Goal: Task Accomplishment & Management: Manage account settings

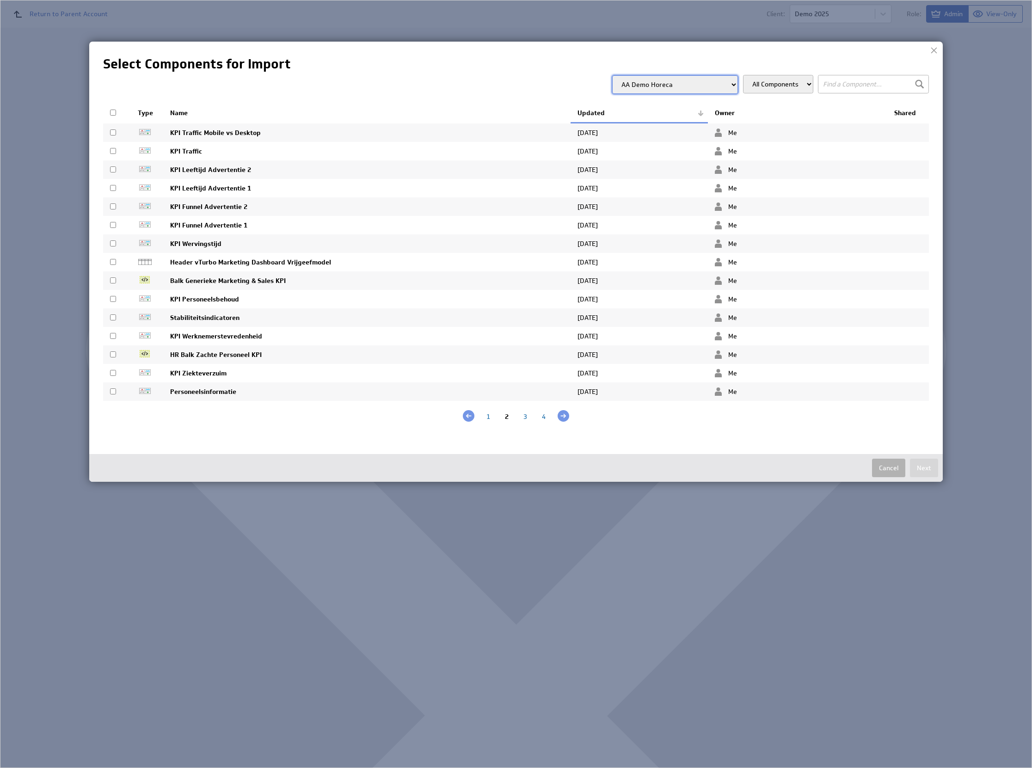
select select "e375b4aeb5bf6aab50bf64e4381b29e9"
click at [843, 603] on img at bounding box center [516, 384] width 1032 height 768
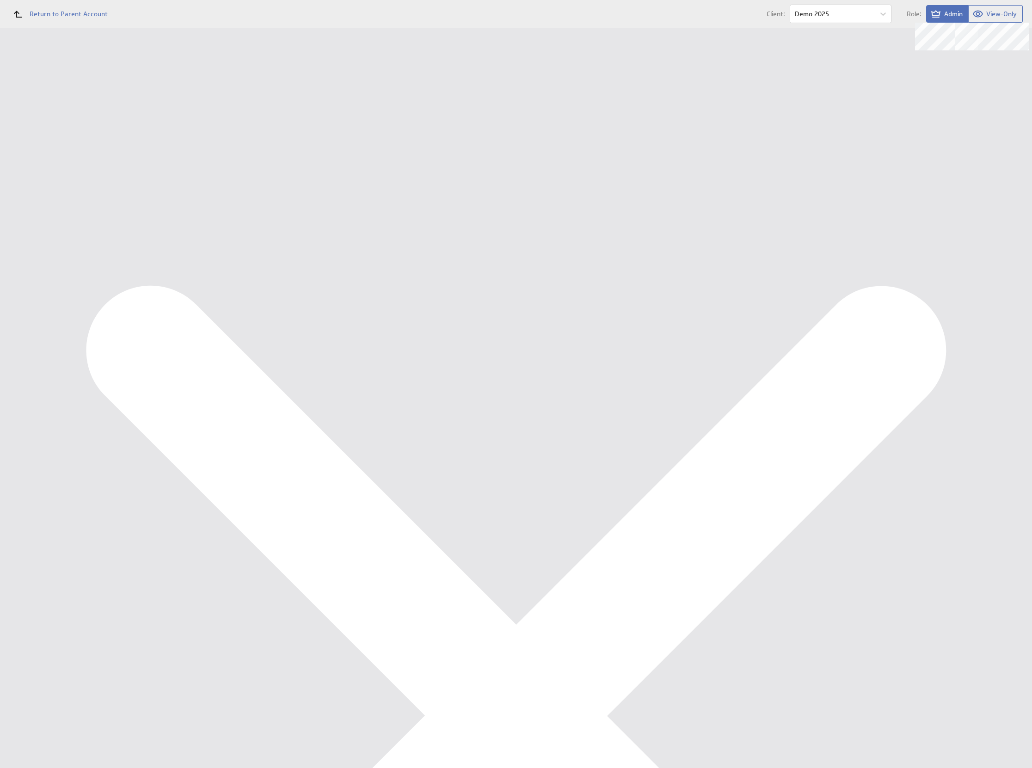
click at [982, 52] on button "Import" at bounding box center [992, 55] width 34 height 18
select select "e375b4aeb5bf6aab50bf64e4381b29e9"
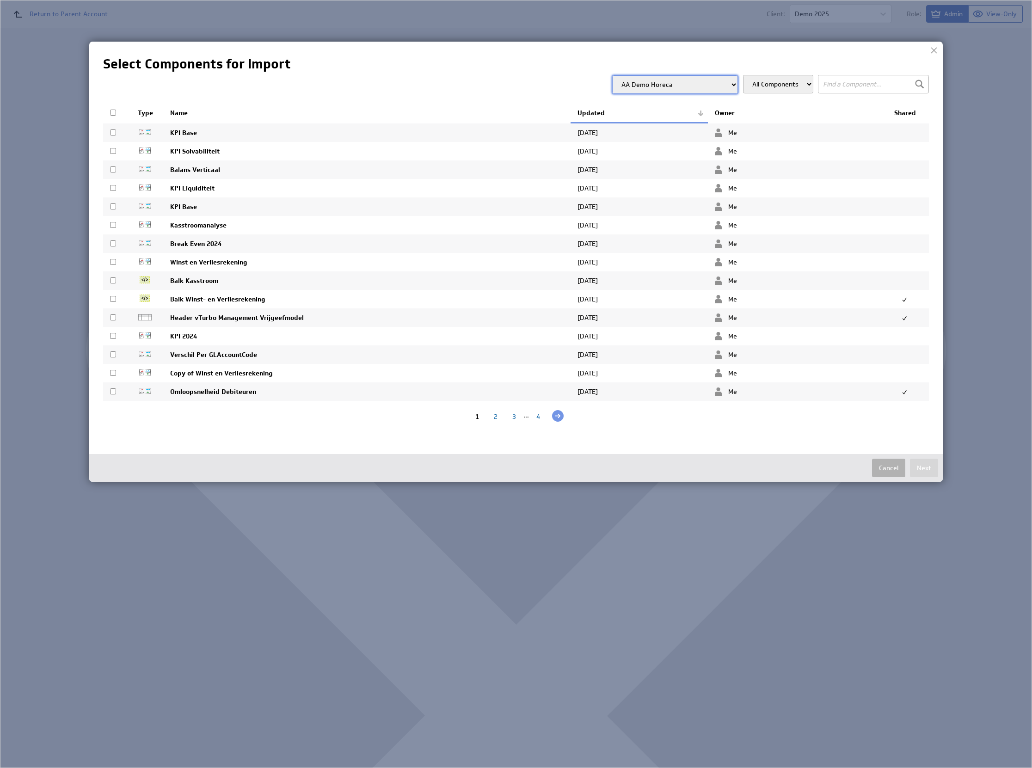
click at [866, 94] on div "All Components AA Dashboards BV AA Dashboards Eenmanszaak AA Dashboards VOF AA …" at bounding box center [516, 253] width 826 height 356
click at [876, 81] on input "text" at bounding box center [873, 84] width 111 height 18
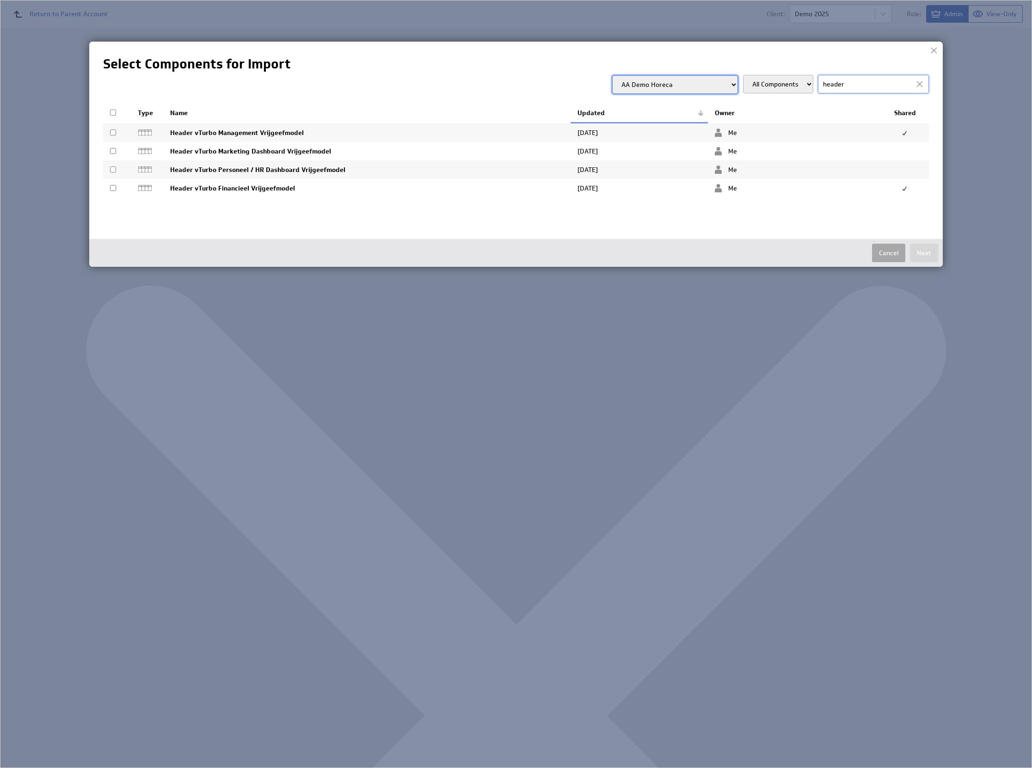
type input "header"
click at [879, 250] on button "Cancel" at bounding box center [888, 253] width 33 height 18
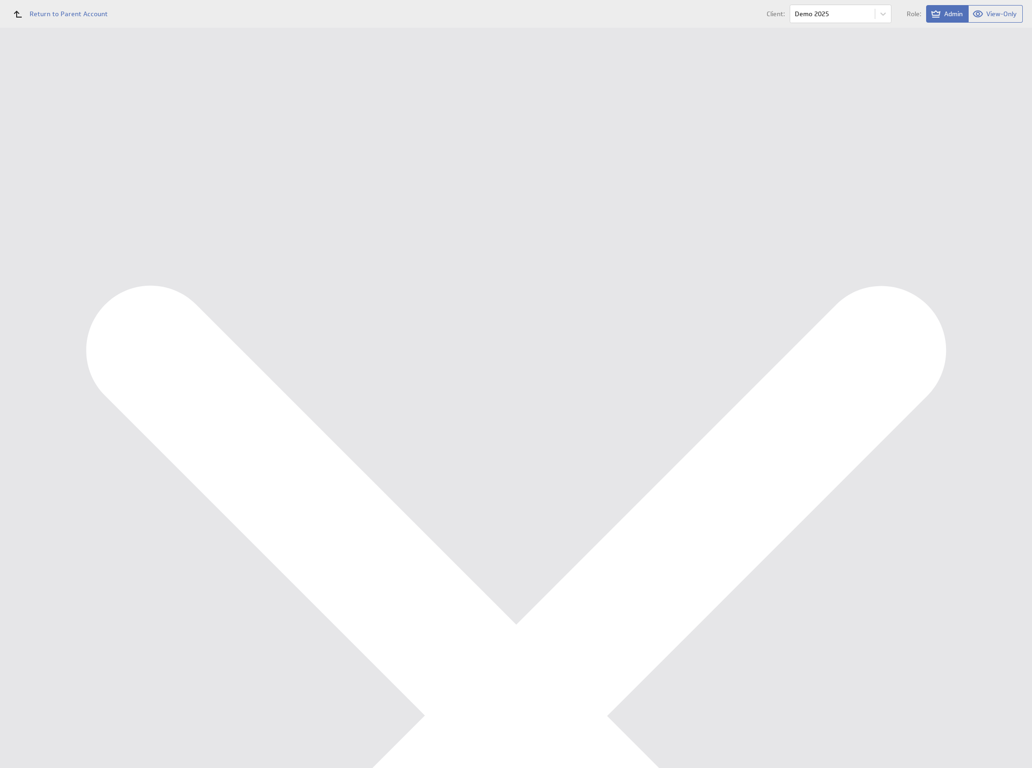
click at [362, 250] on link "Edit Component" at bounding box center [366, 248] width 49 height 11
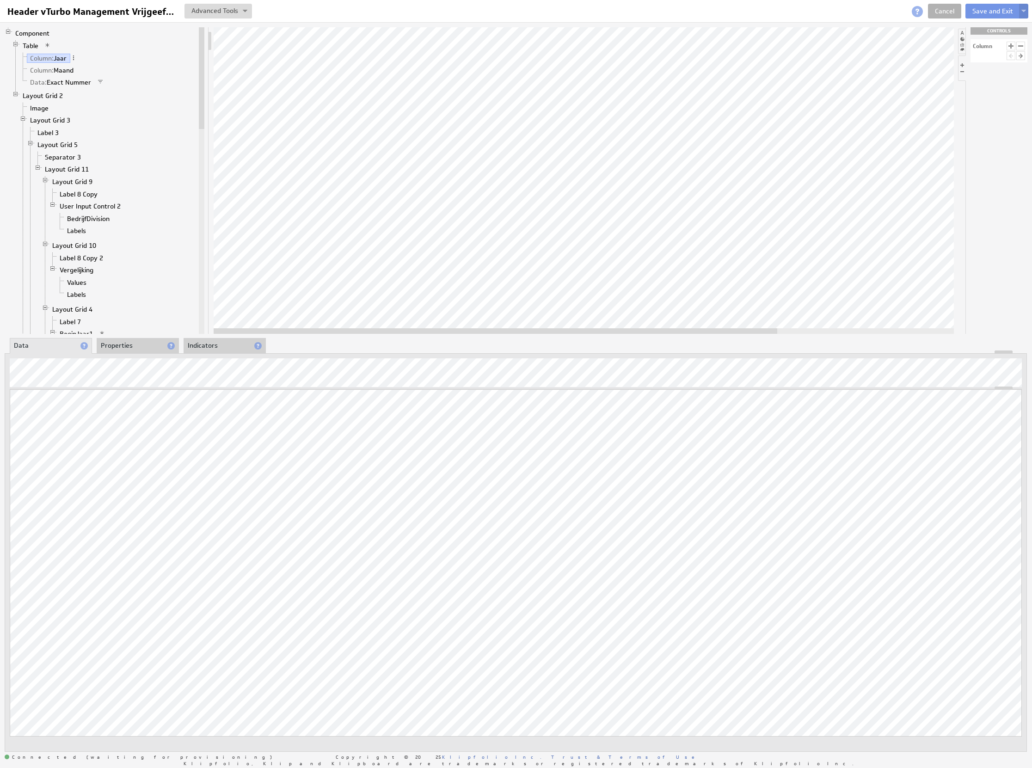
click at [1024, 12] on img at bounding box center [1023, 12] width 5 height 4
click at [995, 57] on td "Alt+Shift+S" at bounding box center [1006, 59] width 39 height 15
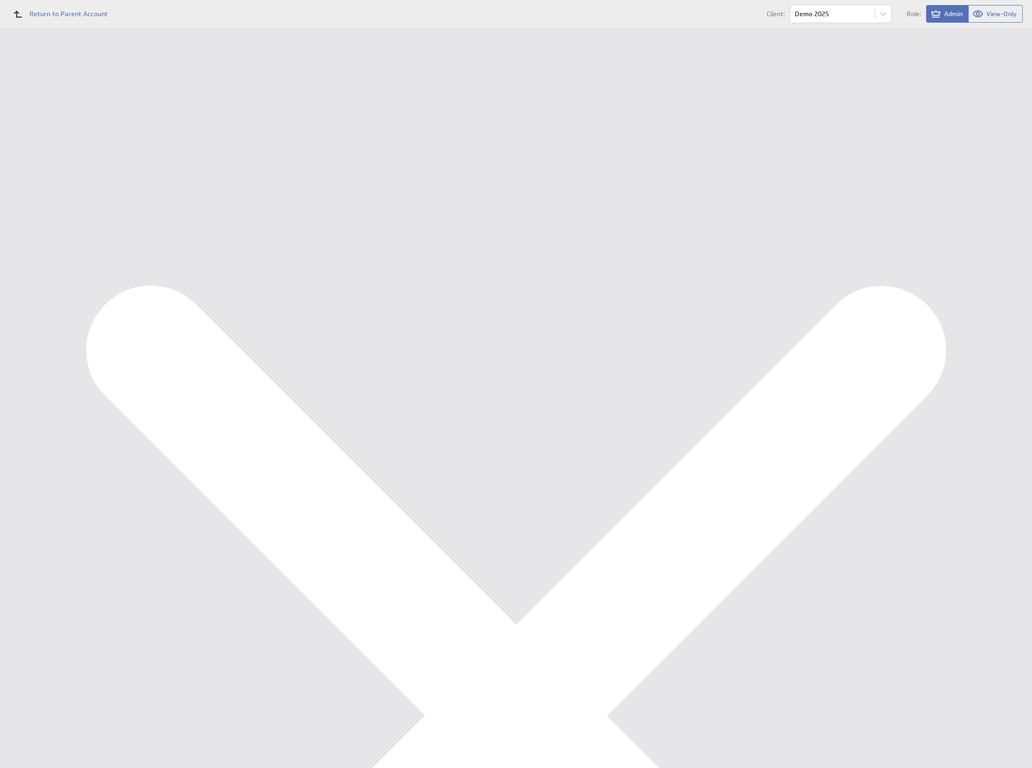
click at [326, 112] on input "Copy of Header vTurbo Management Vrijgeefmodel" at bounding box center [328, 110] width 185 height 17
drag, startPoint x: 267, startPoint y: 108, endPoint x: 217, endPoint y: 108, distance: 49.9
click at [217, 108] on tr "Name: Copy of Header vTurbo Marketing Vrijgeefmodel Please enter a valid name" at bounding box center [576, 110] width 875 height 24
type input "Header vTurbo Marketing Vrijgeefmodel"
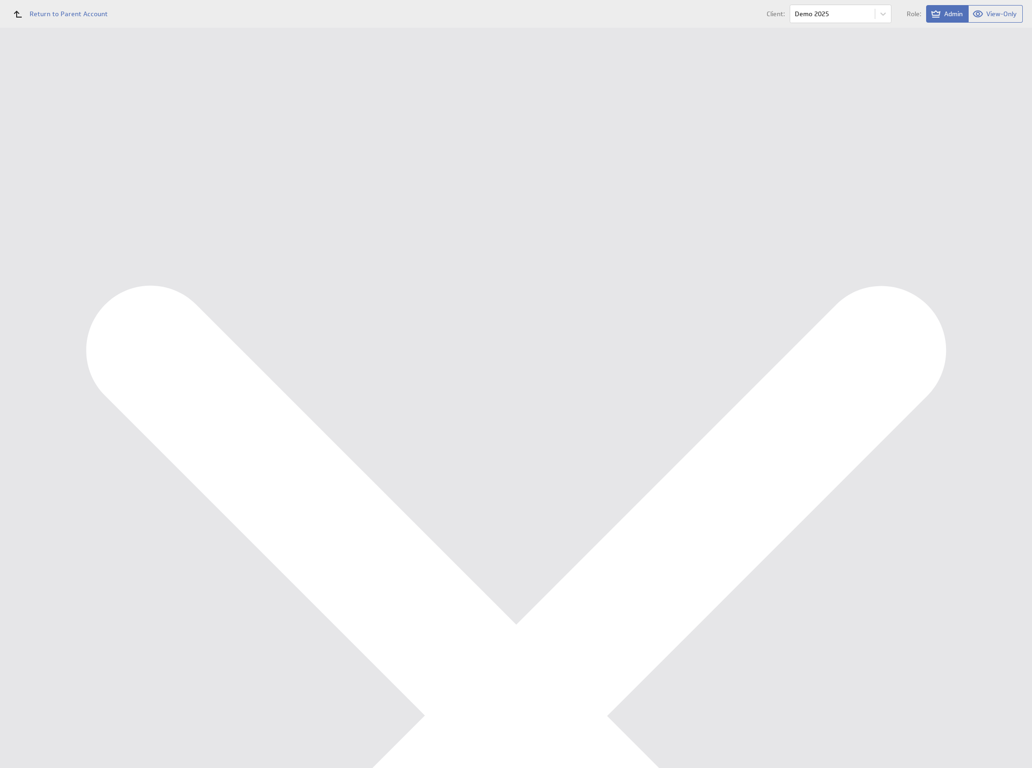
click at [219, 170] on form "Describe your Component Name: Header vTurbo Marketing Vrijgeefmodel Please ente…" at bounding box center [576, 133] width 875 height 119
click at [219, 180] on input "Save as Copy" at bounding box center [204, 184] width 54 height 18
click at [240, 308] on td "General Sharing Dashboards" at bounding box center [204, 291] width 131 height 434
click at [49, 80] on div "Dashboards" at bounding box center [60, 82] width 76 height 10
click at [911, 54] on button "New blank dashboard" at bounding box center [925, 55] width 90 height 18
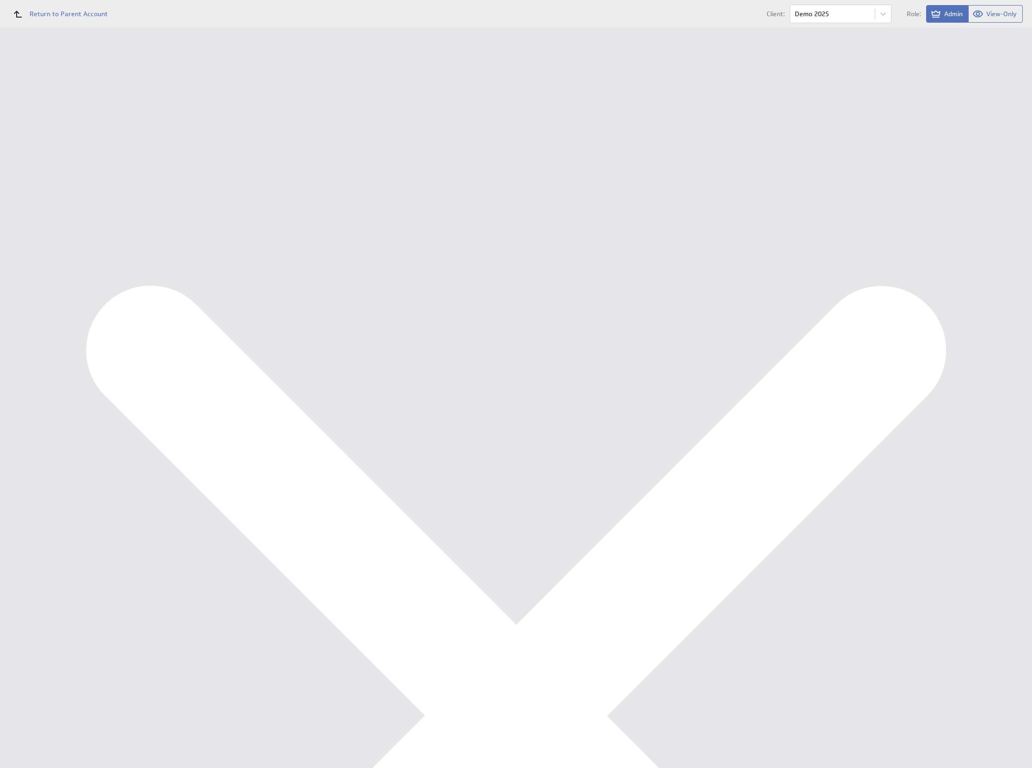
click at [106, 138] on icon "Menu" at bounding box center [108, 138] width 11 height 11
click at [130, 150] on p "Rename..." at bounding box center [138, 147] width 30 height 10
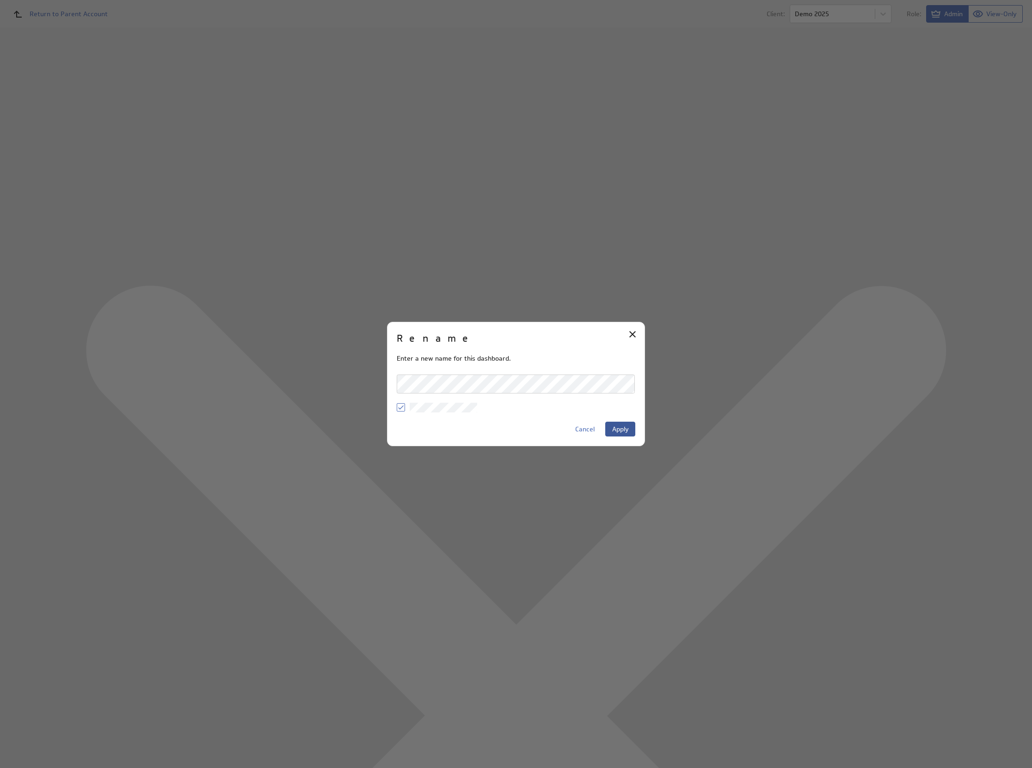
click at [627, 434] on button "Apply" at bounding box center [620, 429] width 30 height 15
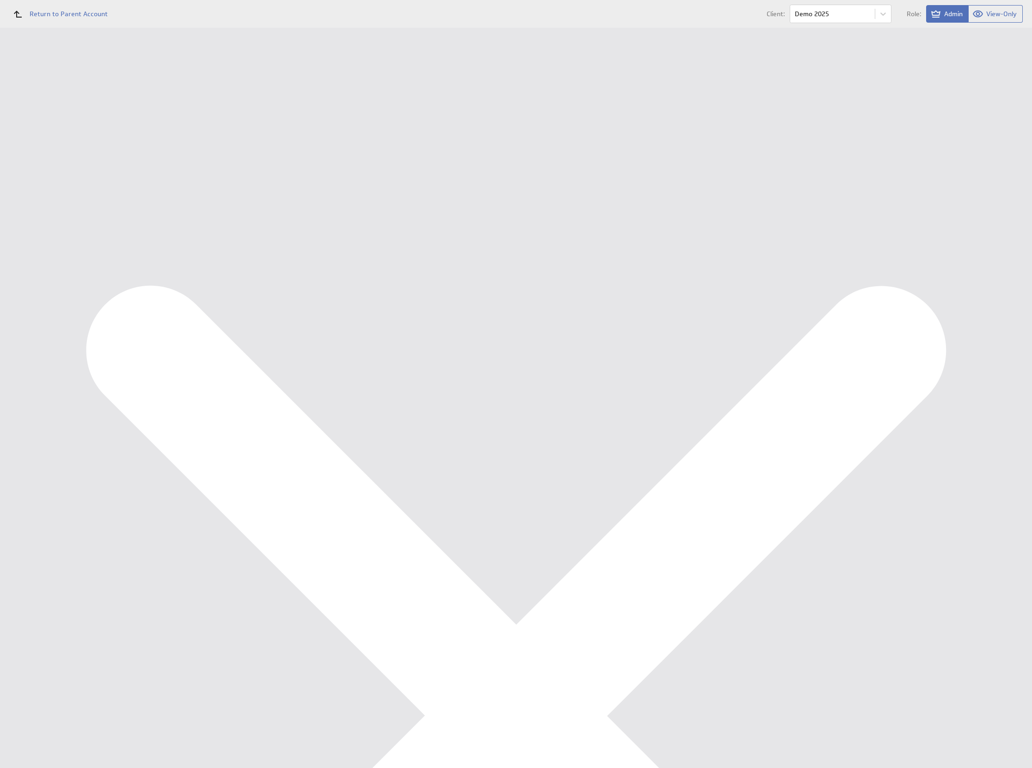
click at [628, 28] on div "Ondernemersadviseurs B.V. New Dashboard Dashboard Library Show:" at bounding box center [576, 28] width 912 height 0
click at [33, 200] on div "Data Sources" at bounding box center [60, 197] width 76 height 10
click at [61, 173] on div "Components" at bounding box center [60, 170] width 76 height 10
click at [368, 246] on link "Edit Component" at bounding box center [366, 248] width 49 height 11
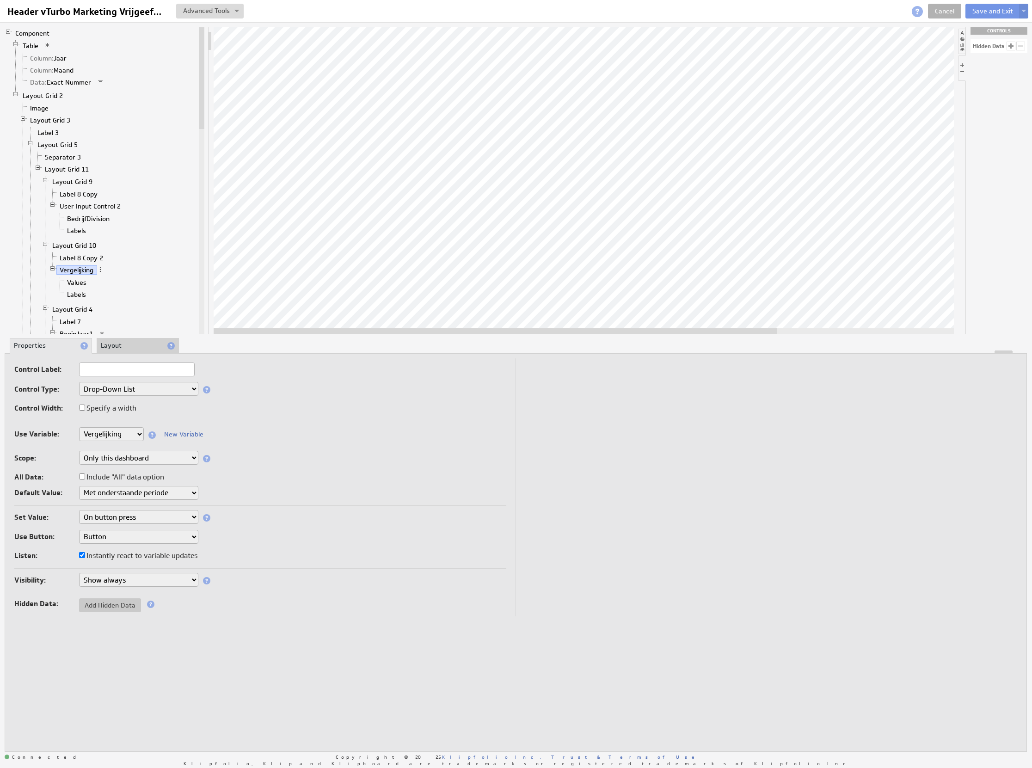
click at [54, 286] on li "Vergelijking Values Labels" at bounding box center [123, 283] width 148 height 38
click at [70, 286] on link "Values" at bounding box center [77, 282] width 26 height 9
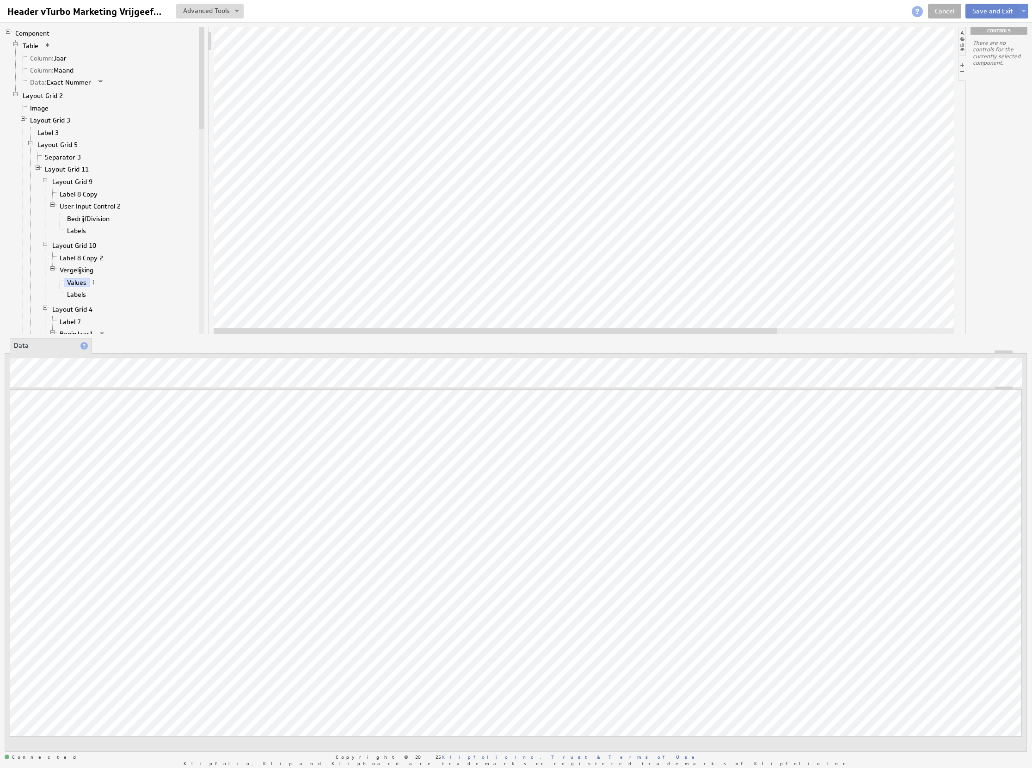
click at [999, 12] on button "Save and Exit" at bounding box center [992, 11] width 55 height 15
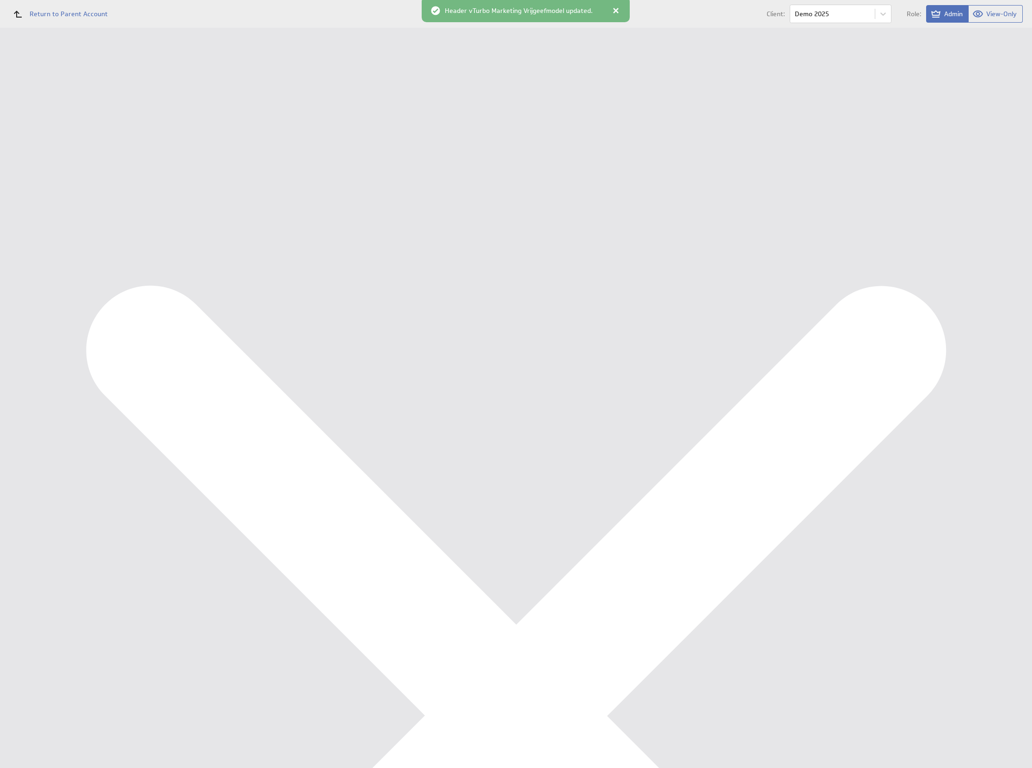
click at [640, 28] on div "Add to Dashboard Component: Header vTurbo Marketing Vrijgeefmodel General Name:" at bounding box center [576, 28] width 912 height 0
click at [105, 65] on div "Dashboards Management Dashboard Financieel KPI Dashboard Marketing KPI Dashboar…" at bounding box center [60, 65] width 120 height 0
click at [842, 17] on body "Return to Parent Account Client: Demo 2025 Role: Admin View-Only (no message) D…" at bounding box center [516, 384] width 1032 height 768
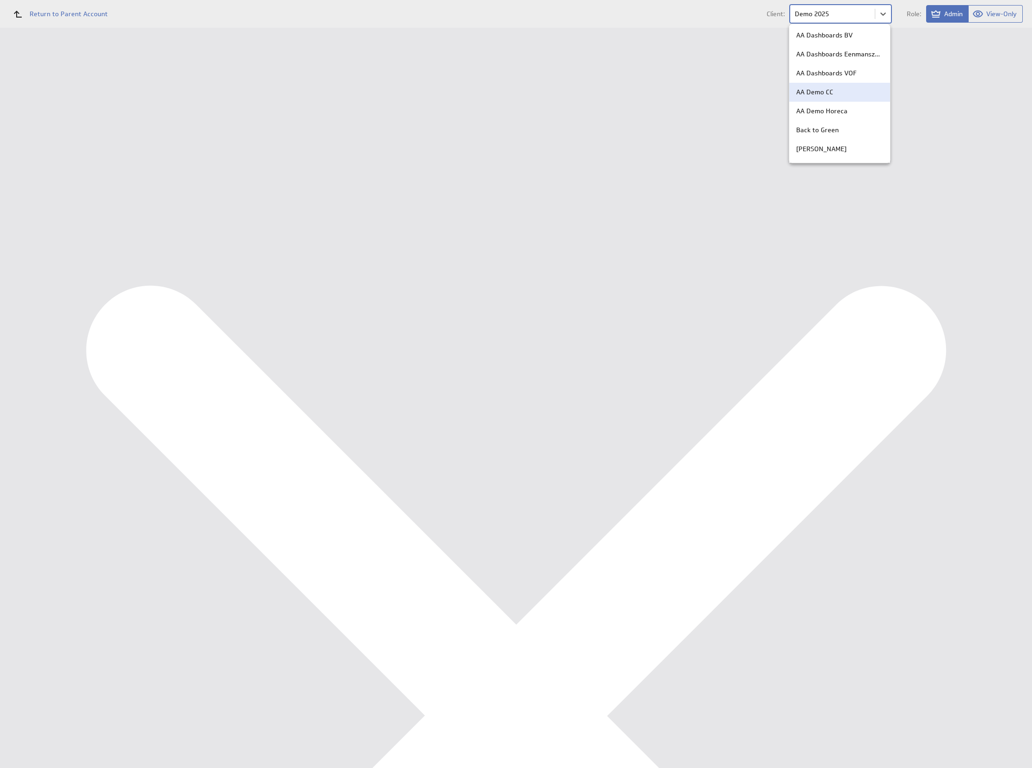
click at [840, 114] on p "AA Demo Horeca" at bounding box center [821, 111] width 51 height 10
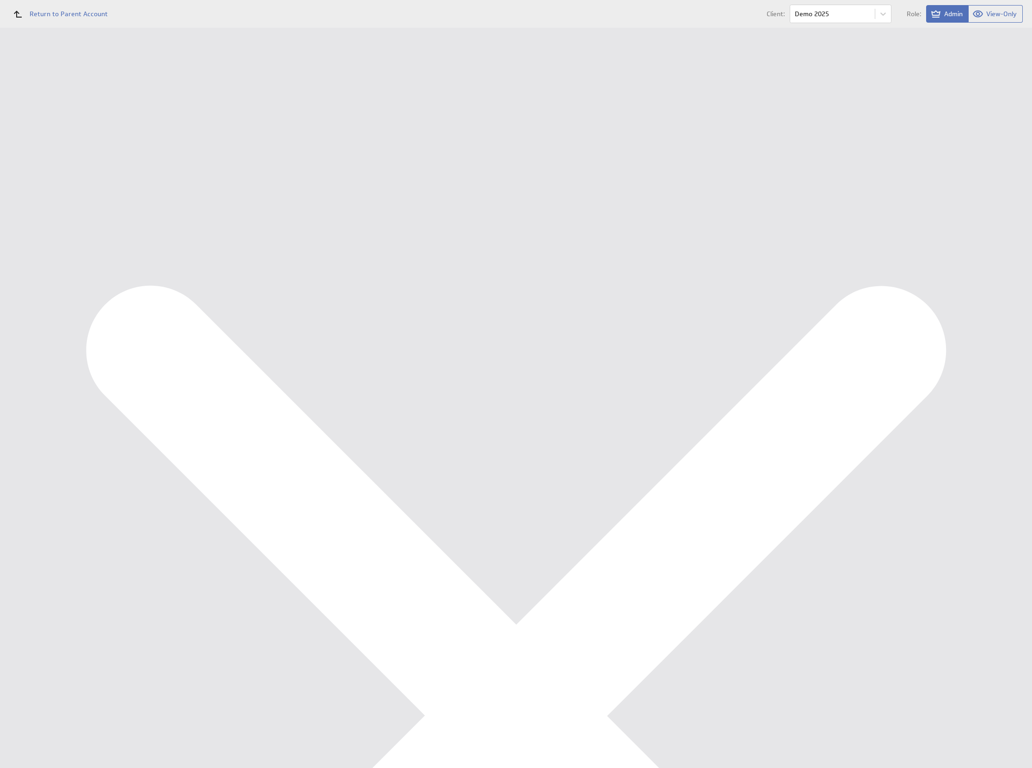
click at [54, 176] on div "Components" at bounding box center [60, 170] width 120 height 20
click at [975, 61] on button "Import" at bounding box center [992, 55] width 34 height 18
select select "e375b4aeb5bf6aab50bf64e4381b29e9"
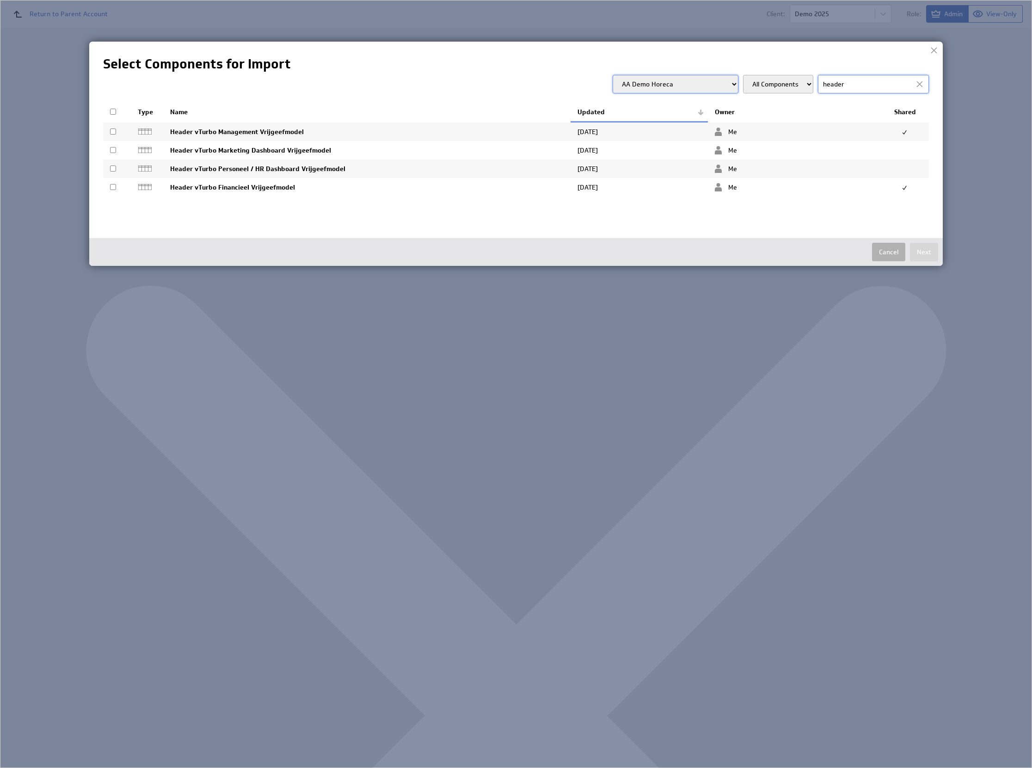
drag, startPoint x: 802, startPoint y: 76, endPoint x: 825, endPoint y: 86, distance: 24.9
click at [766, 74] on div "Select Components for Import header All Components AA Dashboards BV AA Dashboar…" at bounding box center [516, 135] width 826 height 160
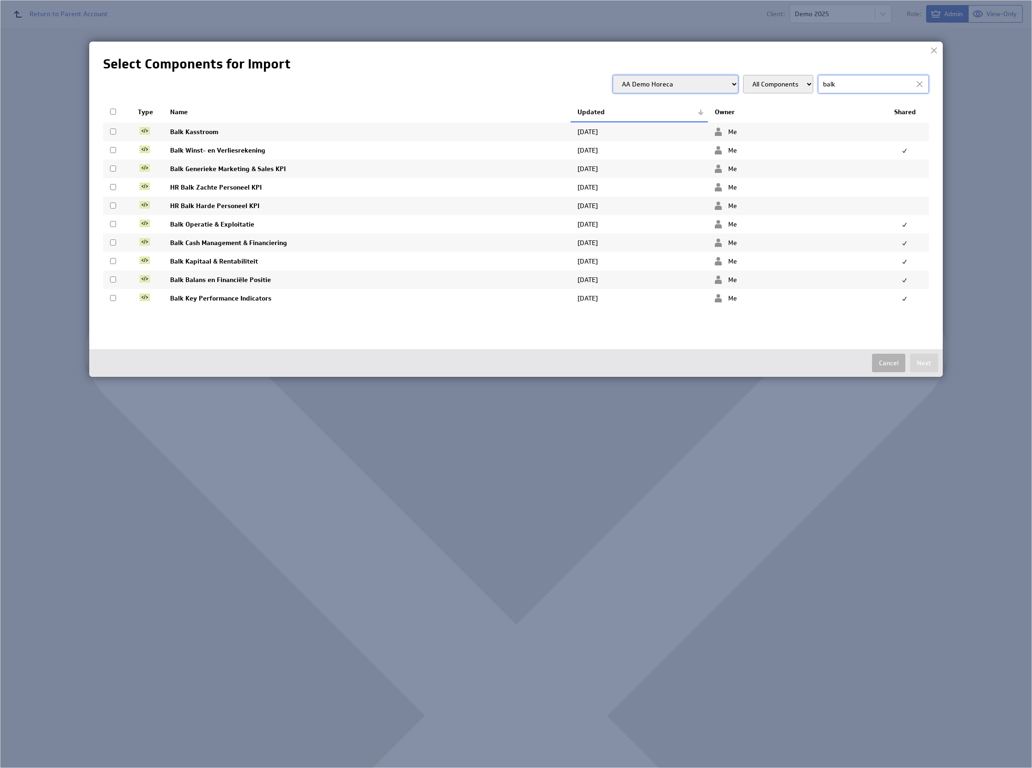
type input "balk"
click at [307, 166] on td "Balk Generieke Marketing & Sales KPI" at bounding box center [366, 169] width 407 height 18
checkbox input "true"
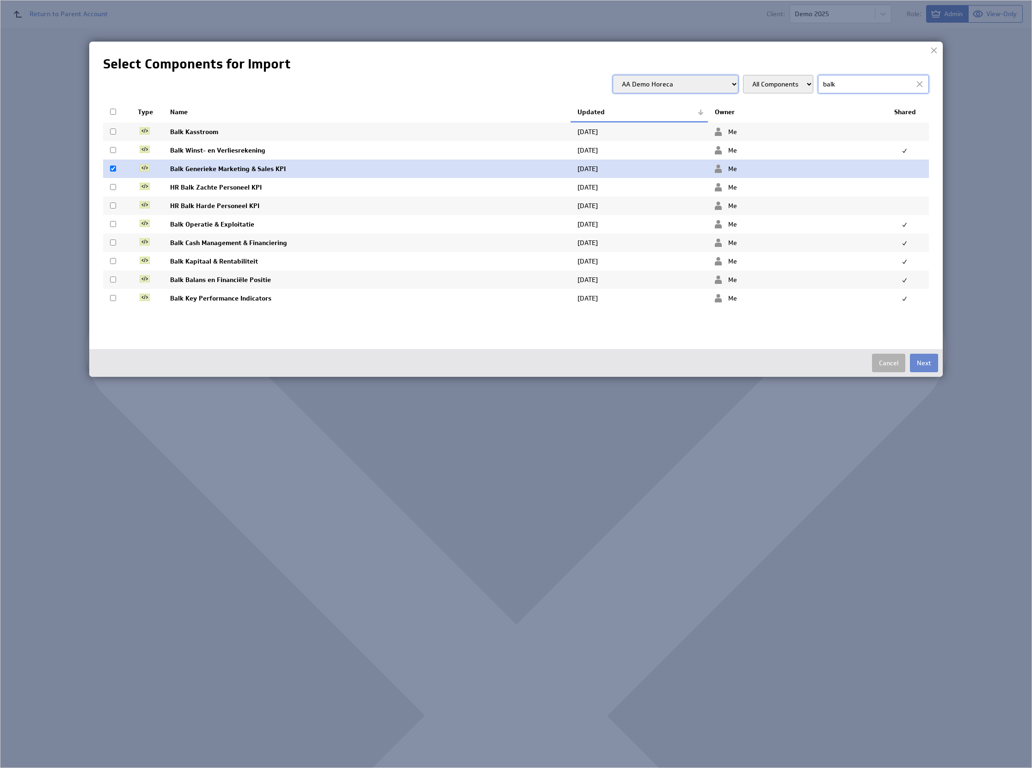
click at [930, 365] on button "Next" at bounding box center [924, 363] width 28 height 18
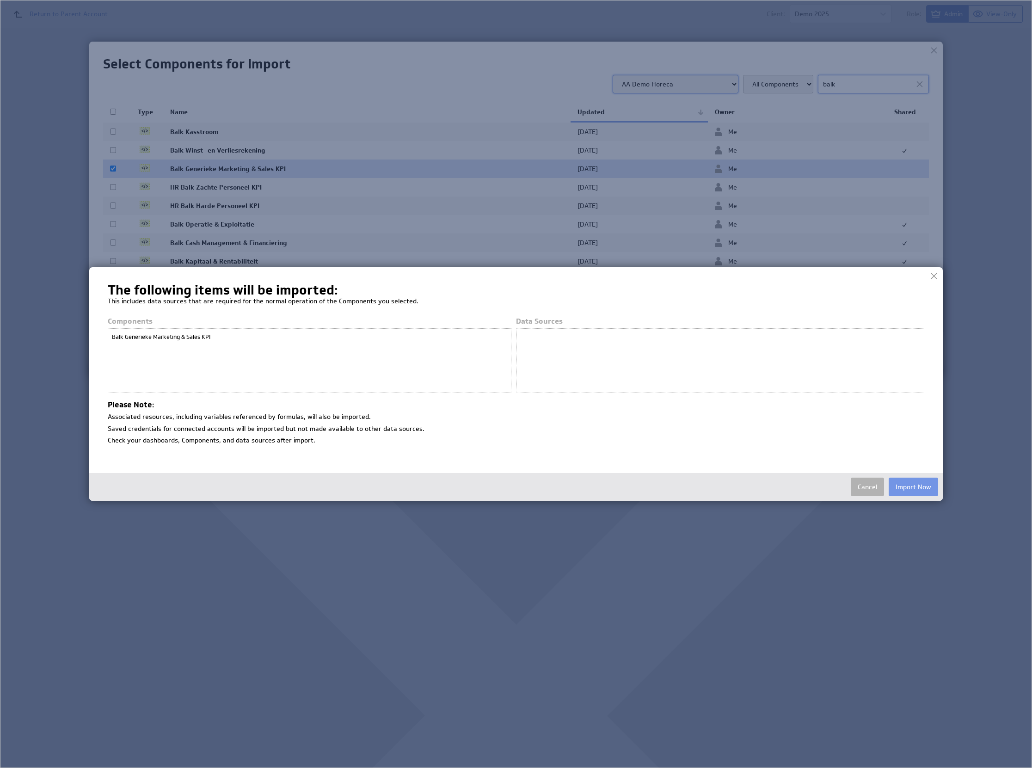
click at [911, 501] on div "The following items will be imported: This includes data sources that are requi…" at bounding box center [516, 384] width 863 height 243
click at [912, 486] on button "Import Now" at bounding box center [913, 487] width 49 height 18
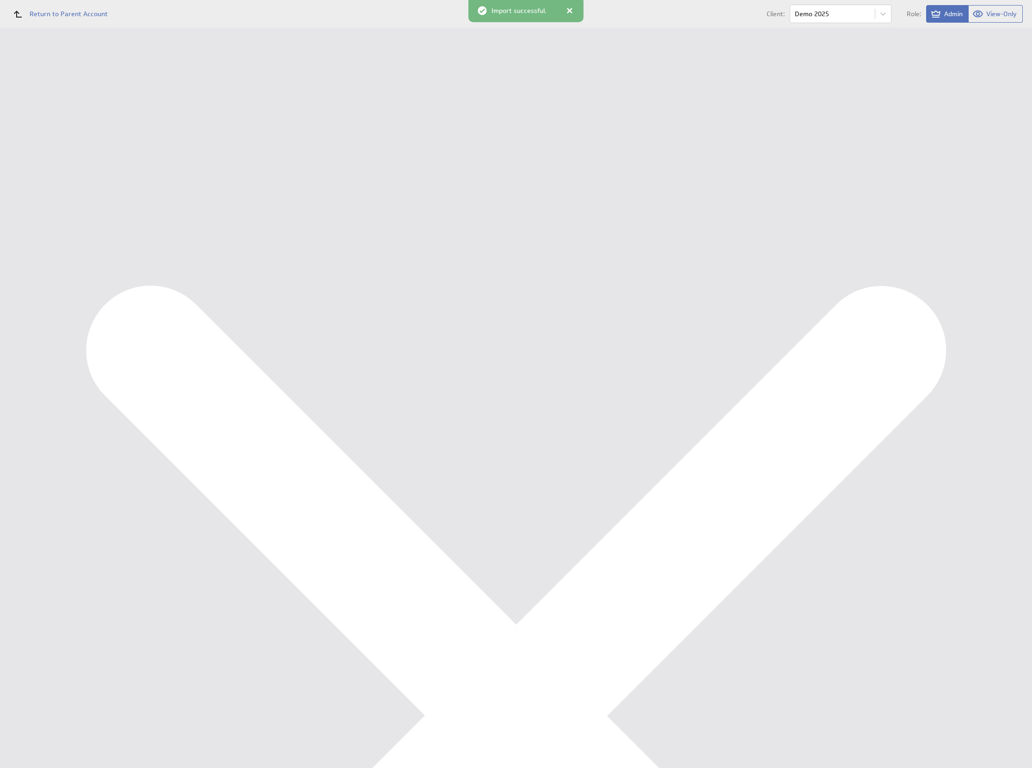
click at [76, 141] on div "Marketing KPI Dashboard" at bounding box center [68, 138] width 93 height 8
select select "all"
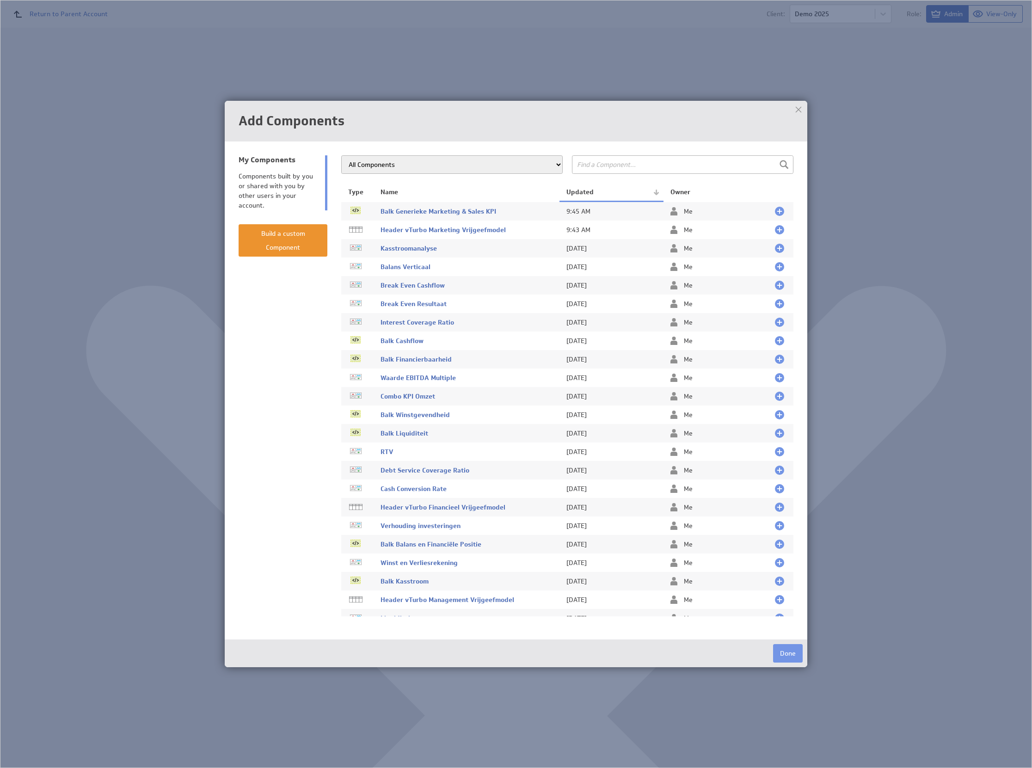
drag, startPoint x: 535, startPoint y: 212, endPoint x: 531, endPoint y: 231, distance: 19.2
click at [535, 213] on td "Balk Generieke Marketing & Sales KPI" at bounding box center [467, 211] width 186 height 19
click at [530, 234] on td "Header vTurbo Marketing Vrijgeefmodel" at bounding box center [467, 230] width 186 height 18
click at [775, 214] on div at bounding box center [779, 211] width 9 height 9
click at [775, 227] on div at bounding box center [779, 229] width 9 height 9
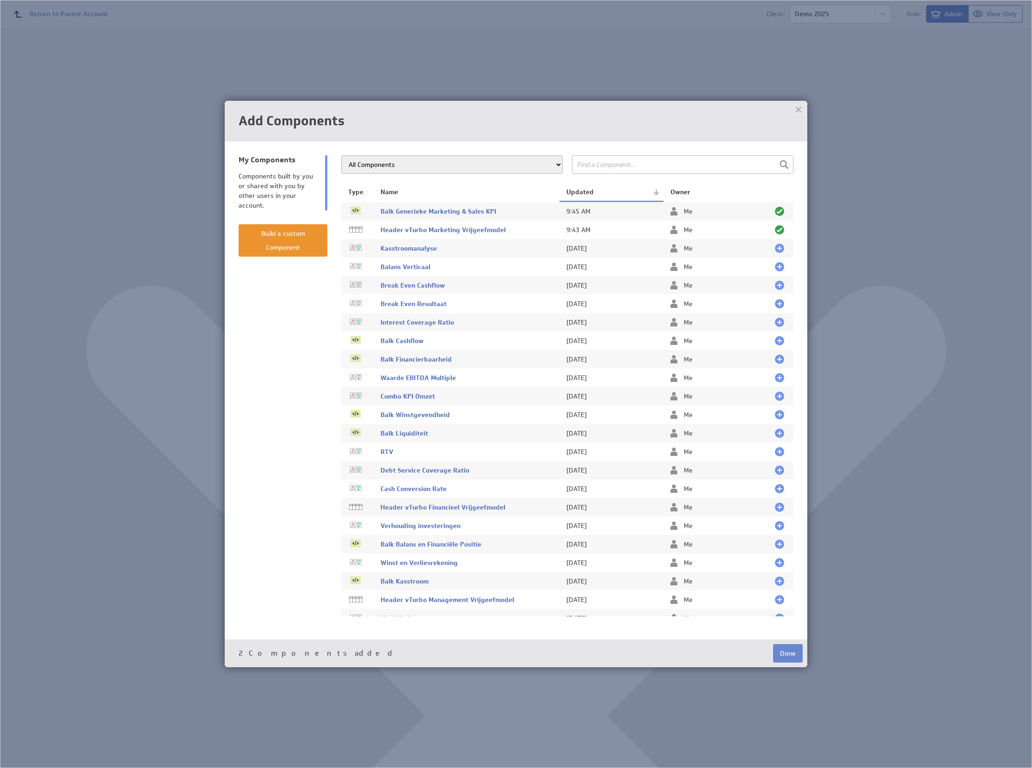
click at [792, 651] on button "Done" at bounding box center [788, 653] width 30 height 18
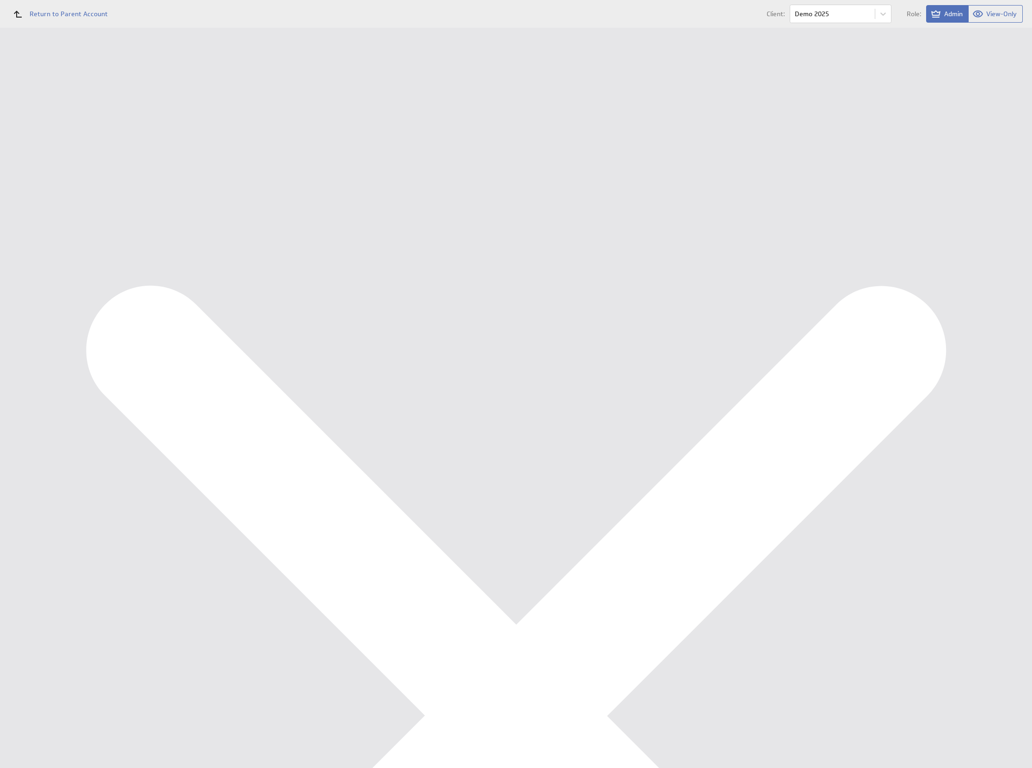
click at [934, 28] on div "Ondernemersadviseurs B.V. Marketing KPI Dashboard Show:" at bounding box center [576, 28] width 912 height 0
click at [560, 28] on div "Ondernemersadviseurs B.V. Marketing KPI Dashboard Show:" at bounding box center [576, 28] width 912 height 0
click at [603, 312] on div "Connected Copyright © 2025 Klipfolio Inc. Trust & Terms of Use Powered by" at bounding box center [576, 320] width 912 height 32
click at [562, 28] on div "Ondernemersadviseurs B.V. Marketing KPI Dashboard Show:" at bounding box center [576, 28] width 912 height 0
click at [27, 122] on div "Financieel KPI Dashboard" at bounding box center [60, 122] width 77 height 8
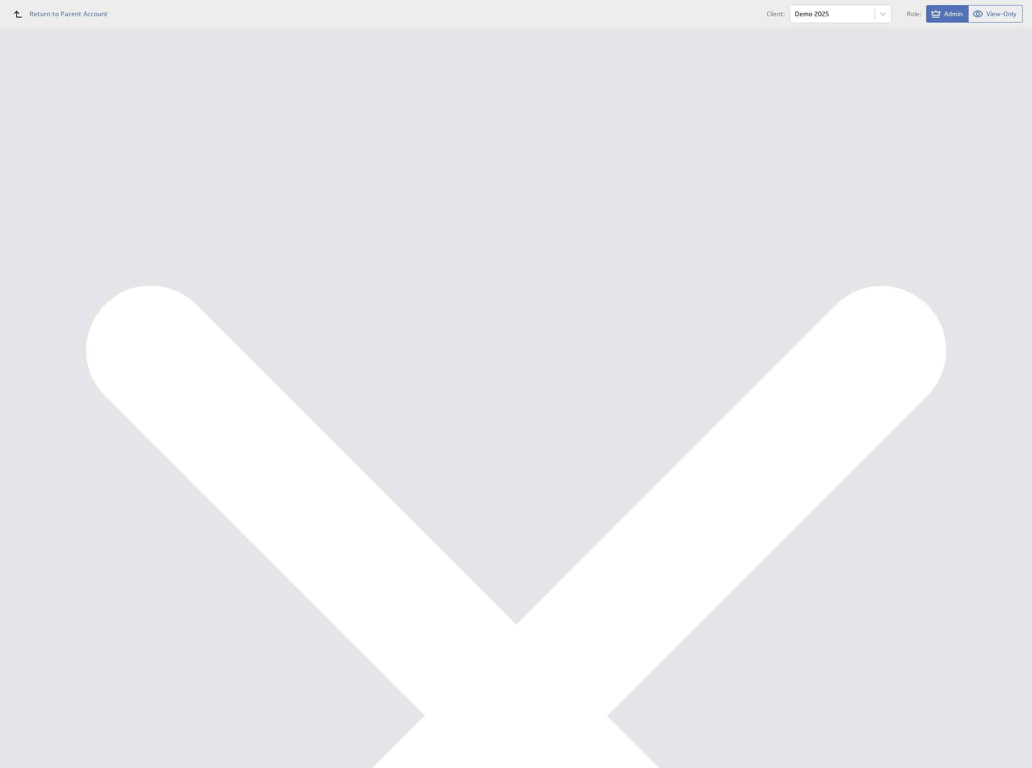
scroll to position [609, 0]
click at [66, 141] on div "Marketing KPI Dashboard" at bounding box center [60, 138] width 77 height 8
click at [81, 122] on div "Financieel KPI Dashboard" at bounding box center [60, 122] width 77 height 8
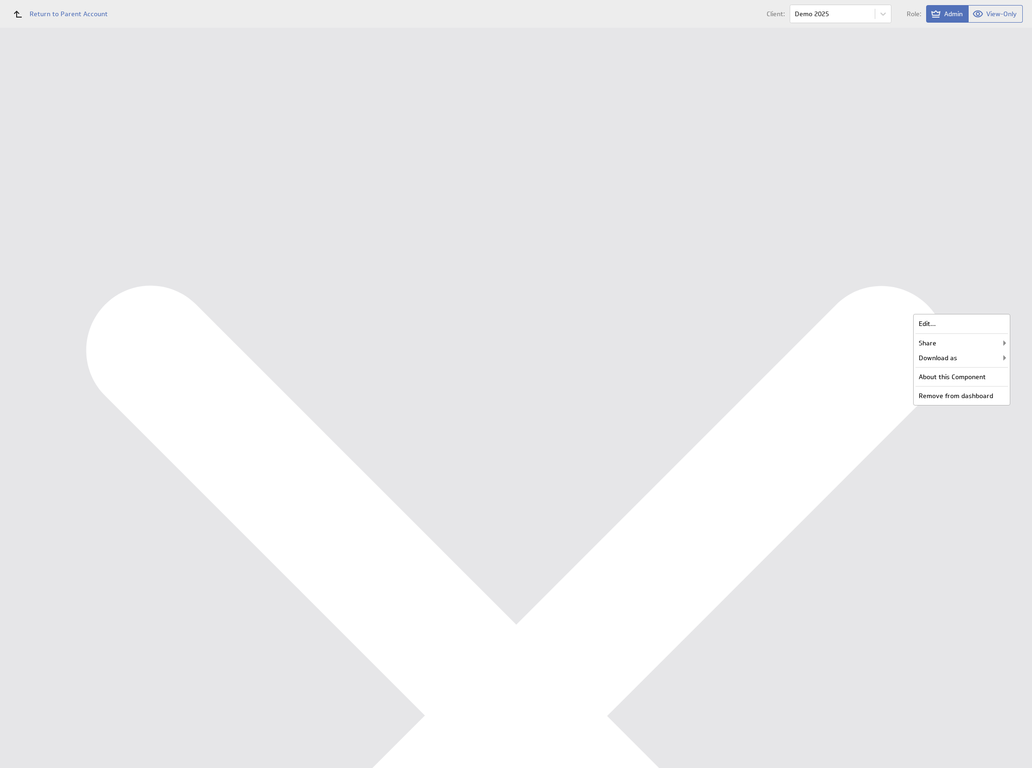
click at [990, 326] on div "Edit..." at bounding box center [962, 323] width 92 height 15
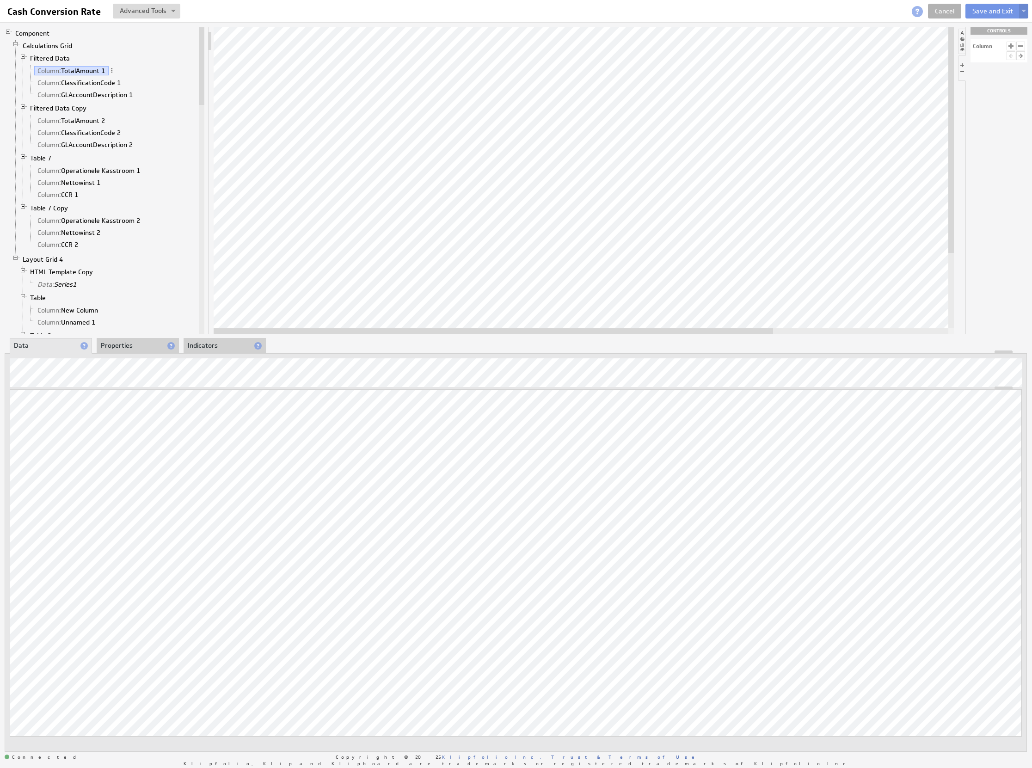
click at [1027, 11] on button at bounding box center [1023, 11] width 9 height 15
click at [978, 58] on td "Save as Copy..." at bounding box center [933, 59] width 106 height 15
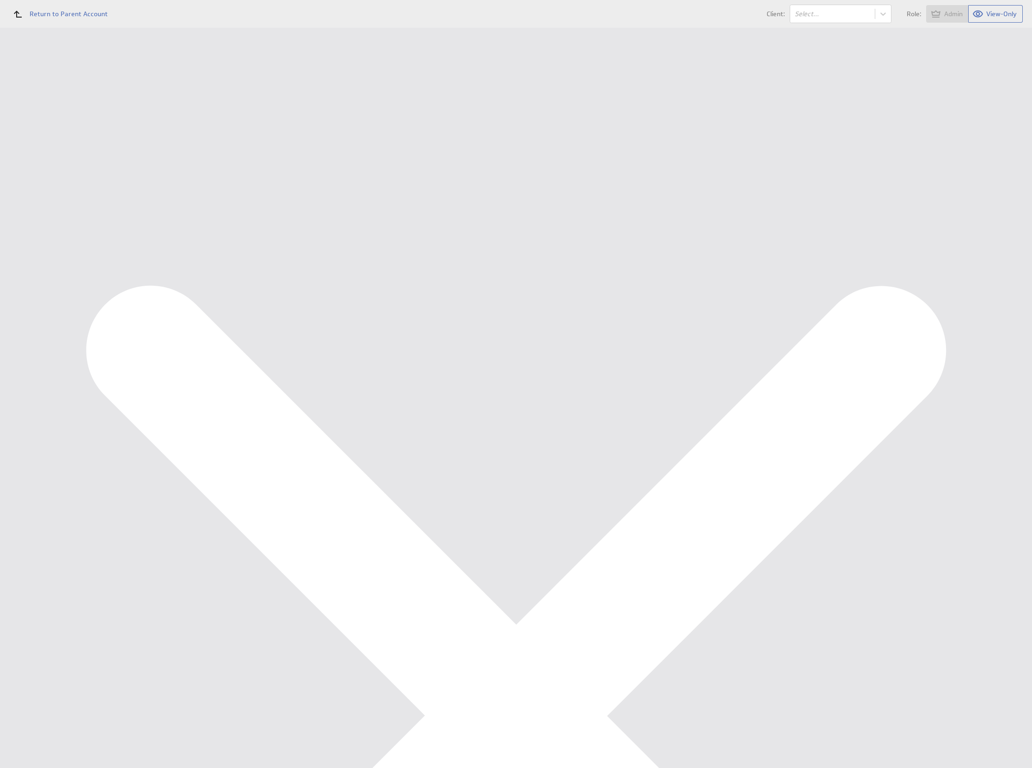
drag, startPoint x: 330, startPoint y: 109, endPoint x: 184, endPoint y: 90, distance: 146.8
click at [184, 90] on div "Describe your Component Name: Copy of Cash Conversion Rate Please enter a valid…" at bounding box center [576, 115] width 875 height 82
type input "Marketing - Funnel 1"
click at [198, 185] on input "Save as Copy" at bounding box center [204, 184] width 54 height 18
click at [64, 140] on div "Marketing KPI Dashboard" at bounding box center [60, 138] width 77 height 8
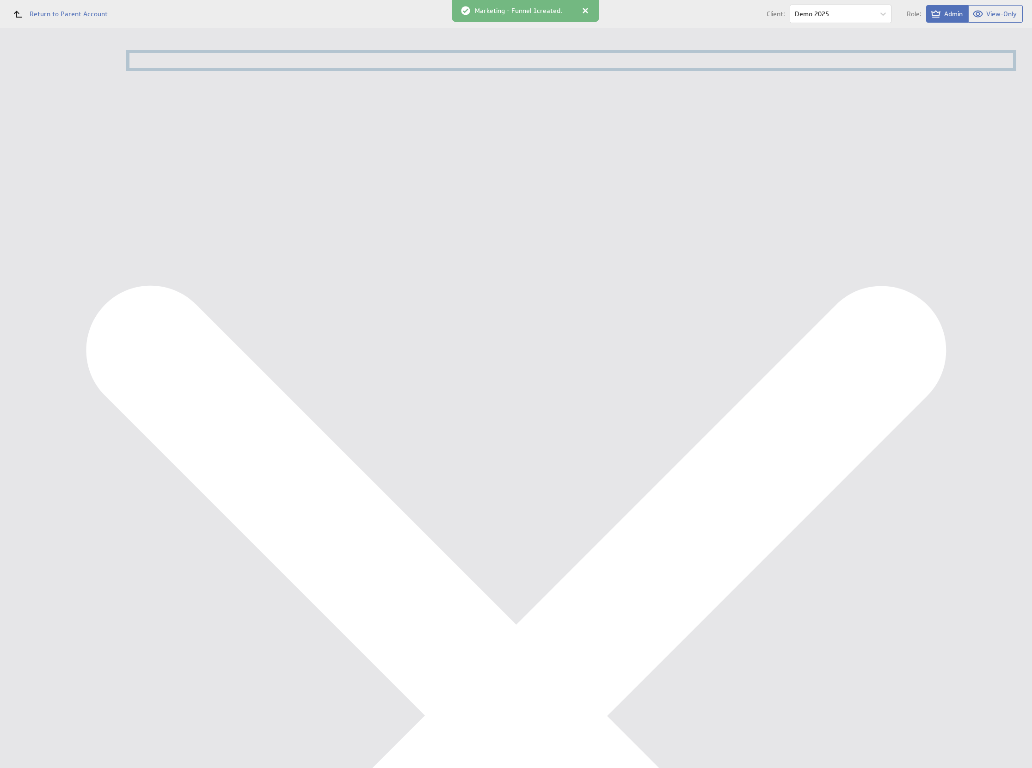
click at [64, 139] on div "Marketing KPI Dashboard" at bounding box center [60, 138] width 77 height 8
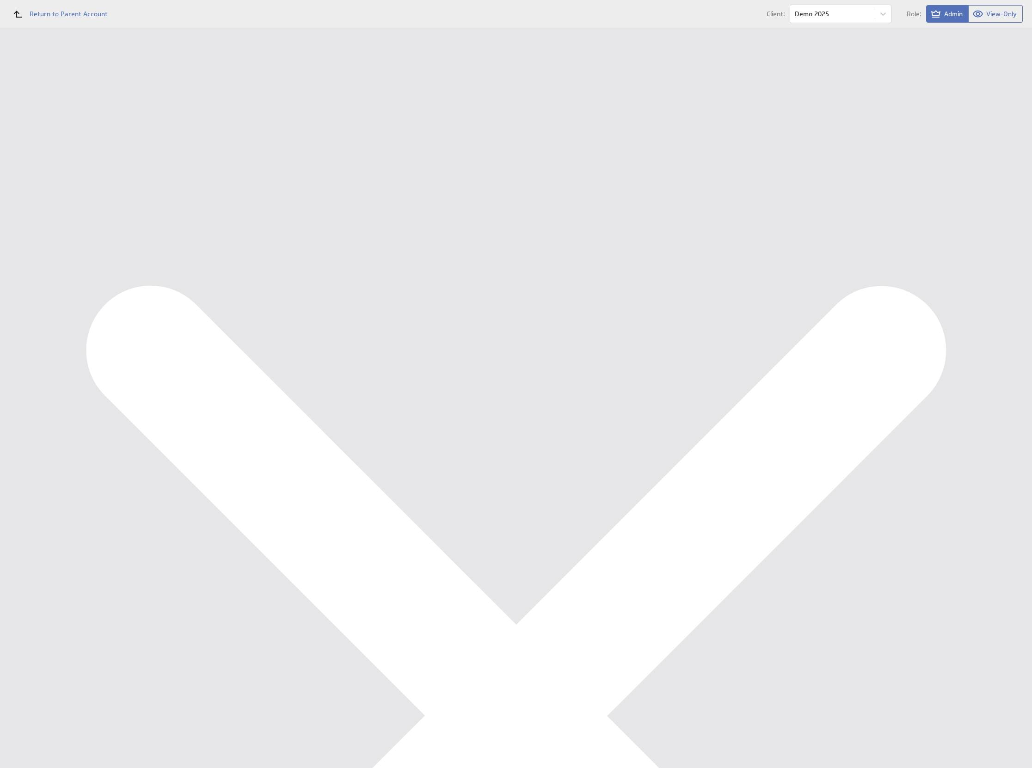
select select "all"
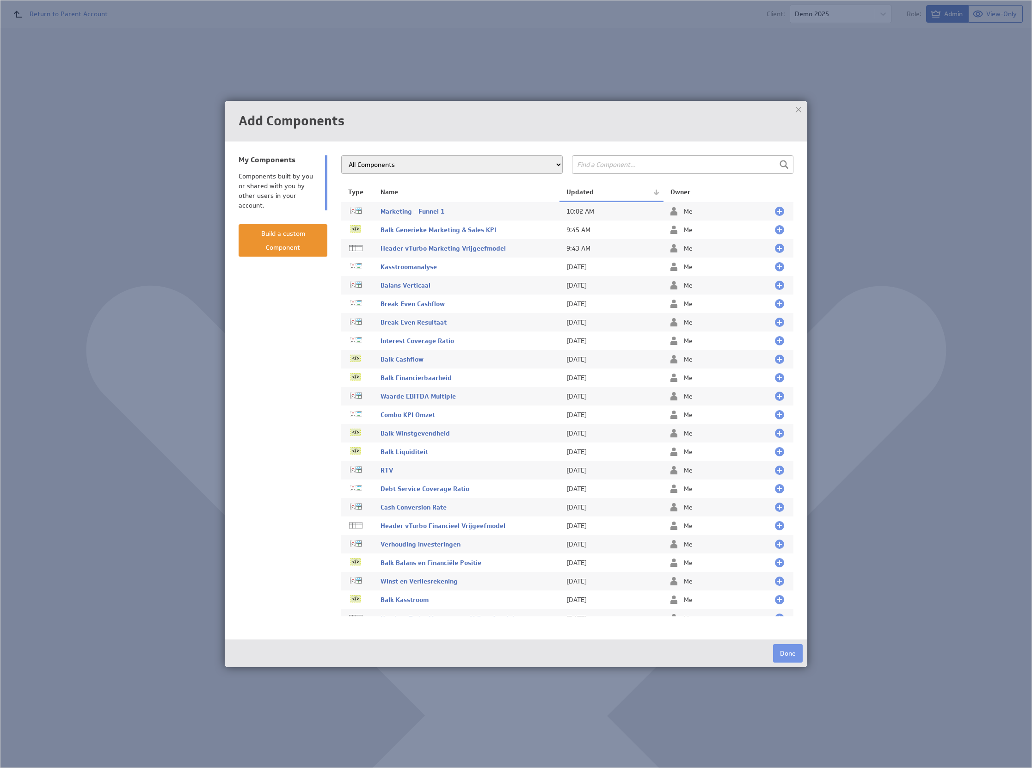
click at [774, 206] on td at bounding box center [780, 211] width 25 height 19
click at [775, 208] on div at bounding box center [779, 211] width 9 height 9
click at [796, 652] on button "Done" at bounding box center [788, 653] width 30 height 18
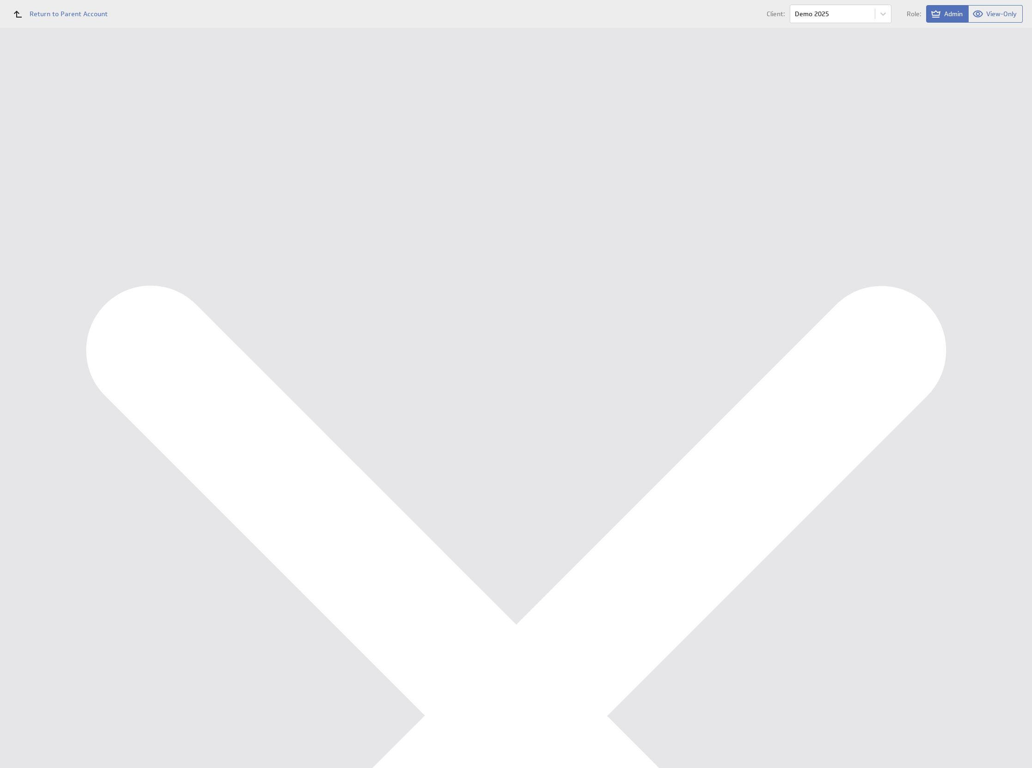
drag, startPoint x: 525, startPoint y: 535, endPoint x: 542, endPoint y: 537, distance: 17.3
click at [525, 535] on div "Connected Copyright © 2025 Klipfolio Inc. Trust & Terms of Use Powered by" at bounding box center [576, 533] width 912 height 32
drag, startPoint x: 542, startPoint y: 537, endPoint x: 551, endPoint y: 534, distance: 8.9
click at [548, 537] on div "Connected Copyright © 2025 Klipfolio Inc. Trust & Terms of Use Powered by" at bounding box center [576, 533] width 912 height 32
click at [601, 547] on div "Connected Copyright © 2025 Klipfolio Inc. Trust & Terms of Use Powered by" at bounding box center [576, 533] width 912 height 32
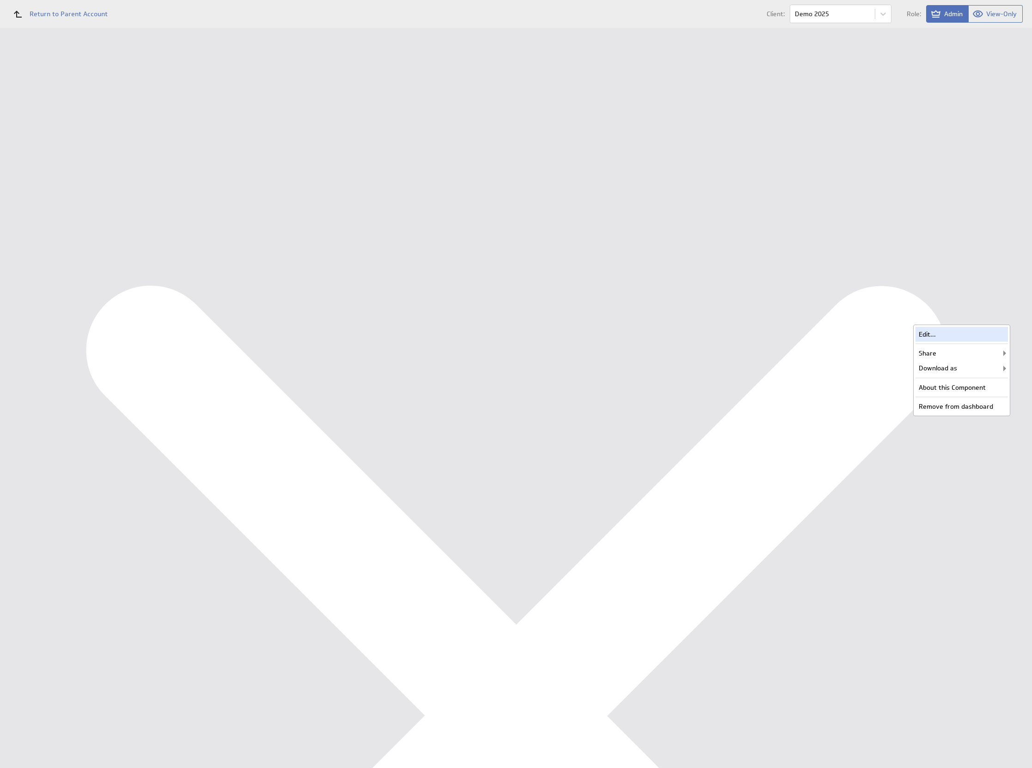
click at [1001, 334] on div "Edit..." at bounding box center [962, 334] width 92 height 15
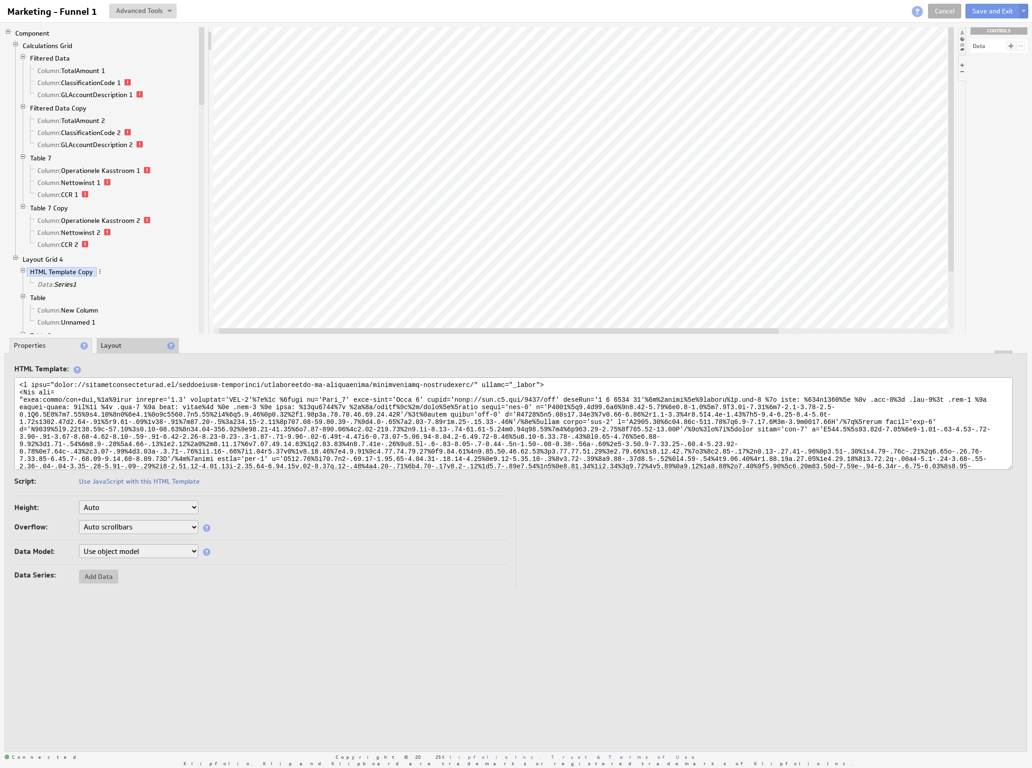
click at [198, 437] on textarea at bounding box center [513, 423] width 998 height 92
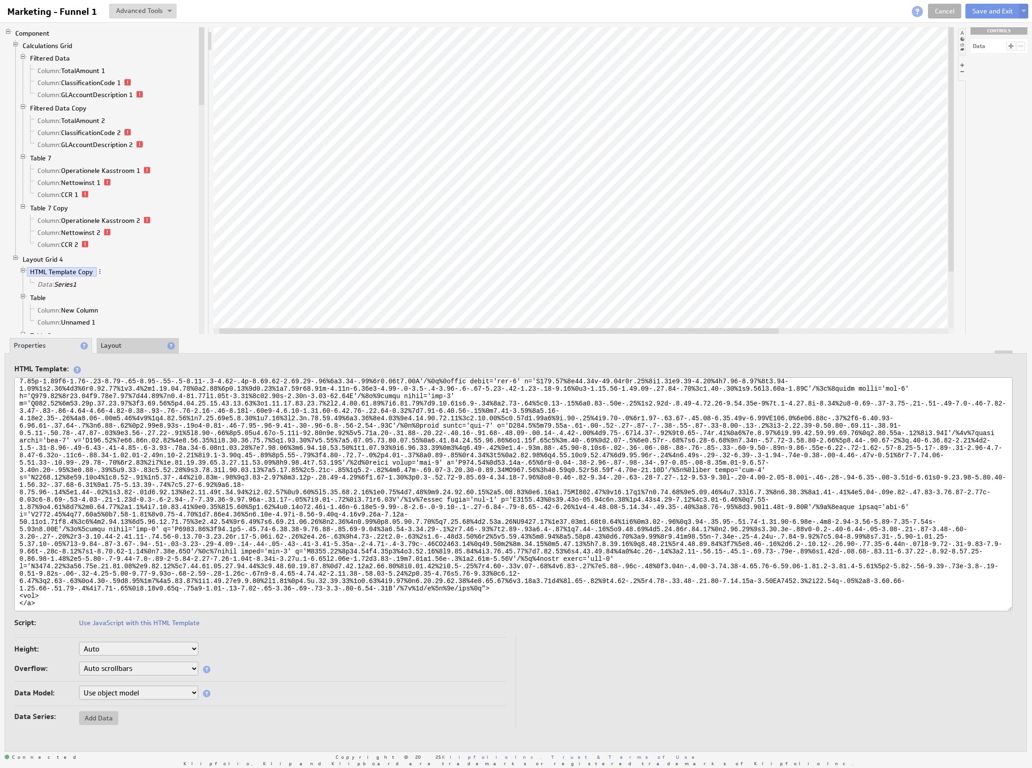
drag, startPoint x: 1005, startPoint y: 461, endPoint x: 986, endPoint y: 639, distance: 179.0
click at [987, 611] on textarea at bounding box center [513, 494] width 998 height 234
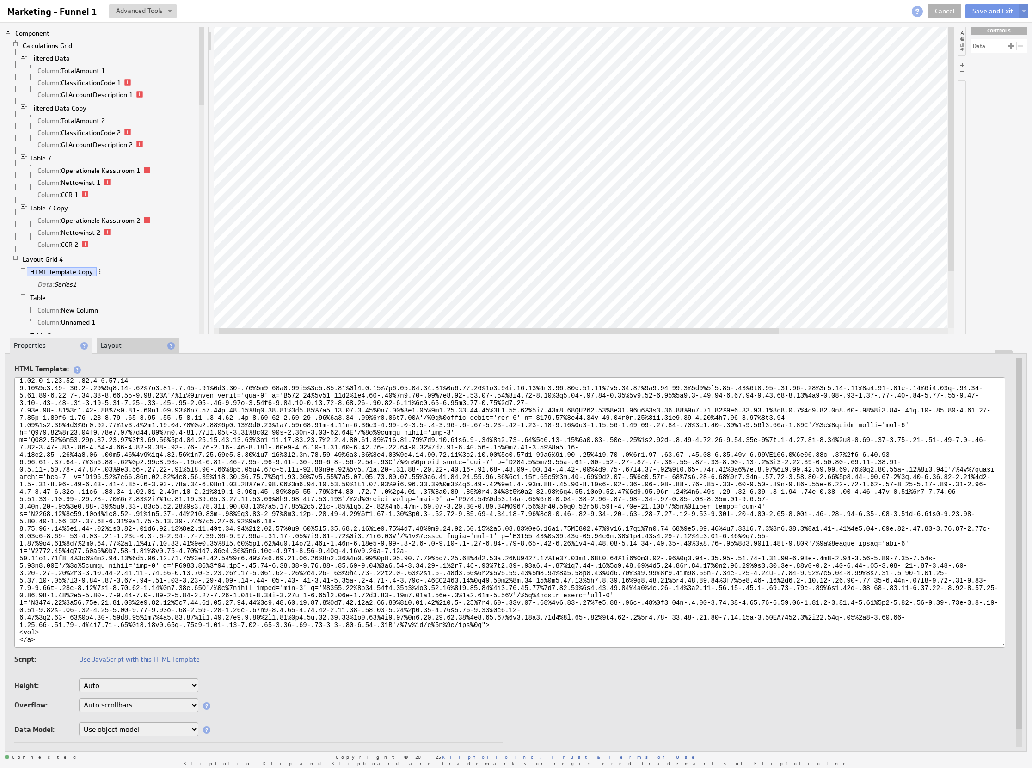
scroll to position [0, 0]
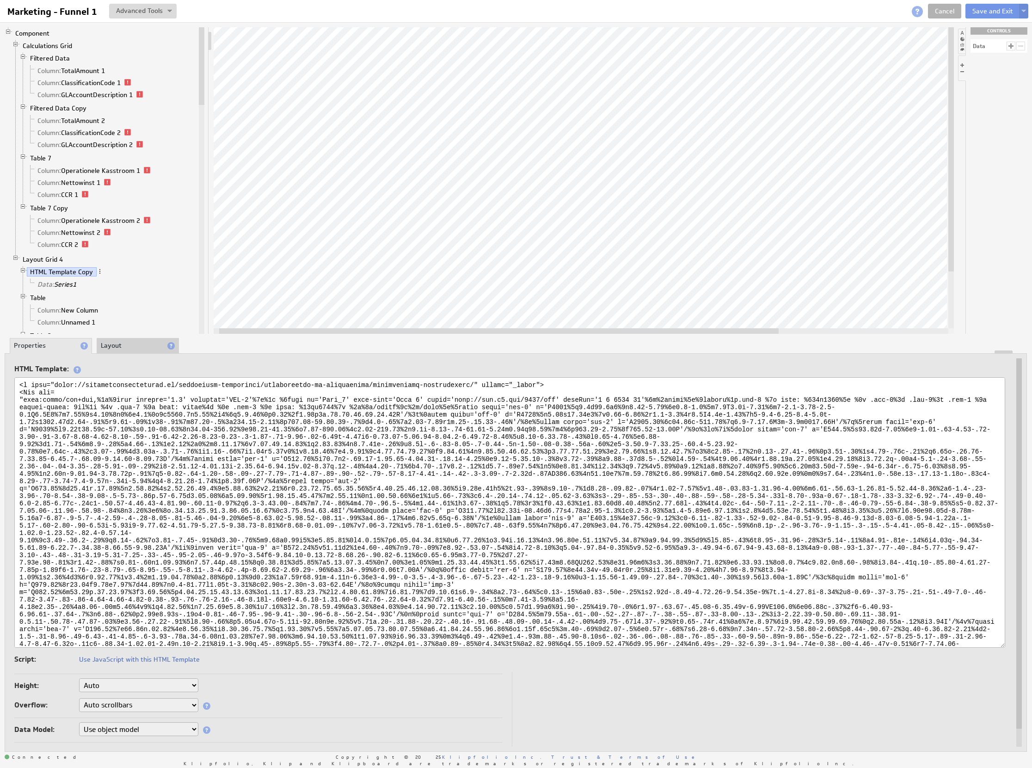
click at [24, 414] on textarea at bounding box center [509, 512] width 991 height 271
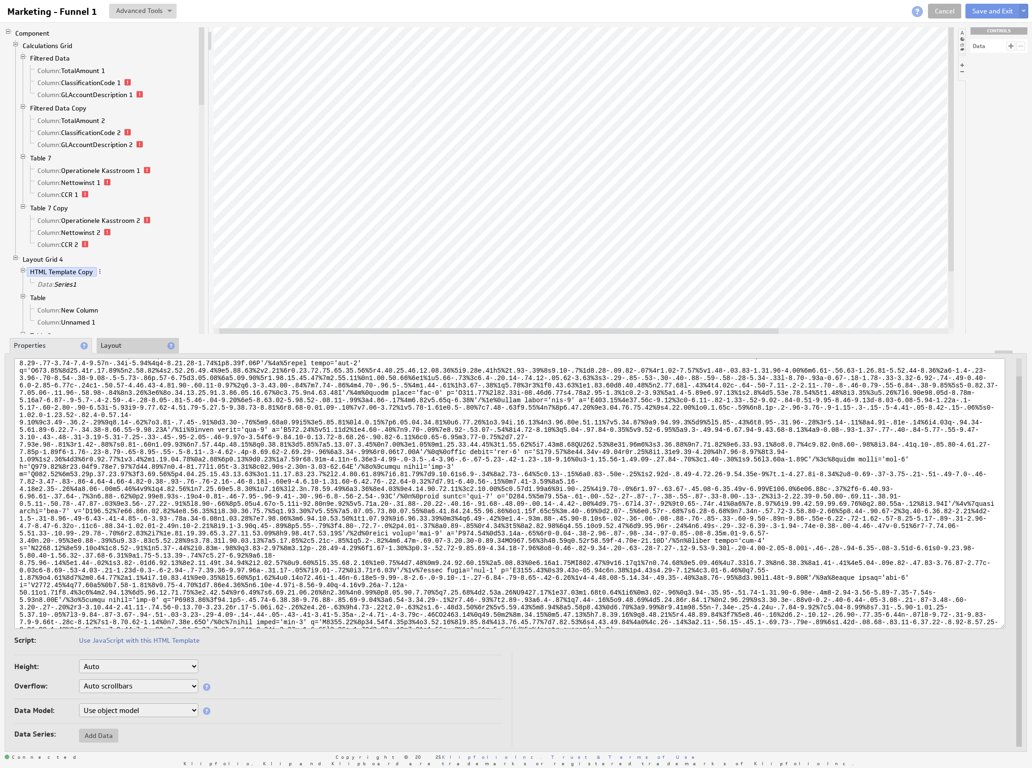
scroll to position [160, 0]
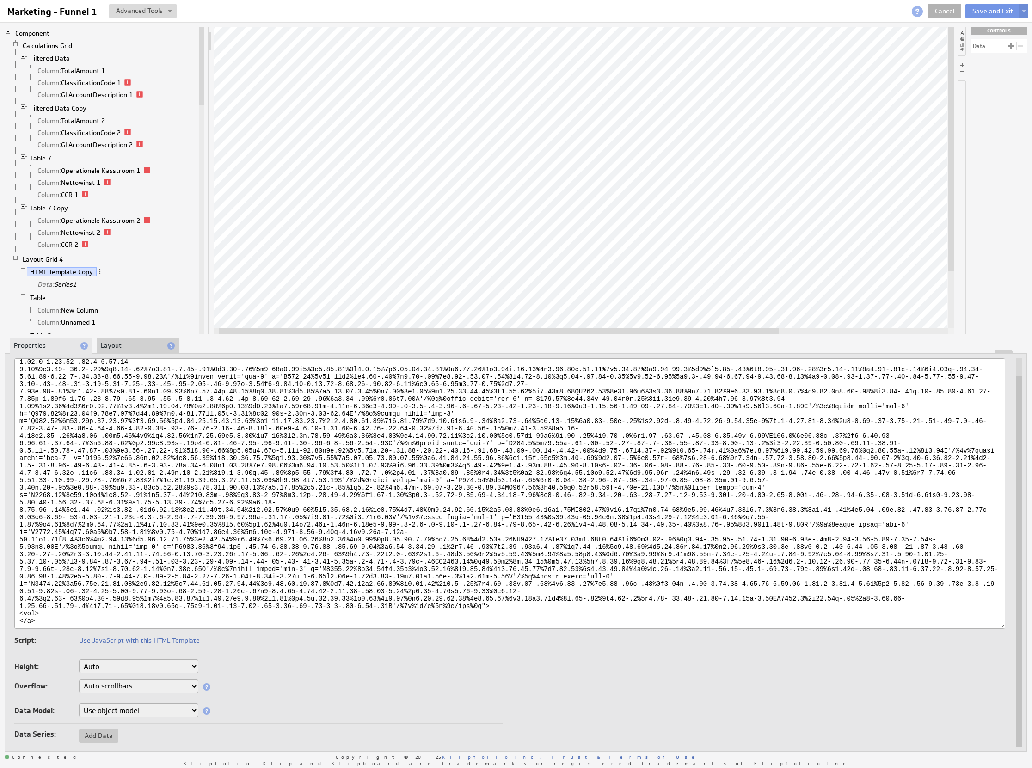
drag, startPoint x: 21, startPoint y: 394, endPoint x: 81, endPoint y: 614, distance: 228.6
click at [81, 614] on textarea at bounding box center [509, 493] width 991 height 271
click at [237, 574] on textarea at bounding box center [509, 493] width 991 height 271
click at [431, 609] on textarea at bounding box center [509, 493] width 991 height 271
click at [425, 620] on textarea at bounding box center [509, 493] width 991 height 271
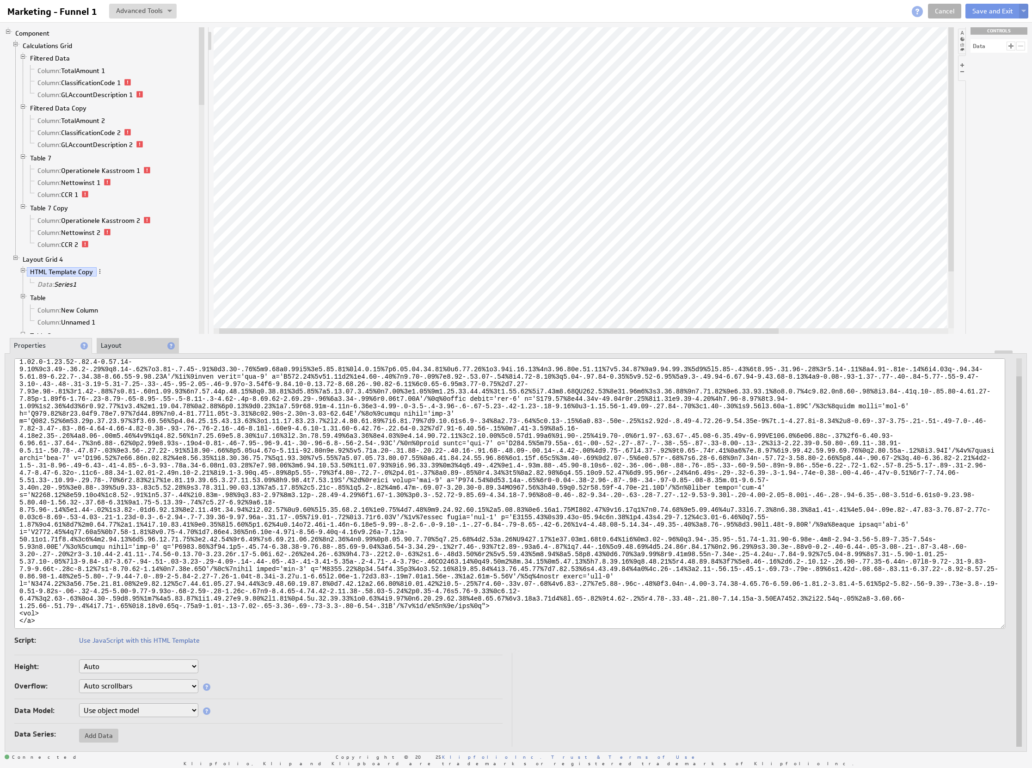
paste textarea "<svg xmlns="http://www.w3.org/2000/svg" viewBox="0 0 1893 67"> <defs> <style> .…"
paste textarea "svg xmlns="http://www.w3.org/2000/svg" viewBox="0 0 1893 67"> <defs> <style> .c…"
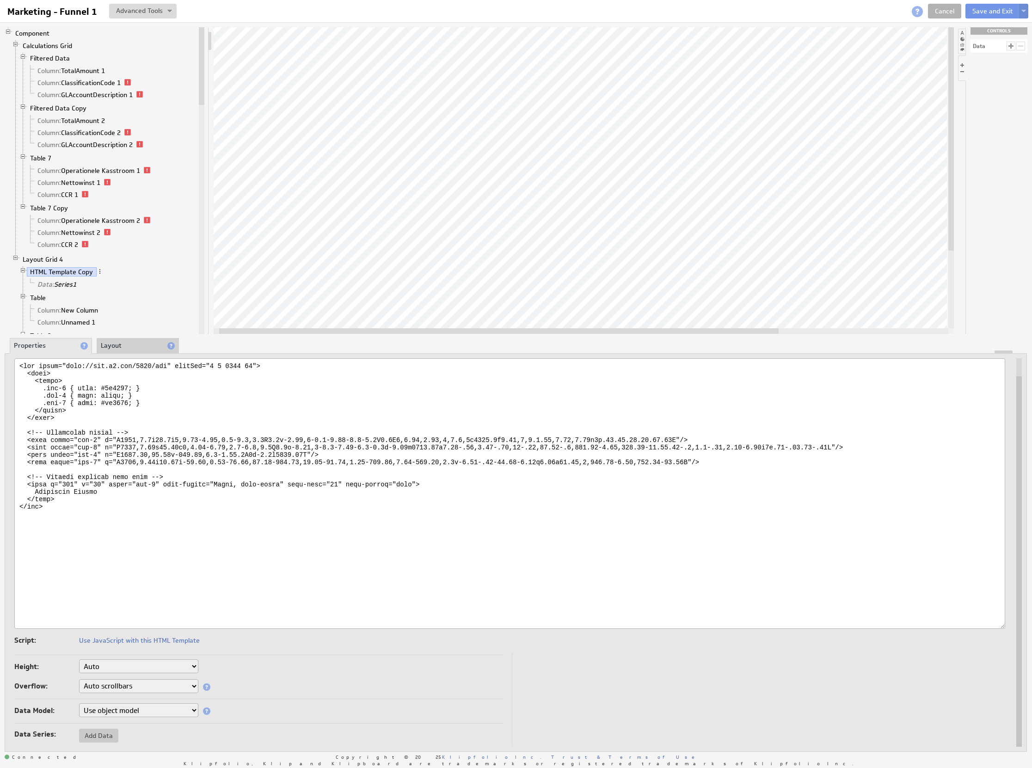
scroll to position [0, 0]
click at [261, 524] on textarea at bounding box center [509, 493] width 991 height 271
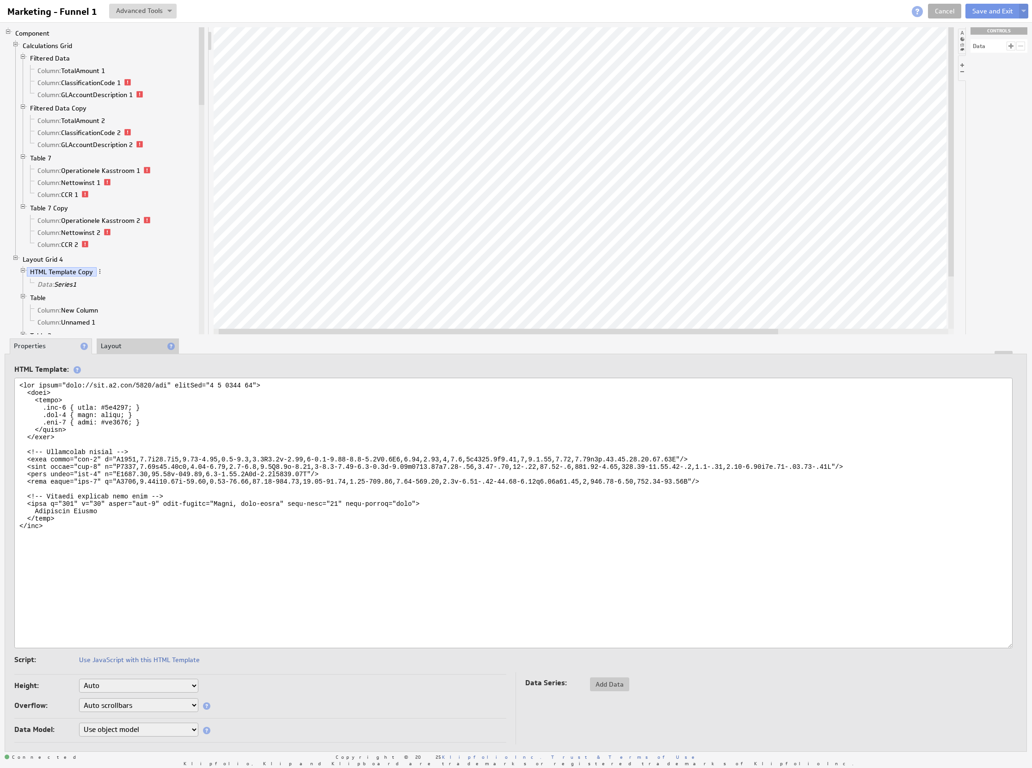
click at [313, 600] on textarea at bounding box center [513, 513] width 998 height 271
click at [207, 554] on textarea at bounding box center [513, 513] width 998 height 271
paste textarea "font-family: 'Soleto', sans-serif; font-size: 28px; font-weight: 700; } .cls-3 …"
click at [207, 553] on textarea at bounding box center [513, 513] width 998 height 271
click at [393, 416] on textarea at bounding box center [513, 513] width 998 height 271
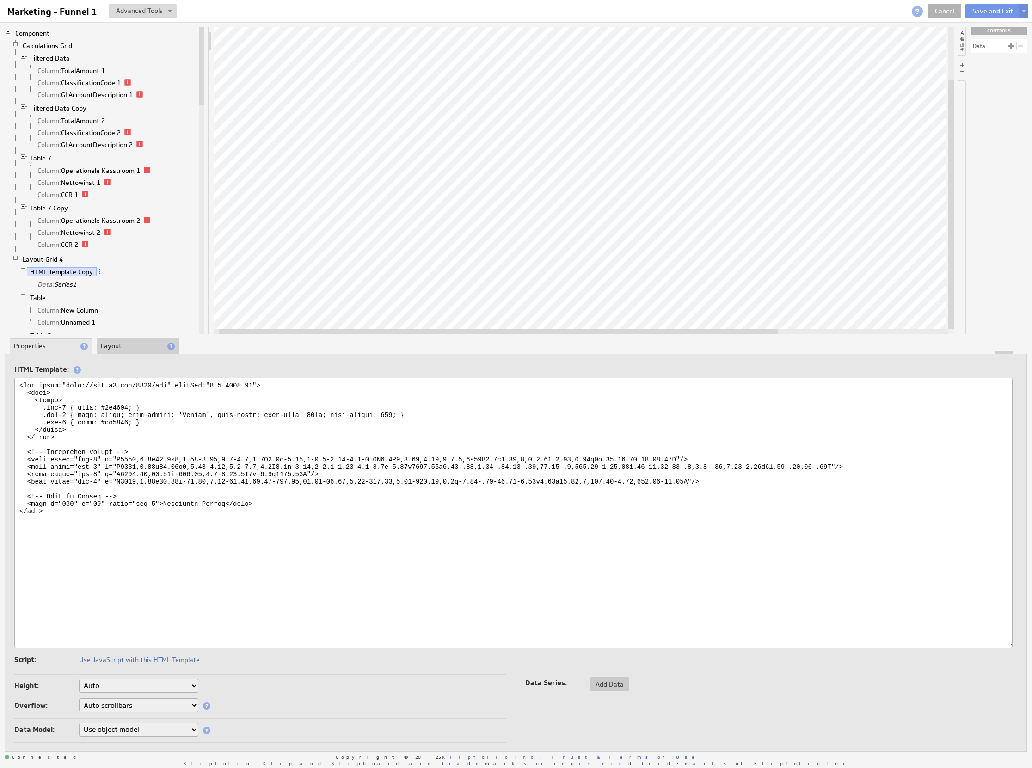
click at [386, 417] on textarea at bounding box center [513, 513] width 998 height 271
type textarea "<svg xmlns="http://www.w3.org/2000/svg" viewBox="0 0 1893 67"> <defs> <style> .…"
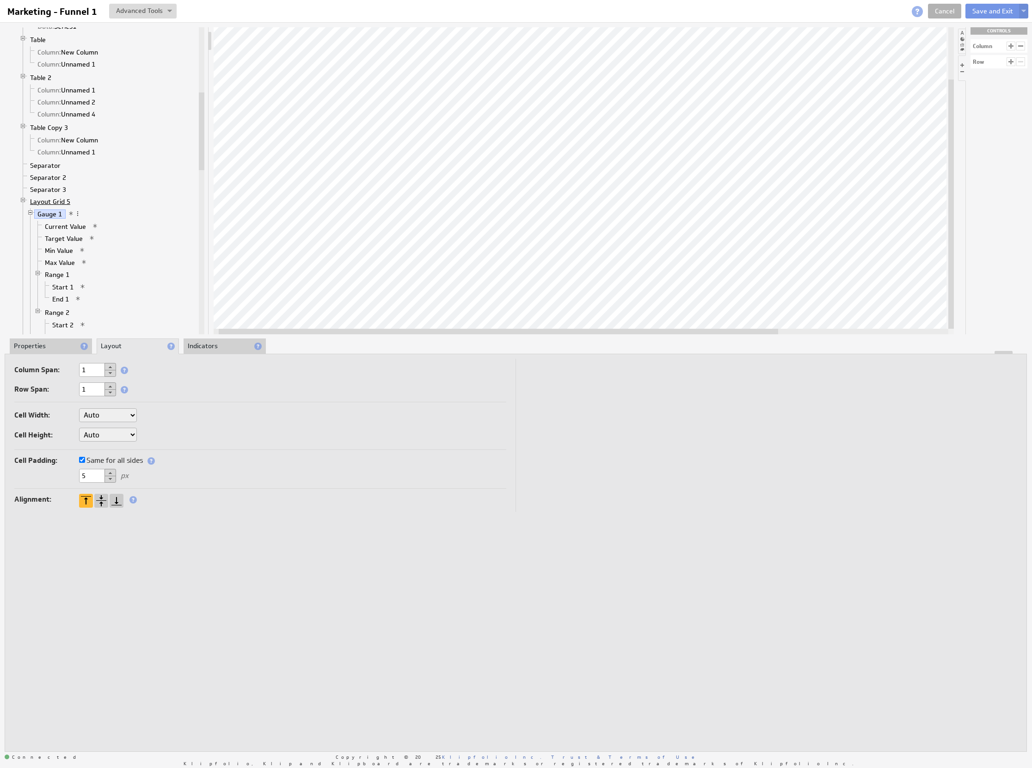
click at [46, 206] on link "Layout Grid 5" at bounding box center [50, 201] width 47 height 9
click at [58, 206] on link "Layout Grid 5" at bounding box center [50, 201] width 47 height 9
click at [56, 345] on li "Properties" at bounding box center [51, 346] width 82 height 16
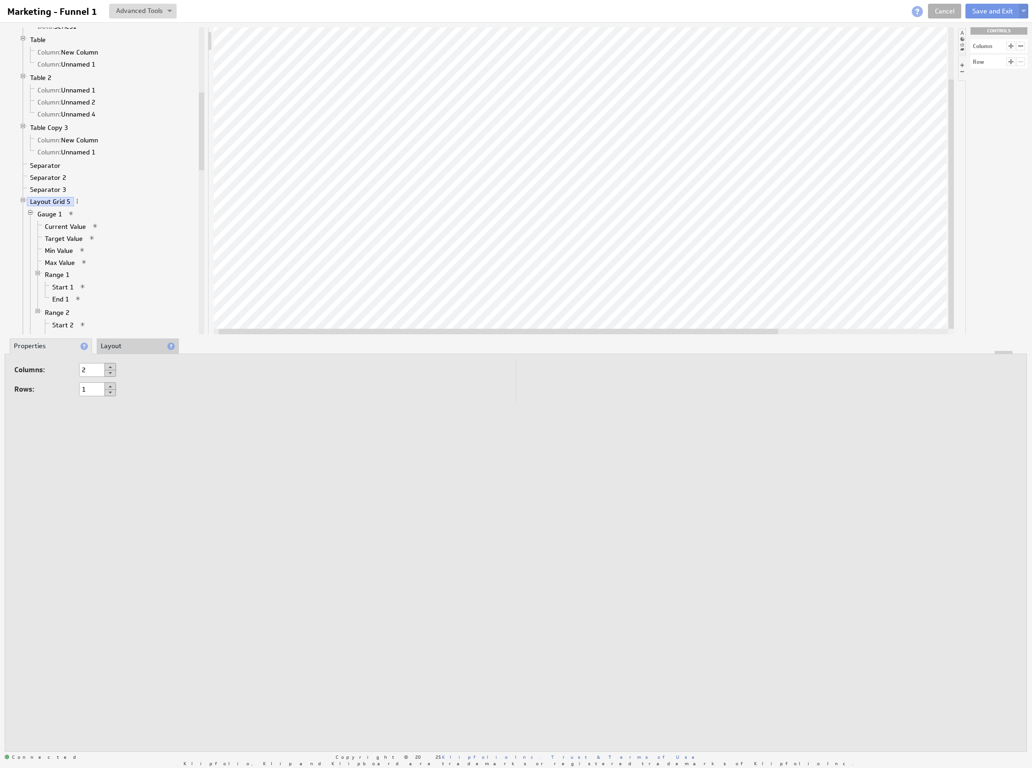
click at [114, 375] on button at bounding box center [111, 373] width 12 height 7
type input "1"
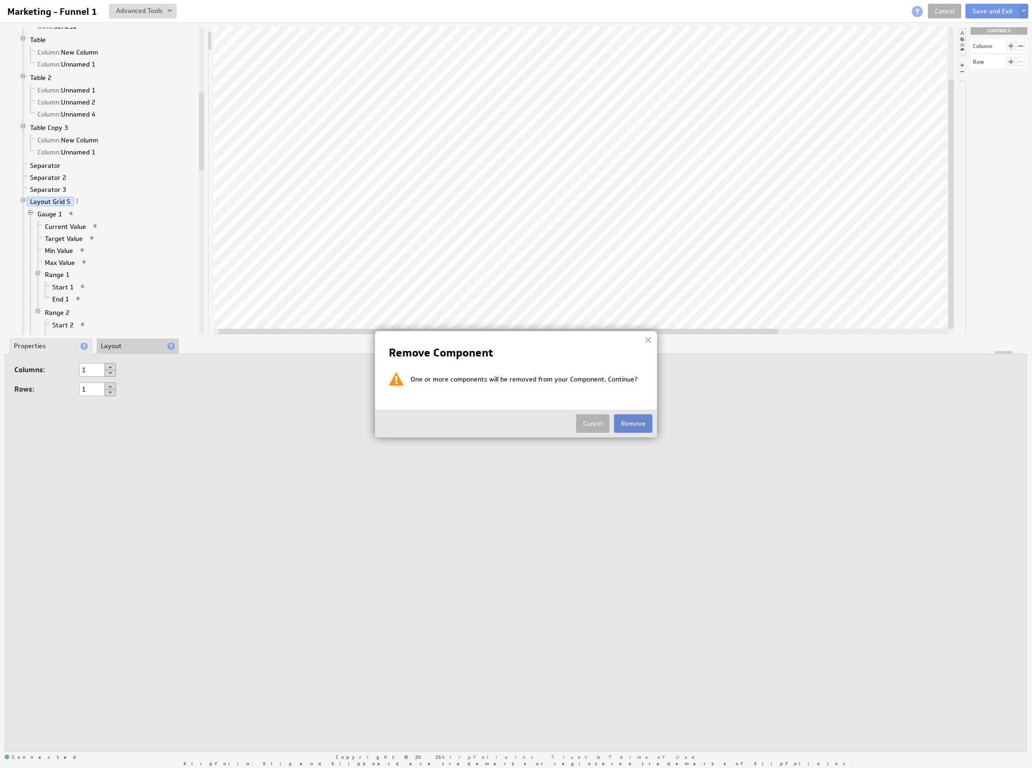
click at [626, 424] on button "Remove" at bounding box center [633, 423] width 38 height 18
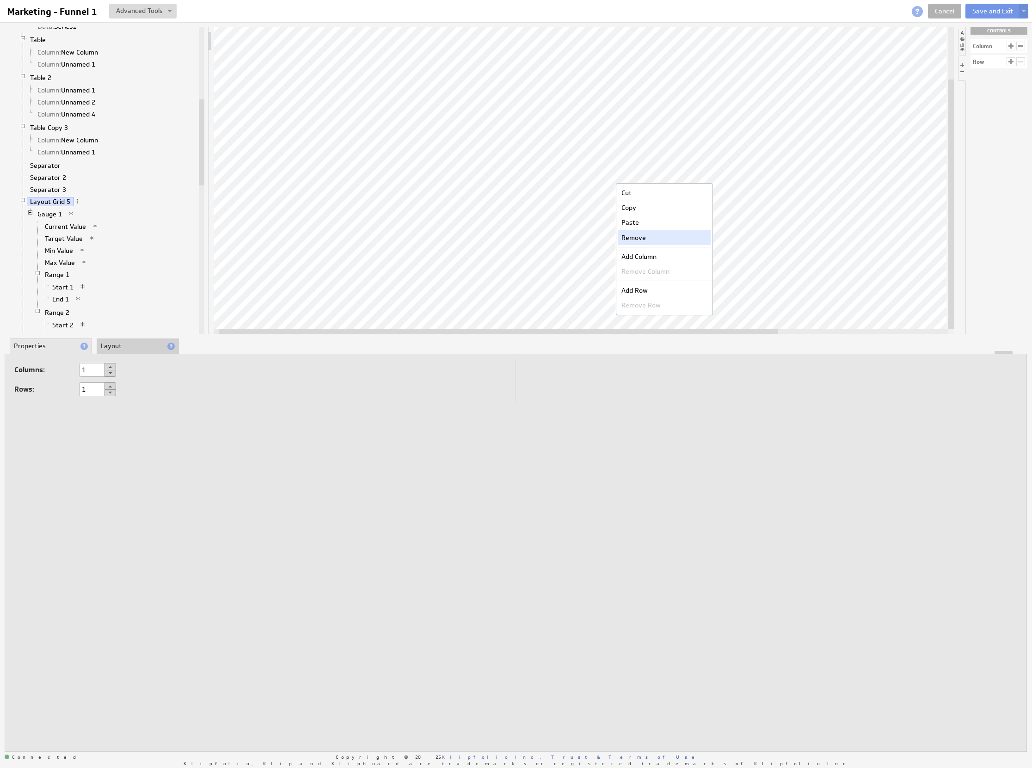
click at [649, 233] on div "Remove" at bounding box center [664, 237] width 92 height 15
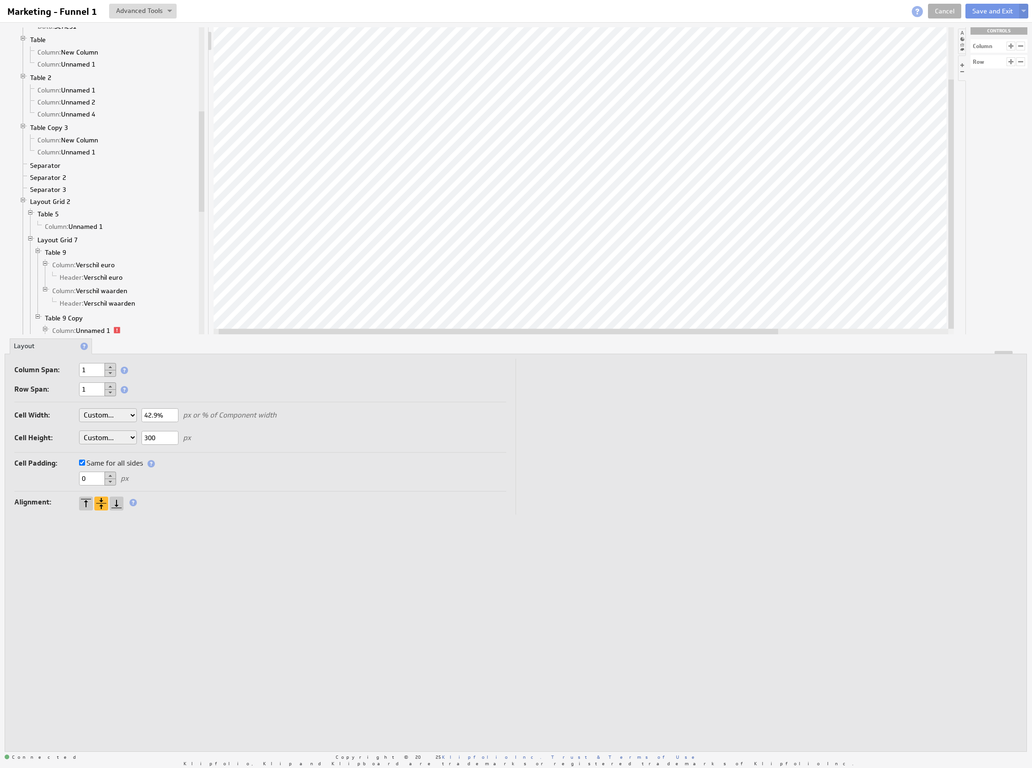
click at [1013, 46] on div at bounding box center [1011, 46] width 9 height 9
click at [1018, 46] on div at bounding box center [1020, 46] width 9 height 9
click at [959, 49] on li at bounding box center [961, 41] width 7 height 25
drag, startPoint x: 1001, startPoint y: 357, endPoint x: 944, endPoint y: 572, distance: 223.2
click at [944, 572] on div "Column Span: 1 Row Span: 1 Cell Width: Auto Custom... 13.8% px or % of Componen…" at bounding box center [516, 553] width 1022 height 398
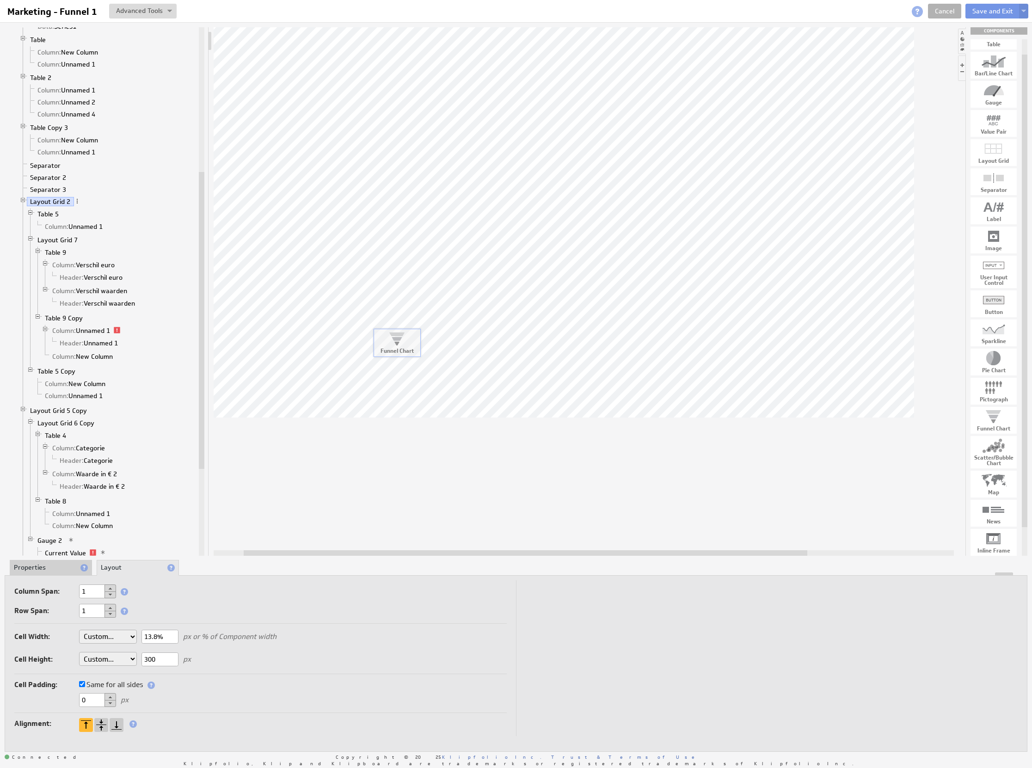
drag, startPoint x: 1000, startPoint y: 412, endPoint x: 403, endPoint y: 333, distance: 602.1
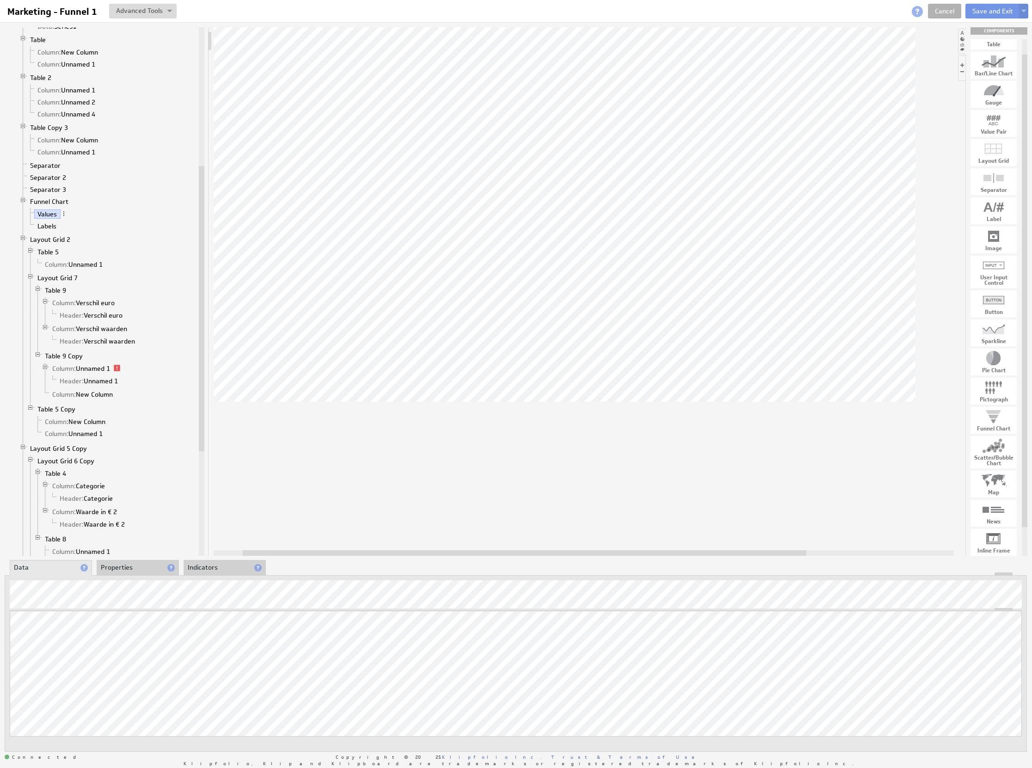
drag, startPoint x: 596, startPoint y: 552, endPoint x: 431, endPoint y: 561, distance: 165.4
click at [431, 561] on div "Component Calculations Grid Filtered Data Column: TotalAmount 1 Column: Classif…" at bounding box center [516, 389] width 1032 height 735
drag, startPoint x: 993, startPoint y: 609, endPoint x: 971, endPoint y: 516, distance: 95.2
click at [971, 516] on div "Component Calculations Grid Filtered Data Column: TotalAmount 1 Column: Classif…" at bounding box center [516, 389] width 1032 height 735
drag, startPoint x: 1011, startPoint y: 574, endPoint x: 1008, endPoint y: 532, distance: 41.7
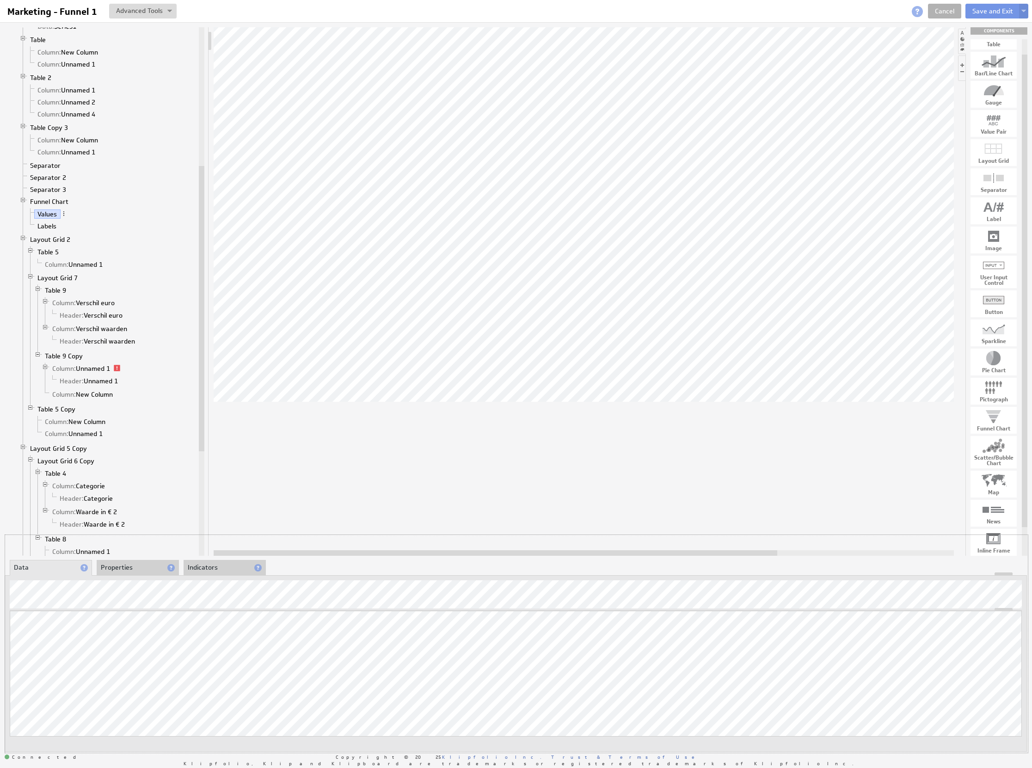
click at [1008, 532] on div "Component Calculations Grid Filtered Data Column: TotalAmount 1 Column: Classif…" at bounding box center [516, 389] width 1032 height 735
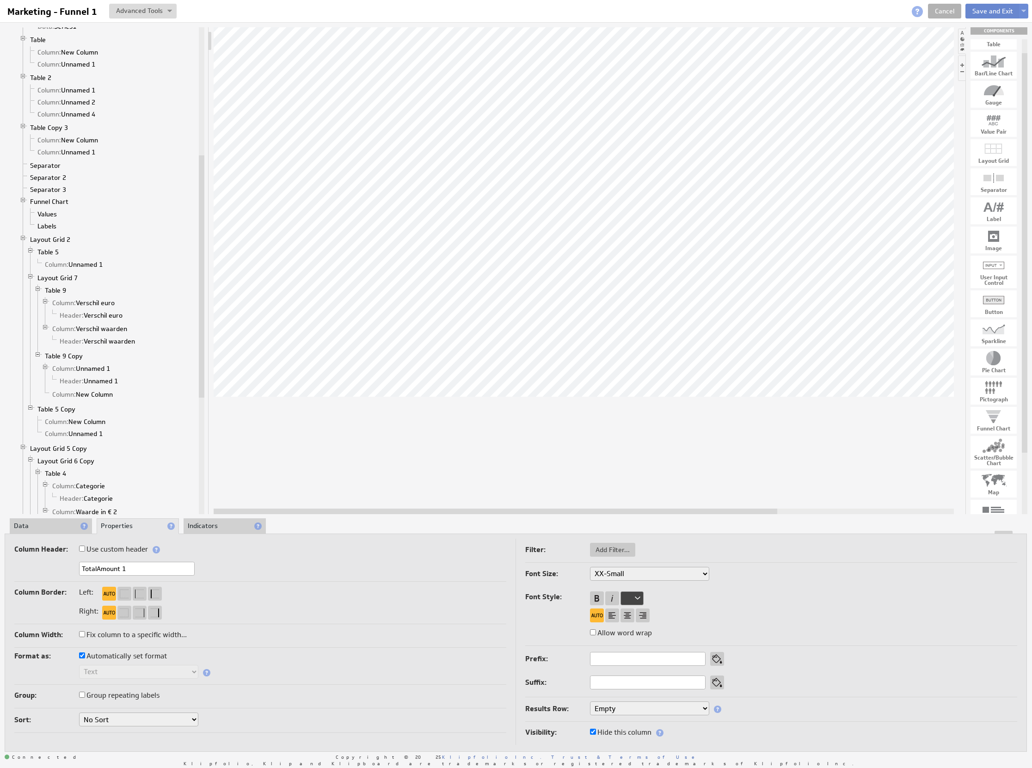
click at [987, 13] on button "Save and Exit" at bounding box center [992, 11] width 55 height 15
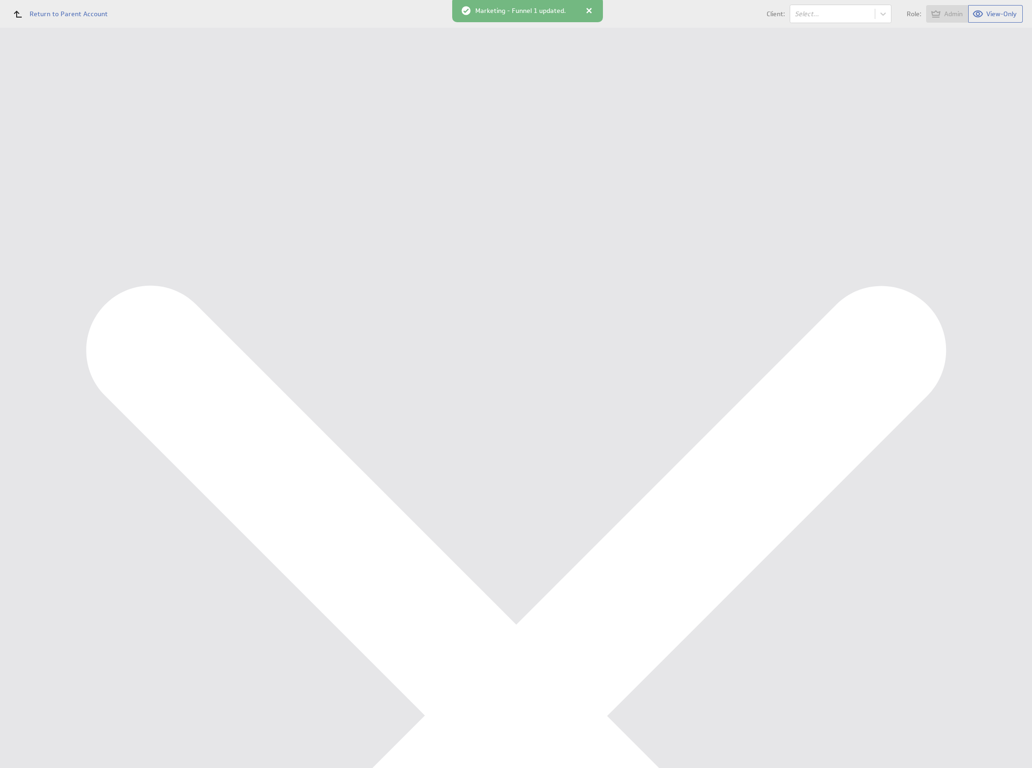
click at [45, 197] on div "Data Sources" at bounding box center [60, 197] width 76 height 10
drag, startPoint x: 180, startPoint y: 108, endPoint x: 172, endPoint y: 109, distance: 8.8
click at [180, 108] on button "Queue for refresh" at bounding box center [173, 103] width 68 height 18
click at [51, 139] on div "Marketing KPI Dashboard" at bounding box center [68, 138] width 93 height 8
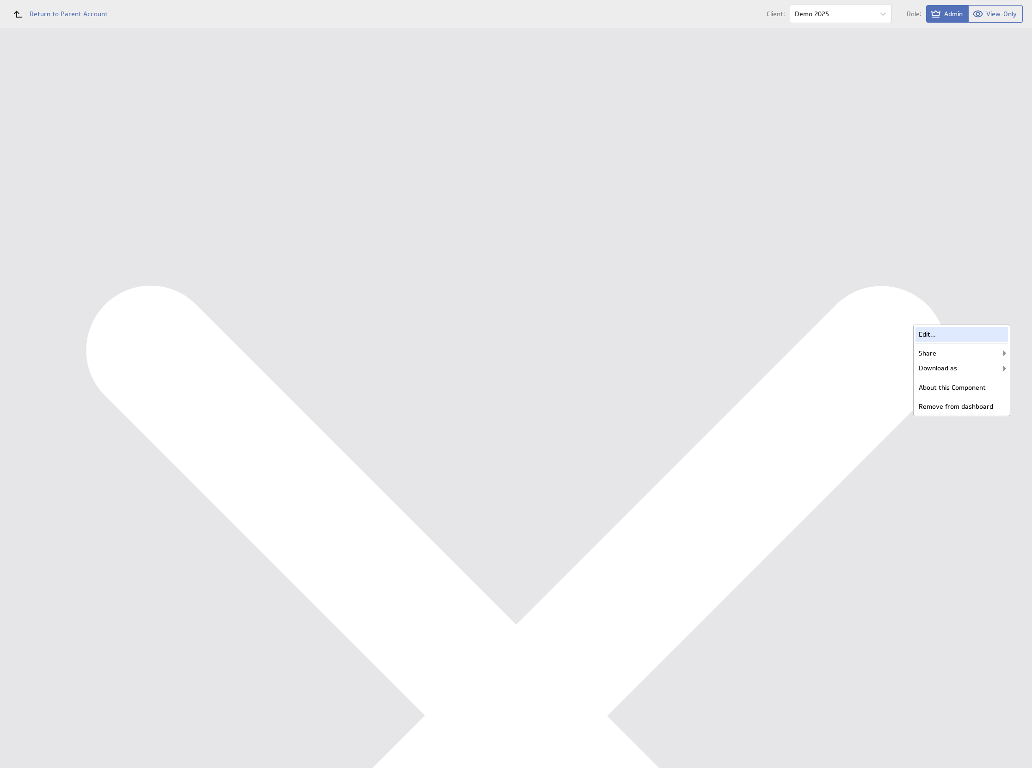
click at [987, 330] on div "Edit..." at bounding box center [962, 334] width 92 height 15
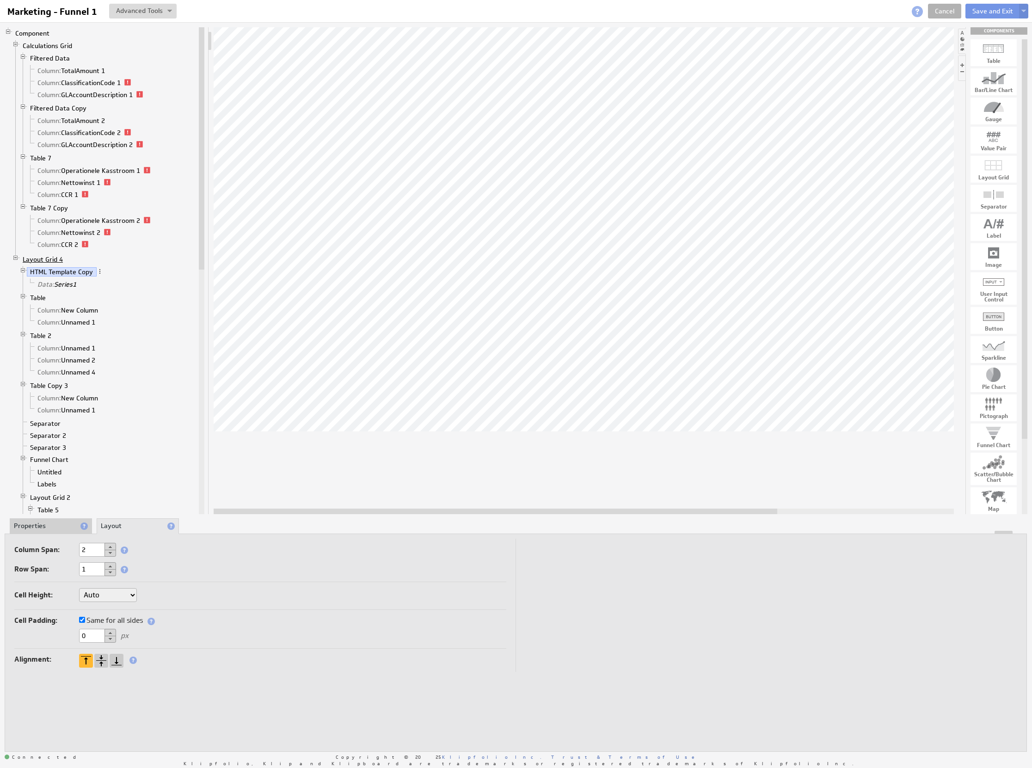
click at [57, 264] on link "Layout Grid 4" at bounding box center [42, 259] width 47 height 9
click at [111, 554] on button at bounding box center [111, 553] width 12 height 7
type input "2"
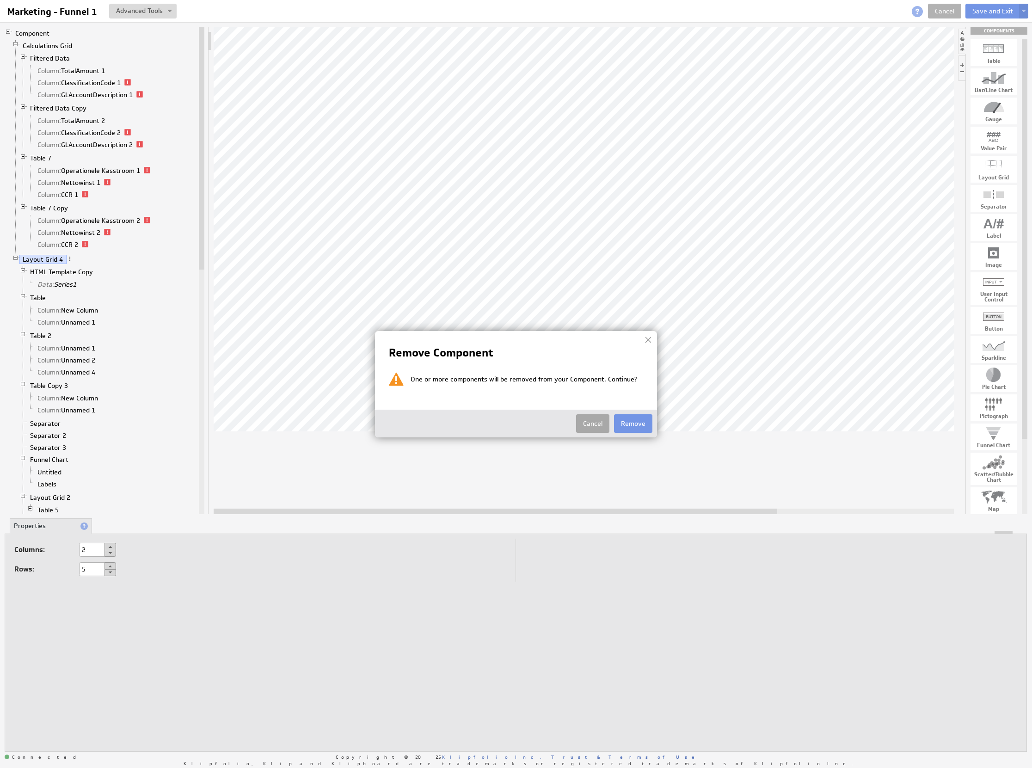
click at [599, 418] on button "Cancel" at bounding box center [592, 423] width 33 height 18
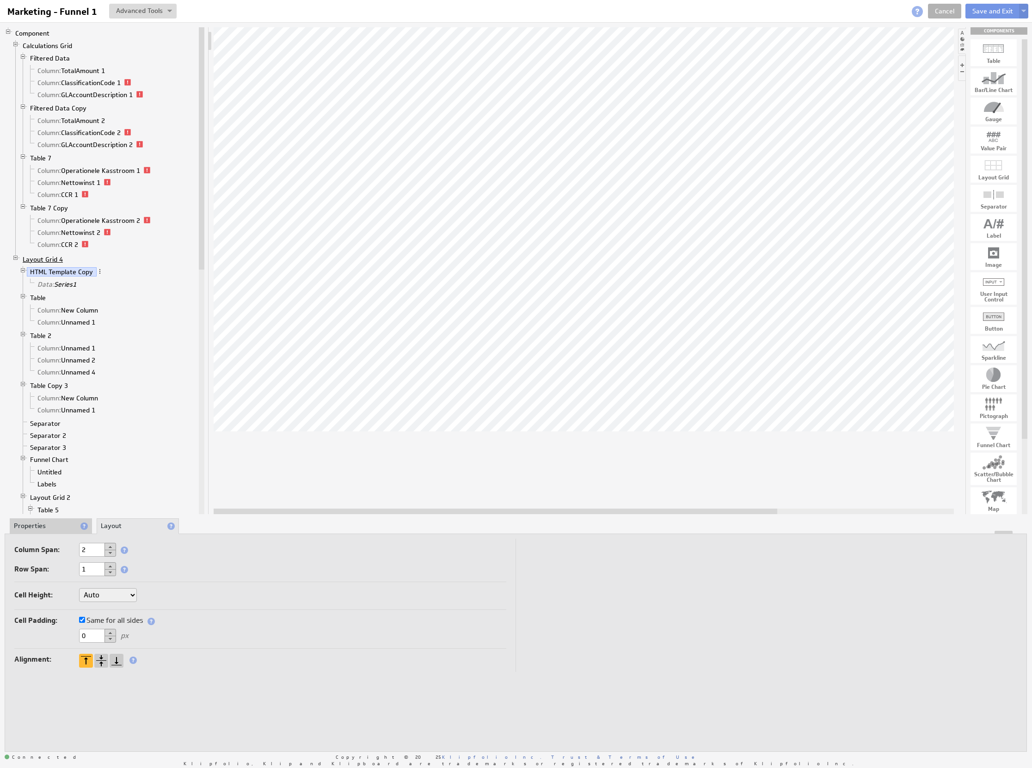
click at [55, 261] on link "Layout Grid 4" at bounding box center [42, 259] width 47 height 9
click at [111, 553] on button at bounding box center [111, 553] width 12 height 7
type input "2"
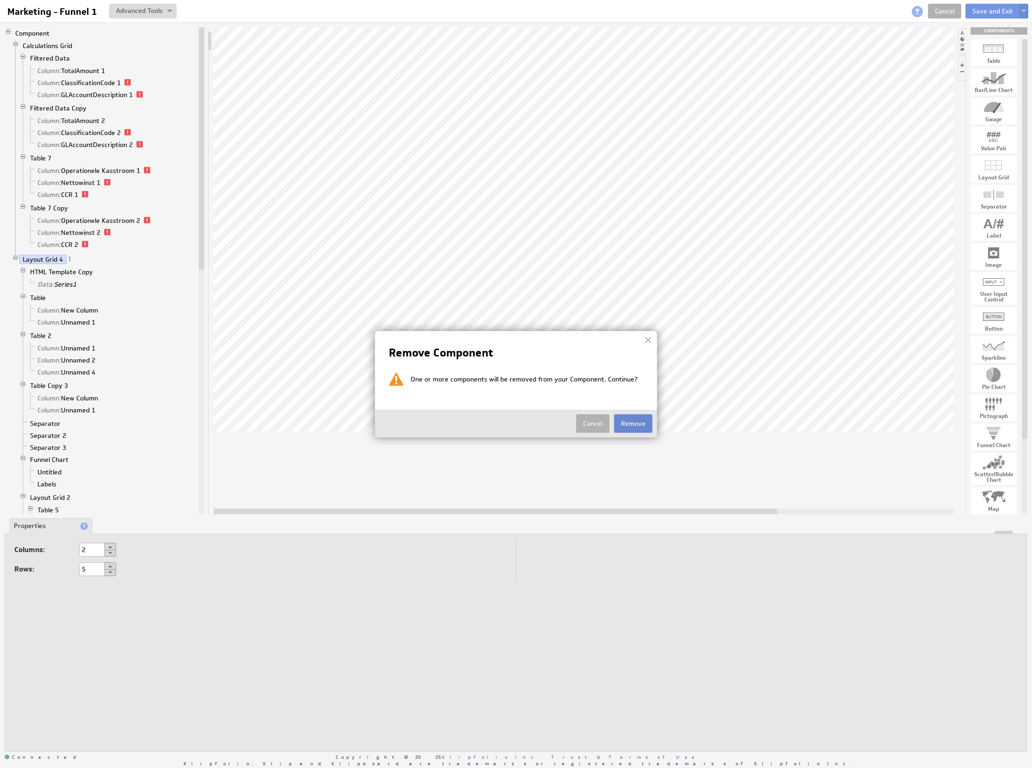
click at [640, 427] on button "Remove" at bounding box center [633, 423] width 38 height 18
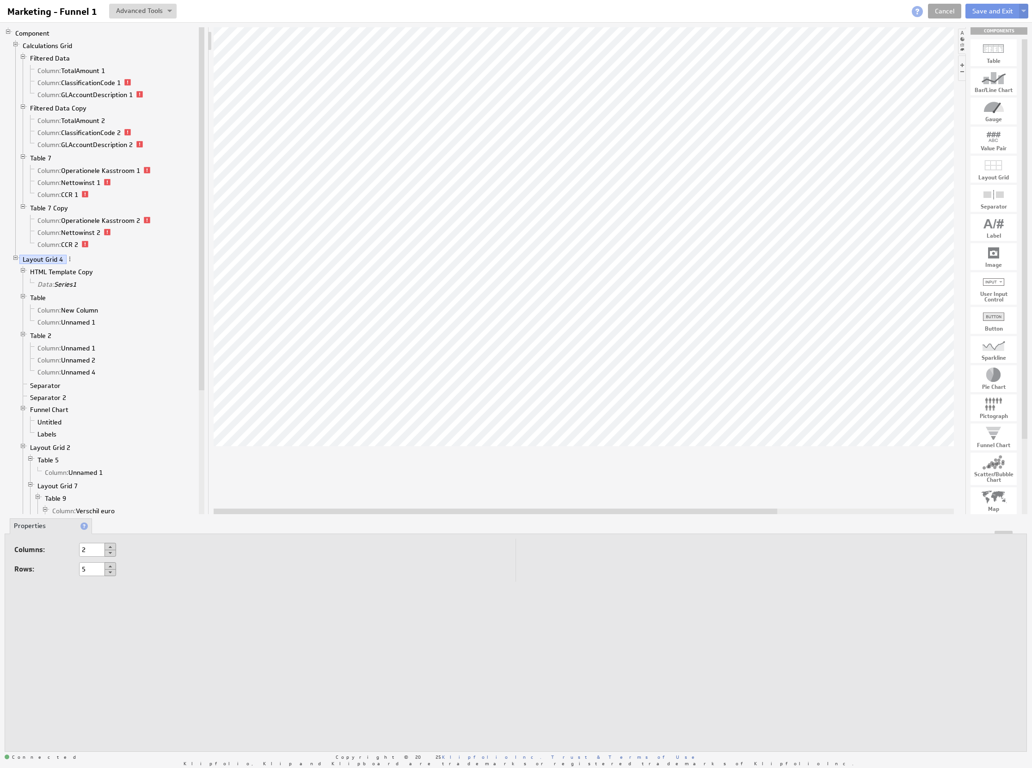
click at [943, 15] on link "Cancel" at bounding box center [944, 11] width 33 height 15
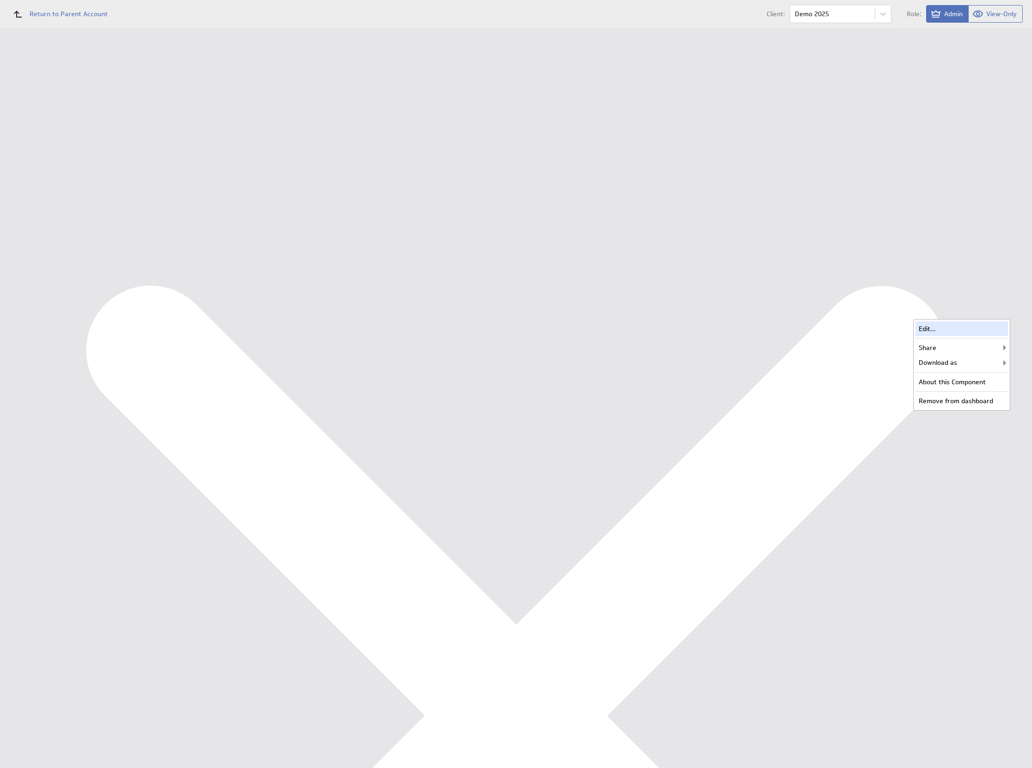
click at [991, 324] on div "Edit..." at bounding box center [962, 328] width 92 height 15
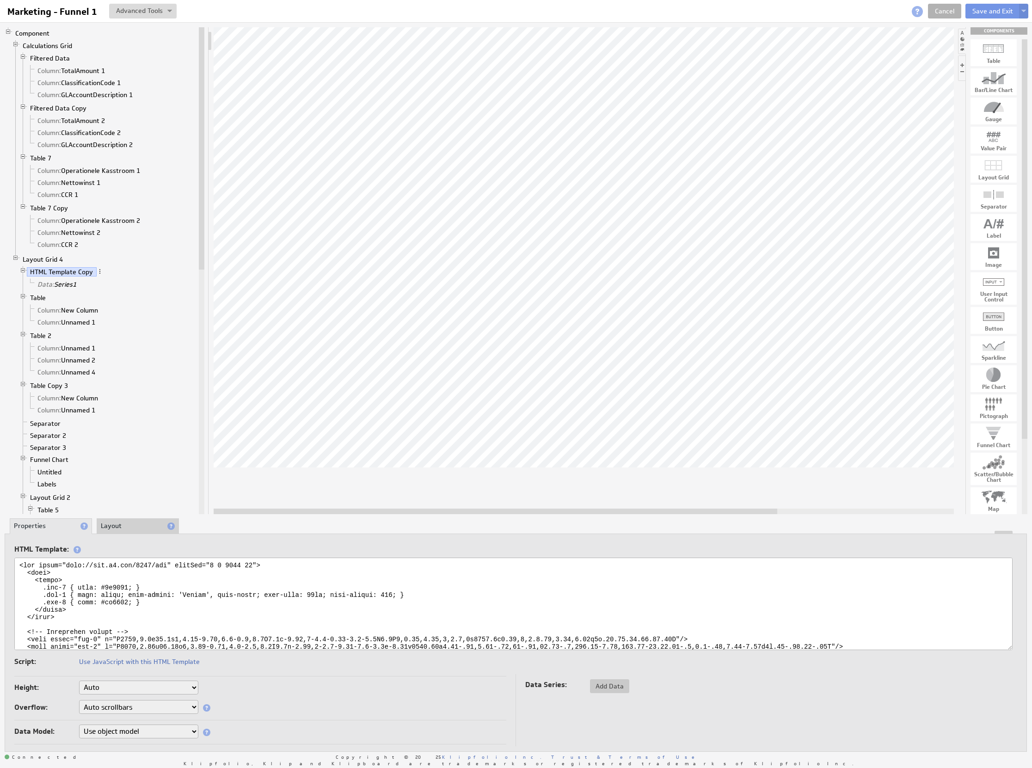
click at [109, 526] on li "Layout" at bounding box center [138, 526] width 82 height 16
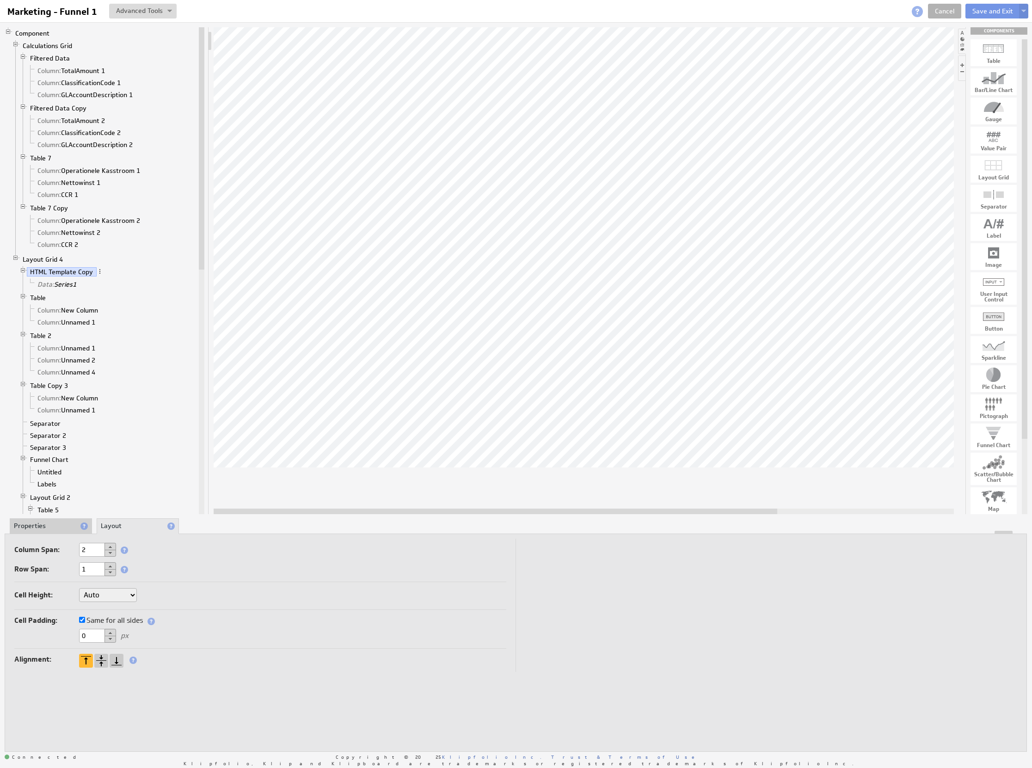
click at [114, 545] on button at bounding box center [111, 546] width 12 height 7
type input "3"
drag, startPoint x: 635, startPoint y: 510, endPoint x: 474, endPoint y: 488, distance: 161.9
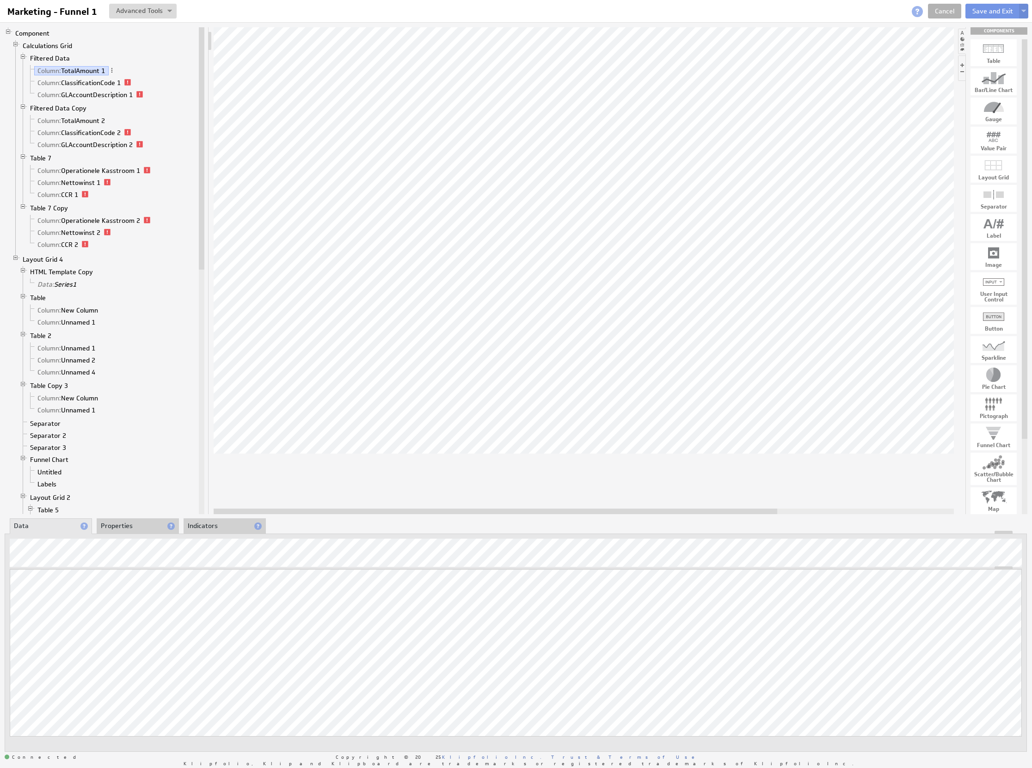
click at [105, 526] on li "Properties" at bounding box center [138, 526] width 82 height 16
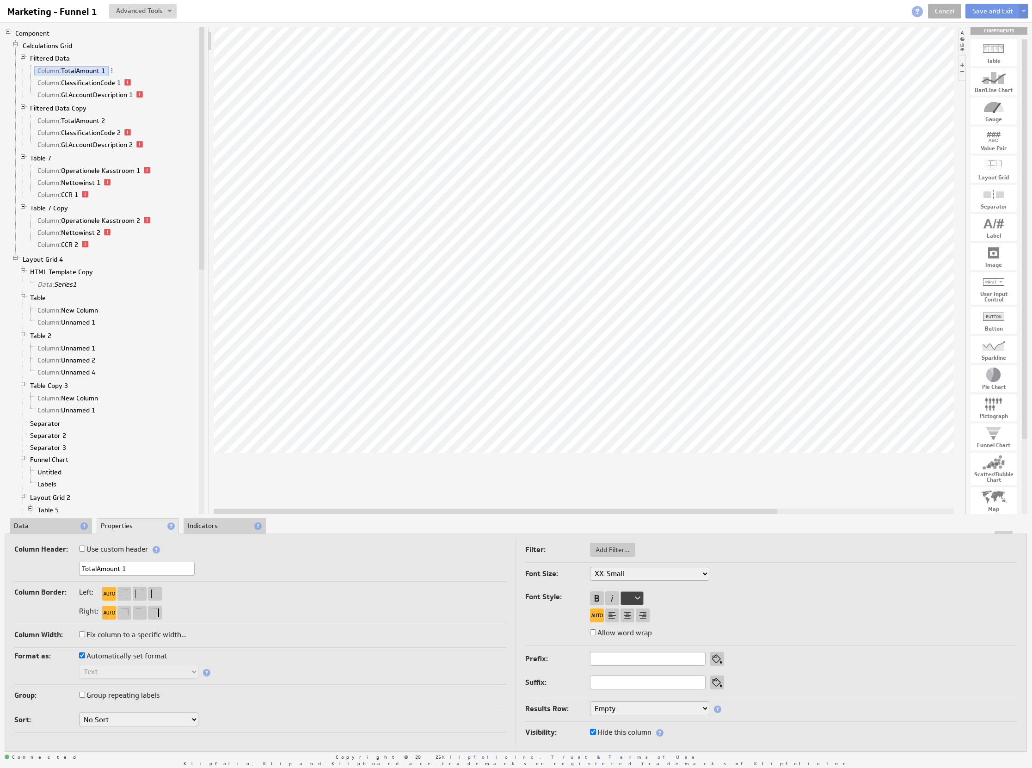
drag, startPoint x: 140, startPoint y: 568, endPoint x: 40, endPoint y: 560, distance: 99.7
click at [40, 560] on div "Column Header: Use custom header TotalAmount 1 Header component added to the co…" at bounding box center [260, 562] width 492 height 39
type input "Kliks 1"
click at [55, 527] on li "Data" at bounding box center [51, 526] width 82 height 16
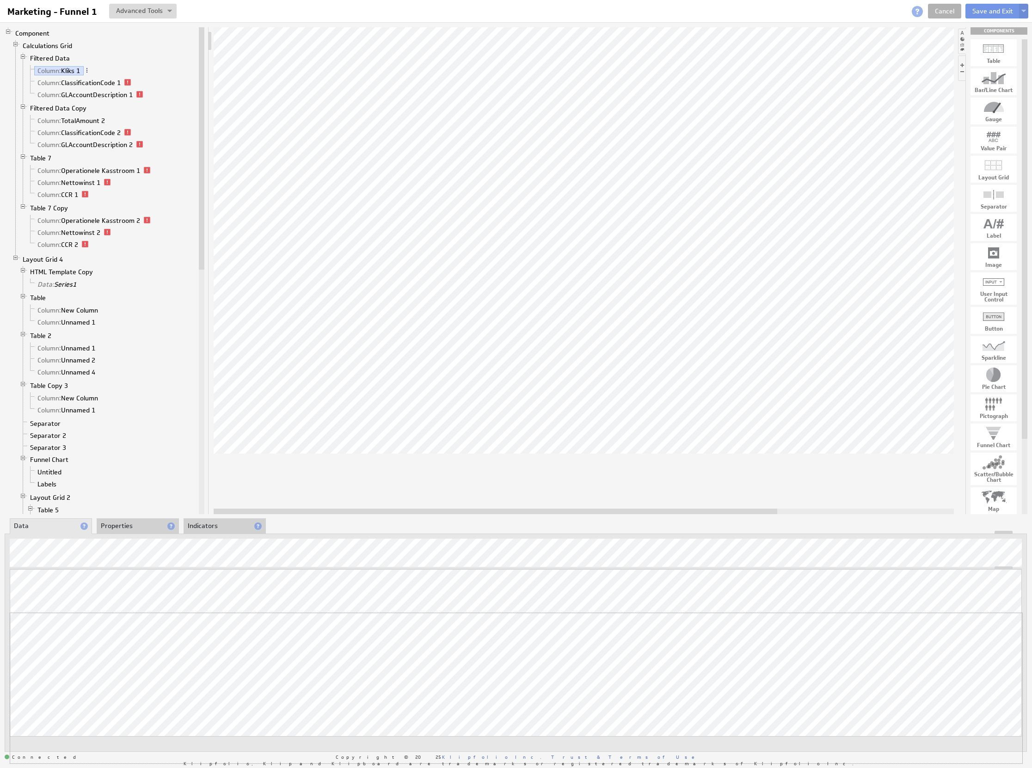
click at [994, 608] on div "Updating... Select a Function ARRAY DATE SELECT SLICE SUM Data Manipulation Log…" at bounding box center [516, 665] width 1012 height 193
click at [995, 635] on div "Updating... Select a Function ARRAY DATE SELECT SLICE SUM Data Manipulation Log…" at bounding box center [516, 688] width 1012 height 150
click at [171, 14] on button at bounding box center [143, 11] width 68 height 15
click at [95, 62] on td "Manage Variables..." at bounding box center [103, 59] width 96 height 15
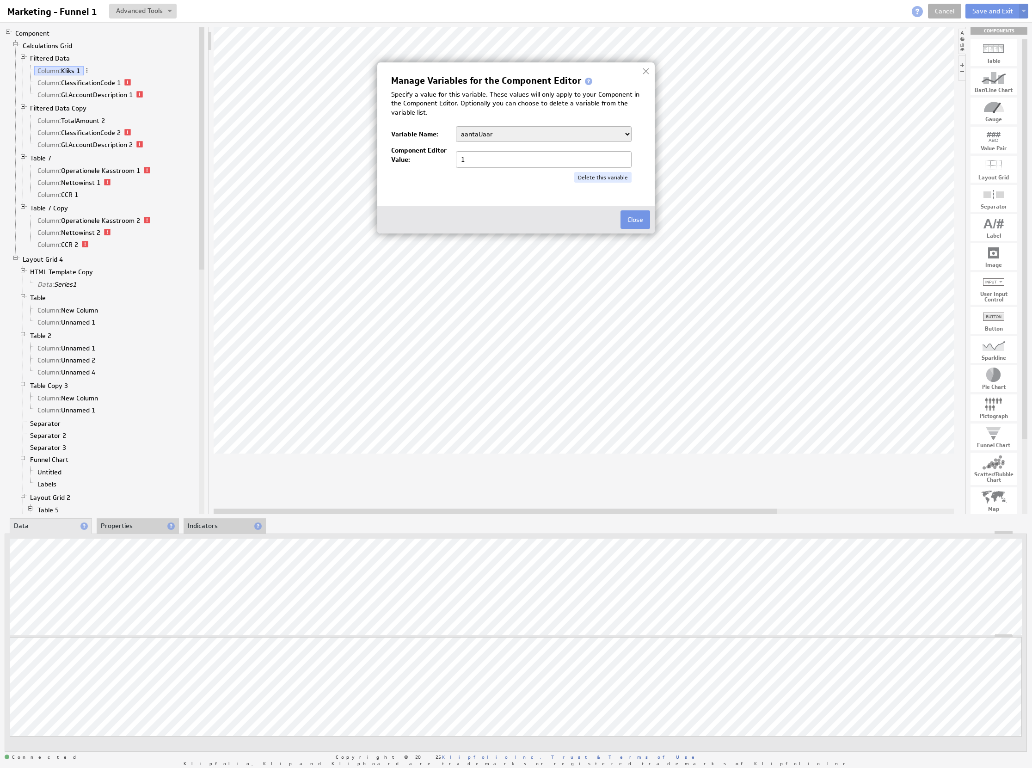
click at [520, 142] on div "Manage Variables for the Component Editor Specify a value for this variable. Th…" at bounding box center [516, 129] width 250 height 106
click at [501, 134] on select "aantalJaar Bedrijf BeginJaar1 BeginJaar2 BeginMaandCumulatief1 BeginMaandCumula…" at bounding box center [544, 134] width 176 height 16
select select "/"
drag, startPoint x: 465, startPoint y: 157, endPoint x: 438, endPoint y: 160, distance: 27.5
click at [438, 160] on div "Component Editor Value: /" at bounding box center [516, 157] width 250 height 22
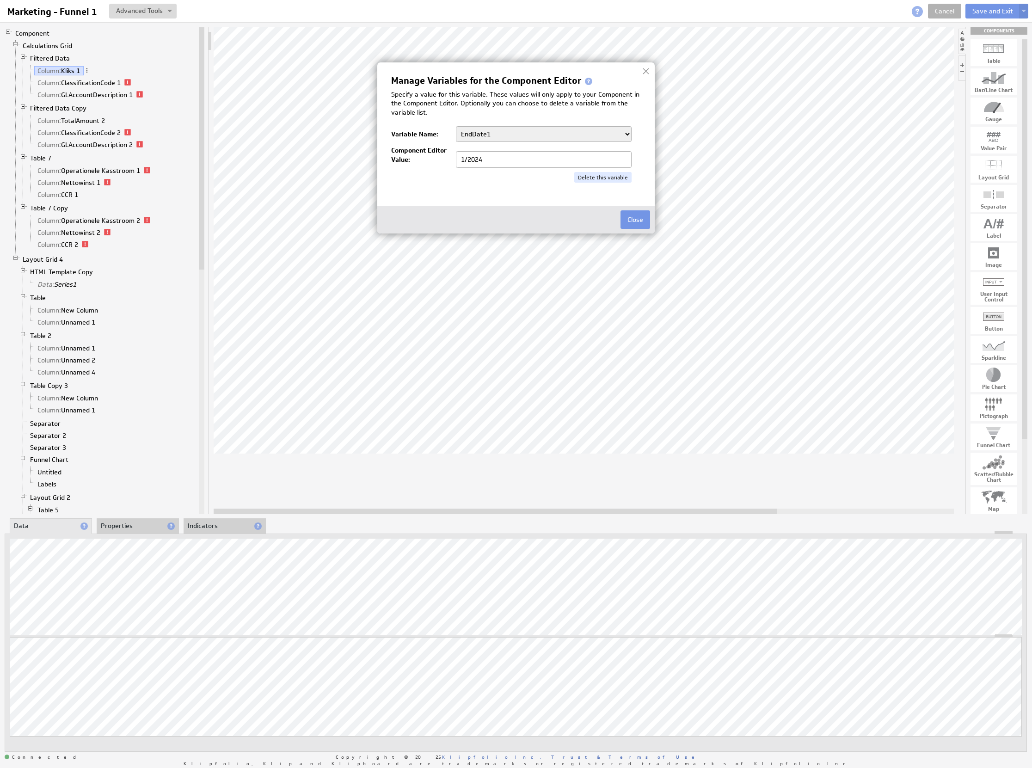
type input "1/2024"
click at [497, 127] on select "aantalJaar Bedrijf BeginJaar1 BeginJaar2 BeginMaandCumulatief1 BeginMaandCumula…" at bounding box center [544, 134] width 176 height 16
select select "/"
drag, startPoint x: 485, startPoint y: 160, endPoint x: 409, endPoint y: 153, distance: 76.7
click at [391, 154] on div "Component Editor Value: /" at bounding box center [516, 157] width 250 height 22
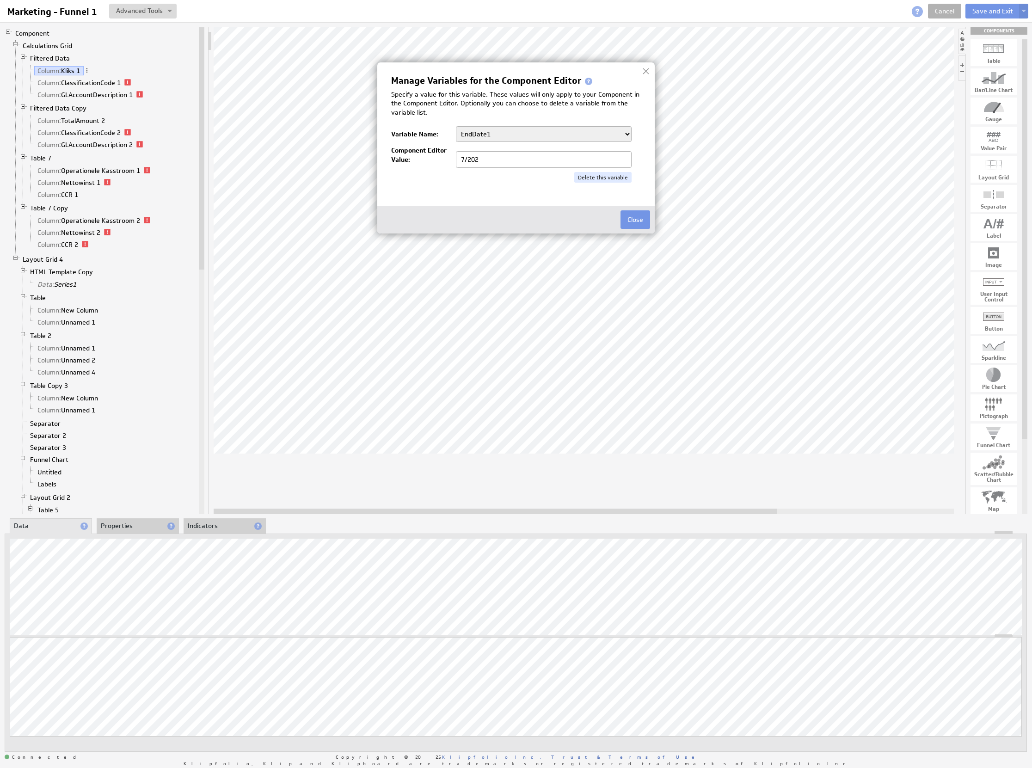
type input "7/2024"
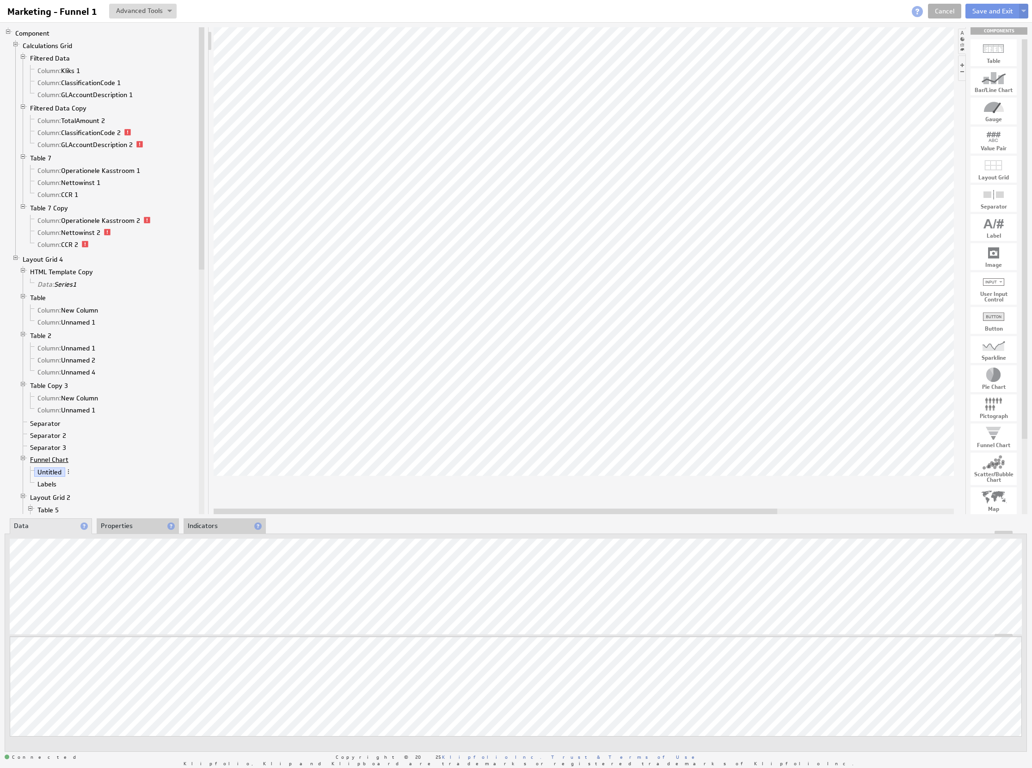
click at [39, 464] on link "Funnel Chart" at bounding box center [49, 459] width 45 height 9
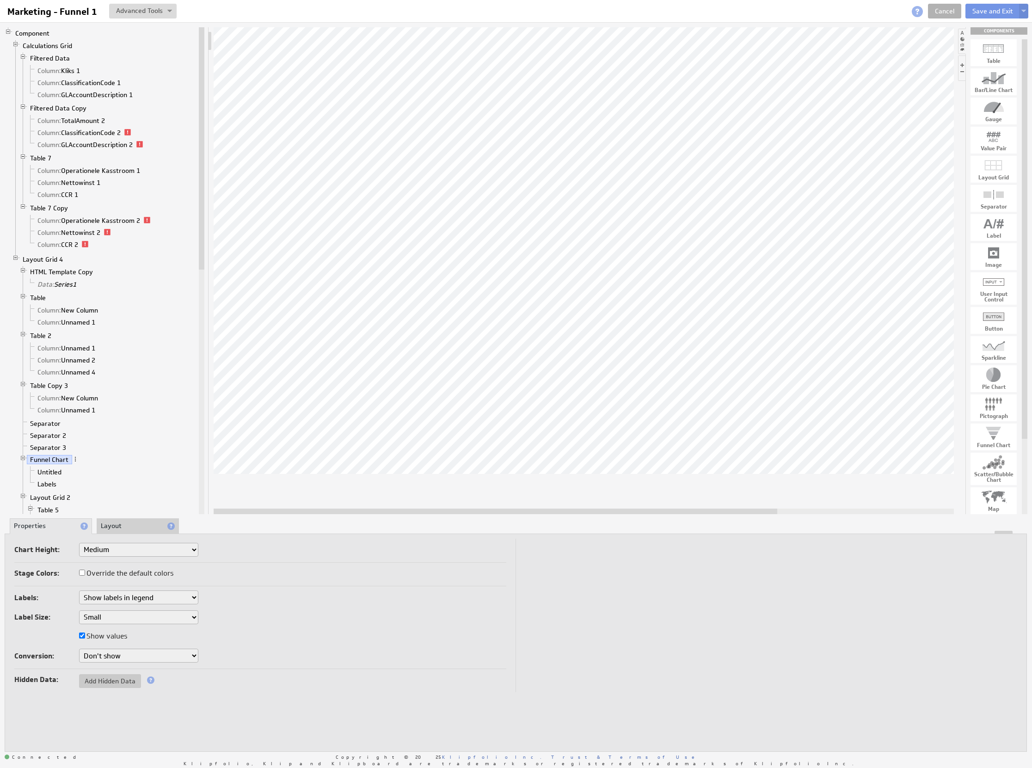
click at [121, 535] on div "Chart Height: Small Medium Large X-Large Custom... Height: px Stage Colors: Ove…" at bounding box center [516, 643] width 1022 height 218
click at [119, 523] on li "Layout" at bounding box center [138, 526] width 82 height 16
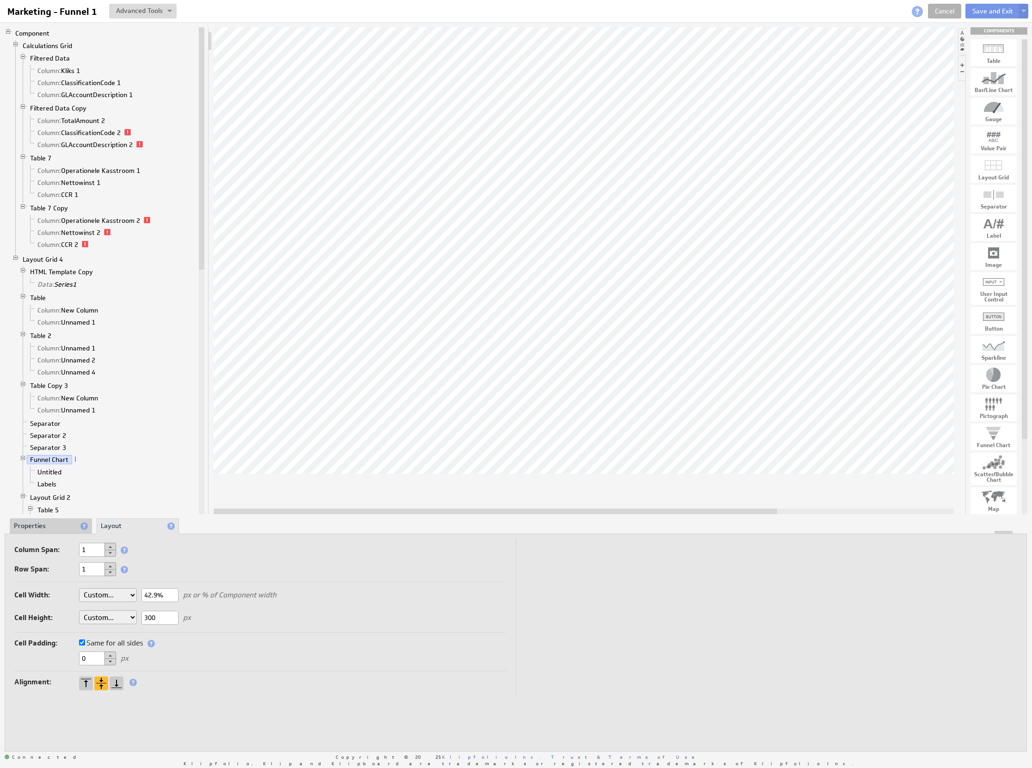
click at [45, 529] on li "Properties" at bounding box center [51, 526] width 82 height 16
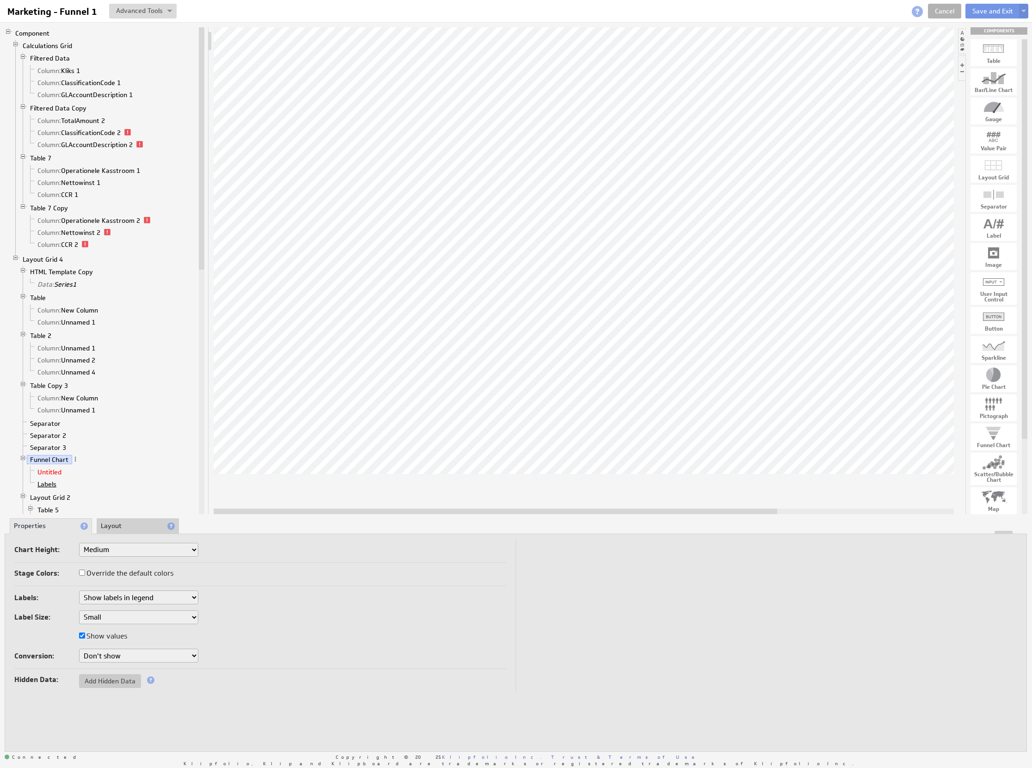
click at [47, 489] on link "Labels" at bounding box center [47, 484] width 26 height 9
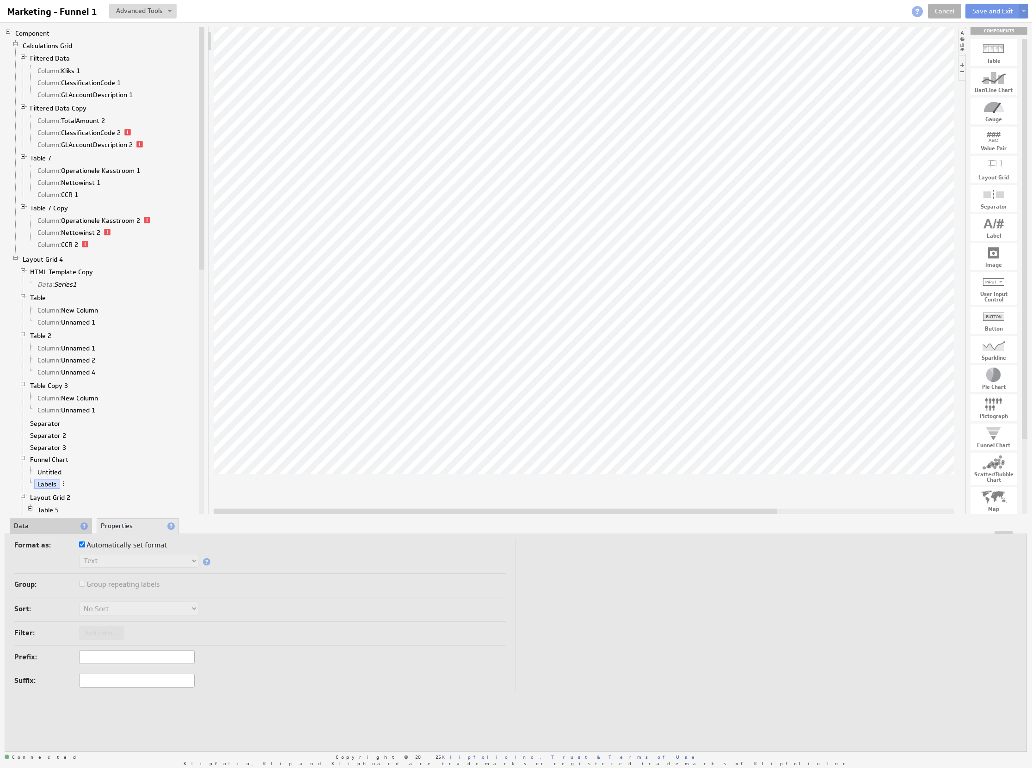
click at [53, 528] on li "Data" at bounding box center [51, 526] width 82 height 16
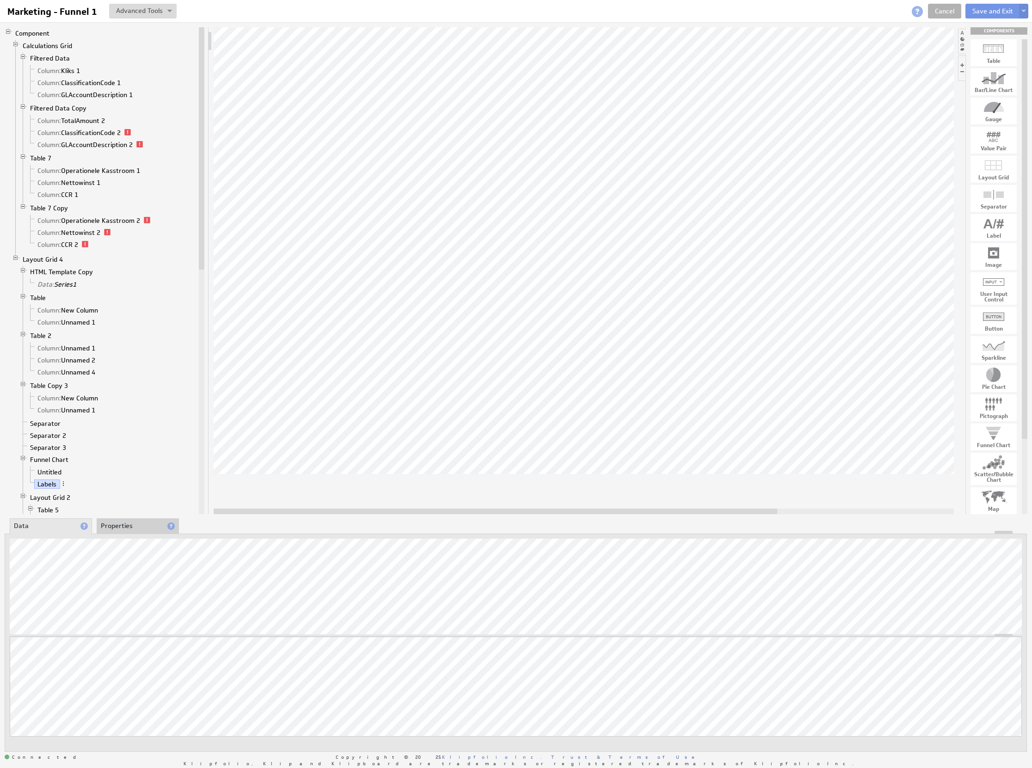
click at [123, 522] on li "Properties" at bounding box center [138, 526] width 82 height 16
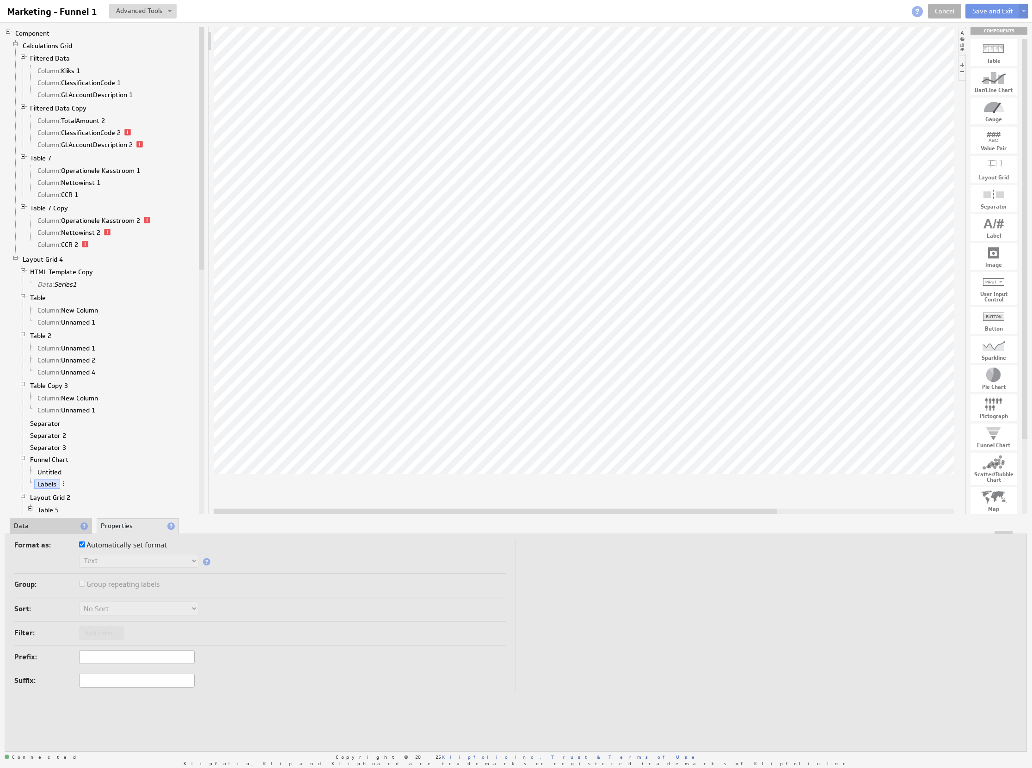
click at [56, 529] on li "Data" at bounding box center [51, 526] width 82 height 16
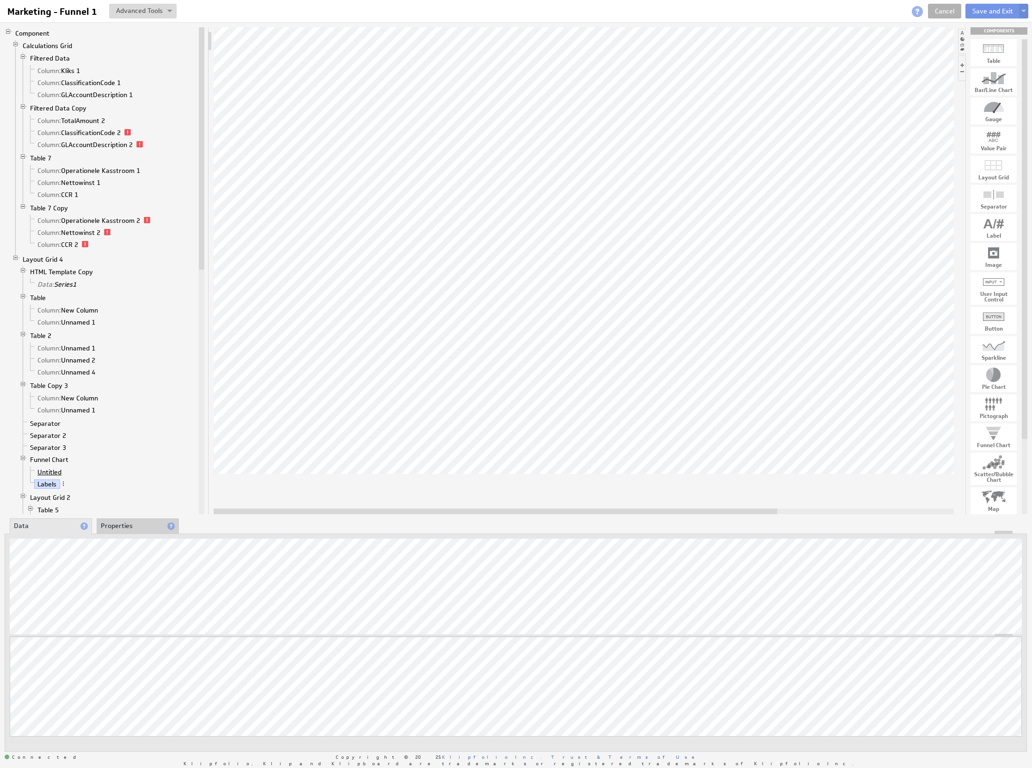
click at [47, 477] on link "Untitled" at bounding box center [49, 471] width 31 height 9
click at [139, 523] on li "Properties" at bounding box center [138, 526] width 82 height 16
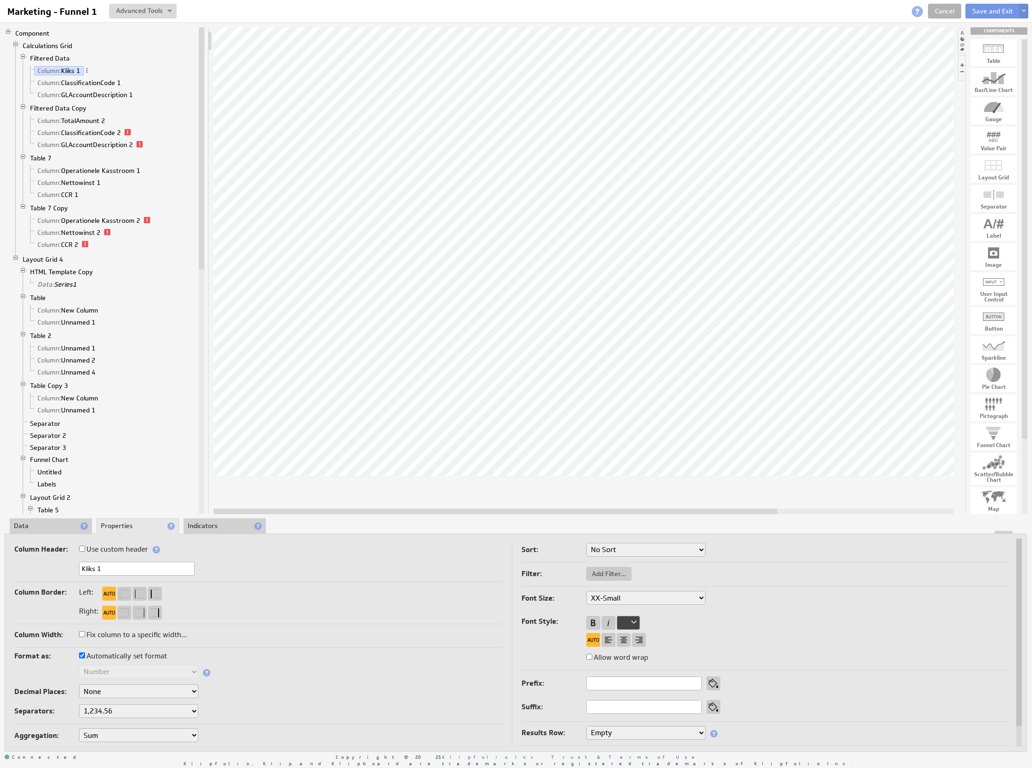
drag, startPoint x: 97, startPoint y: 571, endPoint x: 61, endPoint y: 568, distance: 35.7
click at [62, 568] on div "Kliks 1" at bounding box center [258, 569] width 488 height 15
type input "Weergaven 1"
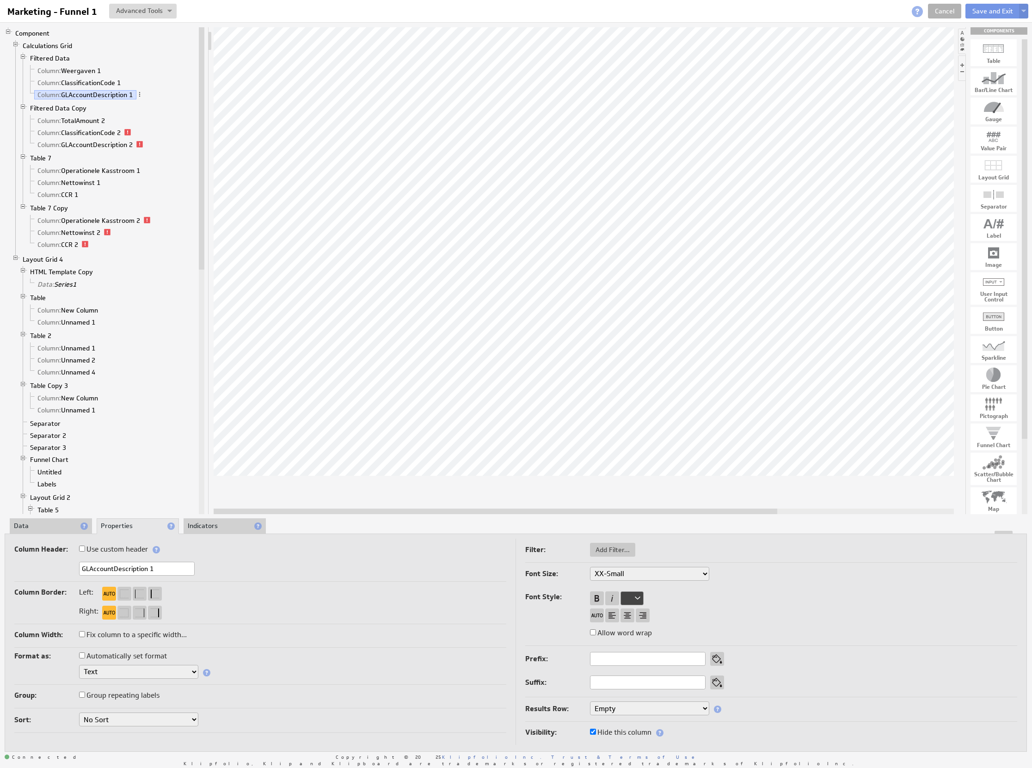
click at [42, 530] on li "Data" at bounding box center [51, 526] width 82 height 16
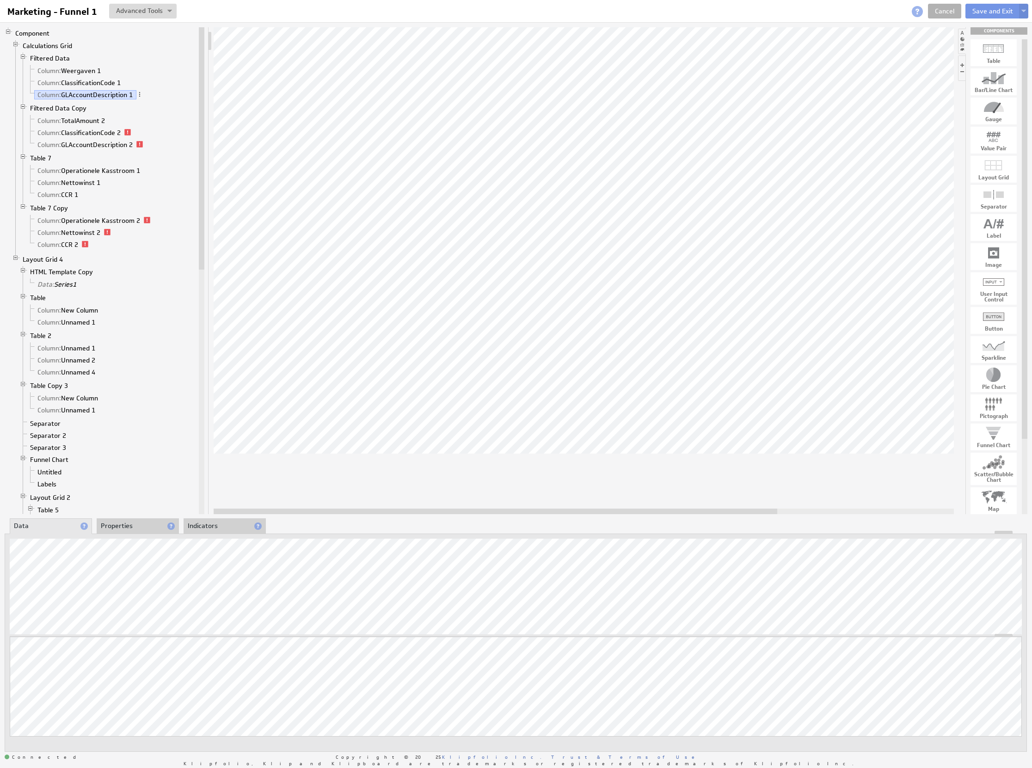
click at [145, 529] on li "Properties" at bounding box center [138, 526] width 82 height 16
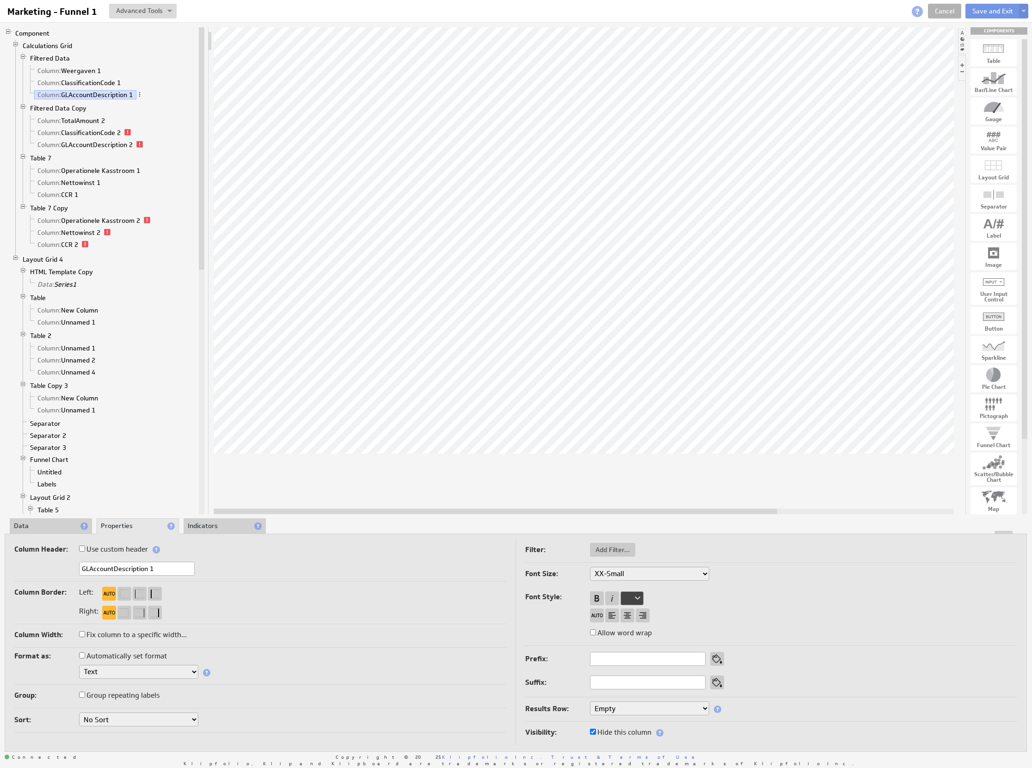
drag, startPoint x: 147, startPoint y: 569, endPoint x: 59, endPoint y: 558, distance: 89.0
click at [59, 558] on div "Column Header: Use custom header GLAccountDescription 1 Header component added …" at bounding box center [260, 562] width 492 height 39
type input "Bestellingen 1"
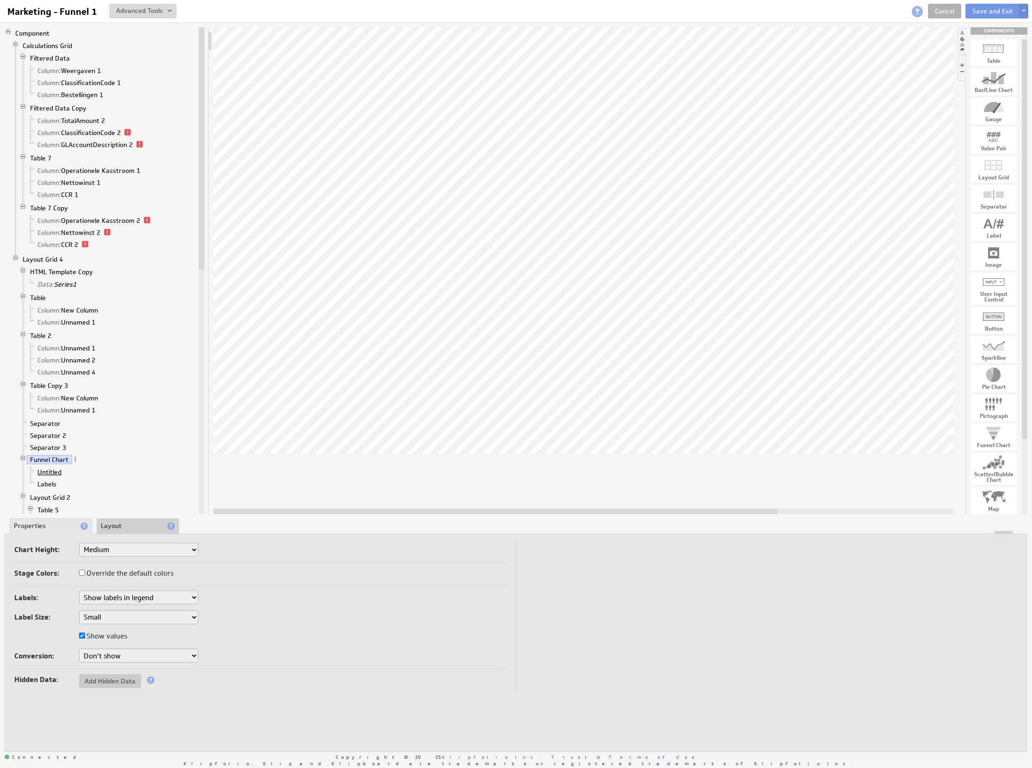
click at [53, 477] on link "Untitled" at bounding box center [49, 471] width 31 height 9
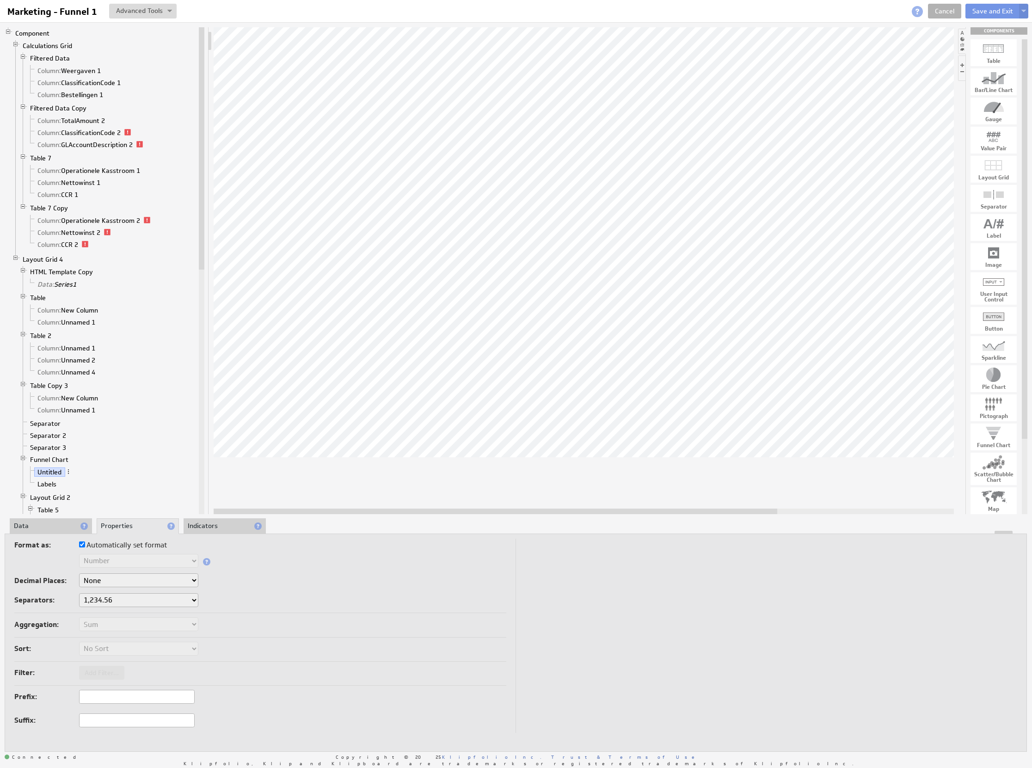
click at [136, 581] on select "None .# (1) .## (2) .### (3) .#### (4)" at bounding box center [138, 580] width 119 height 14
click at [54, 524] on li "Data" at bounding box center [51, 526] width 82 height 16
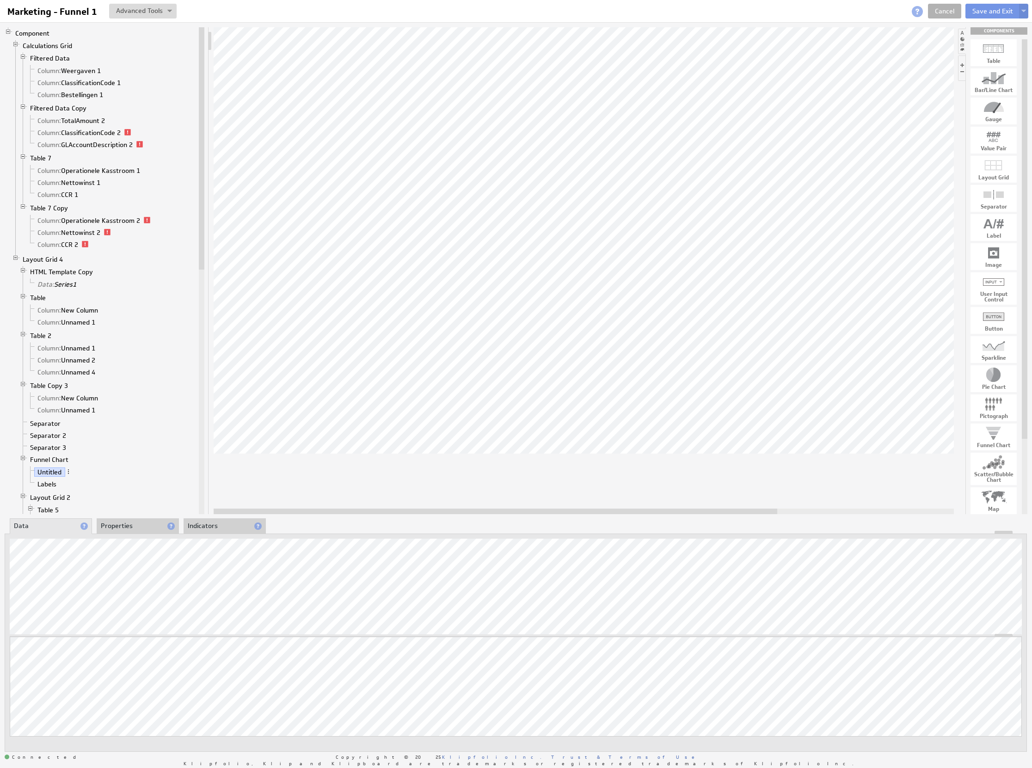
click at [132, 521] on li "Properties" at bounding box center [138, 526] width 82 height 16
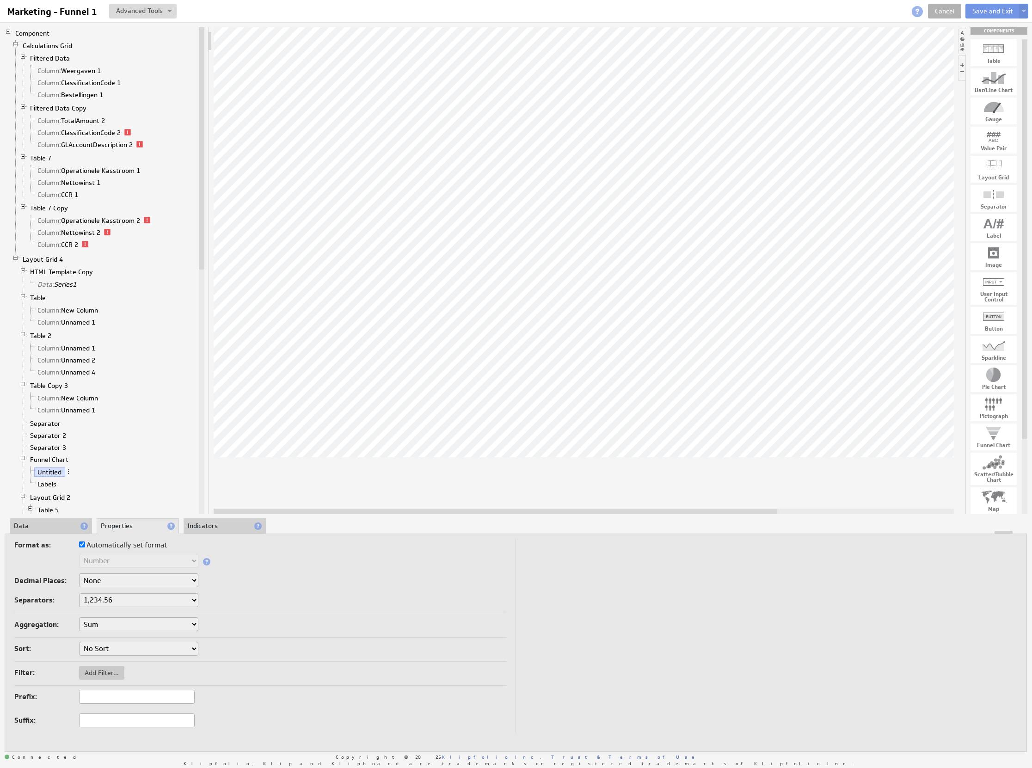
click at [141, 576] on select "None .# (1) .## (2) .### (3) .#### (4)" at bounding box center [138, 580] width 119 height 14
click at [135, 597] on select "1,234.56 1.234,56 1'234.56 1,234/56 1 234,56 1 234-56 1 234.56 1234.56" at bounding box center [138, 600] width 119 height 14
select select ".,"
drag, startPoint x: 66, startPoint y: 525, endPoint x: 80, endPoint y: 528, distance: 15.1
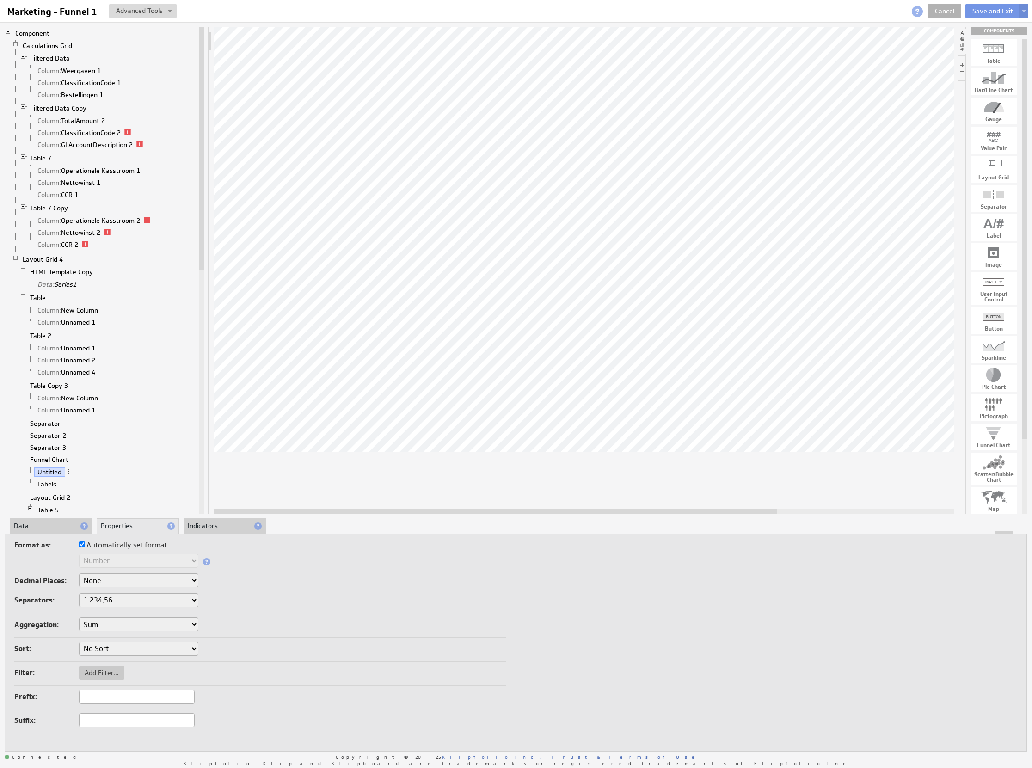
click at [65, 525] on li "Data" at bounding box center [51, 526] width 82 height 16
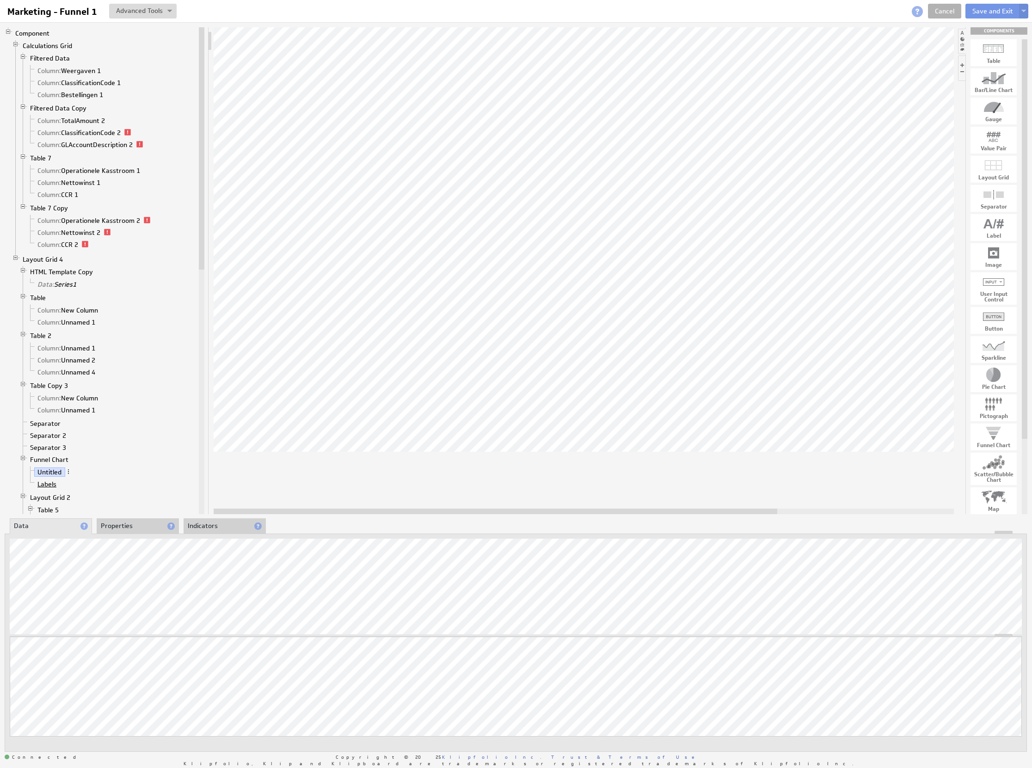
click at [47, 489] on link "Labels" at bounding box center [47, 484] width 26 height 9
click at [54, 489] on li "Labels" at bounding box center [112, 484] width 170 height 12
click at [50, 477] on link "Untitled" at bounding box center [49, 471] width 31 height 9
click at [59, 454] on li "Separator 3" at bounding box center [108, 448] width 178 height 12
click at [58, 464] on link "Funnel Chart" at bounding box center [49, 459] width 45 height 9
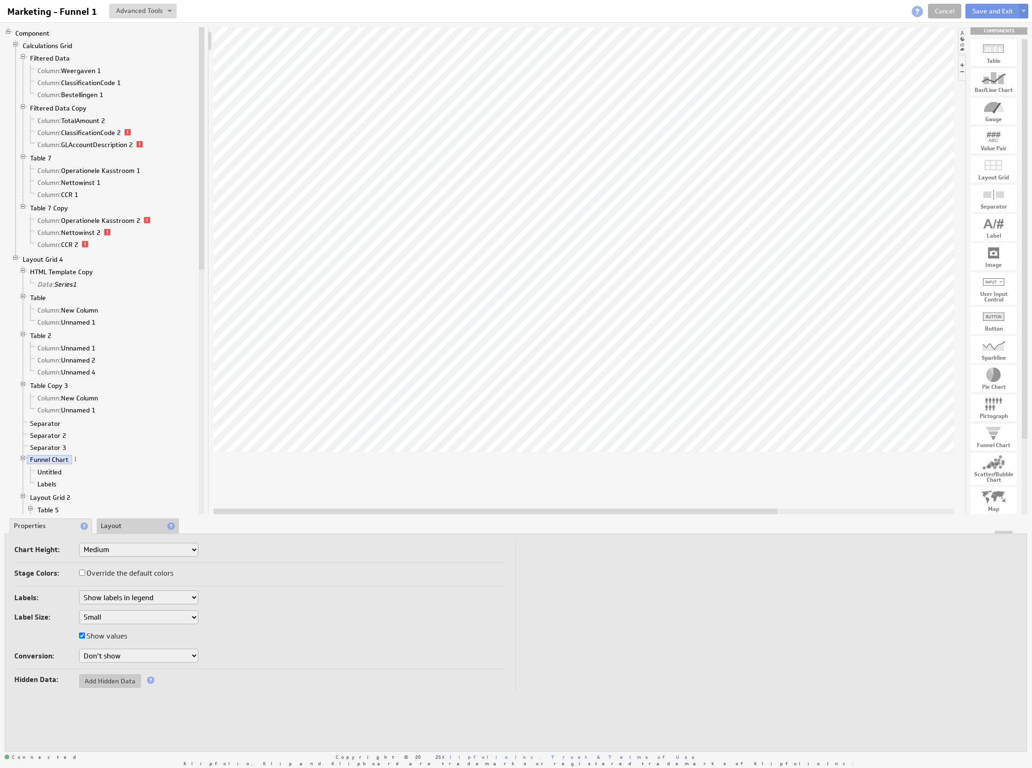
click at [155, 597] on select "Don't show labels Show labels around funnel chart Show labels in legend" at bounding box center [138, 597] width 119 height 14
select select "1"
click at [148, 614] on select "Small Medium Large" at bounding box center [138, 617] width 119 height 14
click at [148, 607] on div "Labels: Don't show labels Show labels around funnel chart Show labels in legend…" at bounding box center [260, 629] width 492 height 79
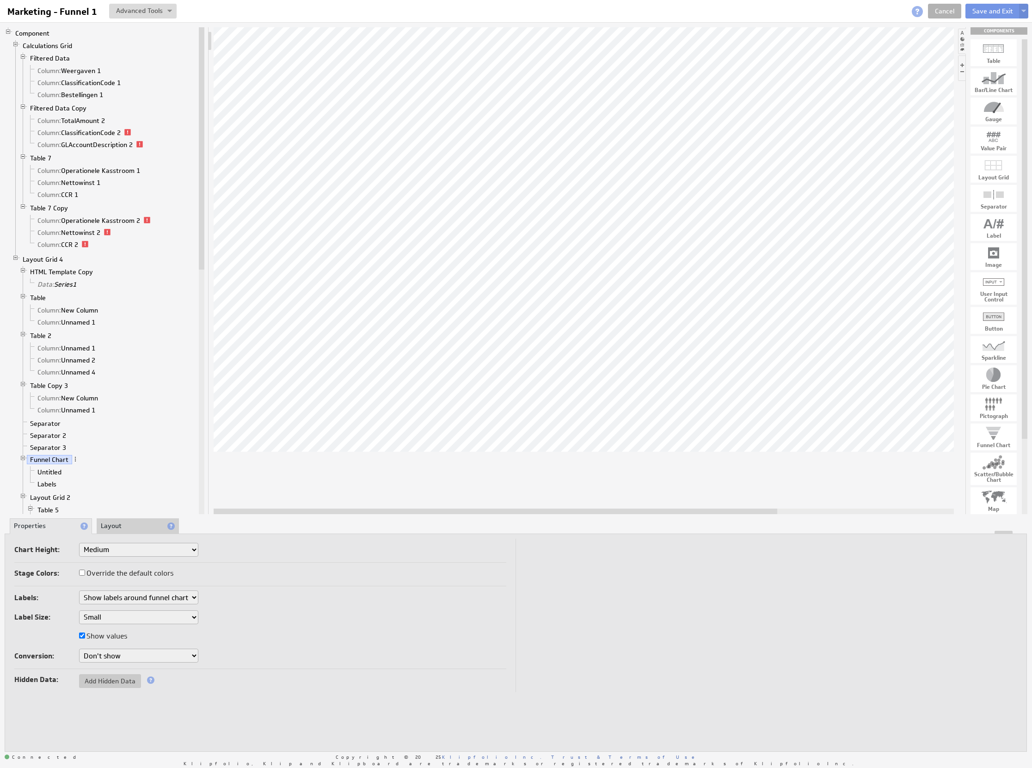
click at [142, 629] on div "Labels: Don't show labels Show labels around funnel chart Show labels in legend…" at bounding box center [260, 629] width 492 height 79
click at [144, 616] on select "Small Medium Large" at bounding box center [138, 617] width 119 height 14
select select "medium"
select select "1"
select select "medium"
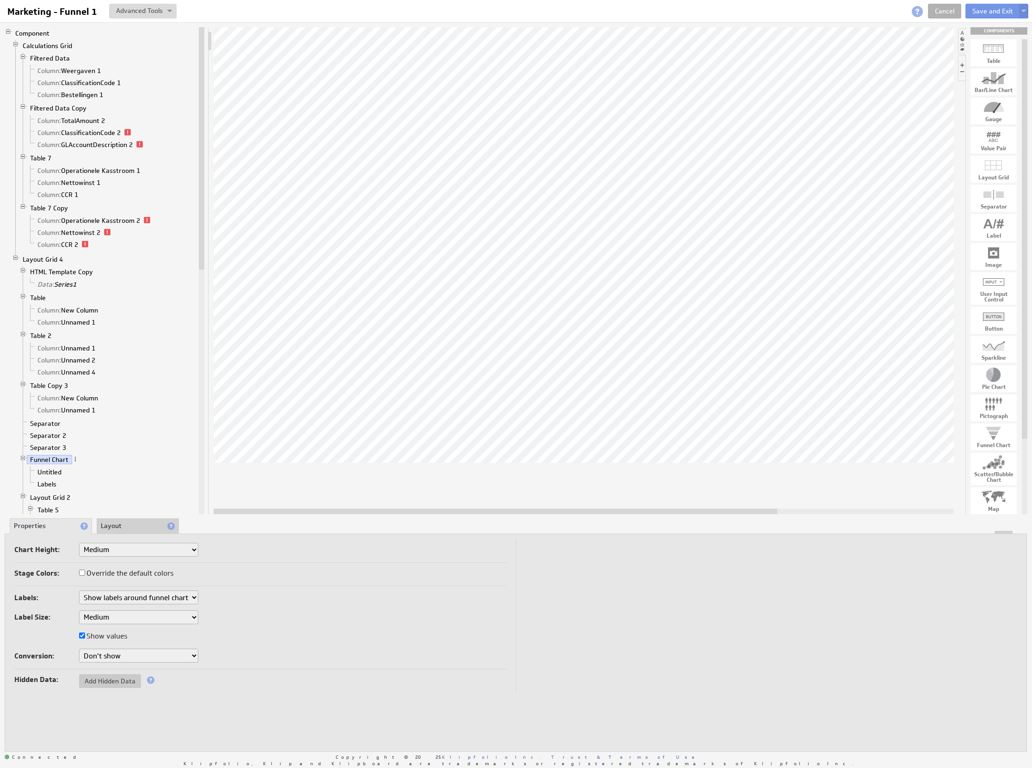
click at [122, 638] on label "Show values" at bounding box center [103, 636] width 48 height 13
click at [85, 638] on input "Show values" at bounding box center [82, 636] width 6 height 6
checkbox input "false"
select select "1"
select select "medium"
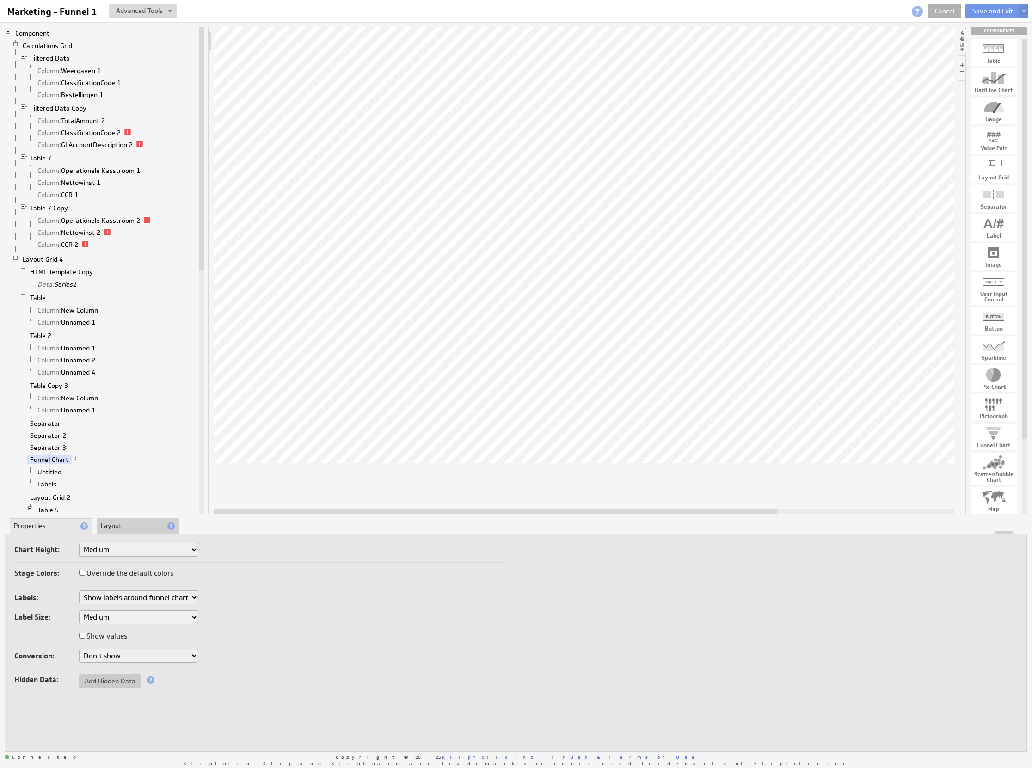
click at [119, 637] on label "Show values" at bounding box center [103, 636] width 48 height 13
click at [85, 637] on input "Show values" at bounding box center [82, 636] width 6 height 6
checkbox input "true"
select select "1"
select select "medium"
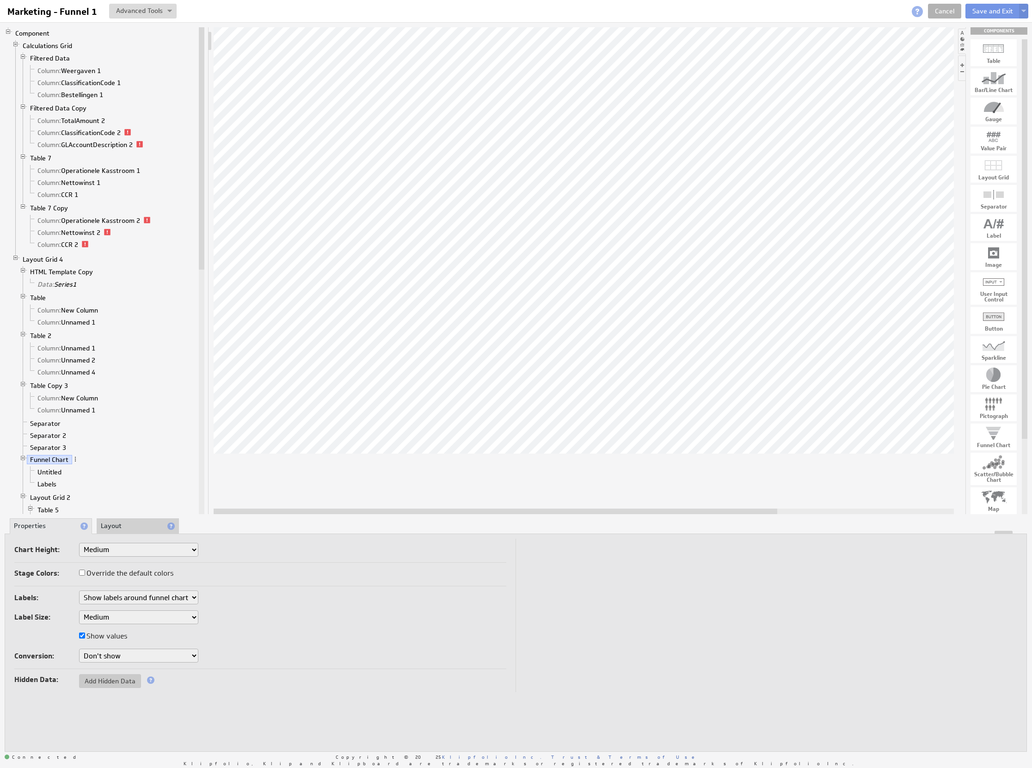
click at [128, 655] on select "Don't show As a % of the first stage As a % of previous stage" at bounding box center [138, 656] width 119 height 14
select select "1"
select select "medium"
select select "1"
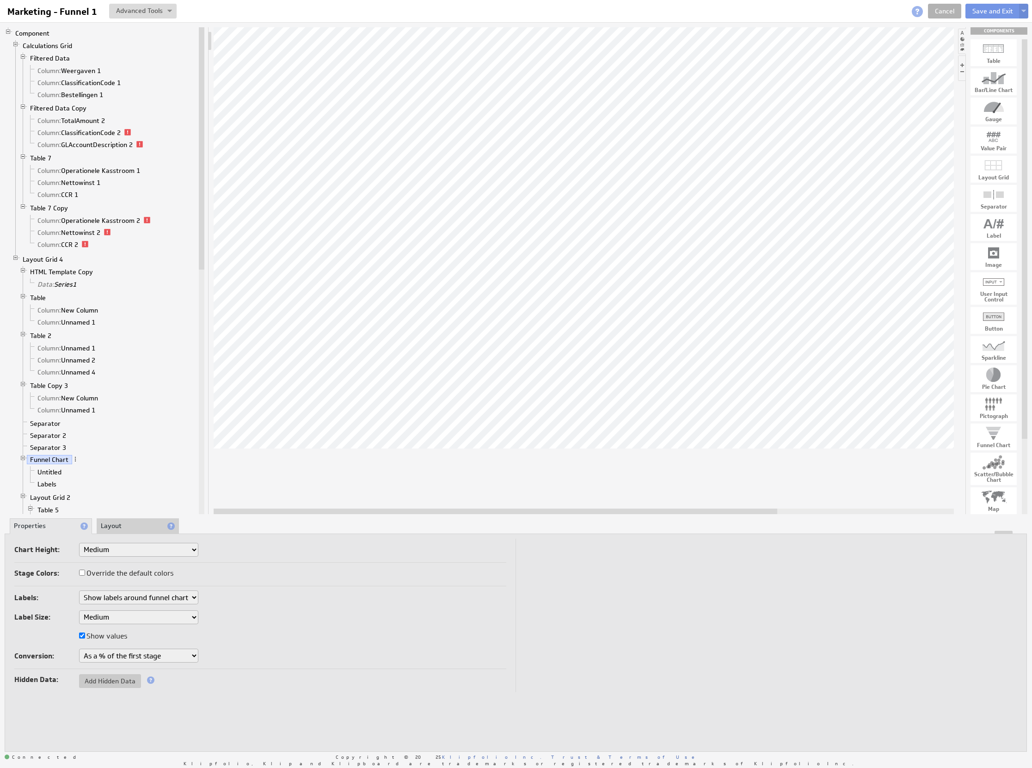
click at [103, 549] on select "Small Medium Large X-Large Custom..." at bounding box center [138, 550] width 119 height 14
select select "3"
select select "1"
select select "medium"
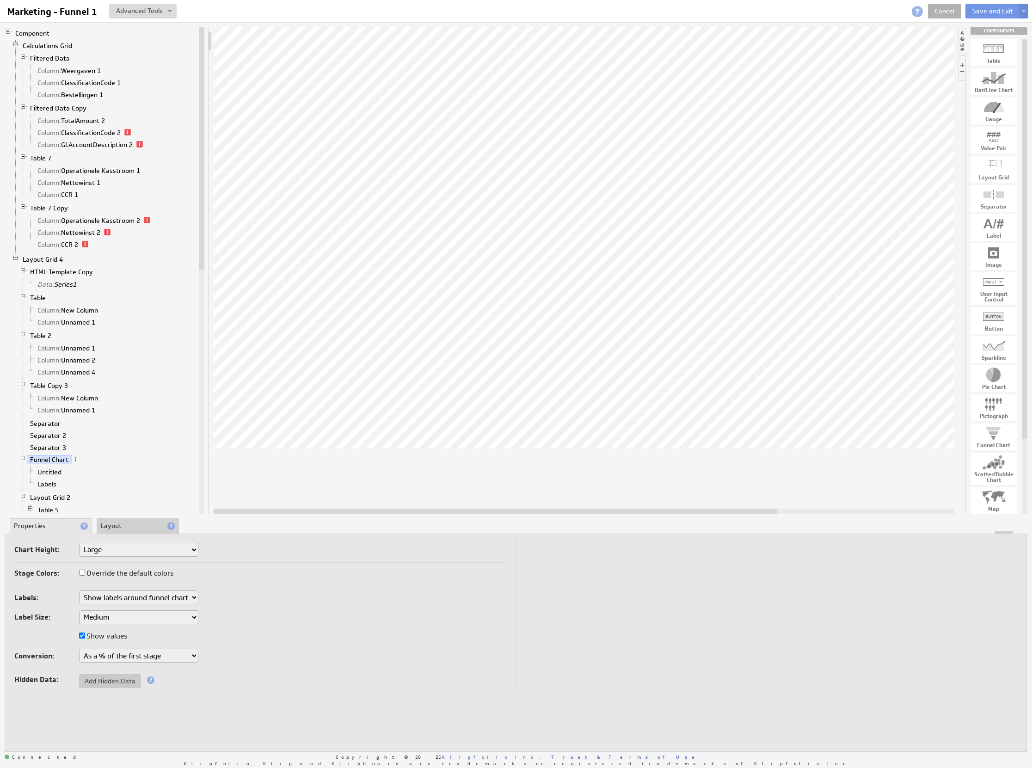
select select "1"
click at [113, 553] on select "Small Medium Large X-Large Custom..." at bounding box center [138, 550] width 119 height 14
select select "2"
select select "1"
select select "medium"
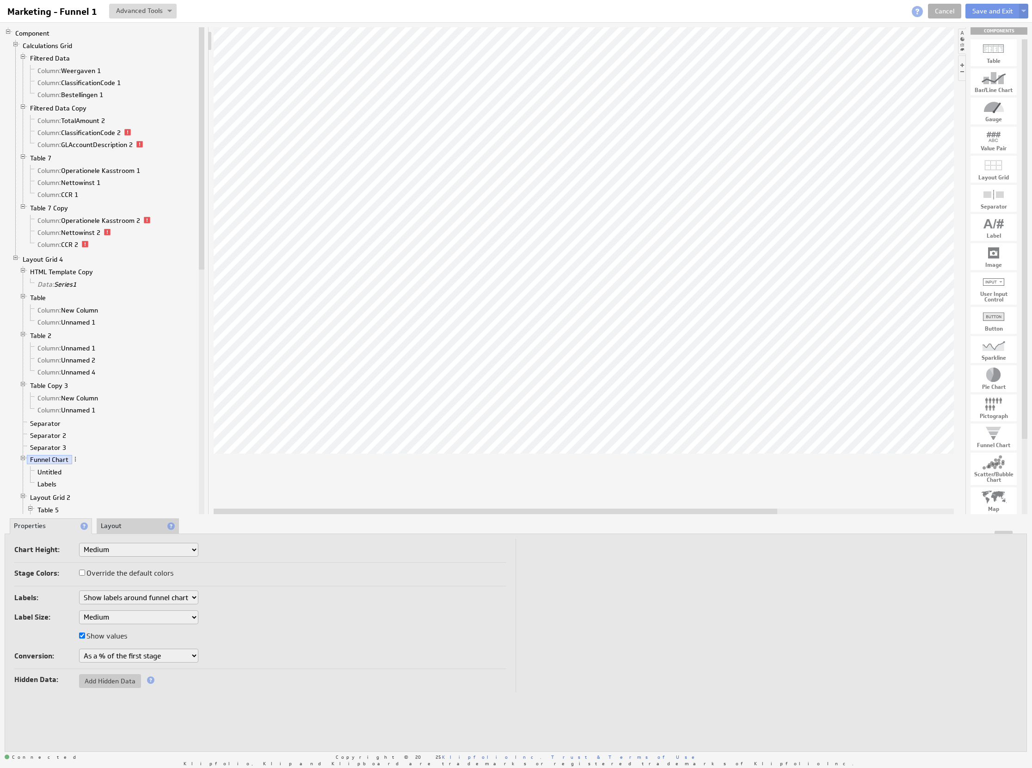
select select "1"
click at [132, 572] on label "Override the default colors" at bounding box center [126, 573] width 94 height 13
click at [85, 572] on input "Override the default colors" at bounding box center [82, 573] width 6 height 6
checkbox input "true"
select select "1"
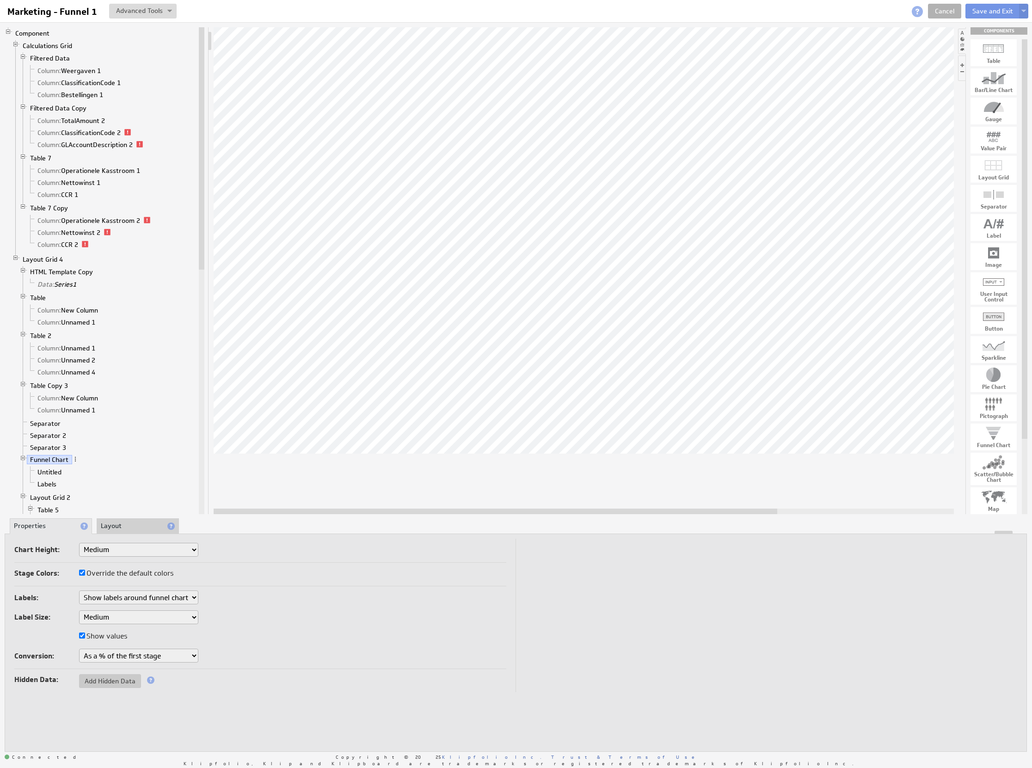
select select "medium"
select select "1"
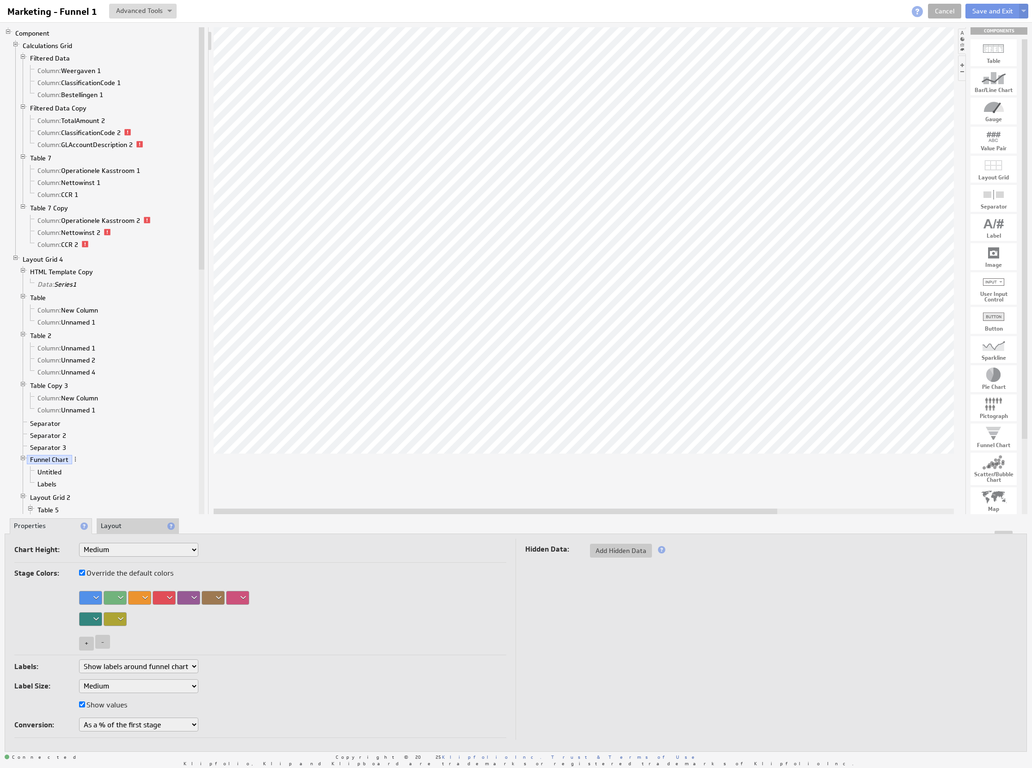
click at [98, 598] on div at bounding box center [90, 598] width 23 height 14
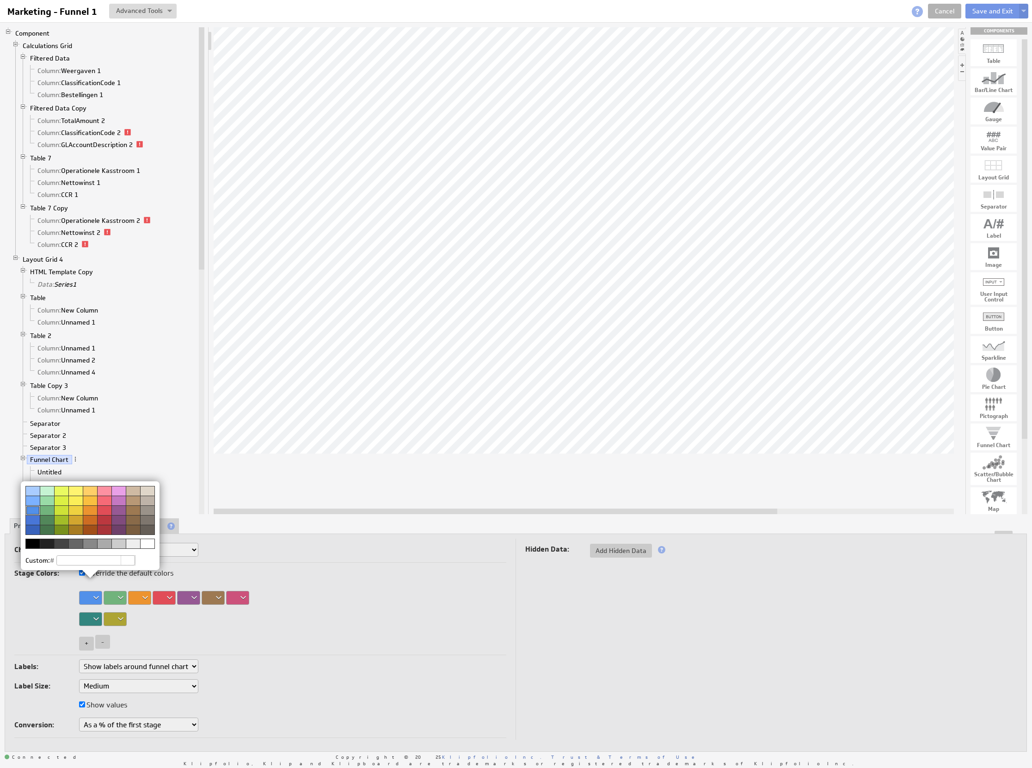
click at [92, 561] on input "text" at bounding box center [95, 560] width 79 height 10
type input "ee7"
select select "1"
select select "medium"
select select "1"
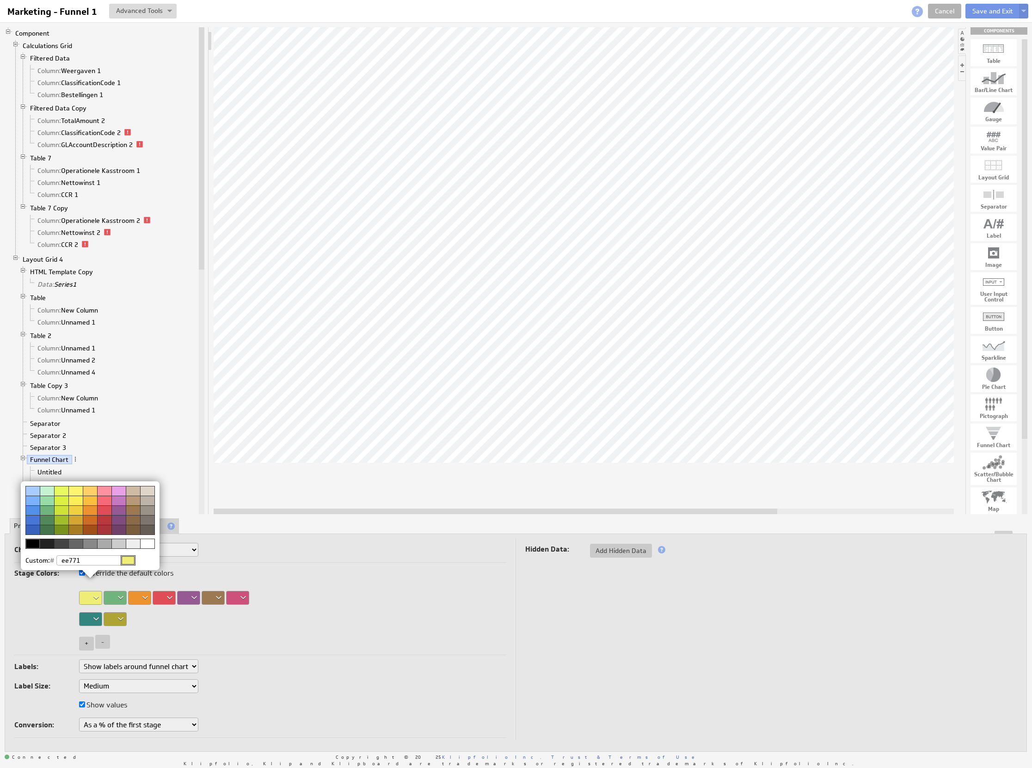
type input "ee7712"
select select "1"
select select "medium"
select select "1"
type input "ee7712"
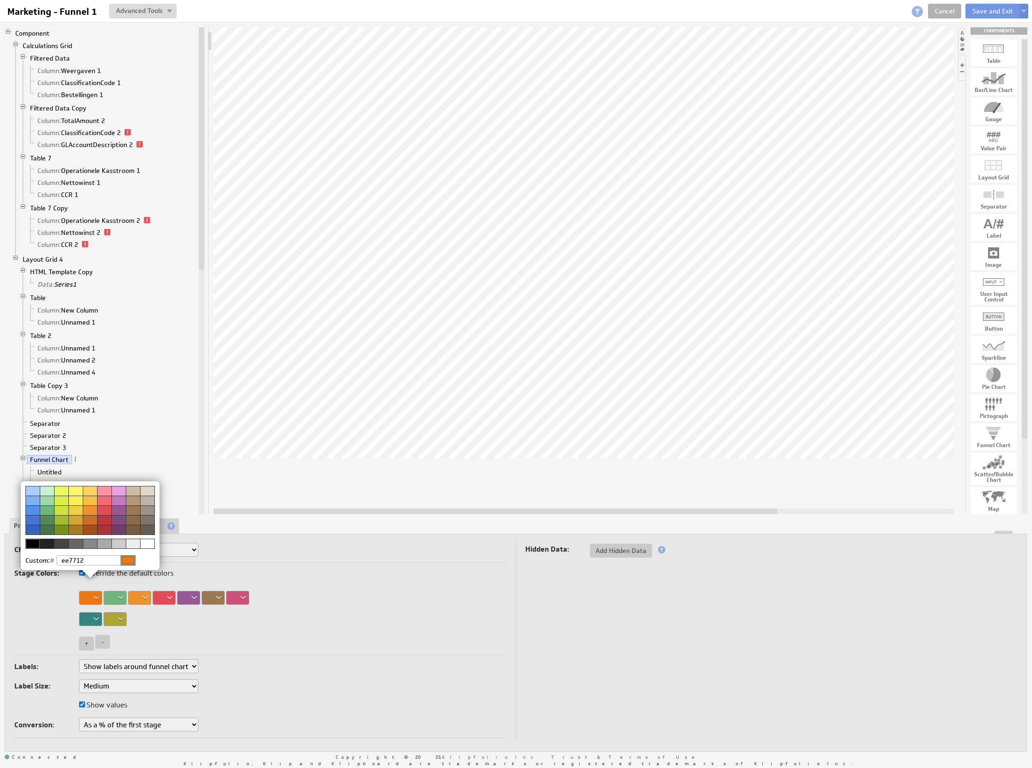
select select "1"
select select "medium"
select select "1"
click at [117, 603] on img at bounding box center [516, 384] width 1032 height 768
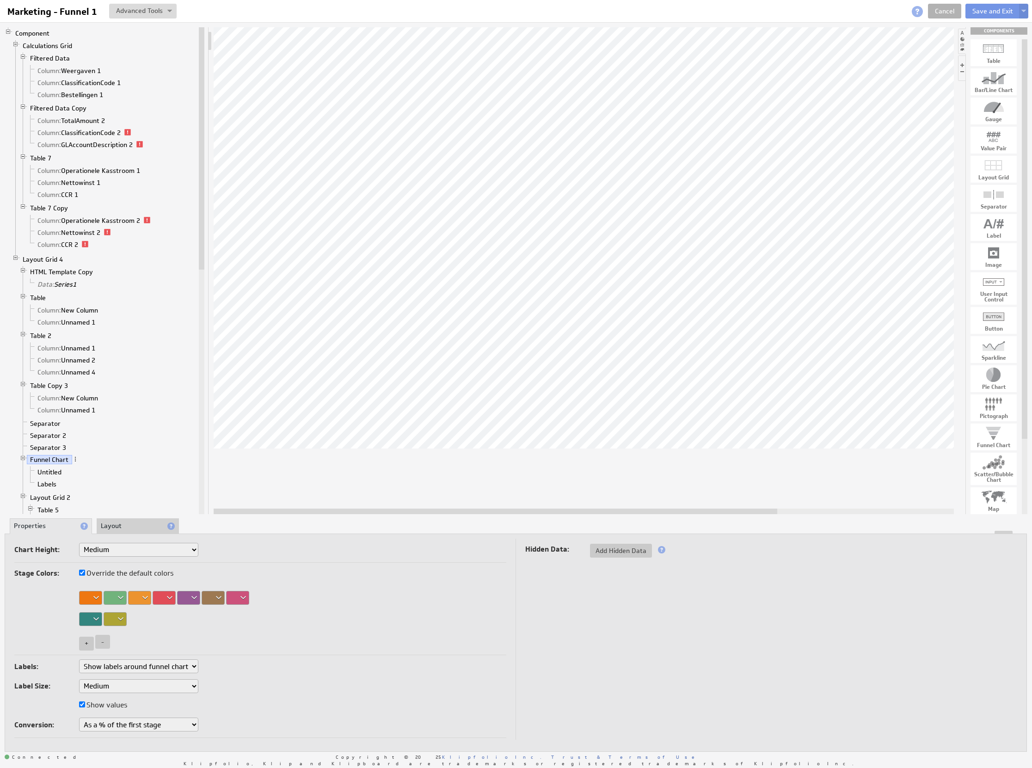
click at [117, 601] on div at bounding box center [115, 598] width 23 height 14
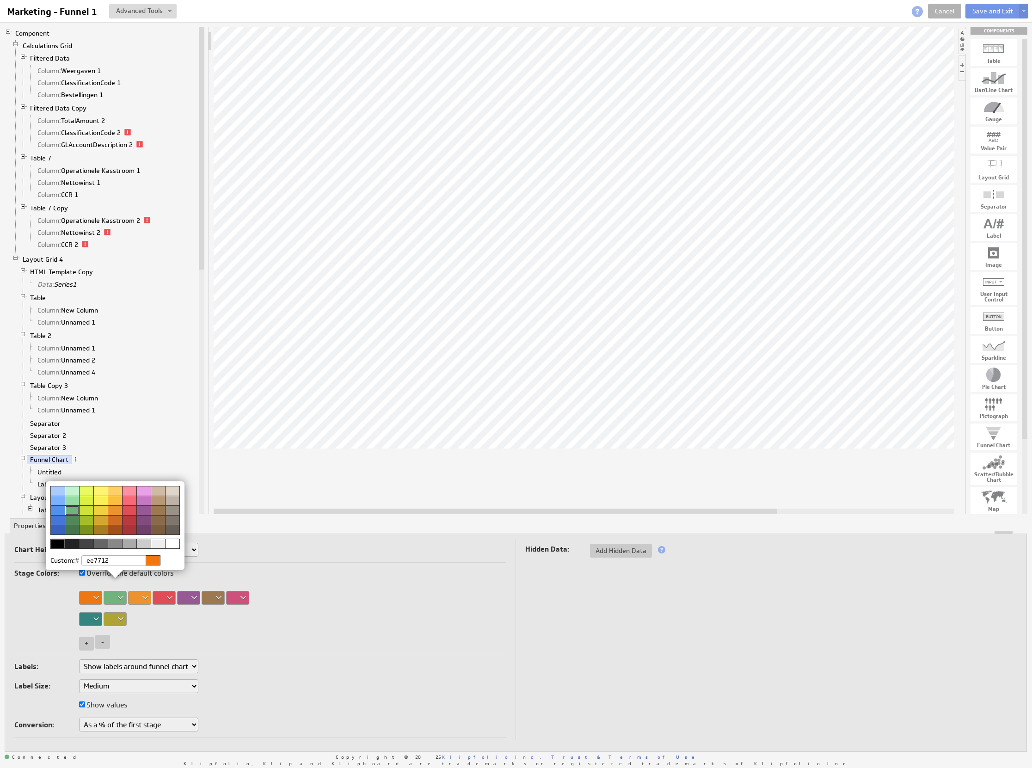
click at [160, 559] on div at bounding box center [153, 560] width 15 height 10
select select "1"
select select "medium"
select select "1"
click at [138, 561] on input "ee7712" at bounding box center [120, 560] width 79 height 10
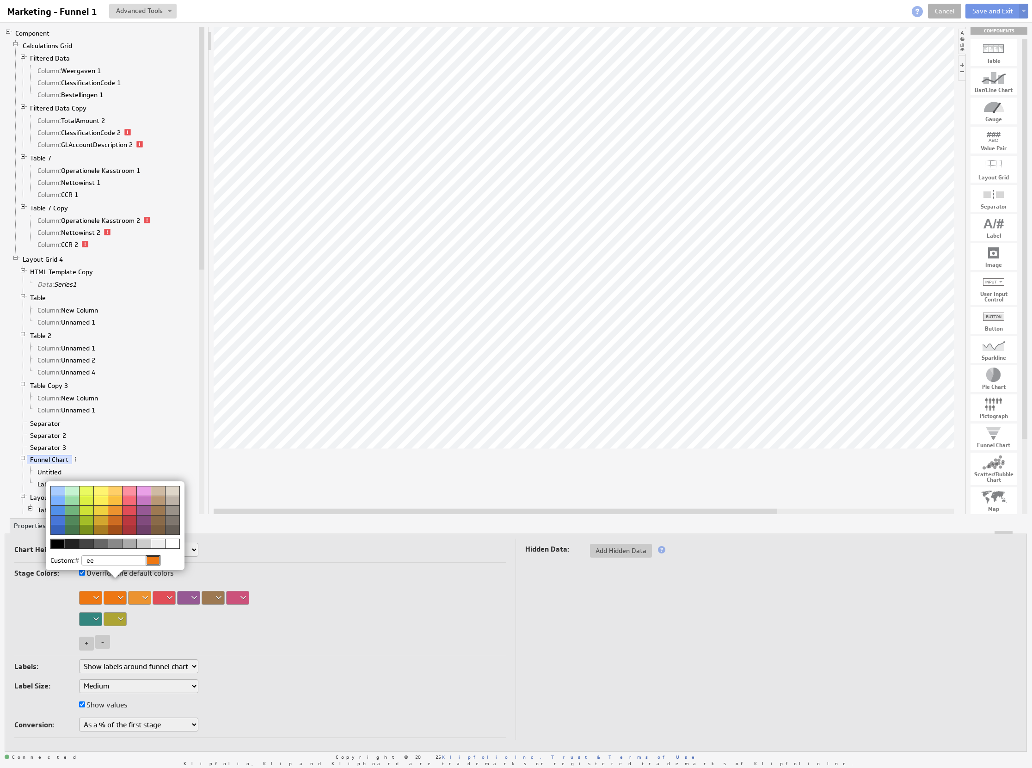
type input "e"
select select "1"
select select "medium"
select select "1"
type input "0c3041"
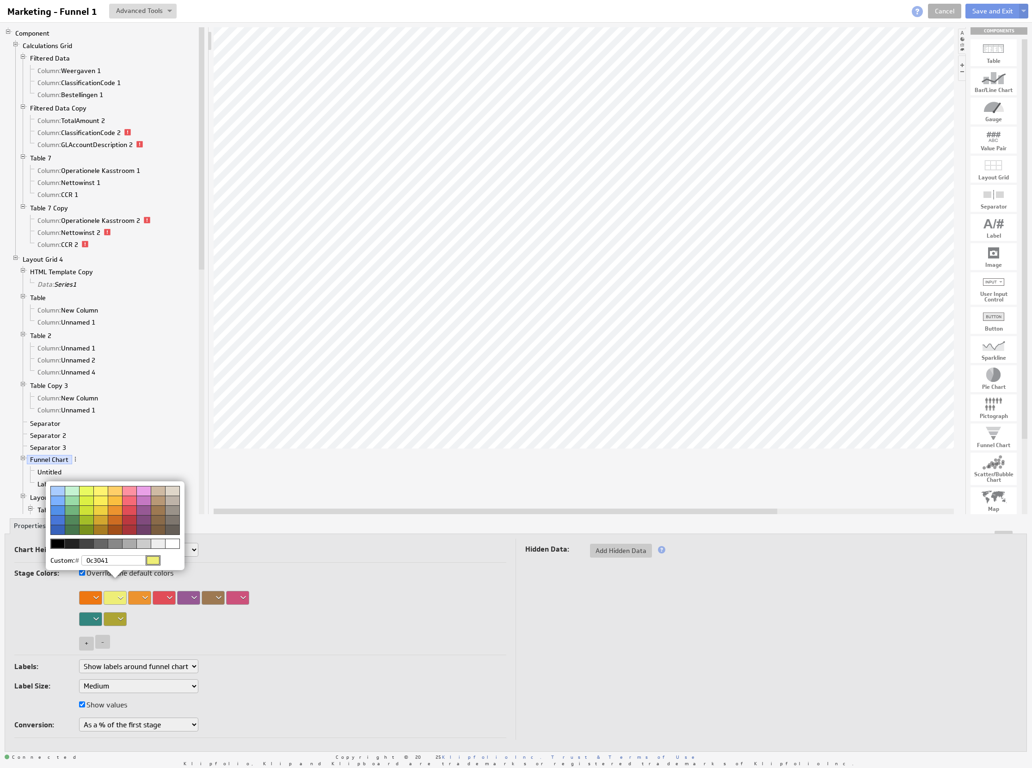
select select "1"
select select "medium"
select select "1"
click at [140, 600] on img at bounding box center [516, 384] width 1032 height 768
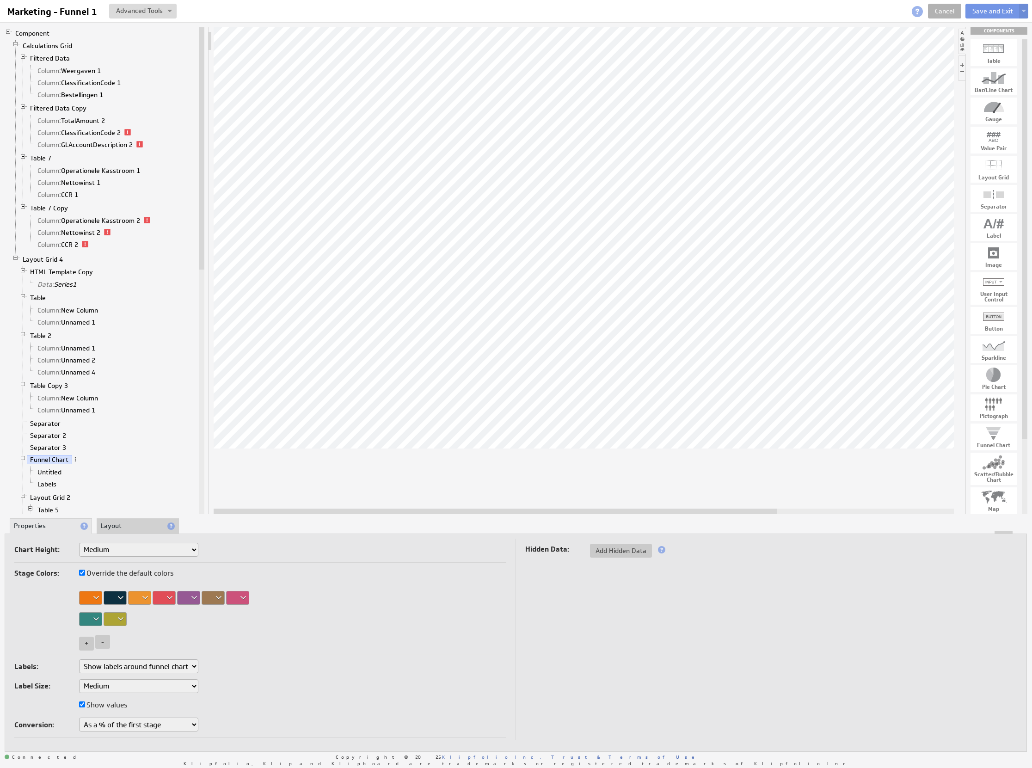
click at [269, 630] on div "Stage Colors: Override the default colors + -" at bounding box center [260, 611] width 492 height 88
click at [57, 477] on link "Untitled" at bounding box center [49, 471] width 31 height 9
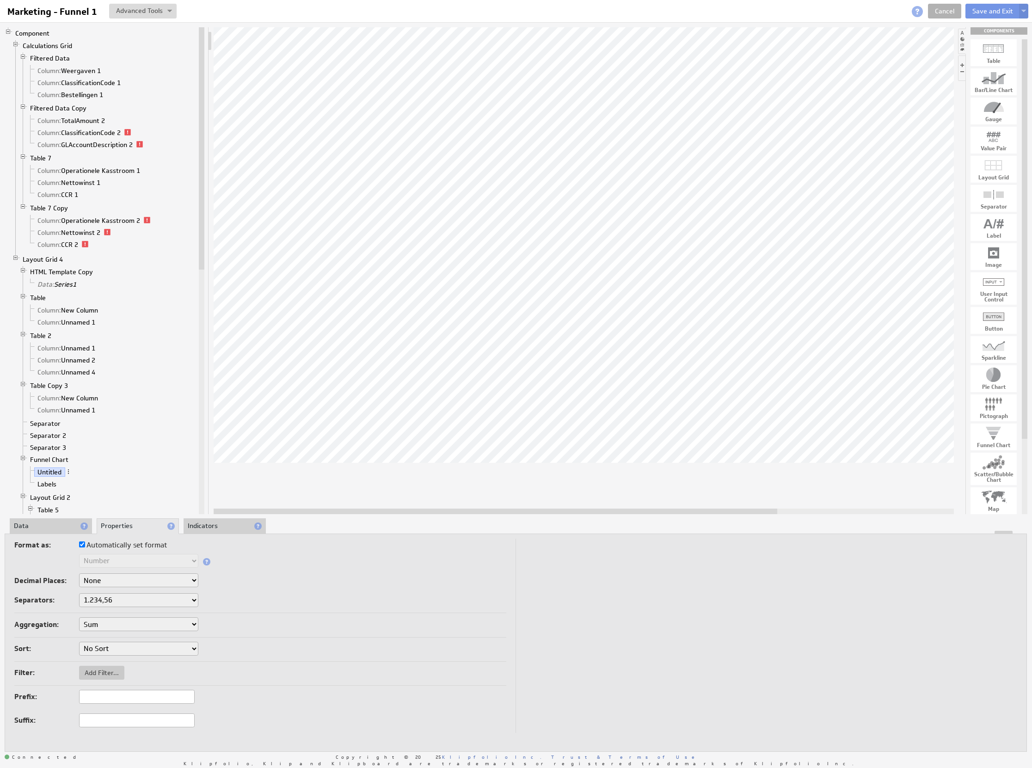
click at [48, 526] on li "Data" at bounding box center [51, 526] width 82 height 16
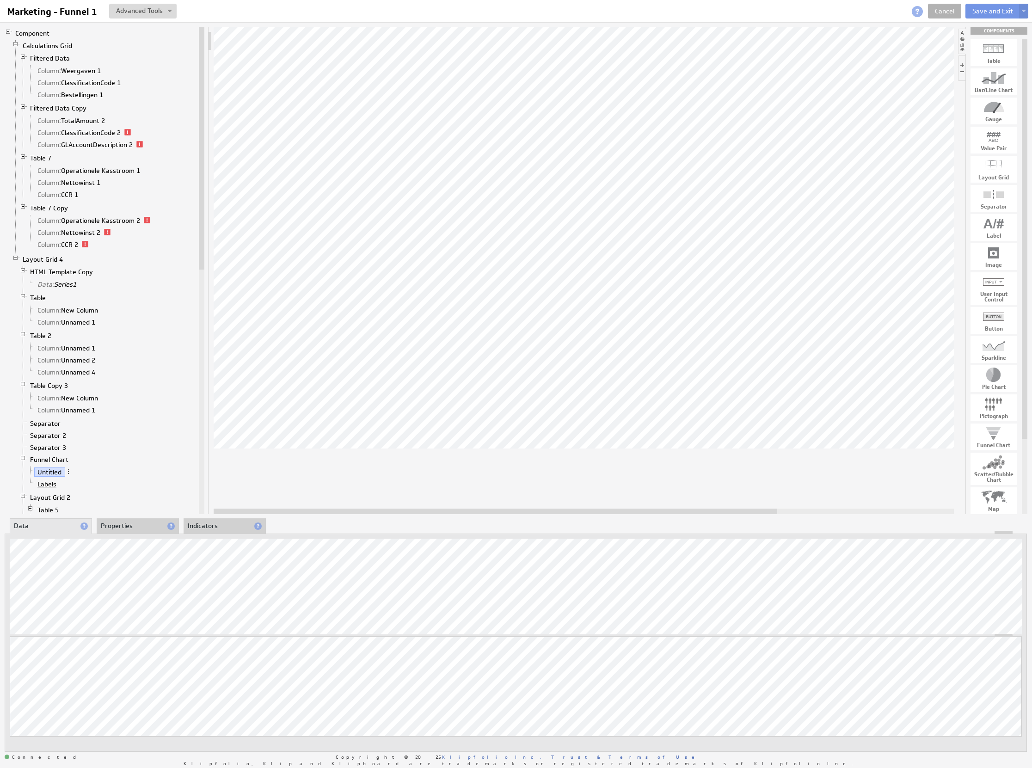
click at [53, 489] on link "Labels" at bounding box center [47, 484] width 26 height 9
click at [60, 478] on li "Untitled" at bounding box center [112, 472] width 170 height 12
click at [42, 464] on link "Funnel Chart" at bounding box center [49, 459] width 45 height 9
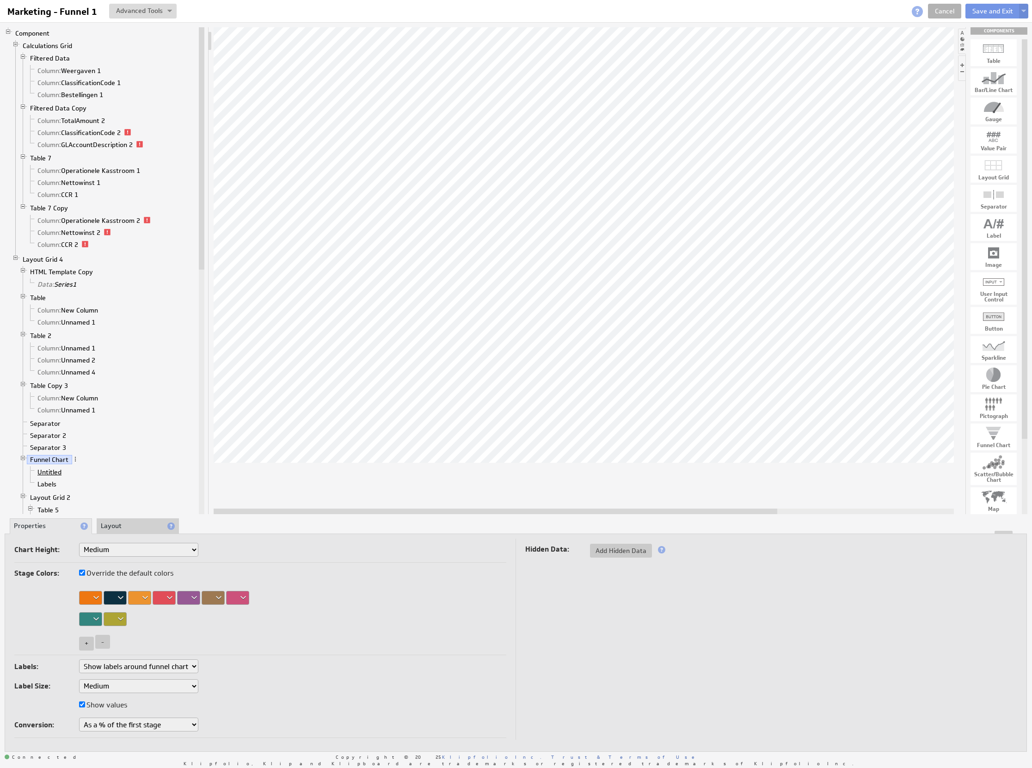
click at [45, 477] on link "Untitled" at bounding box center [49, 471] width 31 height 9
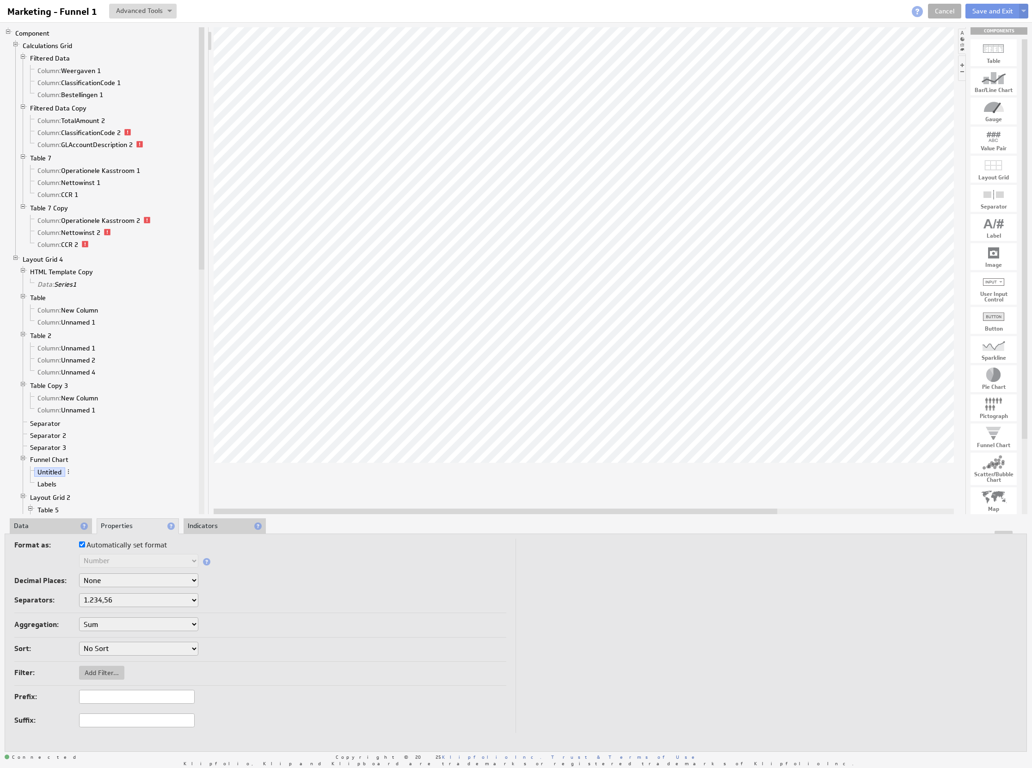
click at [65, 528] on li "Data" at bounding box center [51, 526] width 82 height 16
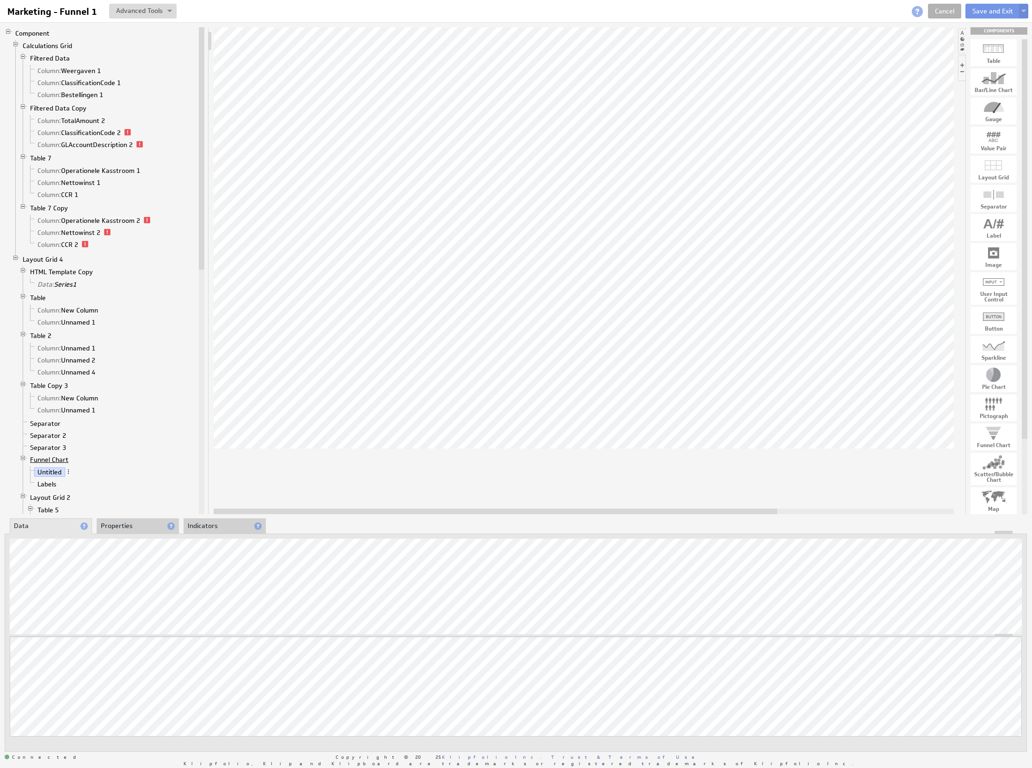
click at [41, 464] on link "Funnel Chart" at bounding box center [49, 459] width 45 height 9
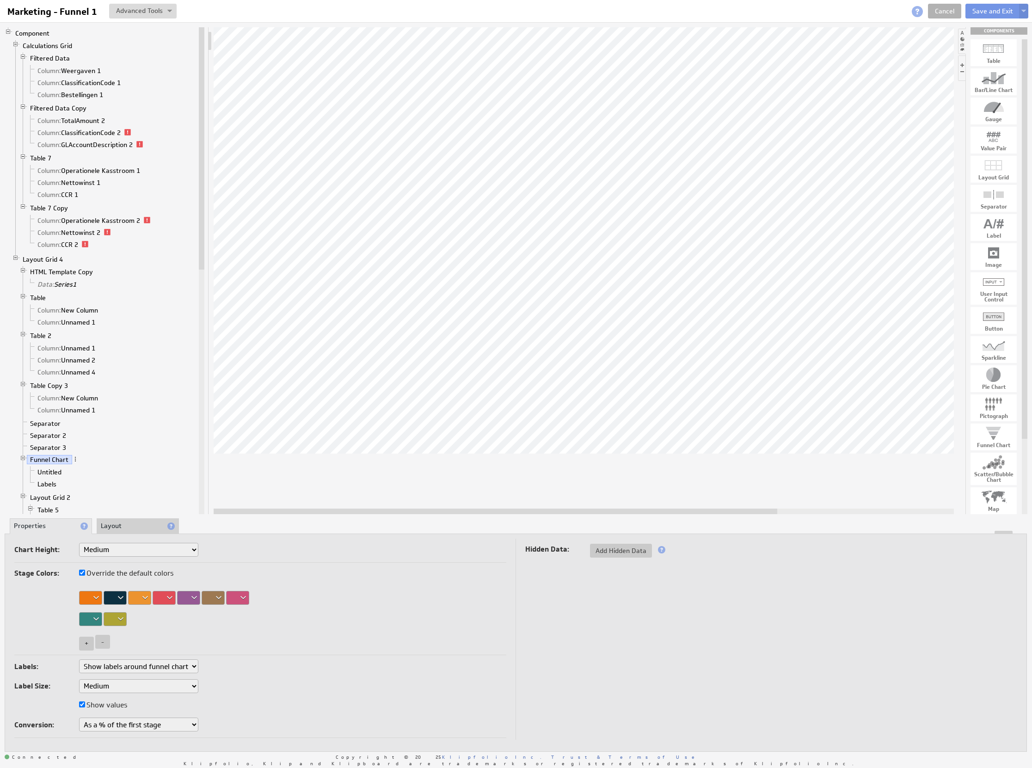
click at [146, 601] on div at bounding box center [139, 598] width 23 height 14
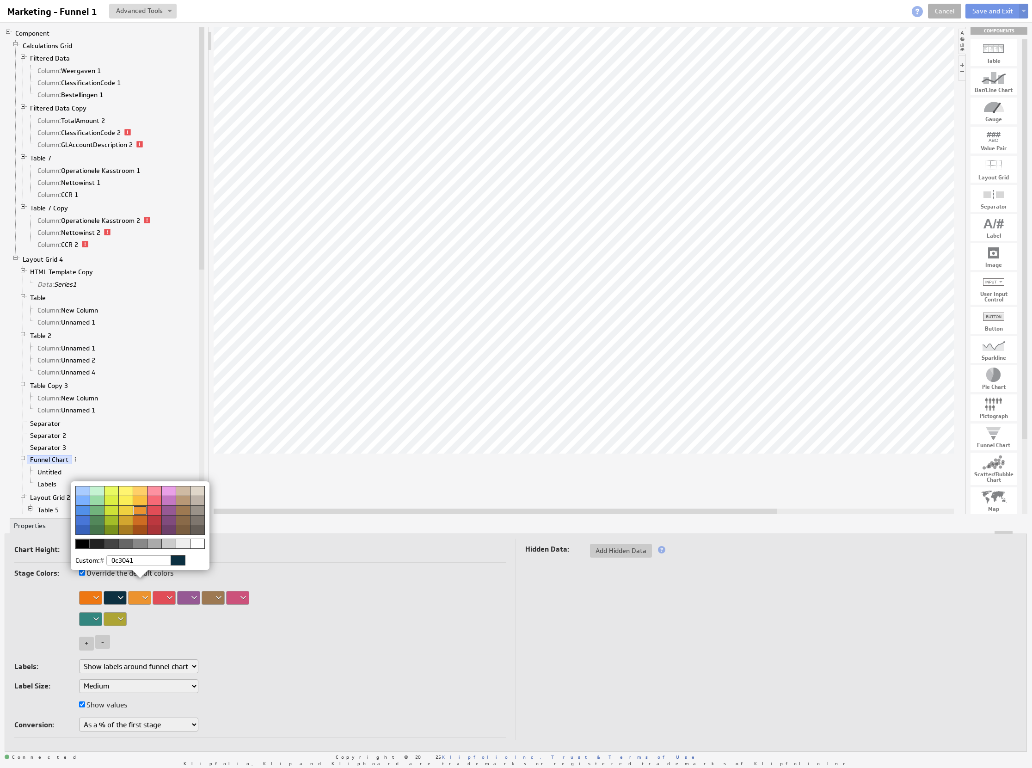
click at [99, 502] on div at bounding box center [97, 501] width 14 height 10
click at [321, 622] on img at bounding box center [516, 384] width 1032 height 768
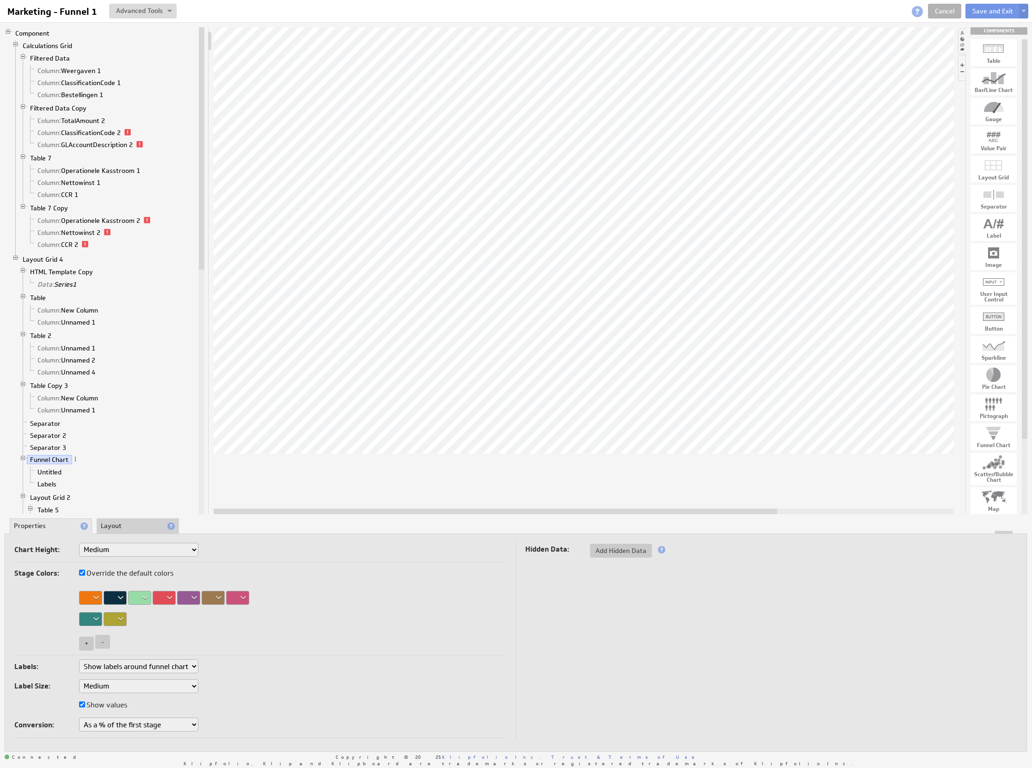
click at [125, 527] on li "Layout" at bounding box center [138, 526] width 82 height 16
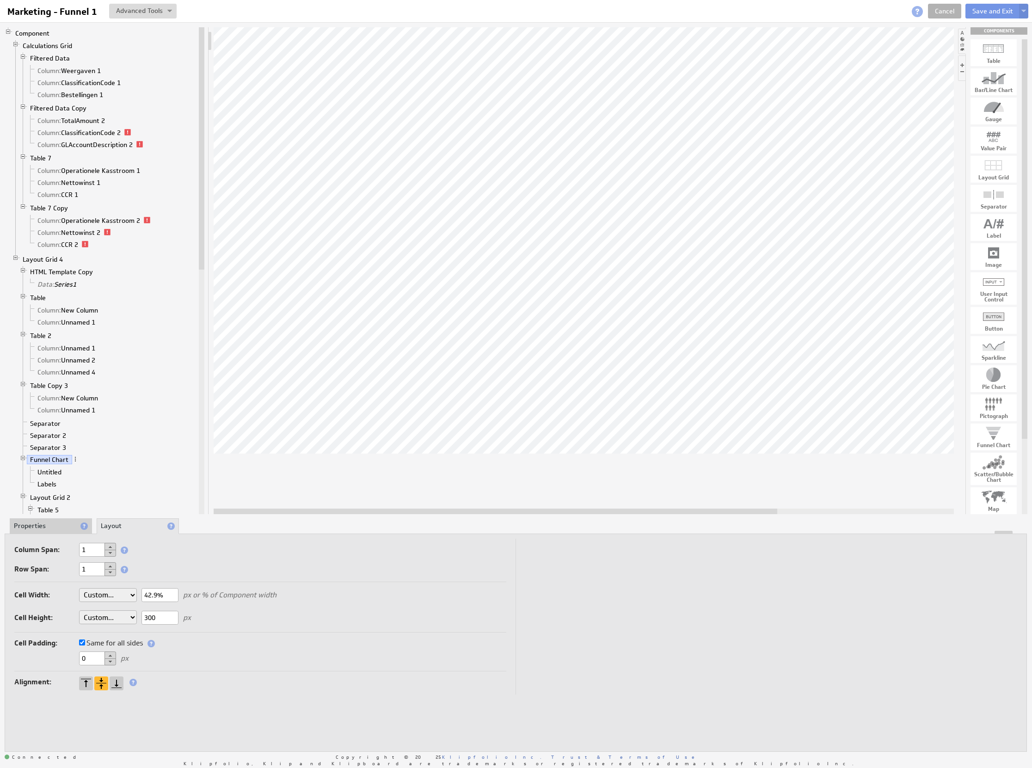
click at [56, 525] on li "Properties" at bounding box center [51, 526] width 82 height 16
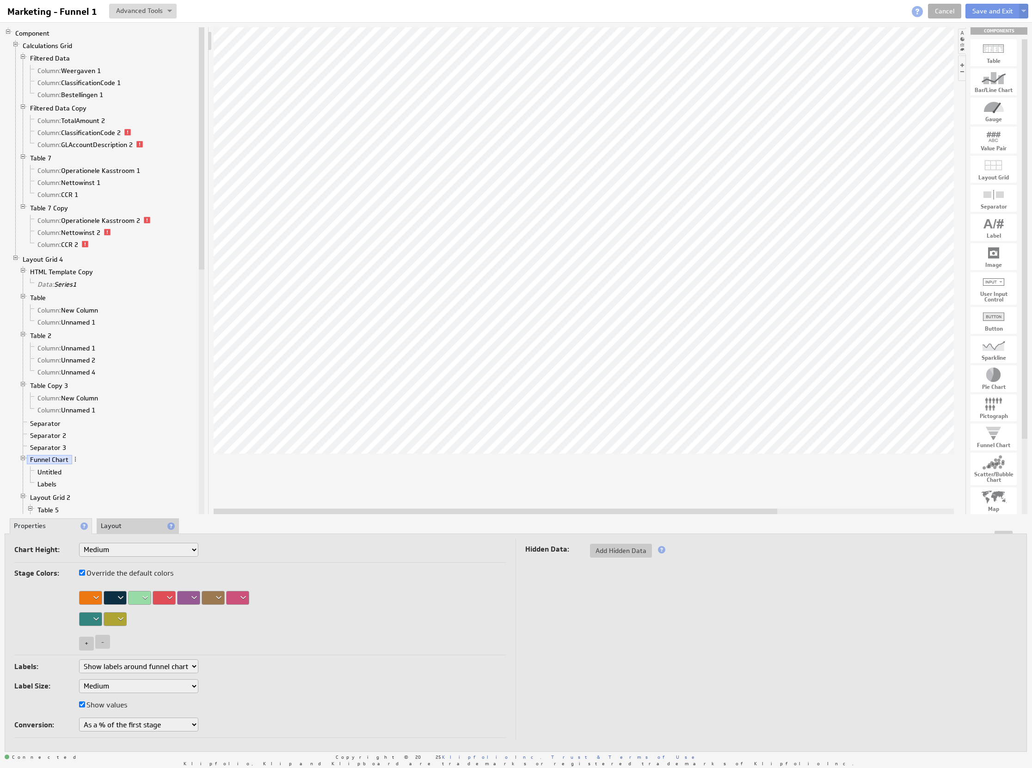
click at [123, 553] on select "Small Medium Large X-Large Custom..." at bounding box center [138, 550] width 119 height 14
select select "3"
click at [125, 551] on select "Small Medium Large X-Large Custom..." at bounding box center [138, 550] width 119 height 14
select select "2"
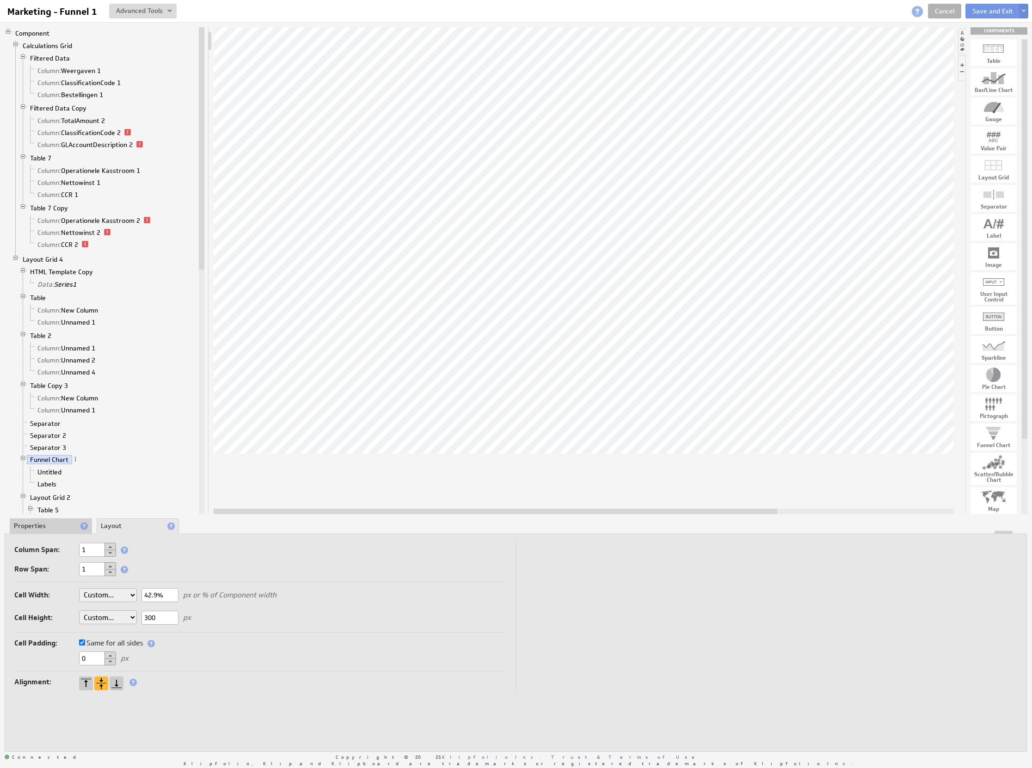
click at [117, 614] on select "Auto Custom..." at bounding box center [108, 617] width 58 height 14
select select "auto"
click at [559, 593] on td at bounding box center [767, 617] width 502 height 156
click at [52, 477] on link "Untitled" at bounding box center [49, 471] width 31 height 9
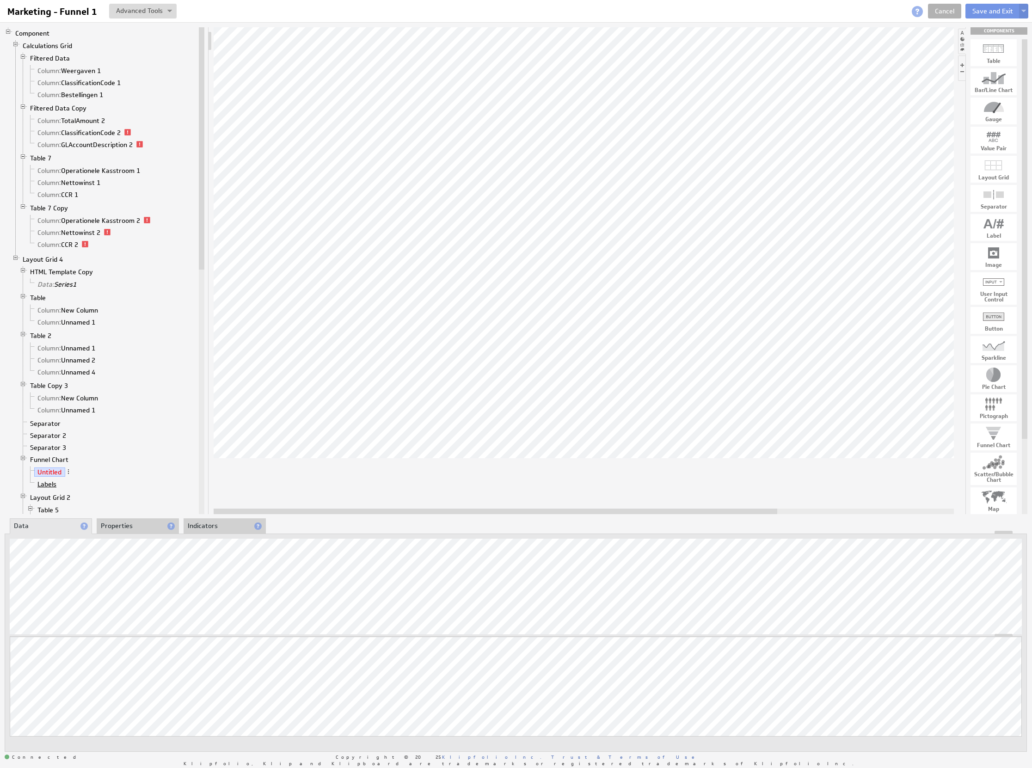
click at [49, 489] on link "Labels" at bounding box center [47, 484] width 26 height 9
click at [150, 522] on li "Properties" at bounding box center [138, 526] width 82 height 16
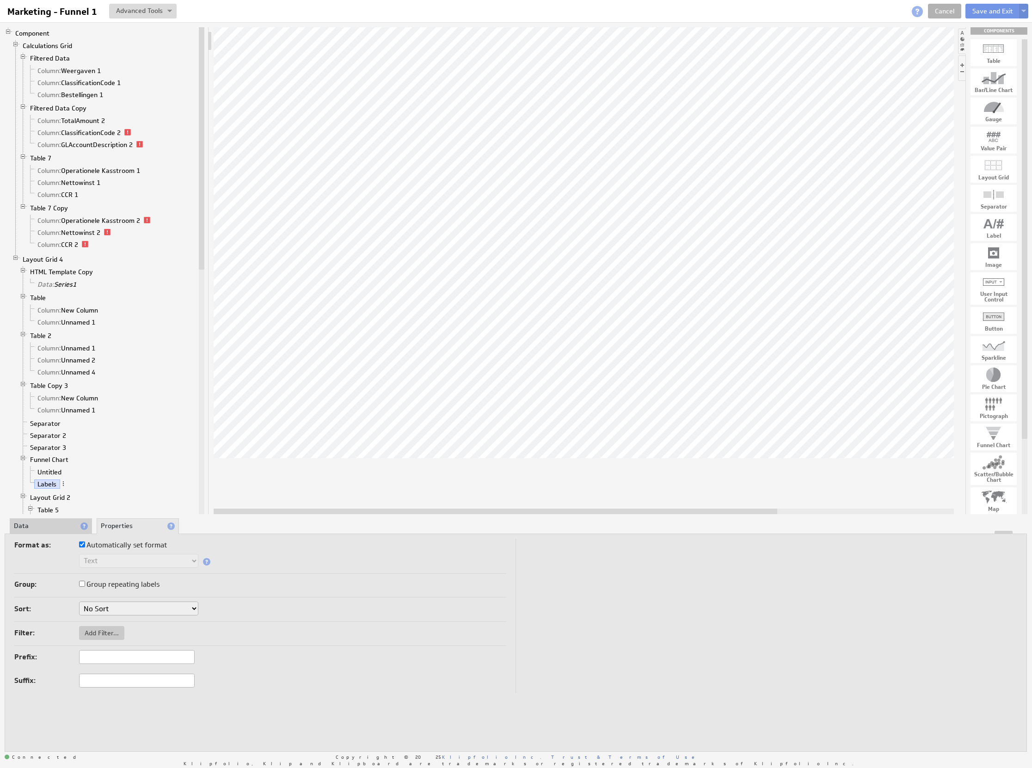
click at [151, 612] on select "No Sort A to Z Z to A" at bounding box center [138, 609] width 119 height 14
click at [52, 464] on link "Funnel Chart" at bounding box center [49, 459] width 45 height 9
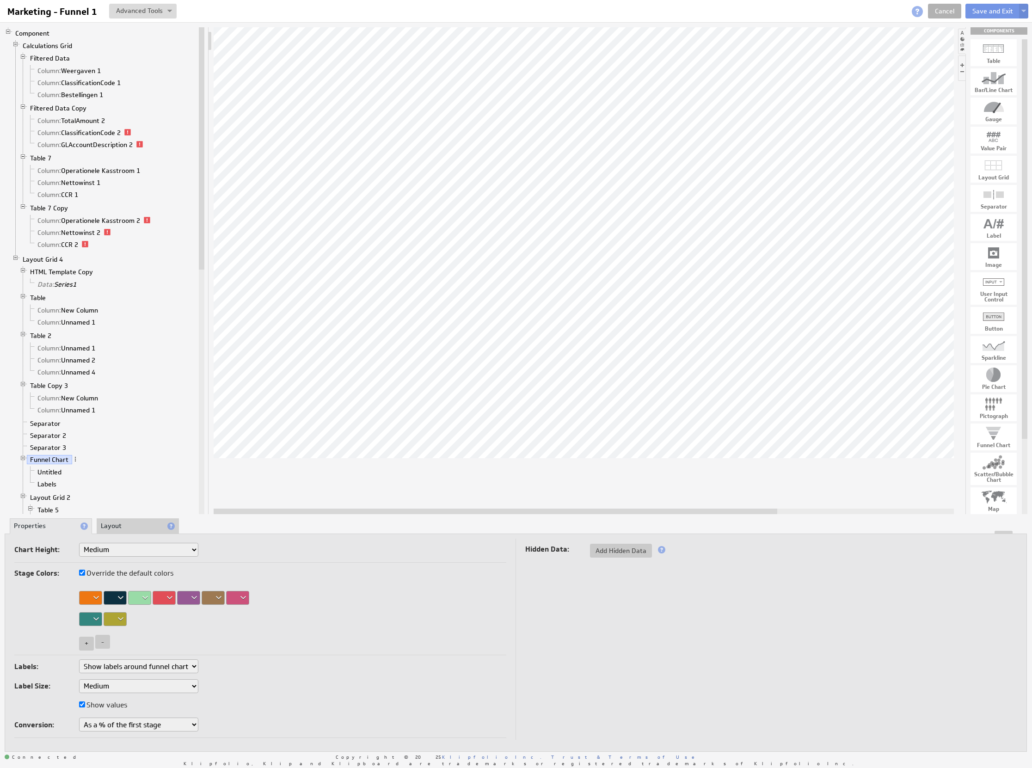
click at [160, 726] on select "Don't show As a % of the first stage As a % of previous stage" at bounding box center [138, 725] width 119 height 14
click at [58, 477] on link "Untitled" at bounding box center [49, 471] width 31 height 9
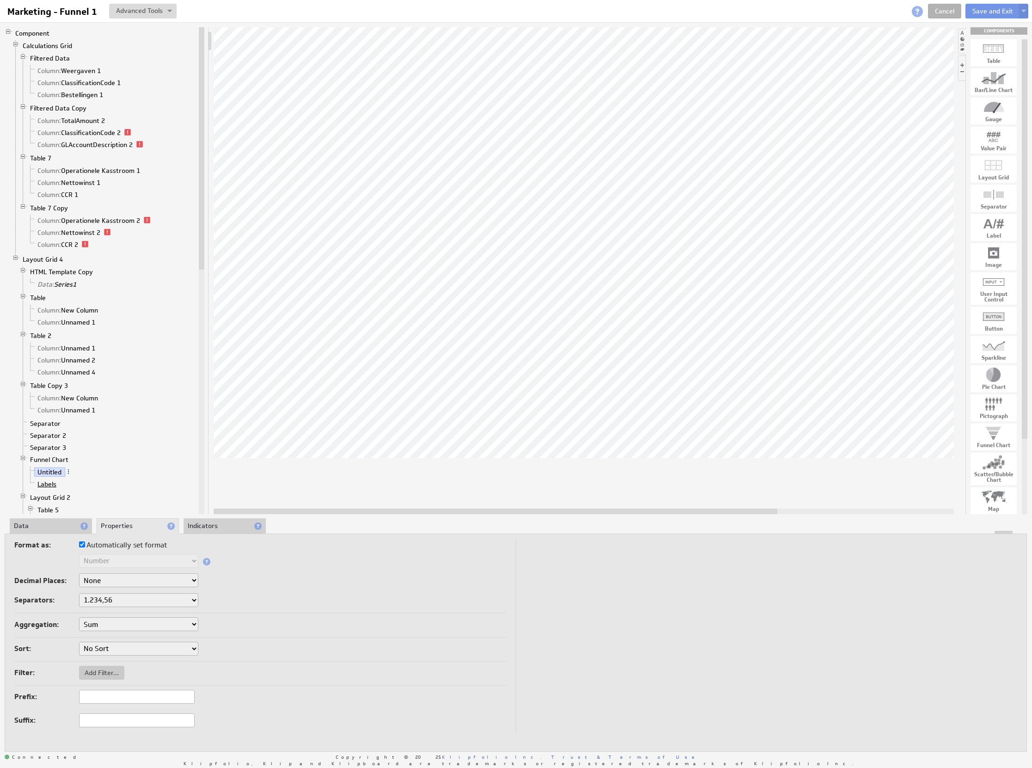
click at [43, 489] on link "Labels" at bounding box center [47, 484] width 26 height 9
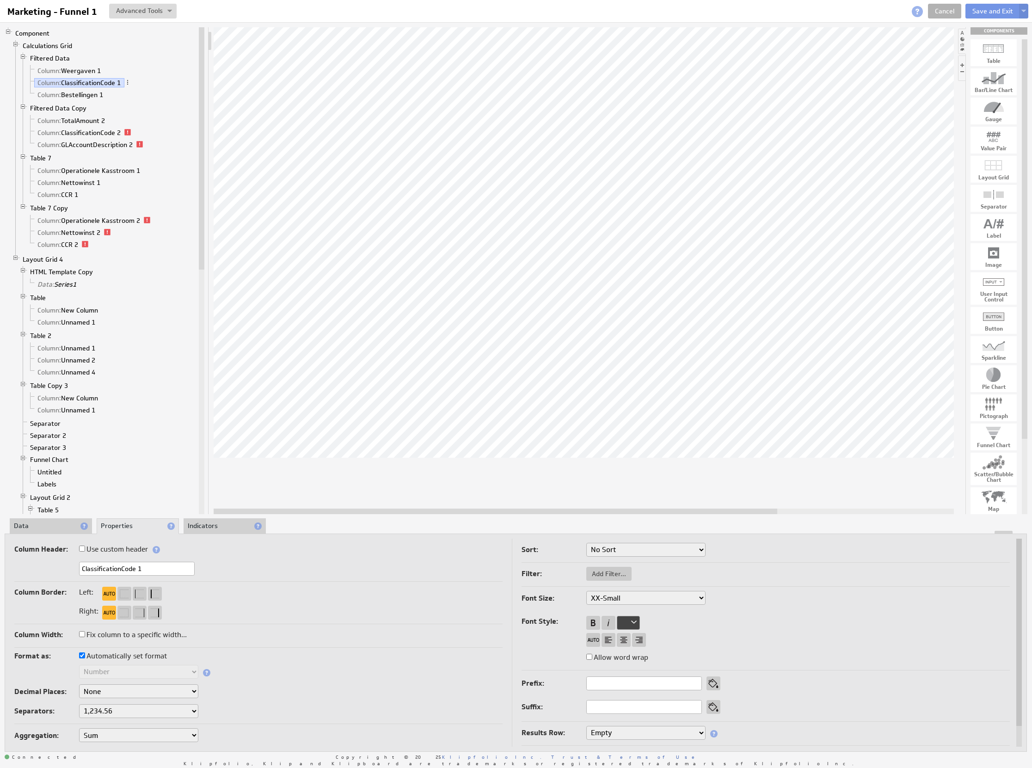
click at [53, 525] on li "Data" at bounding box center [51, 526] width 82 height 16
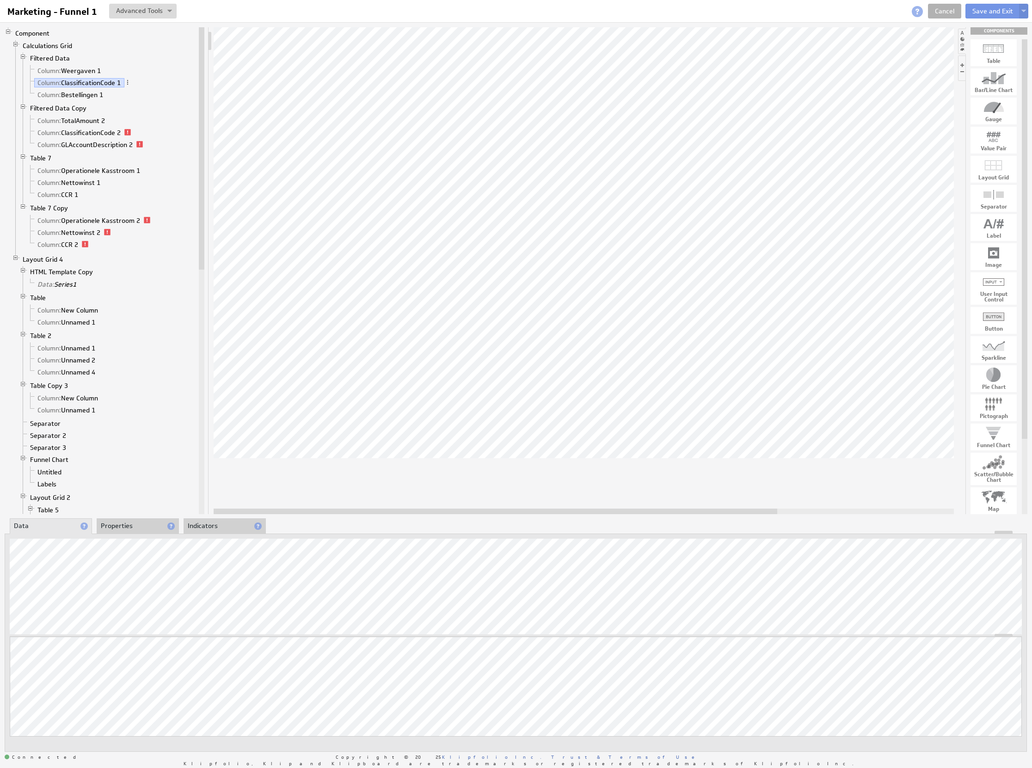
drag, startPoint x: 111, startPoint y: 529, endPoint x: 116, endPoint y: 535, distance: 8.5
click at [111, 529] on li "Properties" at bounding box center [138, 526] width 82 height 16
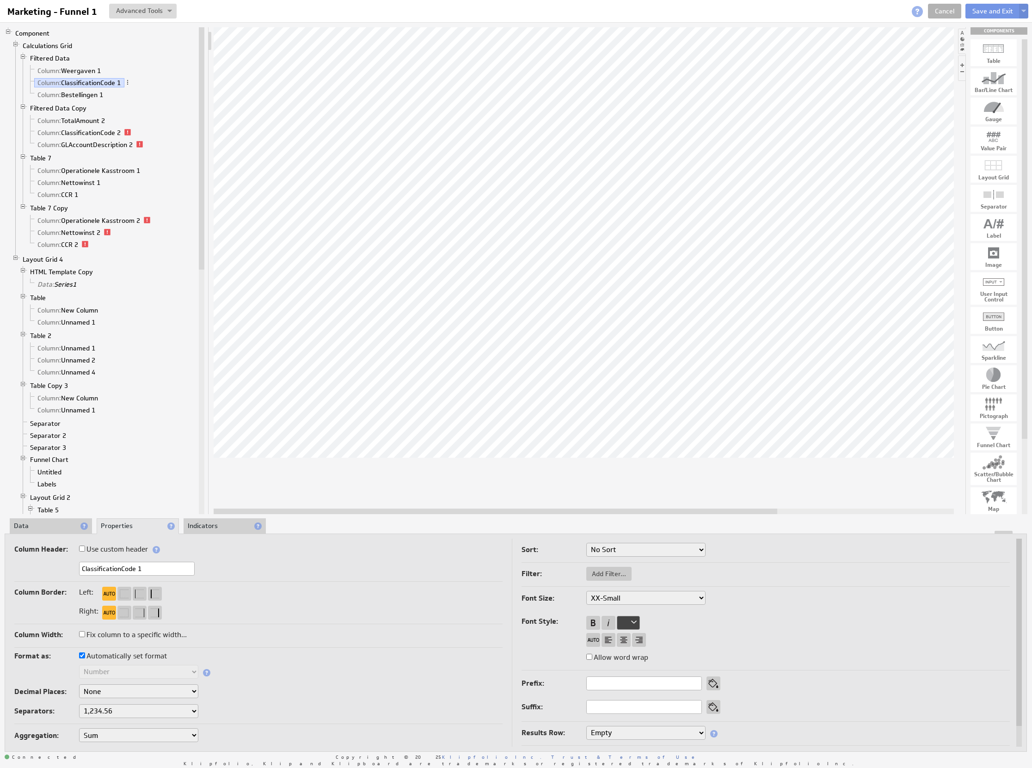
drag, startPoint x: 116, startPoint y: 564, endPoint x: 32, endPoint y: 549, distance: 84.9
click at [23, 548] on div "Column Header: Use custom header ClassificationCode 1 Header component added to…" at bounding box center [258, 562] width 488 height 39
type input "Kliks 1"
click at [37, 529] on li "Data" at bounding box center [51, 526] width 82 height 16
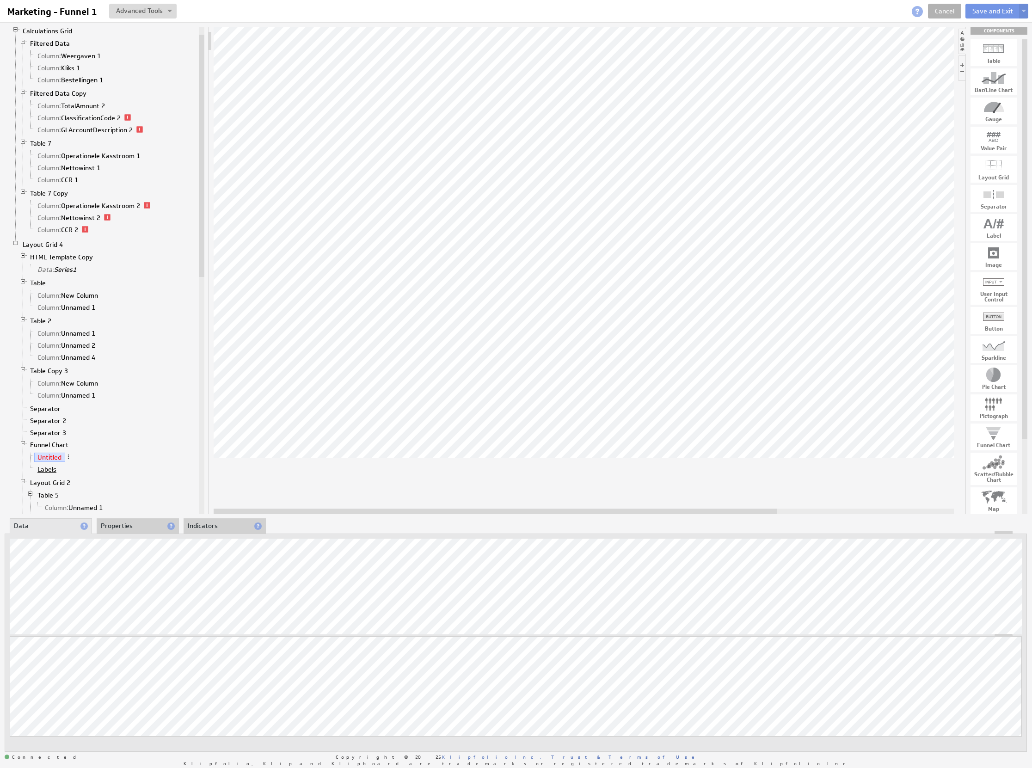
click at [46, 474] on link "Labels" at bounding box center [47, 469] width 26 height 9
click at [55, 462] on link "Untitled" at bounding box center [49, 457] width 31 height 9
click at [52, 449] on link "Funnel Chart" at bounding box center [49, 444] width 45 height 9
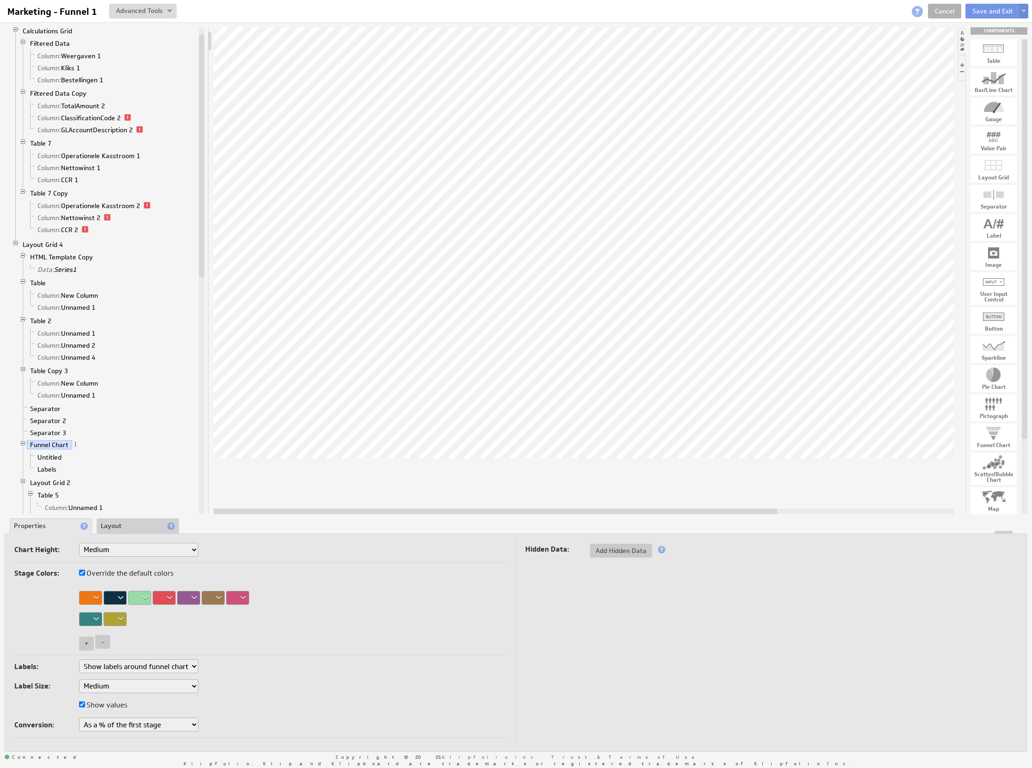
click at [175, 671] on select "Don't show labels Show labels around funnel chart Show labels in legend" at bounding box center [138, 666] width 119 height 14
select select "0"
click at [155, 553] on select "Small Medium Large X-Large Custom..." at bounding box center [138, 550] width 119 height 14
click at [152, 667] on select "Don't show labels Show labels around funnel chart Show labels in legend" at bounding box center [138, 666] width 119 height 14
select select "1"
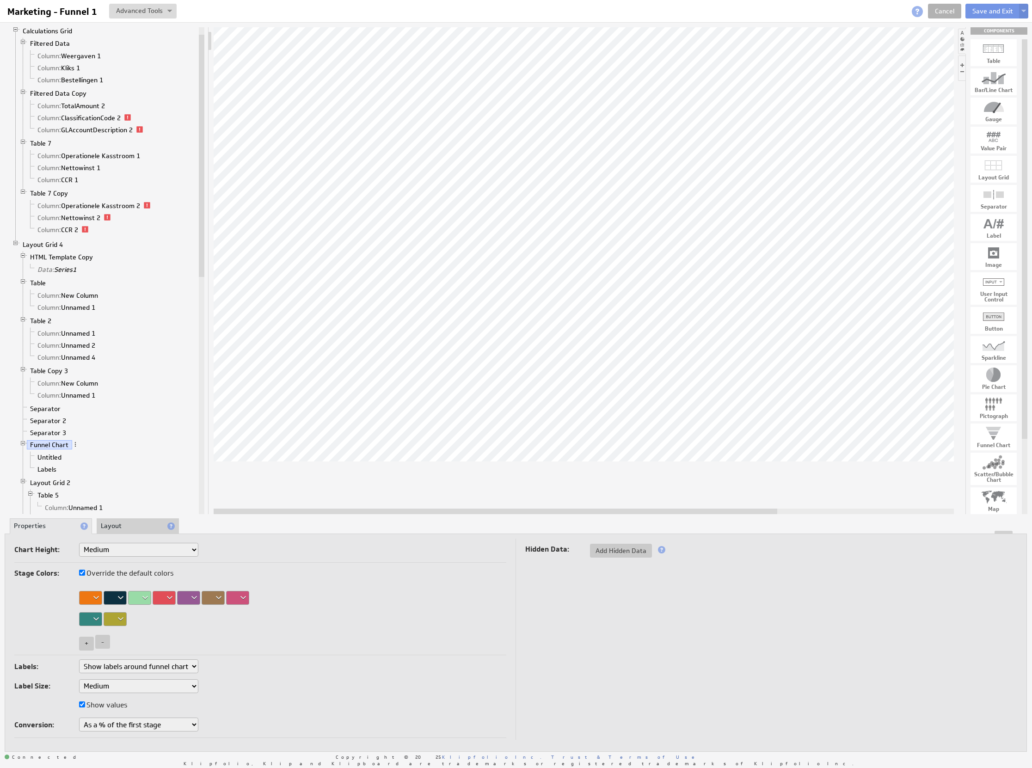
click at [182, 731] on select "Don't show As a % of the first stage As a % of previous stage" at bounding box center [138, 725] width 119 height 14
select select "0"
click at [271, 694] on div "Label Size: Small Medium Large" at bounding box center [260, 687] width 492 height 16
click at [111, 707] on label "Show values" at bounding box center [103, 705] width 48 height 13
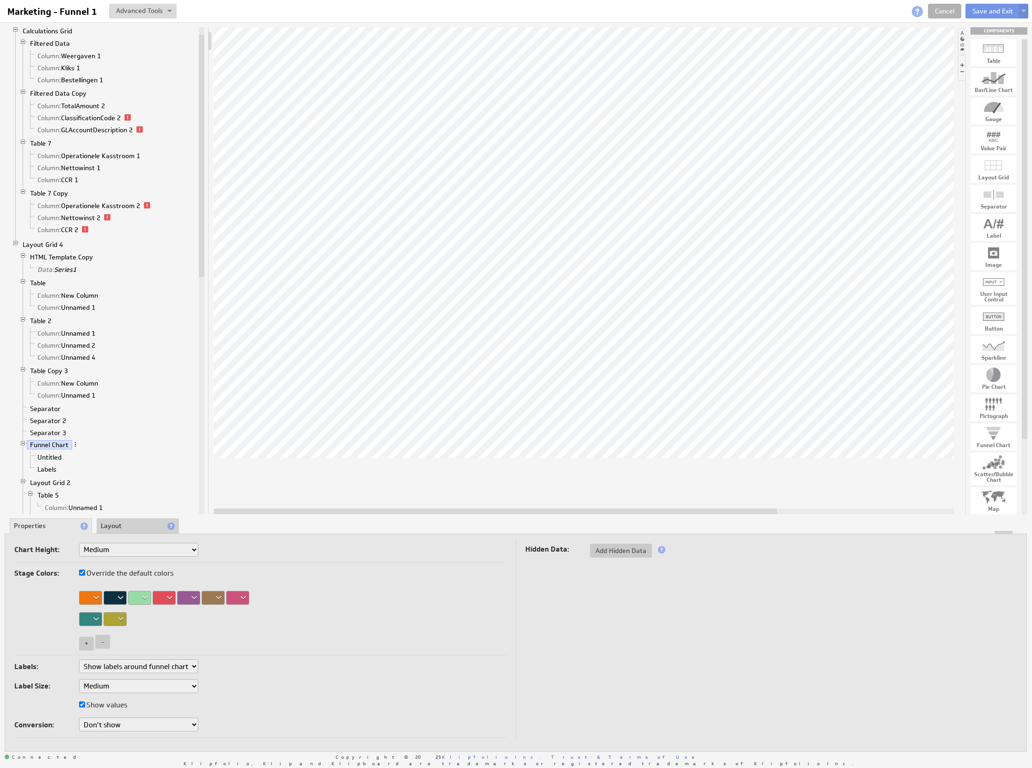
click at [85, 707] on input "Show values" at bounding box center [82, 704] width 6 height 6
checkbox input "false"
select select "0"
click at [329, 675] on div "Labels: Don't show labels Show labels around funnel chart Show labels in legend…" at bounding box center [260, 698] width 492 height 79
click at [118, 592] on div at bounding box center [115, 598] width 23 height 14
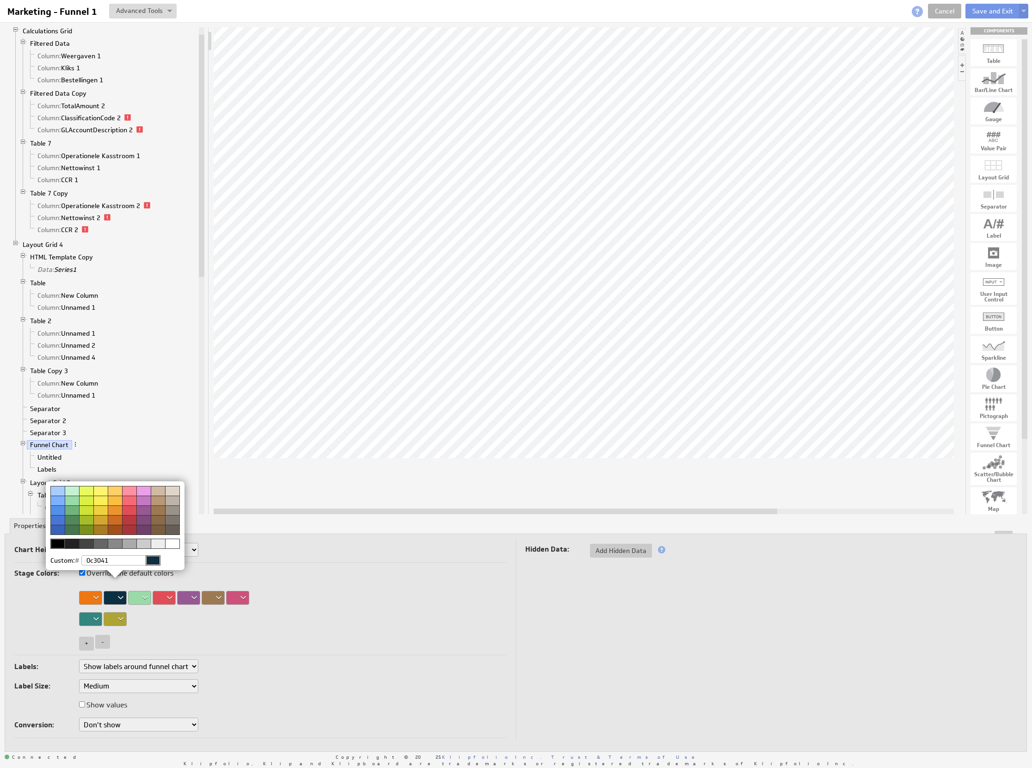
click at [96, 493] on div at bounding box center [100, 491] width 14 height 10
select select "0"
click at [282, 597] on img at bounding box center [516, 384] width 1032 height 768
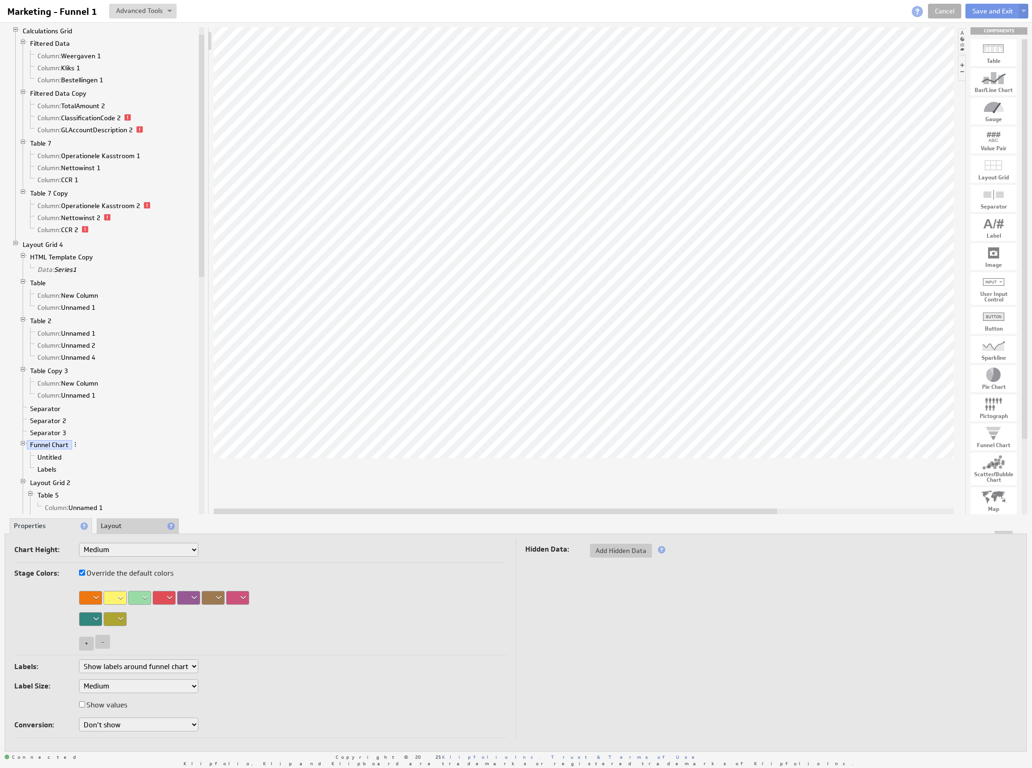
click at [116, 592] on div at bounding box center [115, 596] width 23 height 13
click at [117, 595] on div at bounding box center [115, 598] width 23 height 14
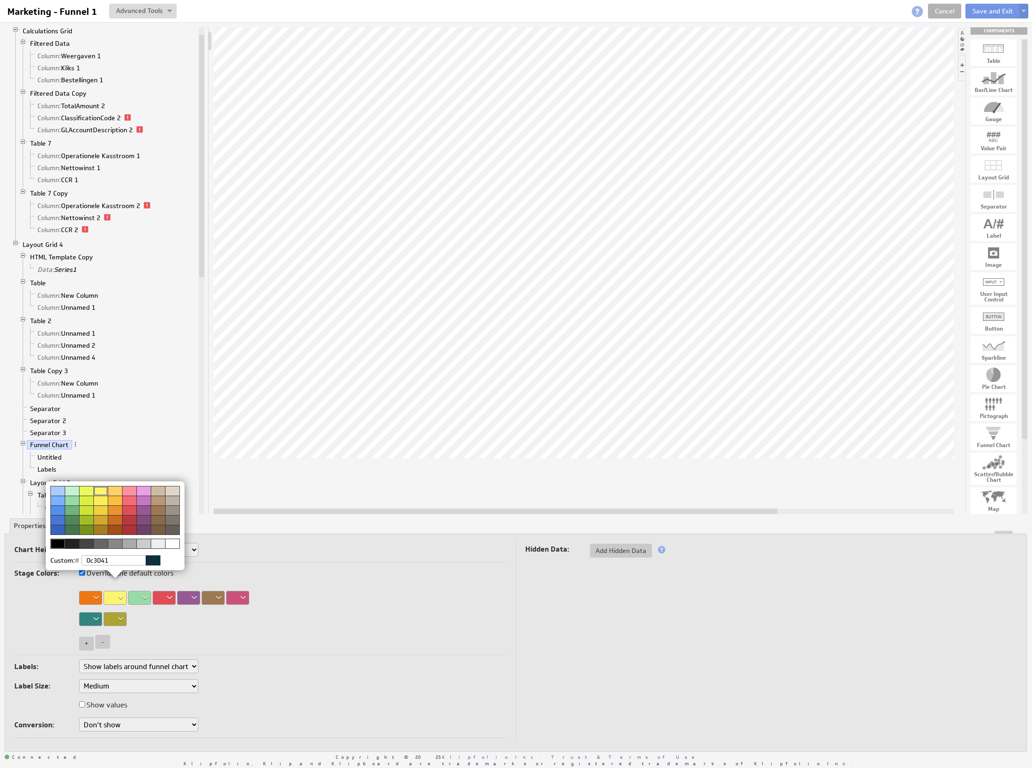
drag, startPoint x: 107, startPoint y: 520, endPoint x: 102, endPoint y: 521, distance: 5.1
click at [102, 521] on div at bounding box center [100, 520] width 14 height 10
select select "0"
click at [321, 593] on img at bounding box center [516, 384] width 1032 height 768
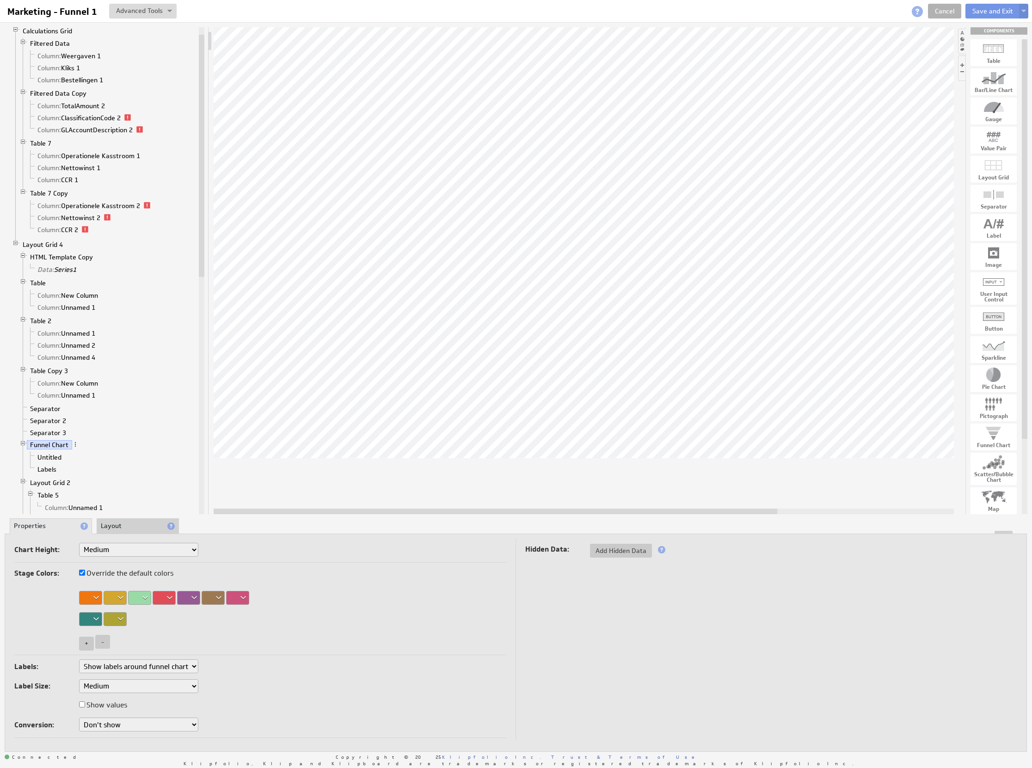
click at [117, 595] on div at bounding box center [115, 598] width 23 height 14
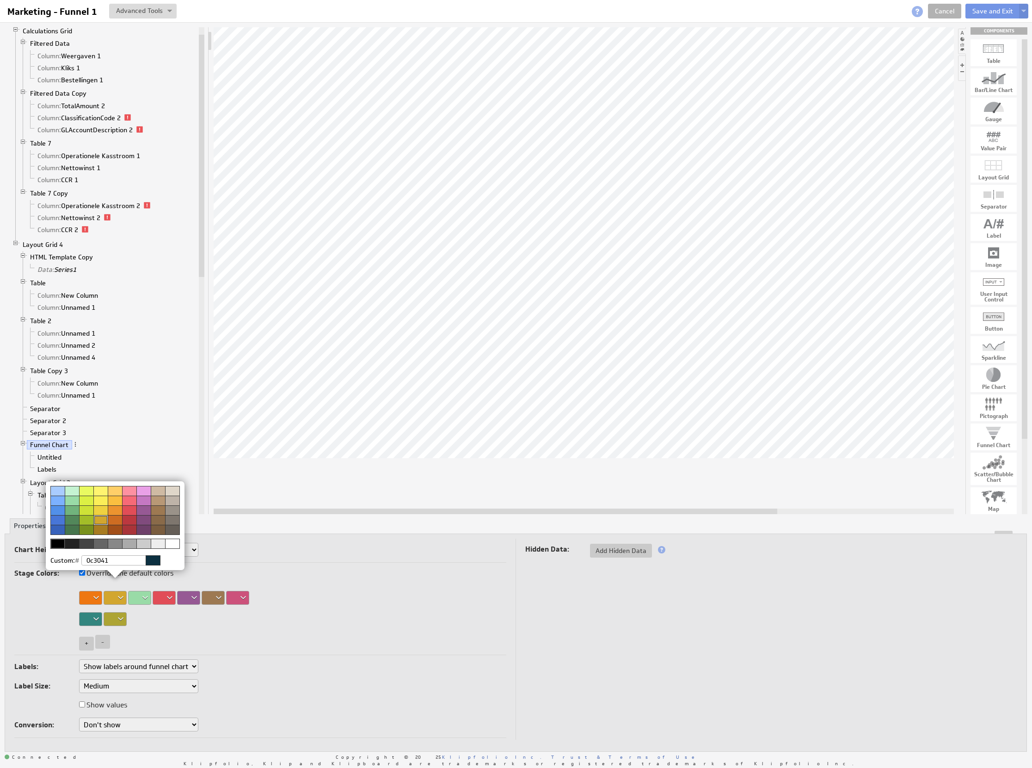
click at [114, 511] on div at bounding box center [115, 510] width 14 height 10
select select "0"
click at [340, 617] on img at bounding box center [516, 384] width 1032 height 768
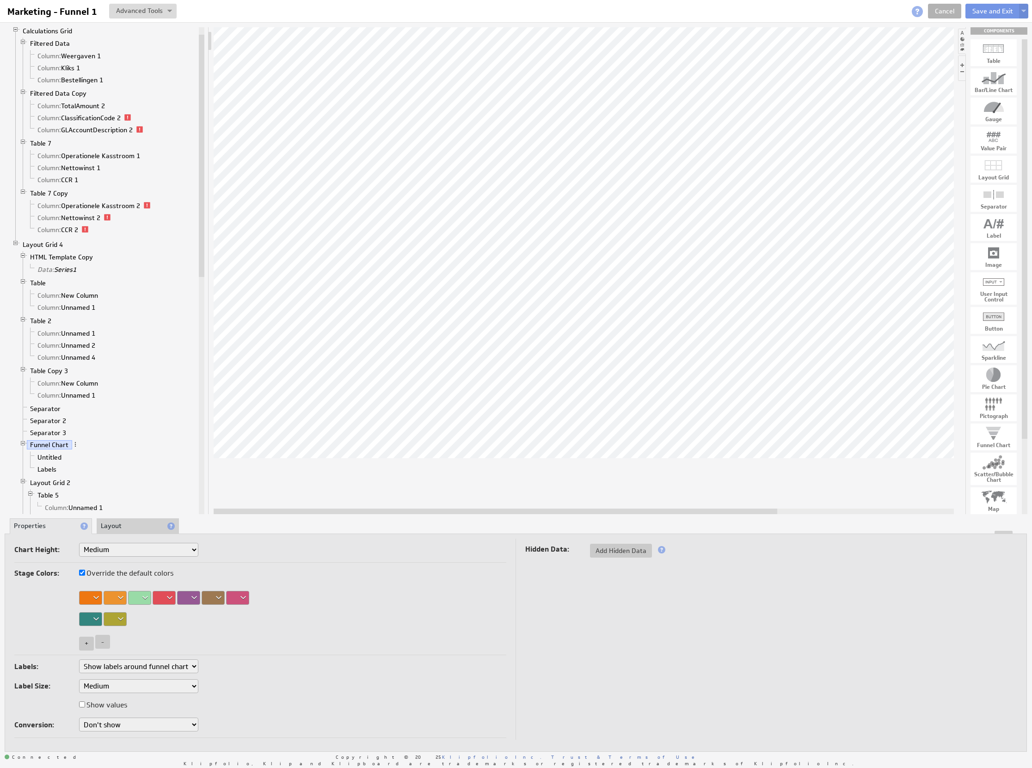
click at [141, 597] on div at bounding box center [139, 598] width 23 height 14
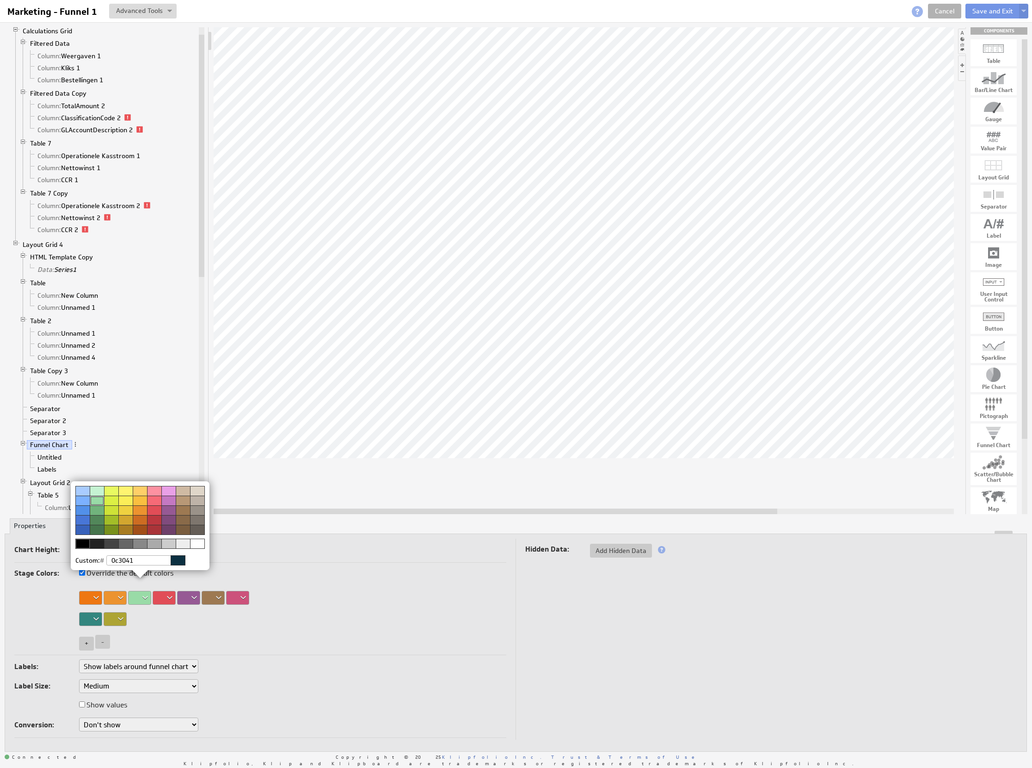
click at [184, 562] on div at bounding box center [178, 560] width 15 height 10
select select "0"
click at [289, 582] on img at bounding box center [516, 384] width 1032 height 768
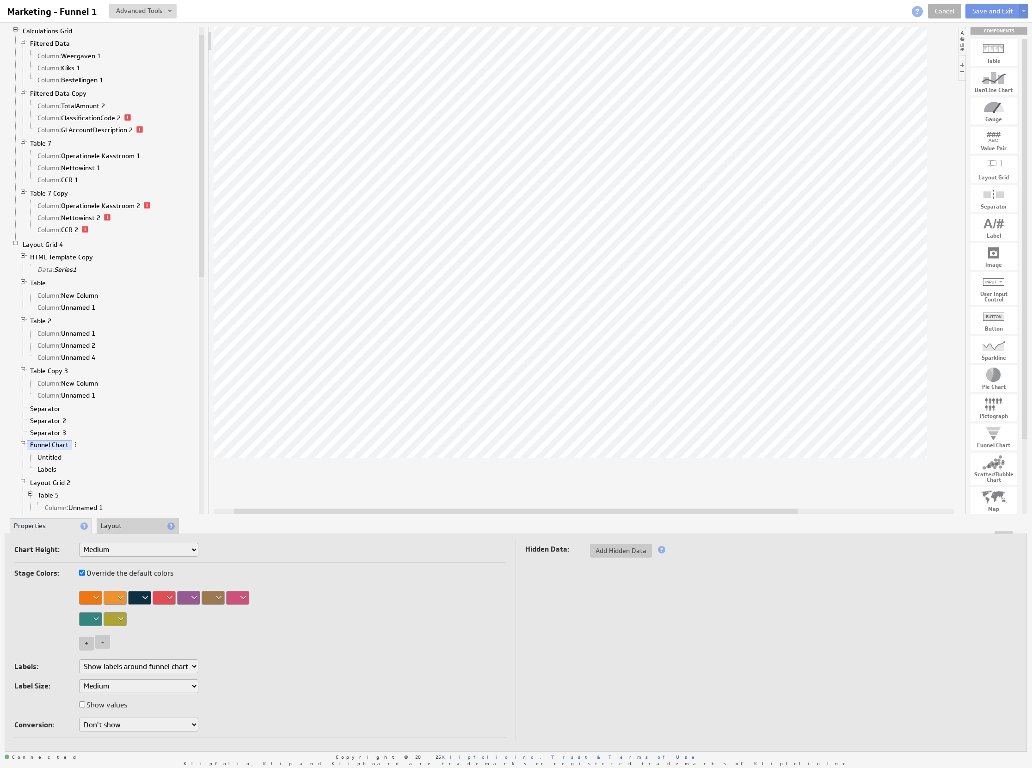
drag, startPoint x: 434, startPoint y: 513, endPoint x: 365, endPoint y: 460, distance: 86.7
click at [371, 500] on div at bounding box center [584, 270] width 740 height 487
click at [495, 582] on div "Stage Colors: Override the default colors + -" at bounding box center [260, 611] width 492 height 88
drag, startPoint x: 485, startPoint y: 510, endPoint x: 451, endPoint y: 518, distance: 34.7
click at [451, 518] on div "Component Calculations Grid Filtered Data Column: Weergaven 1 Column: Kliks 1 C…" at bounding box center [516, 389] width 1032 height 735
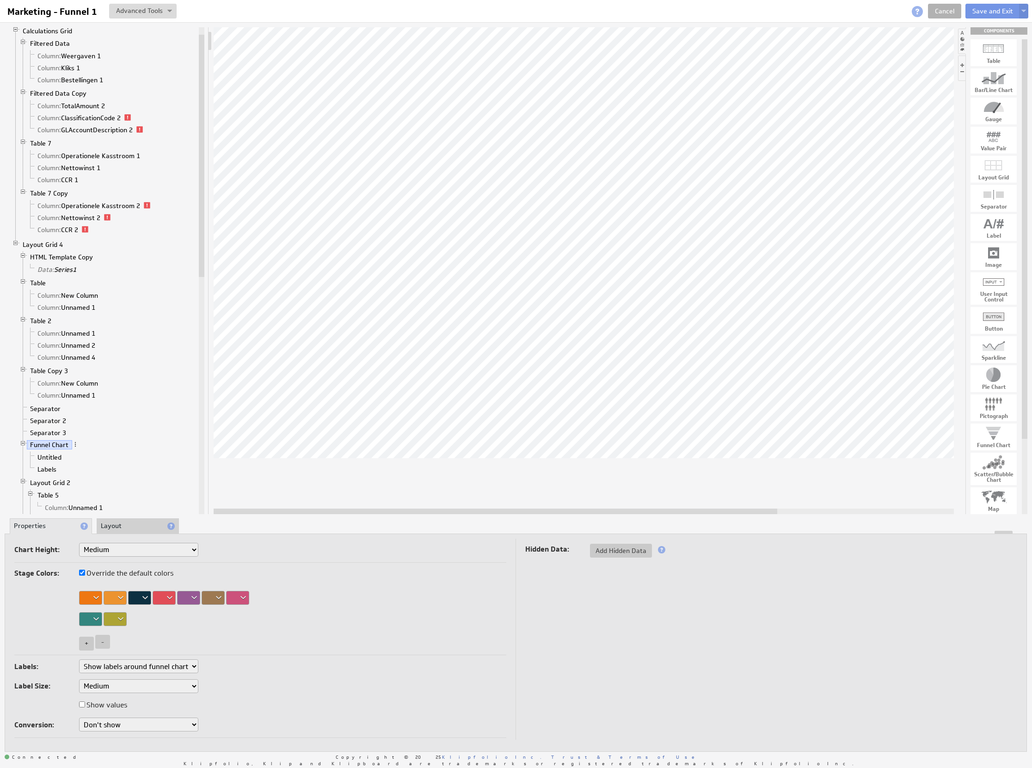
click at [54, 449] on li "Funnel Chart Untitled Labels" at bounding box center [108, 458] width 178 height 38
click at [51, 462] on link "Untitled" at bounding box center [49, 457] width 31 height 9
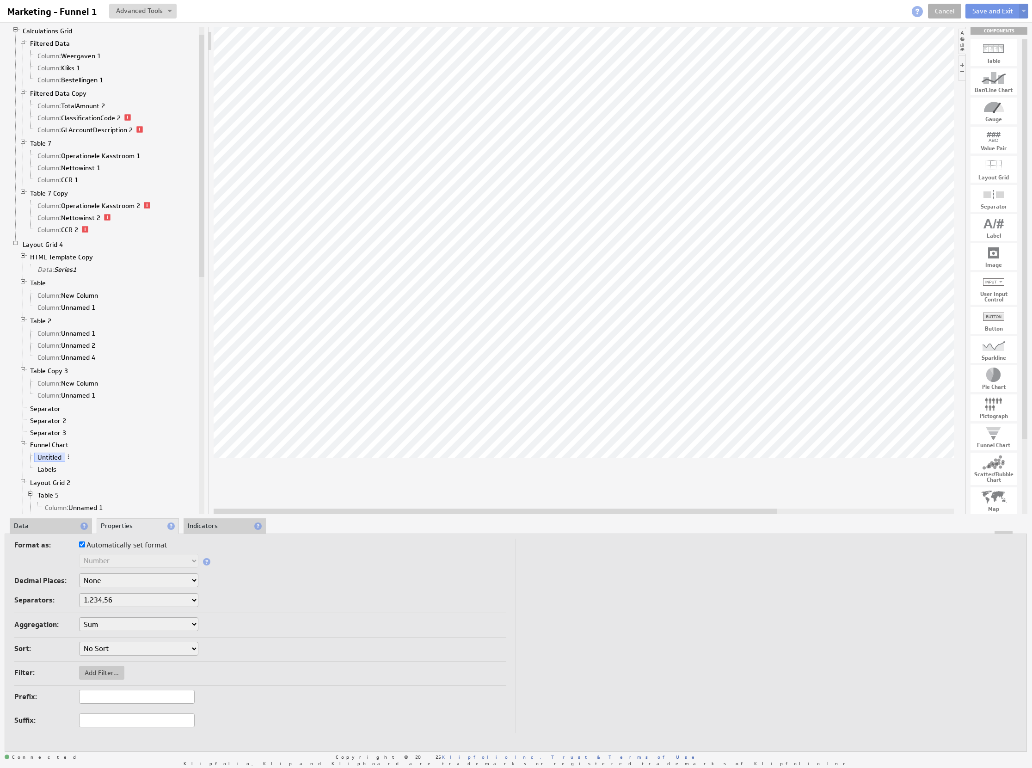
click at [45, 525] on li "Data" at bounding box center [51, 526] width 82 height 16
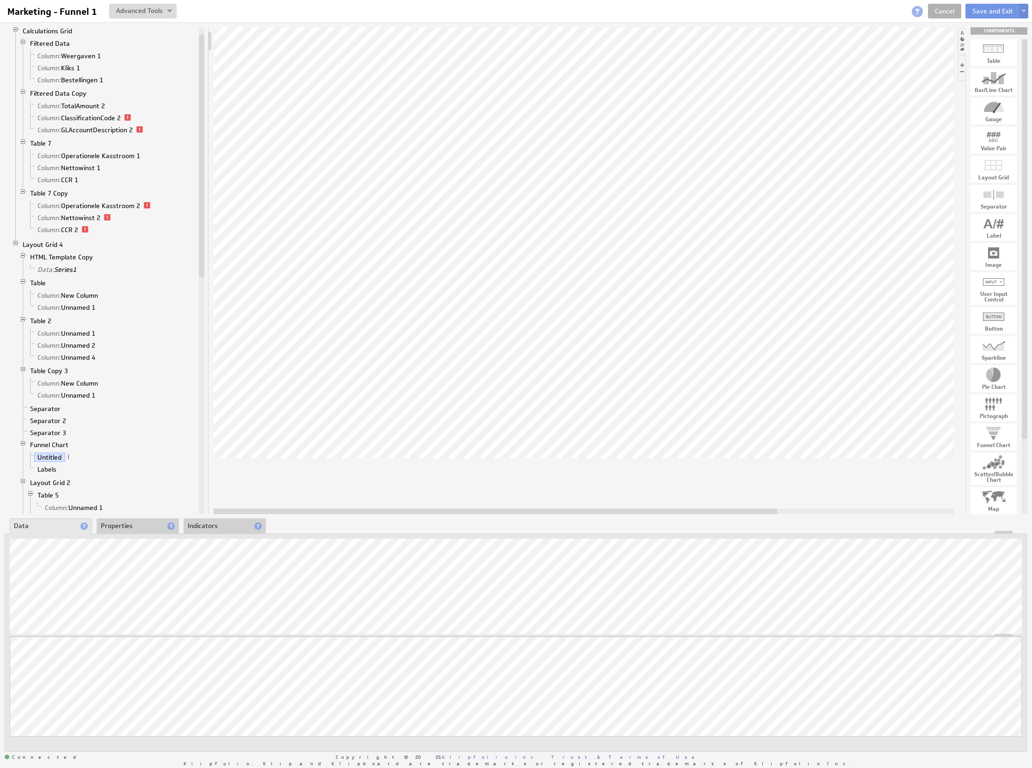
drag, startPoint x: 592, startPoint y: 513, endPoint x: 559, endPoint y: 507, distance: 33.3
click at [559, 507] on div at bounding box center [584, 270] width 740 height 487
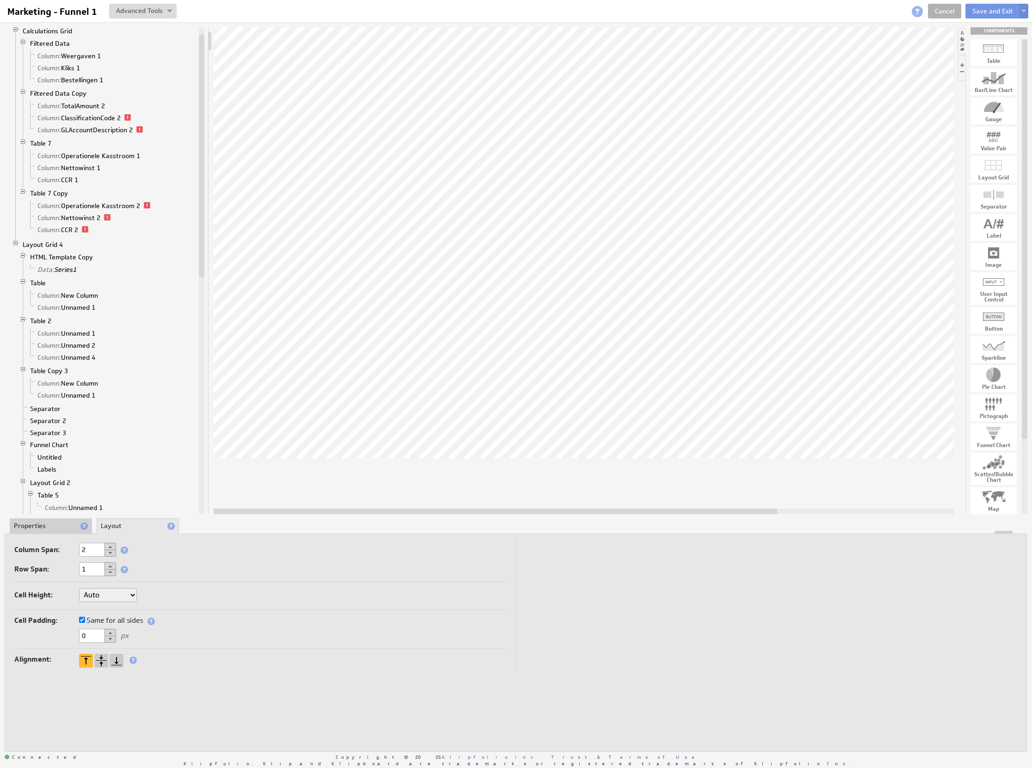
click at [109, 545] on button at bounding box center [111, 546] width 12 height 7
type input "3"
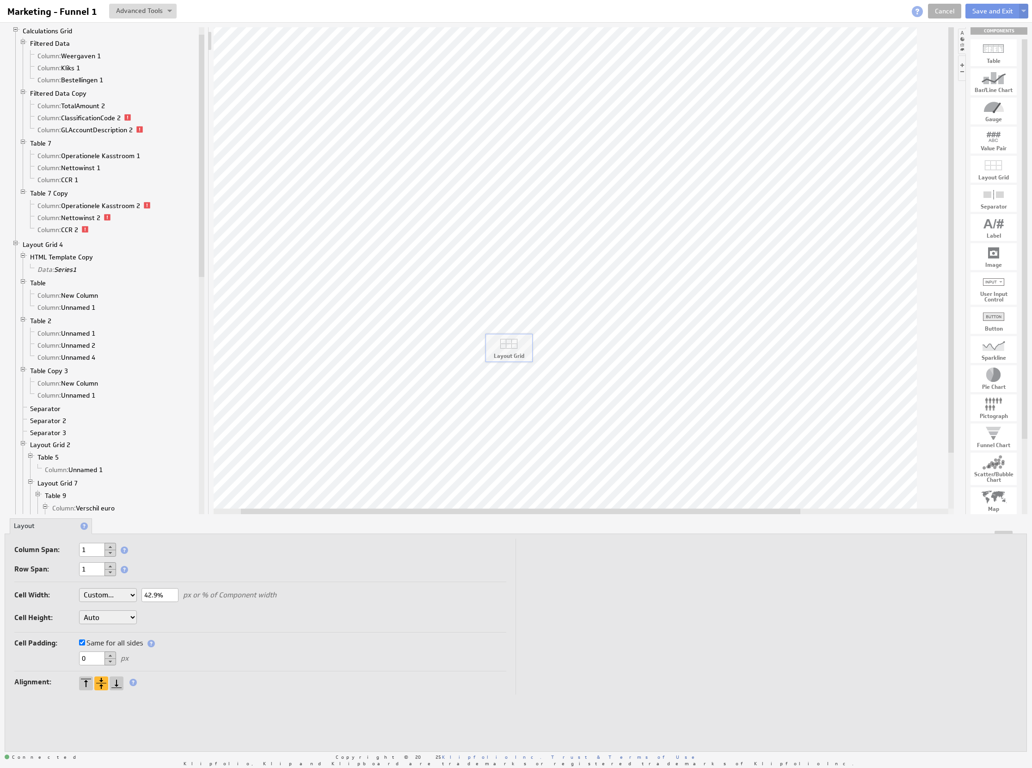
drag, startPoint x: 1000, startPoint y: 171, endPoint x: 505, endPoint y: 349, distance: 525.8
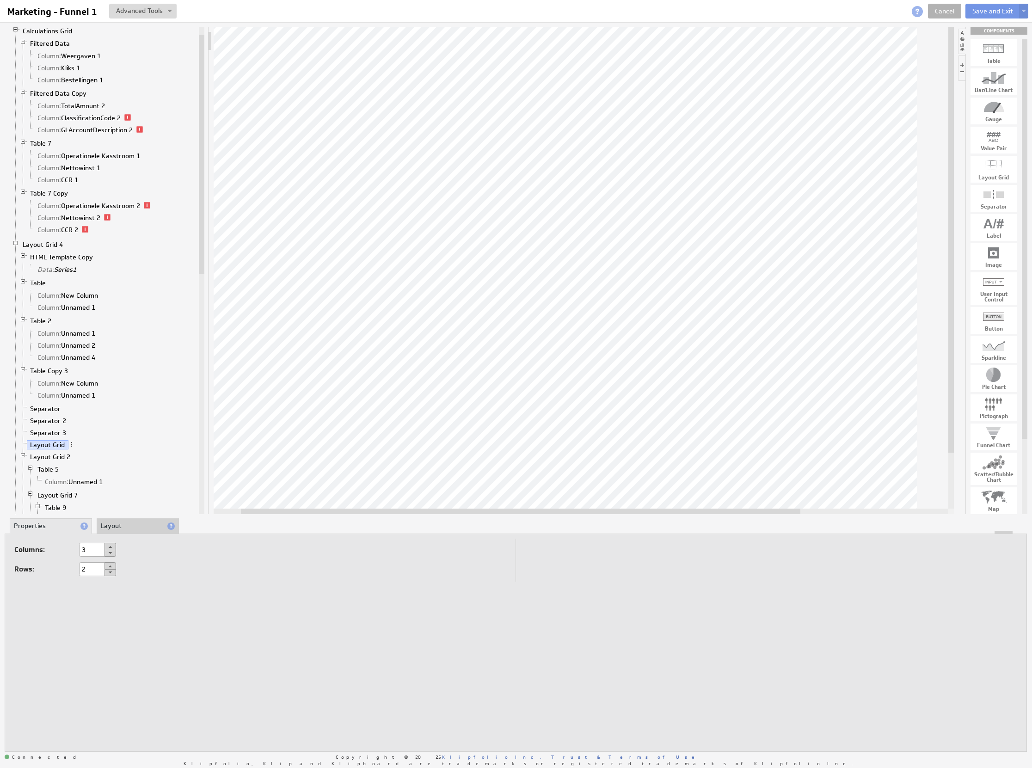
drag, startPoint x: 111, startPoint y: 554, endPoint x: 114, endPoint y: 570, distance: 16.0
click at [111, 554] on button at bounding box center [111, 553] width 12 height 7
type input "2"
click at [112, 573] on button at bounding box center [111, 572] width 12 height 7
type input "1"
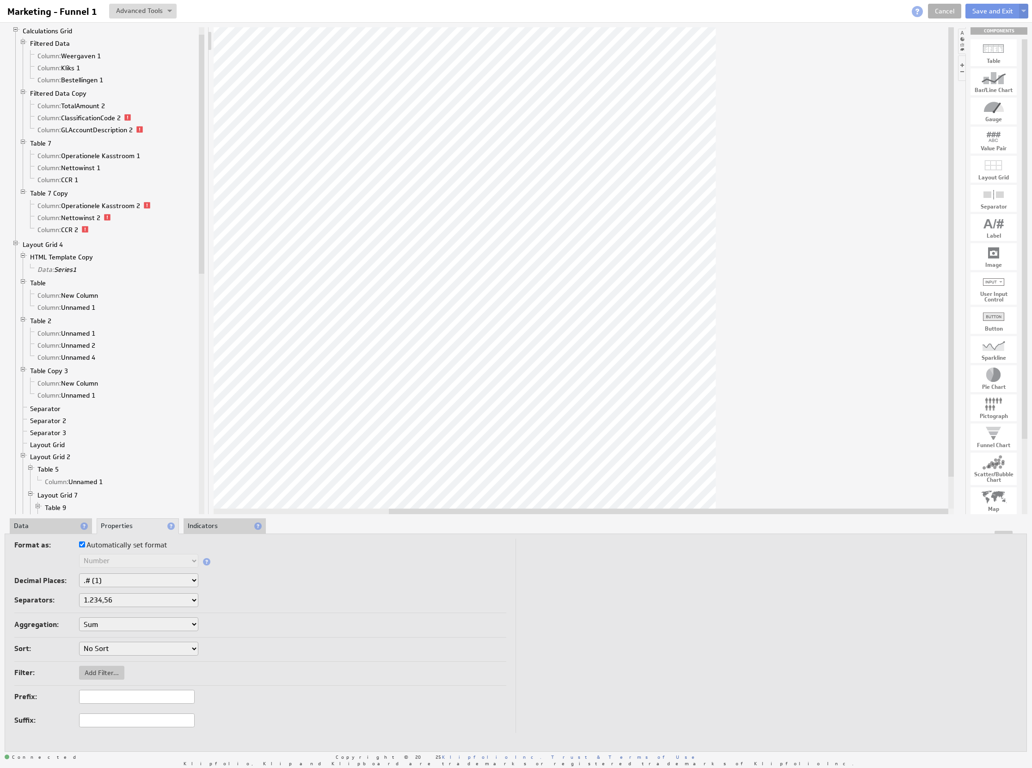
click at [775, 508] on div at bounding box center [584, 270] width 740 height 487
drag, startPoint x: 607, startPoint y: 512, endPoint x: 284, endPoint y: 301, distance: 385.3
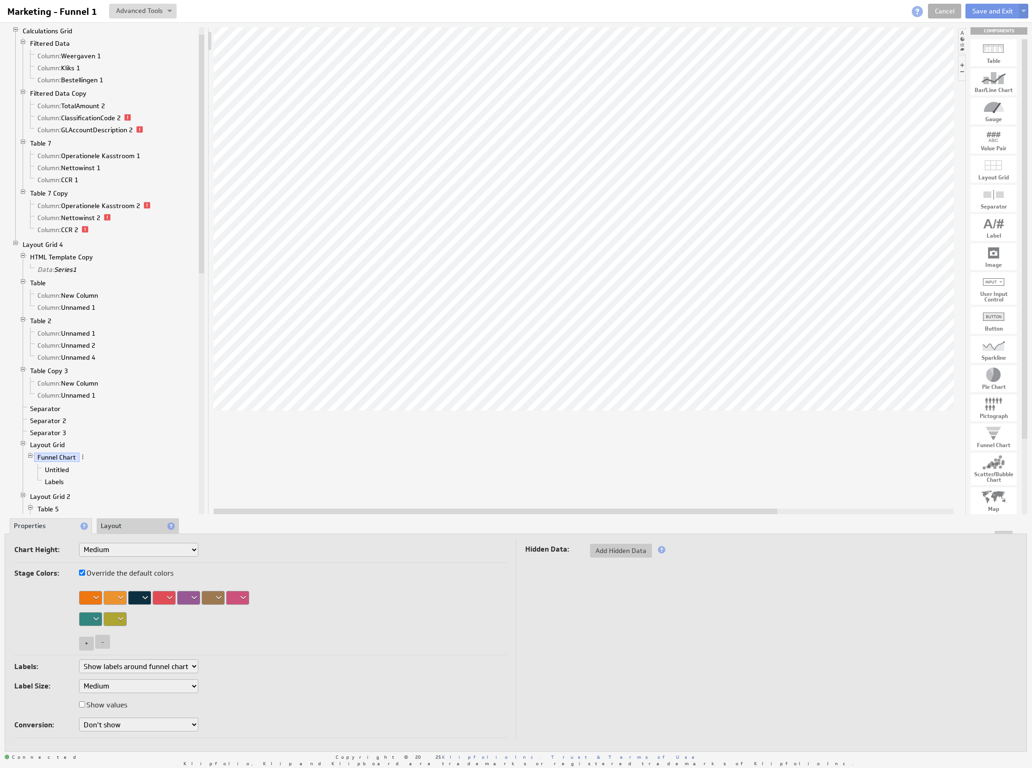
drag, startPoint x: 504, startPoint y: 511, endPoint x: 342, endPoint y: 510, distance: 161.4
click at [342, 510] on div at bounding box center [496, 512] width 564 height 6
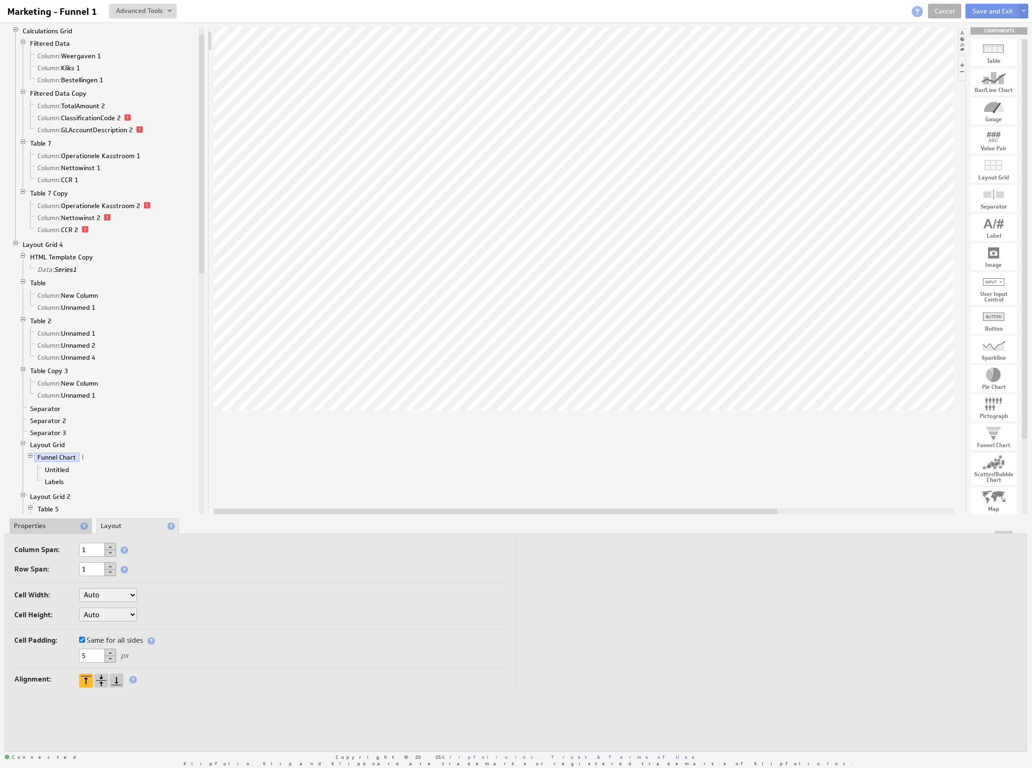
click at [128, 591] on select "Auto Custom..." at bounding box center [108, 595] width 58 height 14
select select "cust"
click at [186, 590] on div "px or % of Component width" at bounding box center [208, 595] width 135 height 14
click at [169, 595] on input "text" at bounding box center [159, 595] width 37 height 14
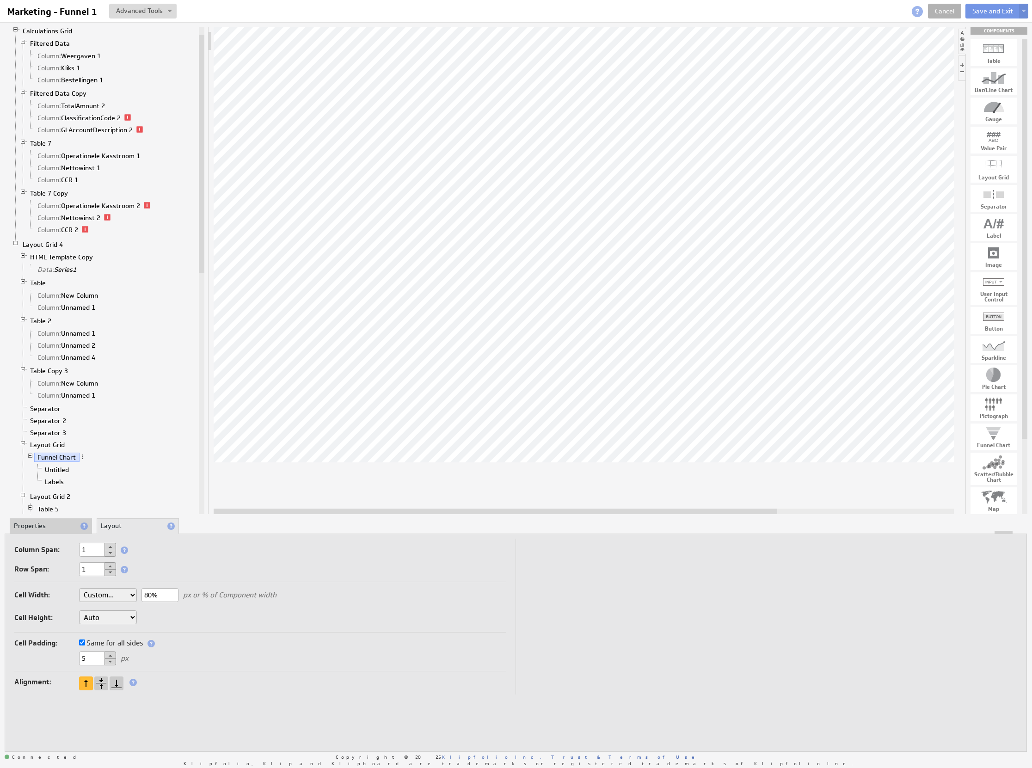
type input "80%"
click at [61, 658] on div "5 px" at bounding box center [260, 659] width 492 height 15
type input "0"
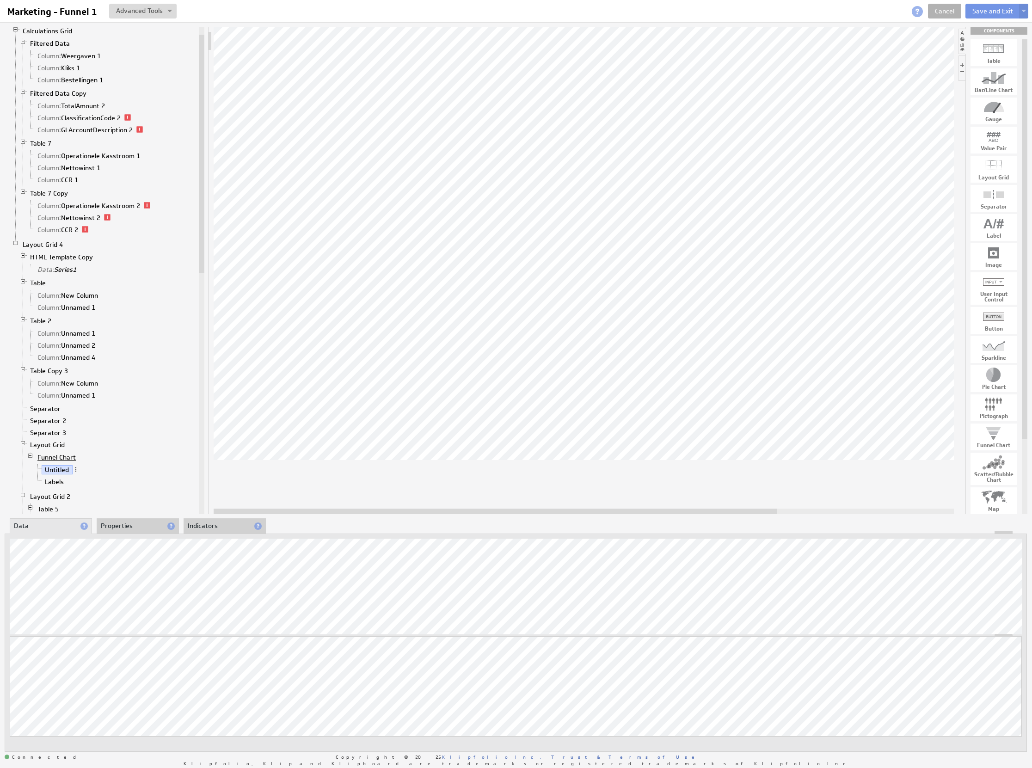
click at [51, 462] on link "Funnel Chart" at bounding box center [56, 457] width 45 height 9
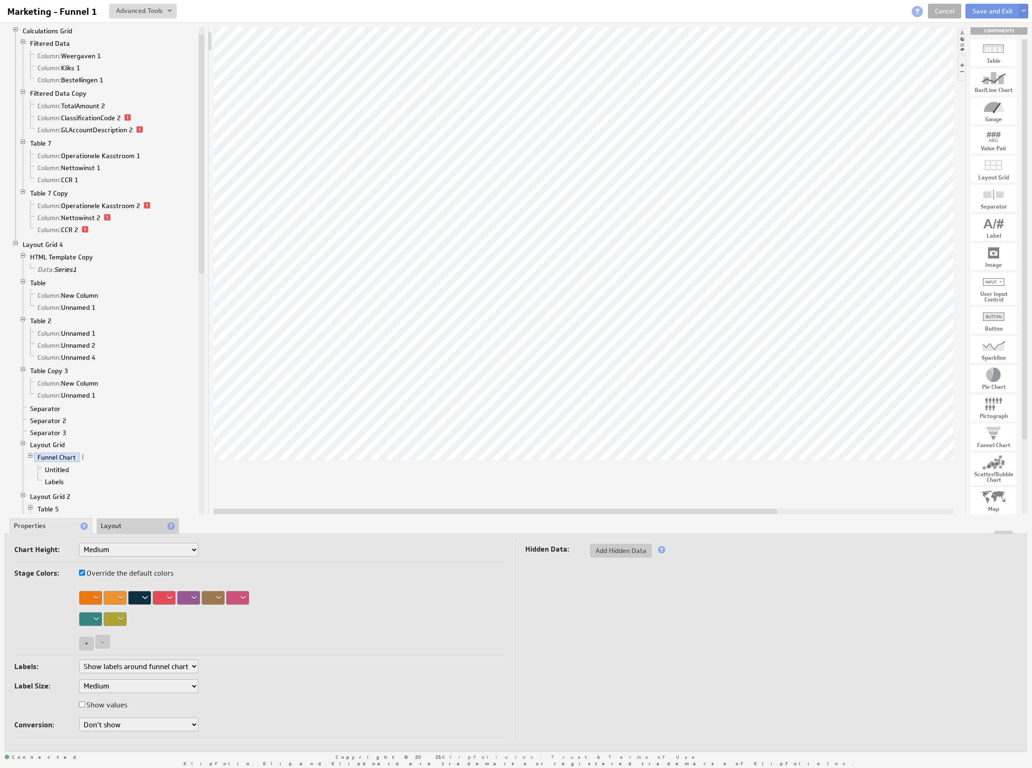
click at [152, 529] on li "Layout" at bounding box center [138, 526] width 82 height 16
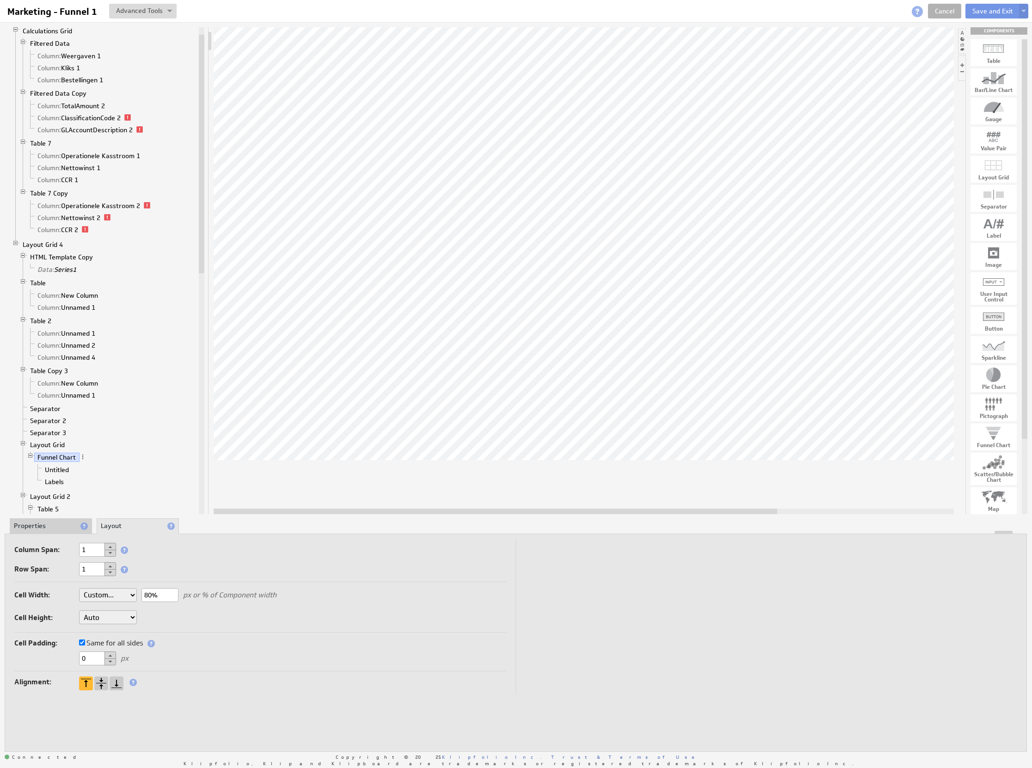
click at [121, 598] on select "Auto Custom..." at bounding box center [108, 595] width 58 height 14
select select "auto"
click at [124, 593] on select "Auto Custom..." at bounding box center [108, 595] width 58 height 14
select select "cust"
drag, startPoint x: 567, startPoint y: 513, endPoint x: 486, endPoint y: 475, distance: 90.0
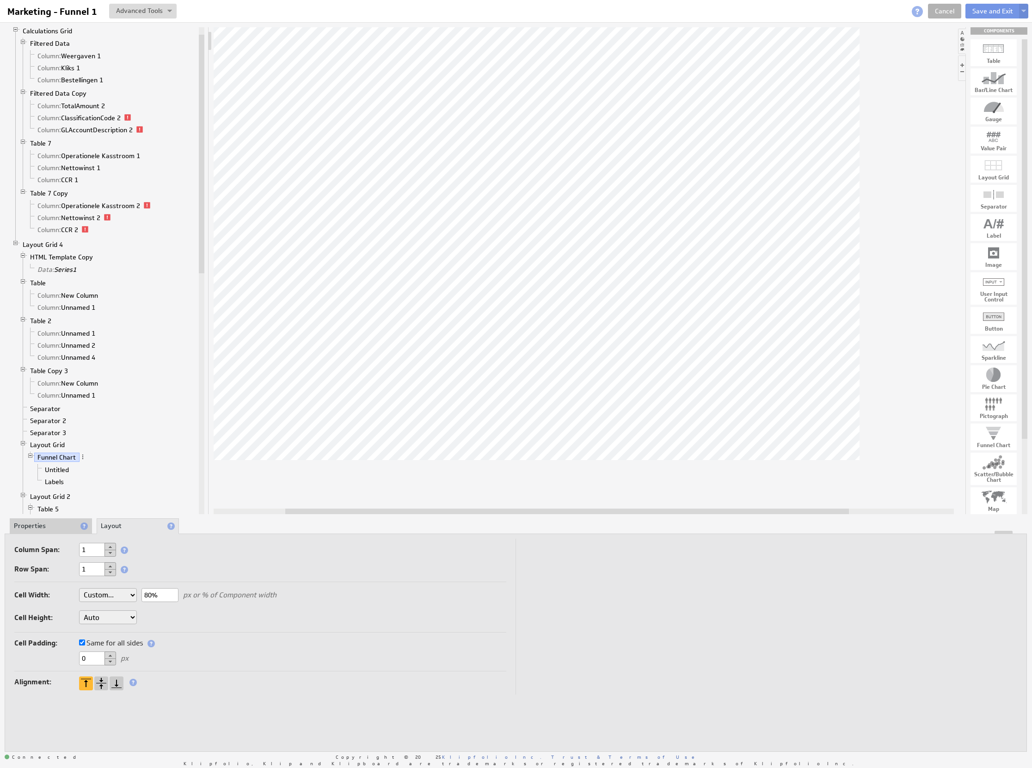
click at [484, 493] on div at bounding box center [584, 270] width 740 height 487
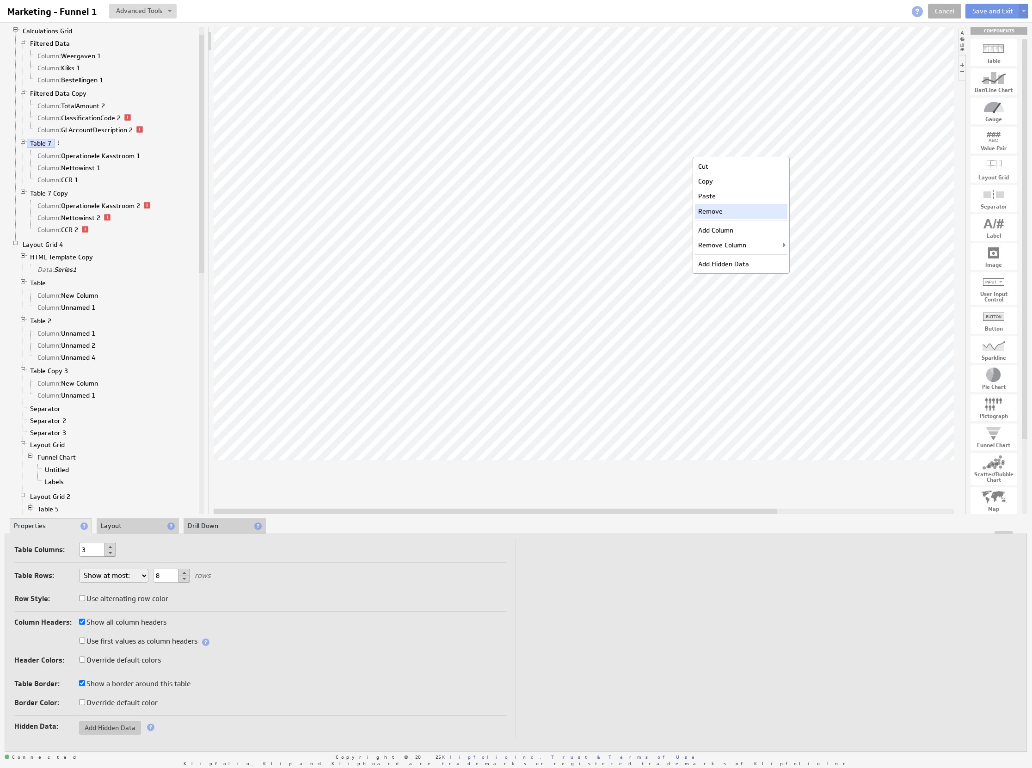
click at [727, 212] on div "Remove" at bounding box center [741, 211] width 92 height 15
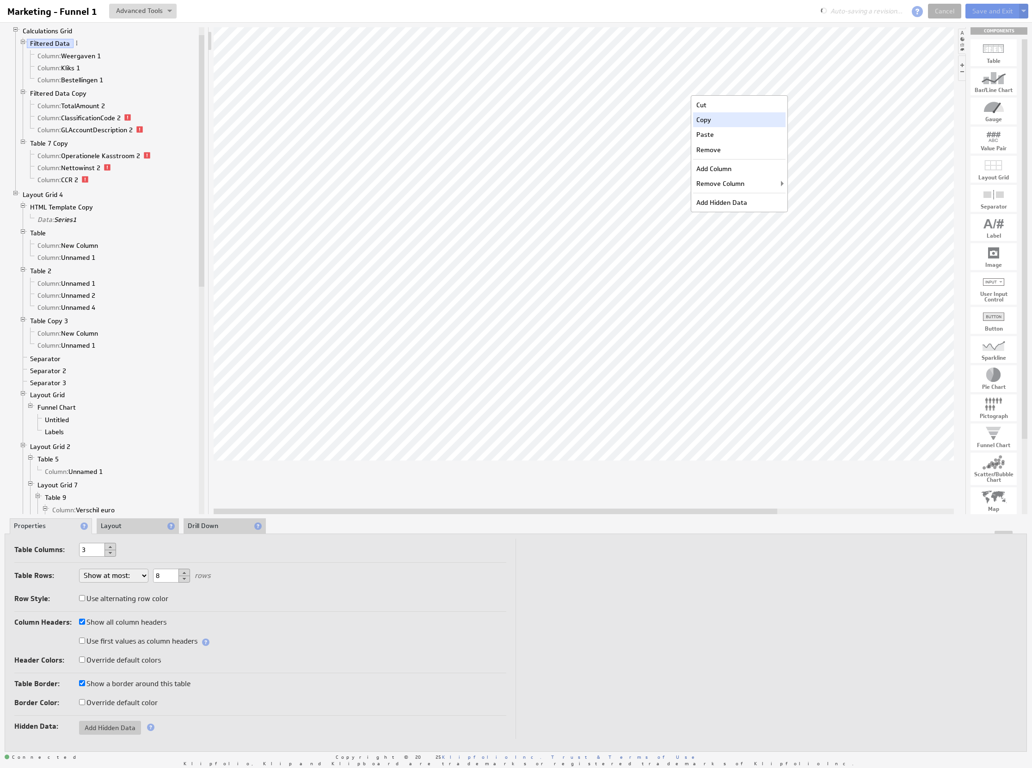
click at [718, 123] on div "Copy" at bounding box center [739, 119] width 92 height 15
drag, startPoint x: 624, startPoint y: 513, endPoint x: 860, endPoint y: 486, distance: 237.3
click at [842, 495] on div at bounding box center [584, 270] width 740 height 487
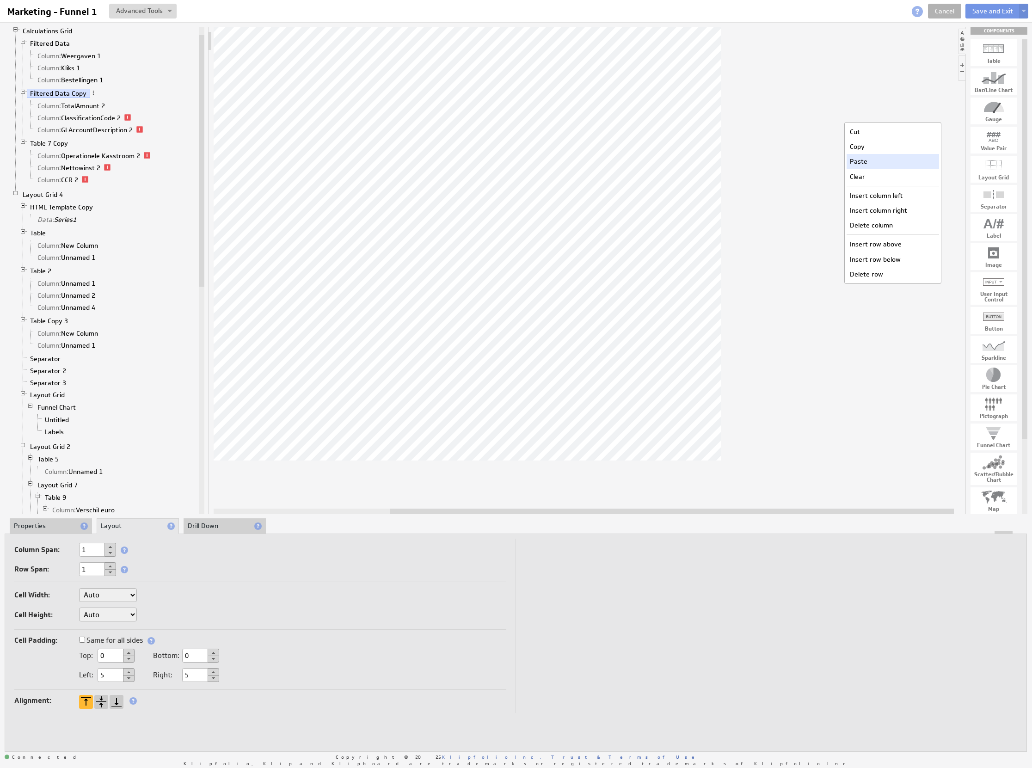
click at [895, 166] on div "Paste" at bounding box center [893, 161] width 92 height 15
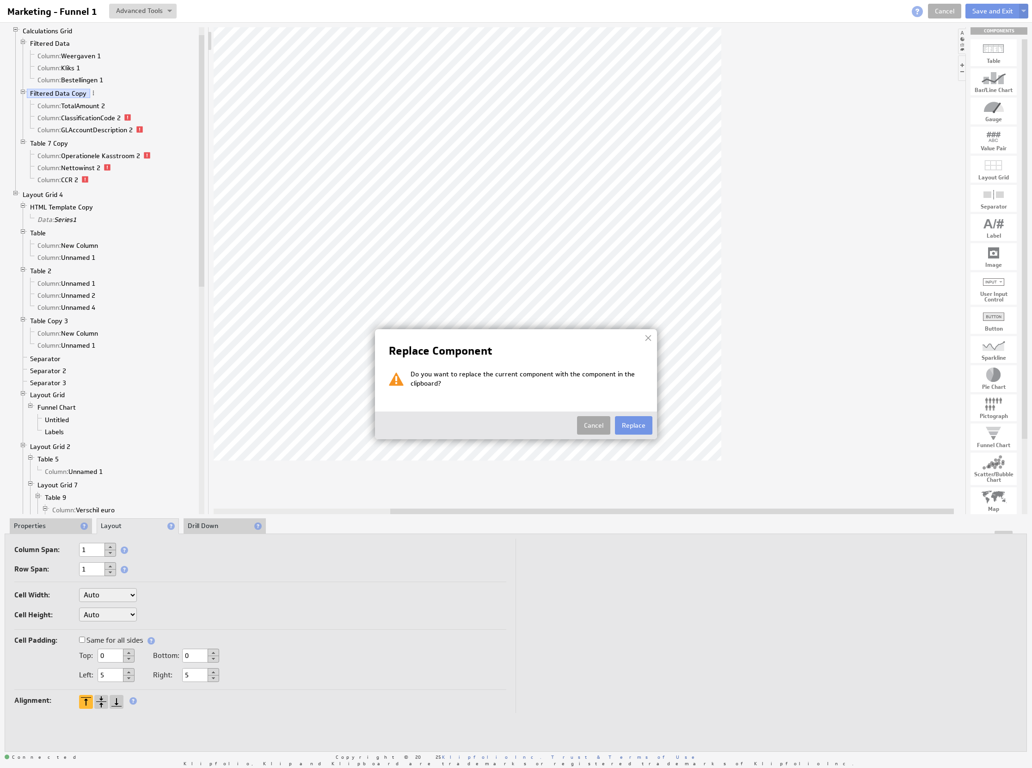
click at [610, 424] on button "Cancel" at bounding box center [593, 425] width 33 height 18
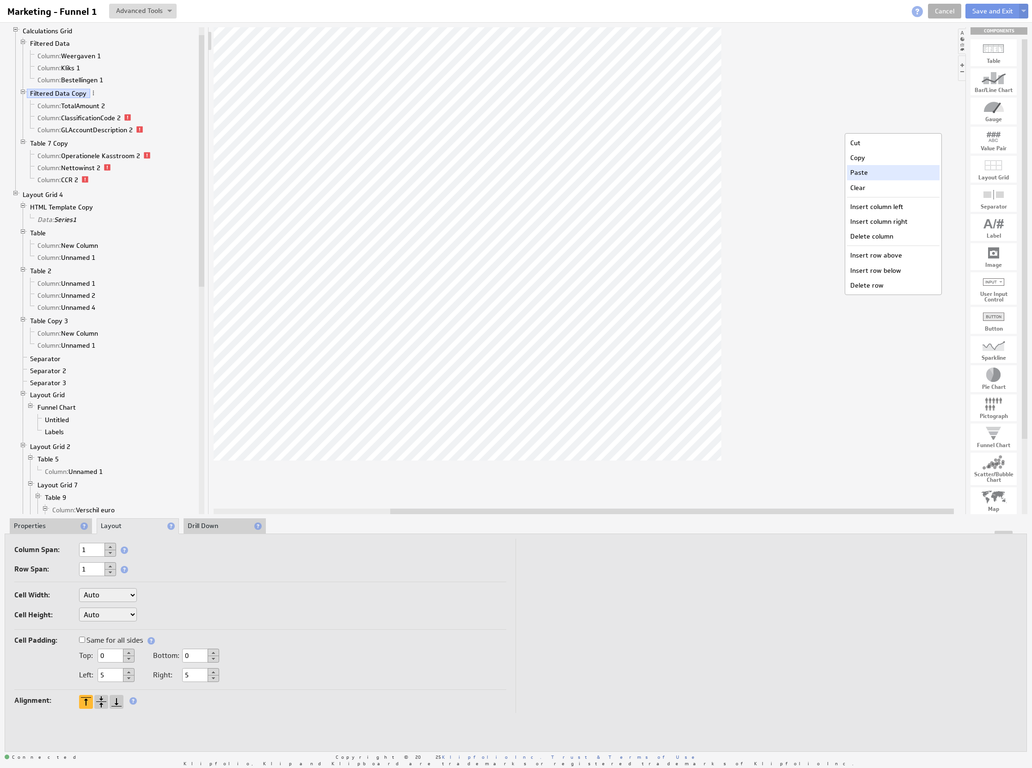
click at [882, 174] on div "Paste" at bounding box center [893, 172] width 92 height 15
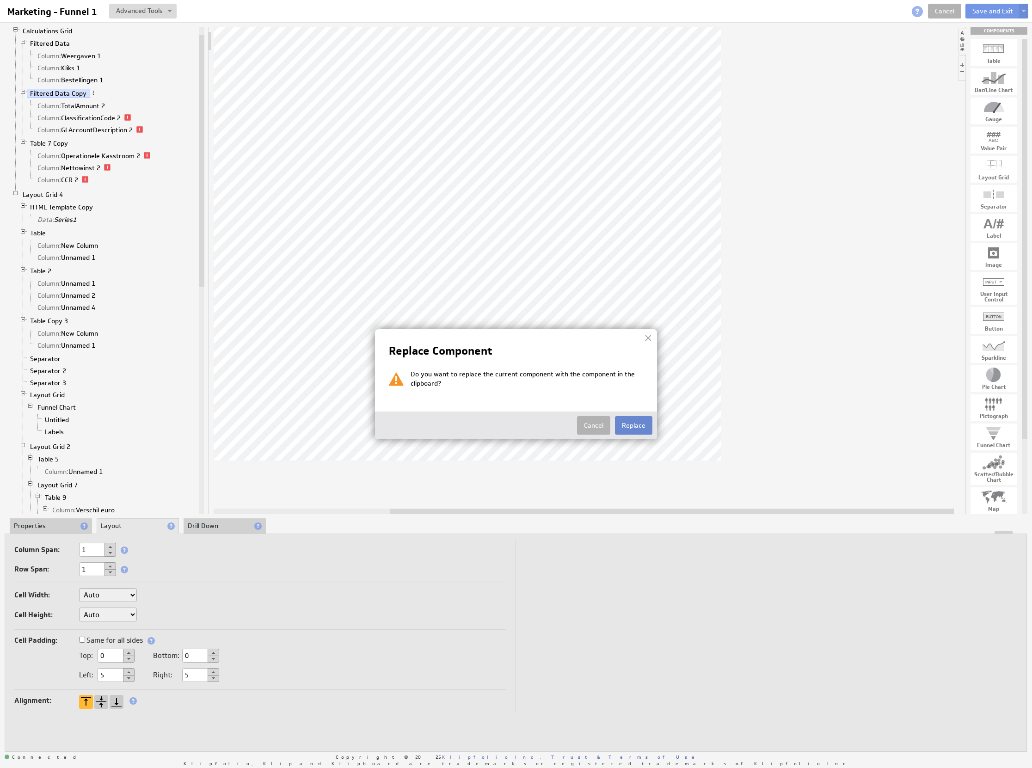
click at [627, 424] on button "Replace" at bounding box center [633, 425] width 37 height 18
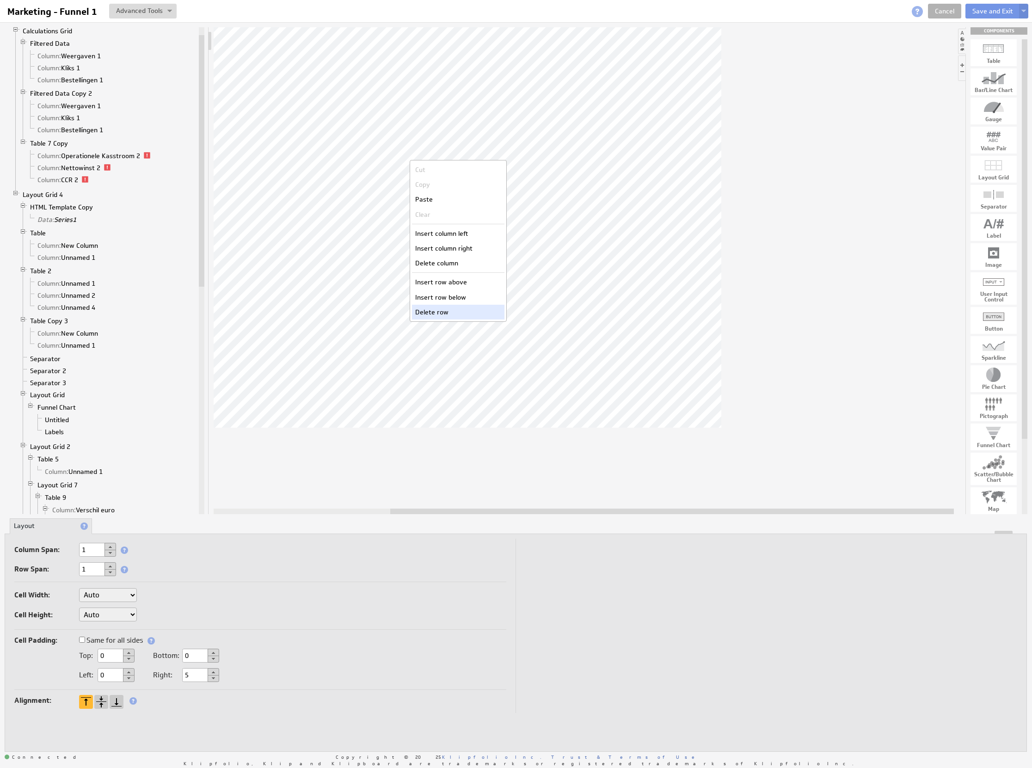
click at [460, 312] on div "Delete row" at bounding box center [458, 312] width 92 height 15
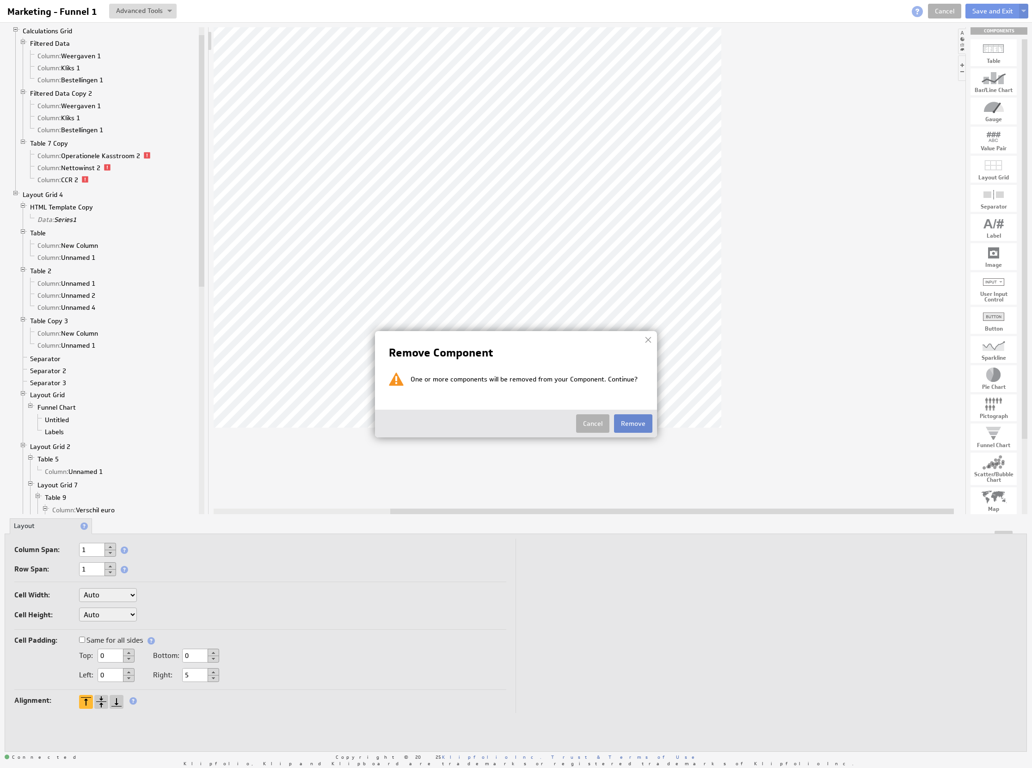
click at [627, 428] on button "Remove" at bounding box center [633, 423] width 38 height 18
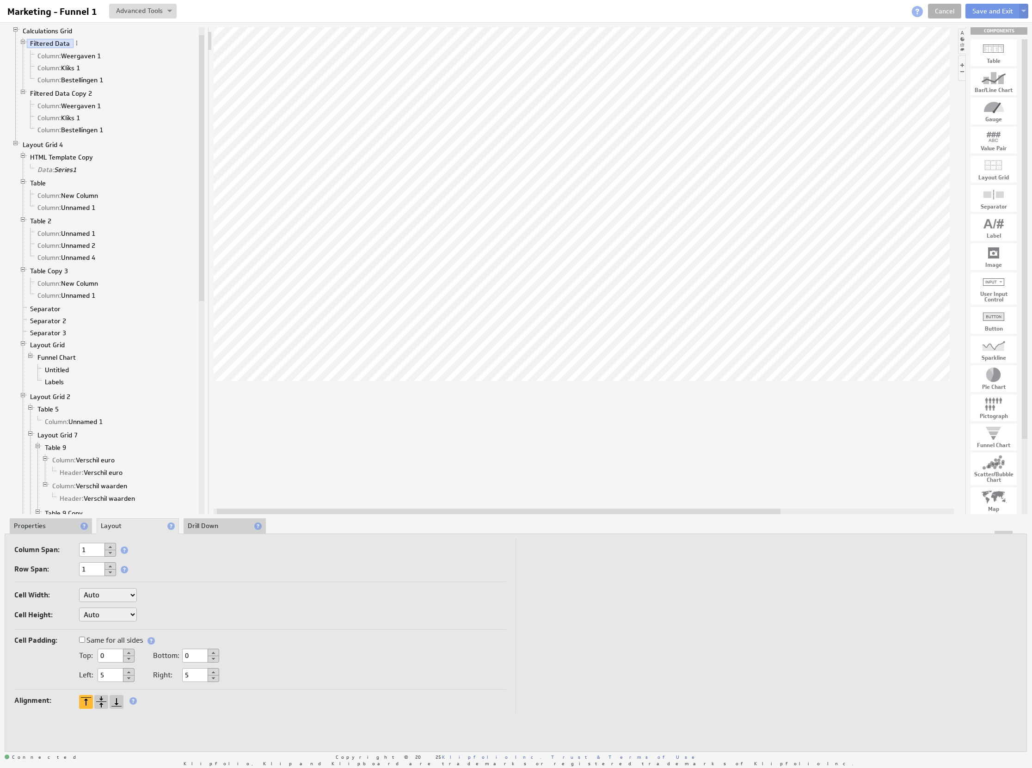
drag, startPoint x: 631, startPoint y: 512, endPoint x: 457, endPoint y: 501, distance: 173.7
click at [457, 501] on div at bounding box center [584, 270] width 740 height 487
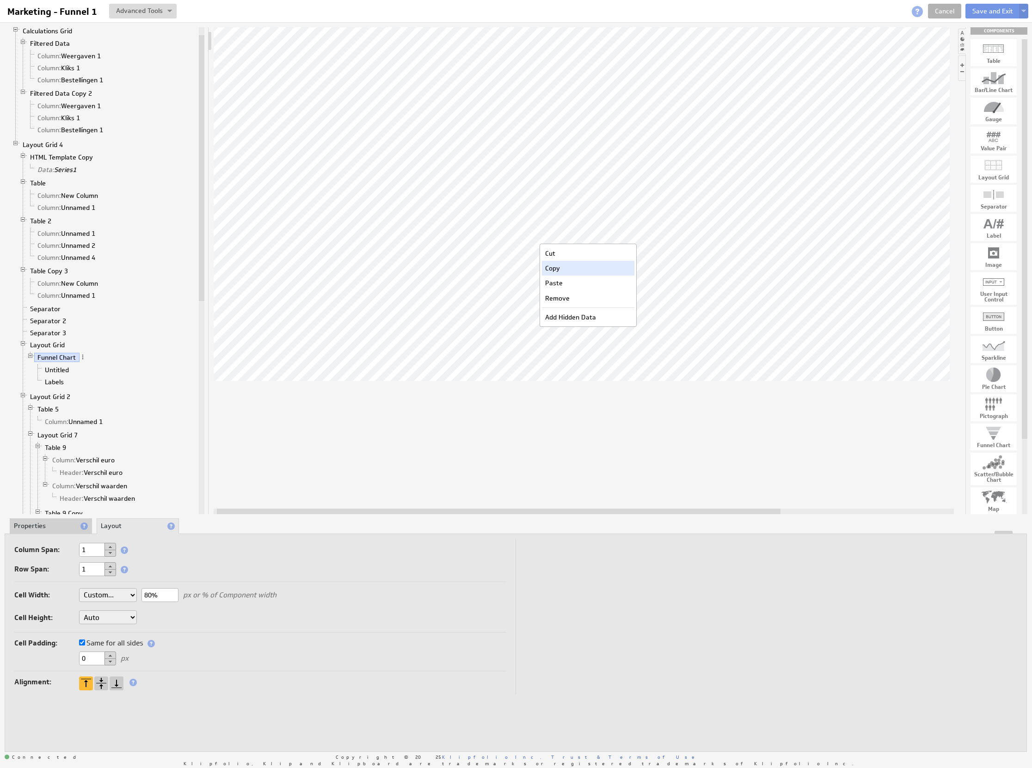
click at [564, 270] on div "Copy" at bounding box center [588, 268] width 92 height 15
drag, startPoint x: 813, startPoint y: 508, endPoint x: 924, endPoint y: 513, distance: 110.6
click at [919, 513] on div at bounding box center [638, 512] width 564 height 6
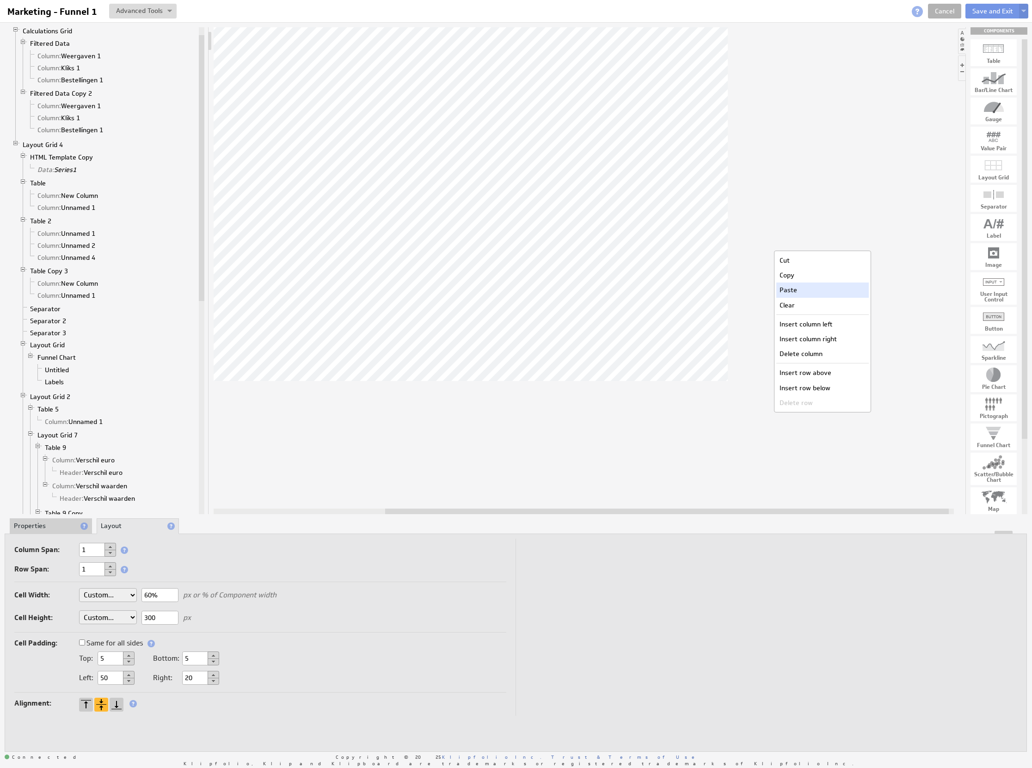
click at [807, 295] on div "Paste" at bounding box center [822, 290] width 92 height 15
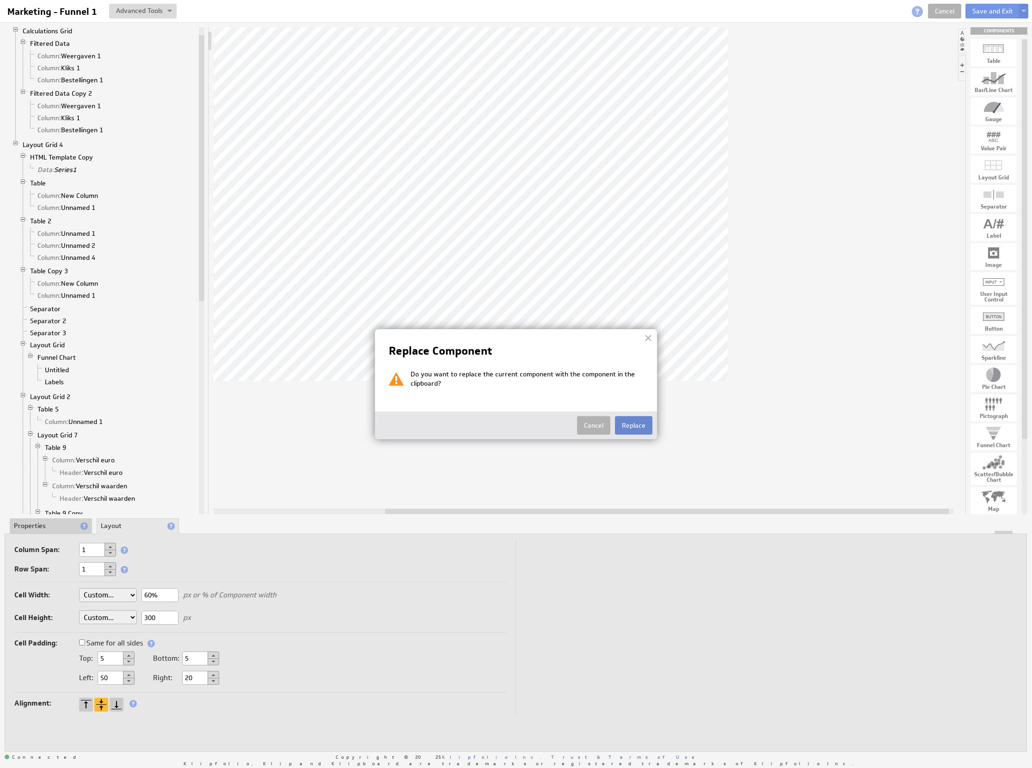
click at [627, 434] on button "Replace" at bounding box center [633, 425] width 37 height 18
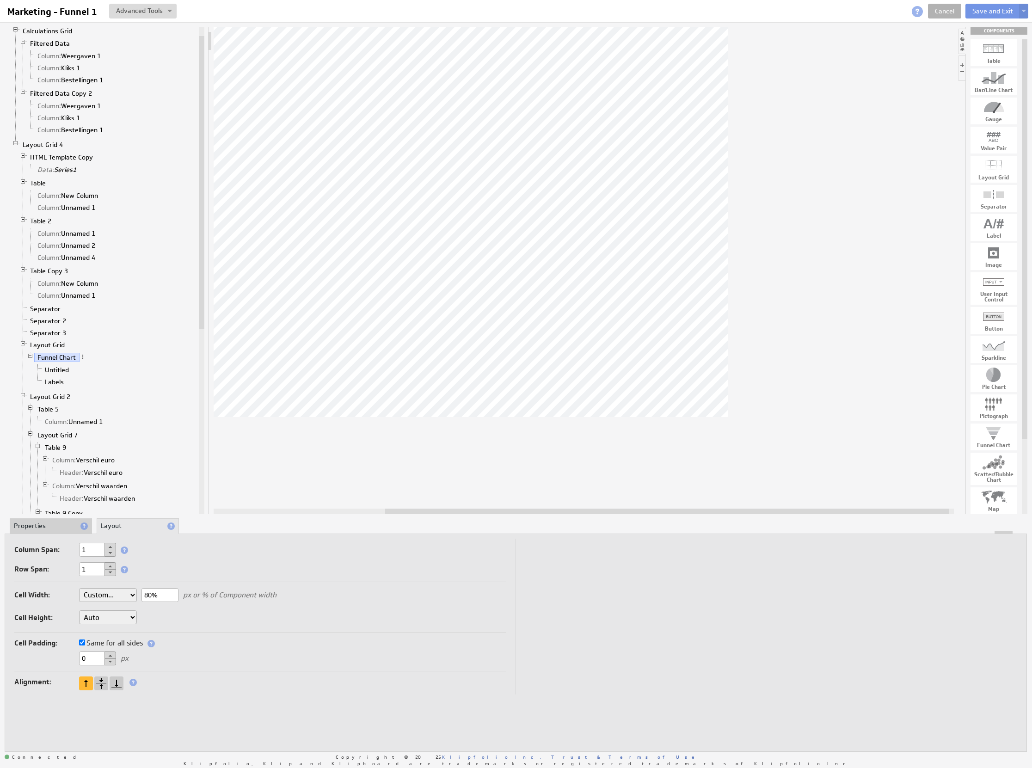
click at [109, 547] on button at bounding box center [111, 546] width 12 height 7
click at [113, 547] on button at bounding box center [111, 546] width 12 height 7
click at [124, 595] on select "Auto Custom..." at bounding box center [108, 595] width 58 height 14
select select "auto"
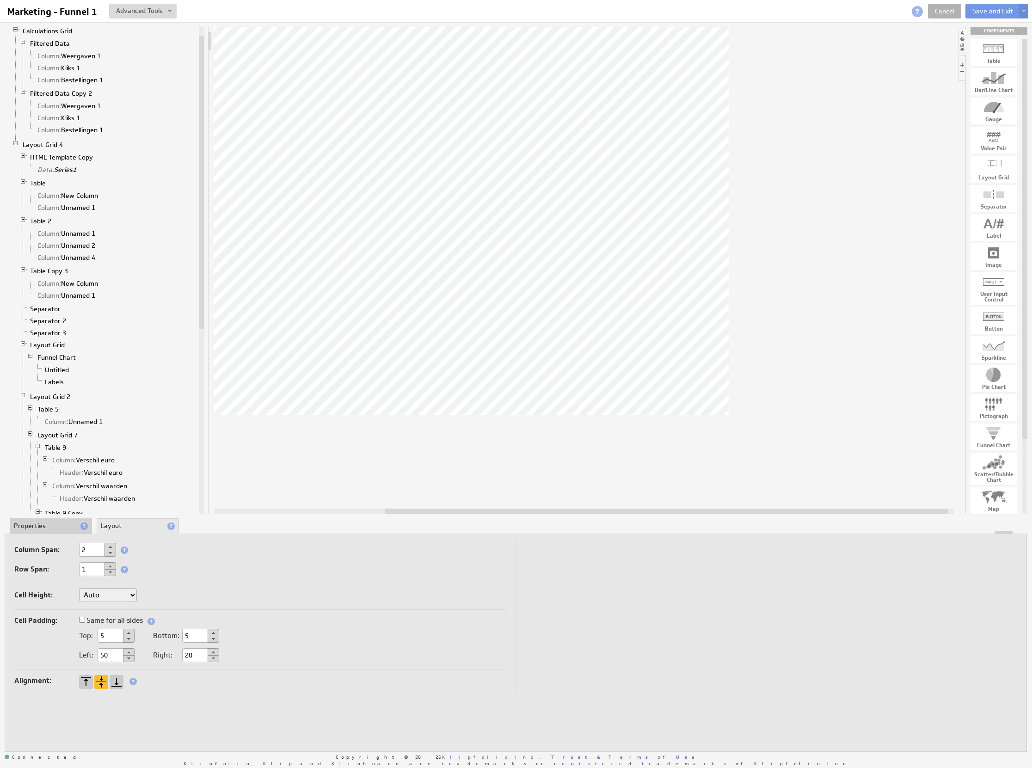
click at [571, 511] on div at bounding box center [667, 512] width 564 height 6
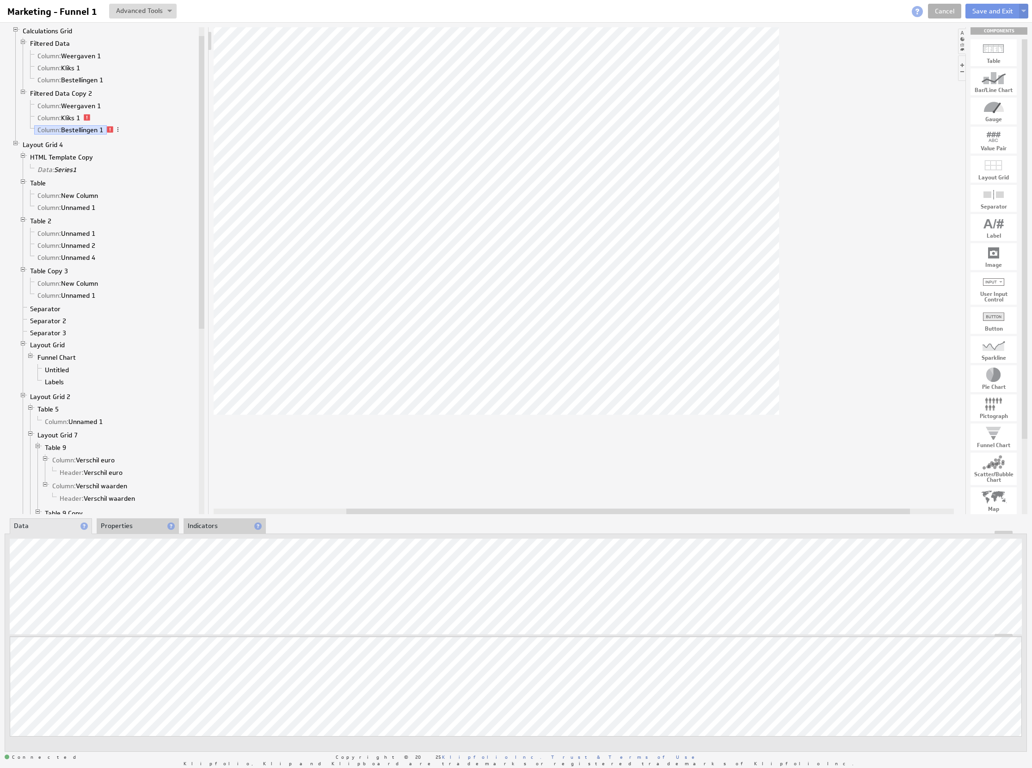
drag, startPoint x: 629, startPoint y: 509, endPoint x: 593, endPoint y: 510, distance: 35.6
click at [593, 510] on div at bounding box center [628, 512] width 564 height 6
click at [166, 13] on button at bounding box center [143, 11] width 68 height 15
click at [133, 63] on td "Manage Variables..." at bounding box center [103, 59] width 96 height 15
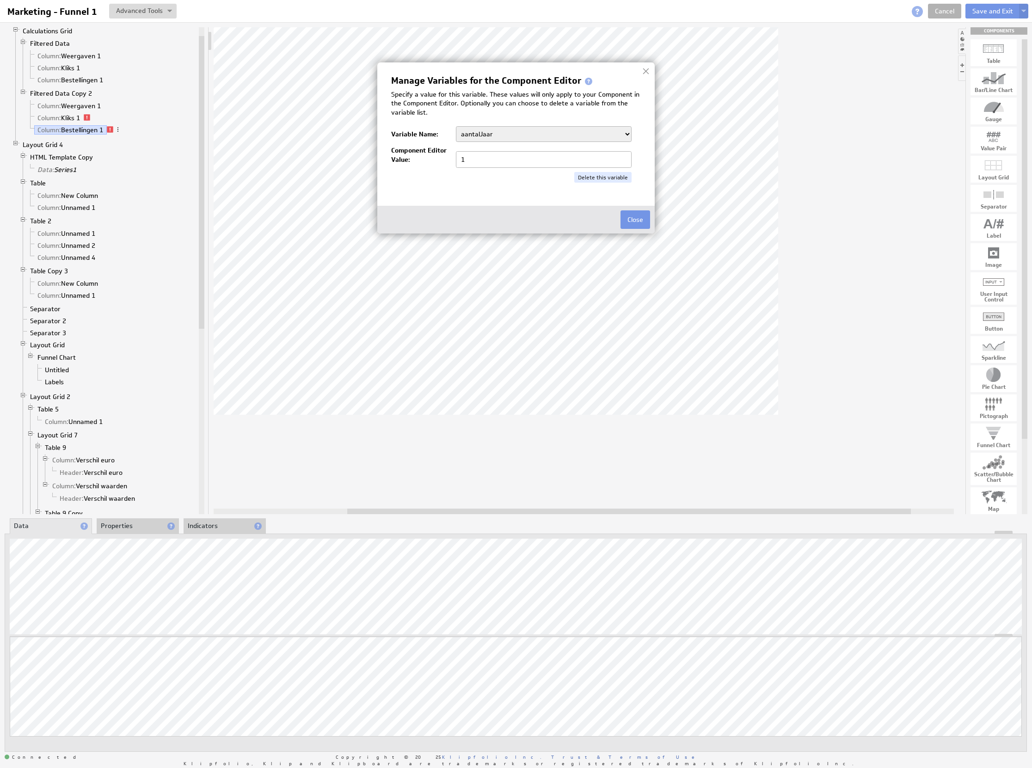
click at [510, 132] on select "aantalJaar Bedrijf BeginJaar1 BeginJaar2 BeginMaandCumulatief1 BeginMaandCumula…" at bounding box center [544, 134] width 176 height 16
select select "/"
drag, startPoint x: 428, startPoint y: 153, endPoint x: 465, endPoint y: 158, distance: 37.9
click at [425, 153] on div "Component Editor Value: /" at bounding box center [516, 157] width 250 height 22
type input "1/2025"
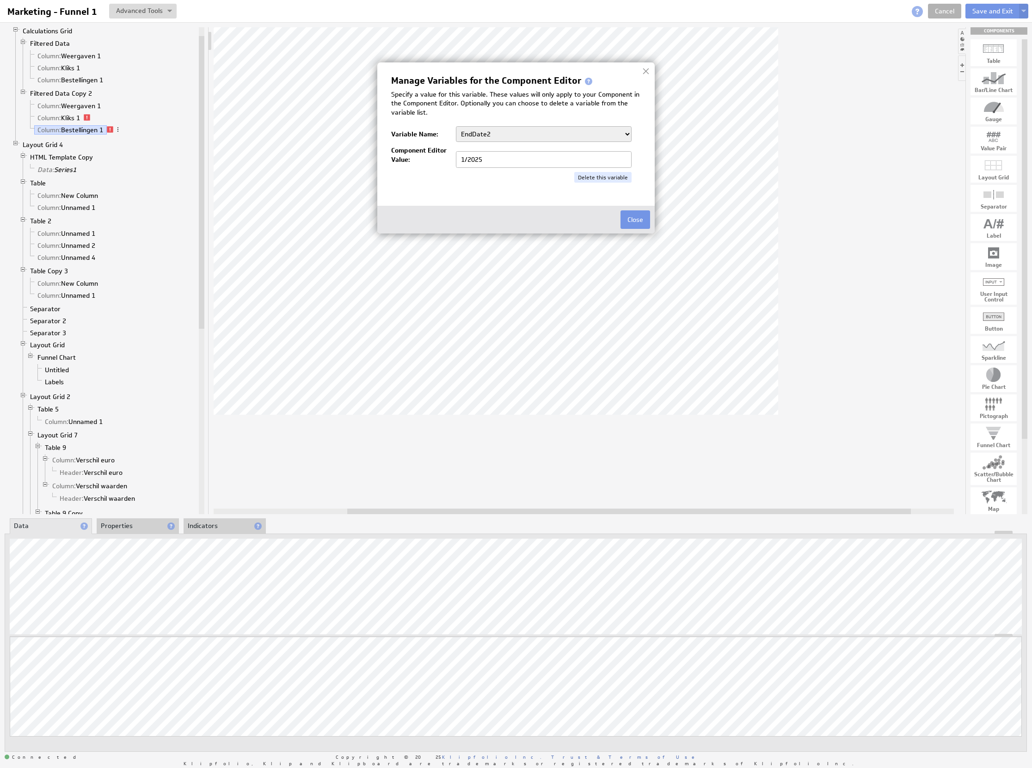
click at [503, 133] on select "aantalJaar Bedrijf BeginJaar1 BeginJaar2 BeginMaandCumulatief1 BeginMaandCumula…" at bounding box center [544, 134] width 176 height 16
select select "/"
type input "/"
type input "7/2025"
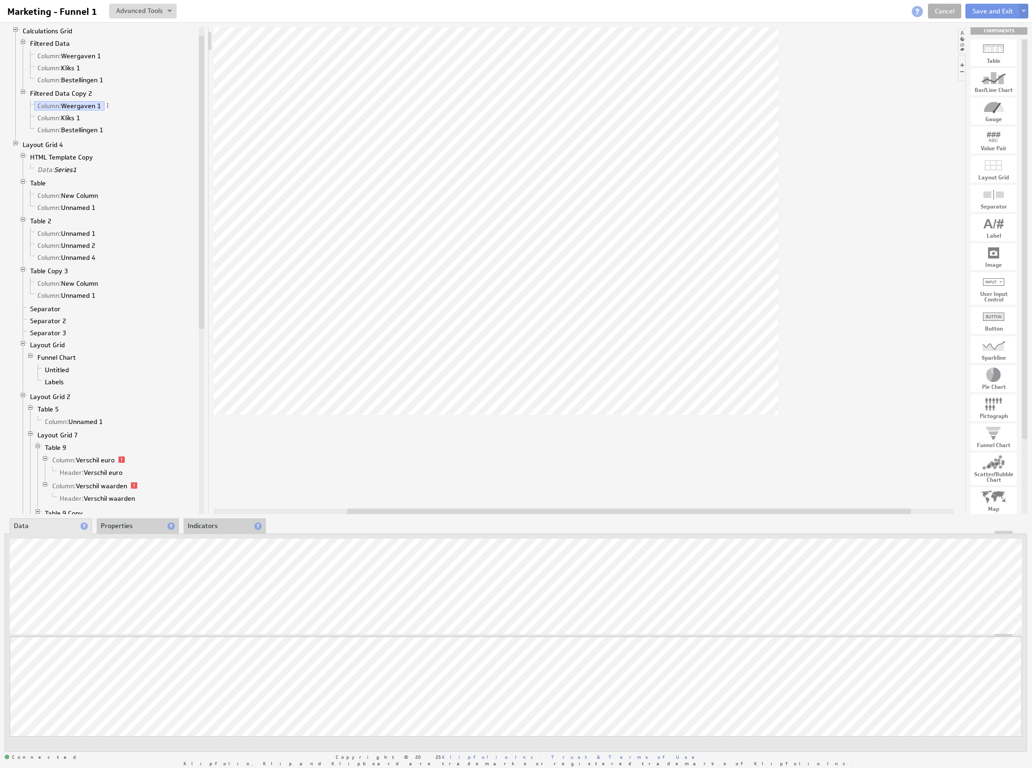
click at [123, 532] on div at bounding box center [515, 532] width 1021 height 3
click at [135, 534] on div "Updating... Select a Function ARRAY DATE SELECT SLICE SUM Data Manipulation Log…" at bounding box center [516, 643] width 1022 height 218
click at [131, 531] on div at bounding box center [515, 532] width 1021 height 3
click at [132, 528] on li "Properties" at bounding box center [138, 526] width 82 height 16
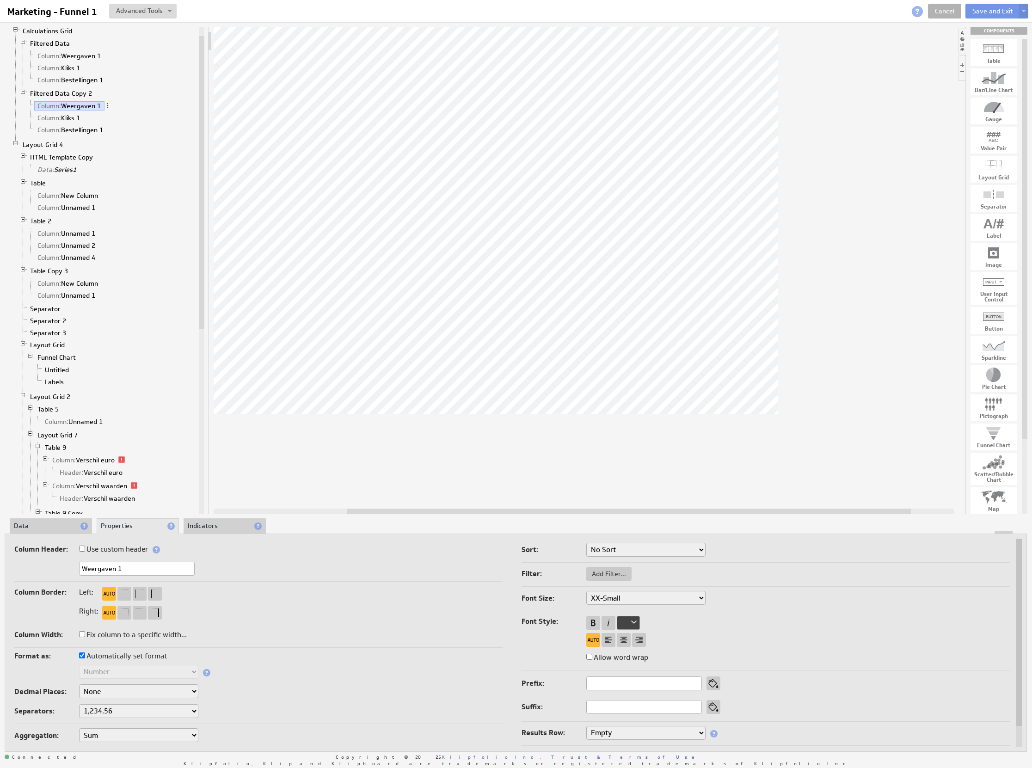
click at [126, 564] on input "Weergaven 1" at bounding box center [137, 569] width 116 height 14
click at [136, 565] on input "Weergaven 1" at bounding box center [137, 569] width 116 height 14
type input "Weergaven 2"
click at [129, 564] on input "Kliks 1" at bounding box center [137, 569] width 116 height 14
type input "Kliks 2"
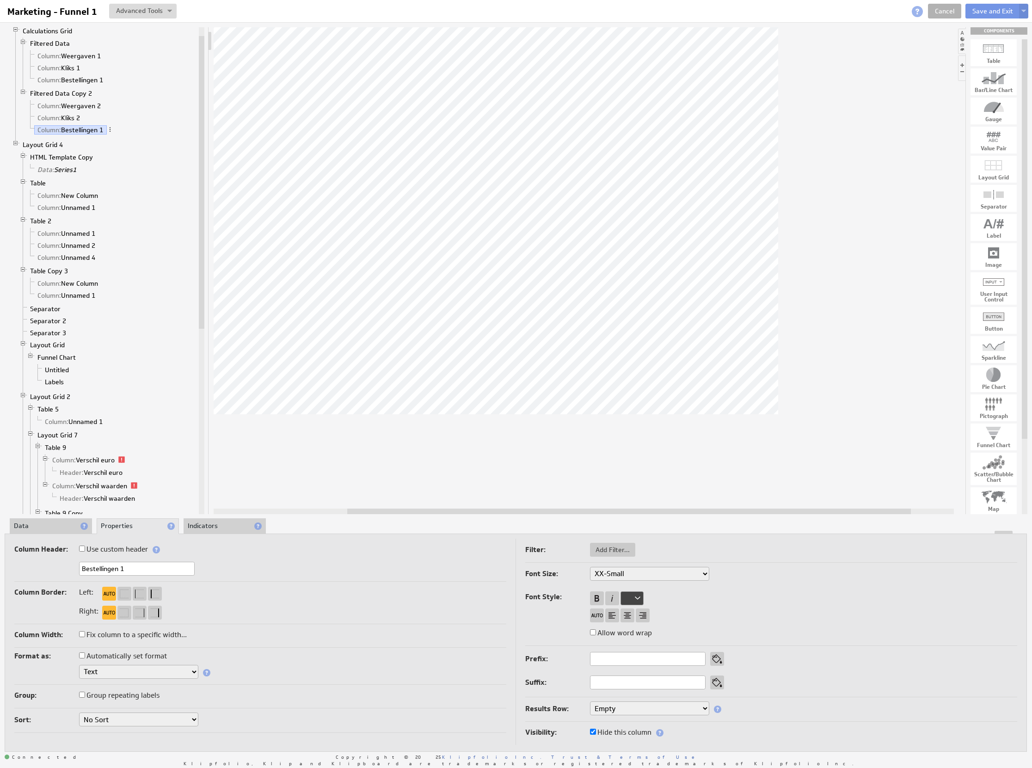
click at [151, 579] on div "Column Header: Use custom header Bestellingen 1 Header component added to the c…" at bounding box center [260, 562] width 492 height 39
click at [150, 572] on input "Bestellingen 1" at bounding box center [137, 569] width 116 height 14
type input "Bestellingen 2"
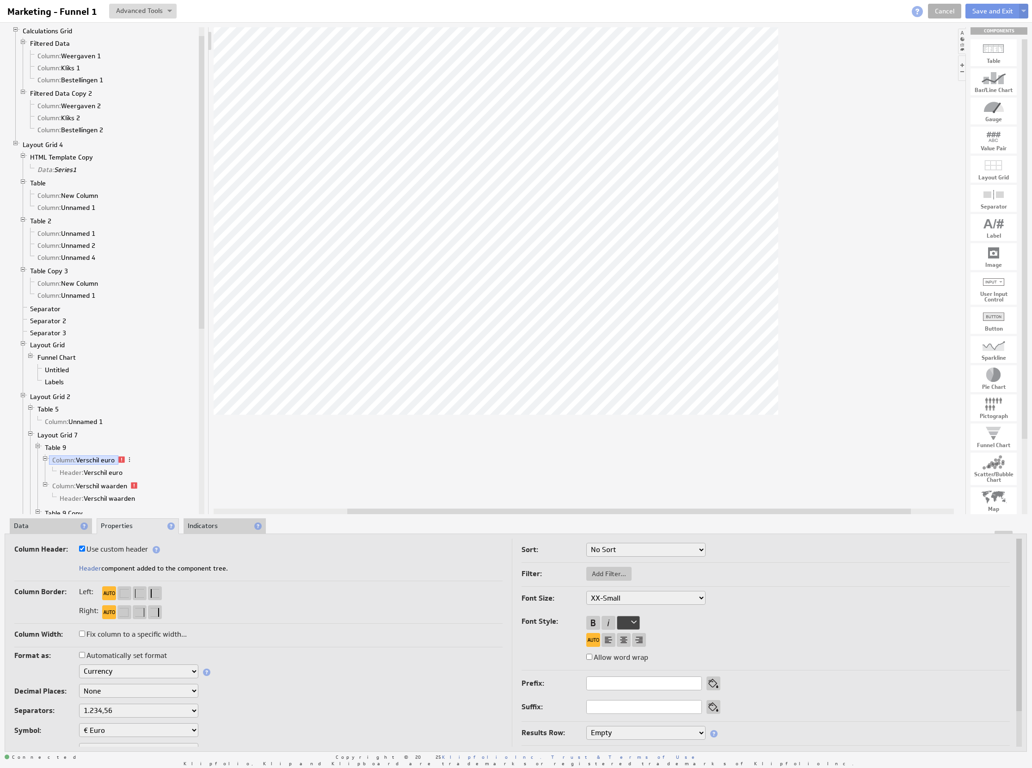
drag, startPoint x: 38, startPoint y: 508, endPoint x: 37, endPoint y: 523, distance: 15.8
click at [38, 507] on li "Table 9 Column: Verschil euro Header: Verschil euro Column: Verschil waarden He…" at bounding box center [115, 475] width 163 height 66
click at [38, 528] on li "Data" at bounding box center [51, 526] width 82 height 16
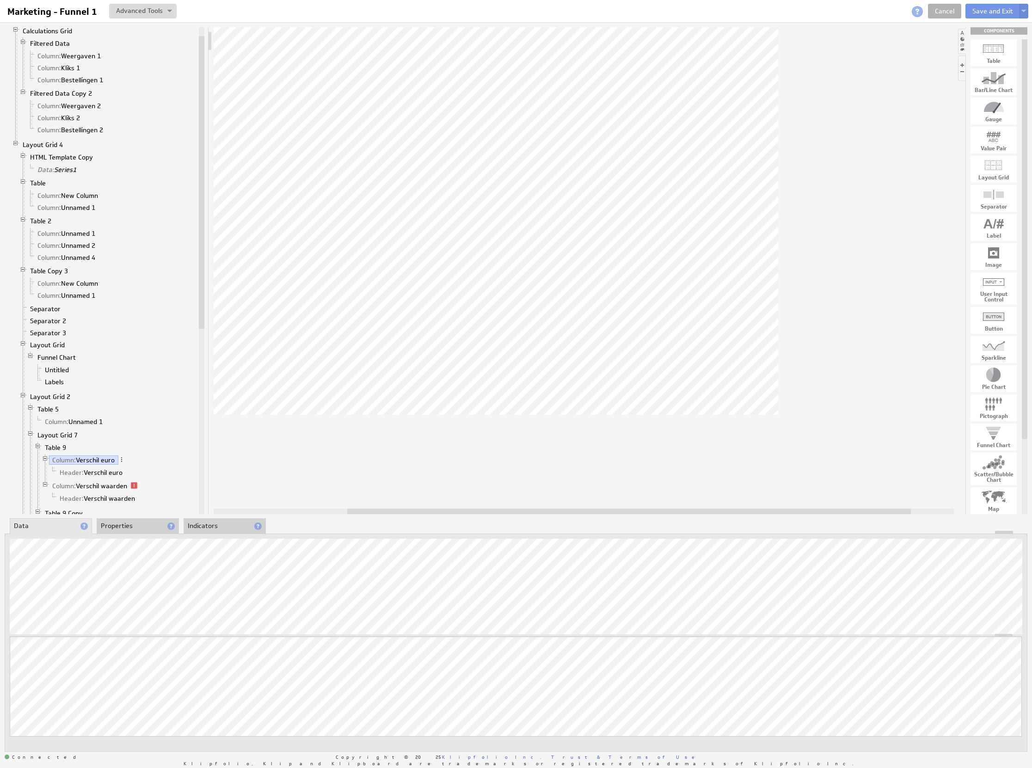
drag, startPoint x: 125, startPoint y: 527, endPoint x: 135, endPoint y: 535, distance: 13.2
click at [124, 527] on li "Properties" at bounding box center [138, 526] width 82 height 16
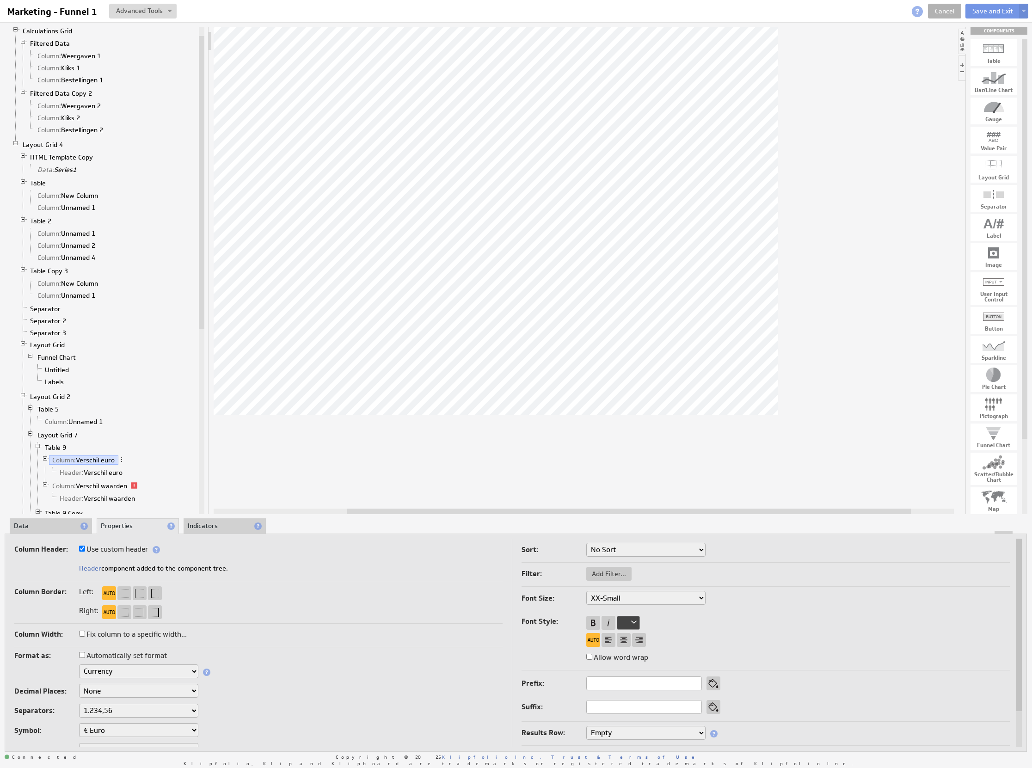
click at [153, 667] on select "Text Number Currency Percentage Image URL Date / Time Duration Mini Chart: Spar…" at bounding box center [138, 671] width 119 height 14
click at [132, 714] on select "1,234.56 1.234,56 1'234.56 1,234/56 1 234,56 1 234-56 1 234.56 1234.56" at bounding box center [138, 711] width 119 height 14
drag, startPoint x: 494, startPoint y: 511, endPoint x: 470, endPoint y: 508, distance: 23.7
click at [470, 509] on div at bounding box center [606, 512] width 564 height 6
click at [555, 322] on div "Insert Column Left" at bounding box center [585, 315] width 92 height 15
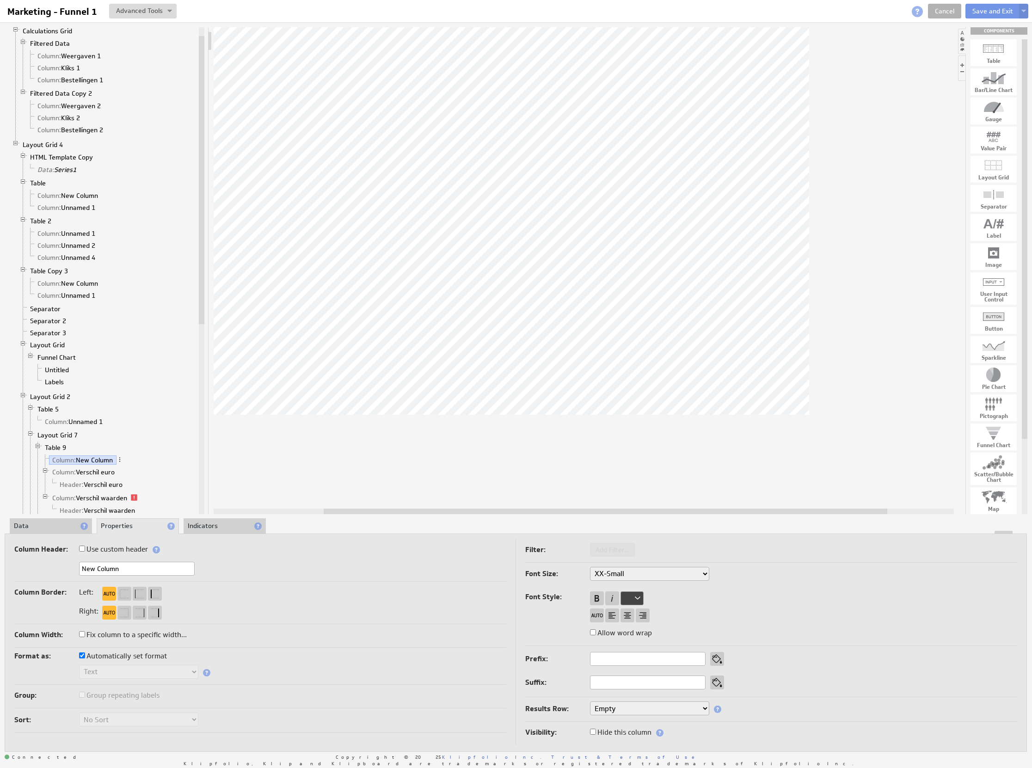
drag, startPoint x: 129, startPoint y: 564, endPoint x: 50, endPoint y: 567, distance: 79.1
click at [50, 567] on div "New Column" at bounding box center [260, 569] width 492 height 15
click at [169, 565] on input "New Column" at bounding box center [137, 569] width 116 height 14
click at [315, 560] on div "Column Header: Use custom header Header component added to the component tree." at bounding box center [260, 562] width 492 height 39
click at [51, 528] on li "Data" at bounding box center [51, 526] width 82 height 16
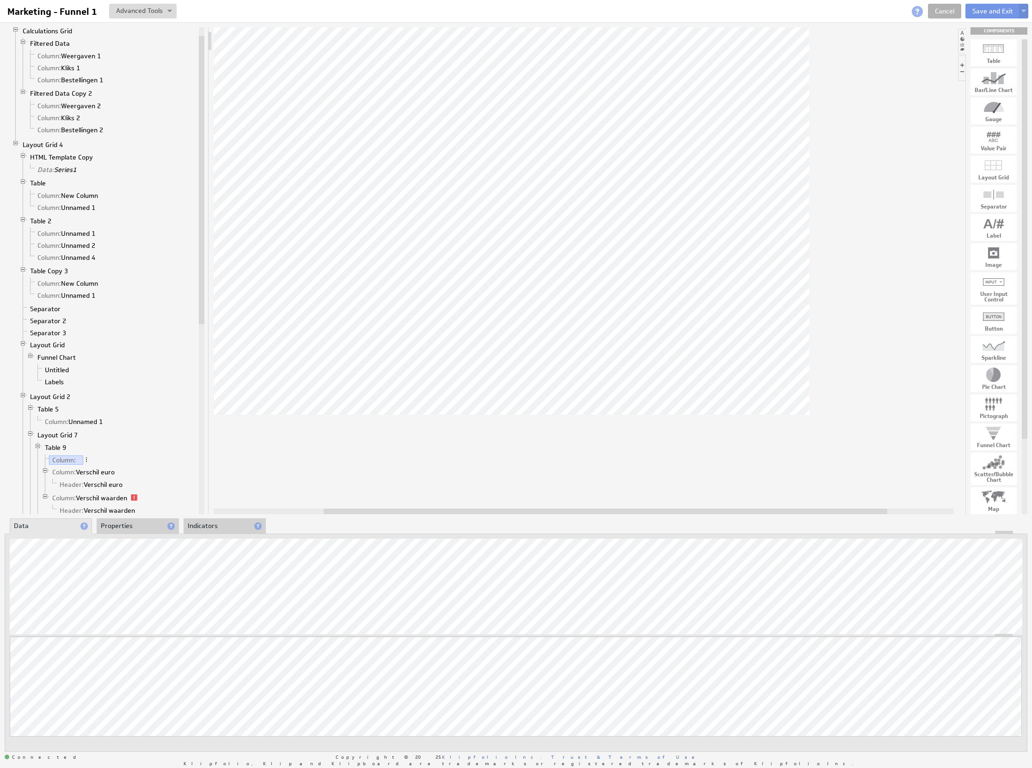
click at [137, 515] on div "Component Calculations Grid Filtered Data Column: Weergaven 1 Column: Kliks 1 C…" at bounding box center [516, 389] width 1032 height 735
click at [136, 526] on li "Properties" at bounding box center [138, 526] width 82 height 16
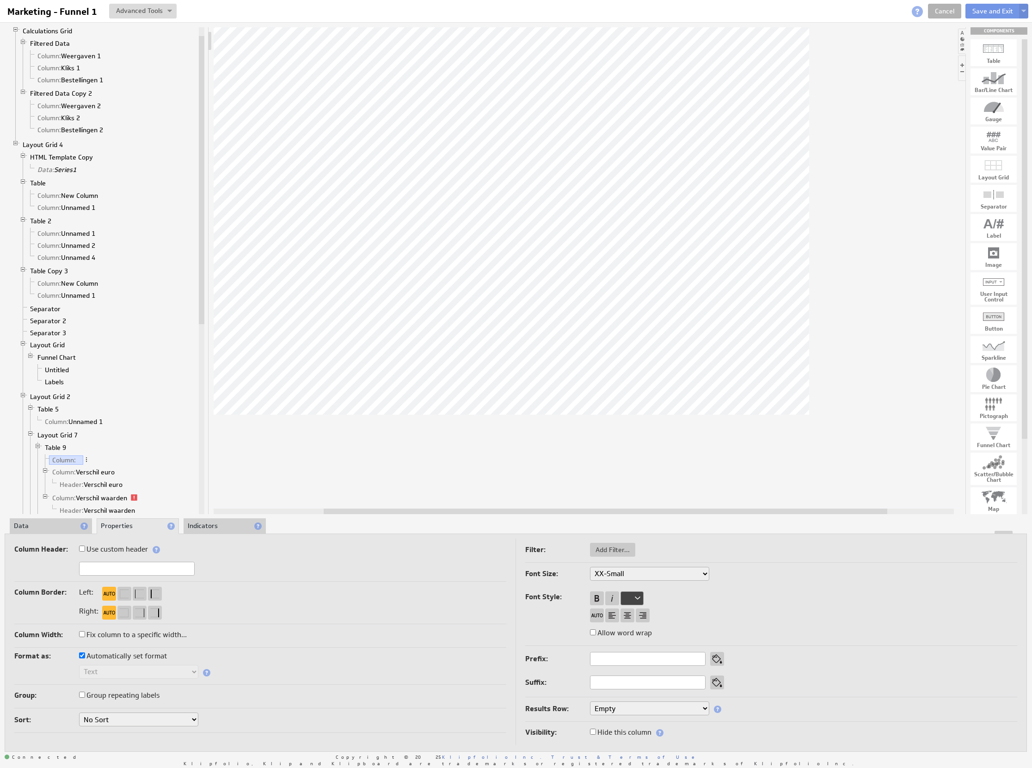
click at [157, 636] on label "Fix column to a specific width..." at bounding box center [133, 634] width 108 height 13
click at [85, 636] on input "Fix column to a specific width..." at bounding box center [82, 634] width 6 height 6
checkbox input "true"
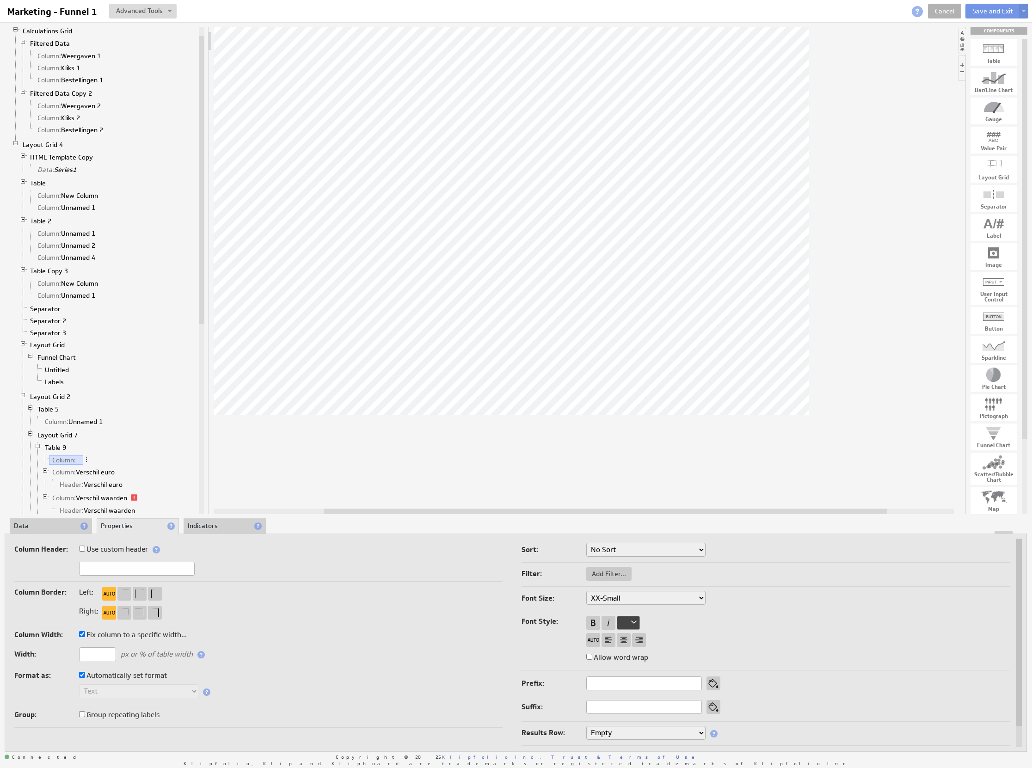
click at [85, 654] on input "text" at bounding box center [97, 654] width 37 height 14
type input "40%"
click at [595, 622] on div at bounding box center [593, 623] width 14 height 14
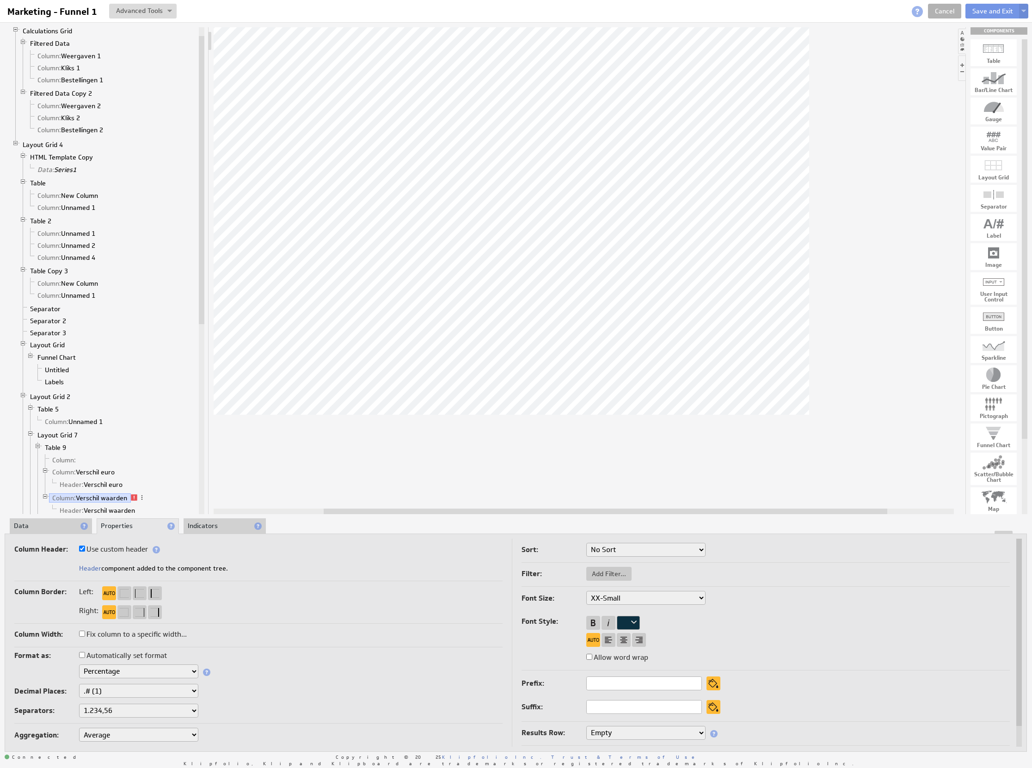
click at [50, 516] on div "Component Calculations Grid Filtered Data Column: Weergaven 1 Column: Kliks 1 C…" at bounding box center [516, 389] width 1032 height 735
click at [45, 519] on li "Data" at bounding box center [51, 526] width 82 height 16
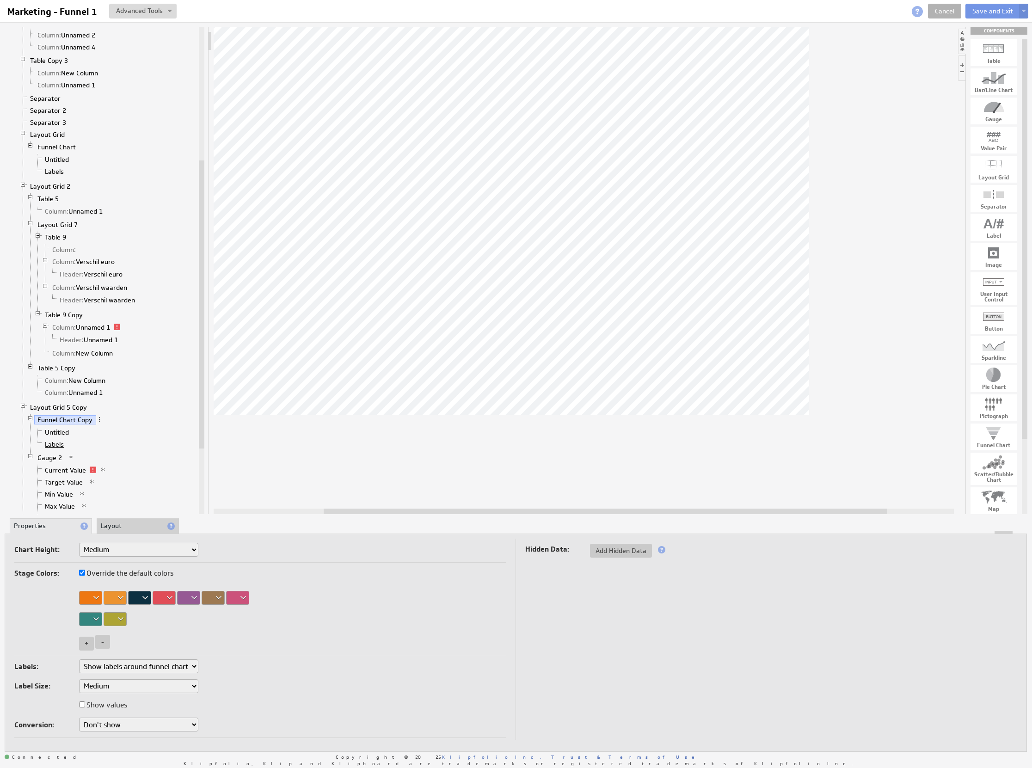
click at [60, 449] on link "Labels" at bounding box center [55, 444] width 26 height 9
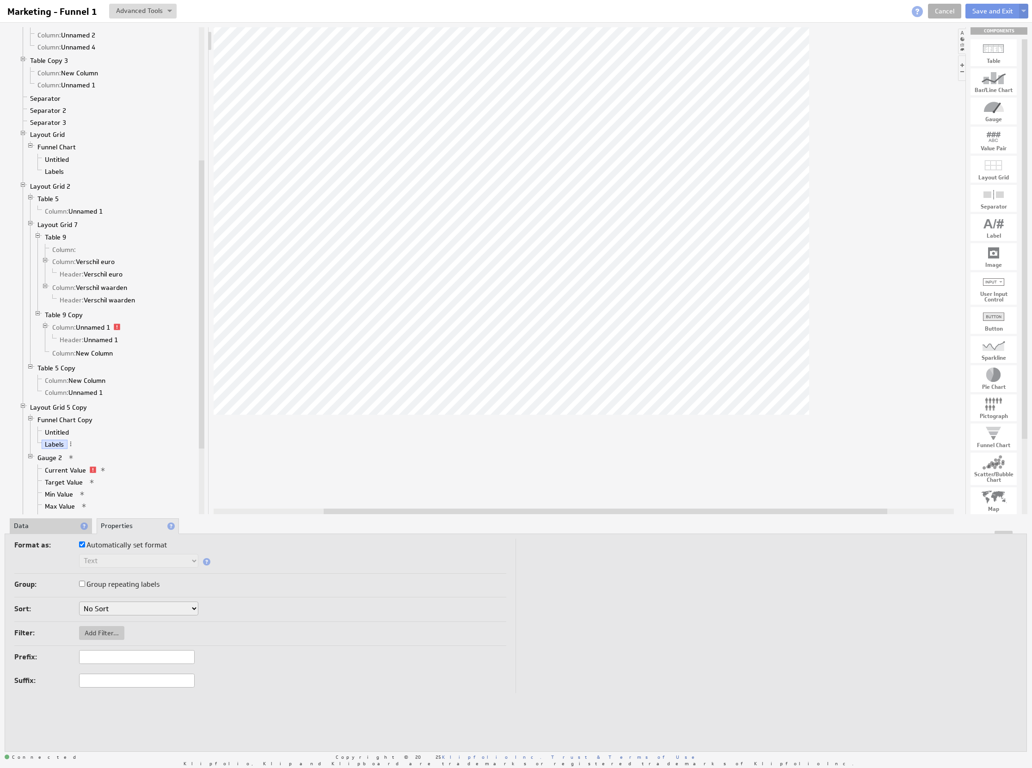
click at [59, 522] on li "Data" at bounding box center [51, 526] width 82 height 16
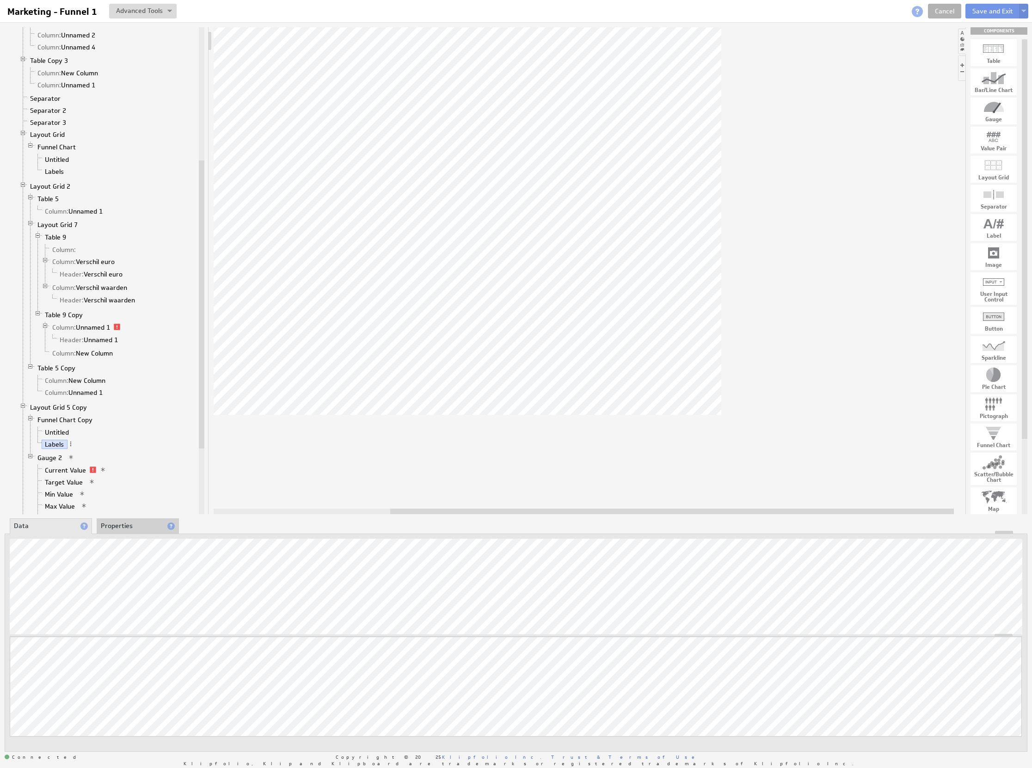
drag, startPoint x: 431, startPoint y: 511, endPoint x: 562, endPoint y: 509, distance: 130.9
click at [562, 509] on div at bounding box center [672, 512] width 564 height 6
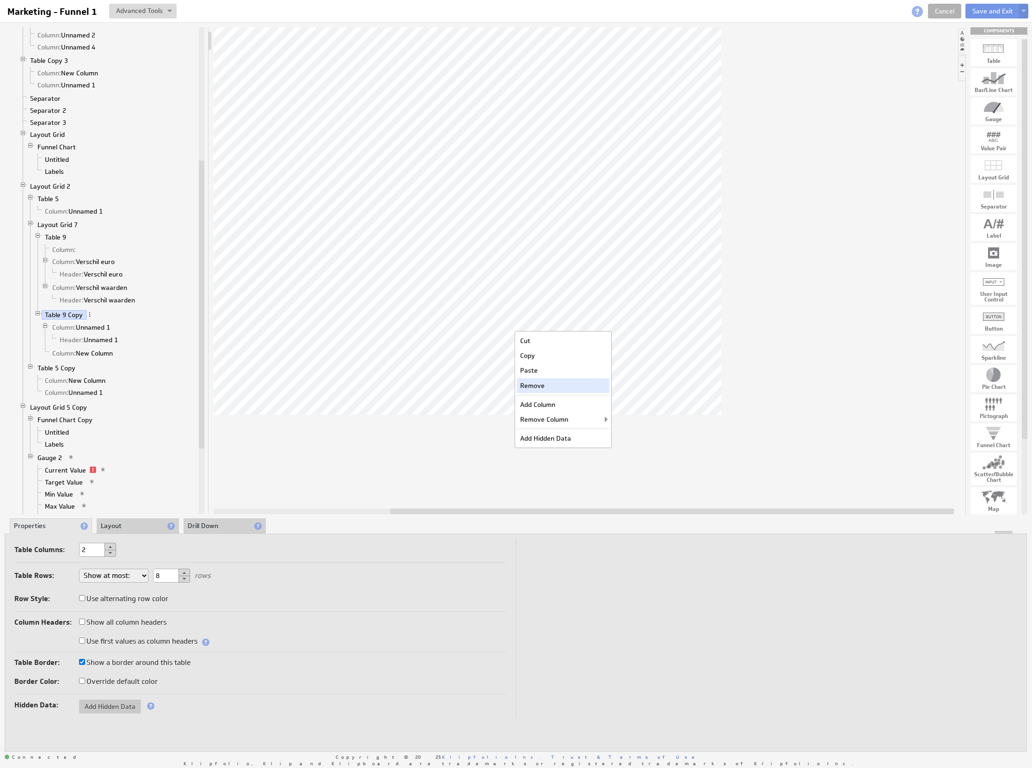
click at [568, 387] on div "Remove" at bounding box center [563, 385] width 92 height 15
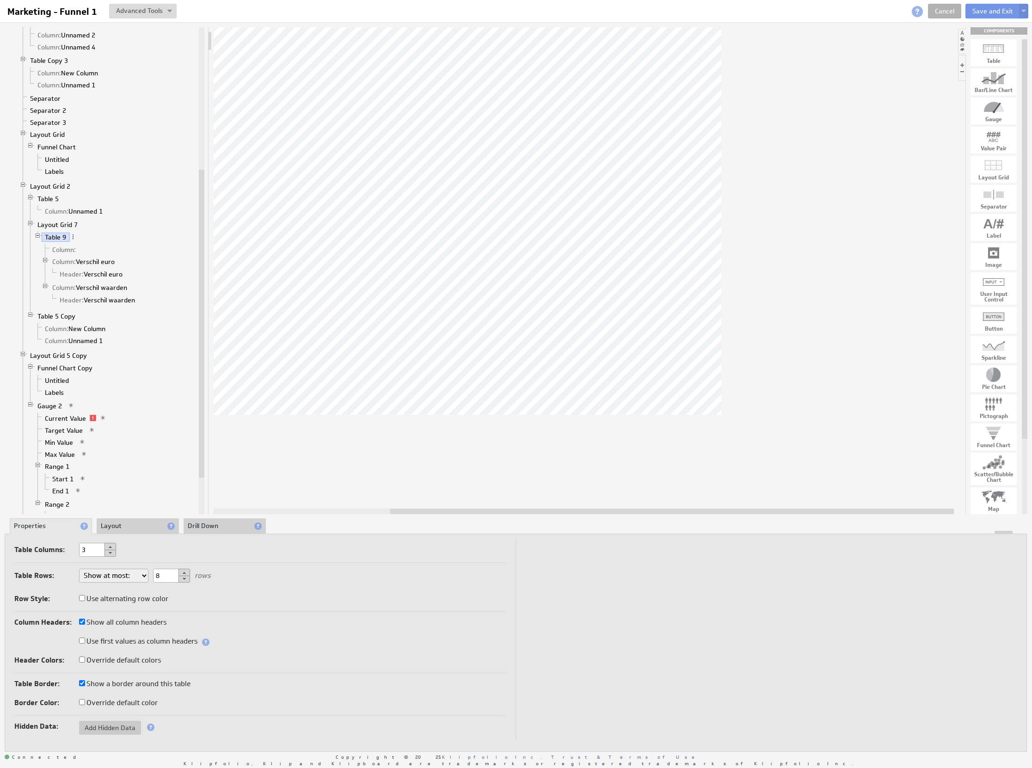
drag, startPoint x: 590, startPoint y: 511, endPoint x: 682, endPoint y: 528, distance: 94.5
click at [682, 528] on div "Component Calculations Grid Filtered Data Column: Weergaven 1 Column: Kliks 1 C…" at bounding box center [516, 389] width 1032 height 735
click at [64, 423] on link "Current Value" at bounding box center [66, 418] width 48 height 9
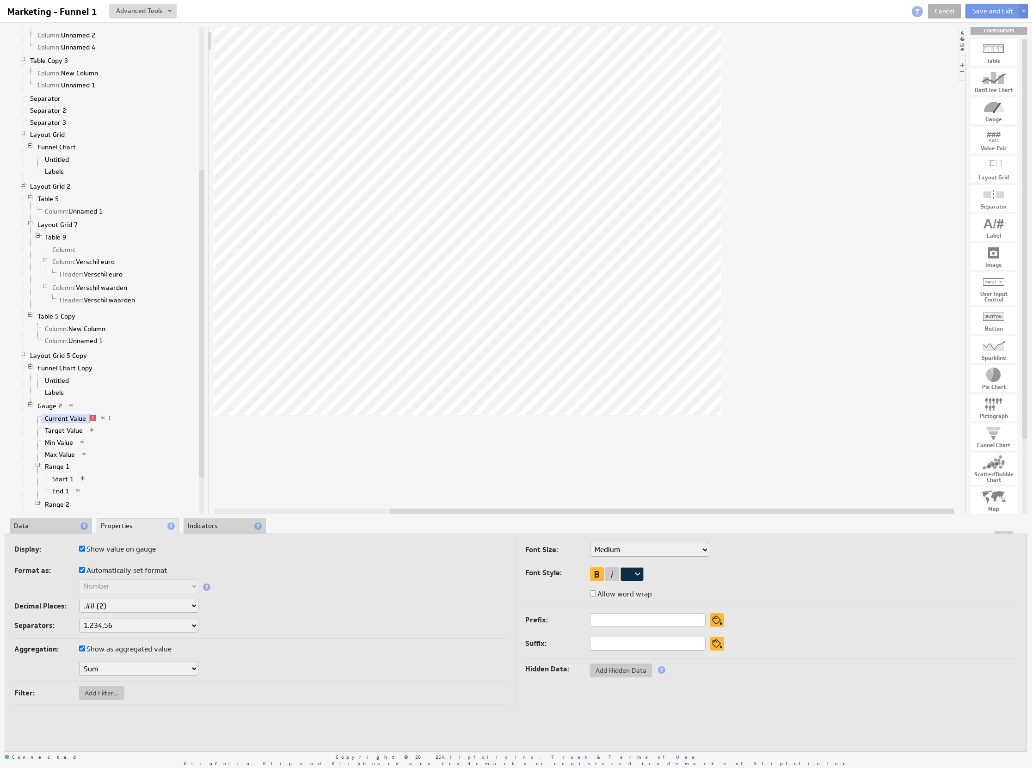
click at [52, 411] on link "Gauge 2" at bounding box center [49, 405] width 31 height 9
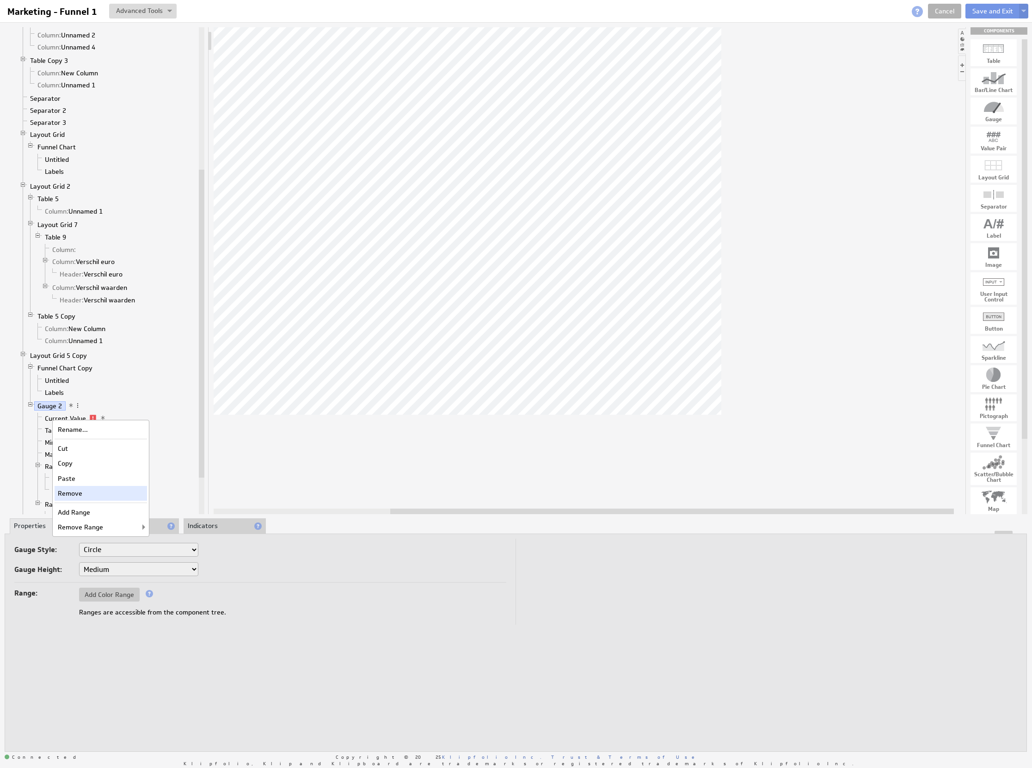
click at [106, 495] on div "Remove" at bounding box center [101, 493] width 92 height 15
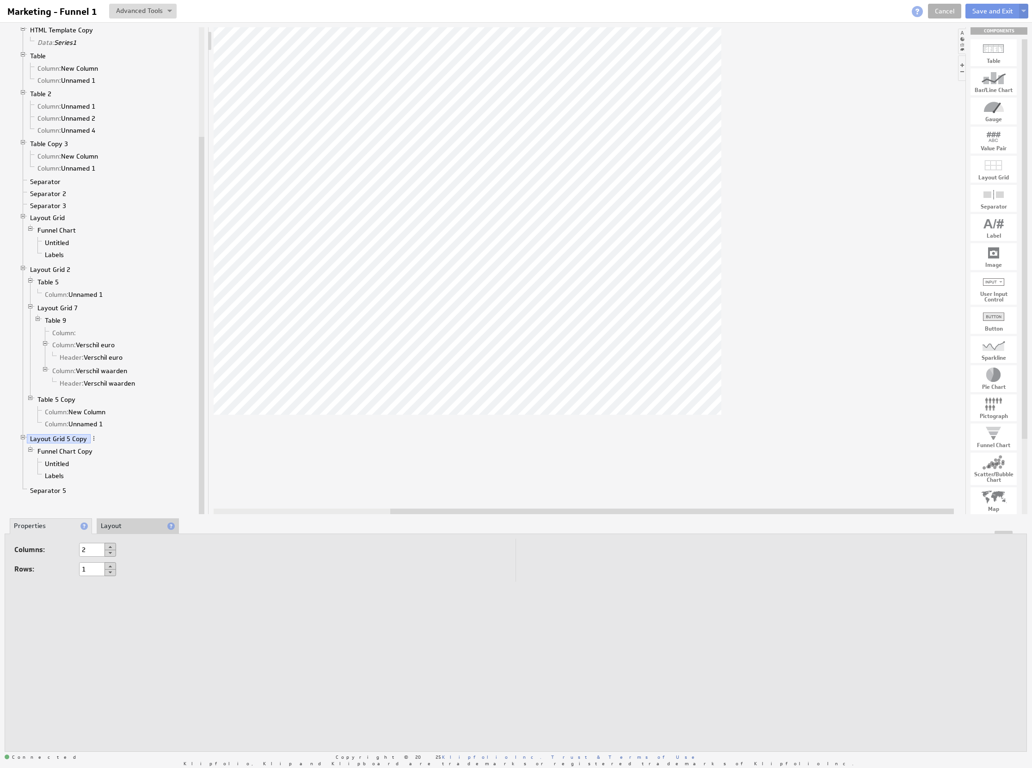
drag, startPoint x: 624, startPoint y: 512, endPoint x: 787, endPoint y: 415, distance: 189.5
click at [674, 521] on div "Component Calculations Grid Filtered Data Column: Weergaven 1 Column: Kliks 1 C…" at bounding box center [516, 389] width 1032 height 735
click at [994, 11] on button "Save and Exit" at bounding box center [992, 11] width 55 height 15
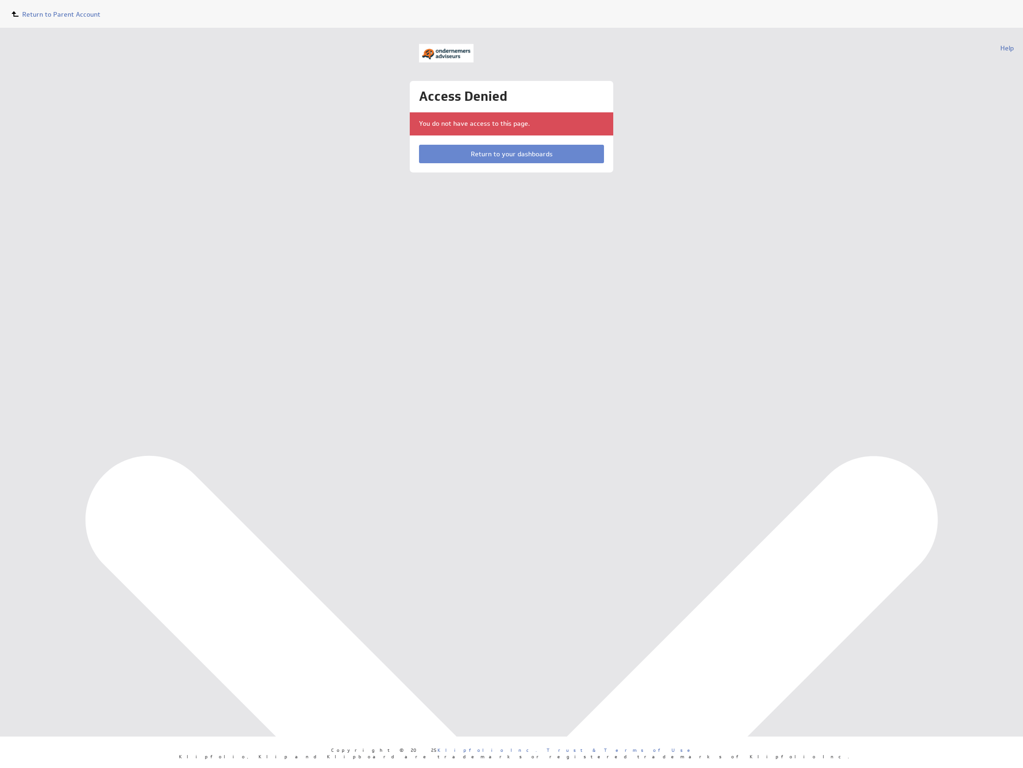
click at [534, 158] on link "Return to your dashboards" at bounding box center [511, 154] width 185 height 18
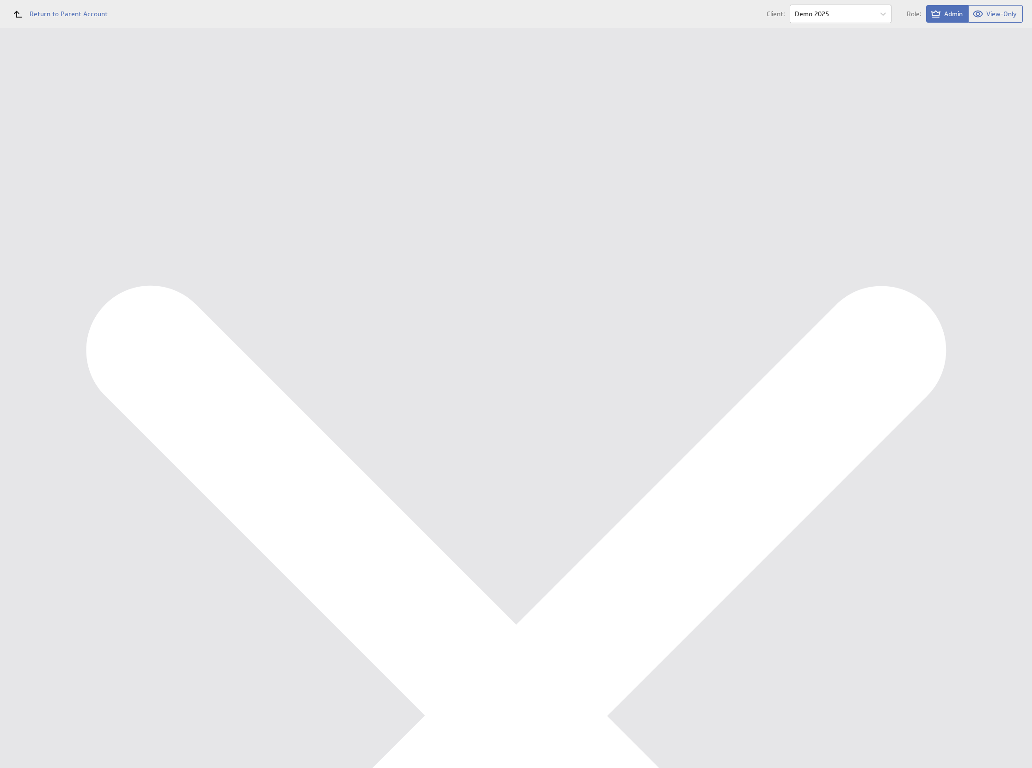
click at [866, 14] on body "Return to Parent Account Client: Demo 2025 Role: Admin View-Only (no message) D…" at bounding box center [516, 384] width 1032 height 768
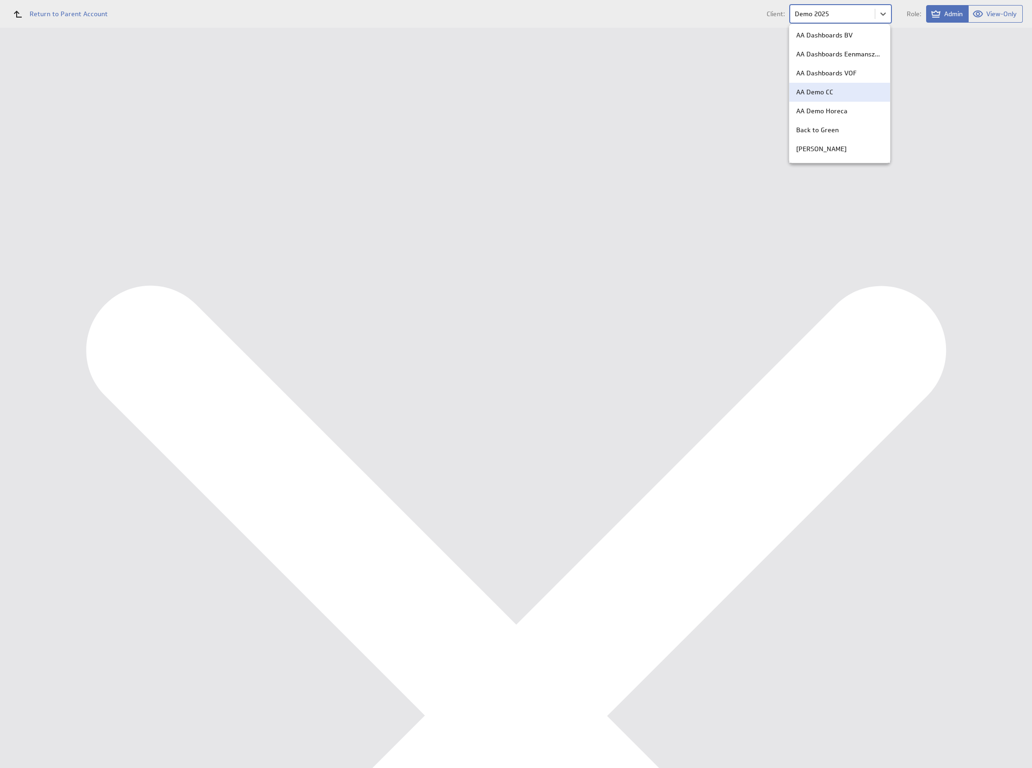
scroll to position [15, 0]
click at [856, 91] on div "AA Demo Horeca" at bounding box center [839, 96] width 87 height 10
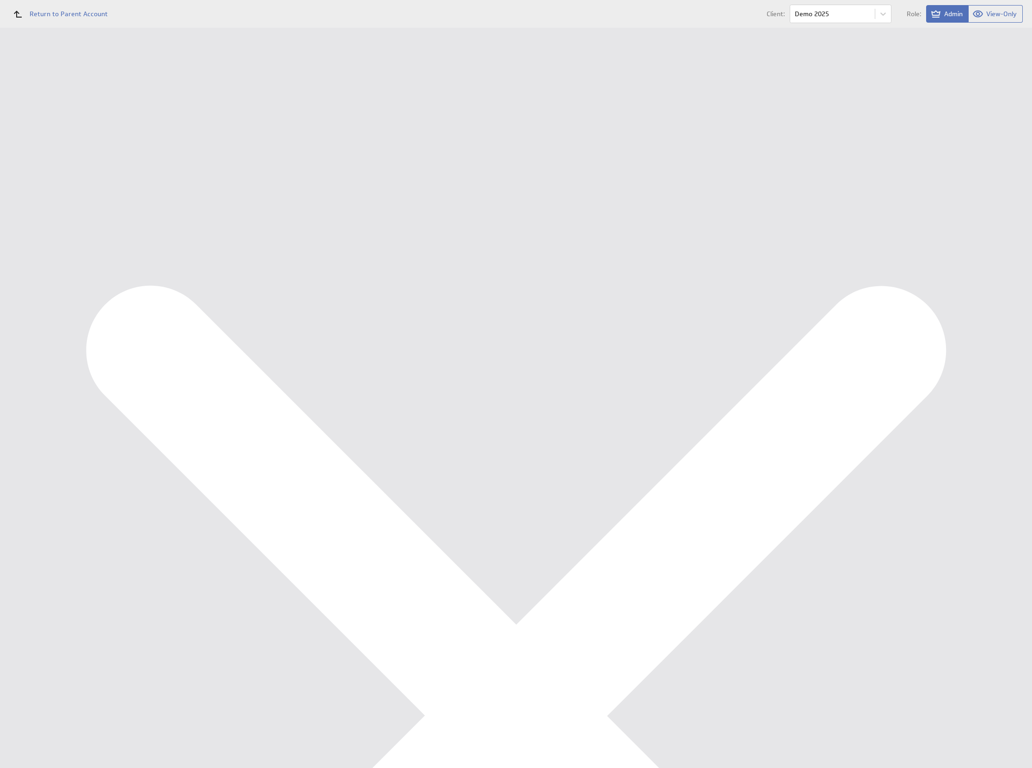
click at [73, 141] on div "Marketing KPI Dashboard" at bounding box center [60, 138] width 77 height 8
click at [996, 329] on div "Edit..." at bounding box center [962, 334] width 92 height 15
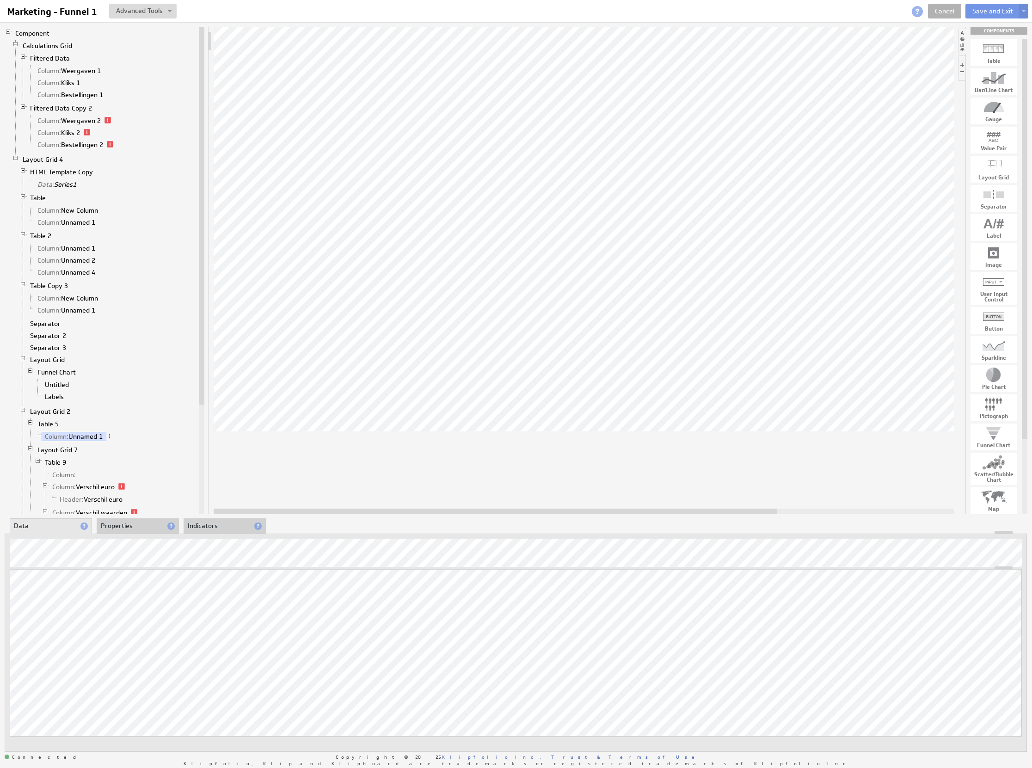
click at [126, 523] on li "Properties" at bounding box center [138, 526] width 82 height 16
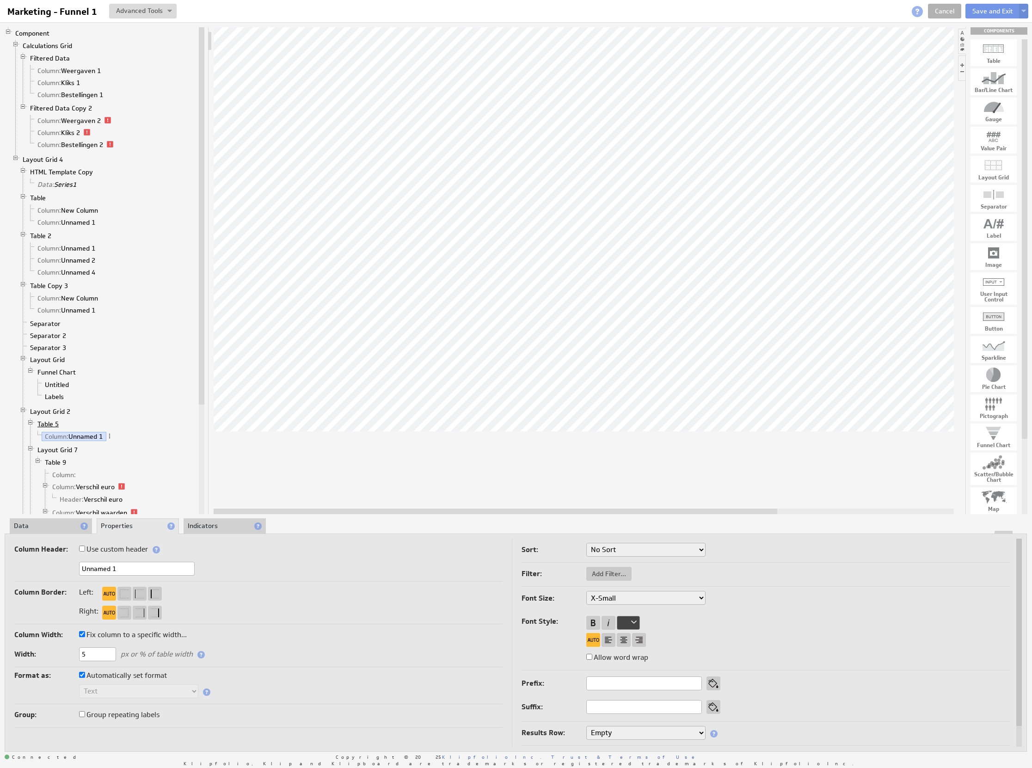
click at [52, 429] on link "Table 5" at bounding box center [48, 423] width 28 height 9
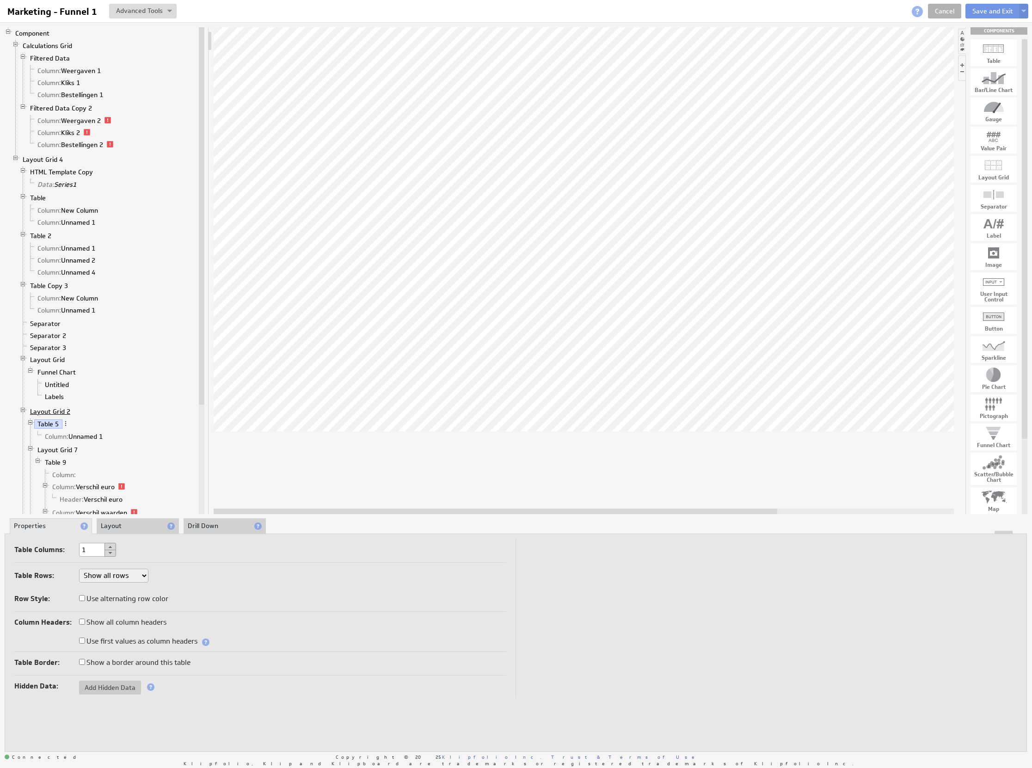
click at [51, 416] on link "Layout Grid 2" at bounding box center [50, 411] width 47 height 9
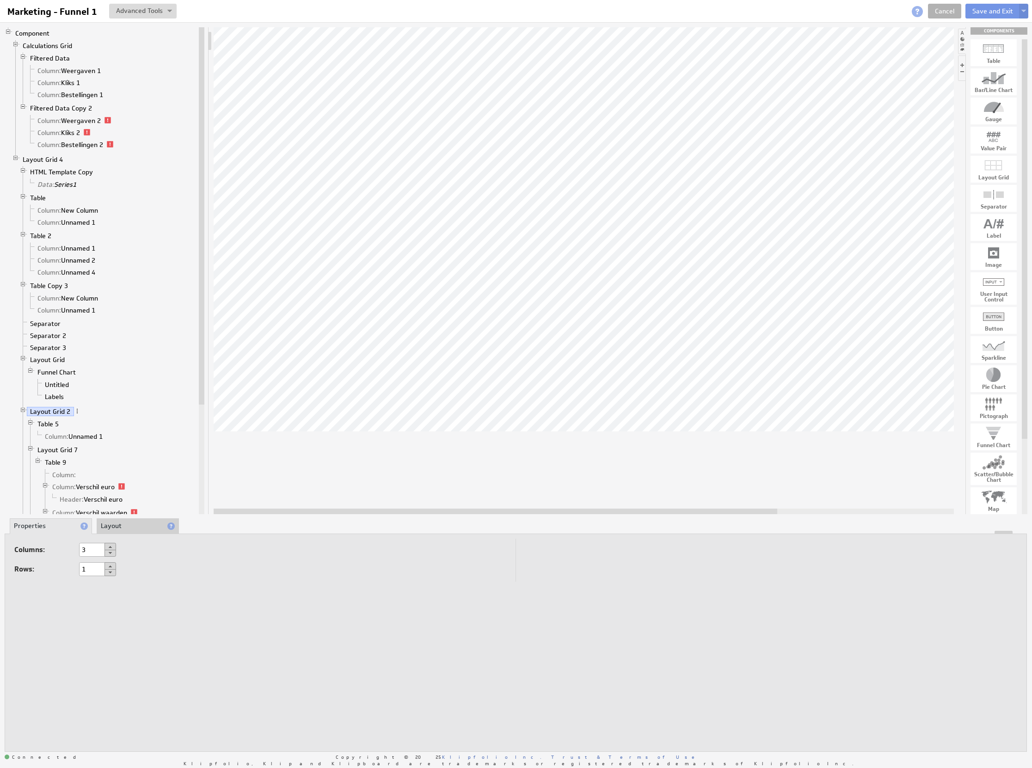
click at [127, 528] on li "Layout" at bounding box center [138, 526] width 82 height 16
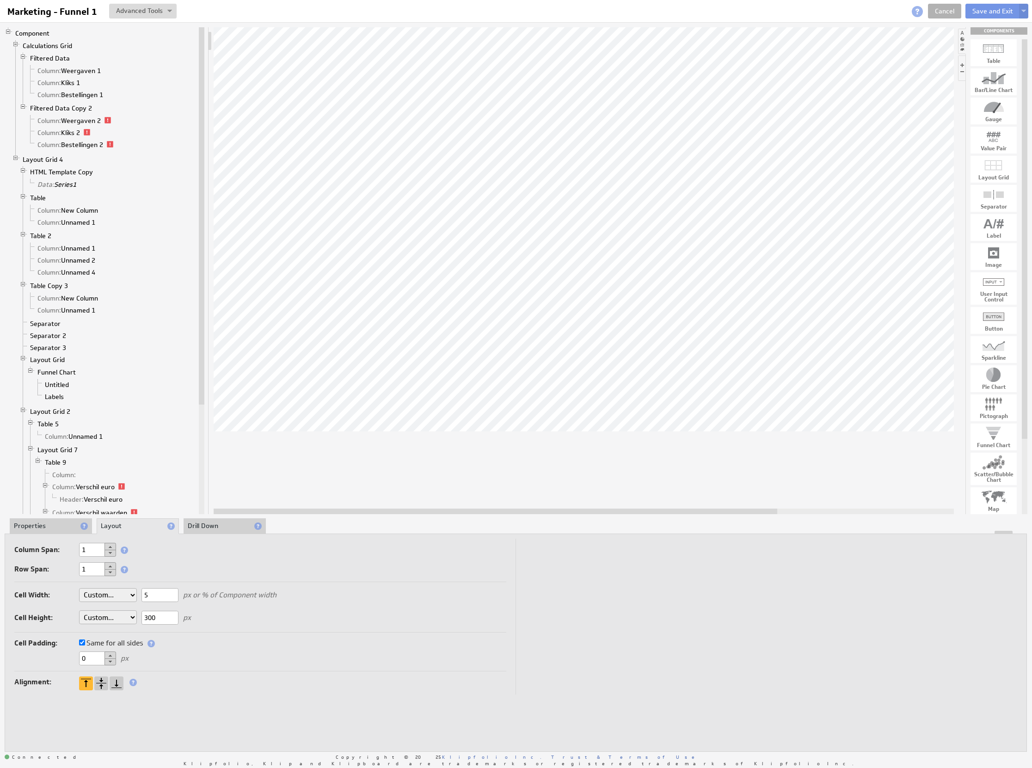
click at [55, 525] on li "Properties" at bounding box center [51, 526] width 82 height 16
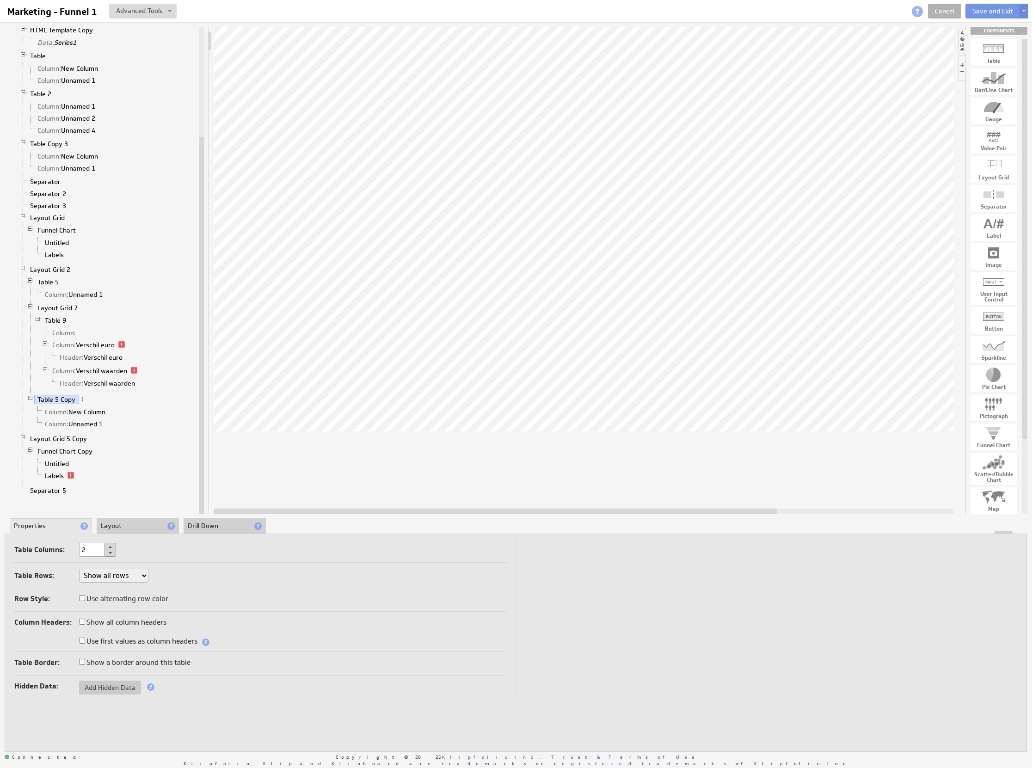
click at [85, 417] on link "Column: New Column" at bounding box center [76, 411] width 68 height 9
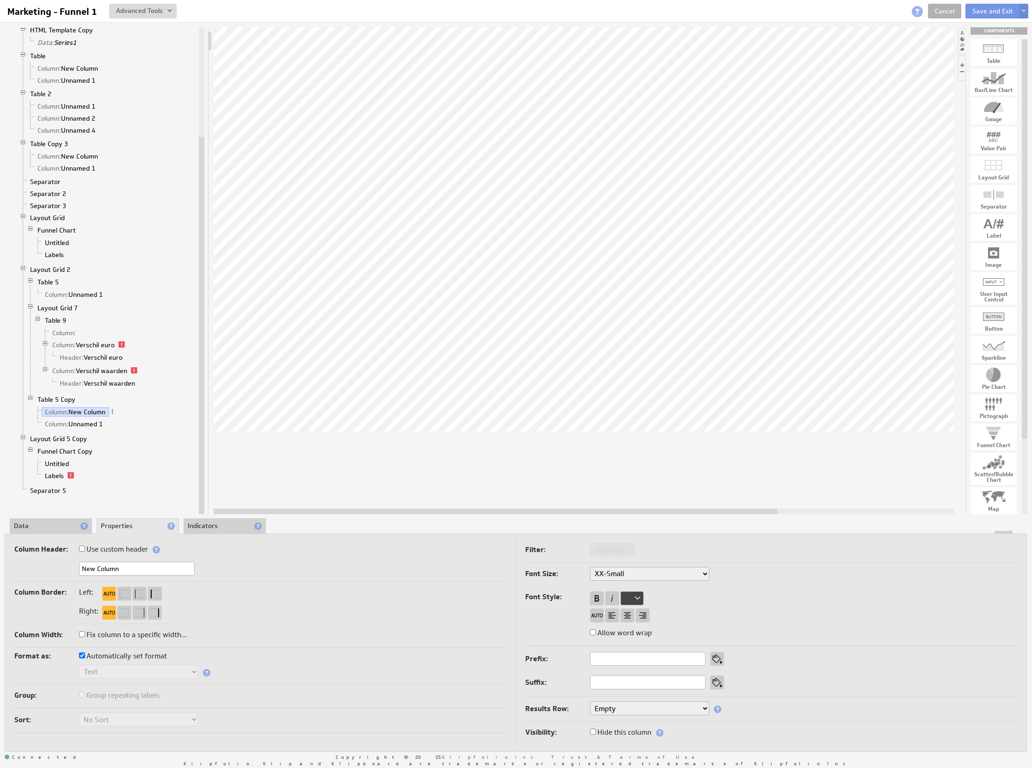
drag, startPoint x: 52, startPoint y: 529, endPoint x: 61, endPoint y: 531, distance: 9.0
click at [52, 529] on li "Data" at bounding box center [51, 526] width 82 height 16
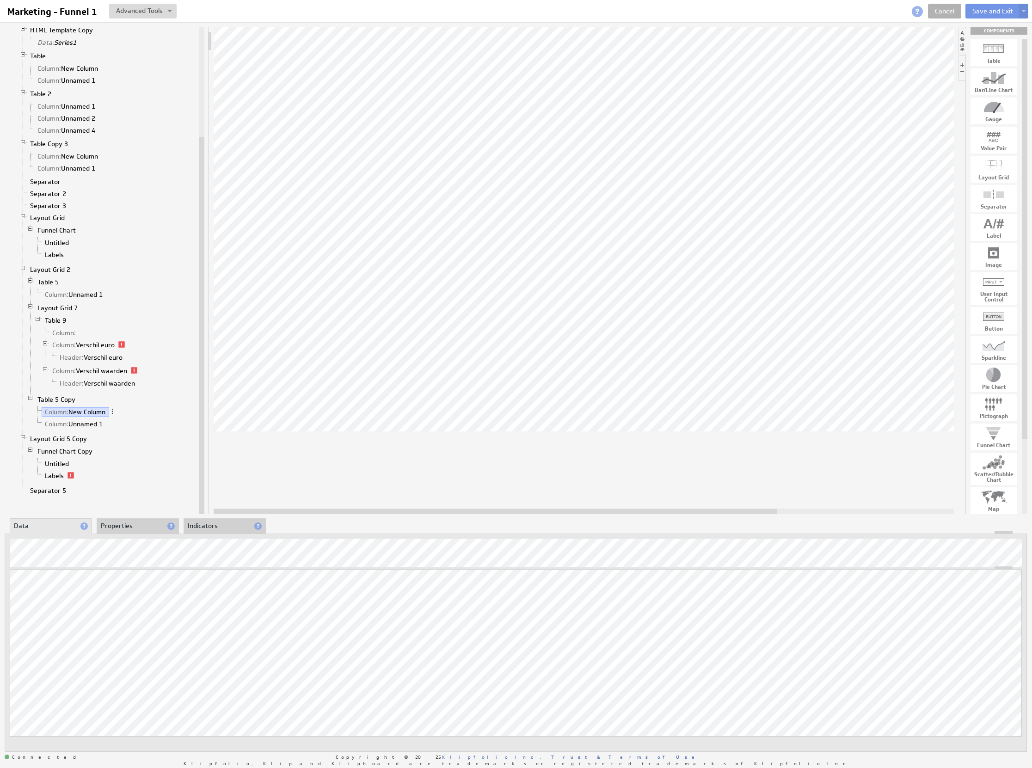
click at [81, 429] on link "Column: Unnamed 1" at bounding box center [74, 423] width 65 height 9
click at [990, 19] on div "Marketing - Funnel 1 Marketing - Funnel 1 View Component Source Code Alt+U Crea…" at bounding box center [516, 11] width 1032 height 22
click at [985, 12] on button "Save and Exit" at bounding box center [992, 11] width 55 height 15
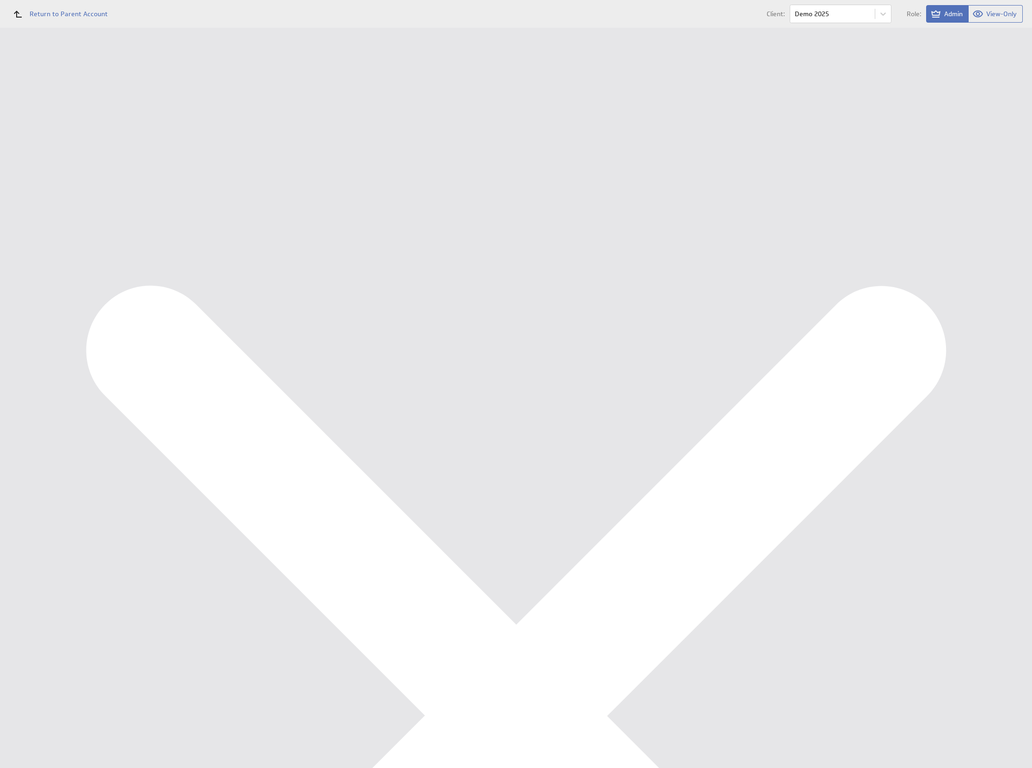
click at [792, 28] on div "Ondernemersadviseurs B.V. Marketing KPI Dashboard Show:" at bounding box center [576, 28] width 912 height 0
click at [985, 334] on div "Edit..." at bounding box center [962, 334] width 92 height 15
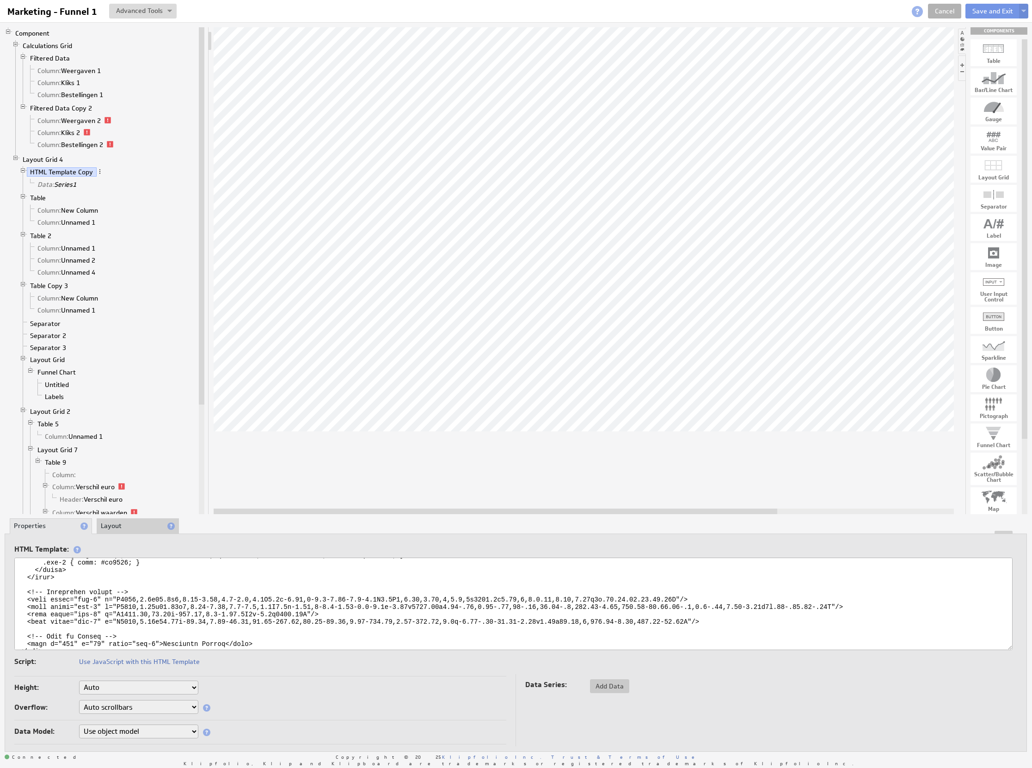
scroll to position [56, 0]
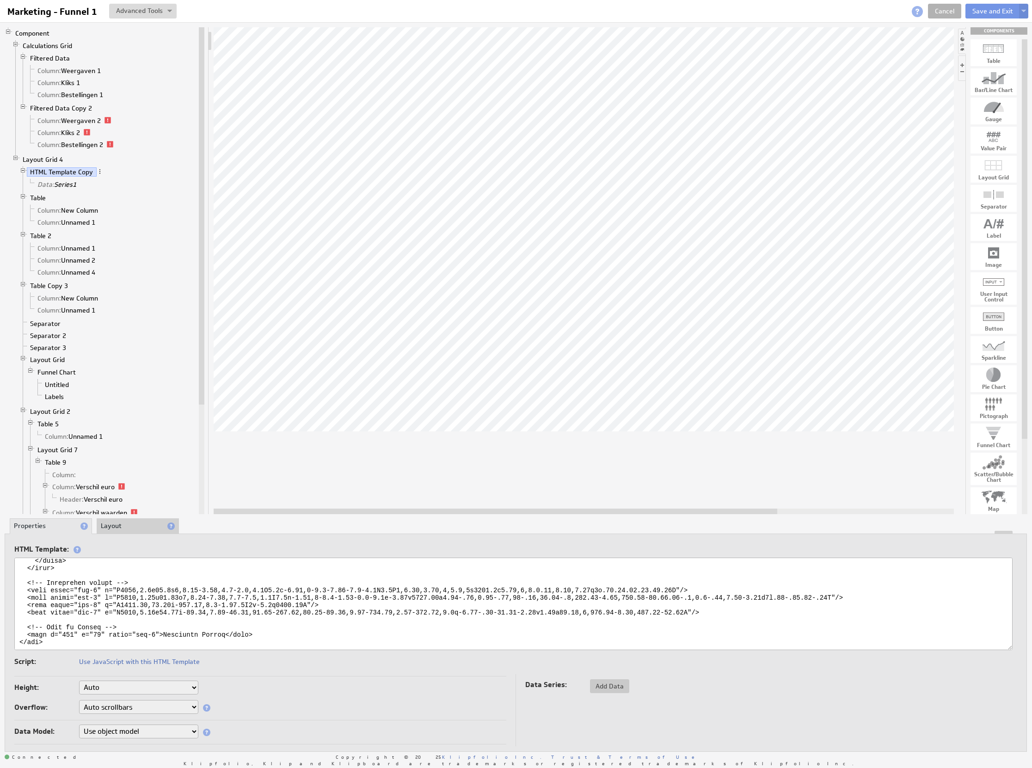
click at [227, 628] on textarea at bounding box center [513, 604] width 998 height 92
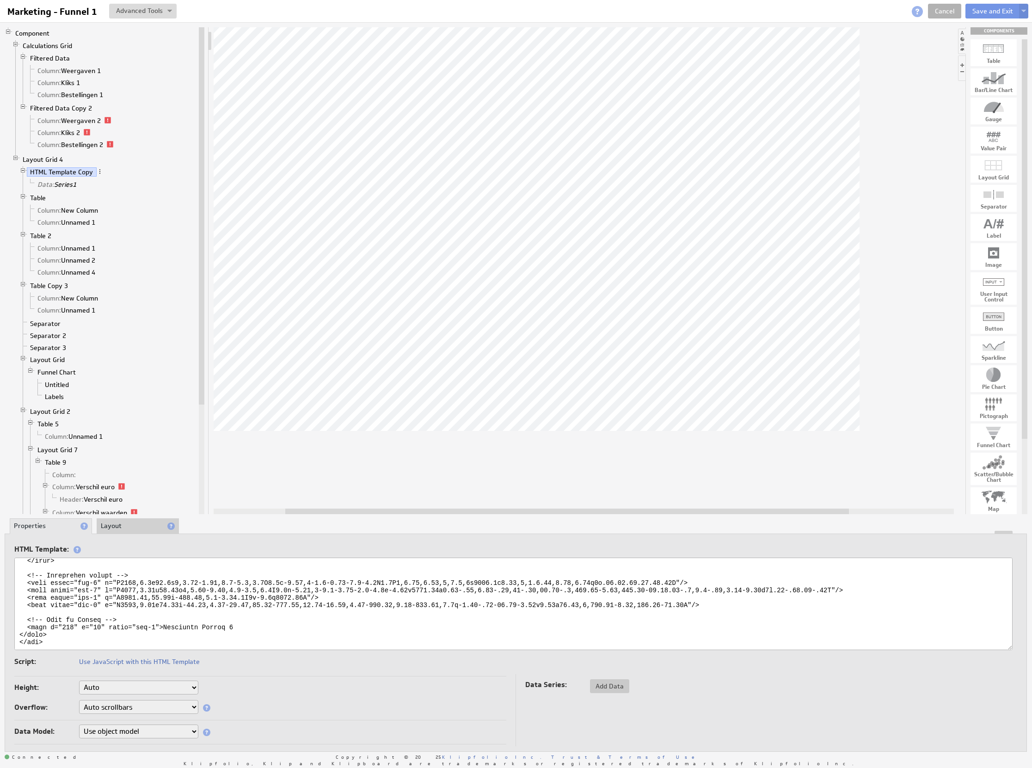
drag, startPoint x: 629, startPoint y: 509, endPoint x: 763, endPoint y: 436, distance: 152.9
click at [723, 499] on div at bounding box center [584, 270] width 740 height 487
type textarea "<svg xmlns="http://www.w3.org/2000/svg" viewBox="0 0 1893 67"> <defs> <style> .…"
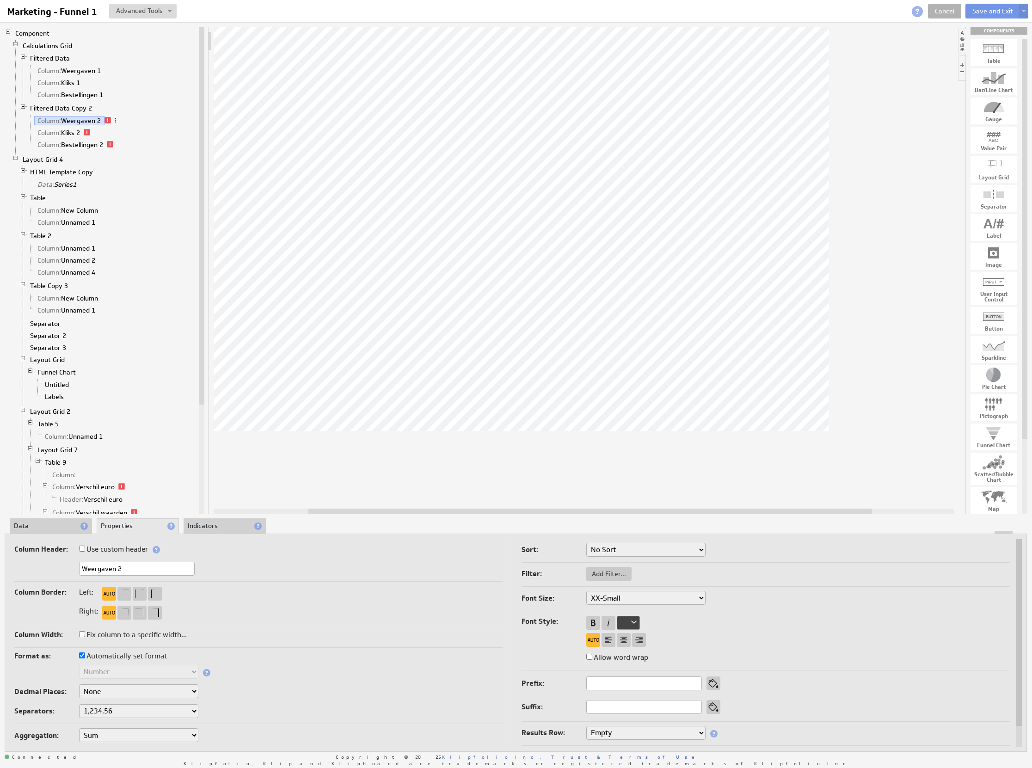
click at [51, 521] on li "Data" at bounding box center [51, 526] width 82 height 16
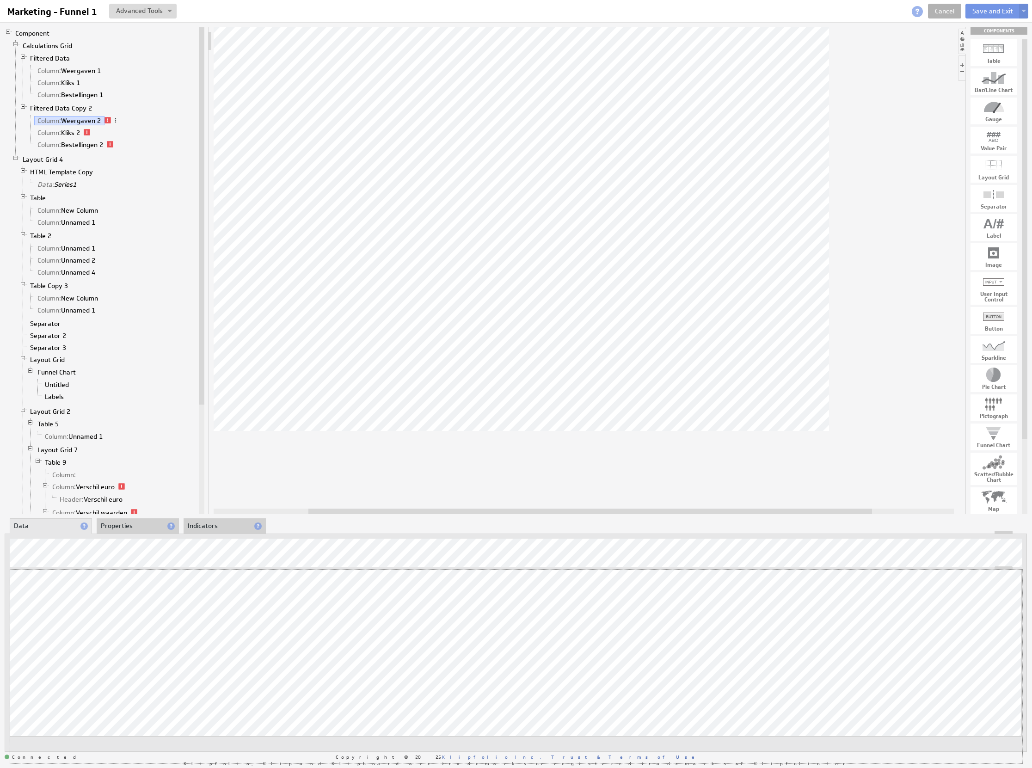
click at [934, 644] on div "Updating... Select a Function ARRAY DATE SELECT SLICE SUM Data Manipulation Log…" at bounding box center [516, 665] width 1012 height 193
click at [985, 10] on button "Save and Exit" at bounding box center [992, 11] width 55 height 15
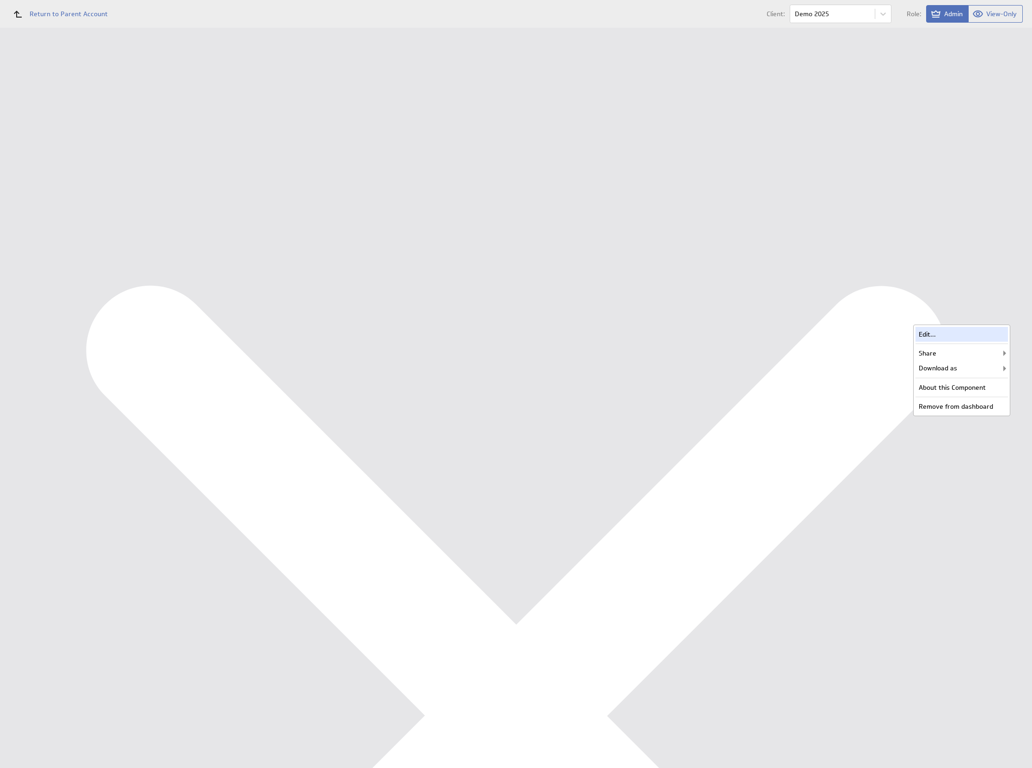
click at [987, 333] on div "Edit..." at bounding box center [962, 334] width 92 height 15
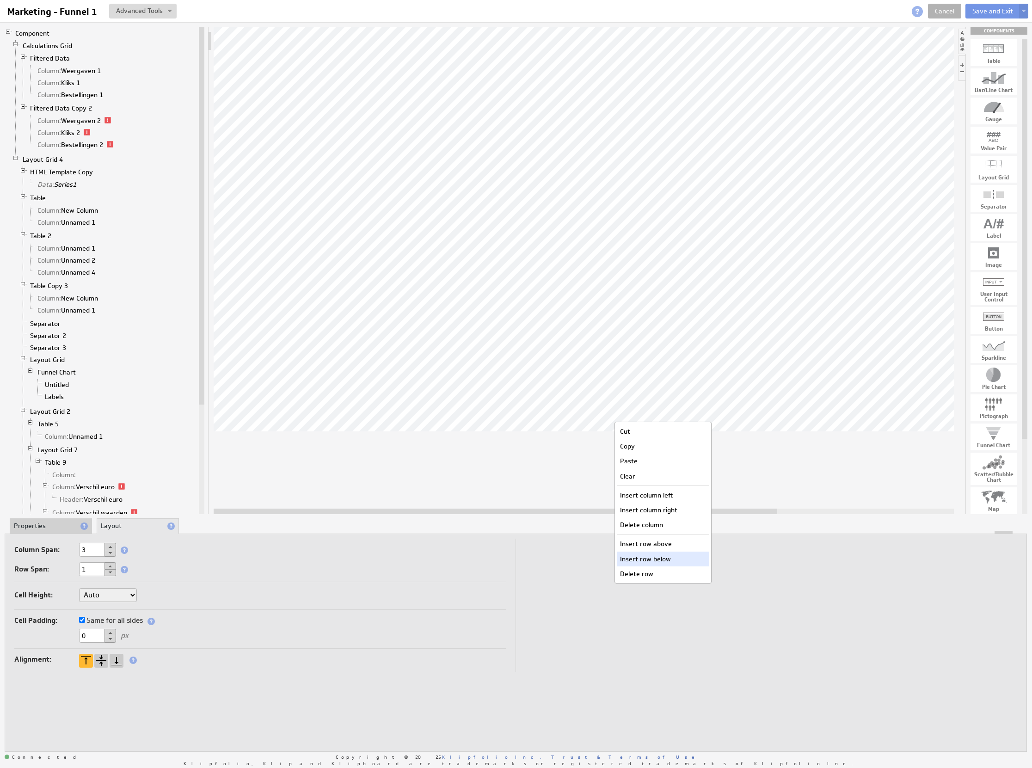
click at [682, 559] on div "Insert row below" at bounding box center [663, 559] width 92 height 15
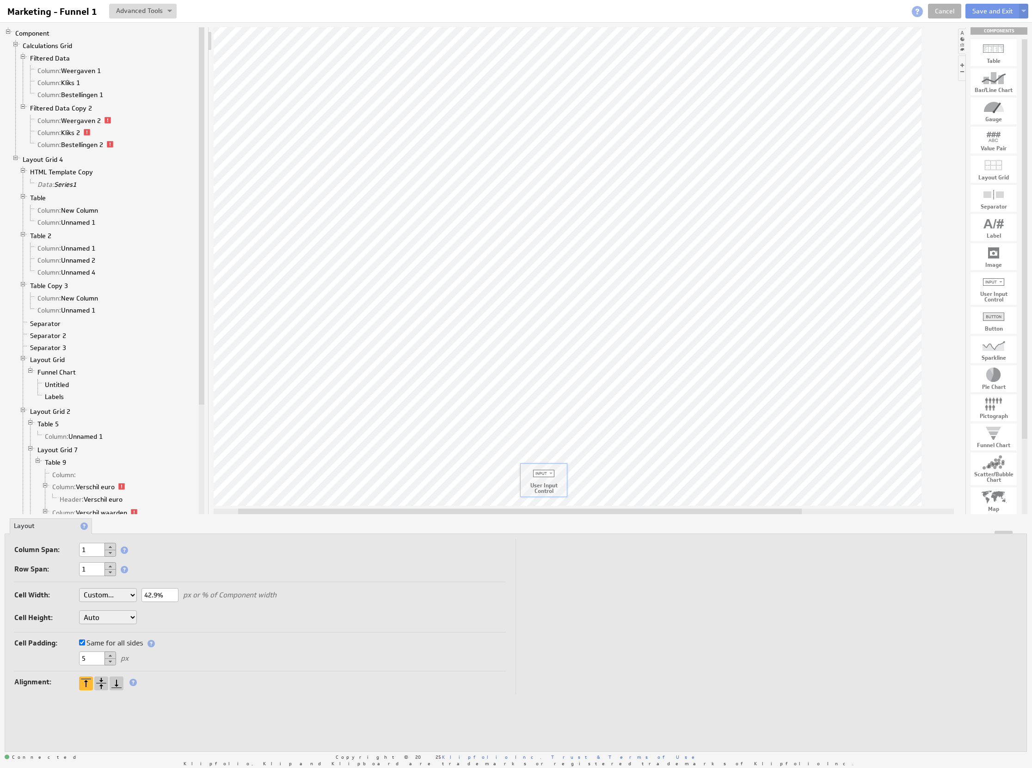
drag, startPoint x: 1001, startPoint y: 287, endPoint x: 545, endPoint y: 478, distance: 494.5
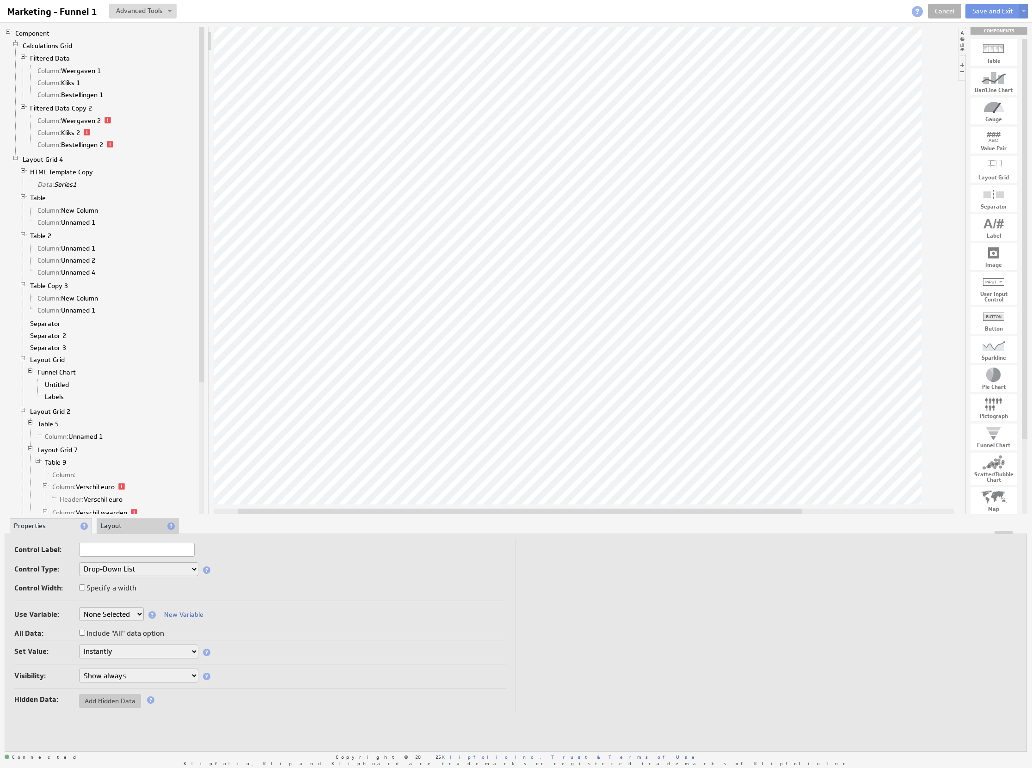
drag, startPoint x: 551, startPoint y: 512, endPoint x: 391, endPoint y: 532, distance: 161.2
click at [391, 532] on div "Component Calculations Grid Filtered Data Column: Weergaven 1 Column: Kliks 1 C…" at bounding box center [516, 389] width 1032 height 735
click at [113, 581] on div "Control Label: Control Type: Drop-Down List Multi-Select Drop-Down List Text Fi…" at bounding box center [260, 572] width 492 height 59
click at [114, 587] on label "Specify a width" at bounding box center [107, 588] width 57 height 13
click at [85, 587] on input "Specify a width" at bounding box center [82, 587] width 6 height 6
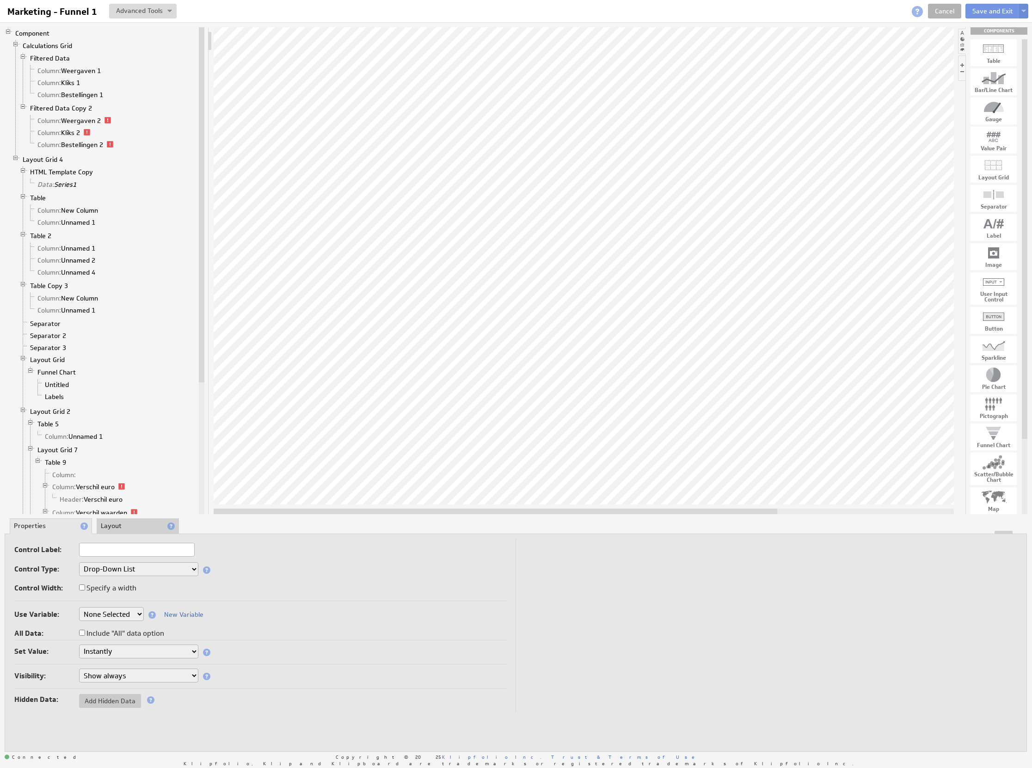
checkbox input "true"
drag, startPoint x: 111, startPoint y: 601, endPoint x: 114, endPoint y: 606, distance: 6.0
click at [111, 602] on input "text" at bounding box center [97, 608] width 37 height 14
drag, startPoint x: 91, startPoint y: 611, endPoint x: 44, endPoint y: 608, distance: 47.3
click at [35, 611] on div "500 px or % of container width" at bounding box center [260, 608] width 492 height 15
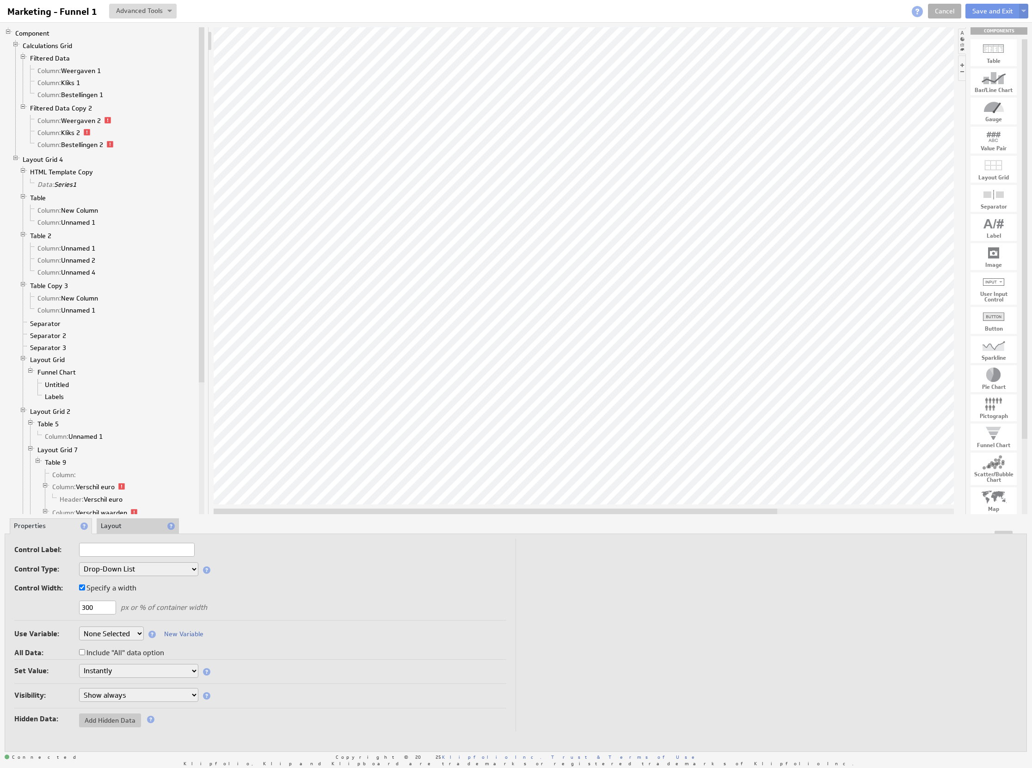
type input "300"
drag, startPoint x: 1002, startPoint y: 160, endPoint x: 532, endPoint y: 474, distance: 565.7
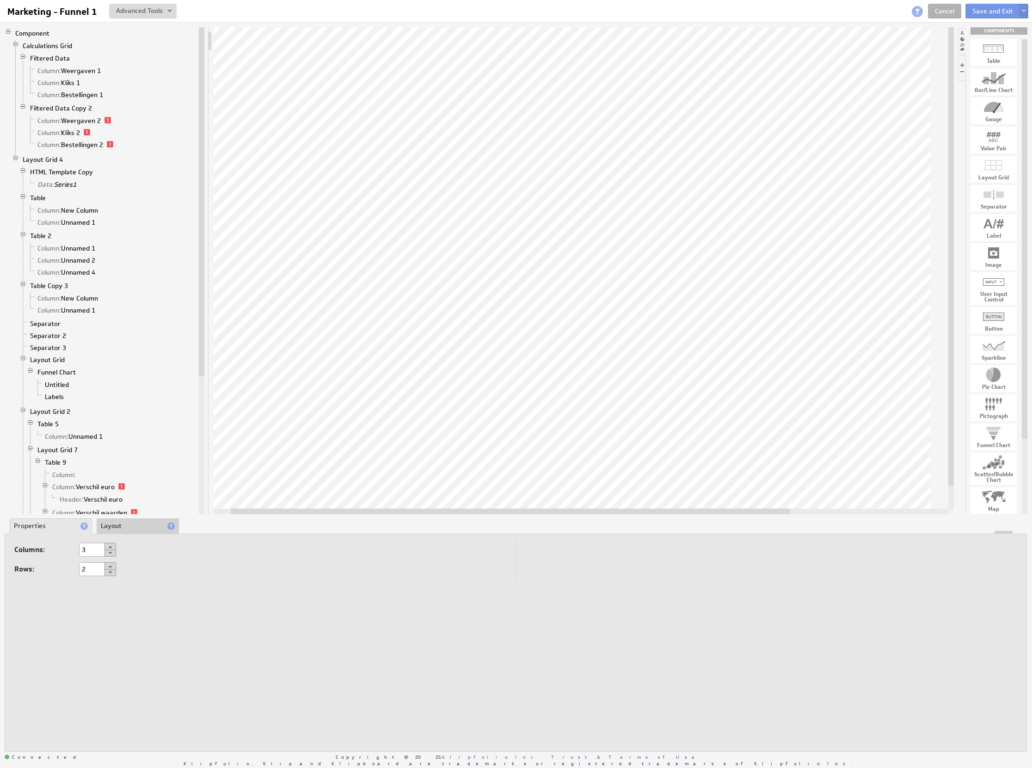
click at [108, 574] on button at bounding box center [111, 572] width 12 height 7
type input "1"
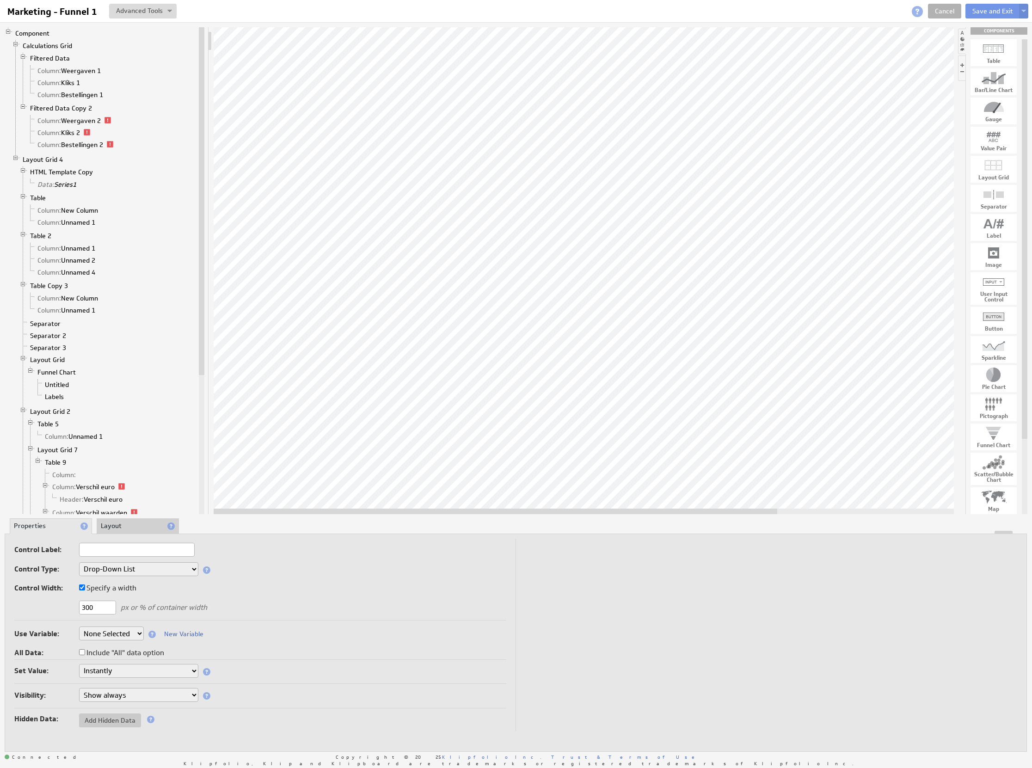
drag, startPoint x: 542, startPoint y: 510, endPoint x: 473, endPoint y: 513, distance: 69.0
click at [473, 513] on div at bounding box center [496, 512] width 564 height 6
click at [116, 547] on input "text" at bounding box center [137, 550] width 116 height 14
type input "Funnel"
click at [152, 570] on select "Drop-Down List Multi-Select Drop-Down List Text Field Date Picker" at bounding box center [138, 569] width 119 height 14
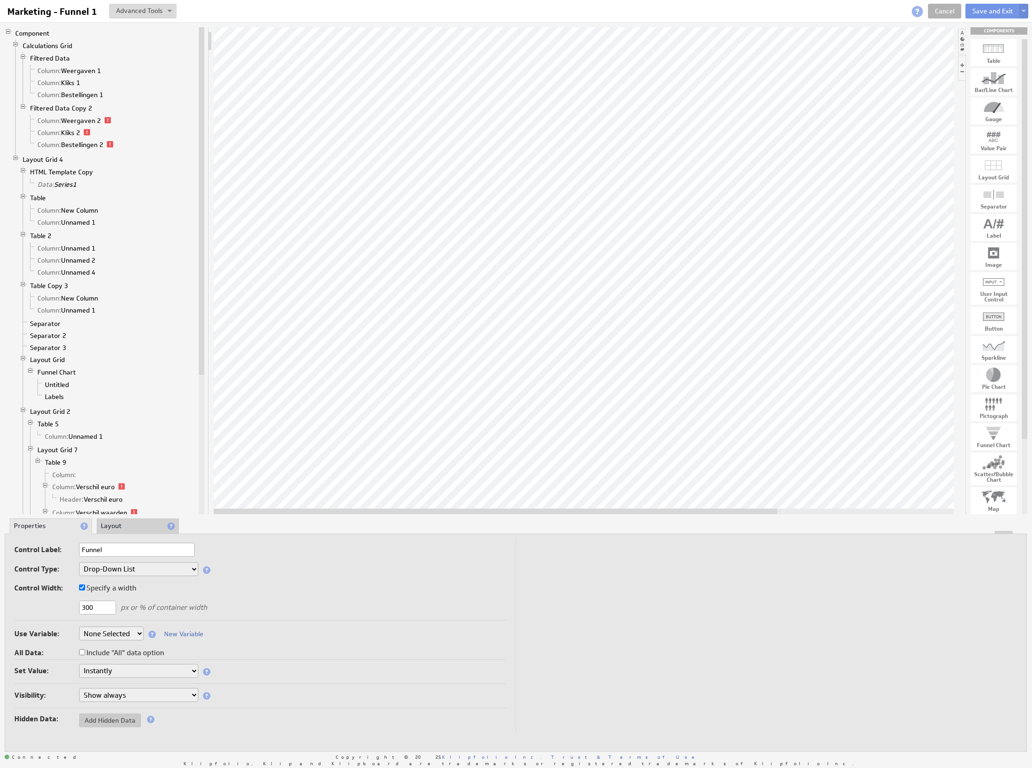
click at [112, 625] on div "Use Variable: None Selected aantalJaar Bedrijf BeginJaar1 BeginJaar2 BeginMaand…" at bounding box center [260, 640] width 492 height 37
click at [118, 632] on select "None Selected aantalJaar Bedrijf BeginJaar1 BeginJaar2 BeginMaandCumulatief1 Be…" at bounding box center [111, 634] width 65 height 14
select select "OpenVariable1"
click at [234, 648] on div "Use Variable: None Selected aantalJaar Bedrijf BeginJaar1 BeginJaar2 BeginMaand…" at bounding box center [260, 663] width 492 height 83
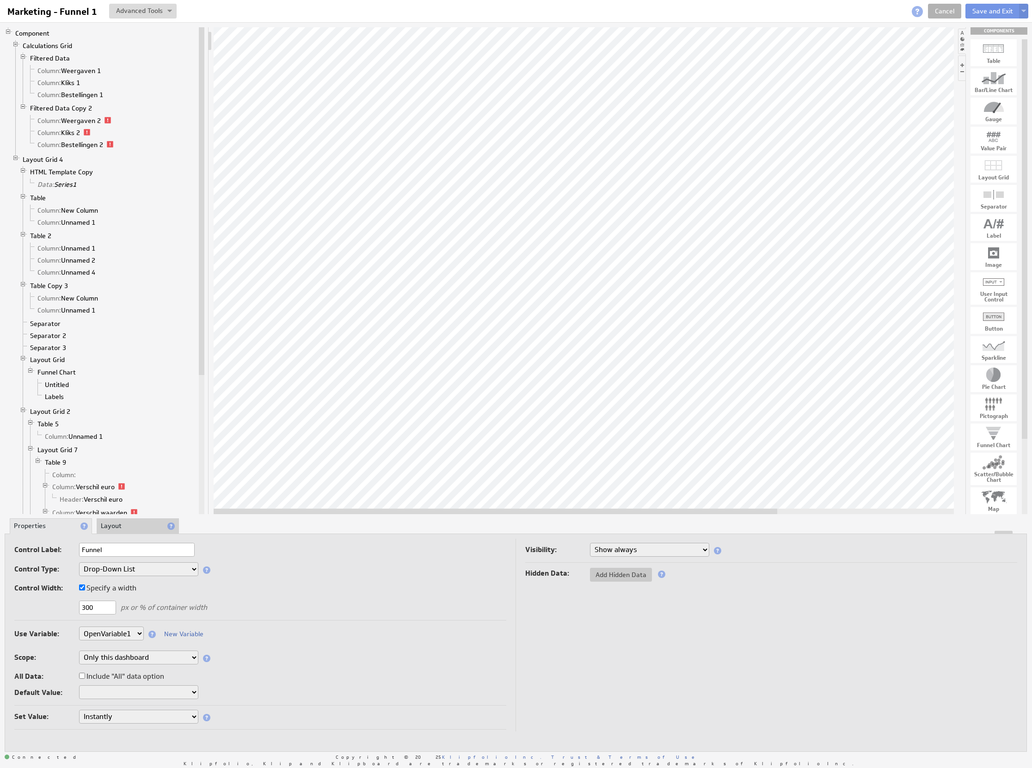
click at [143, 658] on select "Only this Component Only this dashboard All dashboards" at bounding box center [138, 658] width 119 height 14
click at [129, 694] on select at bounding box center [138, 692] width 119 height 14
drag, startPoint x: 476, startPoint y: 602, endPoint x: 415, endPoint y: 597, distance: 60.8
click at [470, 603] on div "300 px or % of container width" at bounding box center [260, 608] width 492 height 15
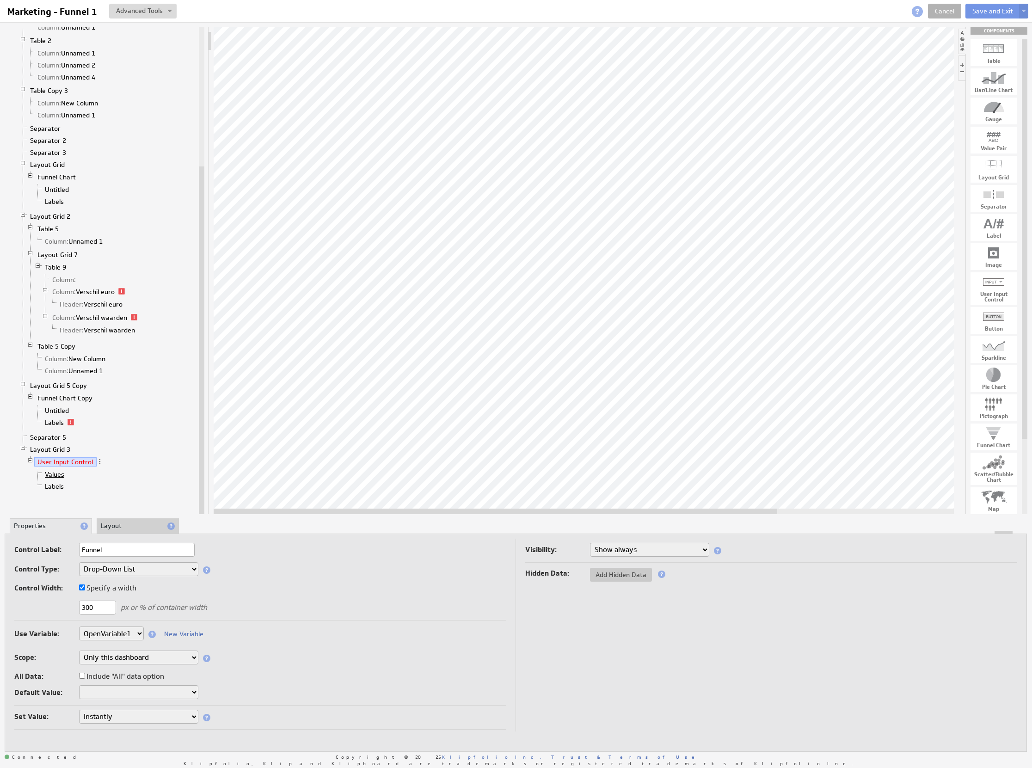
click at [49, 479] on link "Values" at bounding box center [55, 474] width 26 height 9
click at [54, 479] on link "Values" at bounding box center [55, 474] width 26 height 9
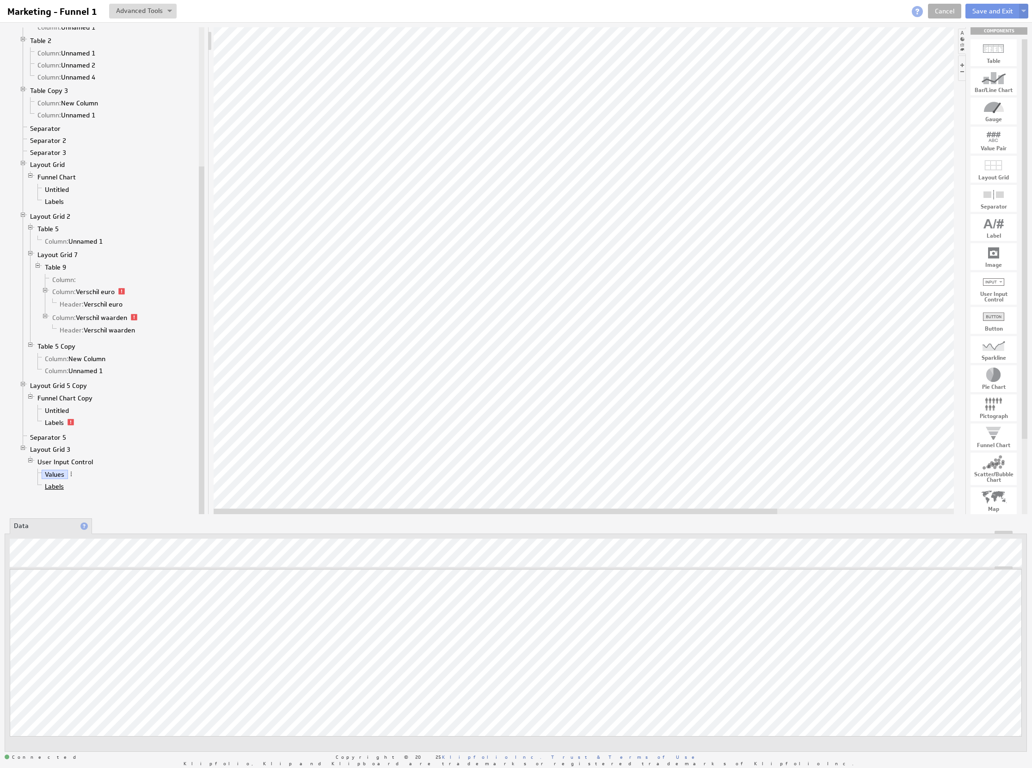
click at [55, 491] on link "Labels" at bounding box center [55, 486] width 26 height 9
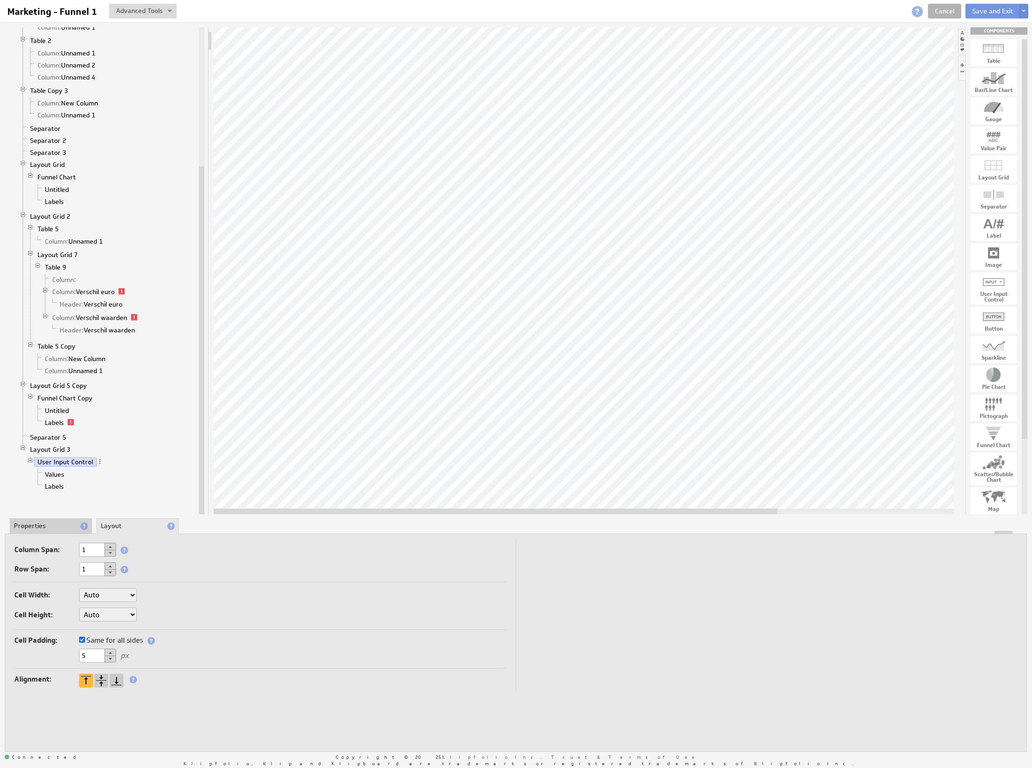
click at [109, 595] on select "Auto Custom..." at bounding box center [108, 595] width 58 height 14
select select "cust"
click at [150, 598] on input "text" at bounding box center [159, 595] width 37 height 14
type input "50%"
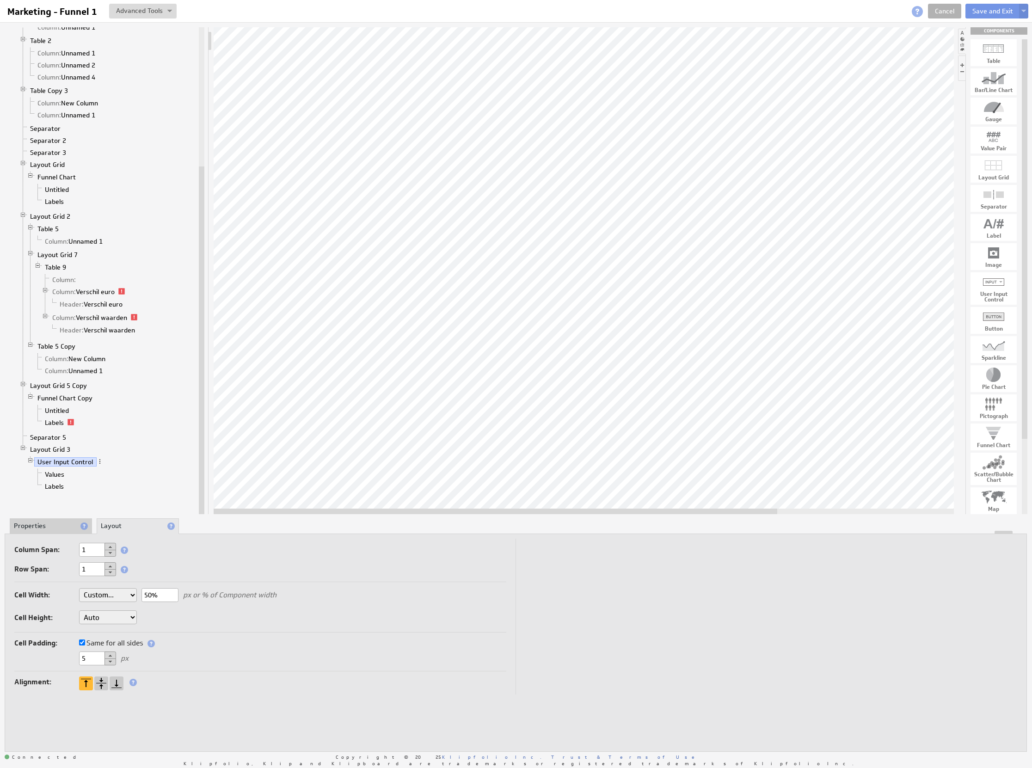
click at [77, 533] on div at bounding box center [515, 532] width 1021 height 3
select select "cust"
click at [67, 525] on li "Properties" at bounding box center [51, 526] width 82 height 16
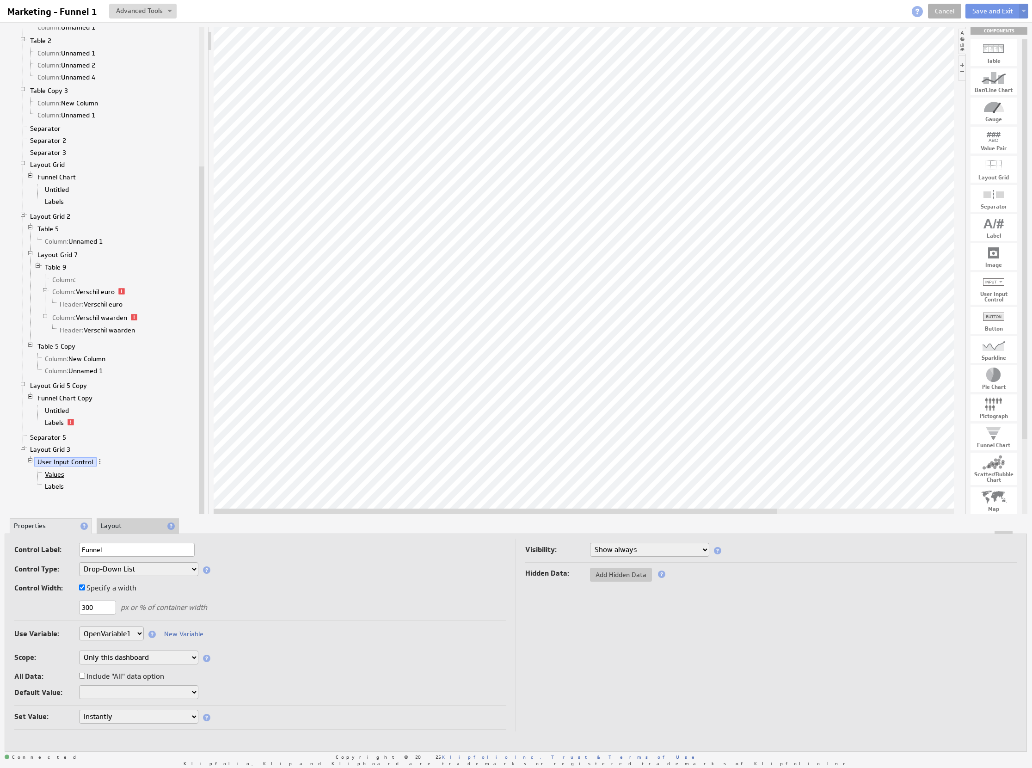
click at [59, 479] on link "Values" at bounding box center [55, 474] width 26 height 9
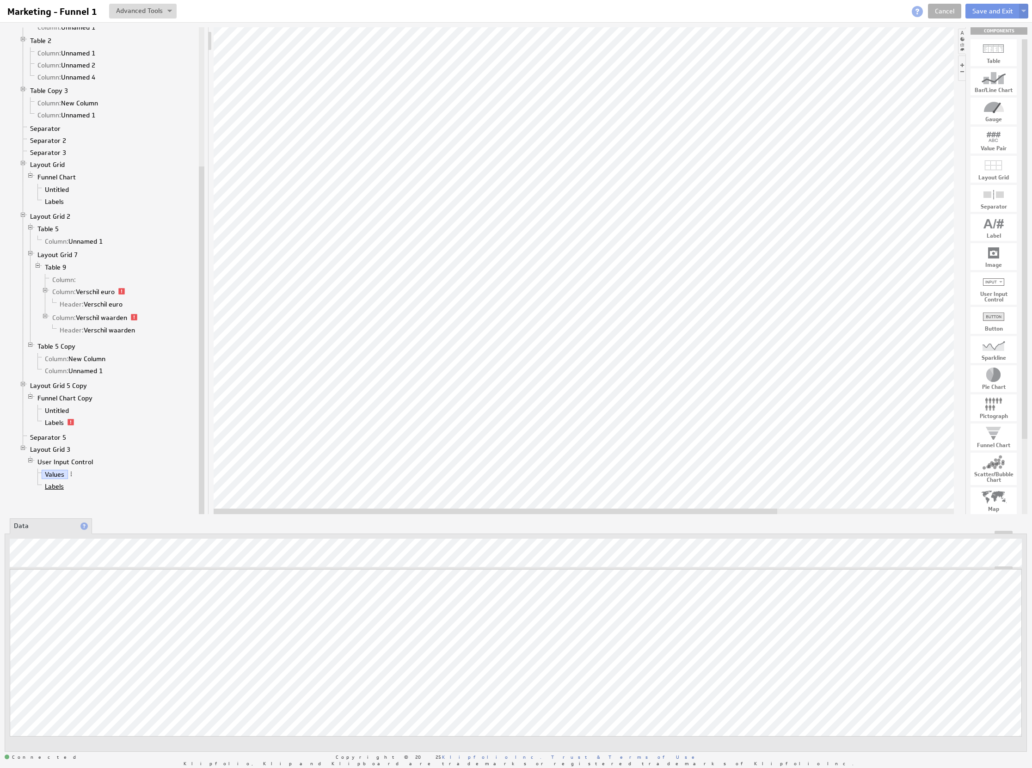
click at [56, 491] on link "Labels" at bounding box center [55, 486] width 26 height 9
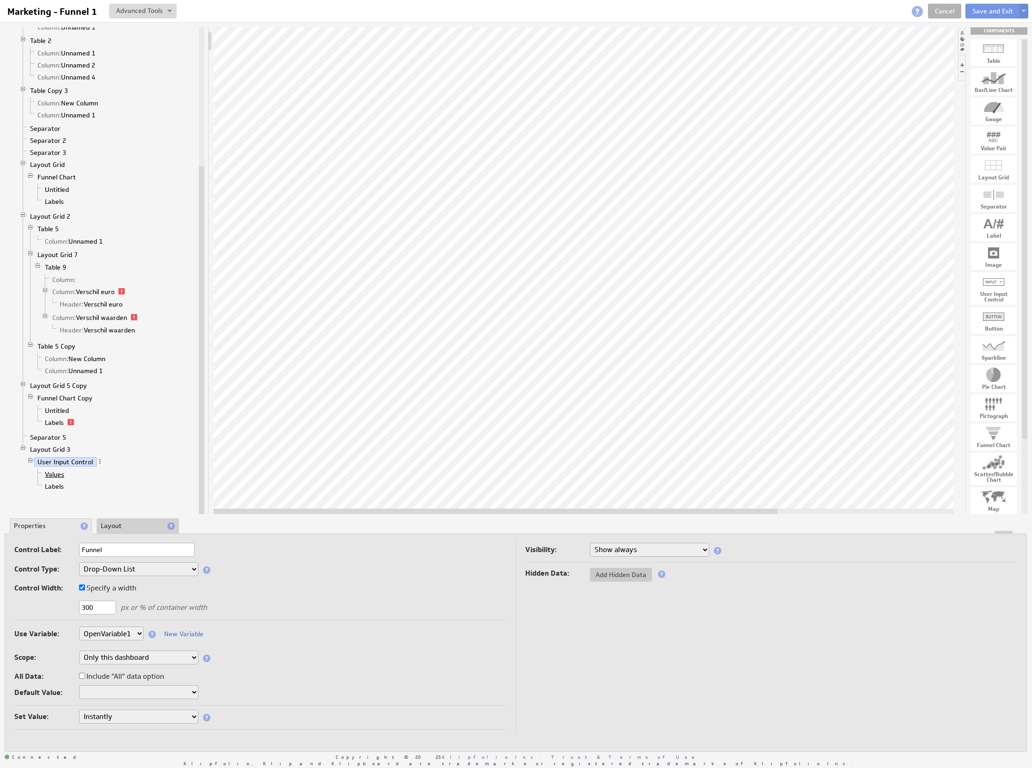
click at [52, 479] on link "Values" at bounding box center [55, 474] width 26 height 9
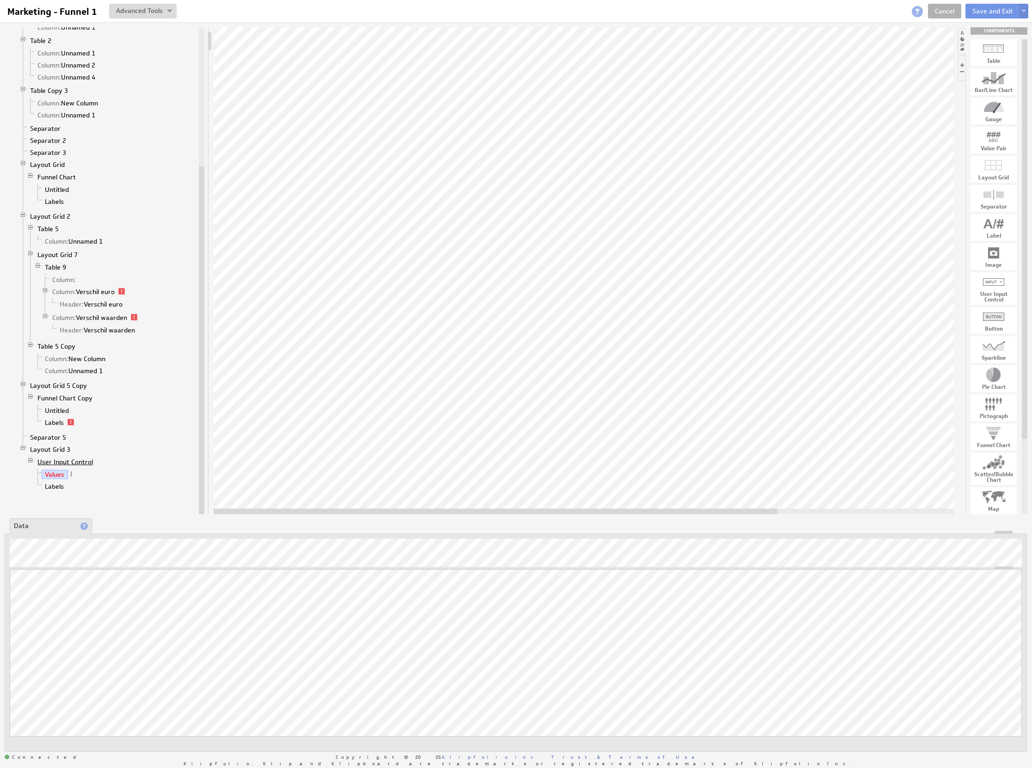
click at [51, 467] on link "User Input Control" at bounding box center [65, 461] width 62 height 9
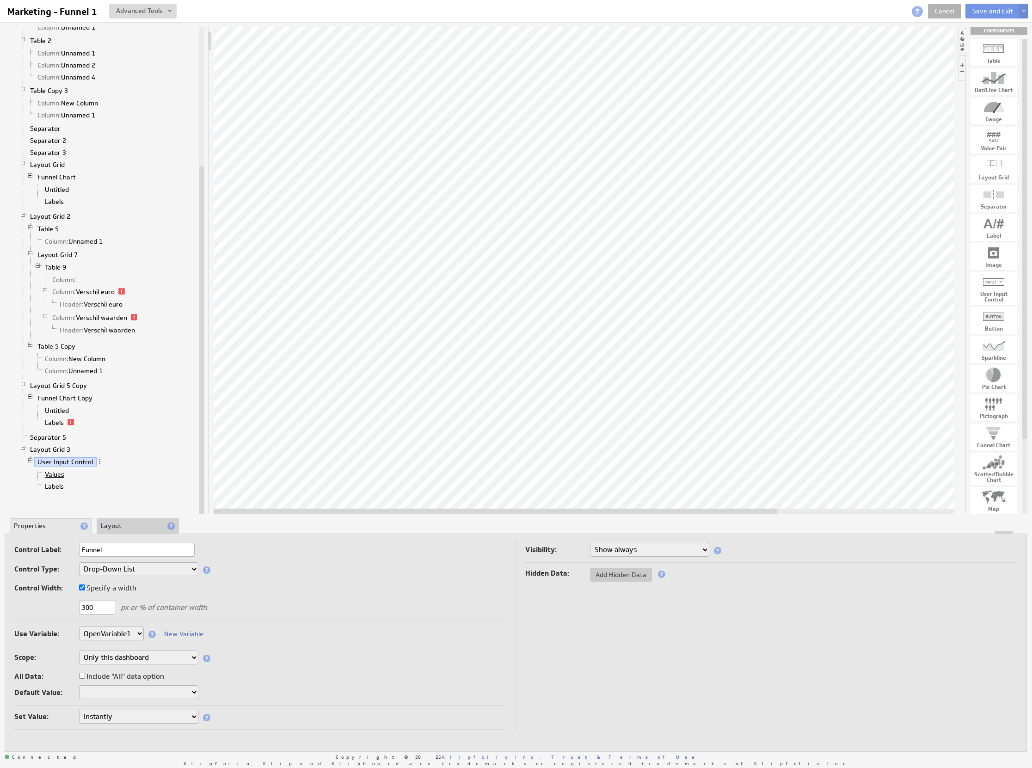
click at [57, 479] on link "Values" at bounding box center [55, 474] width 26 height 9
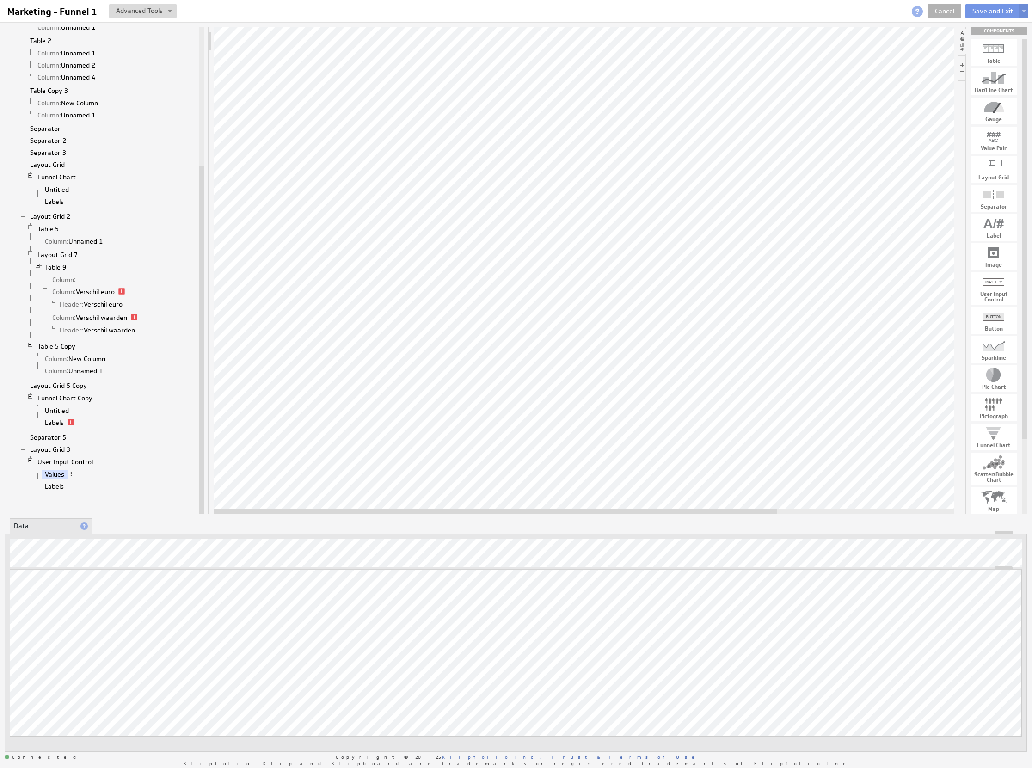
click at [59, 467] on link "User Input Control" at bounding box center [65, 461] width 62 height 9
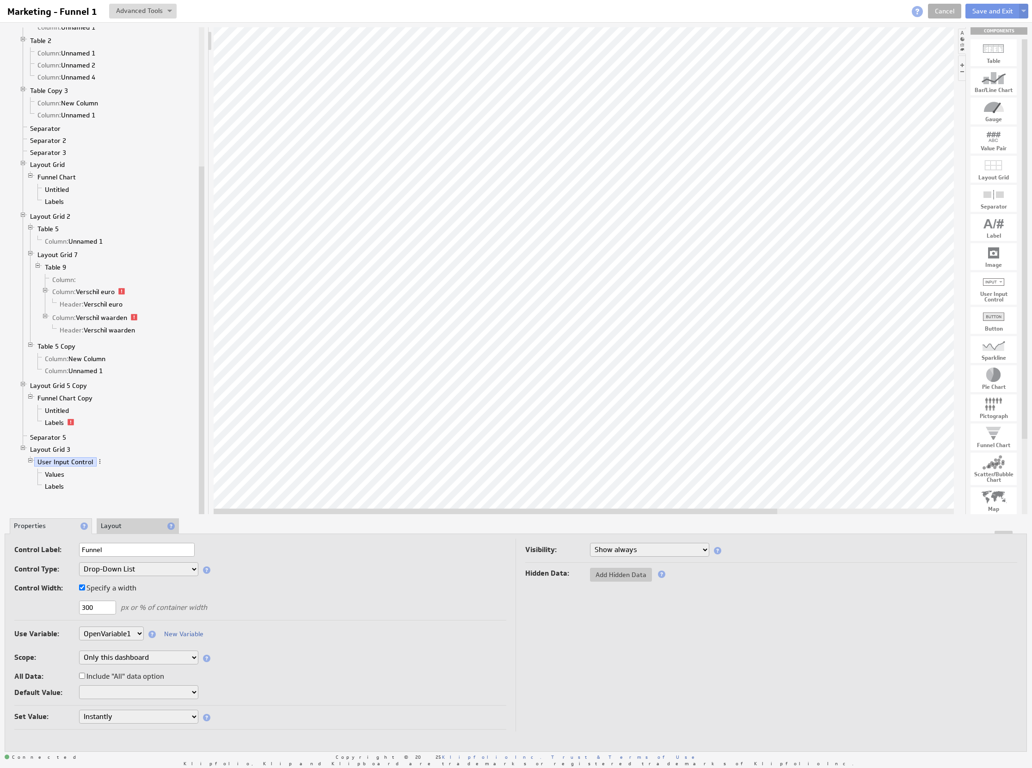
drag, startPoint x: 115, startPoint y: 548, endPoint x: 91, endPoint y: 545, distance: 23.8
click at [30, 545] on div "Control Label: Funnel" at bounding box center [260, 550] width 492 height 15
drag, startPoint x: 415, startPoint y: 566, endPoint x: 426, endPoint y: 549, distance: 19.9
click at [415, 566] on div "Control Type: Drop-Down List Multi-Select Drop-Down List Text Field Date Picker" at bounding box center [260, 570] width 492 height 16
click at [562, 652] on td "Visibility: Show always Hide always Hidden Data: Add Hidden Data" at bounding box center [767, 635] width 502 height 193
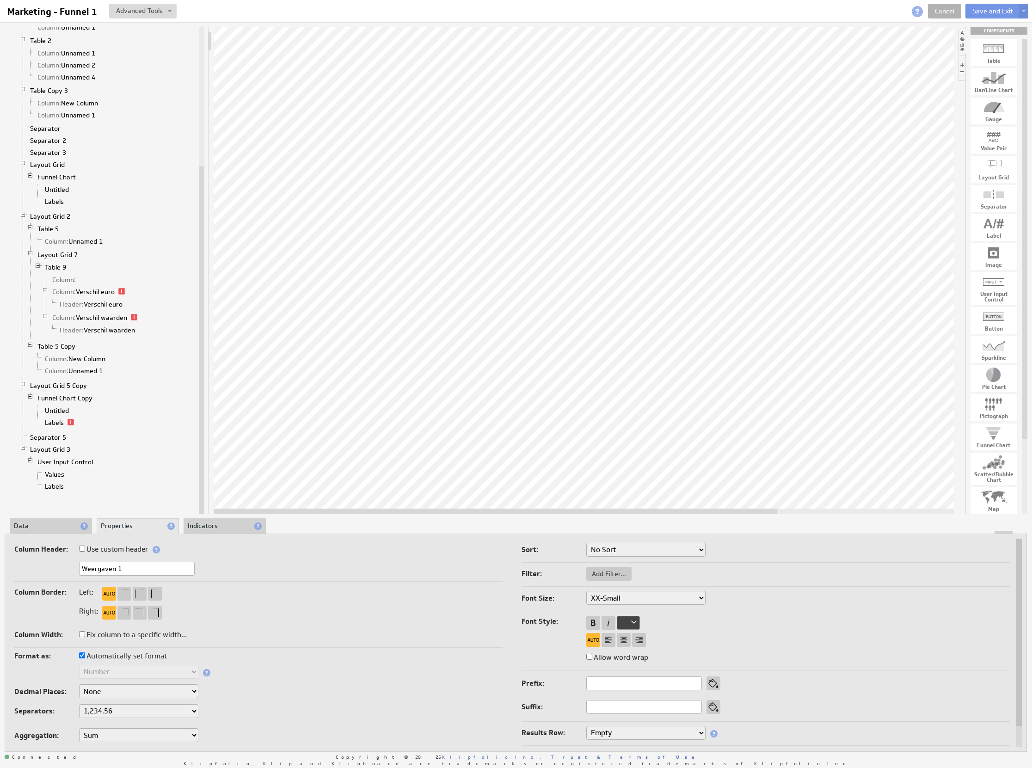
click at [37, 529] on li "Data" at bounding box center [51, 526] width 82 height 16
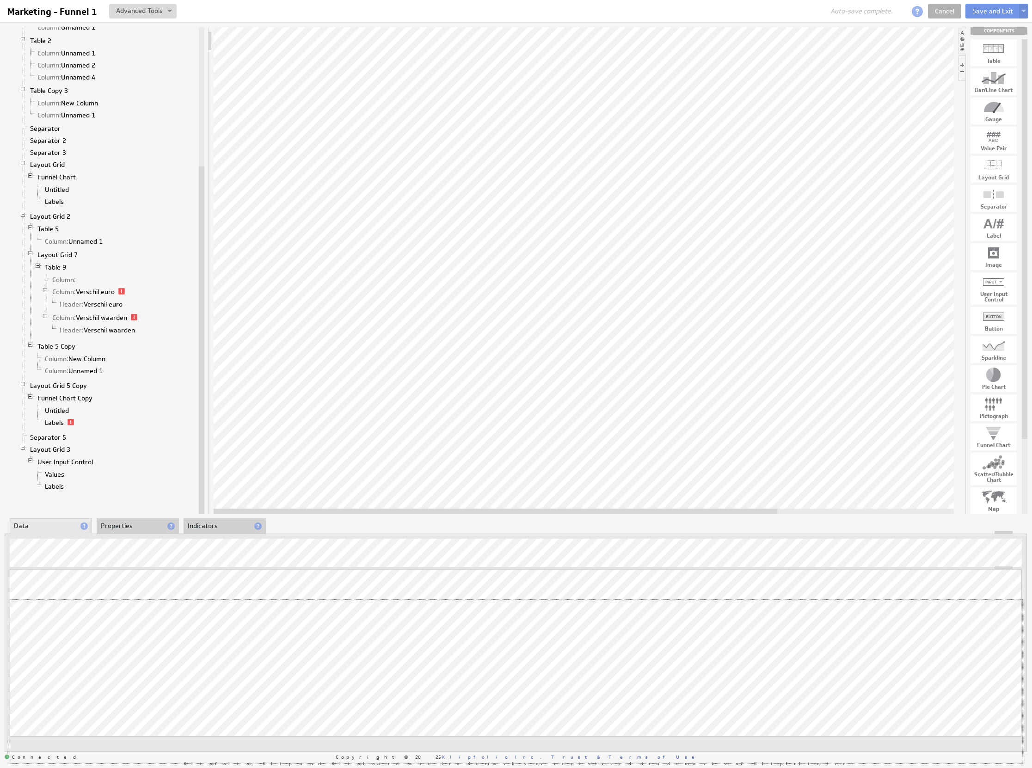
click at [979, 648] on div "Updating... Select a Function ARRAY DATE SELECT SLICE SUM Data Manipulation Log…" at bounding box center [516, 665] width 1012 height 193
click at [163, 11] on button at bounding box center [143, 11] width 68 height 15
click at [111, 59] on td "Manage Variables..." at bounding box center [103, 59] width 96 height 15
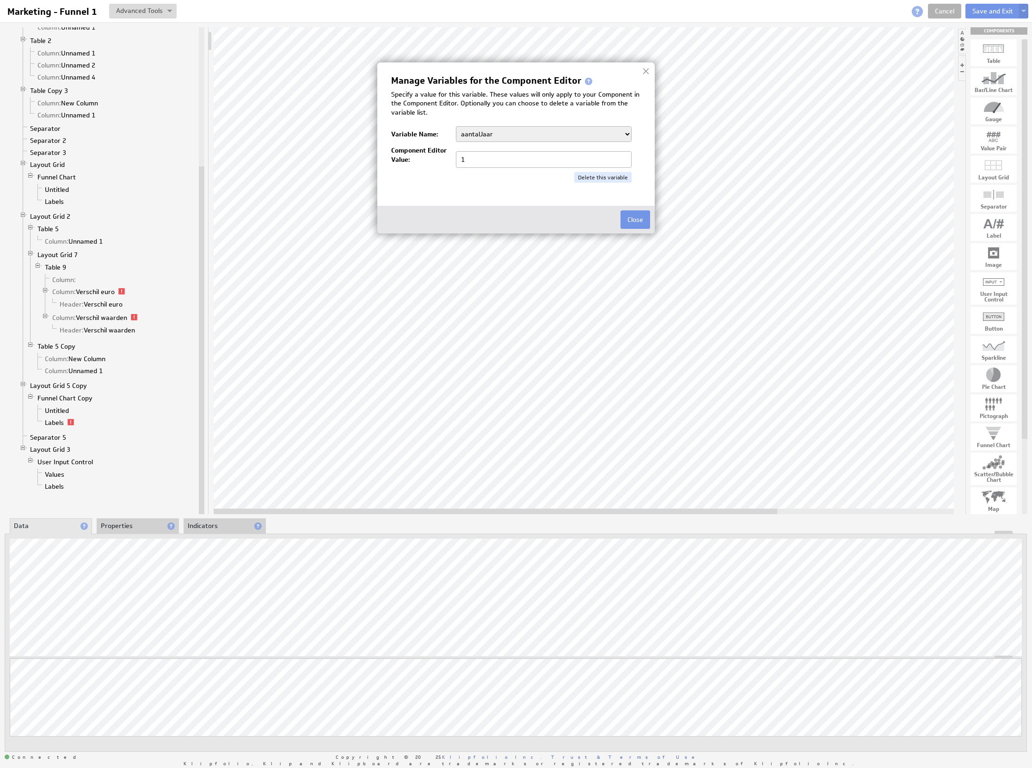
click at [562, 131] on select "aantalJaar Bedrijf BeginJaar1 BeginJaar2 BeginMaandCumulatief1 BeginMaandCumula…" at bounding box center [544, 134] width 176 height 16
select select "1"
click at [437, 155] on div "Component Editor Value: 1" at bounding box center [516, 157] width 250 height 22
type input "2"
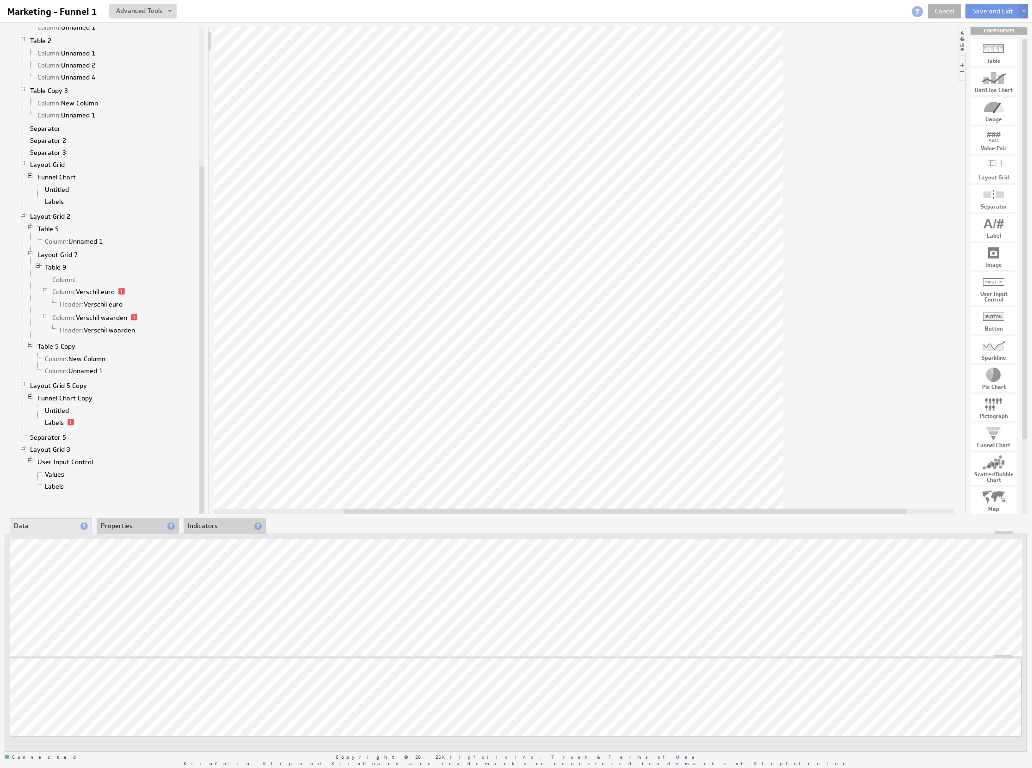
drag, startPoint x: 560, startPoint y: 512, endPoint x: 669, endPoint y: 524, distance: 109.3
click at [669, 524] on div "Component Calculations Grid Filtered Data Column: Weergaven 1 Column: Kliks 1 C…" at bounding box center [516, 389] width 1032 height 735
drag, startPoint x: 571, startPoint y: 510, endPoint x: 480, endPoint y: 510, distance: 90.2
click at [480, 510] on div at bounding box center [625, 512] width 564 height 6
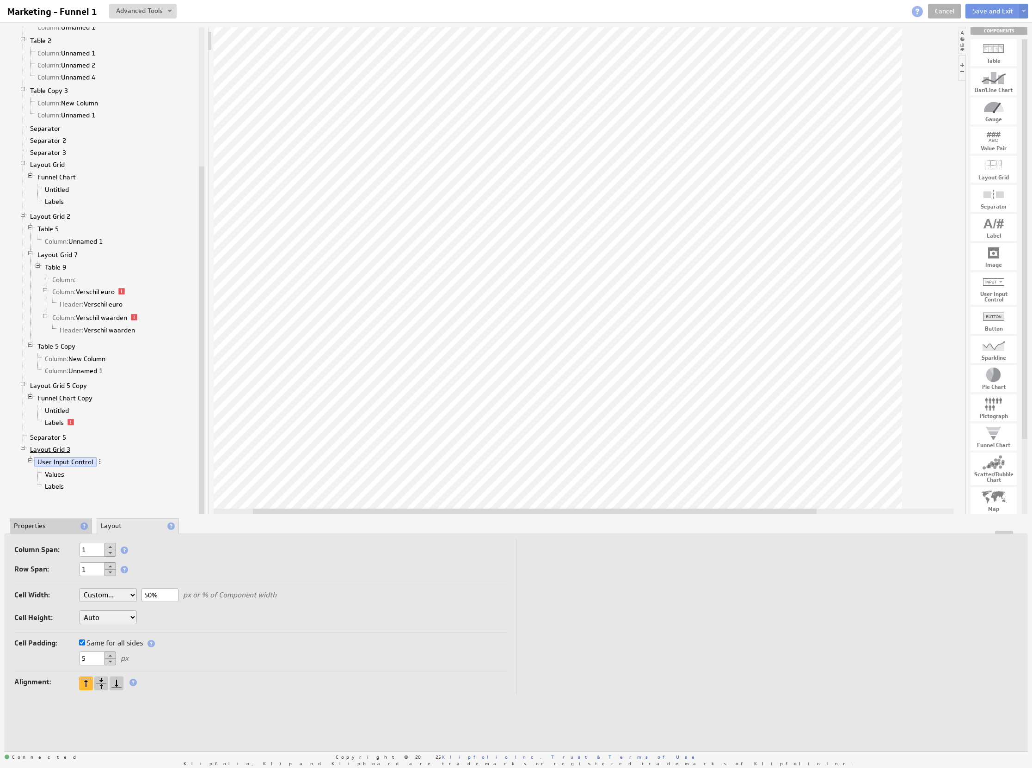
click at [55, 454] on link "Layout Grid 3" at bounding box center [50, 449] width 47 height 9
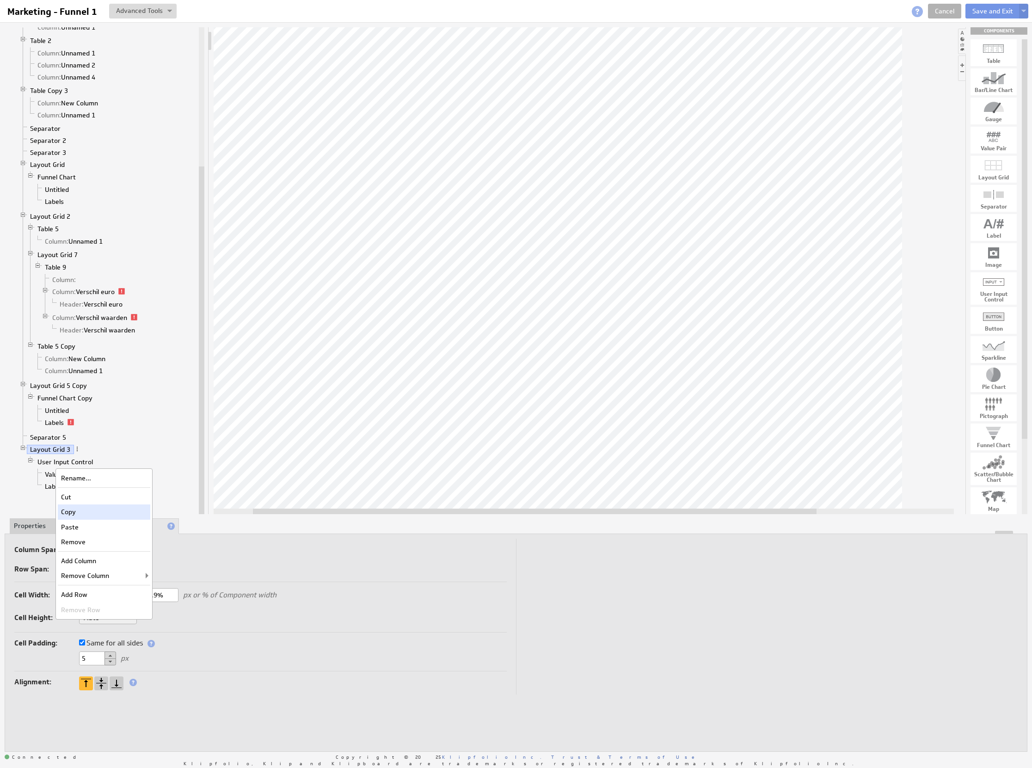
click at [83, 510] on div "Copy" at bounding box center [104, 511] width 92 height 15
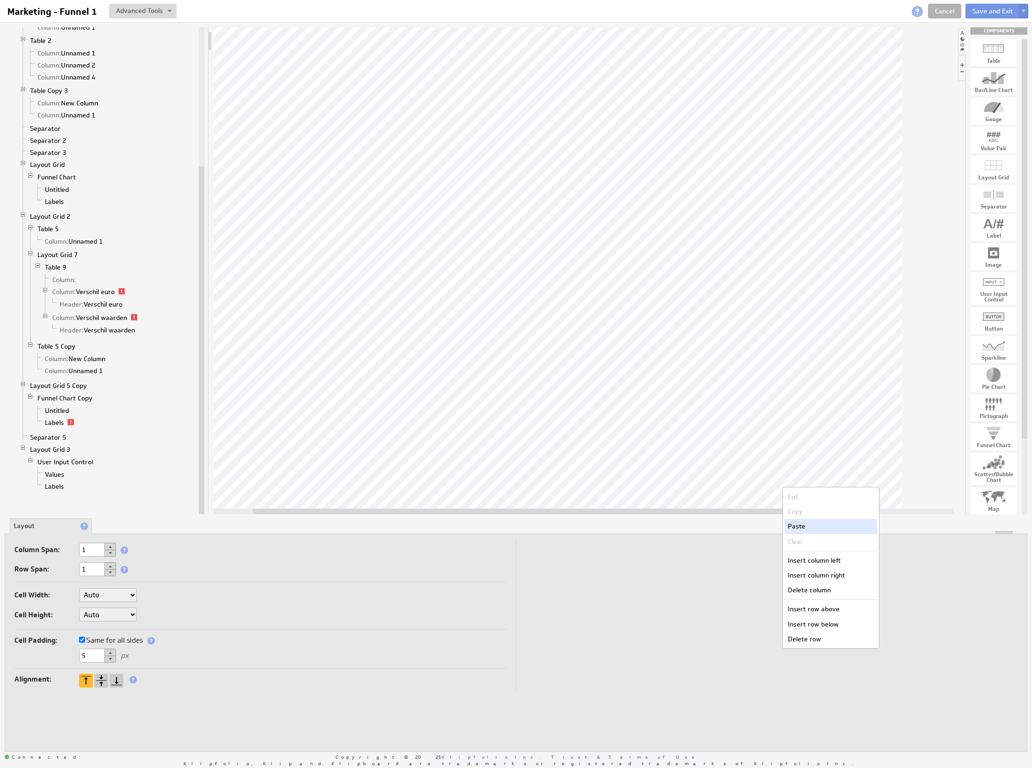
click at [802, 533] on div "Paste" at bounding box center [831, 526] width 92 height 15
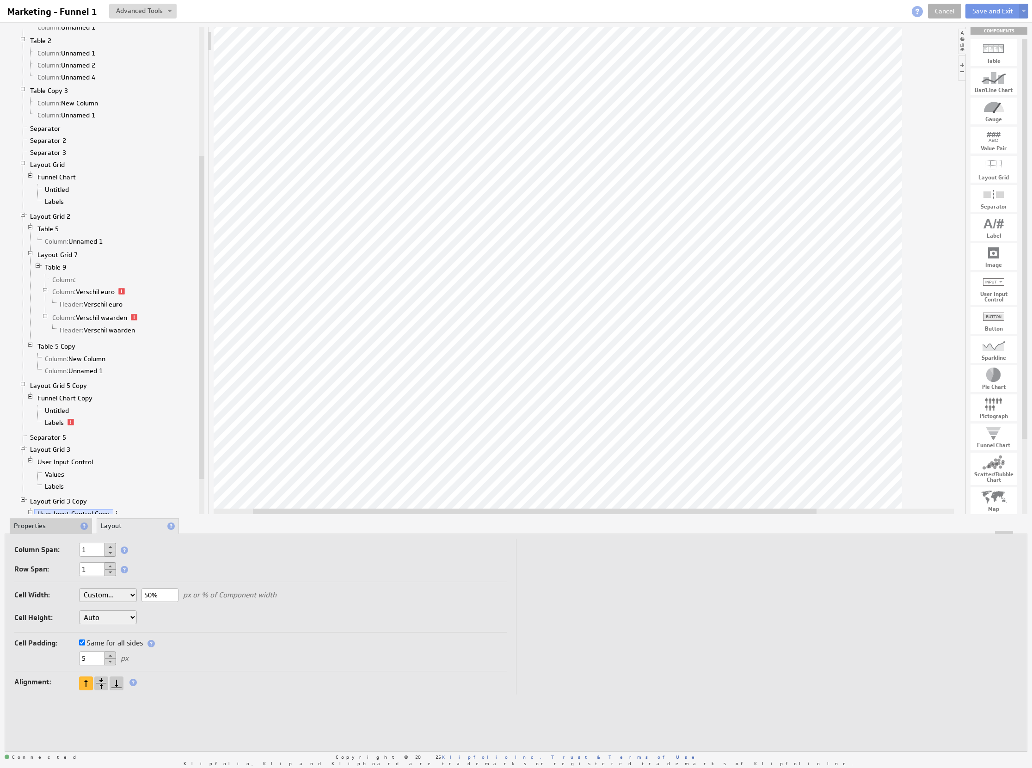
click at [67, 529] on li "Properties" at bounding box center [51, 526] width 82 height 16
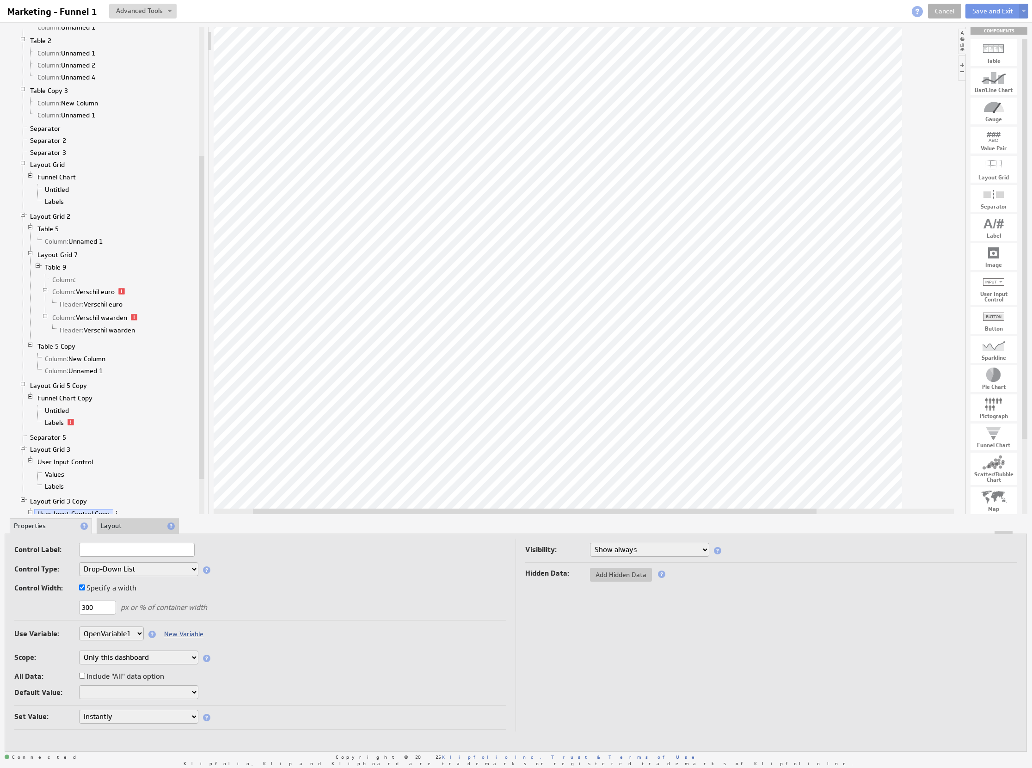
click at [189, 633] on link "New Variable" at bounding box center [183, 634] width 39 height 8
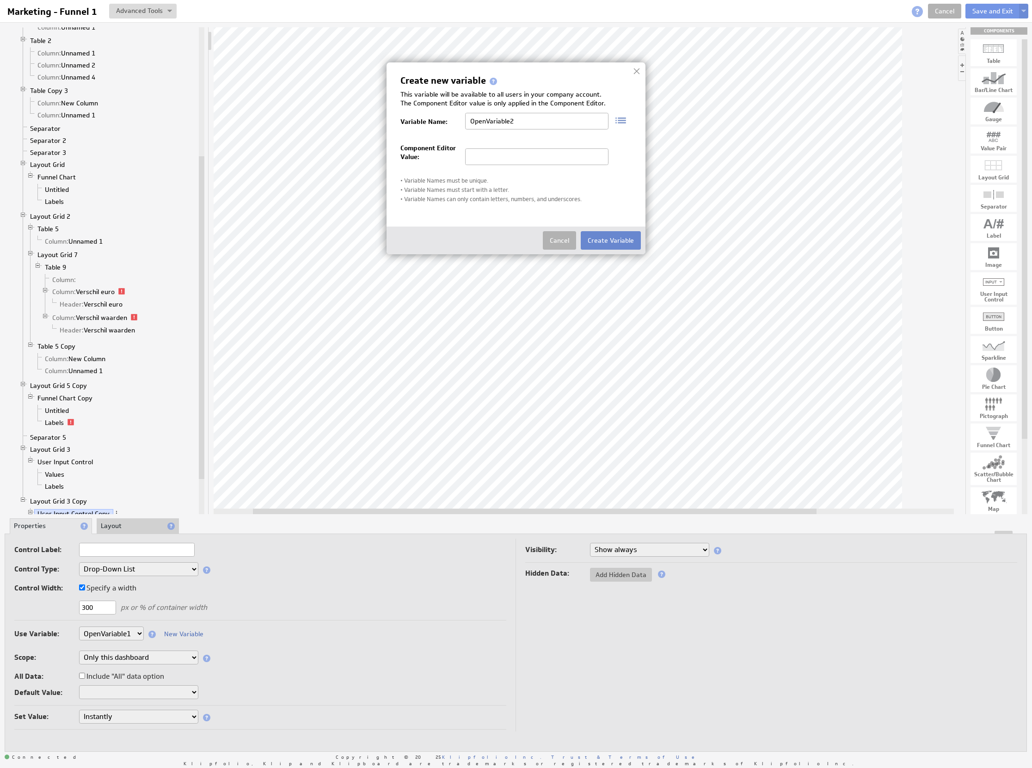
type input "OpenVariable2"
click at [618, 246] on button "Create Variable" at bounding box center [611, 240] width 60 height 18
select select "OpenVariable2"
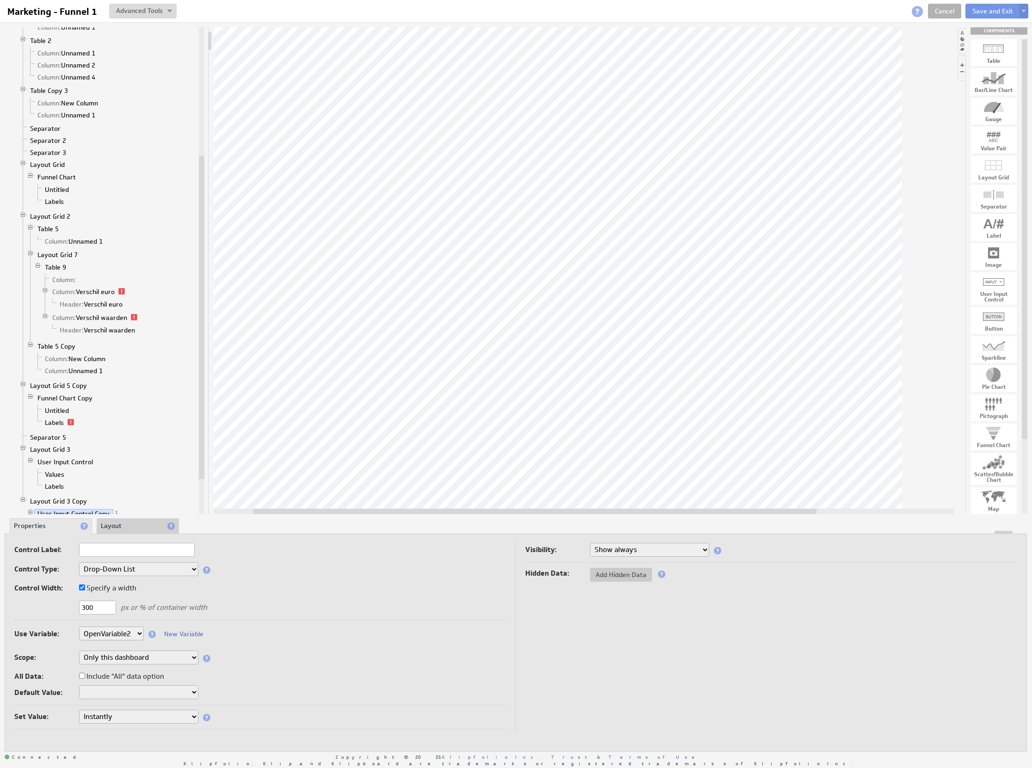
click at [264, 680] on div "All Data: Include "All" data option" at bounding box center [260, 677] width 492 height 15
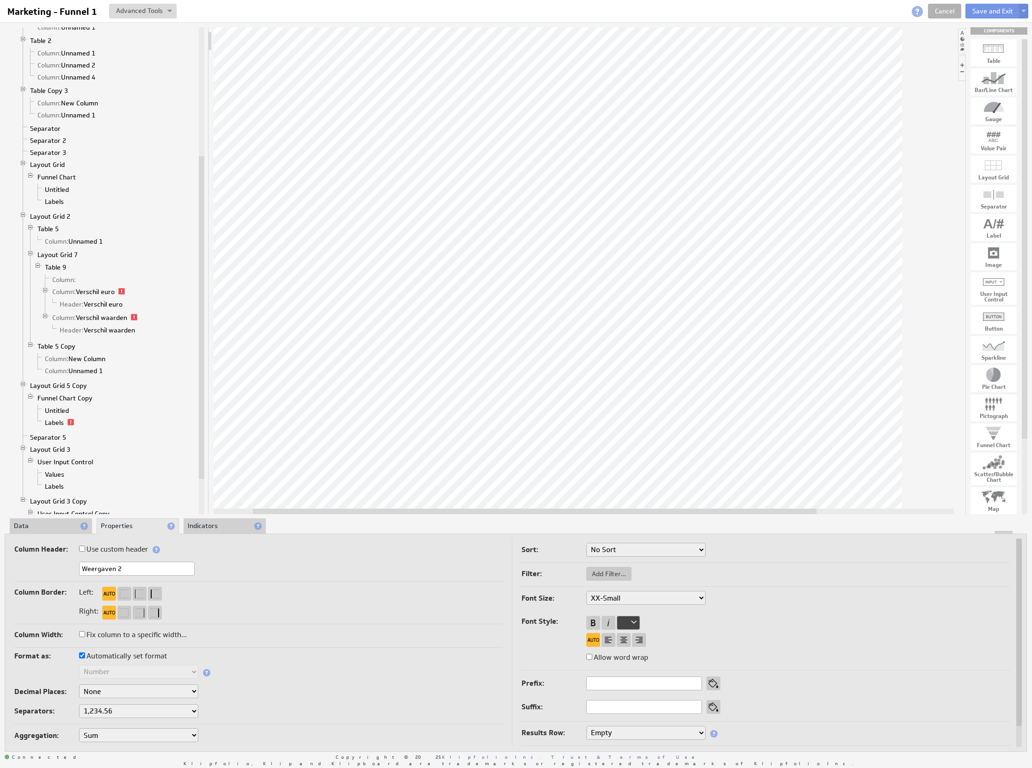
click at [40, 527] on li "Data" at bounding box center [51, 526] width 82 height 16
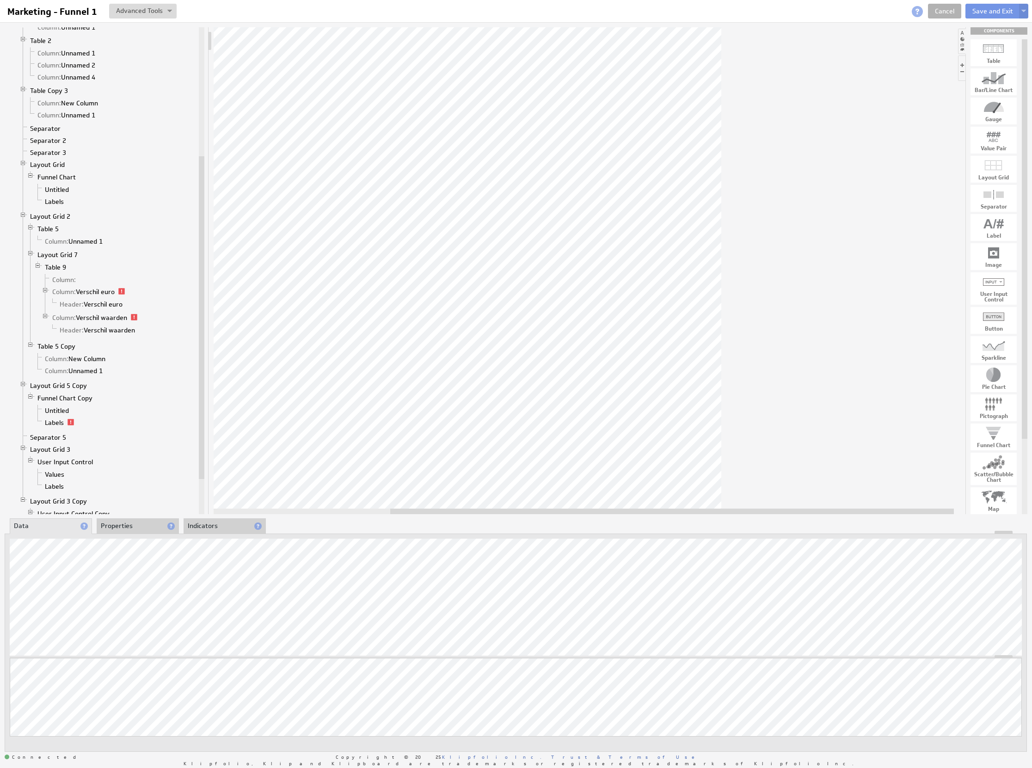
click at [749, 504] on div at bounding box center [584, 270] width 740 height 487
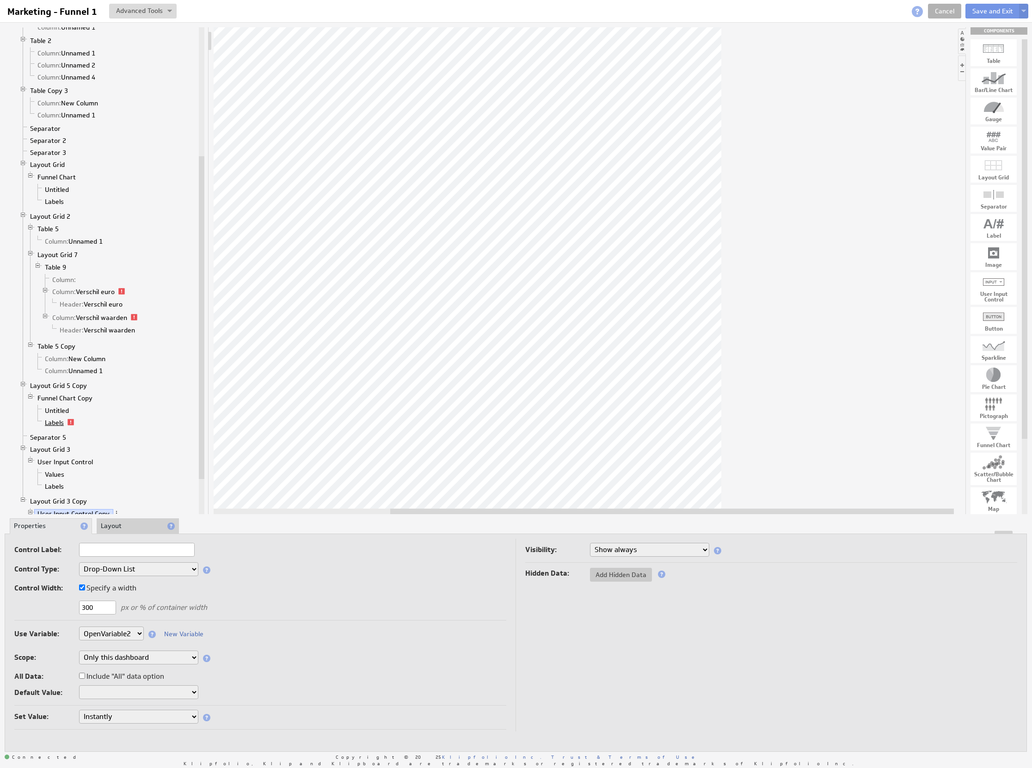
click at [55, 427] on link "Labels" at bounding box center [55, 422] width 26 height 9
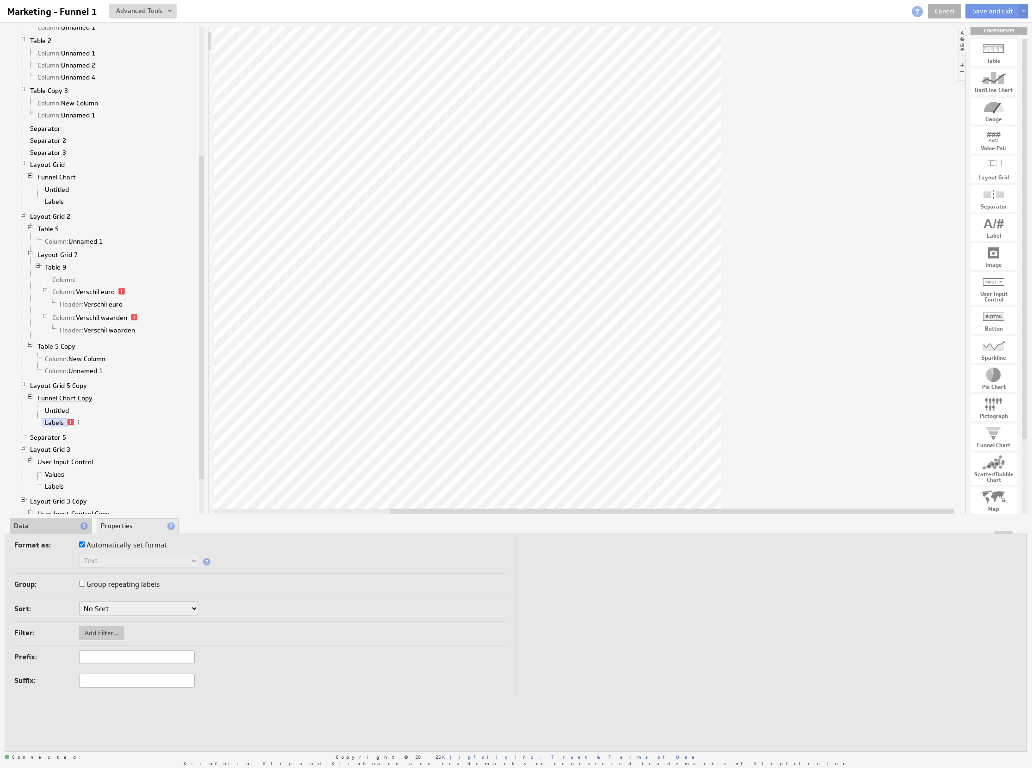
click at [65, 403] on link "Funnel Chart Copy" at bounding box center [65, 398] width 62 height 9
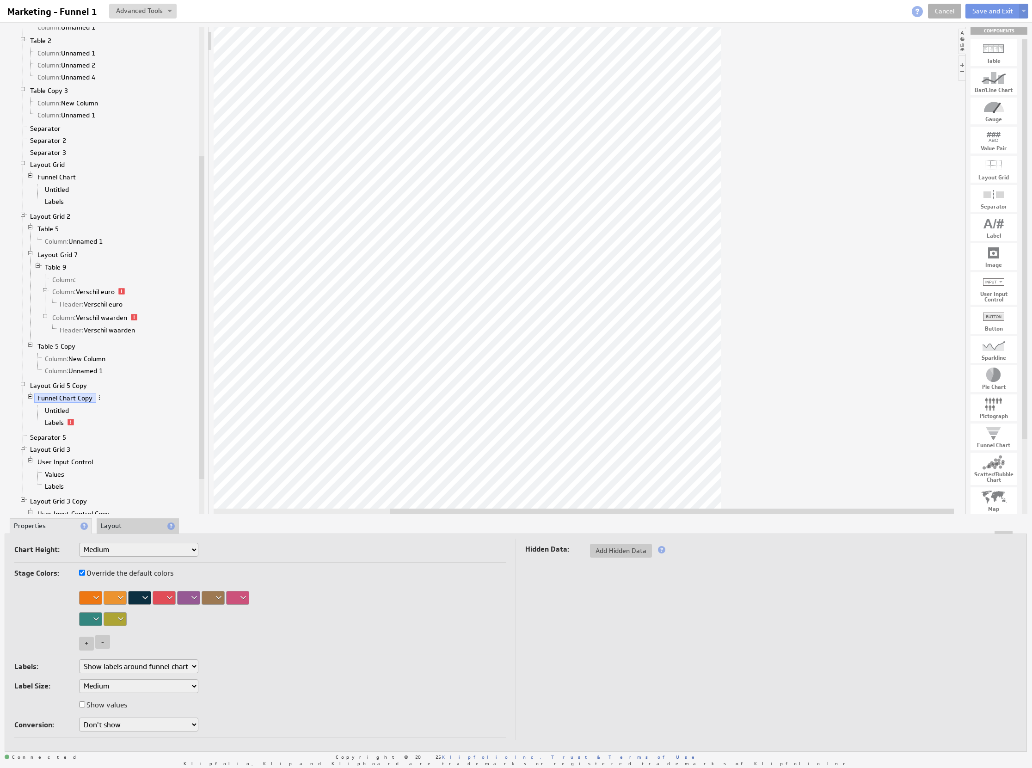
click at [60, 521] on li "Properties" at bounding box center [51, 526] width 82 height 16
click at [59, 415] on link "Untitled" at bounding box center [57, 410] width 31 height 9
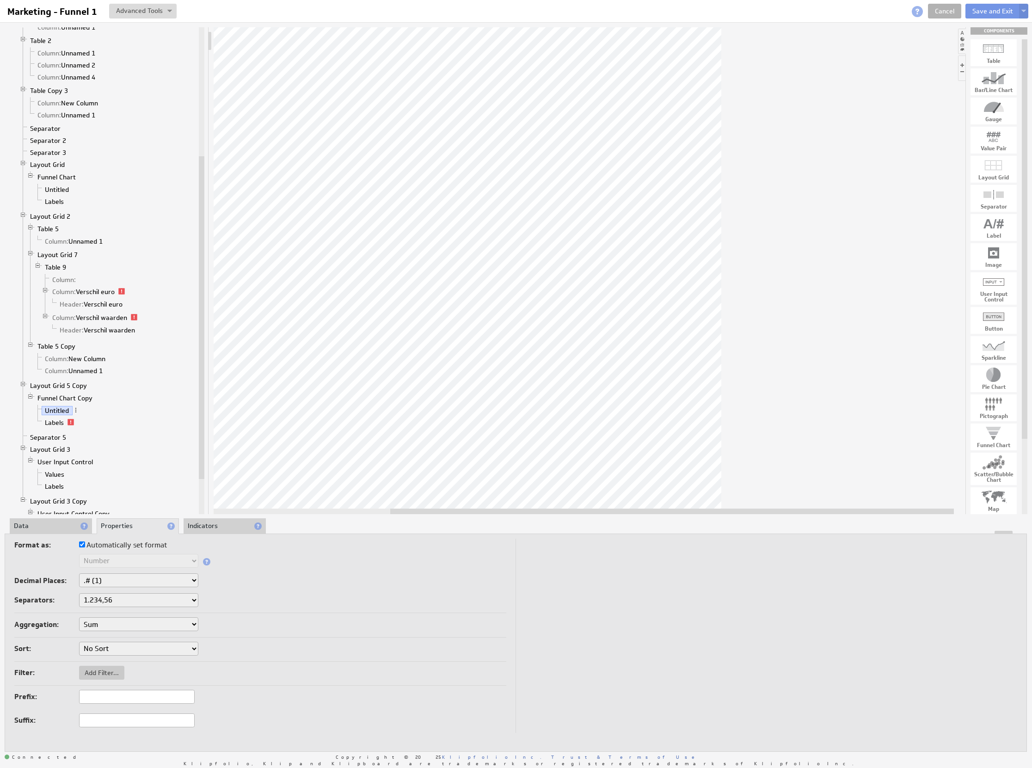
click at [60, 522] on li "Data" at bounding box center [51, 526] width 82 height 16
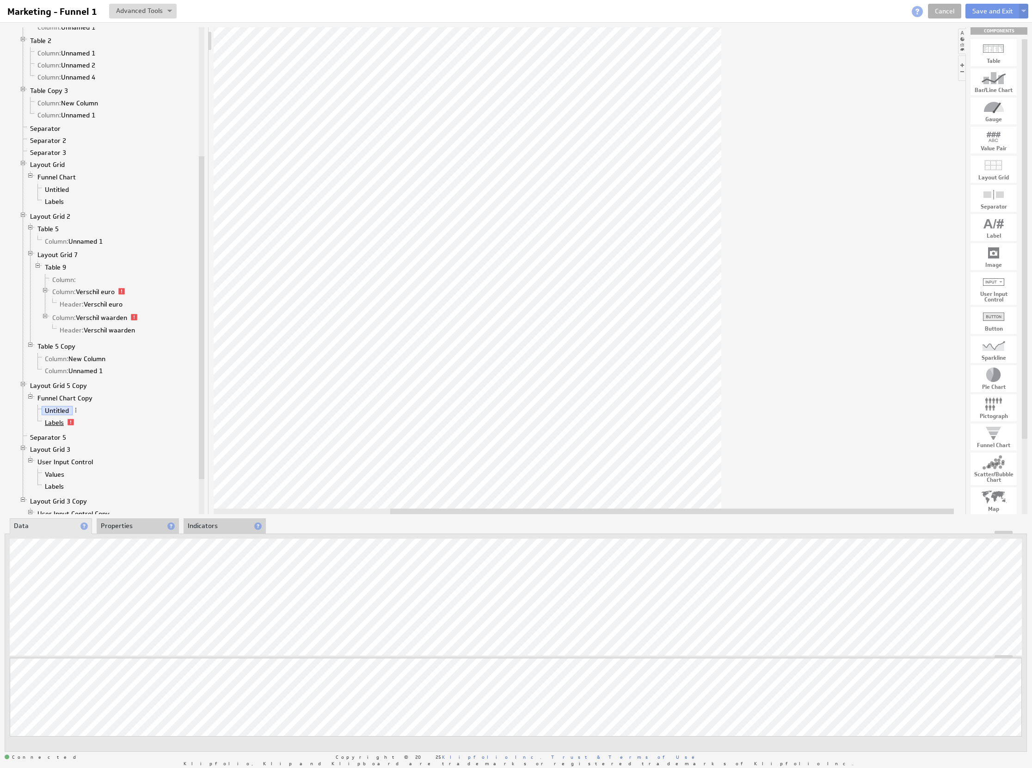
click at [55, 427] on link "Labels" at bounding box center [55, 422] width 26 height 9
click at [993, 13] on button "Save and Exit" at bounding box center [992, 11] width 55 height 15
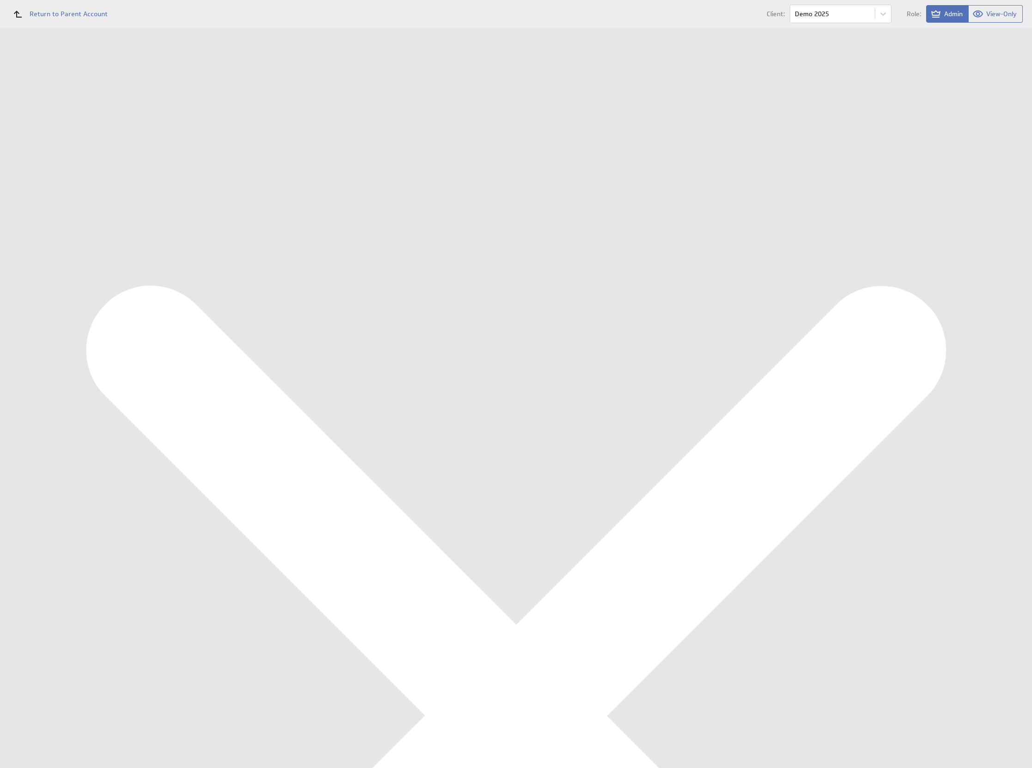
click at [763, 28] on div "Ondernemersadviseurs B.V. Marketing KPI Dashboard Show:" at bounding box center [576, 28] width 912 height 0
click at [990, 330] on div "Edit..." at bounding box center [962, 334] width 92 height 15
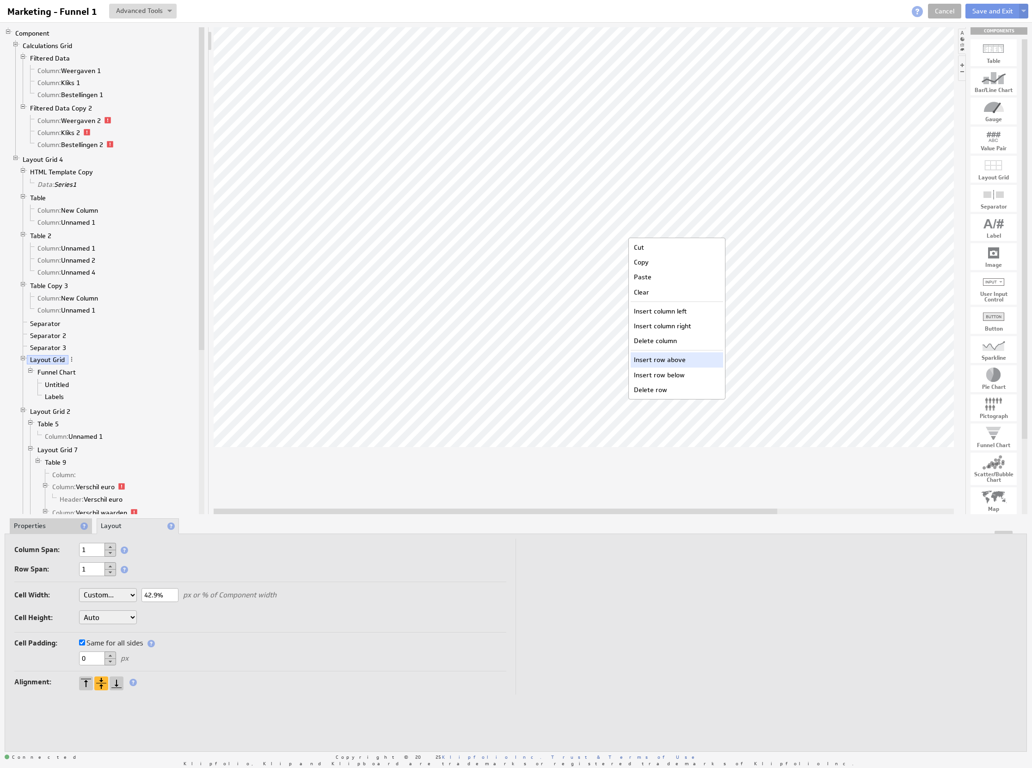
click at [700, 355] on div "Insert row above" at bounding box center [677, 359] width 92 height 15
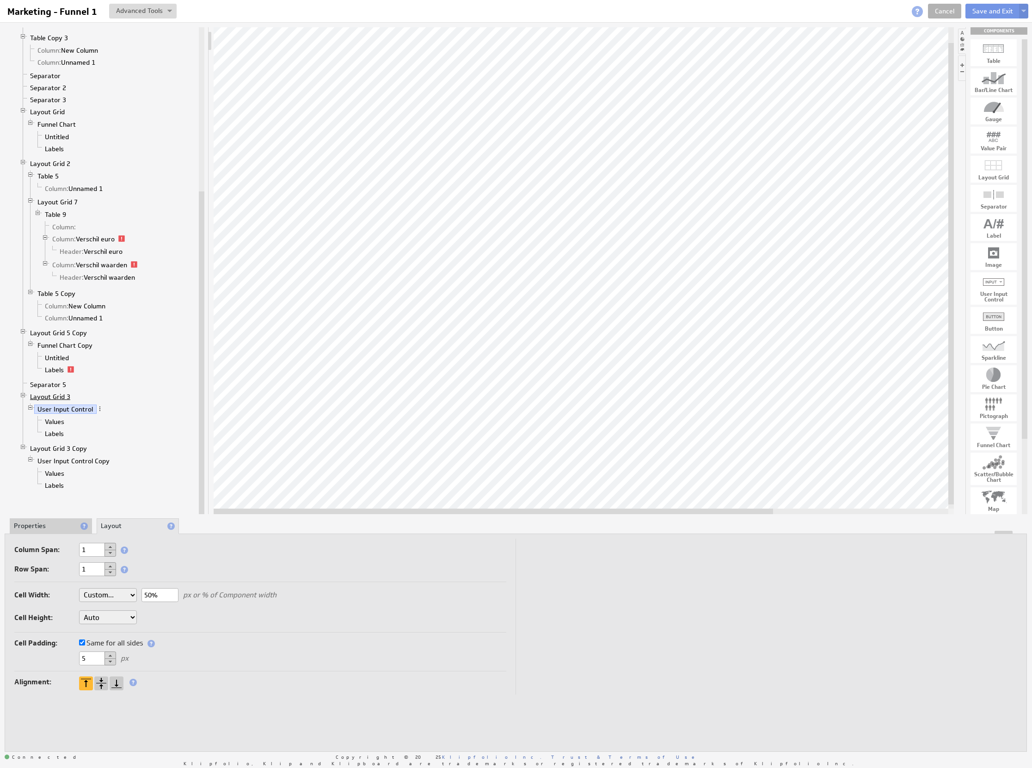
click at [61, 401] on link "Layout Grid 3" at bounding box center [50, 396] width 47 height 9
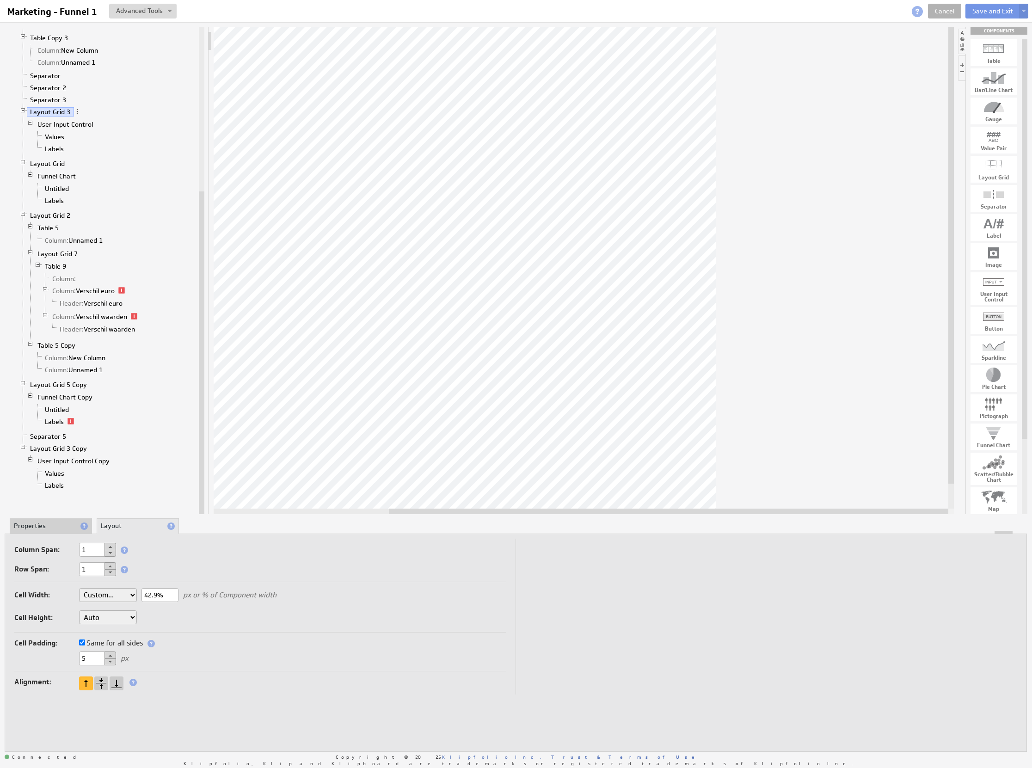
drag, startPoint x: 748, startPoint y: 512, endPoint x: 969, endPoint y: 492, distance: 221.4
click at [969, 492] on div "Component Calculations Grid Filtered Data Column: Weergaven 1 Column: Kliks 1 C…" at bounding box center [516, 270] width 1023 height 487
click at [62, 453] on link "Layout Grid 3 Copy" at bounding box center [59, 448] width 64 height 9
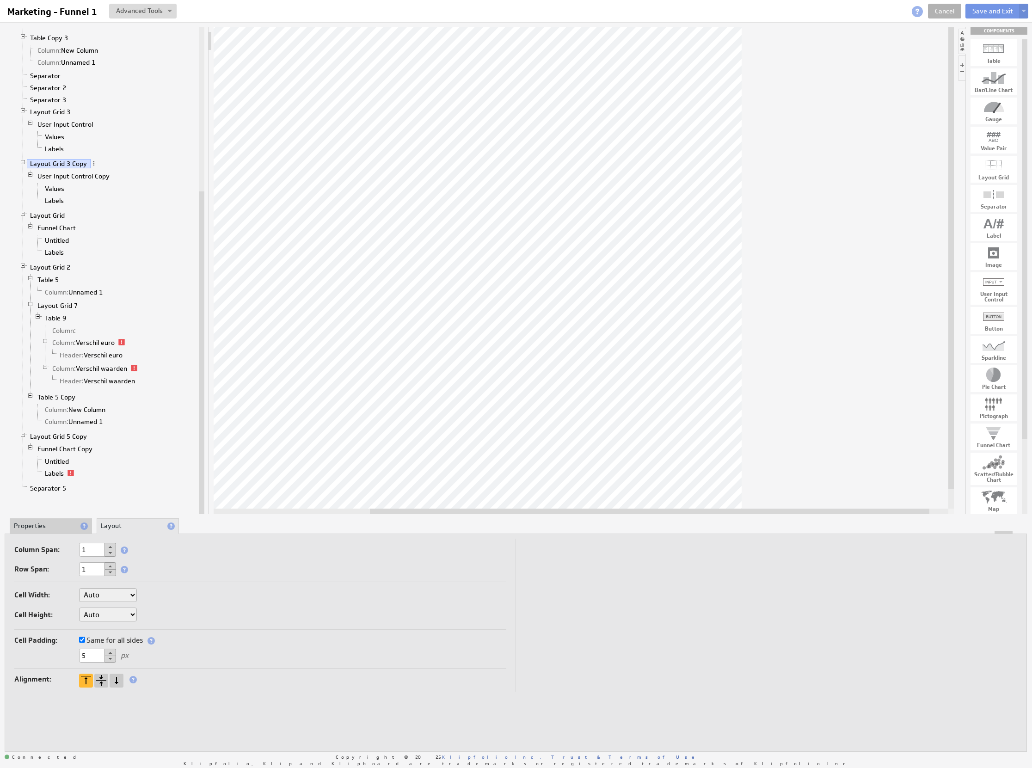
drag, startPoint x: 566, startPoint y: 514, endPoint x: 540, endPoint y: 511, distance: 25.6
click at [541, 511] on div at bounding box center [650, 512] width 560 height 6
click at [462, 505] on div at bounding box center [584, 270] width 740 height 487
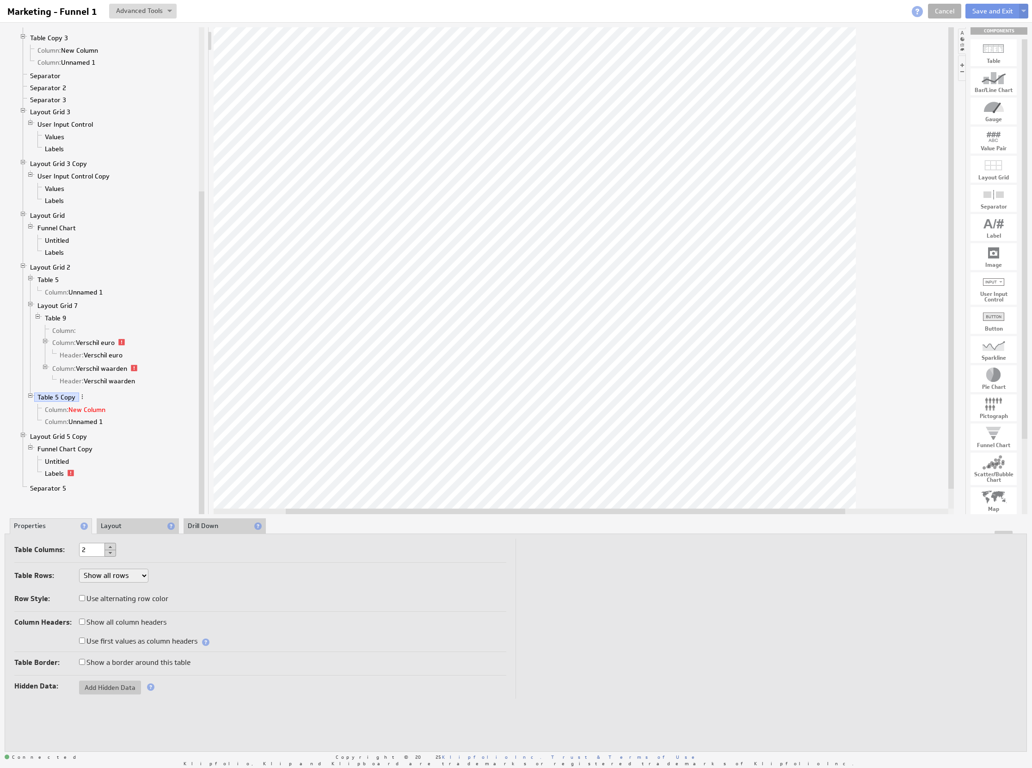
click at [76, 416] on li "Column: New Column" at bounding box center [115, 410] width 163 height 12
click at [74, 414] on link "Column: New Column" at bounding box center [76, 409] width 68 height 9
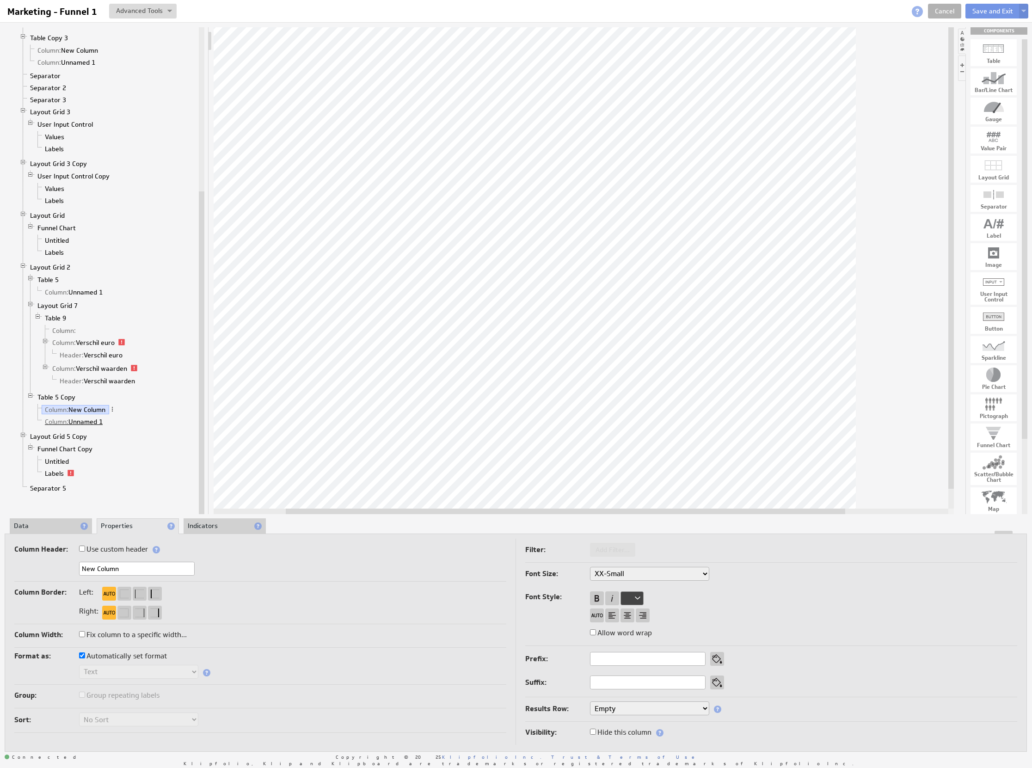
click at [74, 426] on link "Column: Unnamed 1" at bounding box center [74, 421] width 65 height 9
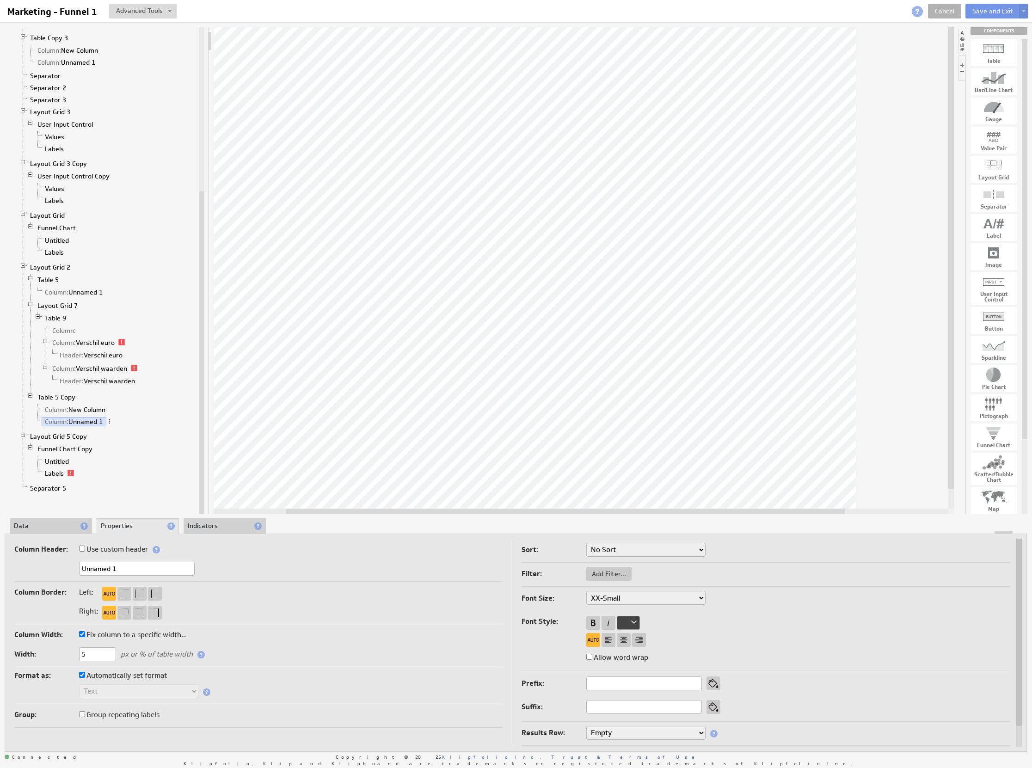
click at [58, 530] on li "Data" at bounding box center [51, 526] width 82 height 16
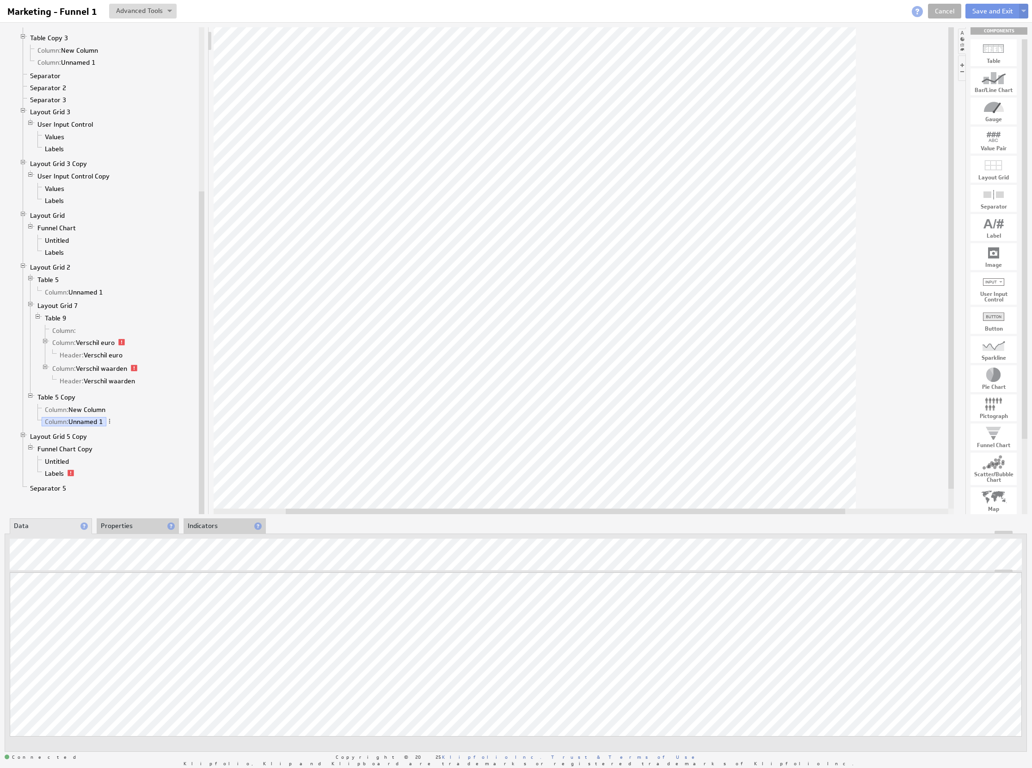
click at [118, 526] on li "Properties" at bounding box center [138, 526] width 82 height 16
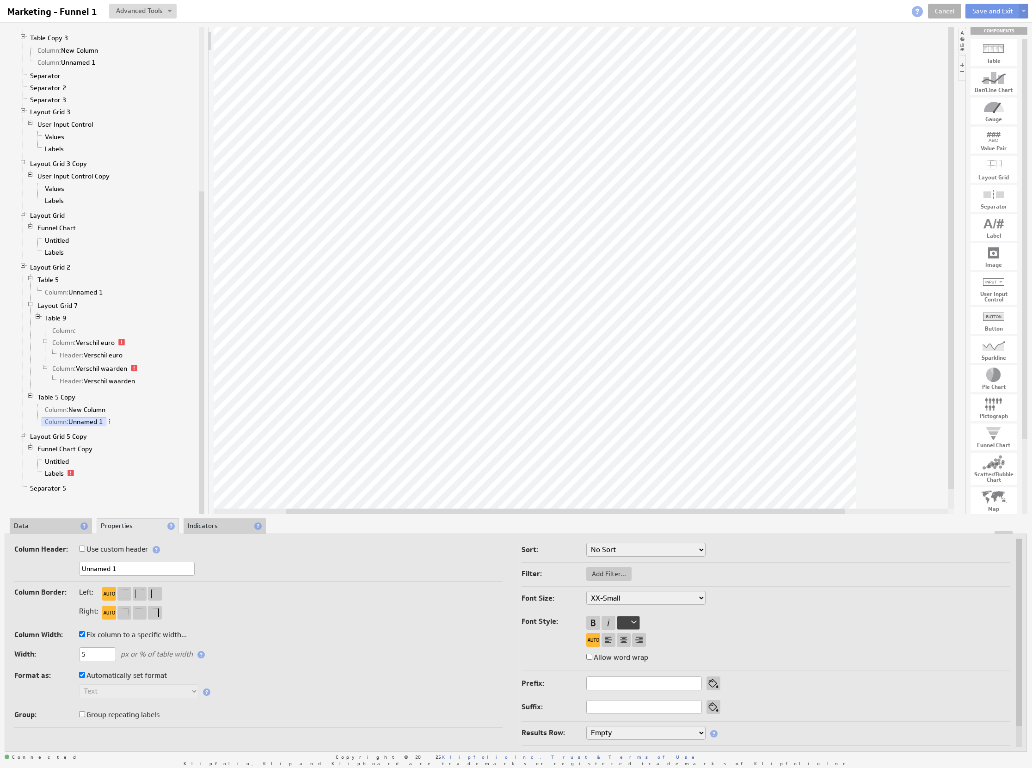
click at [227, 530] on li "Indicators" at bounding box center [225, 526] width 82 height 16
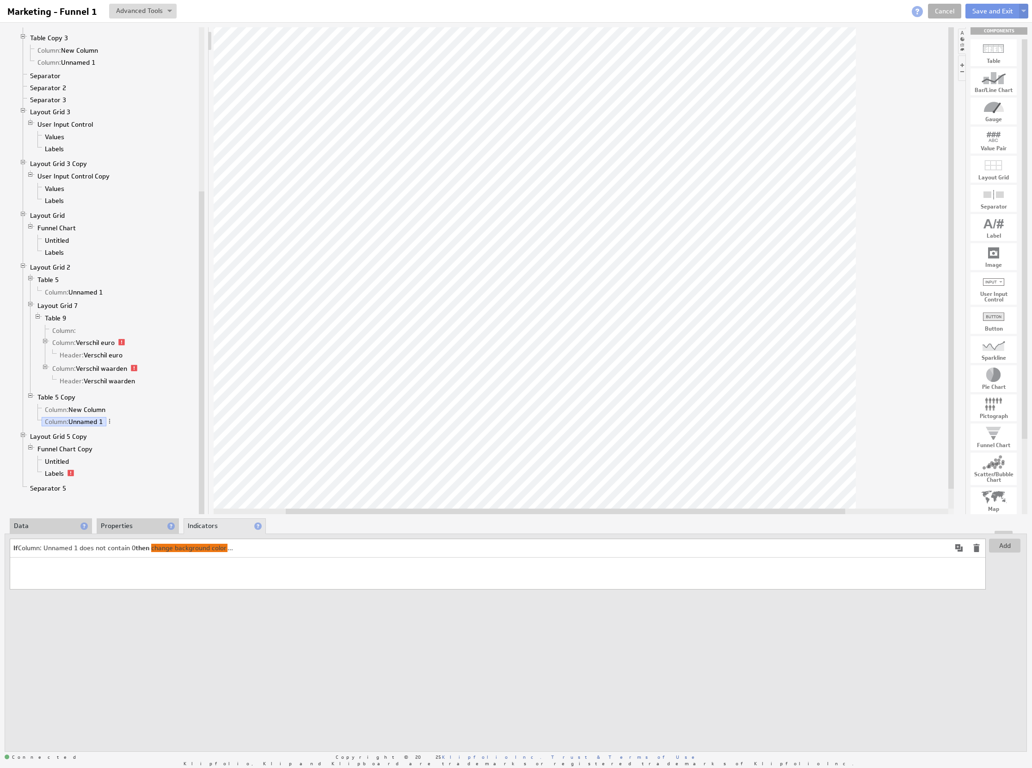
click at [146, 551] on strong "then" at bounding box center [142, 548] width 14 height 8
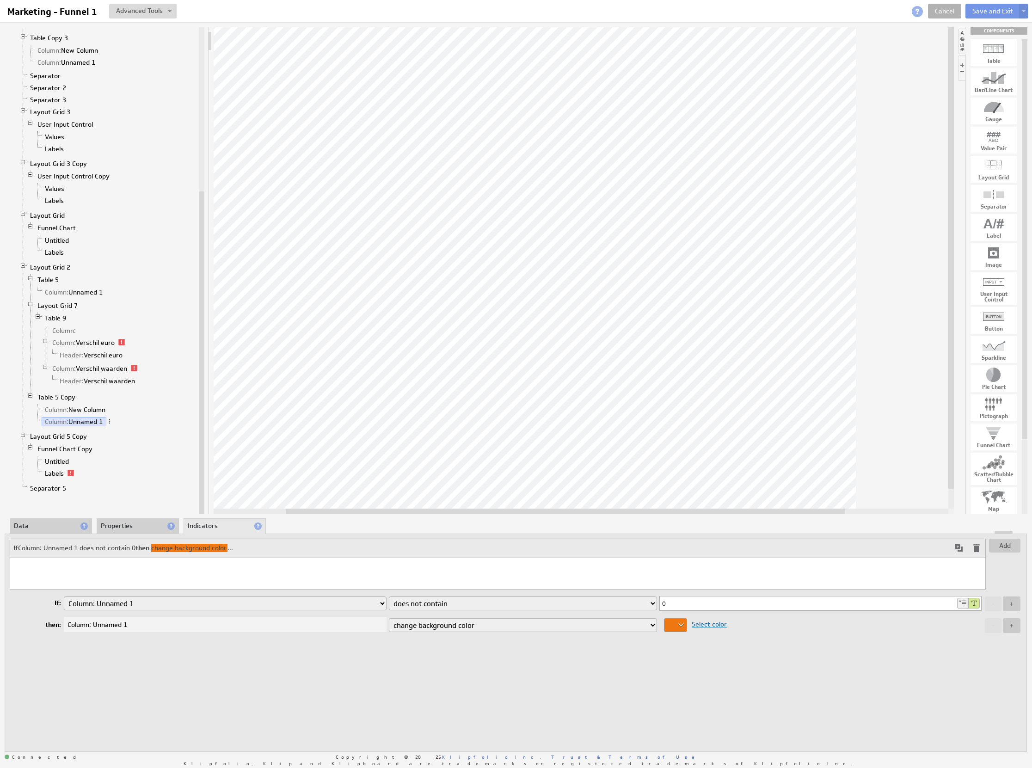
click at [396, 674] on div "Add If Column: Unnamed 1 does not contain 0 then change background color ... If…" at bounding box center [516, 643] width 1022 height 218
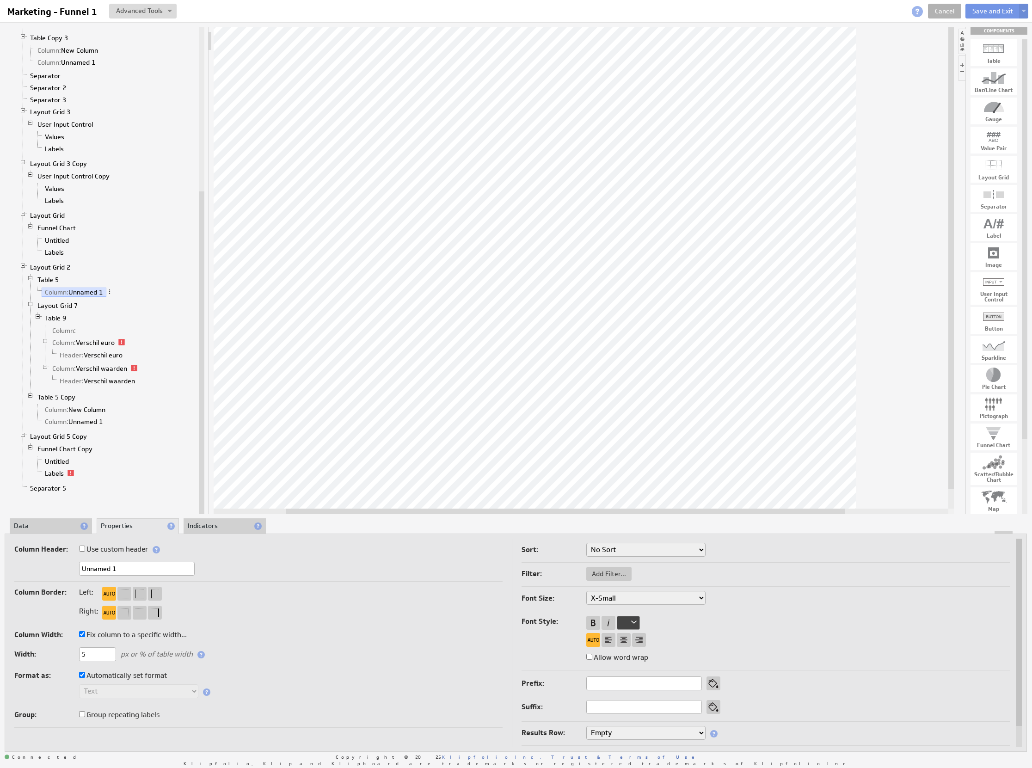
click at [43, 519] on li "Data" at bounding box center [51, 526] width 82 height 16
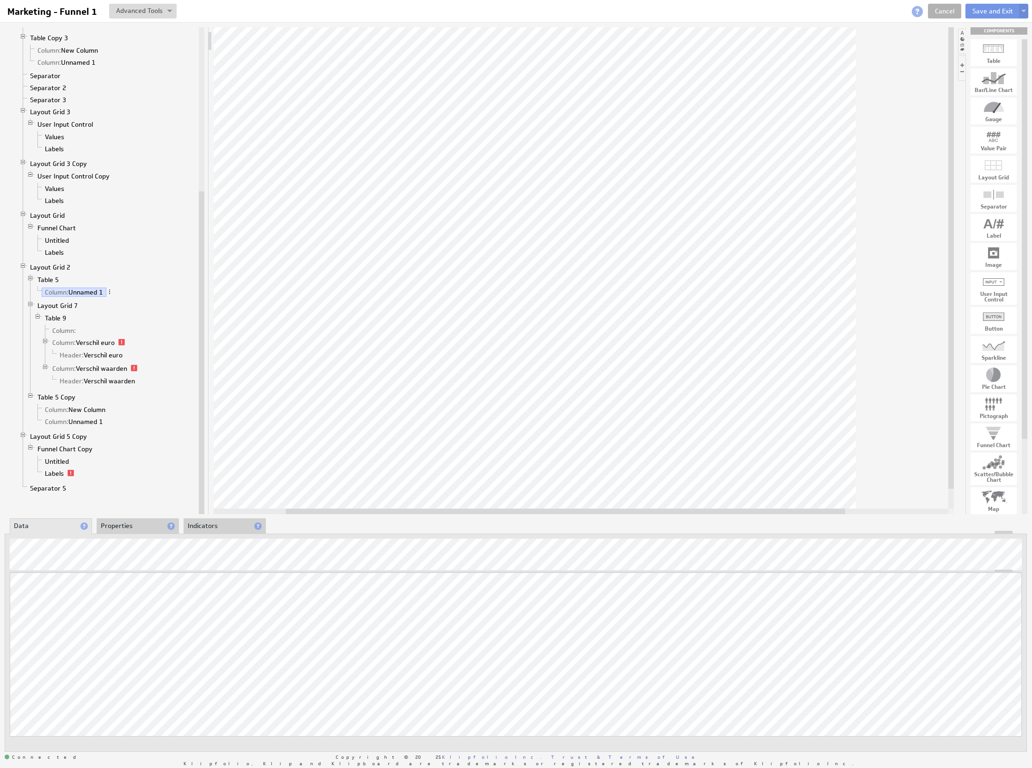
click at [1008, 572] on div "Updating... Select a Function ARRAY DATE SELECT SLICE SUM Data Manipulation Log…" at bounding box center [516, 667] width 1012 height 190
click at [974, 622] on div "Updating... Select a Function ARRAY DATE SELECT SLICE SUM Data Manipulation Log…" at bounding box center [516, 667] width 1012 height 190
click at [54, 284] on link "Table 5" at bounding box center [48, 279] width 28 height 9
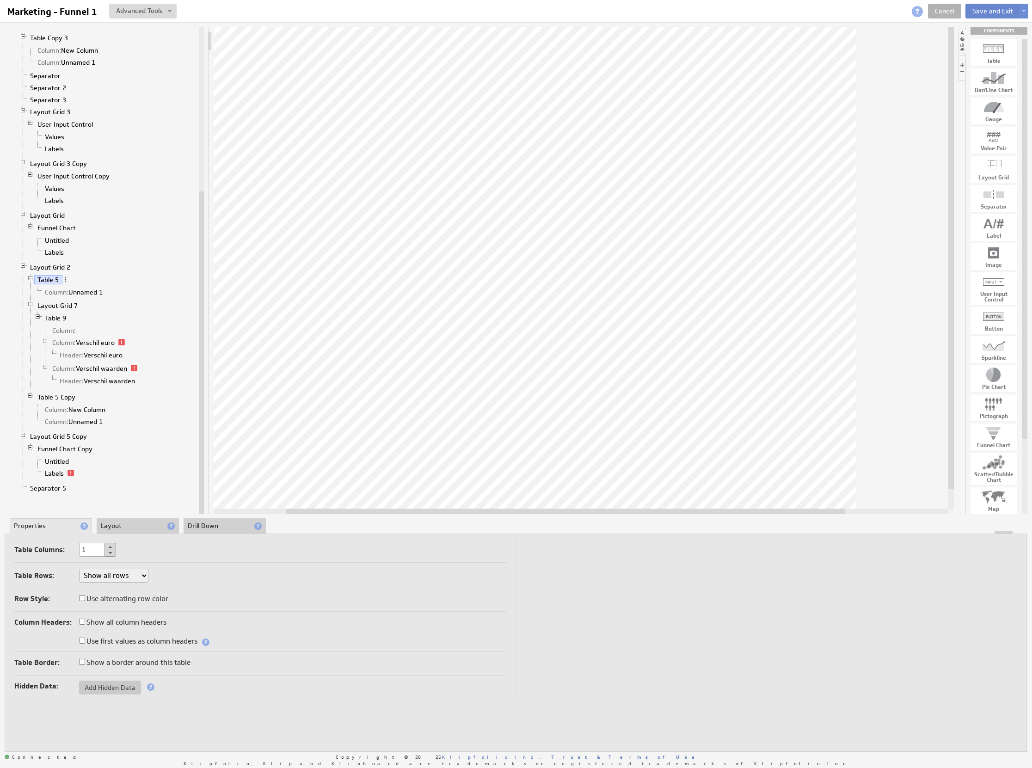
click at [987, 12] on button "Save and Exit" at bounding box center [992, 11] width 55 height 15
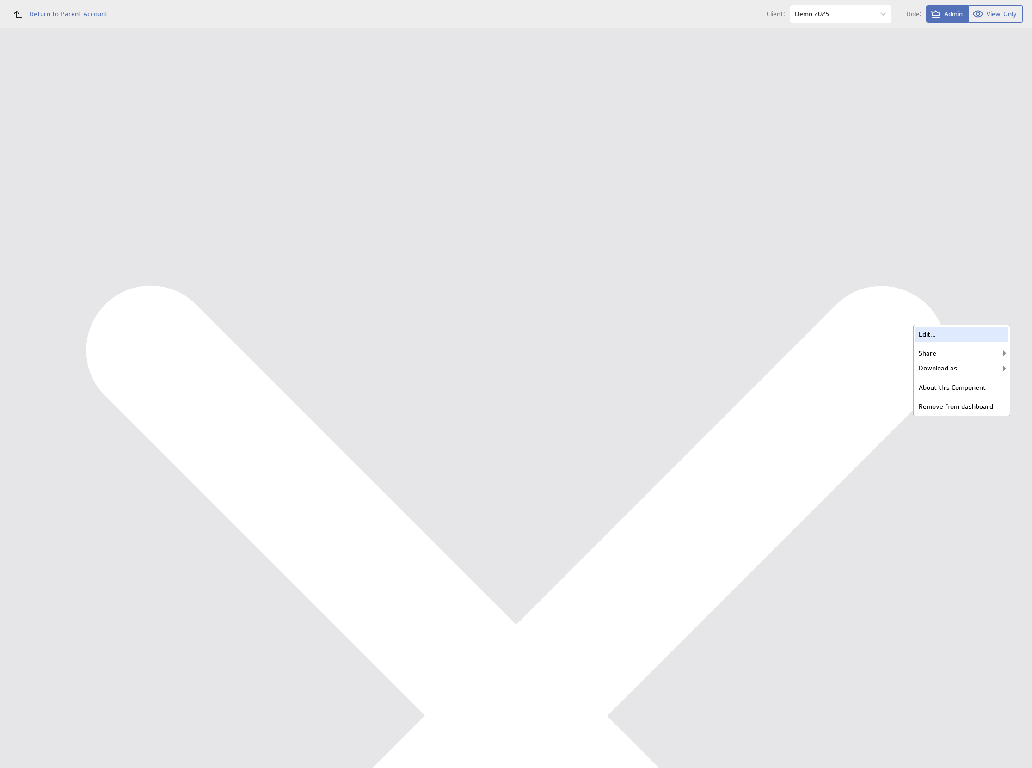
click at [990, 332] on div "Edit..." at bounding box center [962, 334] width 92 height 15
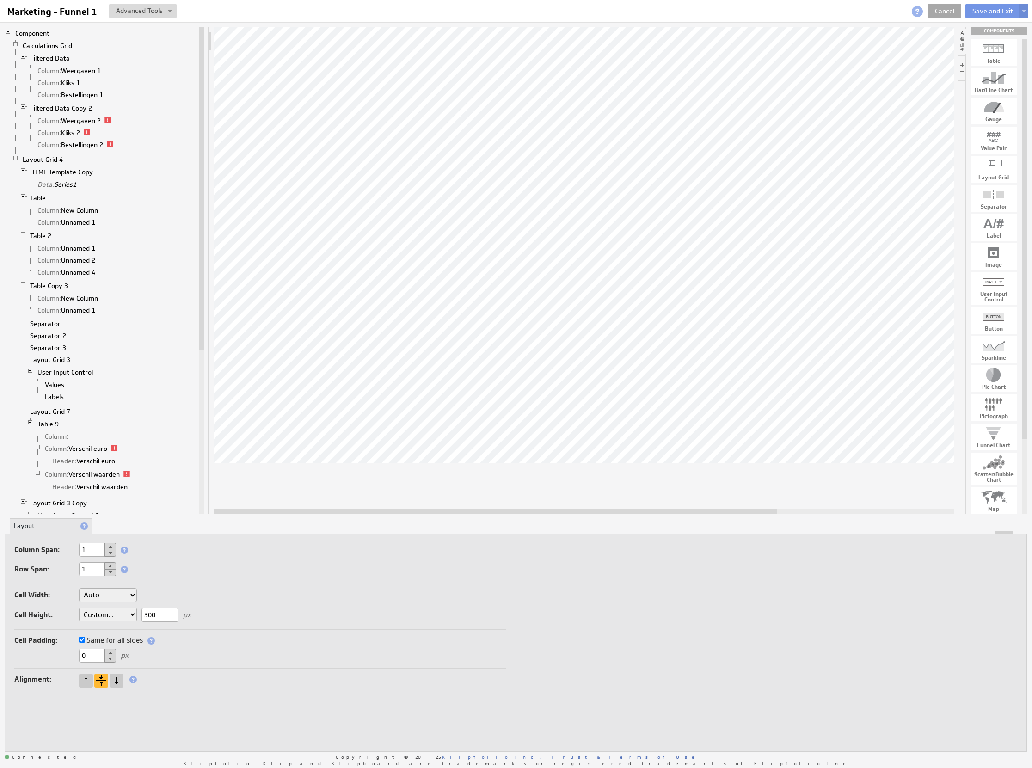
click at [956, 10] on link "Cancel" at bounding box center [944, 11] width 33 height 15
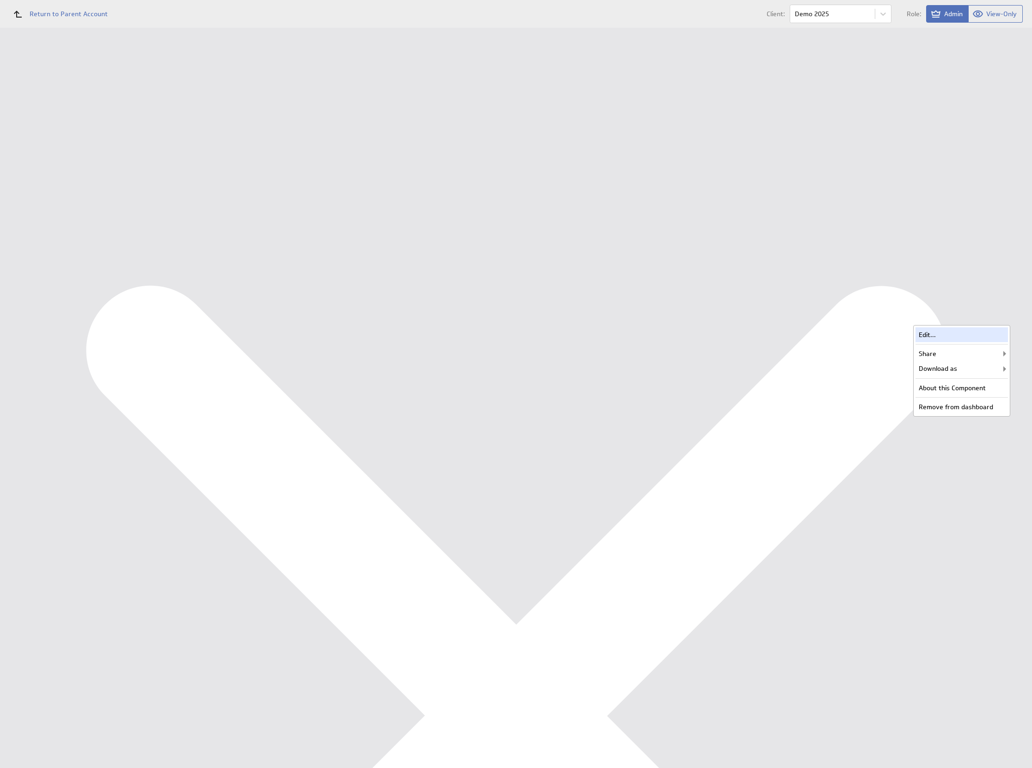
click at [990, 329] on div "Edit..." at bounding box center [962, 334] width 92 height 15
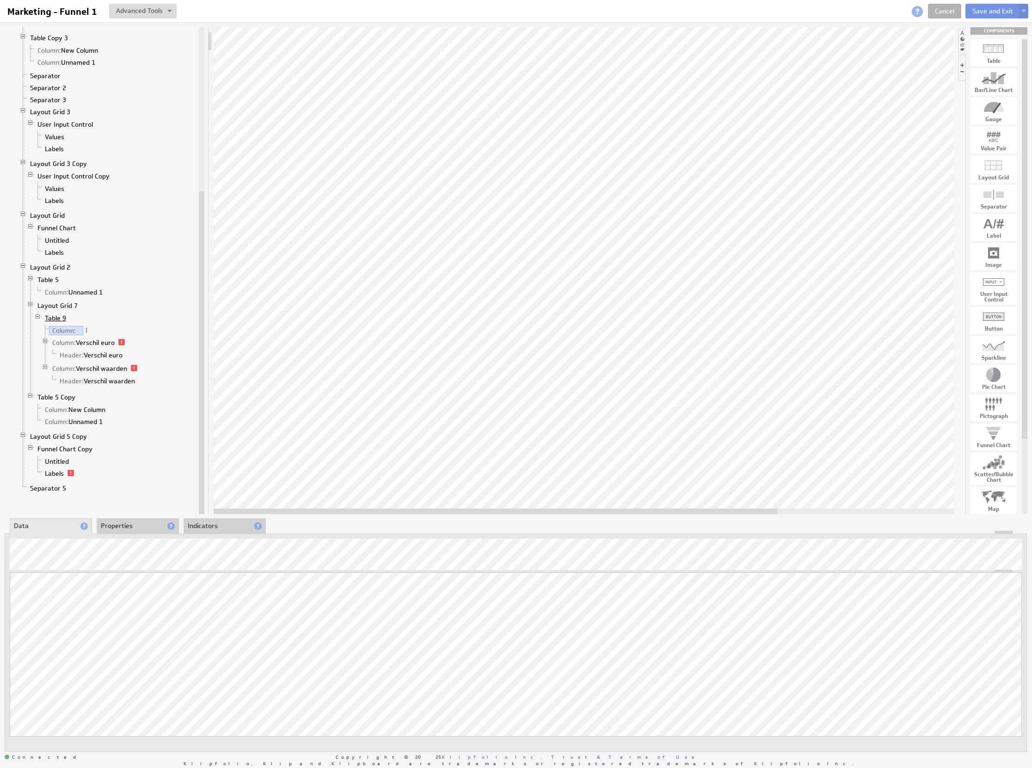
click at [58, 323] on link "Table 9" at bounding box center [56, 318] width 28 height 9
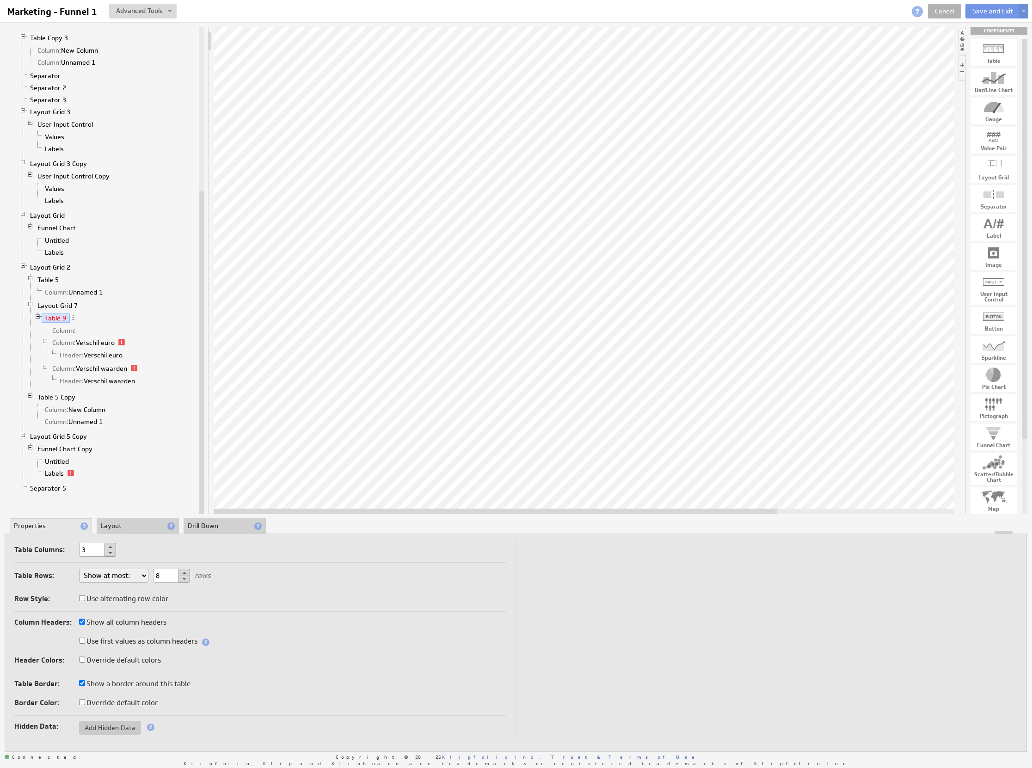
click at [56, 325] on li "Table 9 Column: Column: Verschil euro Header: Verschil euro Column: Verschil wa…" at bounding box center [115, 351] width 163 height 78
click at [48, 284] on link "Table 5" at bounding box center [48, 279] width 28 height 9
click at [115, 521] on li "Layout" at bounding box center [138, 526] width 82 height 16
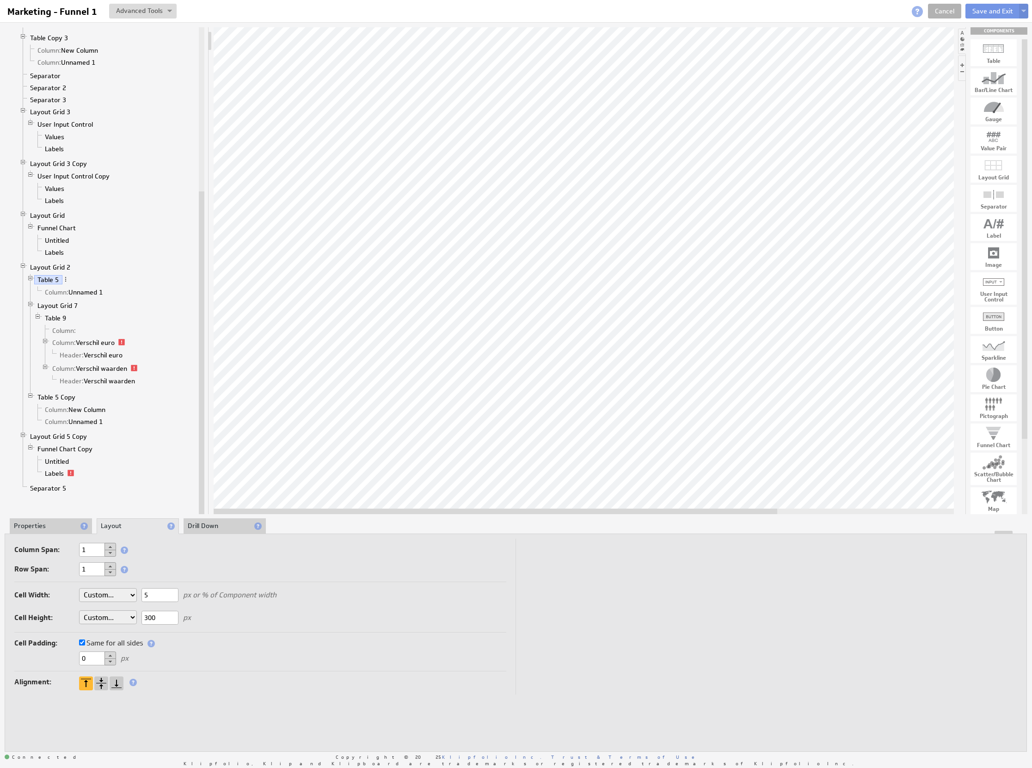
click at [45, 525] on li "Properties" at bounding box center [51, 526] width 82 height 16
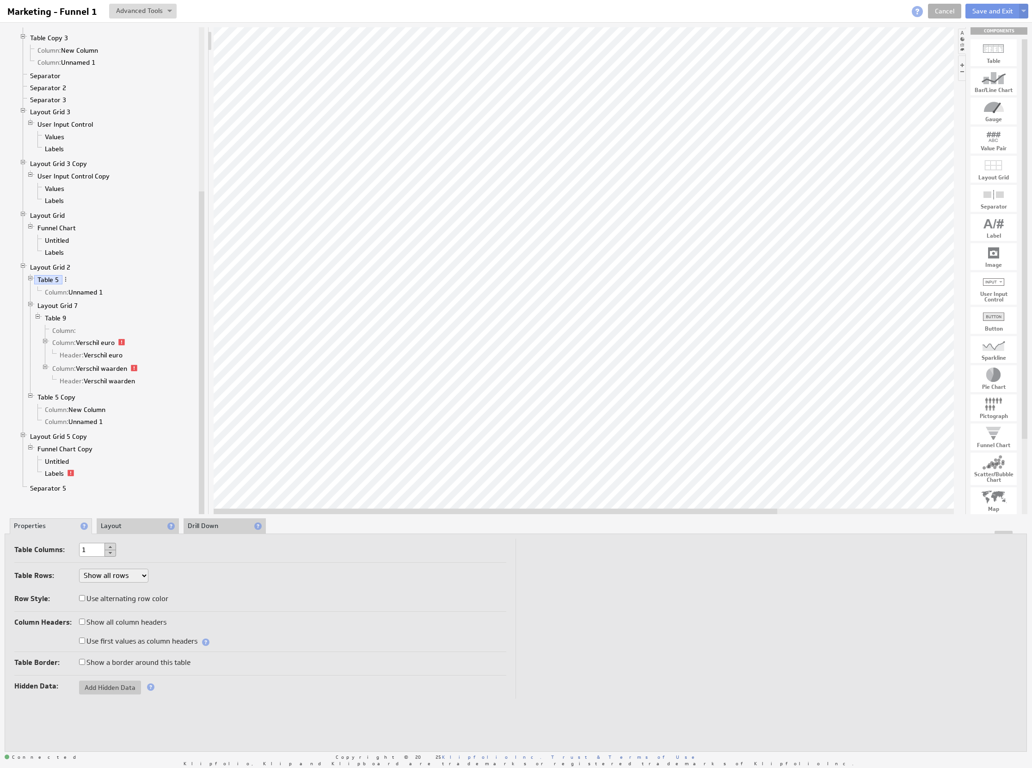
click at [133, 522] on li "Layout" at bounding box center [138, 526] width 82 height 16
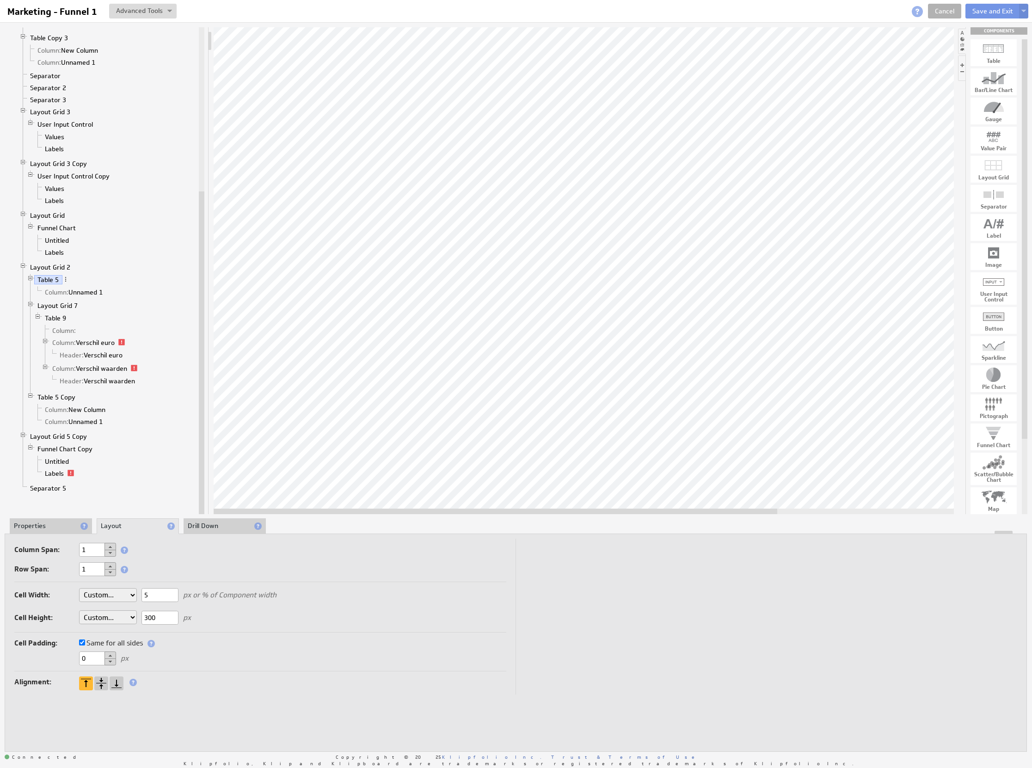
click at [129, 618] on select "Auto Custom..." at bounding box center [108, 617] width 58 height 14
select select "auto"
click at [56, 272] on link "Layout Grid 2" at bounding box center [50, 267] width 47 height 9
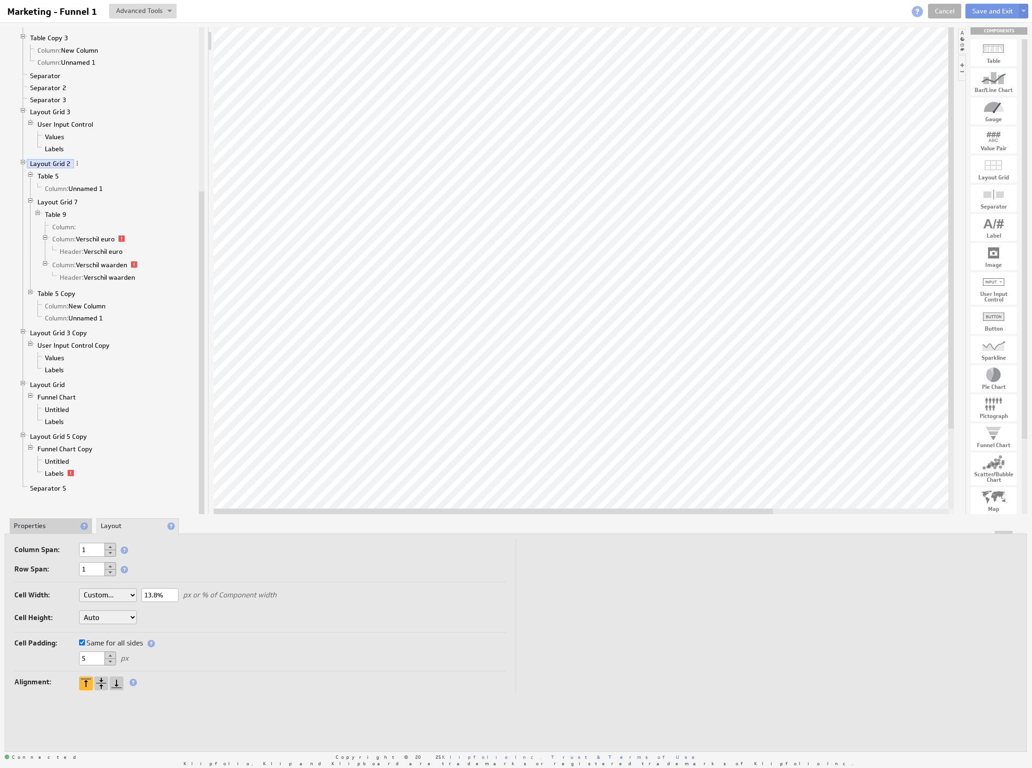
click at [110, 566] on button at bounding box center [111, 565] width 12 height 7
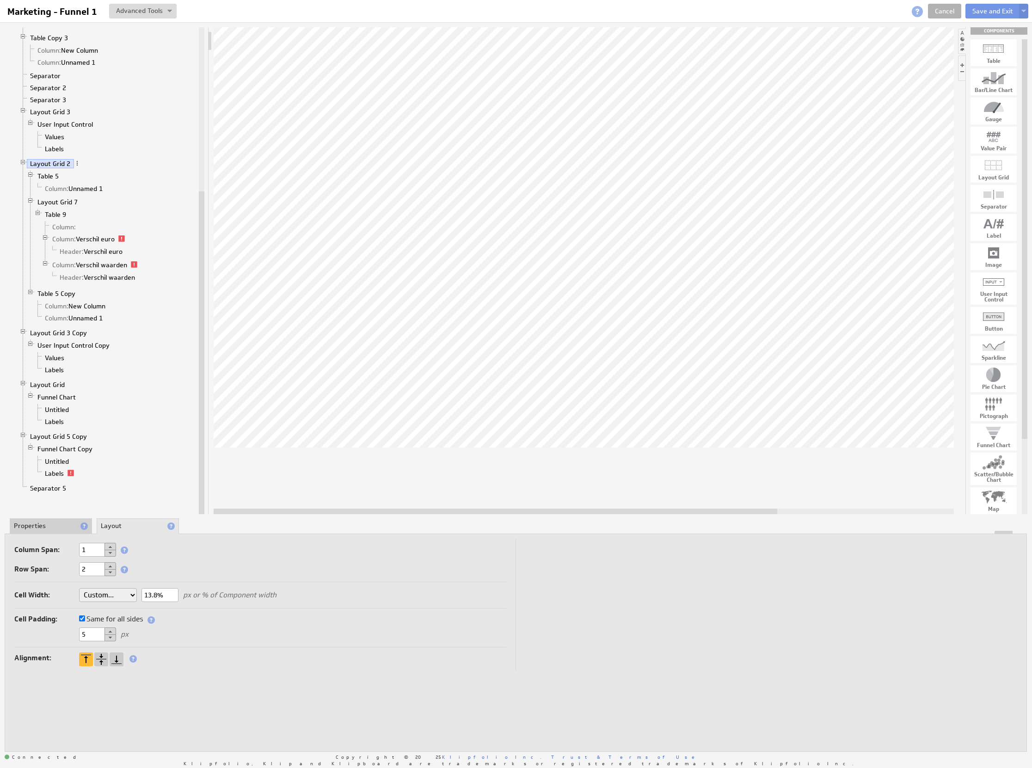
drag, startPoint x: 92, startPoint y: 639, endPoint x: 72, endPoint y: 637, distance: 20.4
click at [72, 637] on div "5 px" at bounding box center [260, 634] width 492 height 15
type input "0"
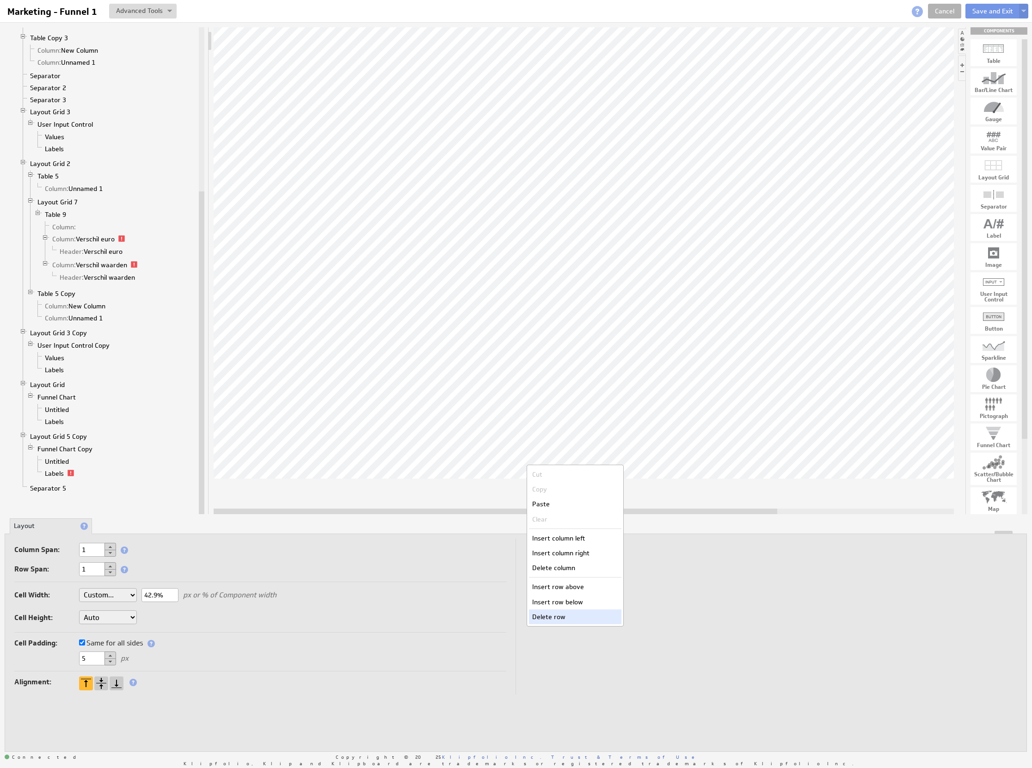
click at [550, 614] on div "Delete row" at bounding box center [575, 616] width 92 height 15
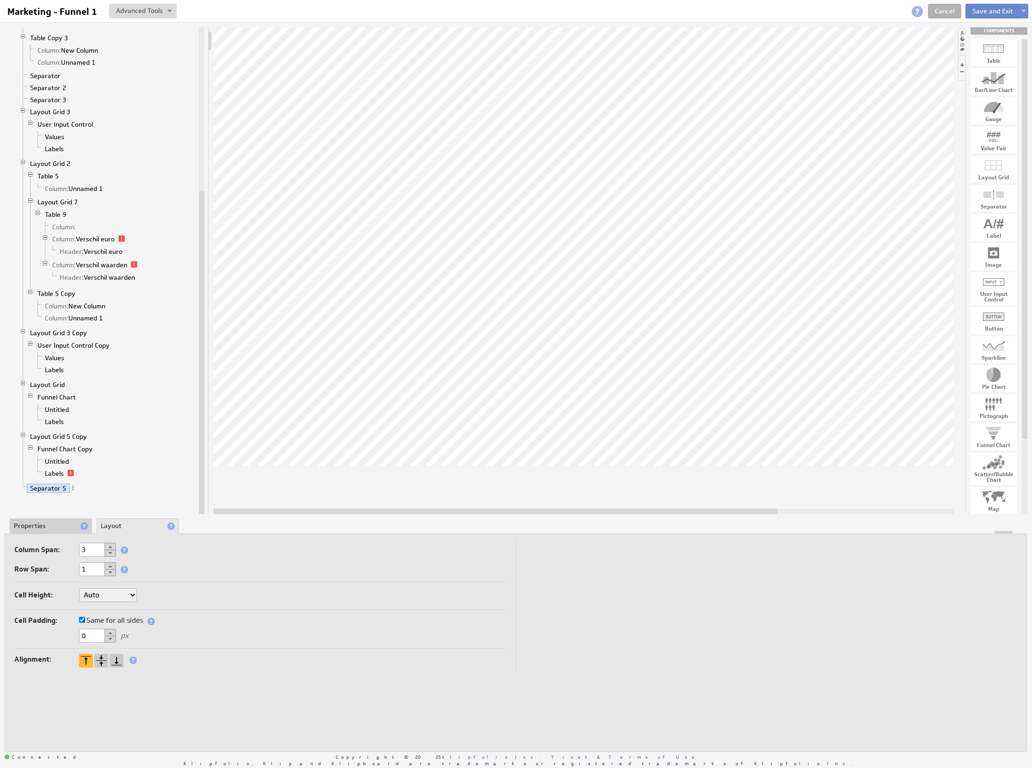
click at [994, 12] on button "Save and Exit" at bounding box center [992, 11] width 55 height 15
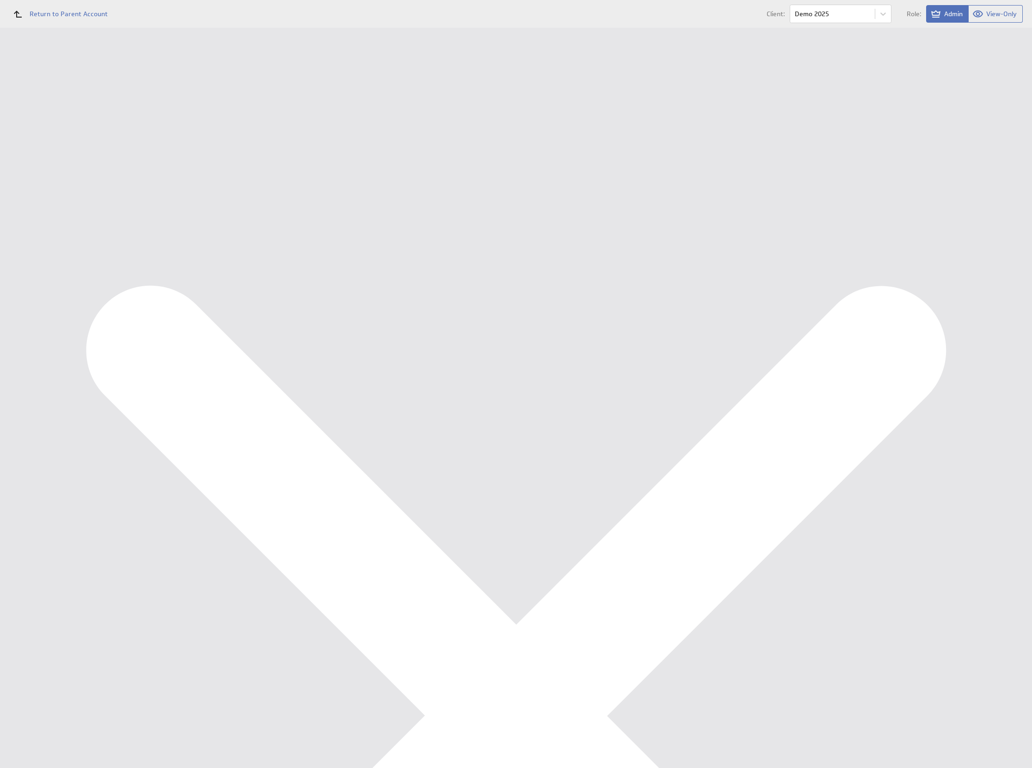
click at [807, 28] on div "Ondernemersadviseurs B.V. Marketing KPI Dashboard Show:" at bounding box center [576, 28] width 912 height 0
click at [999, 332] on div "Edit..." at bounding box center [962, 334] width 92 height 15
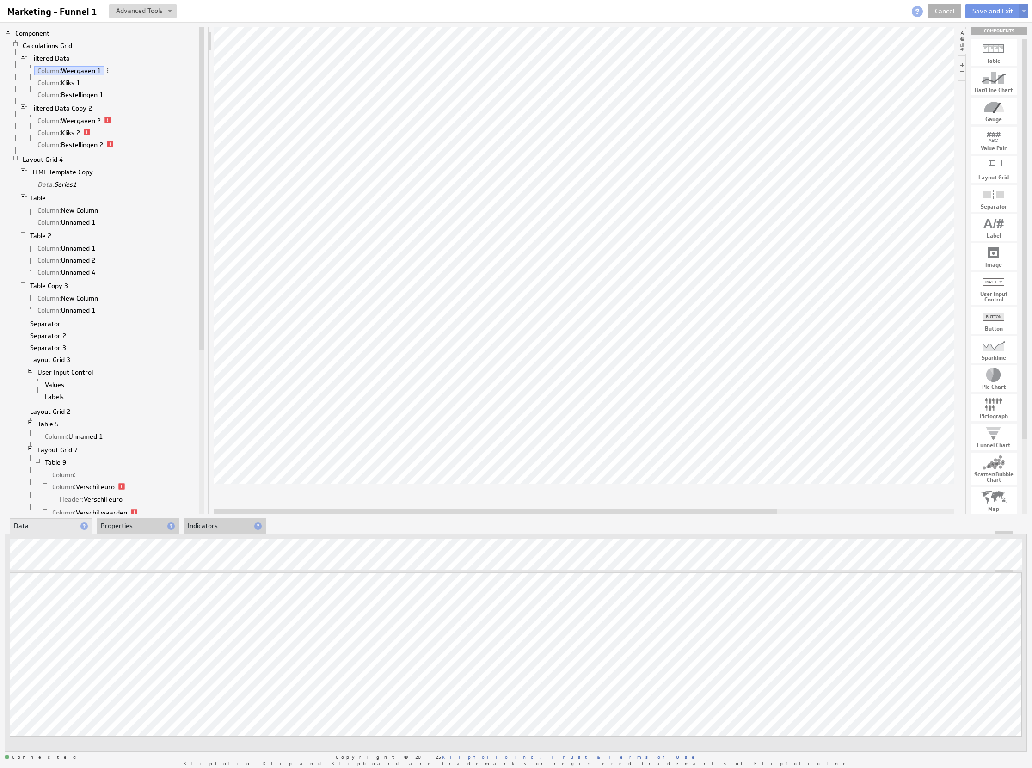
drag, startPoint x: 599, startPoint y: 511, endPoint x: 509, endPoint y: 563, distance: 103.6
click at [510, 563] on div "Component Calculations Grid Filtered Data Column: Weergaven 1 Column: Kliks 1 C…" at bounding box center [516, 389] width 1032 height 735
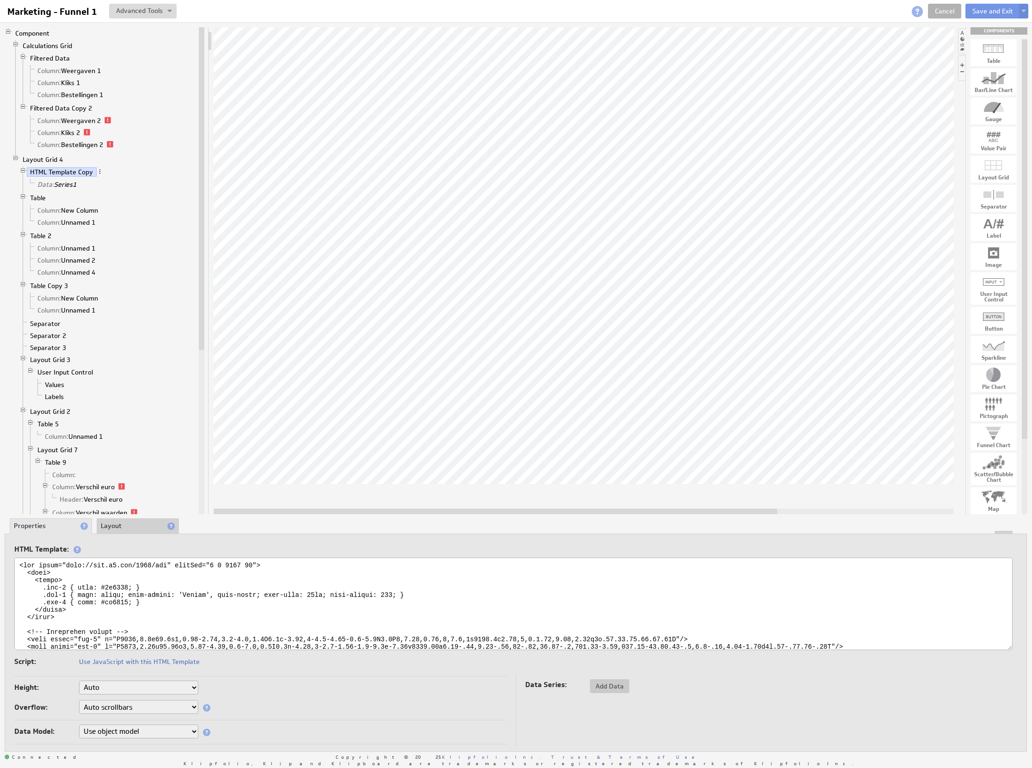
scroll to position [64, 0]
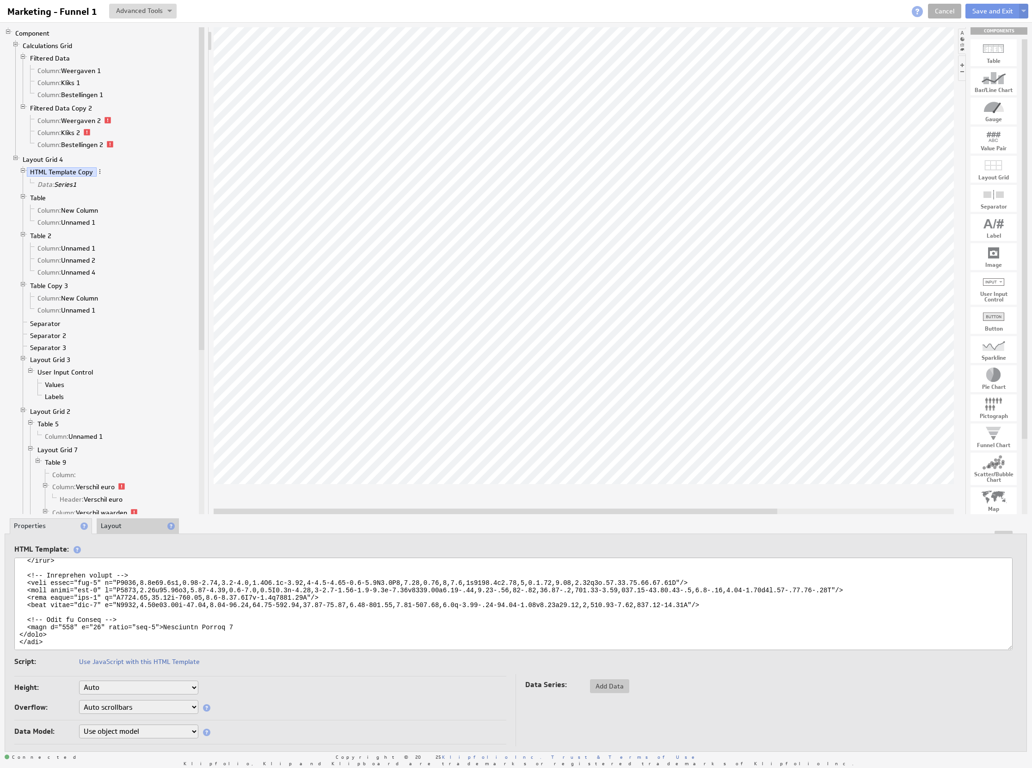
click at [233, 620] on textarea at bounding box center [513, 604] width 998 height 92
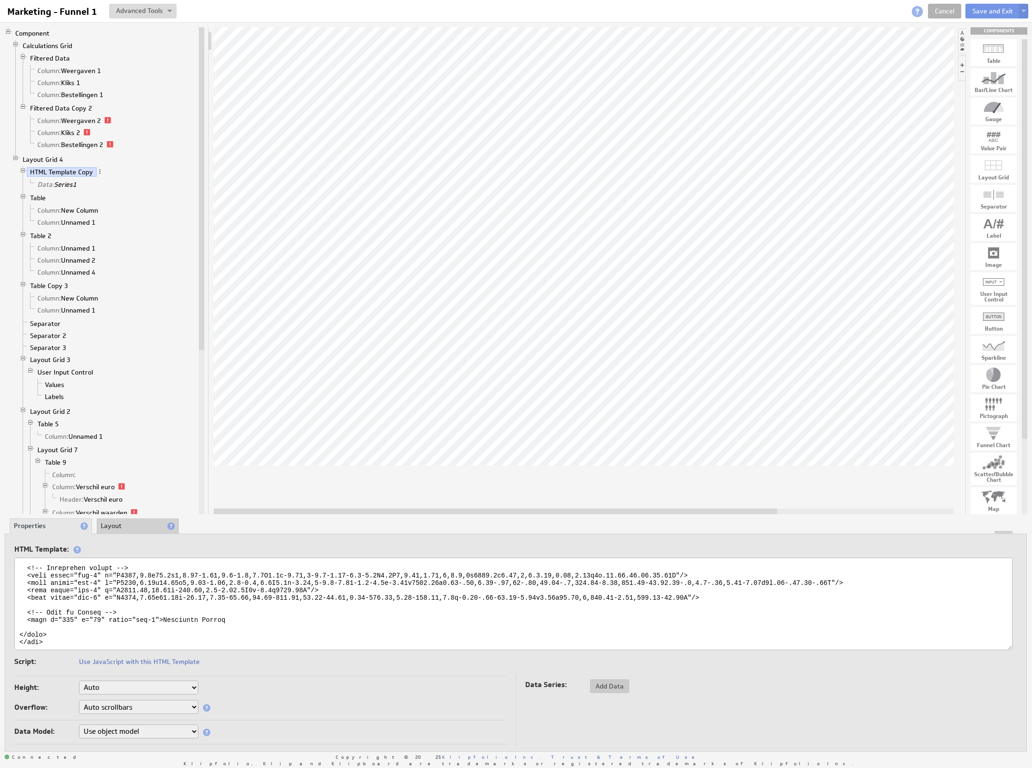
click at [366, 585] on textarea at bounding box center [513, 604] width 998 height 92
drag, startPoint x: 603, startPoint y: 512, endPoint x: 542, endPoint y: 506, distance: 61.3
click at [542, 506] on div at bounding box center [584, 270] width 740 height 487
type textarea "<svg xmlns="http://www.w3.org/2000/svg" viewBox="0 0 1893 67"> <defs> <style> .…"
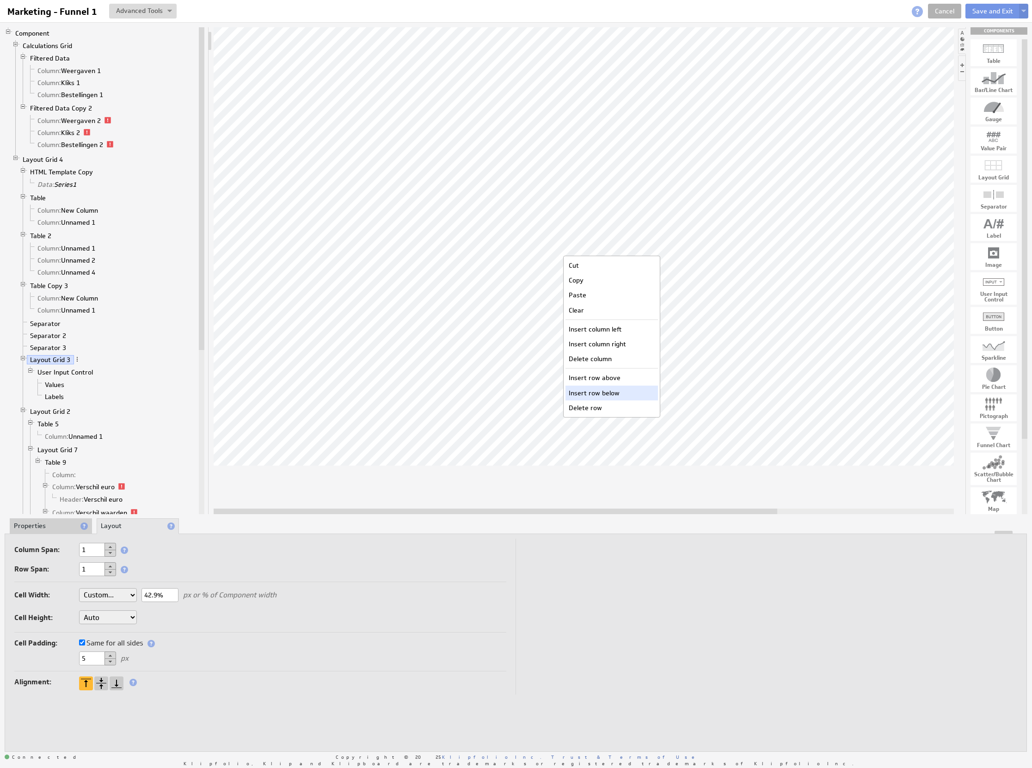
click at [623, 394] on div "Insert row below" at bounding box center [612, 393] width 92 height 15
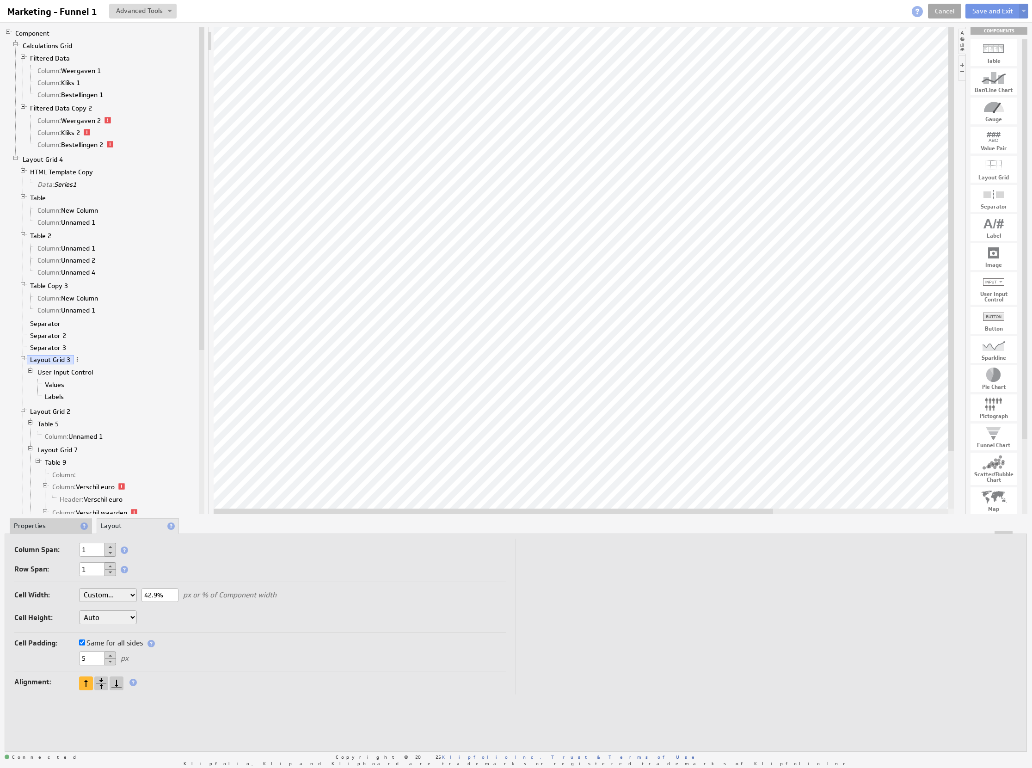
click at [946, 7] on link "Cancel" at bounding box center [944, 11] width 33 height 15
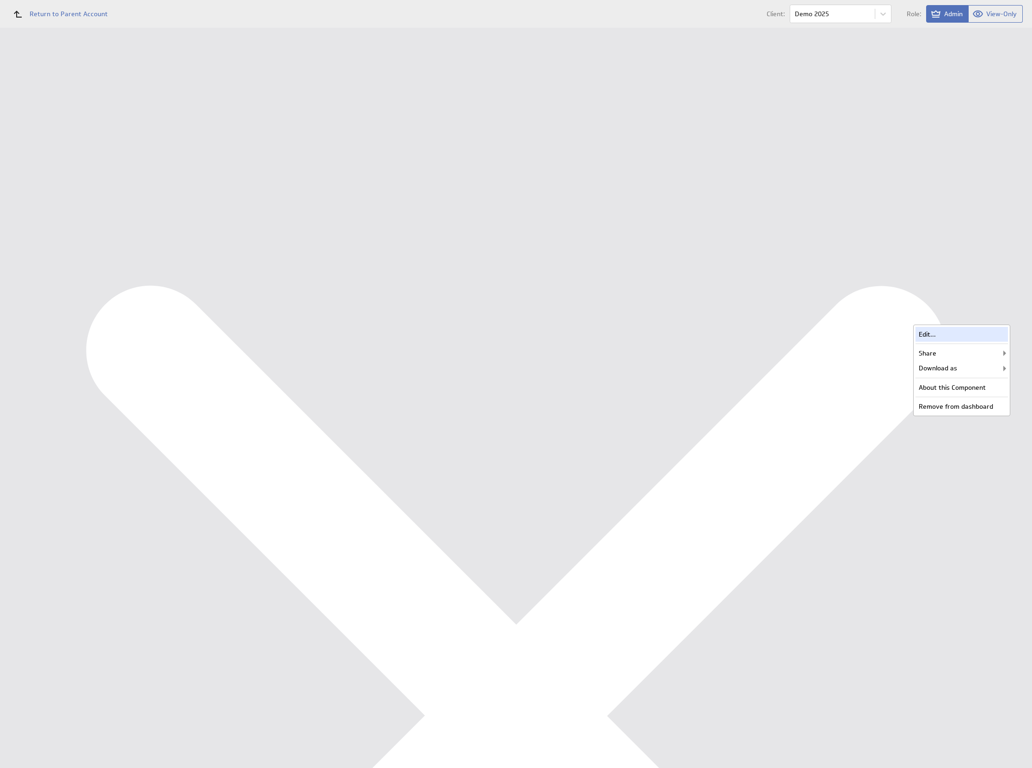
click at [997, 328] on div "Edit..." at bounding box center [962, 334] width 92 height 15
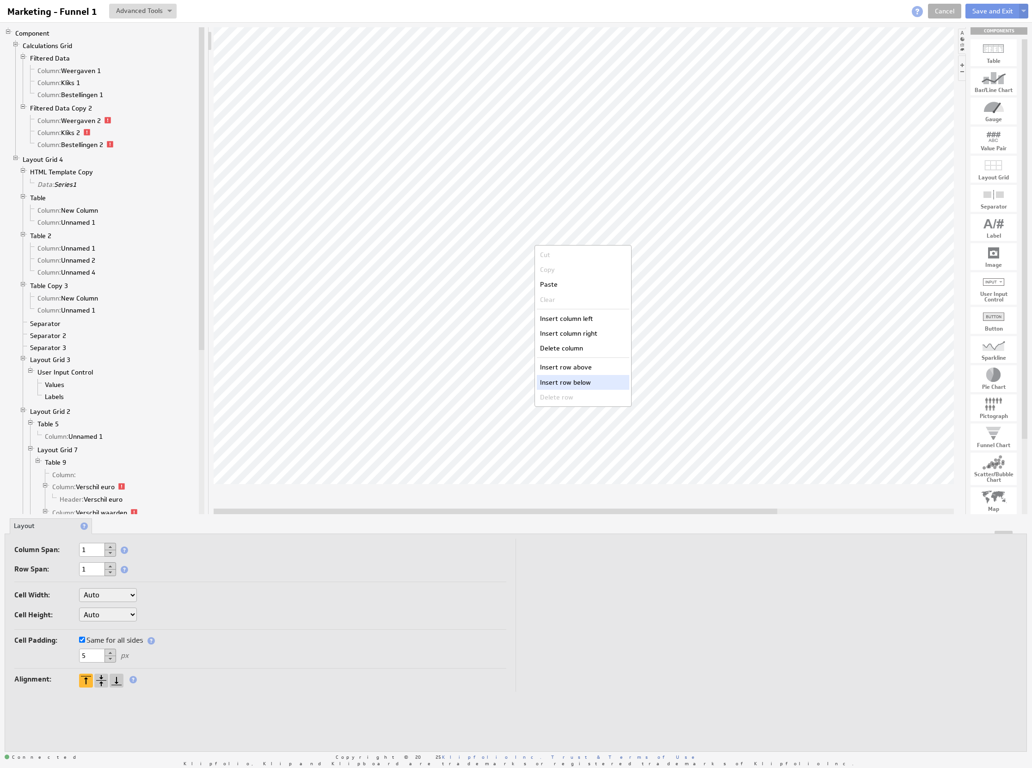
click at [599, 381] on div "Insert row below" at bounding box center [583, 382] width 92 height 15
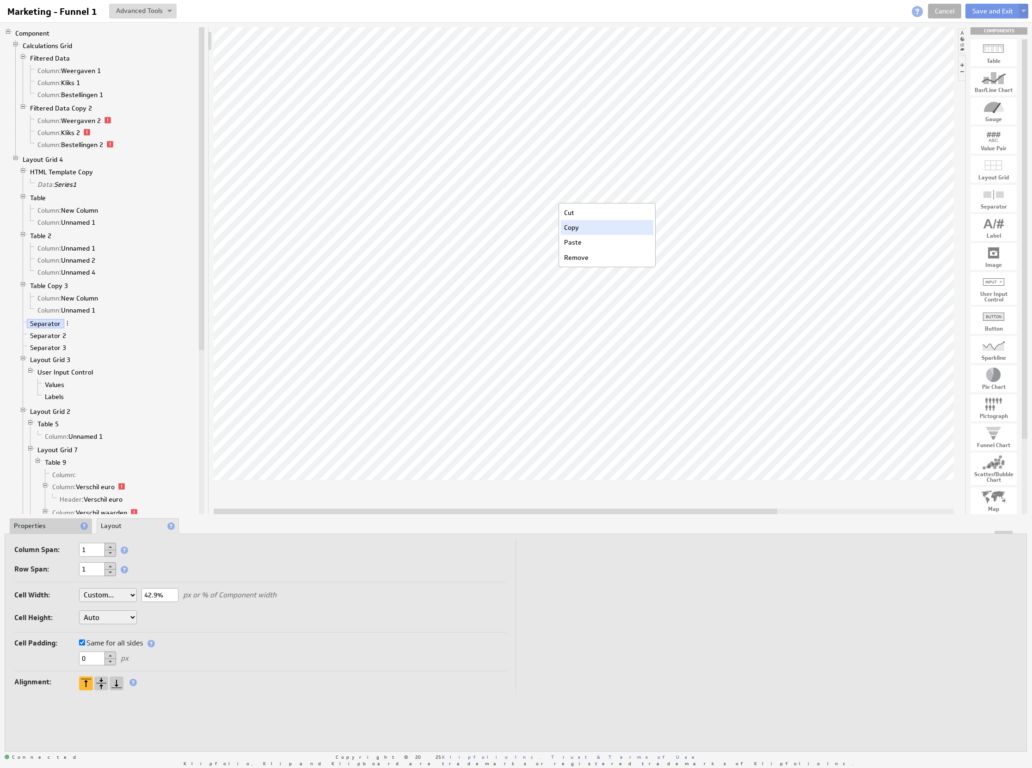
click at [594, 233] on div "Copy" at bounding box center [607, 227] width 92 height 15
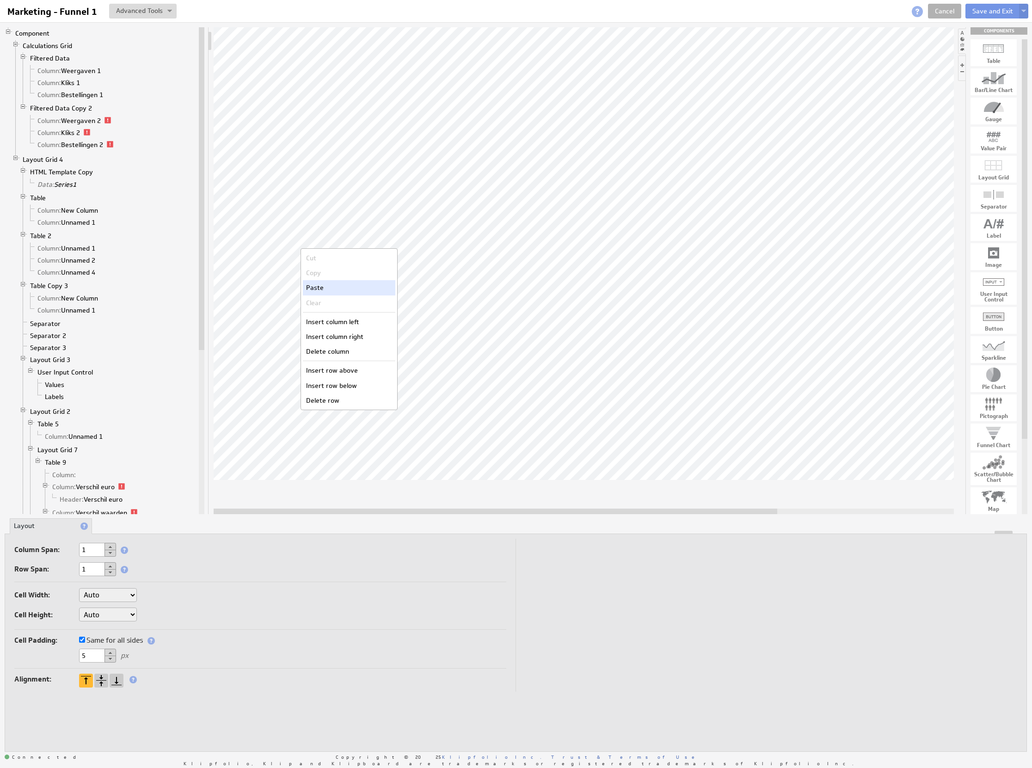
click at [315, 287] on div "Paste" at bounding box center [349, 287] width 92 height 15
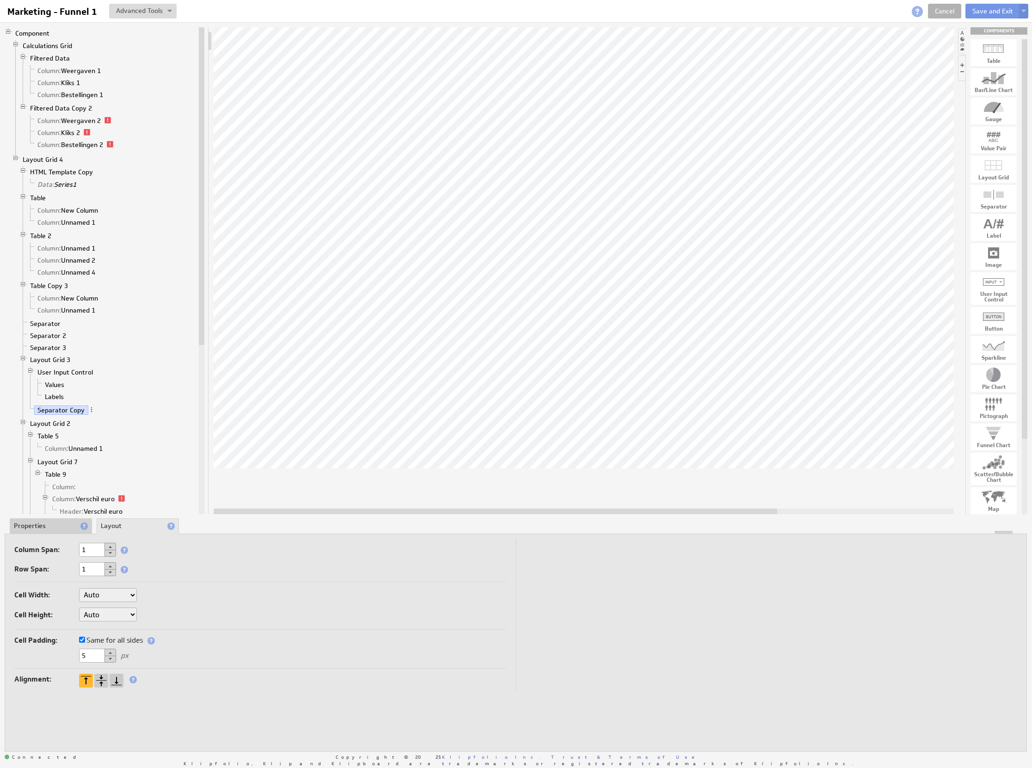
click at [112, 545] on button at bounding box center [111, 546] width 12 height 7
type input "3"
drag, startPoint x: 98, startPoint y: 638, endPoint x: 63, endPoint y: 633, distance: 35.1
click at [63, 633] on div "5 px" at bounding box center [260, 636] width 492 height 15
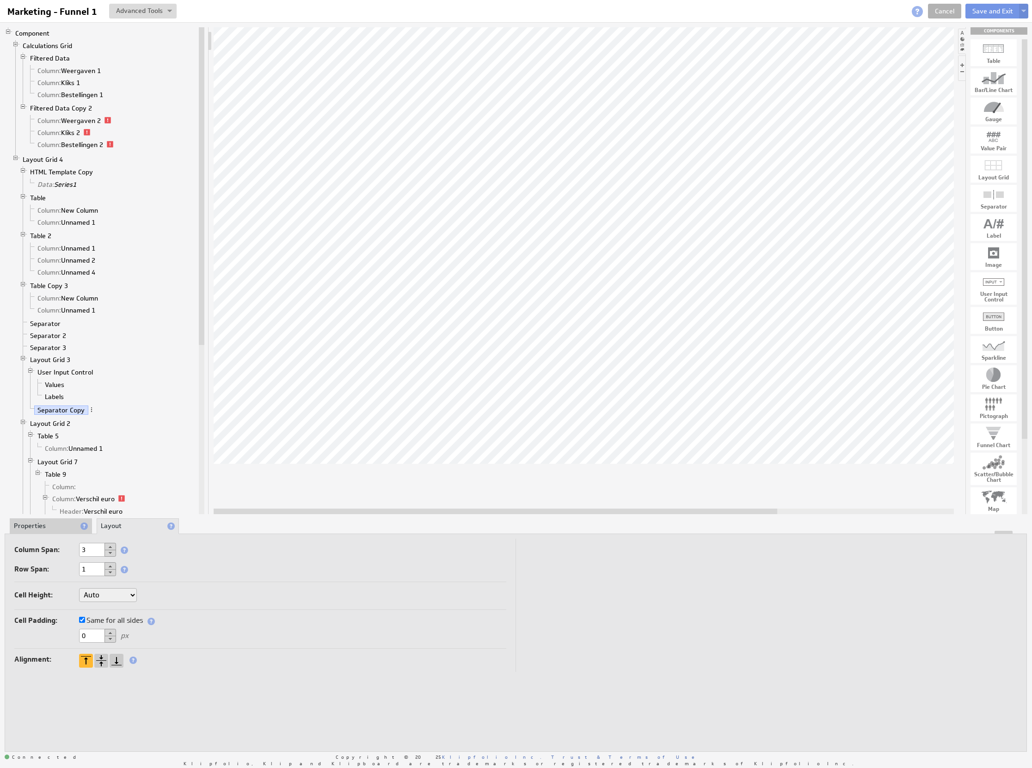
type input "0"
drag, startPoint x: 80, startPoint y: 658, endPoint x: 23, endPoint y: 644, distance: 59.0
click at [10, 652] on div "Column Span: 1 Row Span: 1 Cell Width: Auto Custom... 42.9% px or % of Componen…" at bounding box center [516, 617] width 1012 height 156
type input "0"
click at [987, 11] on button "Save and Exit" at bounding box center [992, 11] width 55 height 15
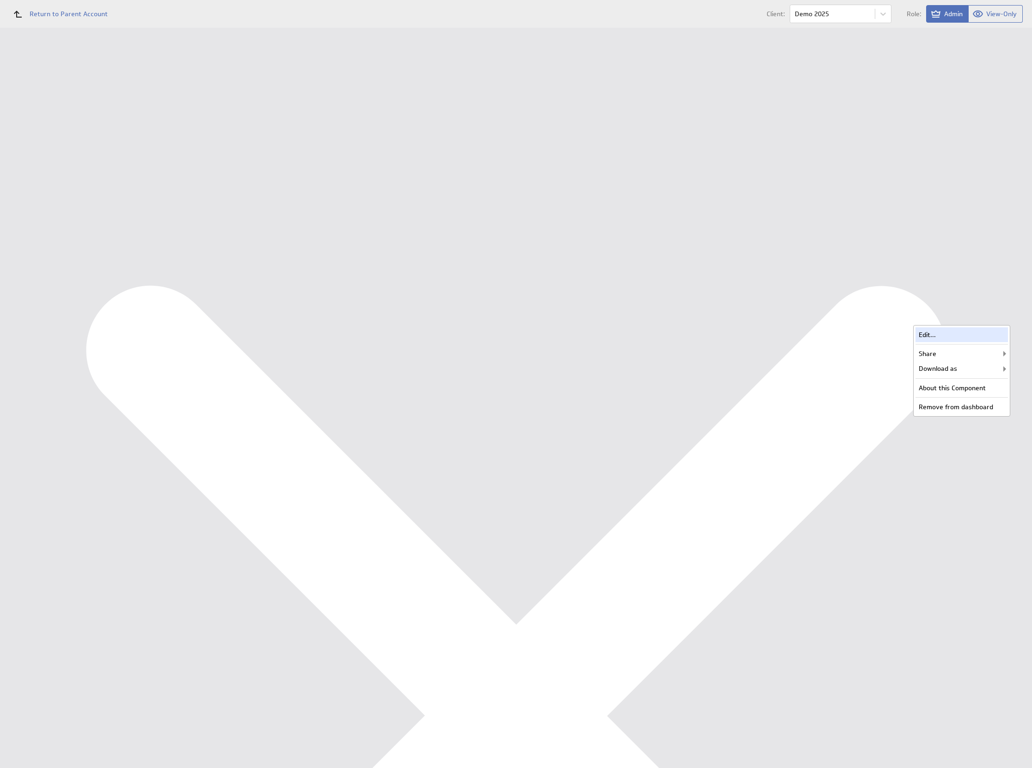
click at [979, 333] on div "Edit..." at bounding box center [962, 334] width 92 height 15
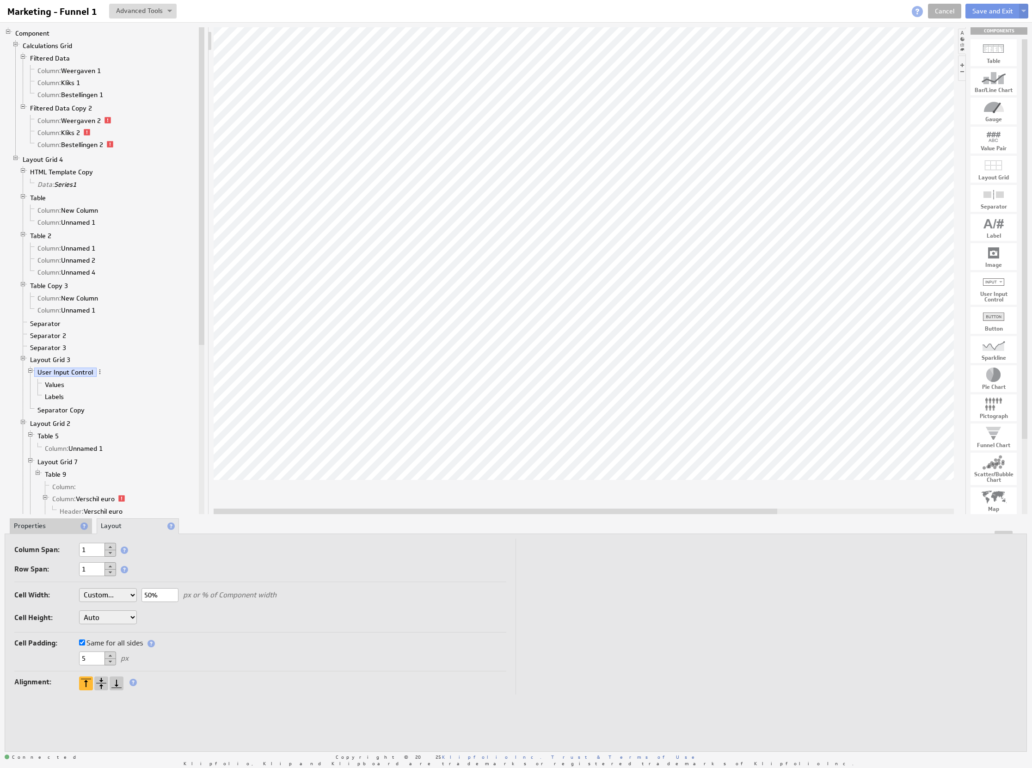
click at [126, 616] on select "Auto Custom..." at bounding box center [108, 617] width 58 height 14
select select "cust"
click at [154, 619] on input "text" at bounding box center [159, 618] width 37 height 14
type input "100"
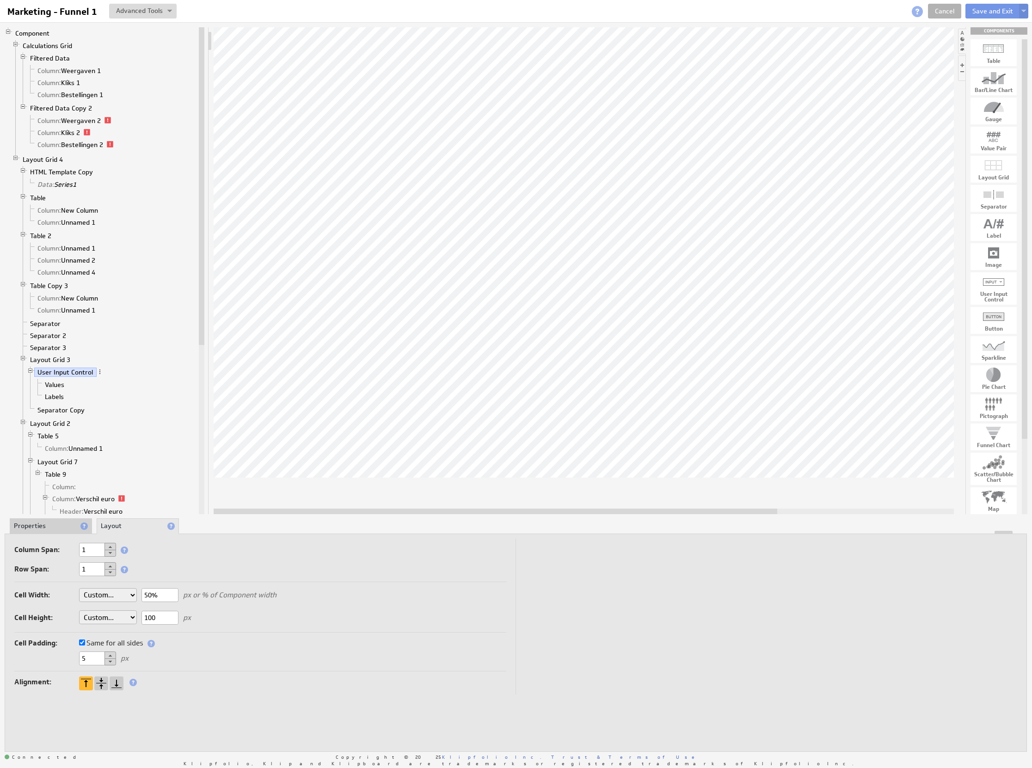
click at [54, 386] on li "User Input Control Values Labels" at bounding box center [112, 385] width 170 height 38
click at [54, 387] on li "User Input Control Values Labels" at bounding box center [112, 385] width 170 height 38
click at [52, 389] on link "Values" at bounding box center [55, 384] width 26 height 9
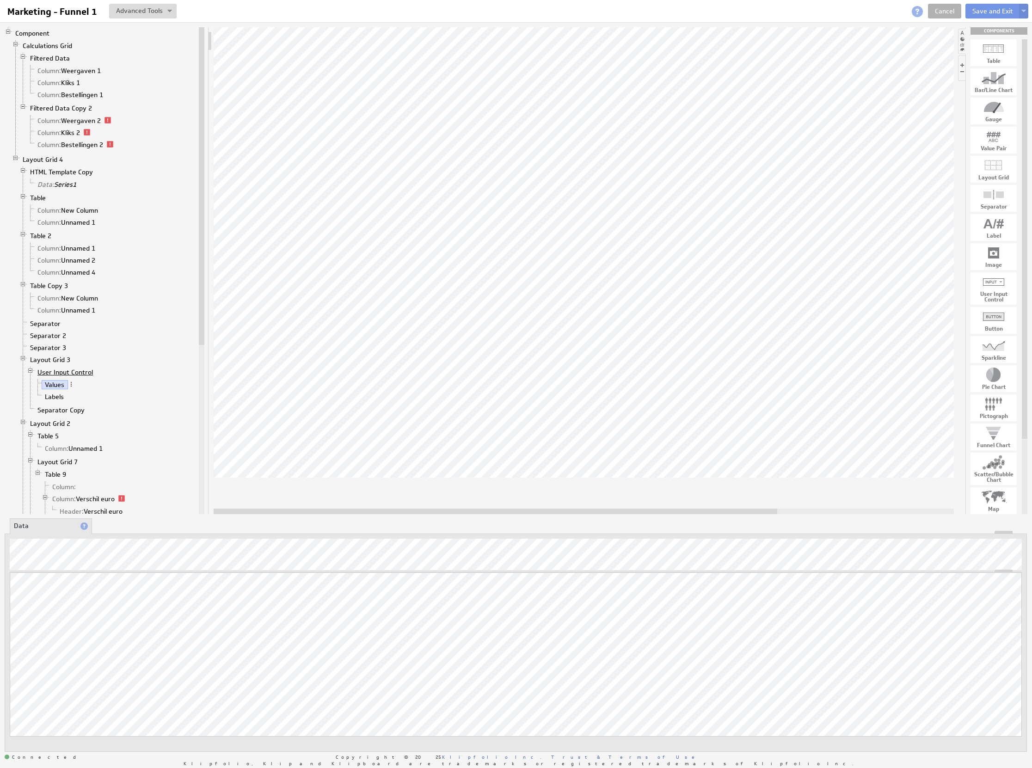
click at [58, 377] on link "User Input Control" at bounding box center [65, 372] width 62 height 9
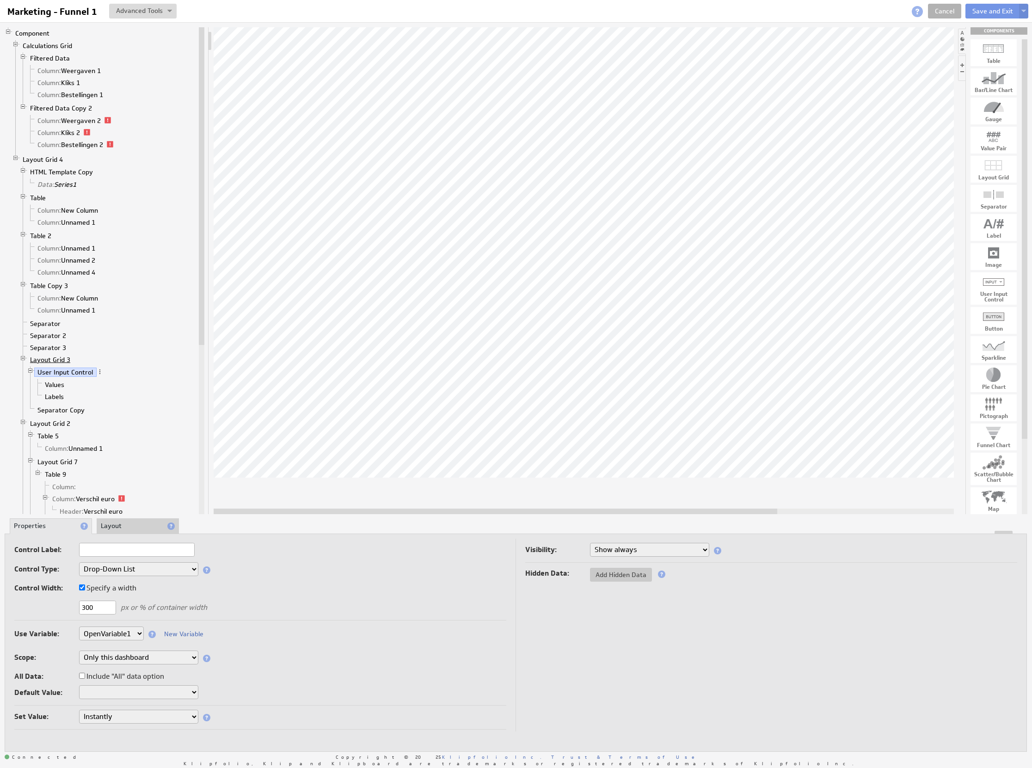
click at [56, 364] on link "Layout Grid 3" at bounding box center [50, 359] width 47 height 9
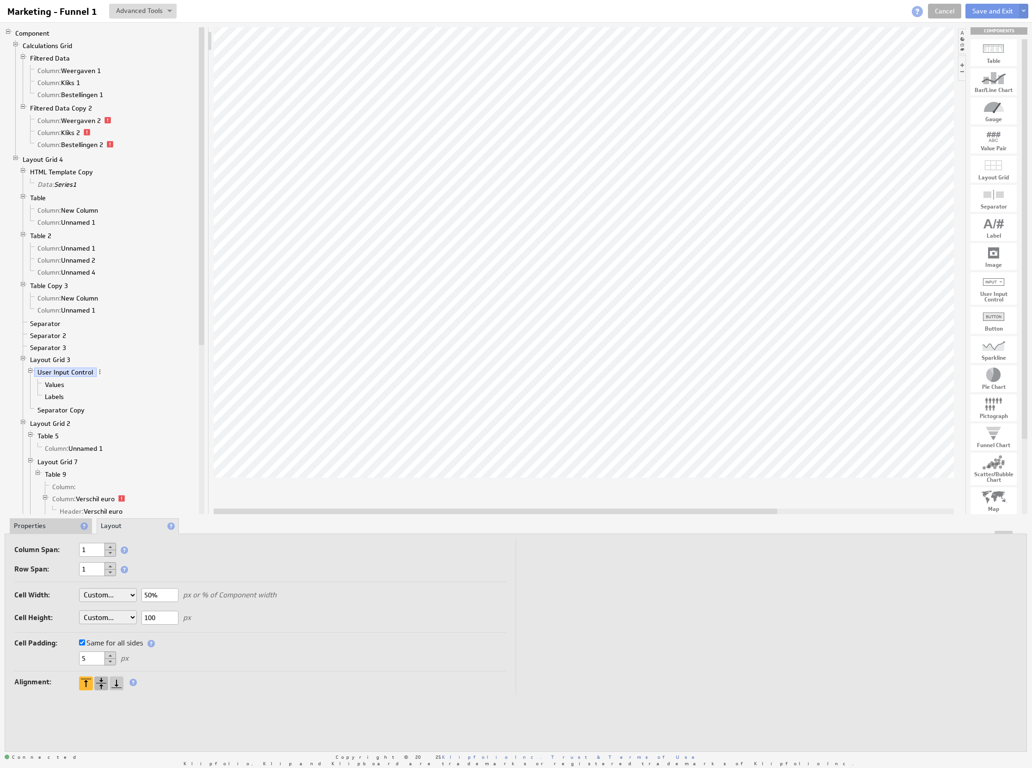
click at [103, 687] on div at bounding box center [101, 683] width 14 height 14
click at [57, 523] on li "Properties" at bounding box center [51, 526] width 82 height 16
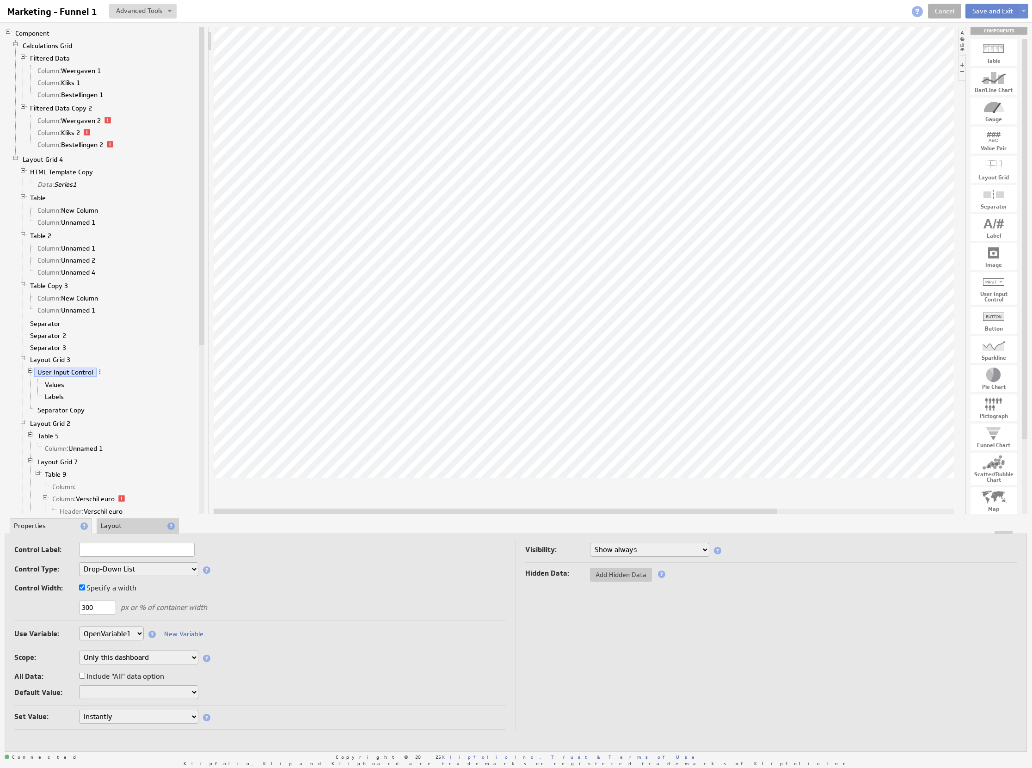
click at [988, 12] on button "Save and Exit" at bounding box center [992, 11] width 55 height 15
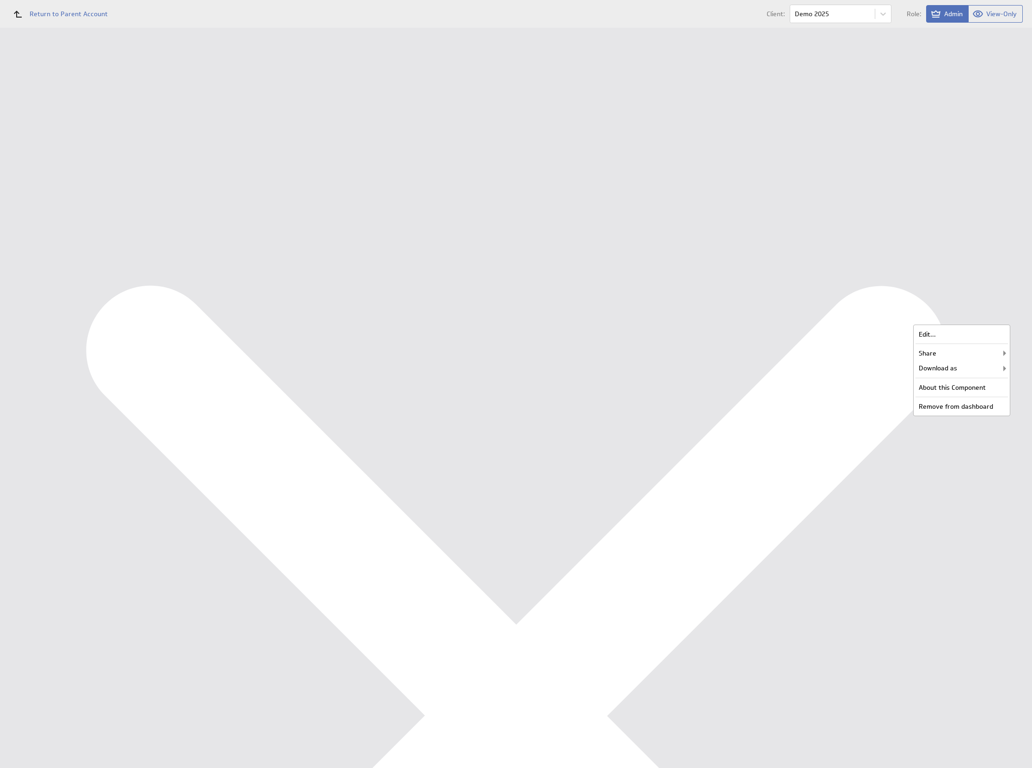
click at [996, 337] on div "Edit..." at bounding box center [962, 334] width 92 height 15
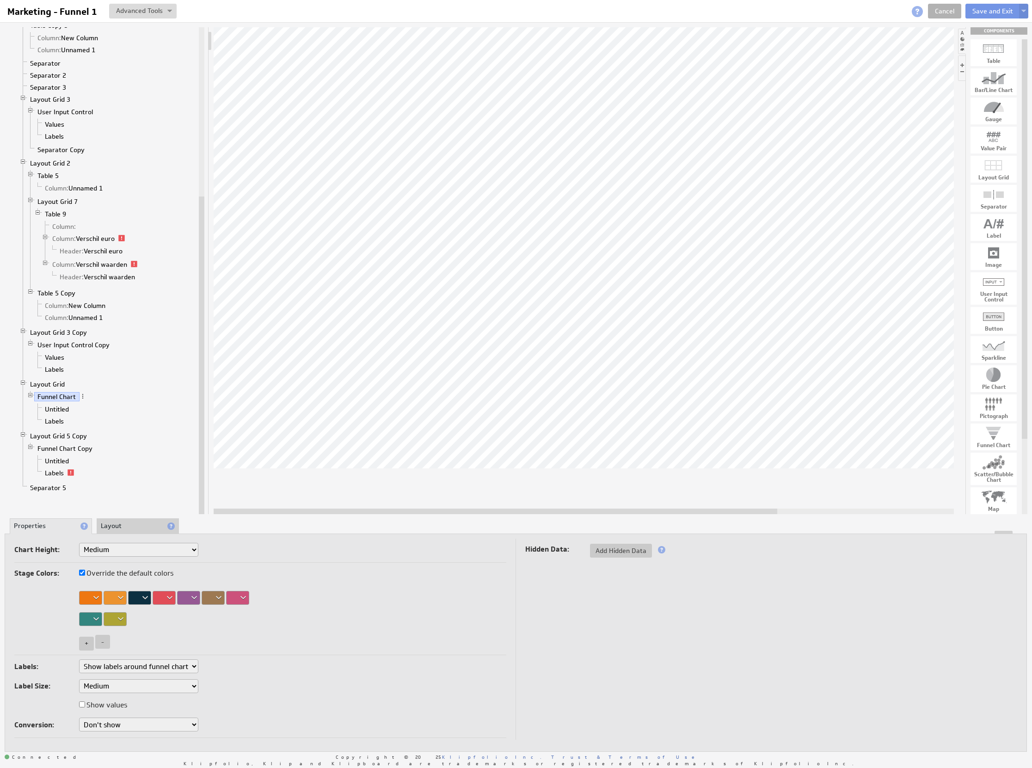
click at [125, 523] on li "Layout" at bounding box center [138, 526] width 82 height 16
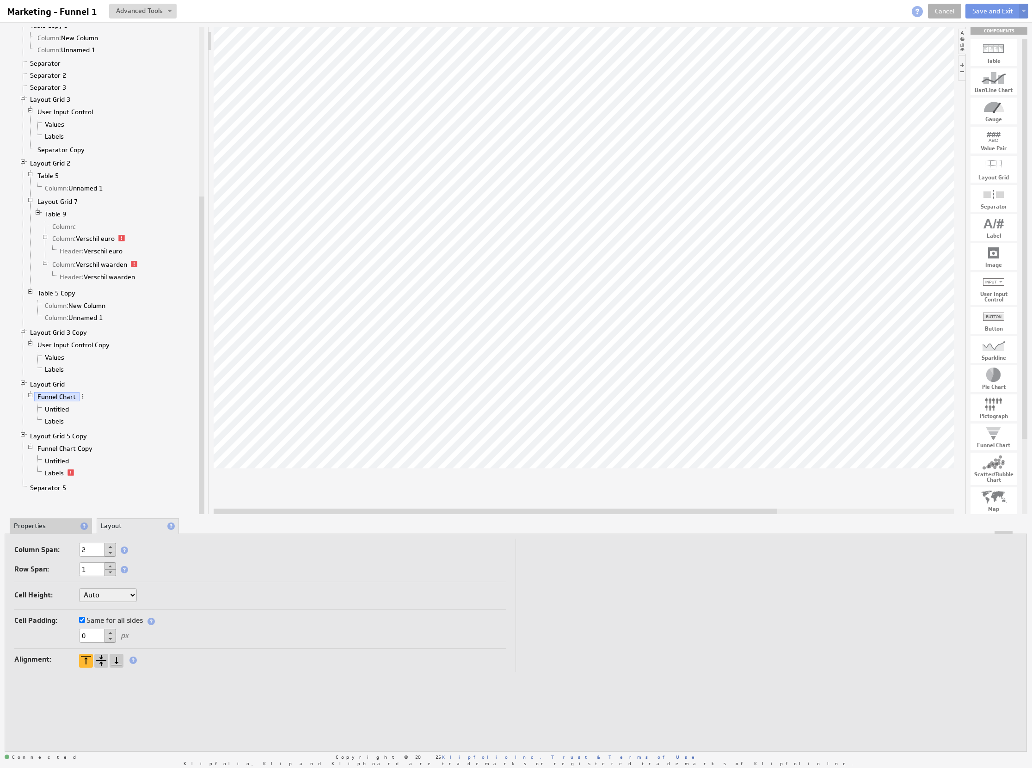
click at [112, 553] on button at bounding box center [111, 553] width 12 height 7
drag, startPoint x: 151, startPoint y: 599, endPoint x: 146, endPoint y: 596, distance: 5.6
click at [146, 597] on input "80%" at bounding box center [159, 595] width 37 height 14
drag, startPoint x: 569, startPoint y: 510, endPoint x: 573, endPoint y: 483, distance: 28.1
click at [561, 494] on div at bounding box center [584, 270] width 740 height 487
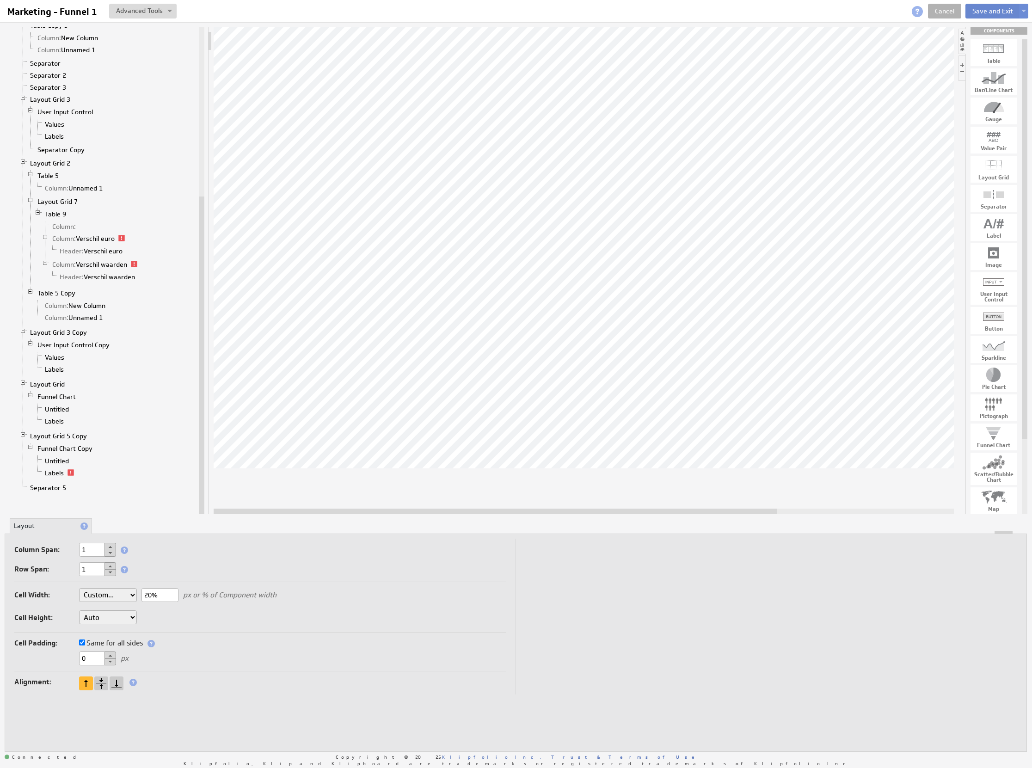
type input "20%"
click at [999, 4] on button "Save and Exit" at bounding box center [992, 11] width 55 height 15
click at [994, 8] on button "Save and Exit" at bounding box center [992, 11] width 55 height 15
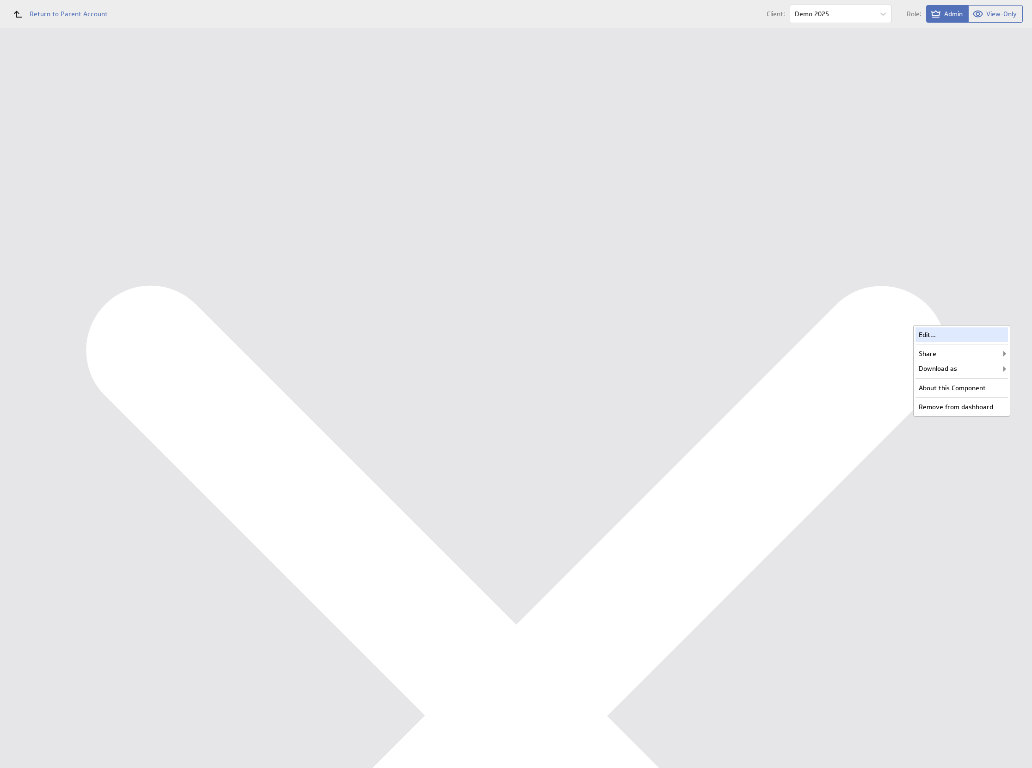
click at [999, 327] on div "Edit... Share Share with users... Email Component... Embed Component... Downloa…" at bounding box center [961, 371] width 97 height 92
click at [995, 334] on div "Edit..." at bounding box center [962, 334] width 92 height 15
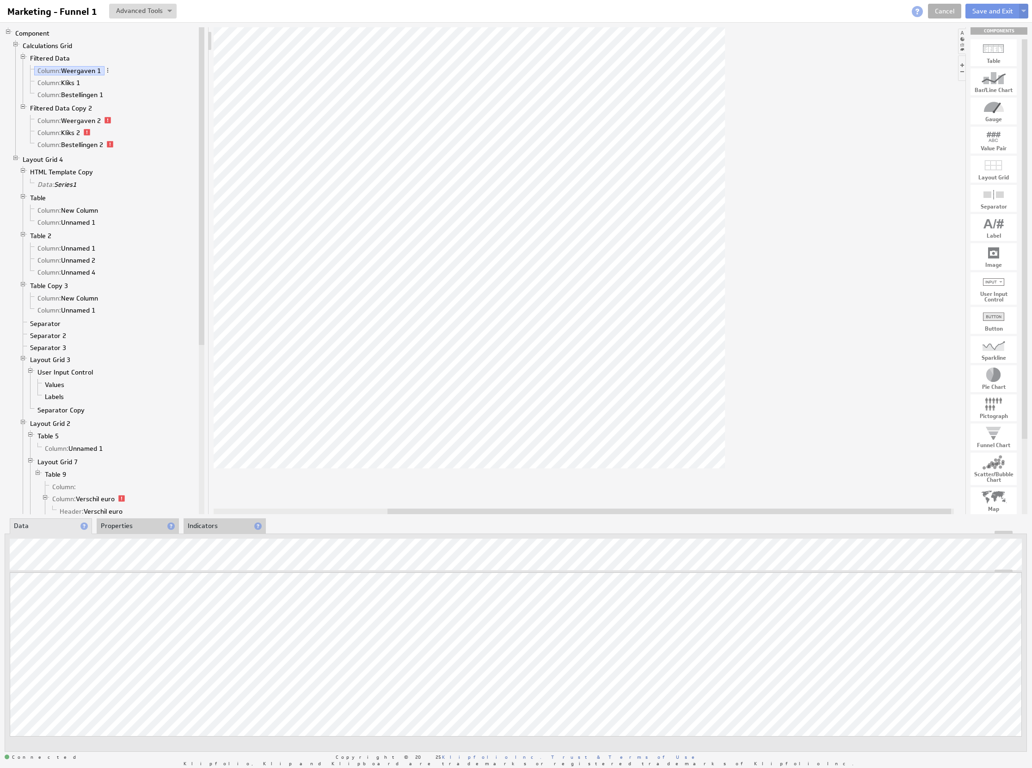
drag, startPoint x: 663, startPoint y: 512, endPoint x: 865, endPoint y: 469, distance: 206.7
click at [861, 502] on div at bounding box center [584, 270] width 740 height 487
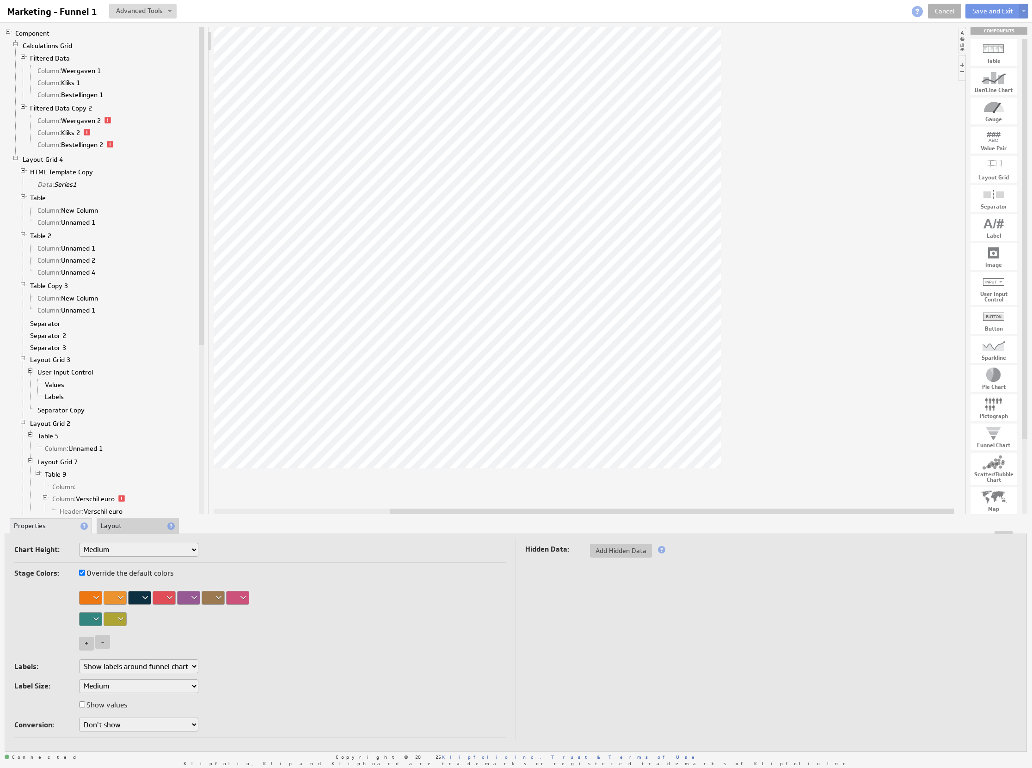
click at [122, 521] on li "Layout" at bounding box center [138, 526] width 82 height 16
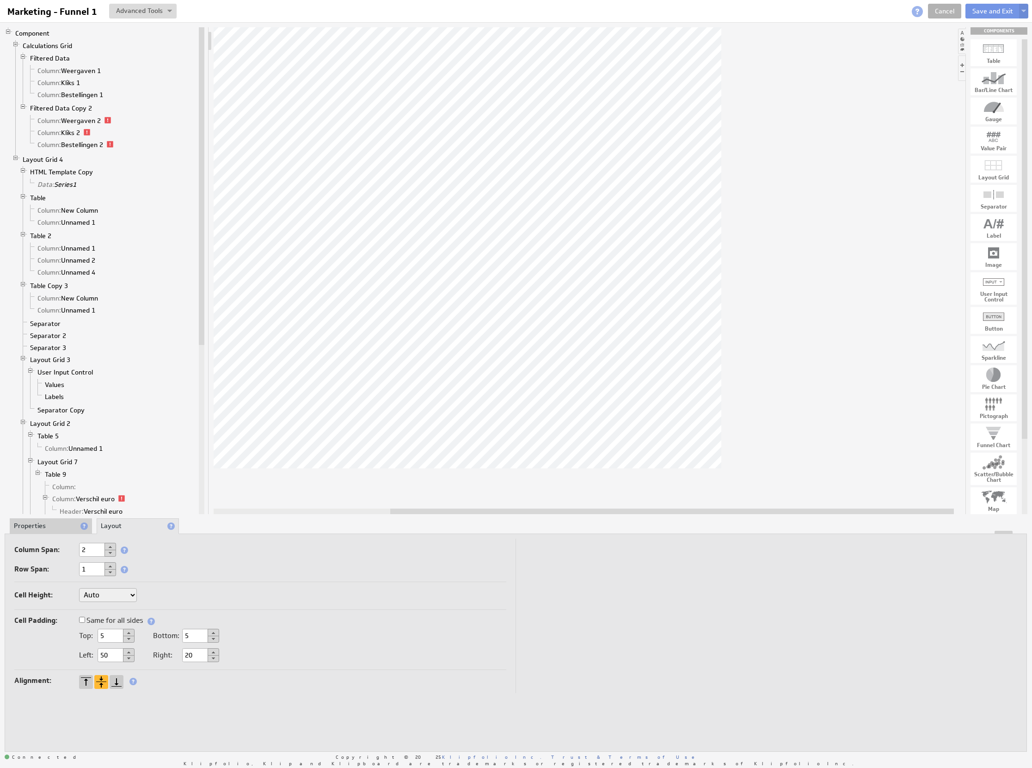
click at [111, 559] on div "Column Span: 2 Row Span: 1" at bounding box center [260, 562] width 492 height 39
click at [108, 555] on button at bounding box center [111, 553] width 12 height 7
drag, startPoint x: 147, startPoint y: 597, endPoint x: 74, endPoint y: 595, distance: 73.1
click at [74, 595] on div "Cell Width: Auto Custom... 60% px or % of Component width Cell Height: Auto Cus…" at bounding box center [260, 608] width 492 height 49
type input "20%"
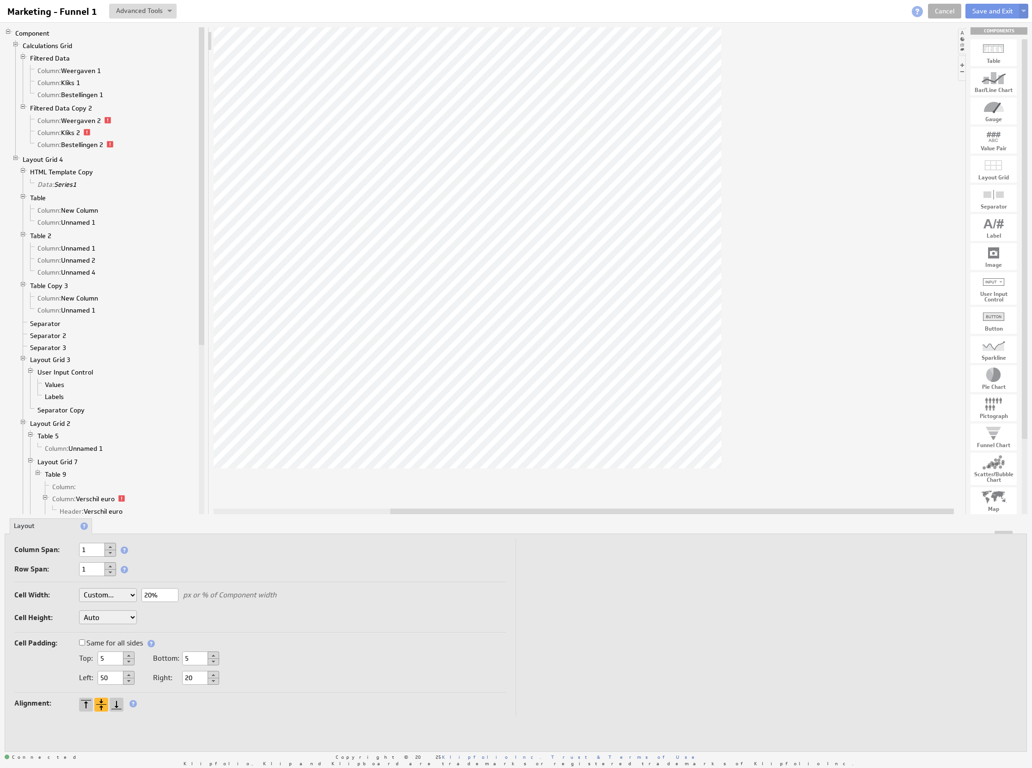
click at [803, 615] on td at bounding box center [767, 627] width 502 height 177
drag, startPoint x: 759, startPoint y: 507, endPoint x: 747, endPoint y: 509, distance: 11.7
click at [747, 509] on div at bounding box center [584, 270] width 740 height 487
drag, startPoint x: 750, startPoint y: 511, endPoint x: 740, endPoint y: 476, distance: 36.3
click at [747, 509] on div at bounding box center [638, 512] width 564 height 6
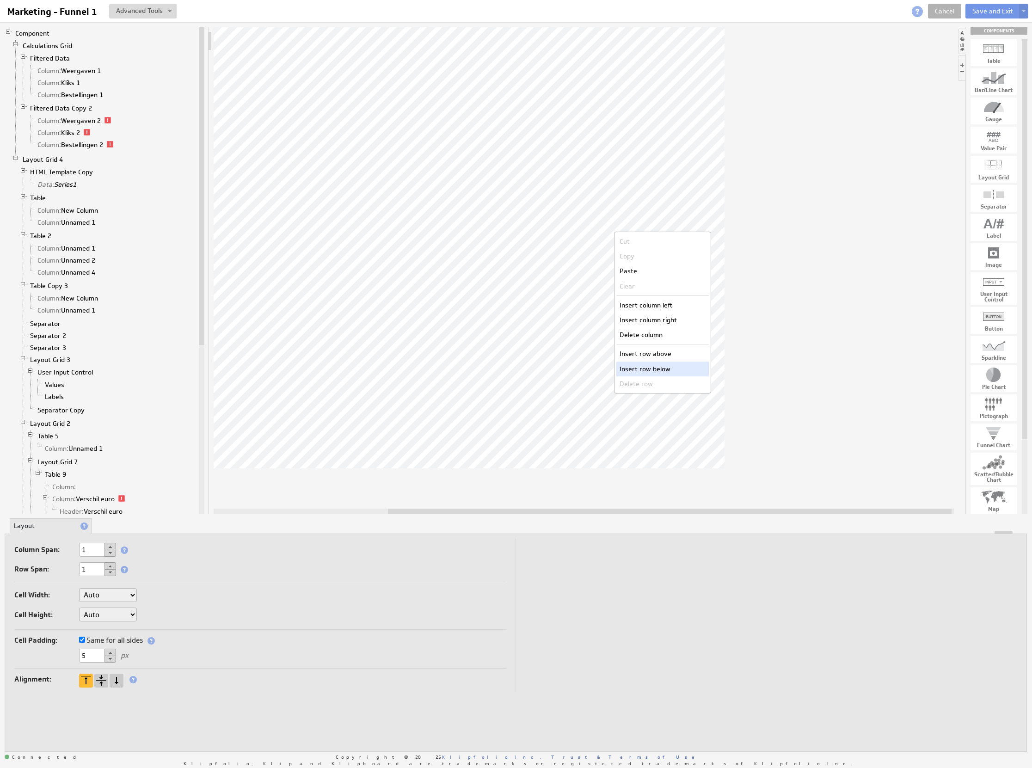
click at [663, 365] on div "Insert row below" at bounding box center [662, 369] width 92 height 15
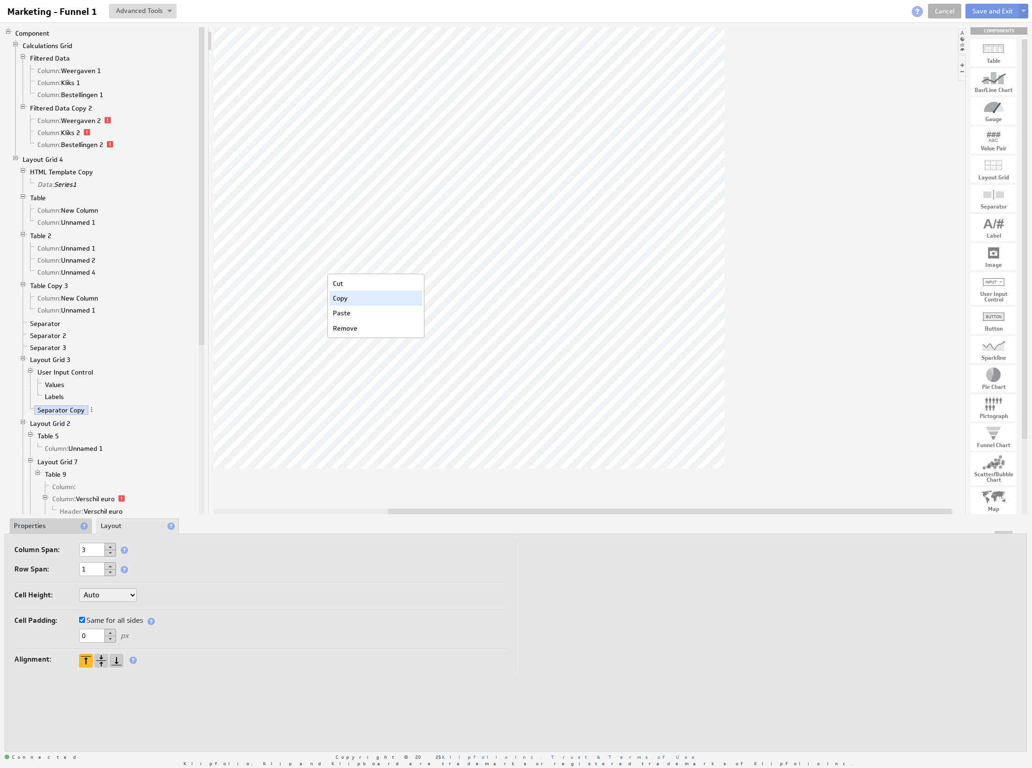
click at [355, 301] on div "Copy" at bounding box center [376, 298] width 92 height 15
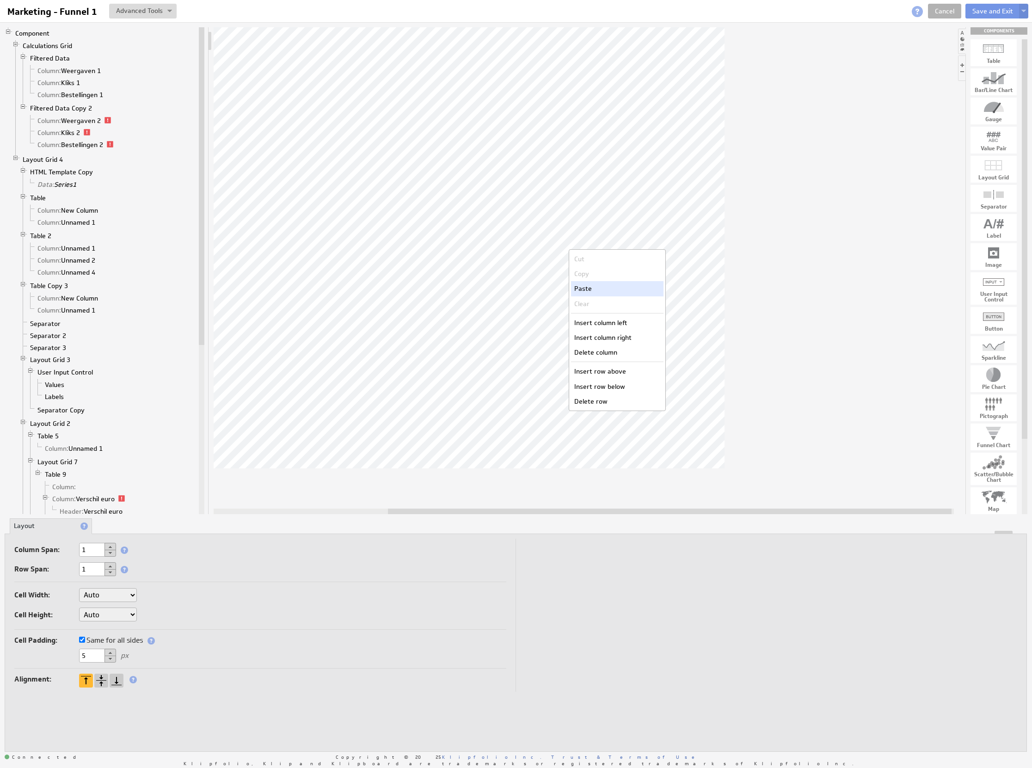
click at [588, 294] on div "Paste" at bounding box center [617, 288] width 92 height 15
click at [109, 546] on button at bounding box center [111, 546] width 12 height 7
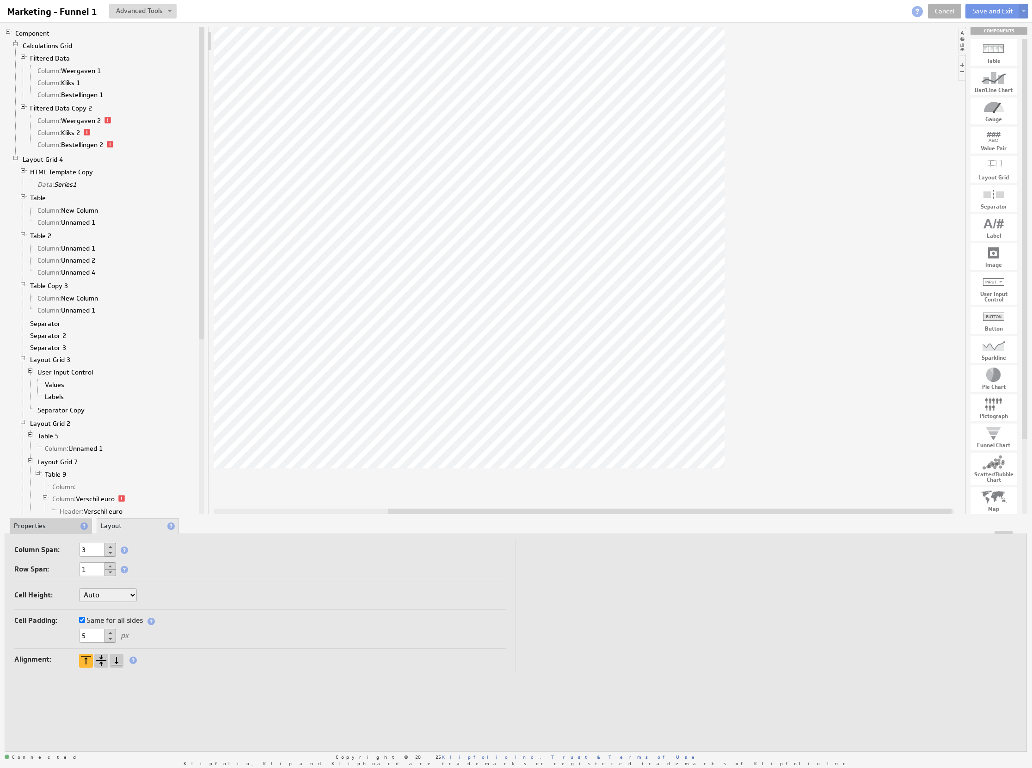
drag, startPoint x: 92, startPoint y: 639, endPoint x: 74, endPoint y: 629, distance: 20.3
click at [77, 638] on div "5 px" at bounding box center [260, 636] width 492 height 15
type input "0"
drag, startPoint x: 39, startPoint y: 649, endPoint x: 42, endPoint y: 626, distance: 23.3
click at [39, 649] on div "Cell Padding: Same for all sides 5 px Top: Bottom: Left: Right:" at bounding box center [260, 651] width 492 height 35
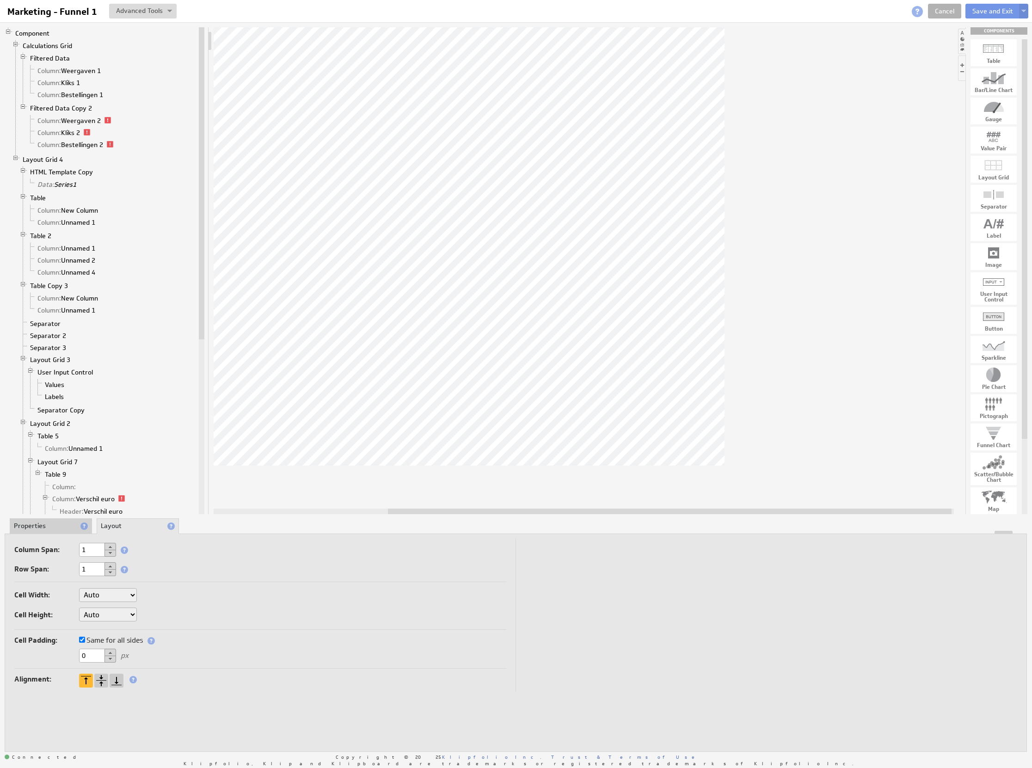
type input "0"
click at [105, 618] on select "Auto Custom..." at bounding box center [108, 617] width 58 height 14
select select "cust"
click at [154, 616] on input "text" at bounding box center [159, 618] width 37 height 14
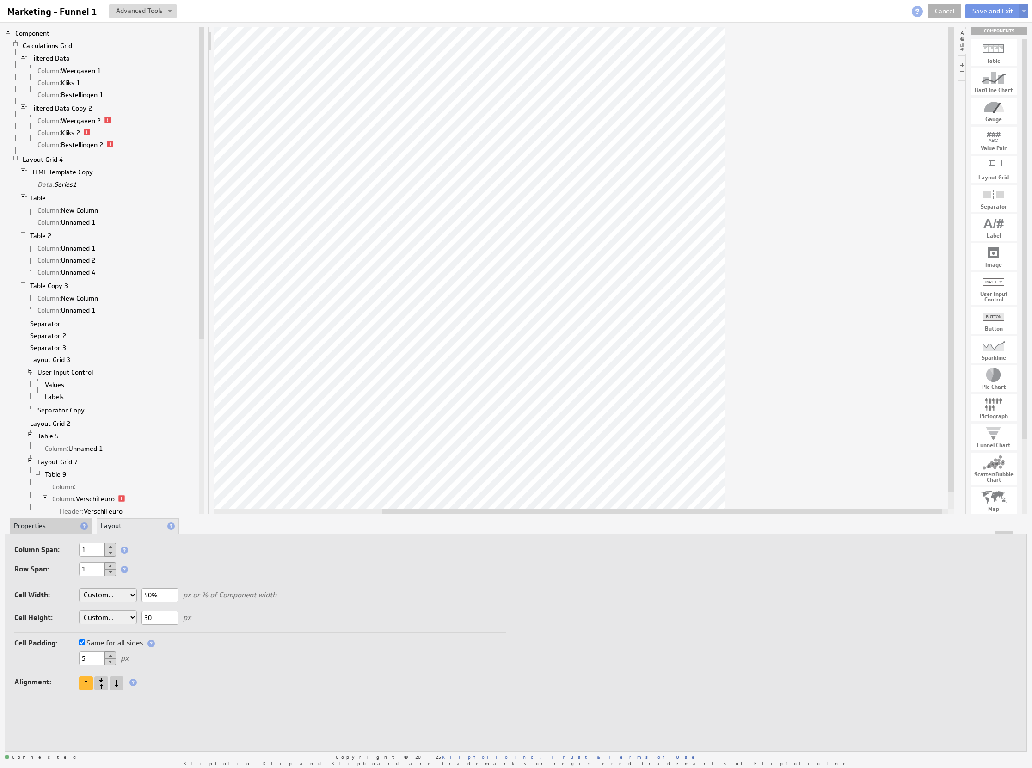
type input "3"
type input "100"
click at [638, 563] on td at bounding box center [767, 617] width 502 height 156
click at [96, 678] on div at bounding box center [101, 683] width 14 height 14
select select "cust"
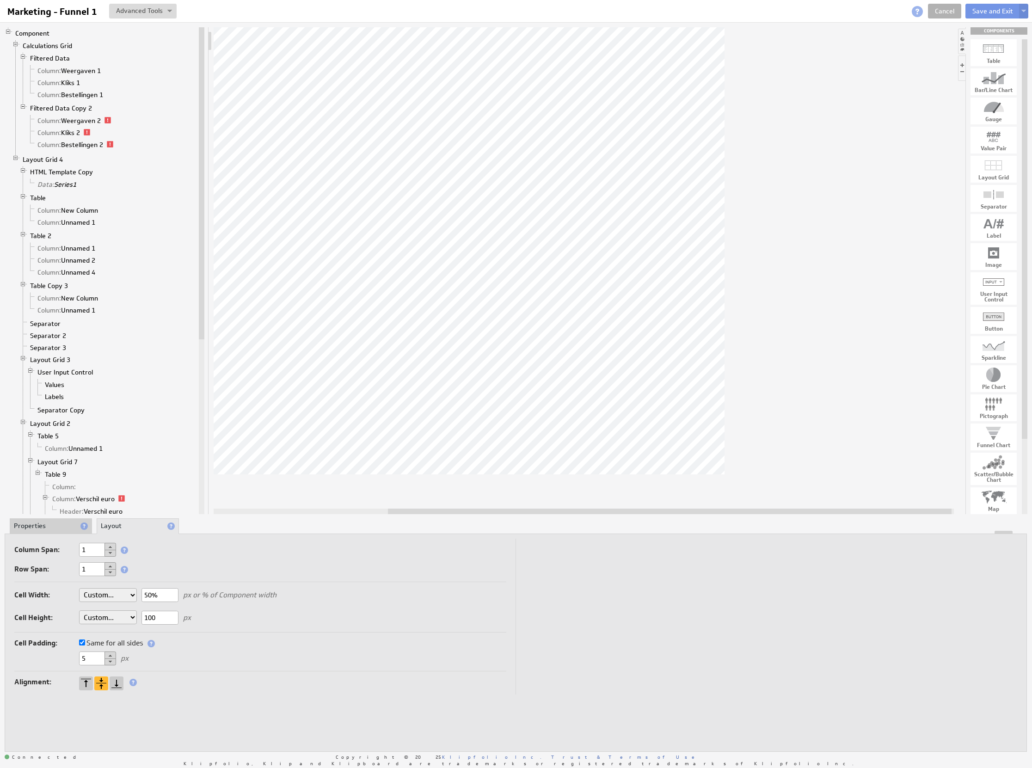
click at [350, 678] on div "Alignment:" at bounding box center [260, 683] width 492 height 15
drag, startPoint x: 150, startPoint y: 595, endPoint x: 140, endPoint y: 592, distance: 11.0
click at [139, 593] on div "Cell Width: Auto Custom... 50% px or % of Component width Cell Height: Auto Cus…" at bounding box center [260, 608] width 492 height 49
drag, startPoint x: 503, startPoint y: 511, endPoint x: 373, endPoint y: 503, distance: 129.7
click at [373, 503] on div at bounding box center [584, 270] width 740 height 487
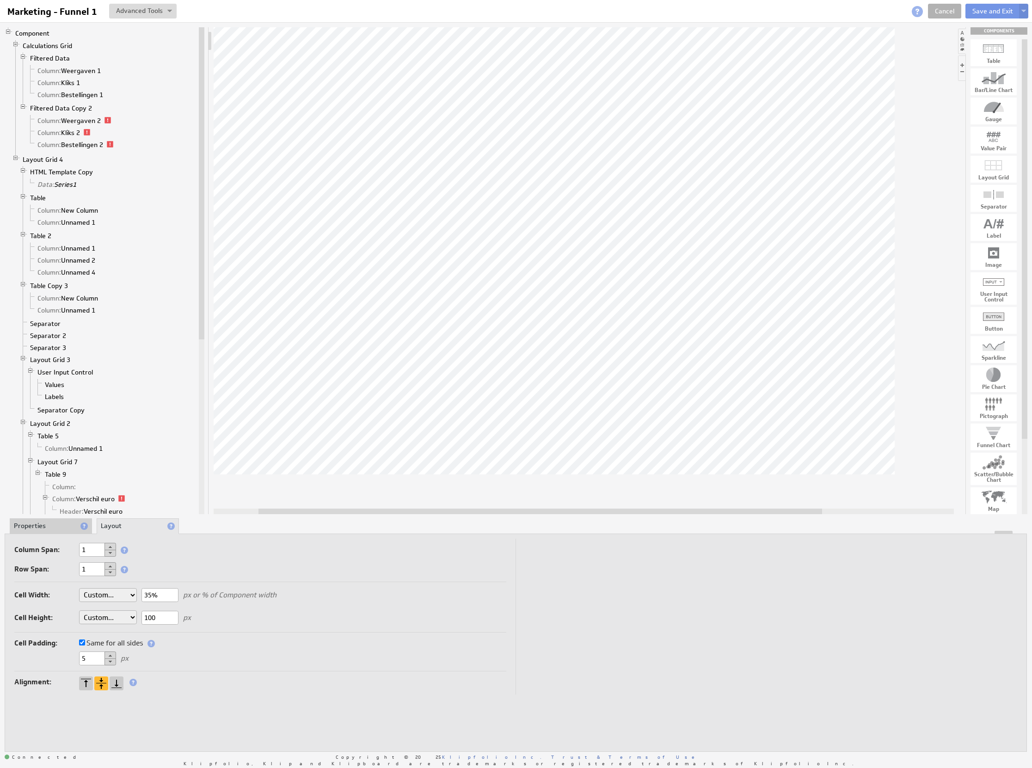
type input "35%"
drag, startPoint x: 135, startPoint y: 596, endPoint x: 124, endPoint y: 593, distance: 10.5
click at [124, 593] on div "Cell Width: Auto Custom... 50% px or % of Component width Cell Height: Auto Cus…" at bounding box center [260, 608] width 492 height 49
type input "35%"
click at [989, 9] on button "Save and Exit" at bounding box center [992, 11] width 55 height 15
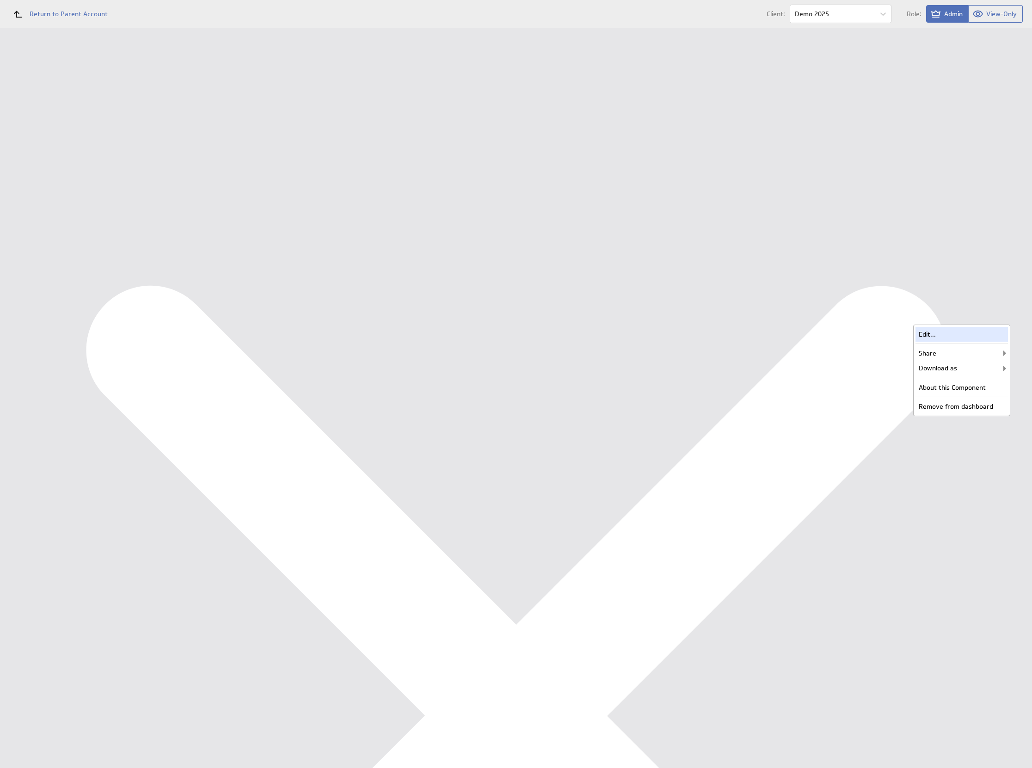
click at [990, 327] on div "Edit..." at bounding box center [962, 334] width 92 height 15
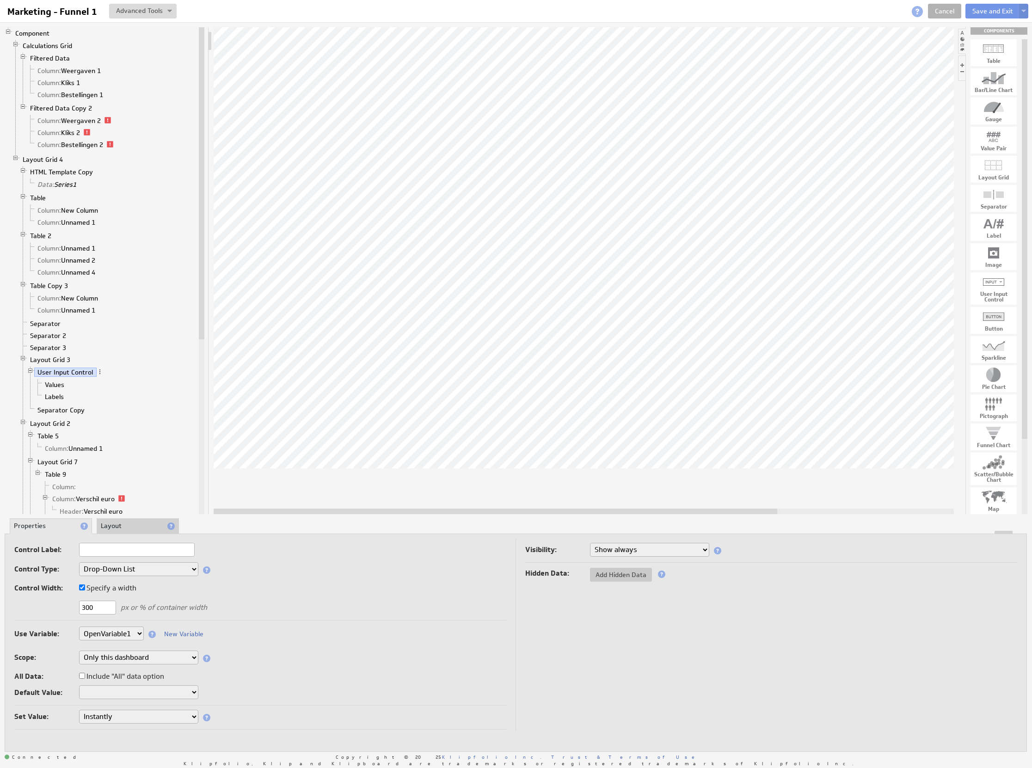
drag, startPoint x: 98, startPoint y: 608, endPoint x: 76, endPoint y: 597, distance: 24.2
click at [63, 603] on div "300 px or % of container width" at bounding box center [260, 608] width 492 height 15
type input "250"
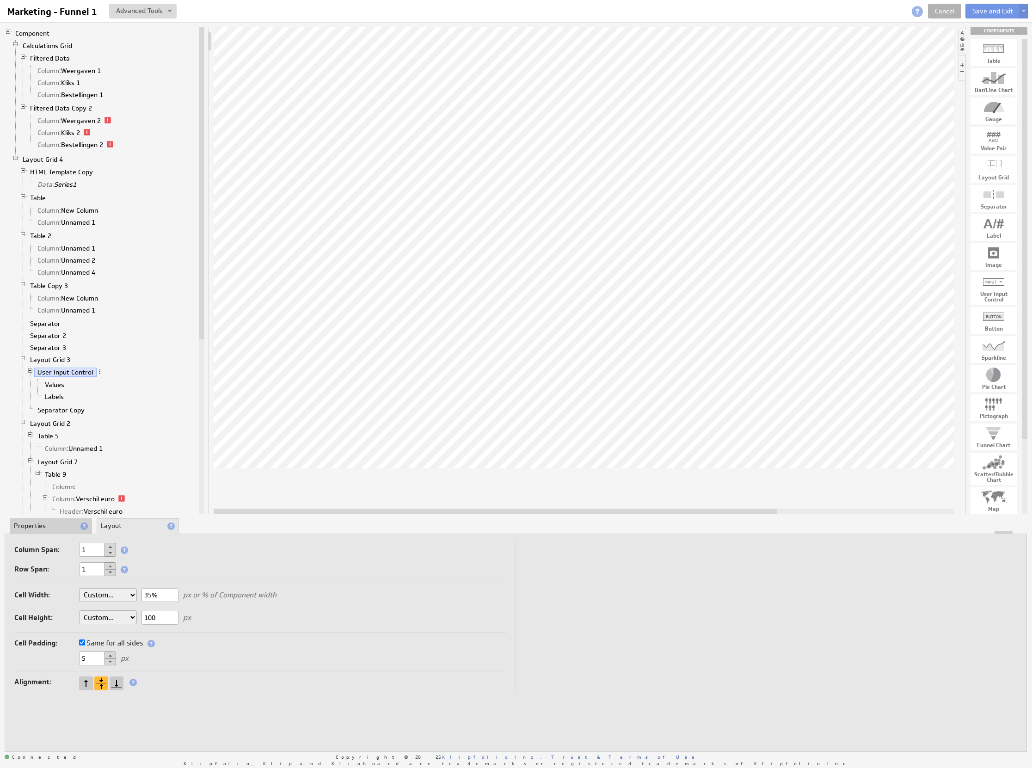
drag, startPoint x: 152, startPoint y: 597, endPoint x: 117, endPoint y: 592, distance: 34.6
click at [117, 593] on div "Cell Width: Auto Custom... 35% px or % of Component width Cell Height: Auto Cus…" at bounding box center [260, 608] width 492 height 49
type input "%"
drag, startPoint x: 165, startPoint y: 594, endPoint x: 93, endPoint y: 589, distance: 71.9
click at [93, 590] on div "Cell Width: Auto Custom... 250 px or % of Component width Cell Height: Auto Cus…" at bounding box center [260, 608] width 492 height 49
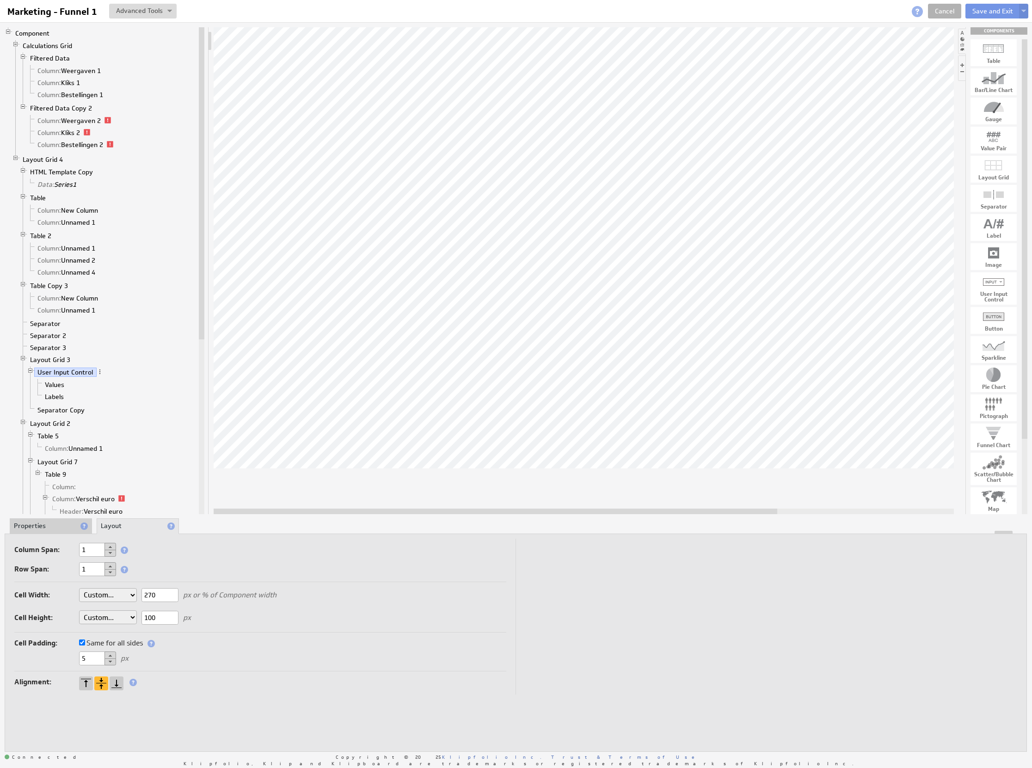
type input "270"
drag, startPoint x: 164, startPoint y: 594, endPoint x: 110, endPoint y: 595, distance: 54.1
click at [111, 595] on div "Cell Width: Auto Custom... 35% px or % of Component width Cell Height: Auto Cus…" at bounding box center [260, 608] width 492 height 49
type input "270"
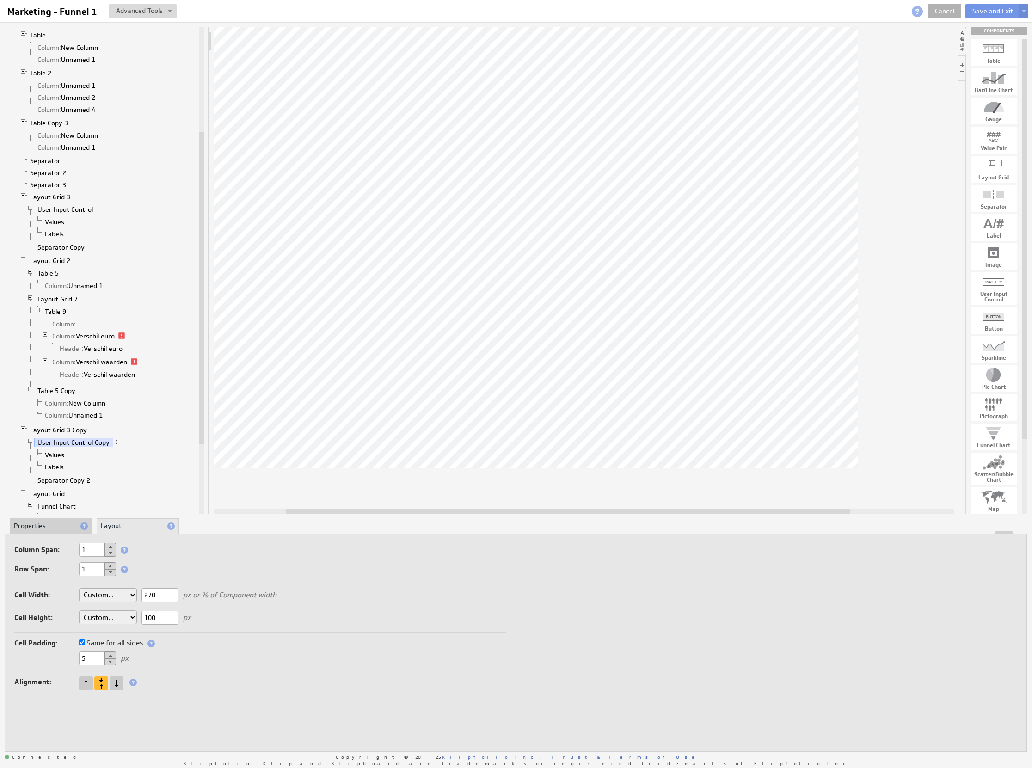
click at [63, 460] on link "Values" at bounding box center [55, 454] width 26 height 9
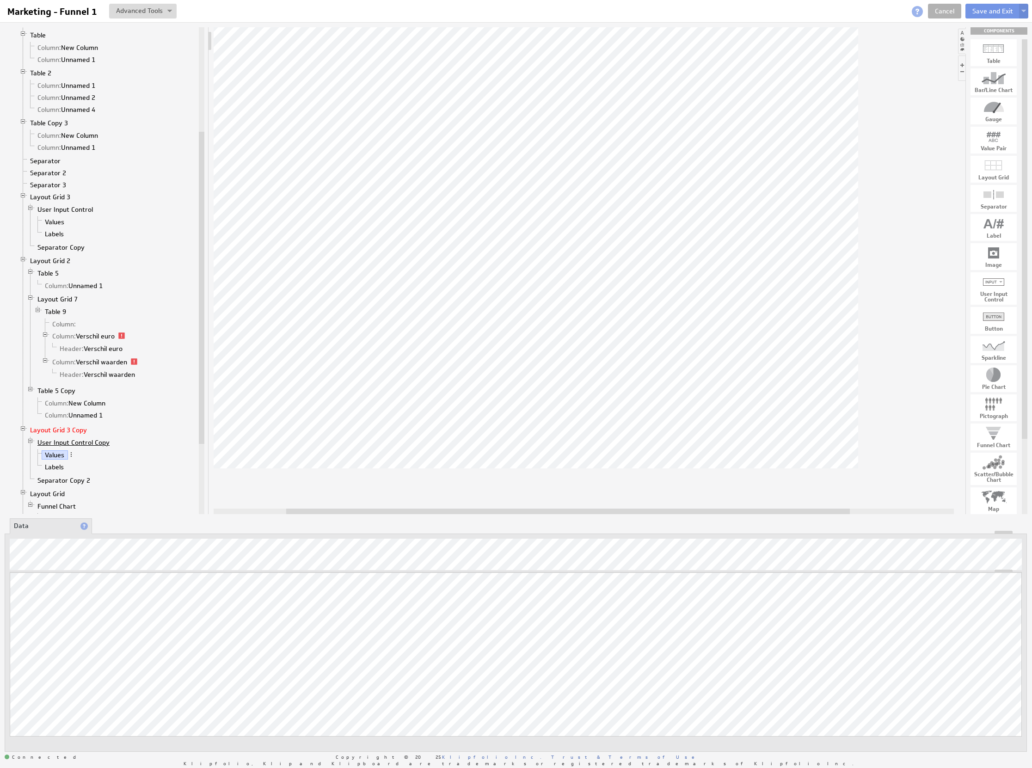
click at [74, 447] on link "User Input Control Copy" at bounding box center [73, 442] width 79 height 9
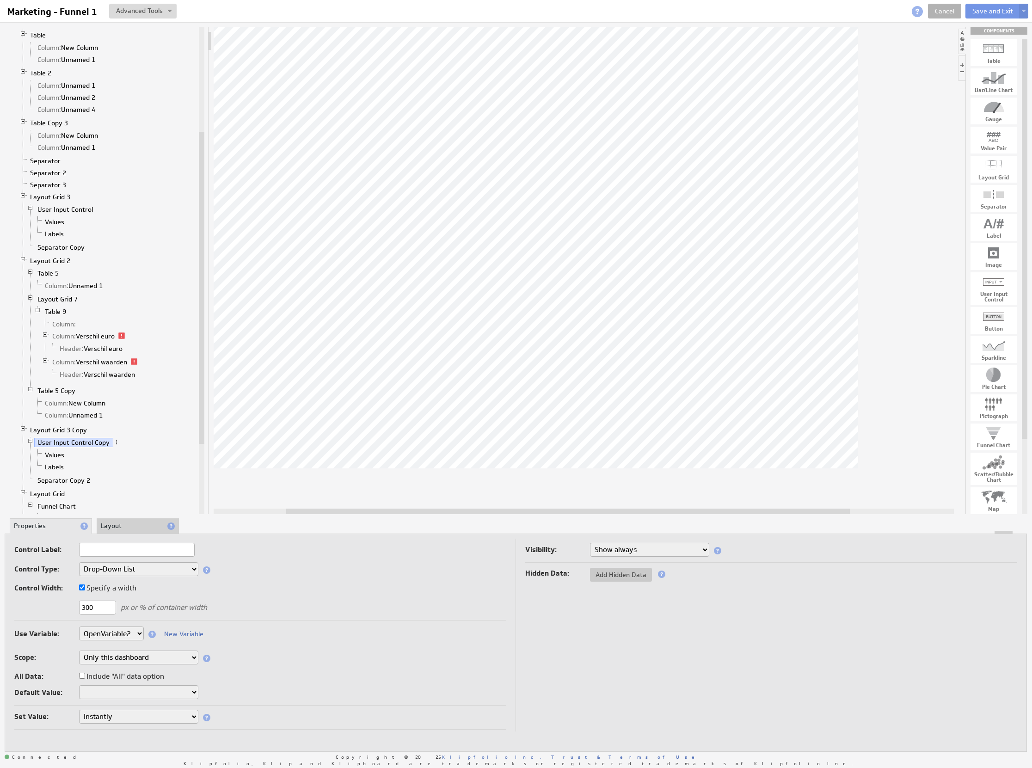
drag, startPoint x: 52, startPoint y: 599, endPoint x: 80, endPoint y: 584, distance: 31.7
click at [45, 599] on div "Control Label: Control Type: Drop-Down List Multi-Select Drop-Down List Text Fi…" at bounding box center [260, 582] width 492 height 78
type input "250"
click at [976, 14] on button "Save and Exit" at bounding box center [992, 11] width 55 height 15
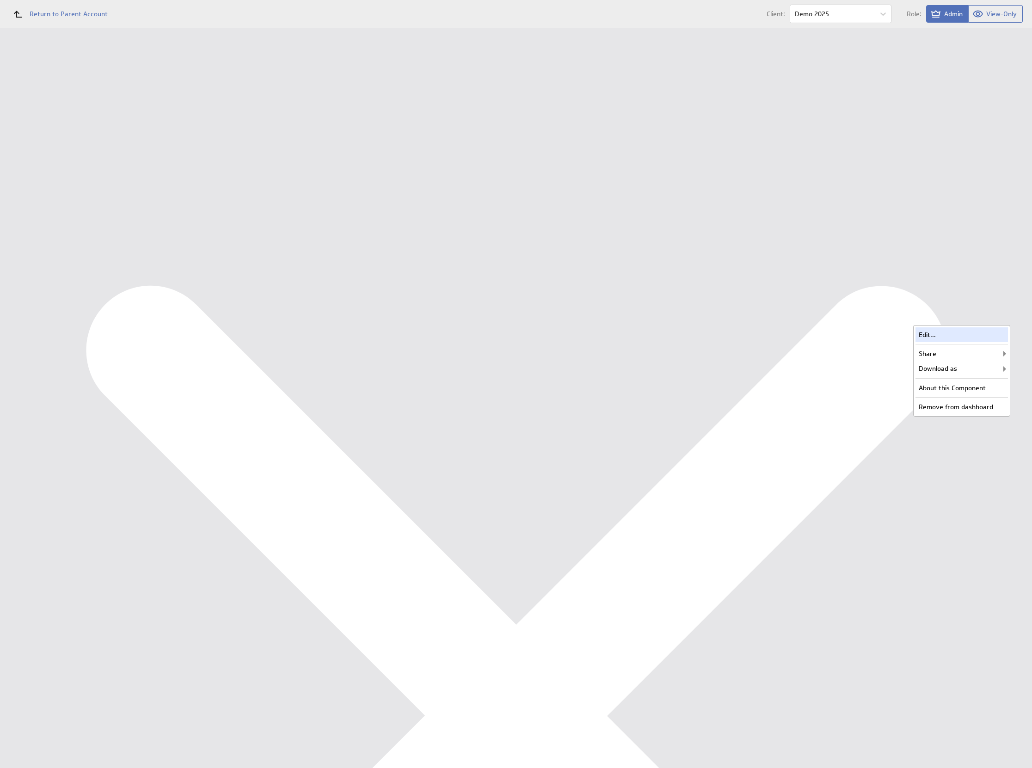
click at [991, 332] on div "Edit..." at bounding box center [962, 334] width 92 height 15
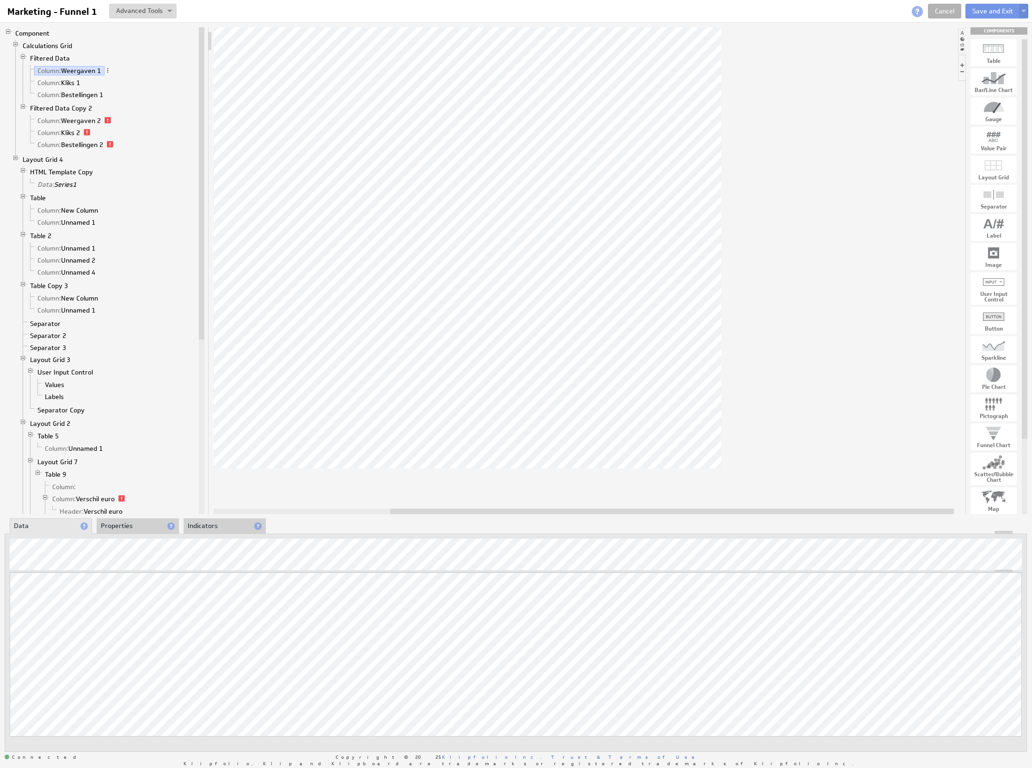
drag, startPoint x: 682, startPoint y: 511, endPoint x: 882, endPoint y: 512, distance: 200.2
click at [882, 512] on div at bounding box center [672, 512] width 564 height 6
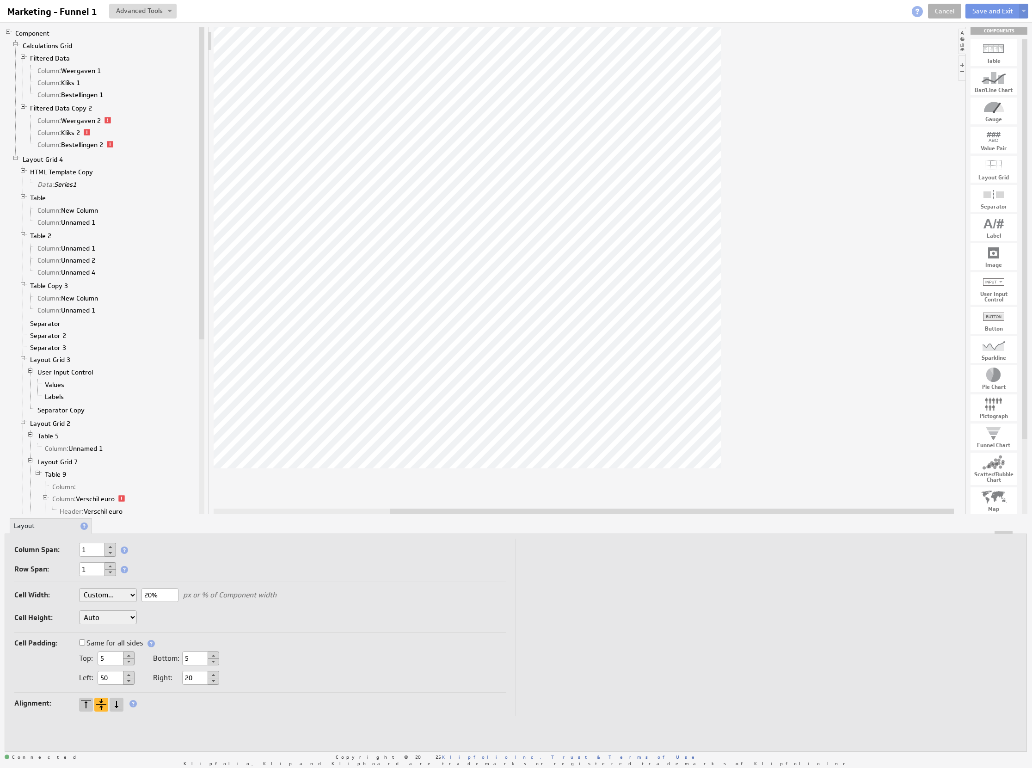
click at [137, 595] on div "Cell Width: Auto Custom... 20% px or % of Component width Cell Height: Auto Cus…" at bounding box center [260, 608] width 492 height 49
drag, startPoint x: 151, startPoint y: 595, endPoint x: 133, endPoint y: 599, distance: 18.9
click at [133, 599] on div "Cell Width: Auto Custom... 20% px or % of Component width Cell Height: Auto Cus…" at bounding box center [260, 608] width 492 height 49
drag, startPoint x: 651, startPoint y: 510, endPoint x: 395, endPoint y: 508, distance: 255.7
click at [395, 508] on div at bounding box center [584, 270] width 740 height 487
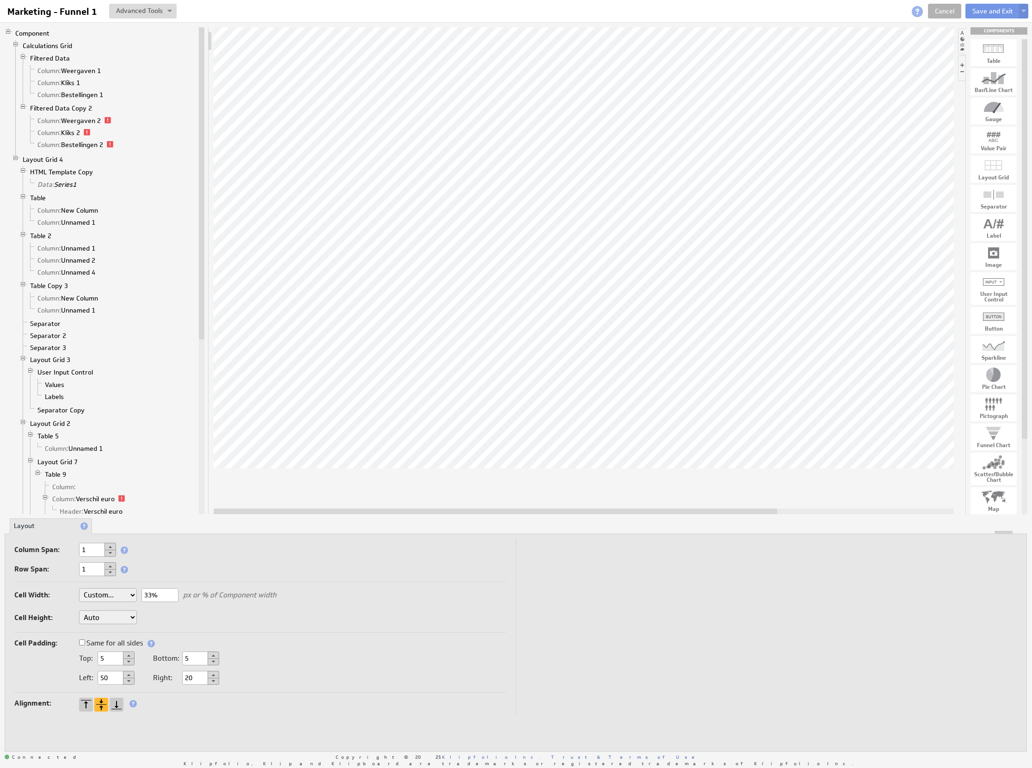
type input "33%"
click at [148, 598] on input "20%" at bounding box center [159, 595] width 37 height 14
click at [151, 596] on input "20%" at bounding box center [159, 595] width 37 height 14
drag, startPoint x: 152, startPoint y: 596, endPoint x: 129, endPoint y: 597, distance: 22.7
click at [129, 597] on div "Cell Width: Auto Custom... 20% px or % of Component width Cell Height: Auto Cus…" at bounding box center [260, 608] width 492 height 49
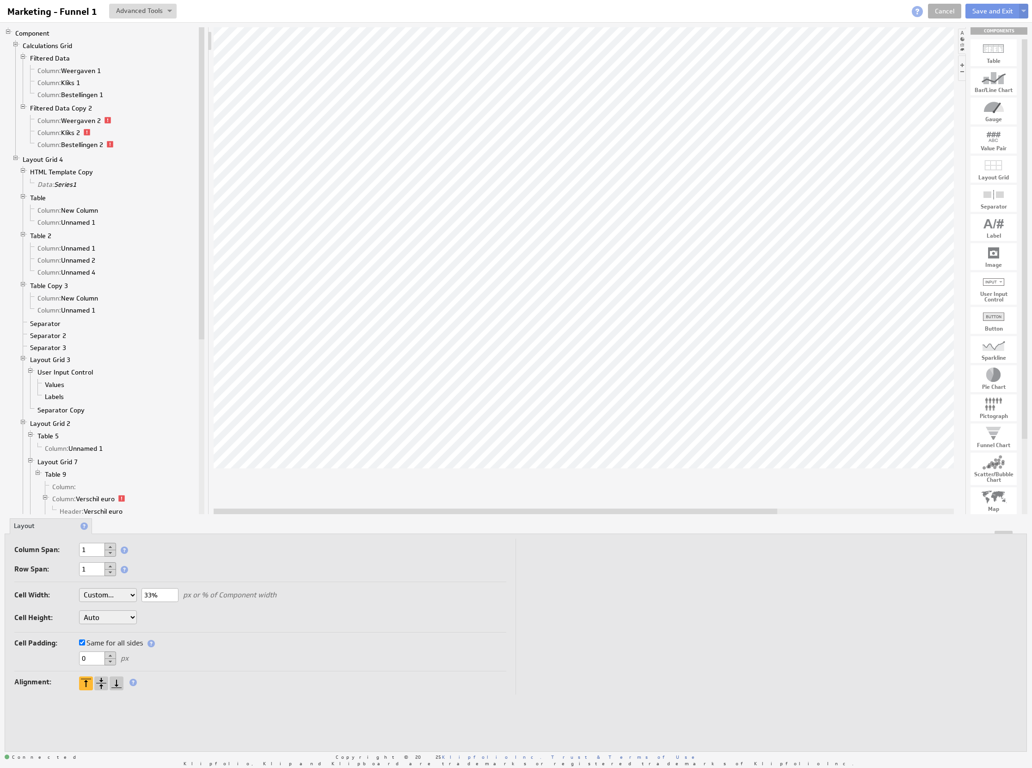
drag, startPoint x: 552, startPoint y: 510, endPoint x: 496, endPoint y: 512, distance: 56.0
click at [496, 512] on div at bounding box center [496, 512] width 564 height 6
drag, startPoint x: 151, startPoint y: 599, endPoint x: 135, endPoint y: 599, distance: 16.2
click at [135, 599] on div "Cell Width: Auto Custom... 33% px or % of Component width Cell Height: Auto Cus…" at bounding box center [260, 608] width 492 height 49
type input "25%"
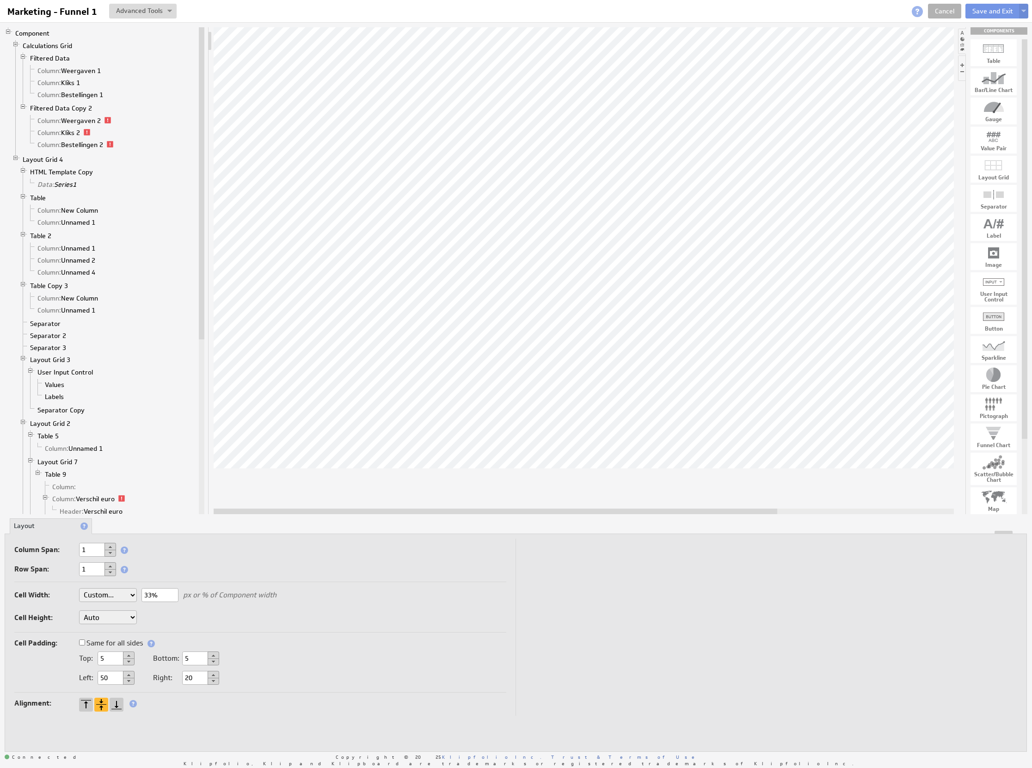
drag, startPoint x: 153, startPoint y: 596, endPoint x: 101, endPoint y: 596, distance: 52.3
click at [104, 596] on div "Cell Width: Auto Custom... 33% px or % of Component width Cell Height: Auto Cus…" at bounding box center [260, 608] width 492 height 49
type input "25%"
click at [1000, 0] on div "Marketing - Funnel 1 Marketing - Funnel 1 View Component Source Code Alt+U Crea…" at bounding box center [516, 11] width 1032 height 22
click at [996, 7] on button "Save and Exit" at bounding box center [992, 11] width 55 height 15
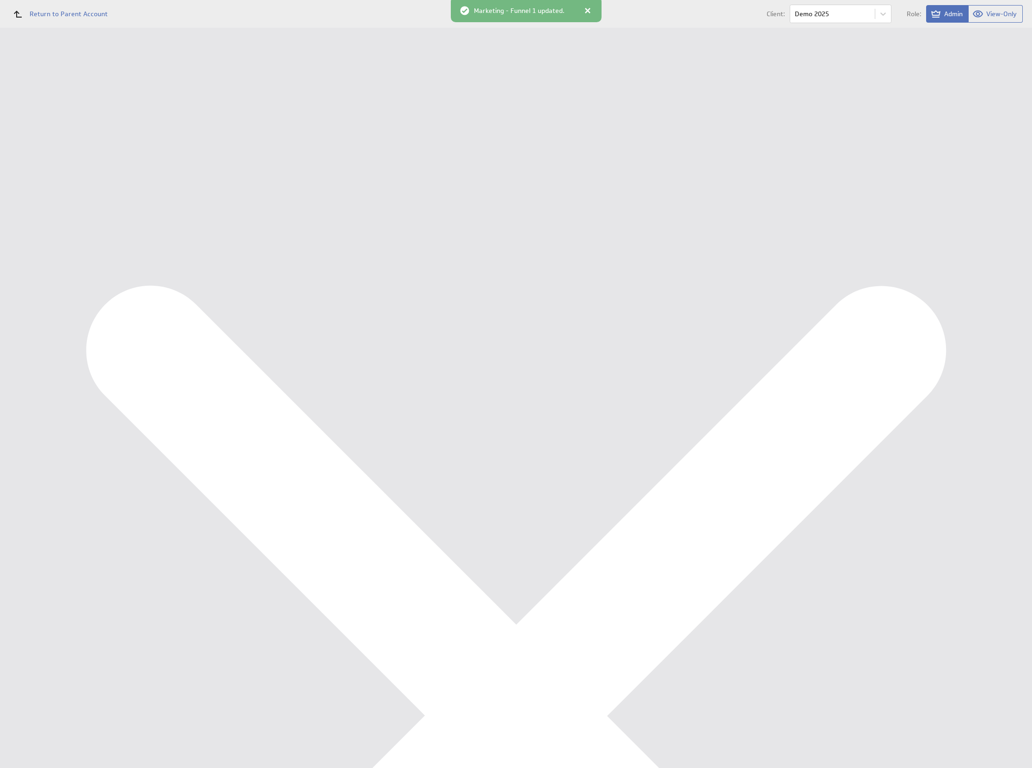
click at [582, 28] on div "Ondernemersadviseurs B.V. Marketing KPI Dashboard Show:" at bounding box center [576, 28] width 912 height 0
click at [717, 633] on div "Connected Copyright © 2025 Klipfolio Inc. Trust & Terms of Use Powered by" at bounding box center [576, 628] width 912 height 32
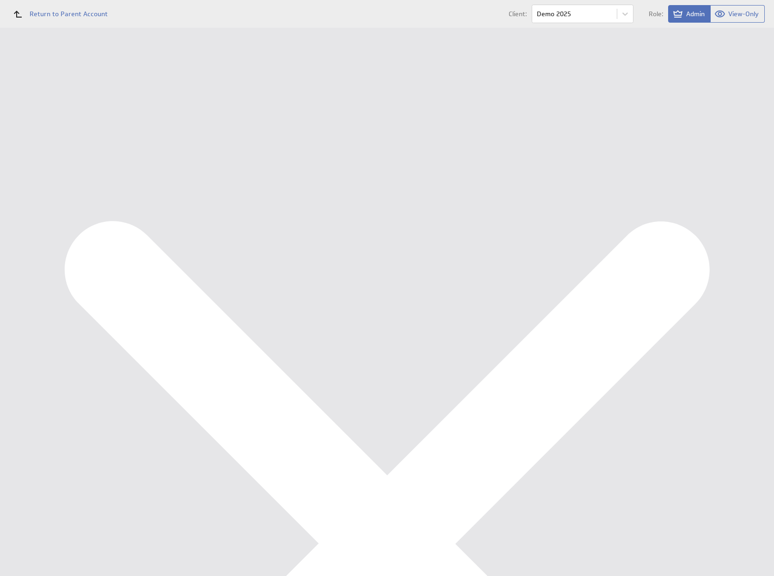
scroll to position [34, 0]
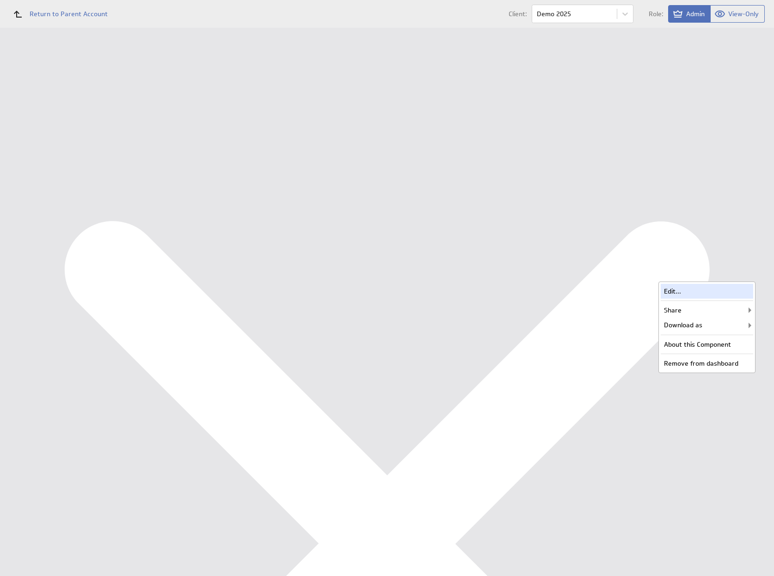
click at [739, 290] on div "Edit..." at bounding box center [707, 291] width 92 height 15
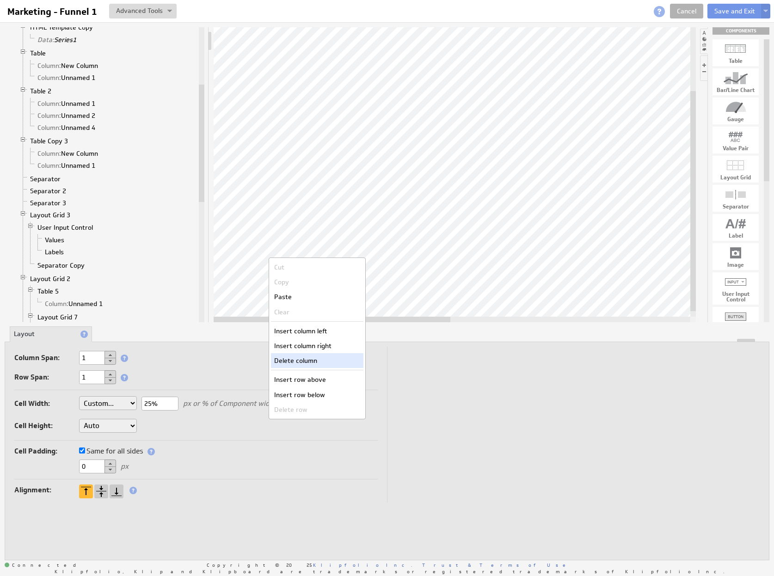
click at [339, 357] on div "Delete column" at bounding box center [317, 360] width 92 height 15
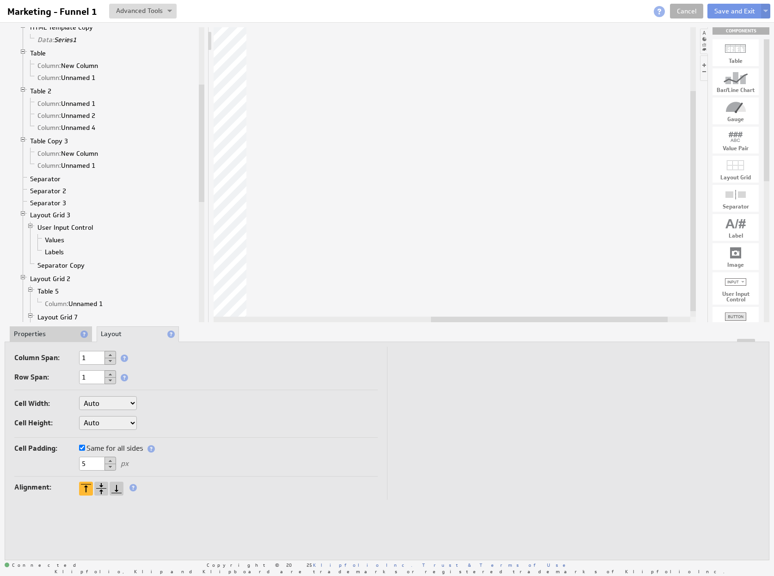
drag, startPoint x: 369, startPoint y: 320, endPoint x: 587, endPoint y: 317, distance: 217.8
click at [587, 317] on div at bounding box center [549, 320] width 237 height 6
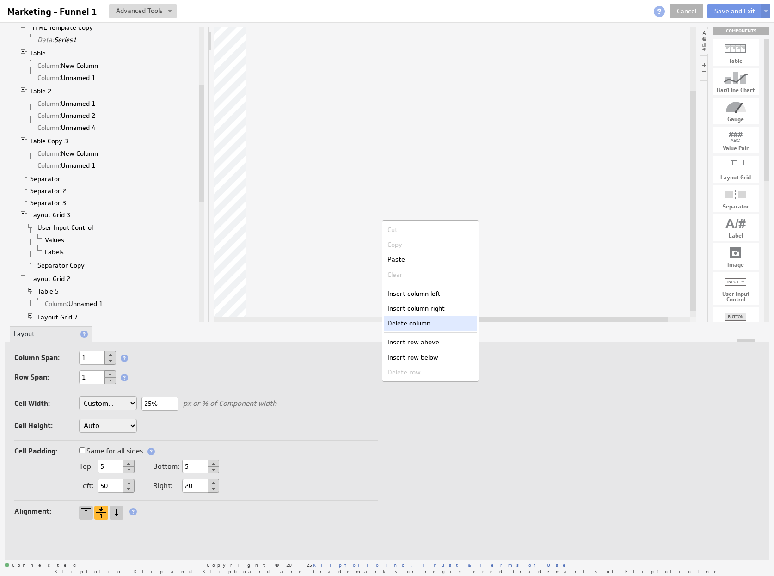
click at [441, 325] on div "Delete column" at bounding box center [430, 323] width 92 height 15
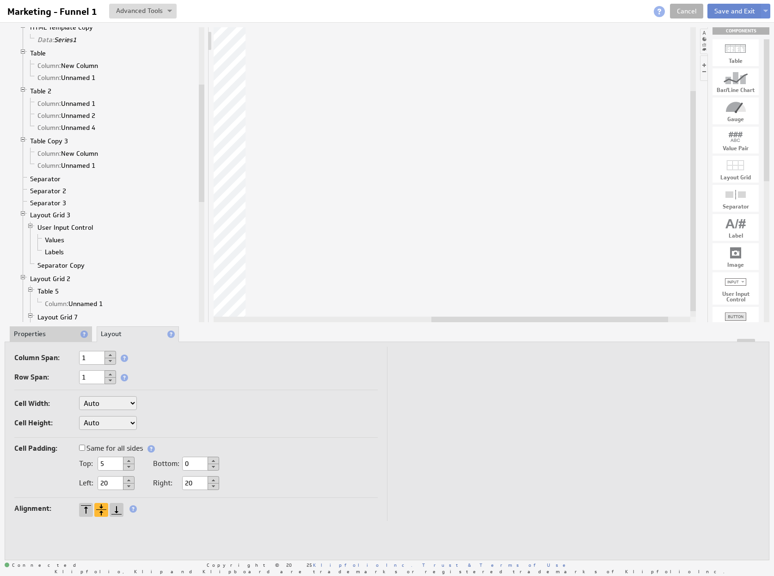
click at [750, 8] on button "Save and Exit" at bounding box center [734, 11] width 55 height 15
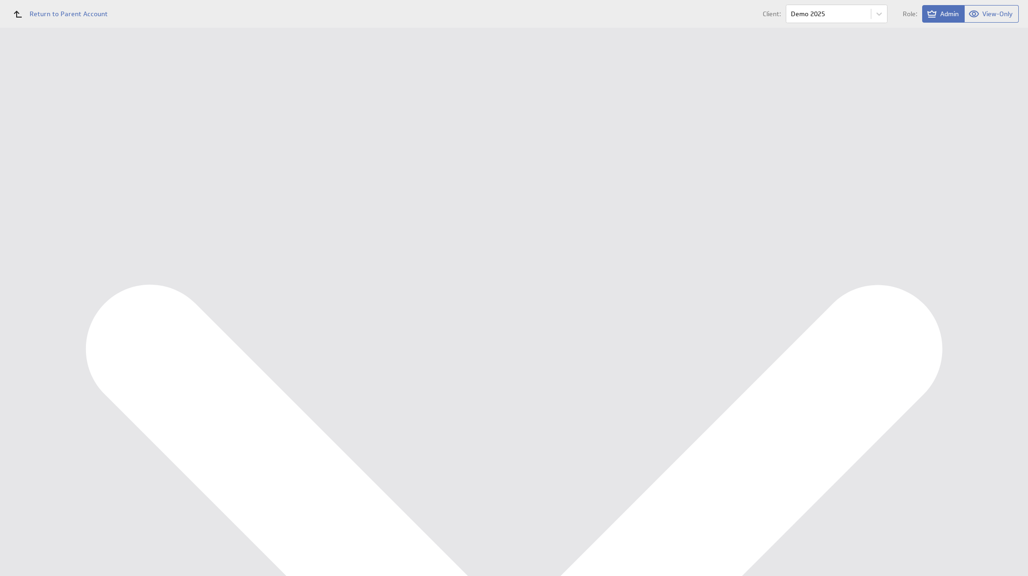
scroll to position [72, 0]
click at [774, 261] on div "Edit..." at bounding box center [962, 262] width 92 height 15
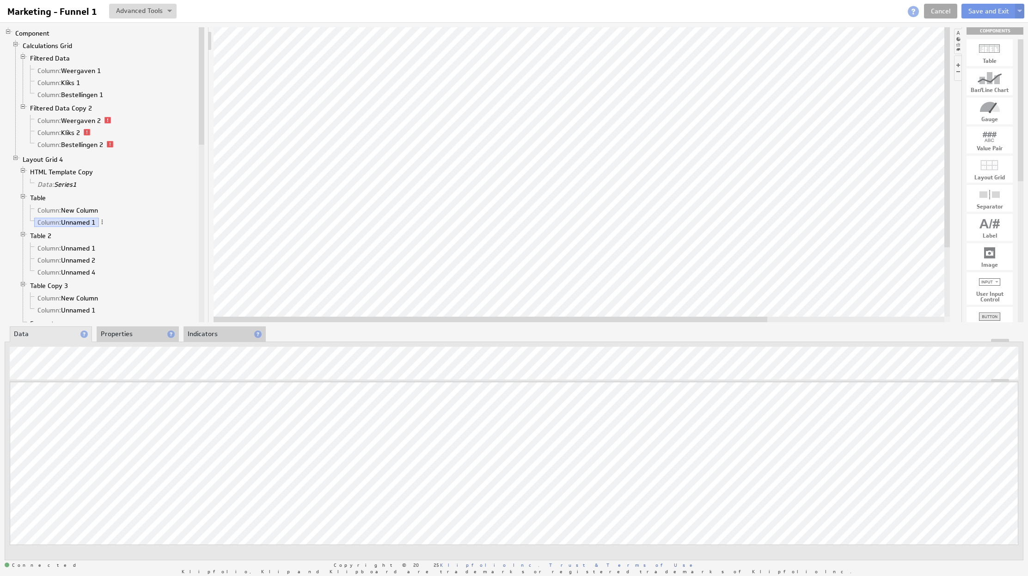
click at [953, 2] on div "Marketing - Funnel 1 Marketing - Funnel 1 View Component Source Code Alt+U Crea…" at bounding box center [514, 11] width 1028 height 22
click at [944, 14] on link "Cancel" at bounding box center [940, 11] width 33 height 15
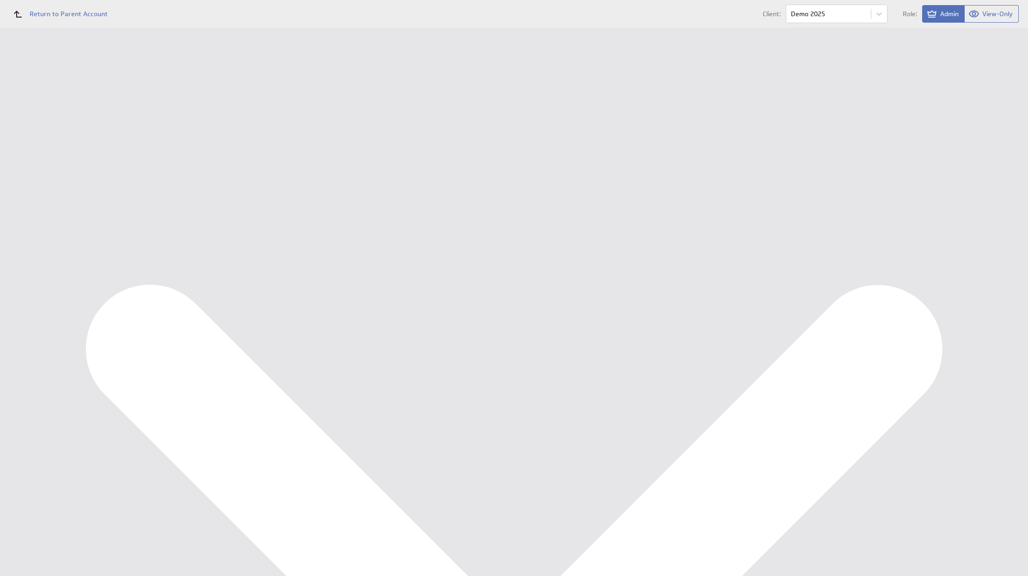
scroll to position [52, 0]
click at [995, 278] on div "Edit..." at bounding box center [962, 282] width 92 height 15
click at [850, 15] on body "Return to Parent Account Client: Demo 2025 Role: Admin View-Only (no message) D…" at bounding box center [514, 288] width 1028 height 576
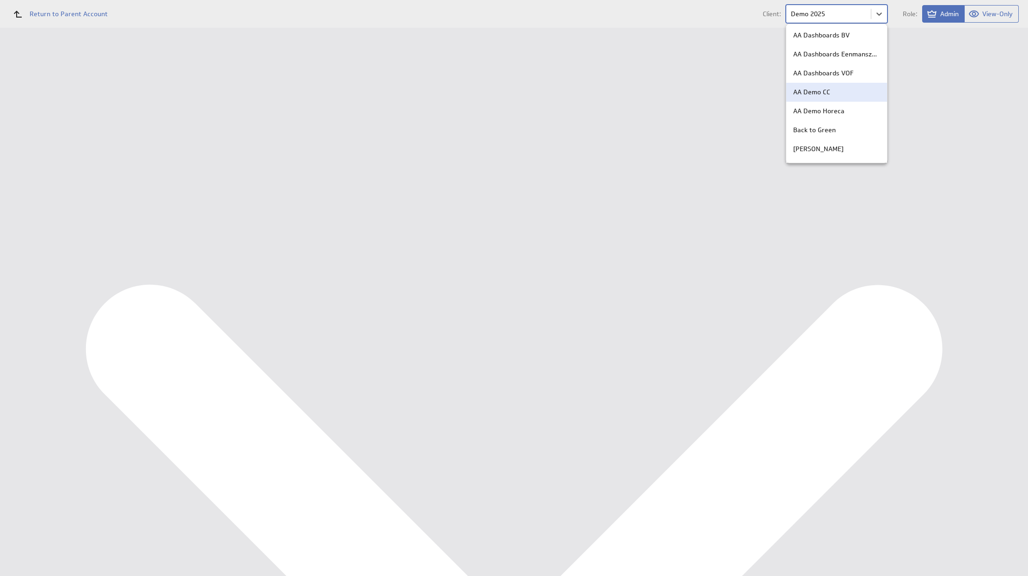
click at [832, 94] on div "AA Demo CC" at bounding box center [836, 92] width 87 height 10
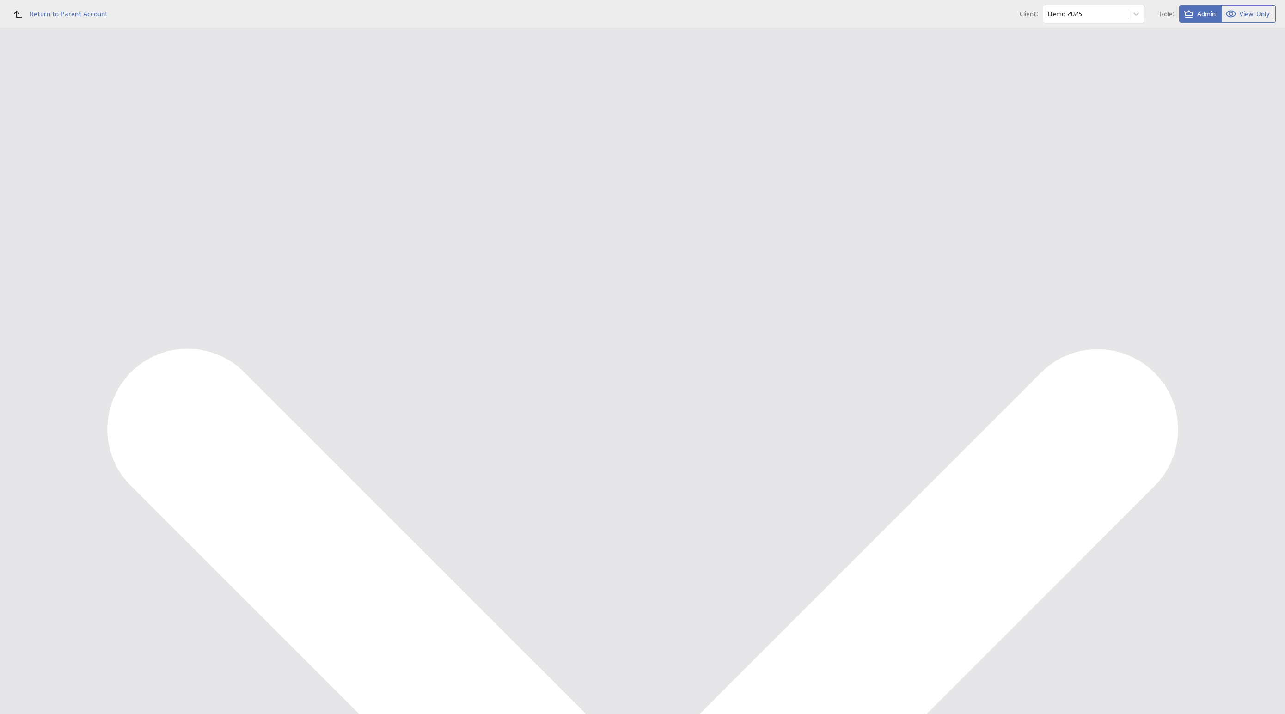
click at [29, 136] on div "Marketing KPI Dashboard" at bounding box center [60, 138] width 77 height 8
click at [74, 141] on div "Marketing KPI Dashboard" at bounding box center [60, 138] width 77 height 8
select select "0"
select select "2025"
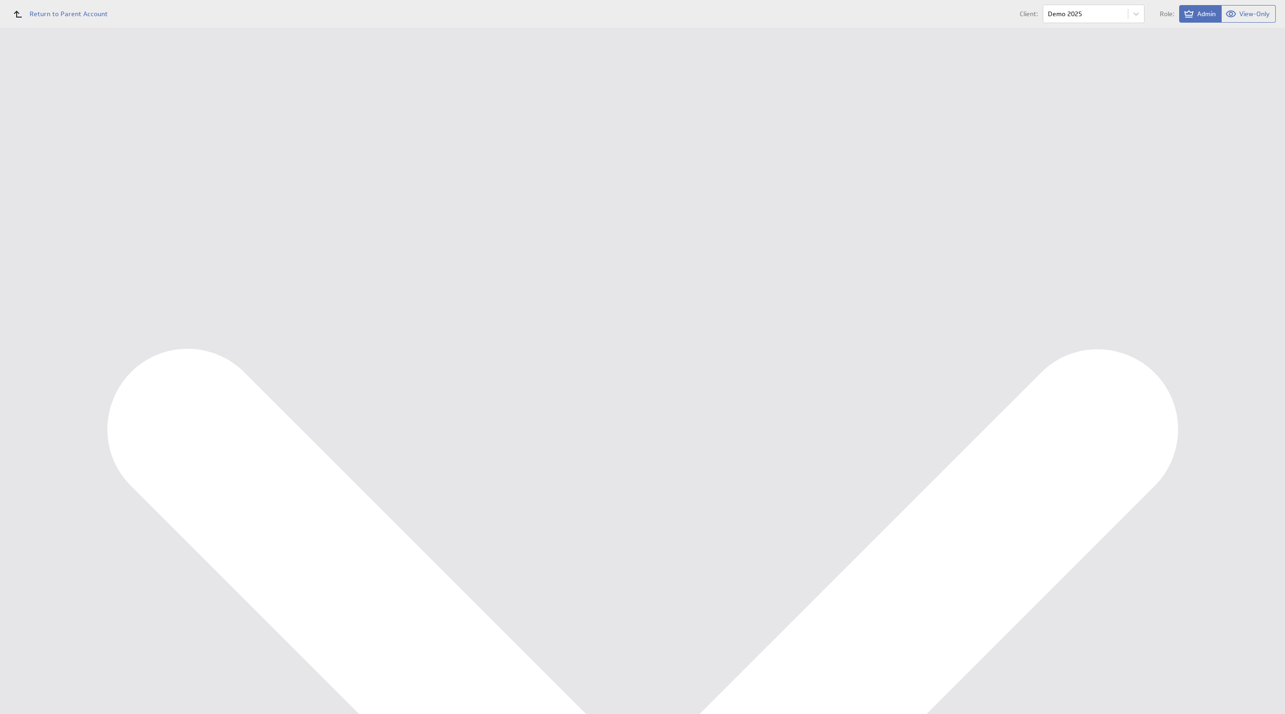
select select "1"
select select "2024"
select select "1"
select select "2025"
select select "7"
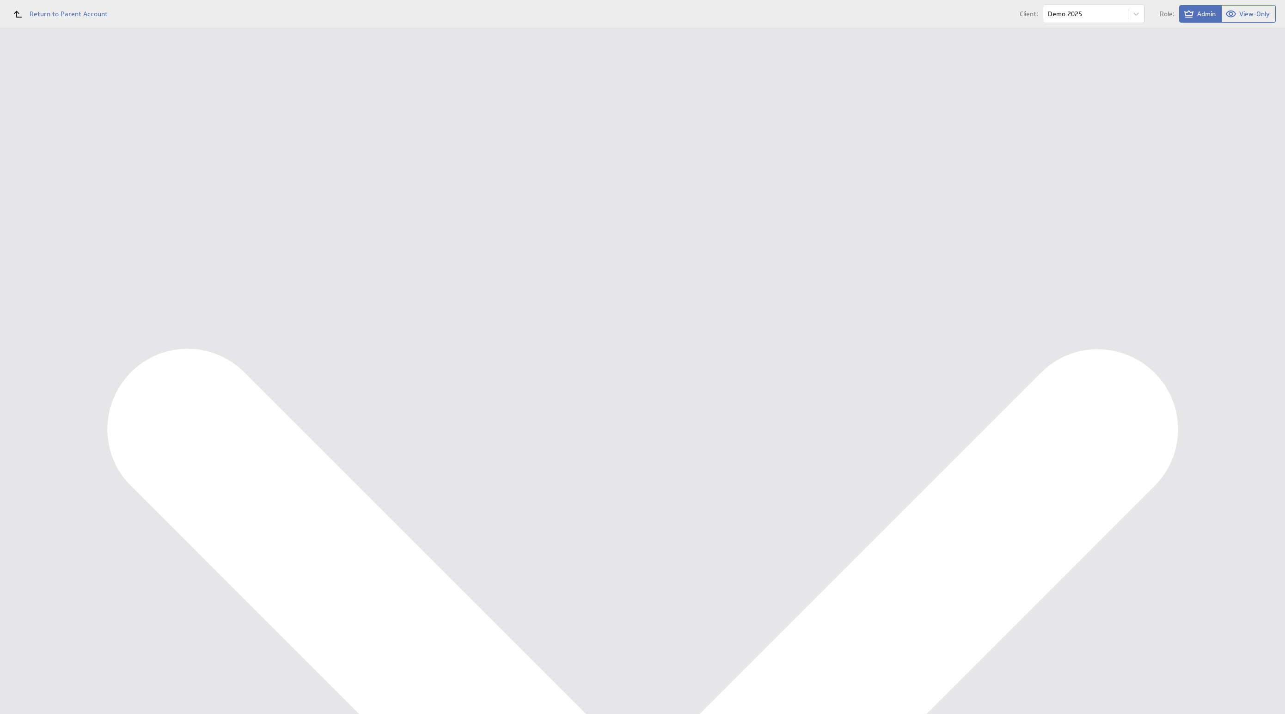
select select "2024"
select select "7"
select select "1"
click at [751, 28] on div "Ondernemersadviseurs B.V. Marketing KPI Dashboard Show:" at bounding box center [702, 28] width 1165 height 0
click at [1234, 345] on div "Edit..." at bounding box center [1216, 343] width 92 height 15
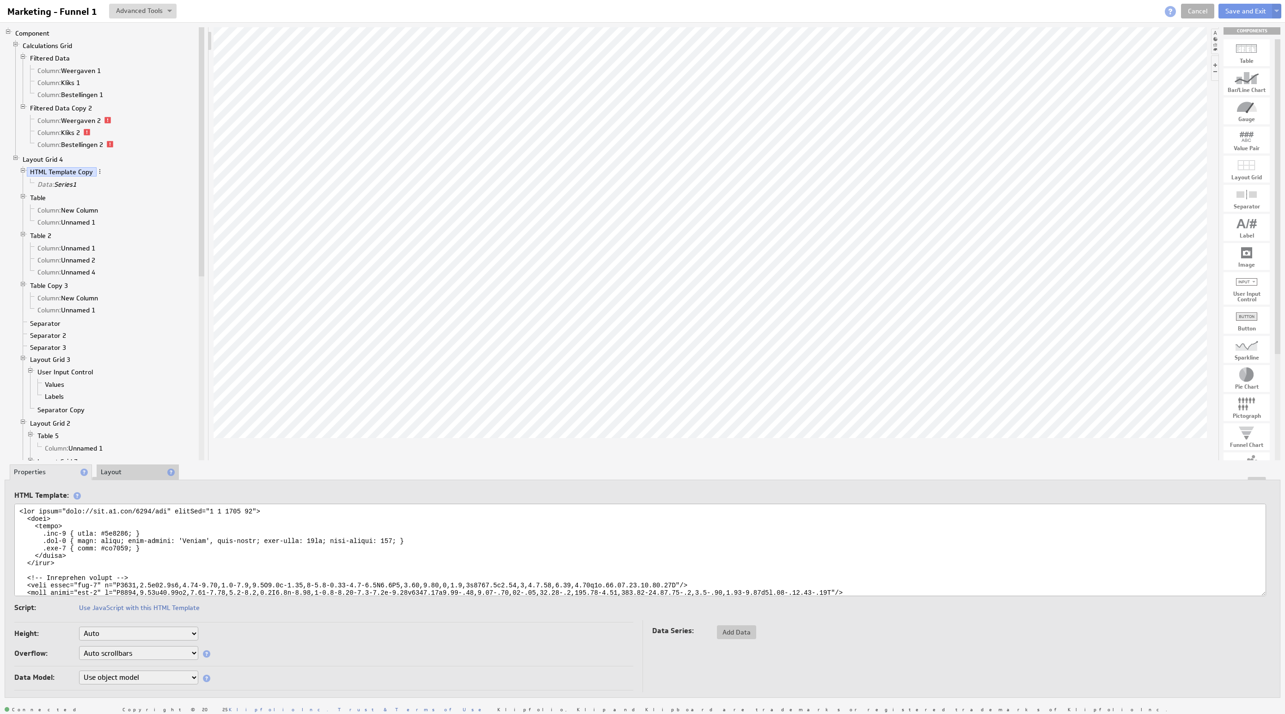
scroll to position [55, 0]
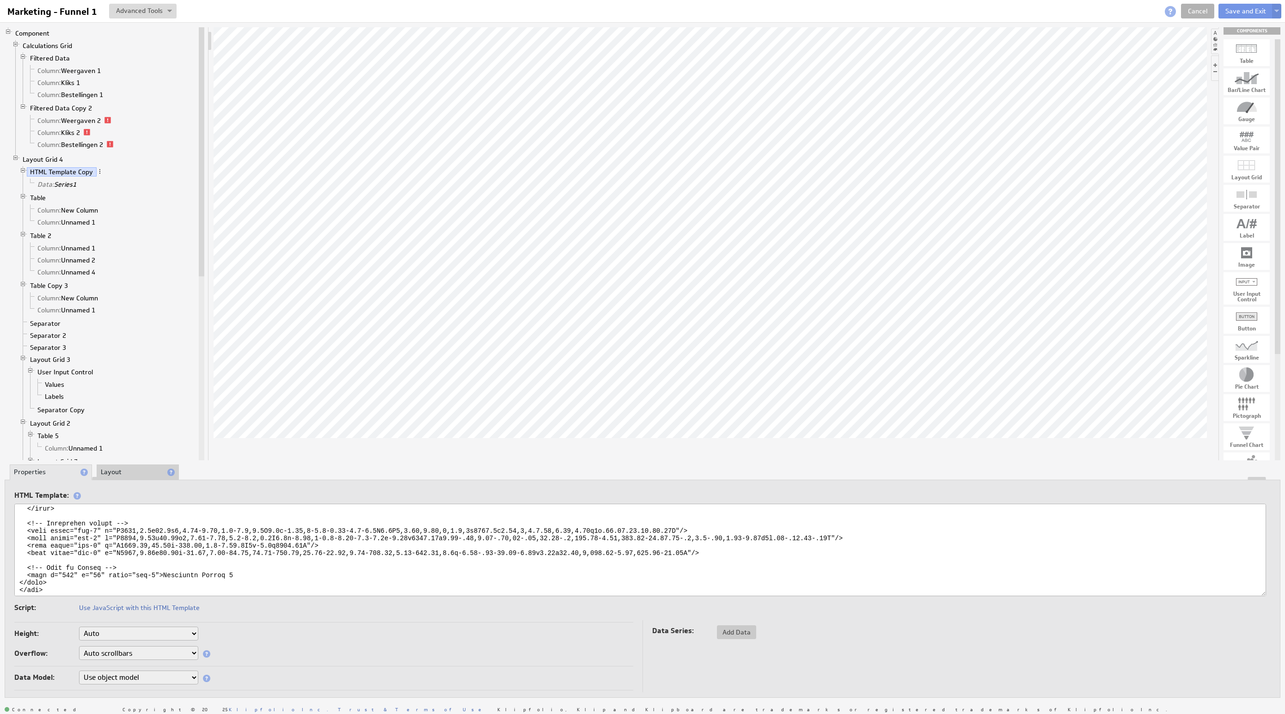
click at [239, 569] on textarea at bounding box center [640, 550] width 1252 height 92
type textarea "<svg xmlns="http://www.w3.org/2000/svg" viewBox="0 0 1893 67"> <defs> <style> .…"
click at [1236, 18] on button "Save and Exit" at bounding box center [1246, 11] width 55 height 15
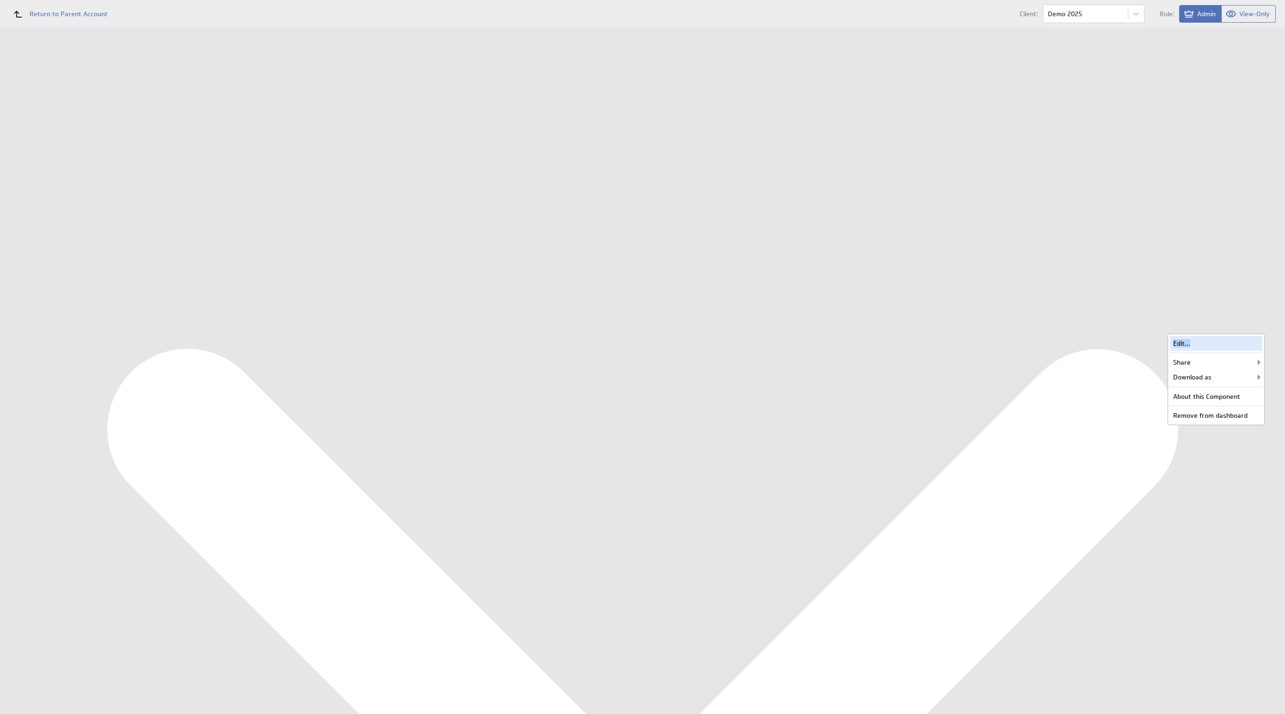
click at [1234, 341] on div "Edit..." at bounding box center [1216, 343] width 92 height 15
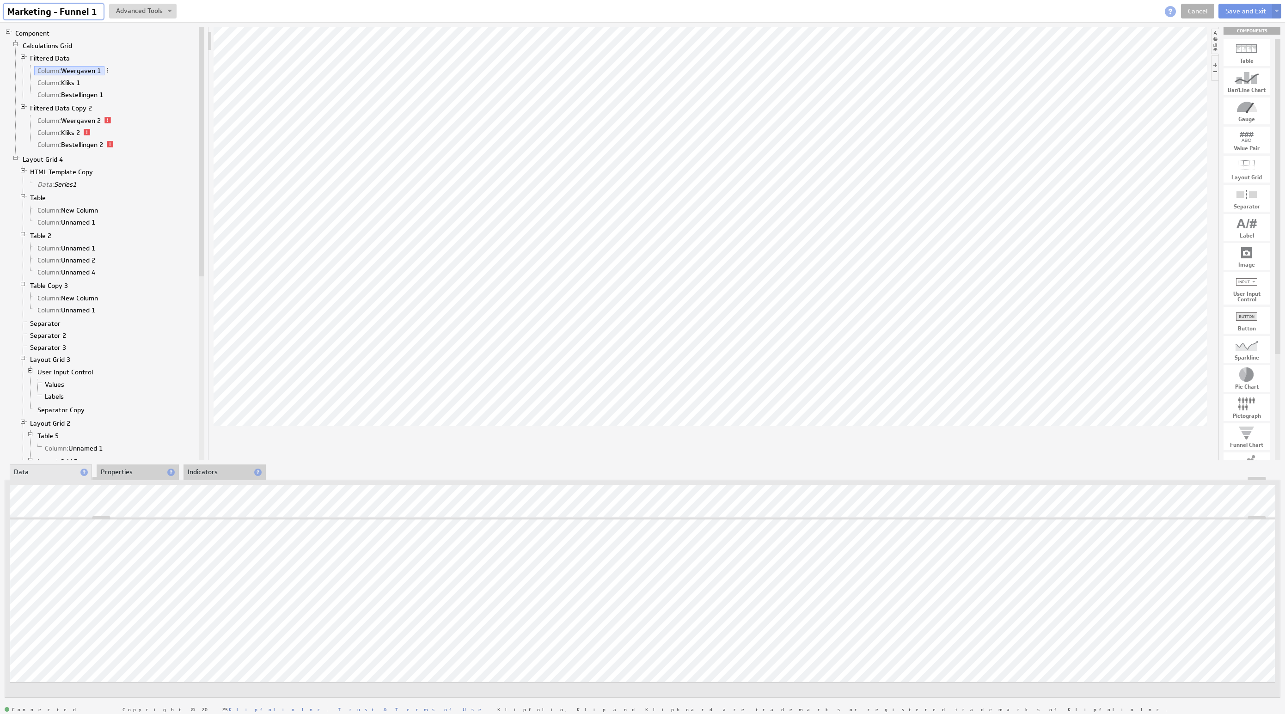
click at [96, 12] on input "Marketing - Funnel 1" at bounding box center [54, 12] width 100 height 16
click at [98, 12] on input "Marketing - Funnel 1" at bounding box center [54, 12] width 100 height 16
type input "Marketing - Funnel"
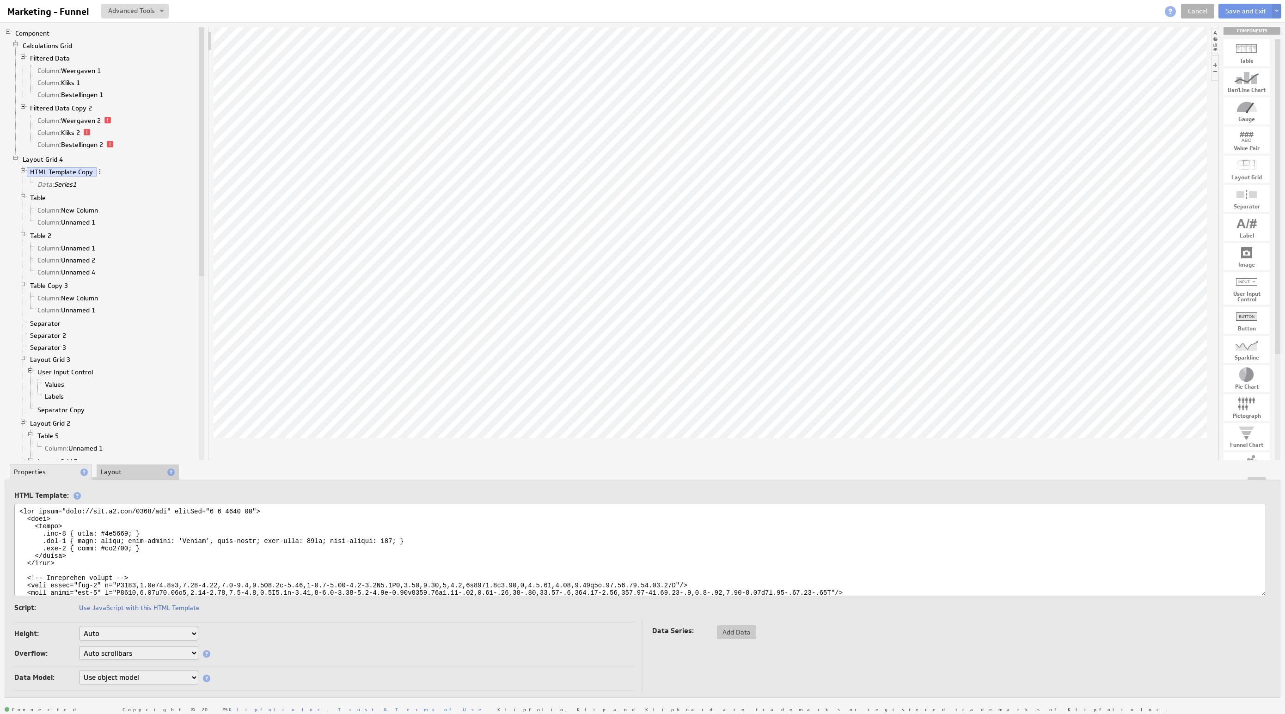
scroll to position [55, 0]
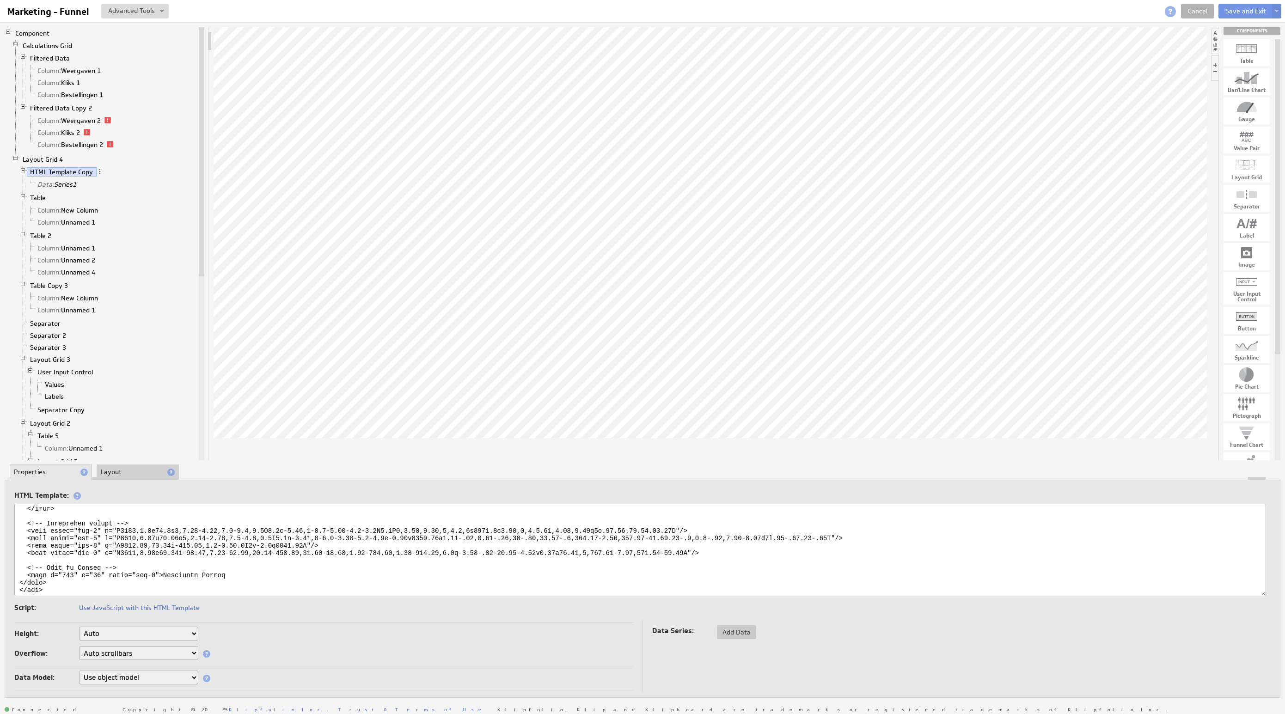
drag, startPoint x: 164, startPoint y: 567, endPoint x: 252, endPoint y: 572, distance: 88.4
click at [252, 572] on textarea at bounding box center [640, 550] width 1252 height 92
click at [252, 569] on textarea at bounding box center [640, 550] width 1252 height 92
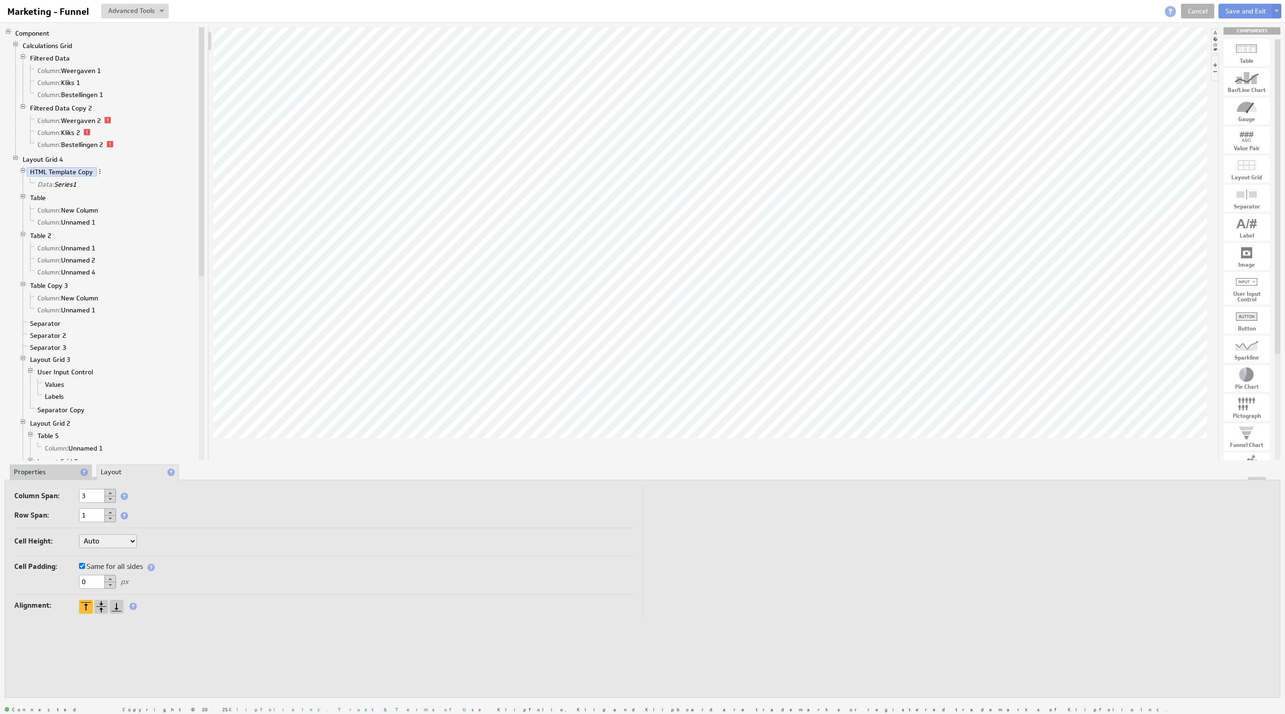
click at [34, 475] on li "Properties" at bounding box center [51, 473] width 82 height 16
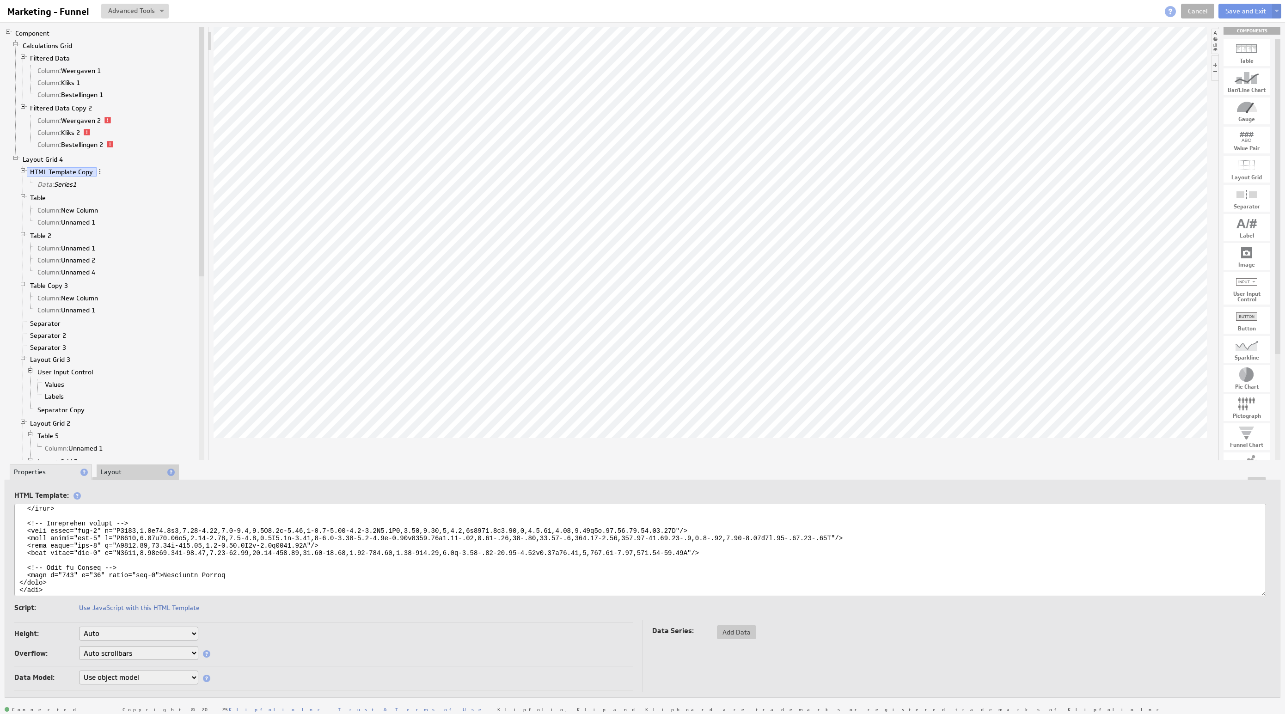
drag, startPoint x: 228, startPoint y: 568, endPoint x: 162, endPoint y: 566, distance: 66.1
click at [162, 566] on textarea at bounding box center [640, 550] width 1252 height 92
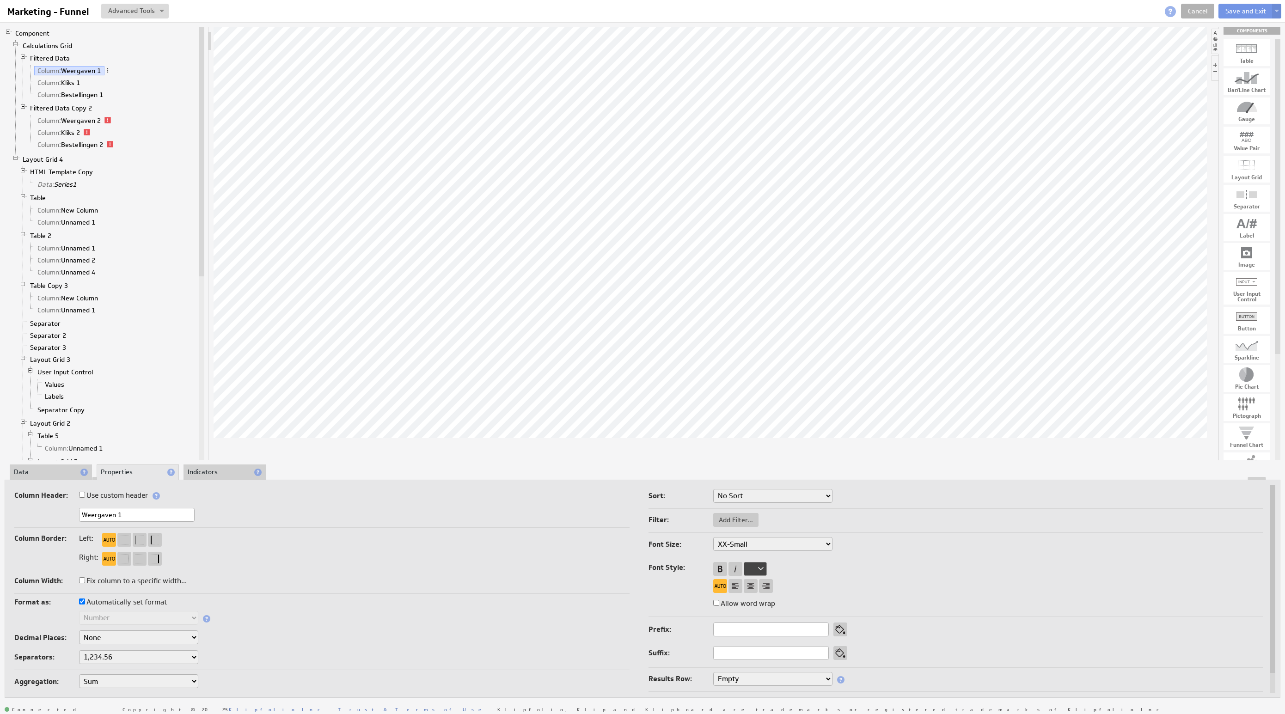
click at [55, 470] on li "Data" at bounding box center [51, 473] width 82 height 16
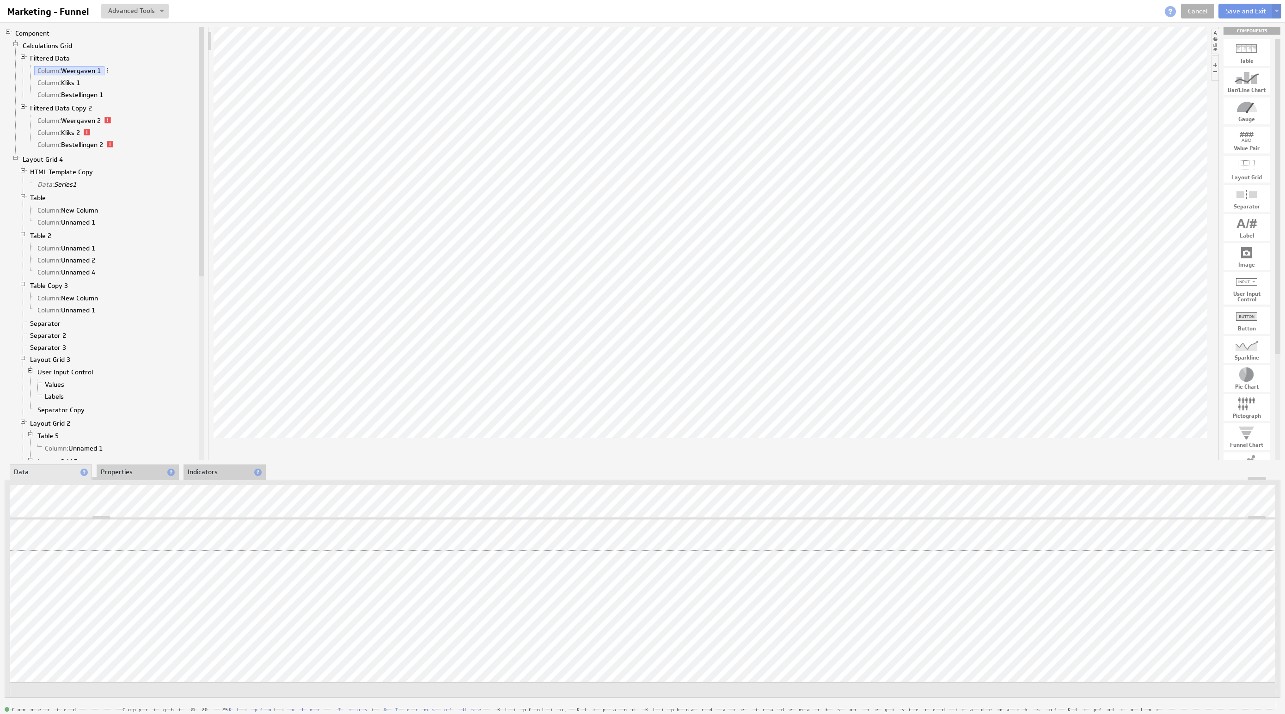
drag, startPoint x: 1247, startPoint y: 519, endPoint x: 1244, endPoint y: 555, distance: 36.2
click at [1280, 10] on button at bounding box center [1277, 11] width 9 height 15
click at [1204, 58] on td "Save as Copy..." at bounding box center [1187, 59] width 106 height 15
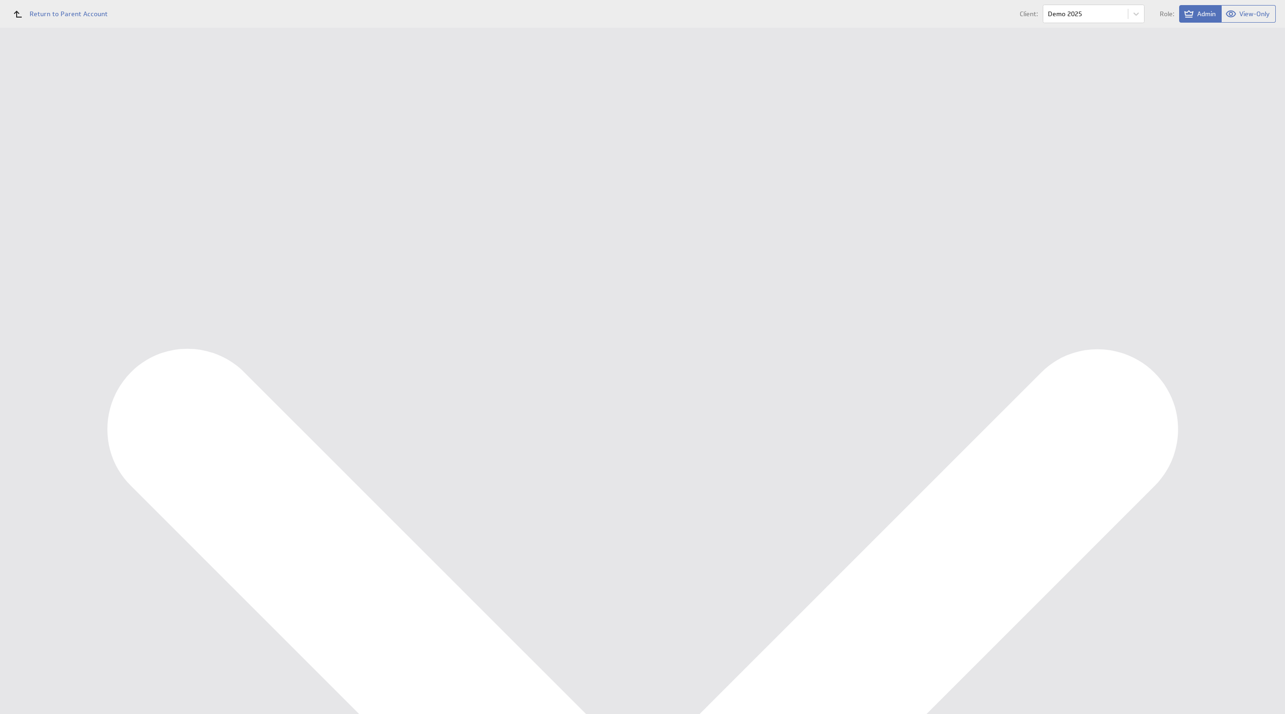
click at [297, 112] on input "Marketing - Funnel" at bounding box center [328, 110] width 185 height 17
drag, startPoint x: 301, startPoint y: 105, endPoint x: 240, endPoint y: 96, distance: 61.7
click at [240, 96] on div "Describe your Component Name: Marketing - Funnel Please enter a valid name Desc…" at bounding box center [703, 115] width 1128 height 82
drag, startPoint x: 307, startPoint y: 99, endPoint x: 314, endPoint y: 104, distance: 7.6
click at [305, 100] on td "Marketing - Funnel Please enter a valid name" at bounding box center [749, 110] width 1036 height 24
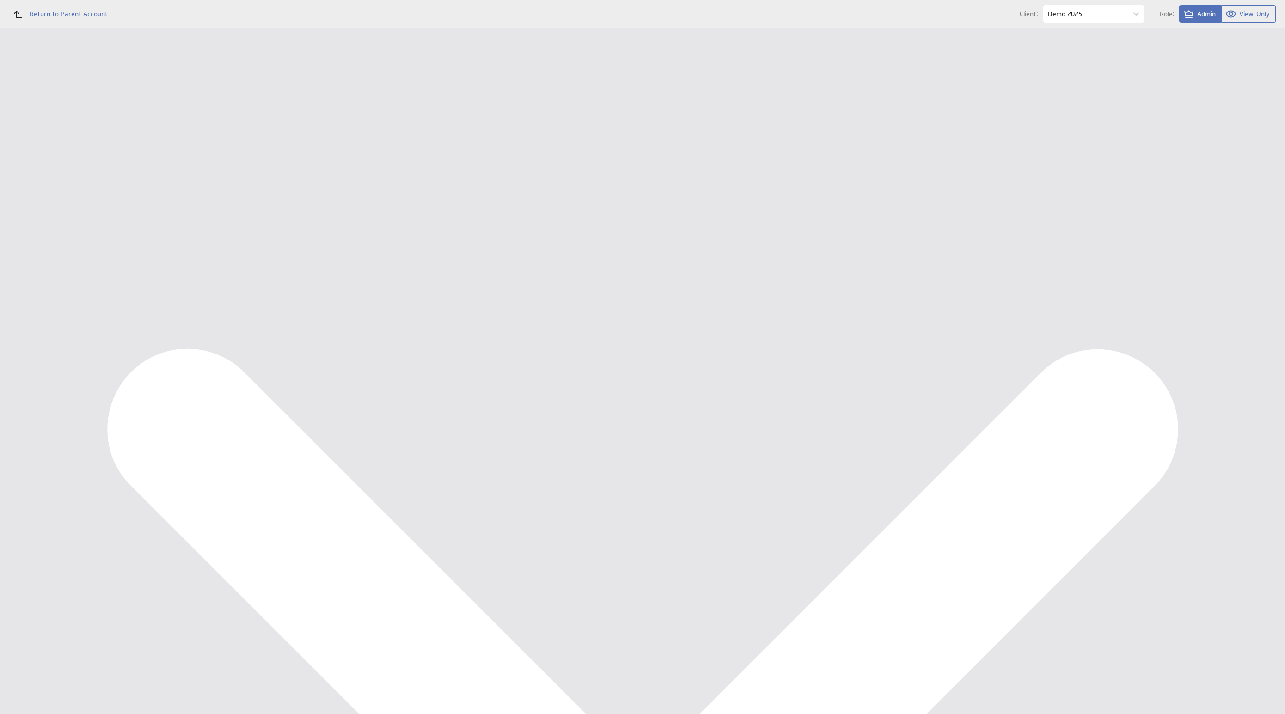
drag, startPoint x: 322, startPoint y: 107, endPoint x: 172, endPoint y: 98, distance: 150.5
click at [172, 98] on tr "Name: Marketing - Funnel Please enter a valid name" at bounding box center [703, 110] width 1128 height 24
type input "KPI Base"
click at [214, 183] on input "Save as Copy" at bounding box center [204, 184] width 54 height 18
click at [703, 3] on div "KPI Base created." at bounding box center [652, 9] width 112 height 25
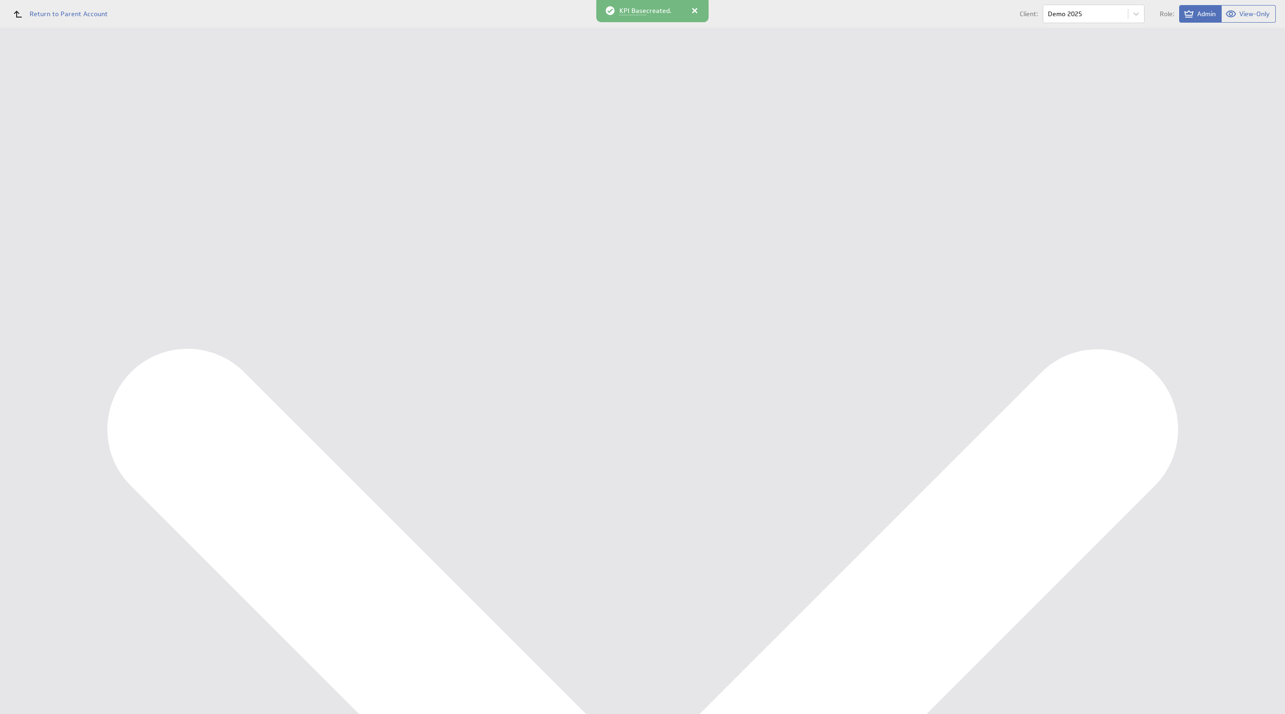
click at [698, 7] on div "KPI Base created." at bounding box center [652, 9] width 112 height 25
click at [1244, 405] on div "Edit..." at bounding box center [1216, 411] width 92 height 15
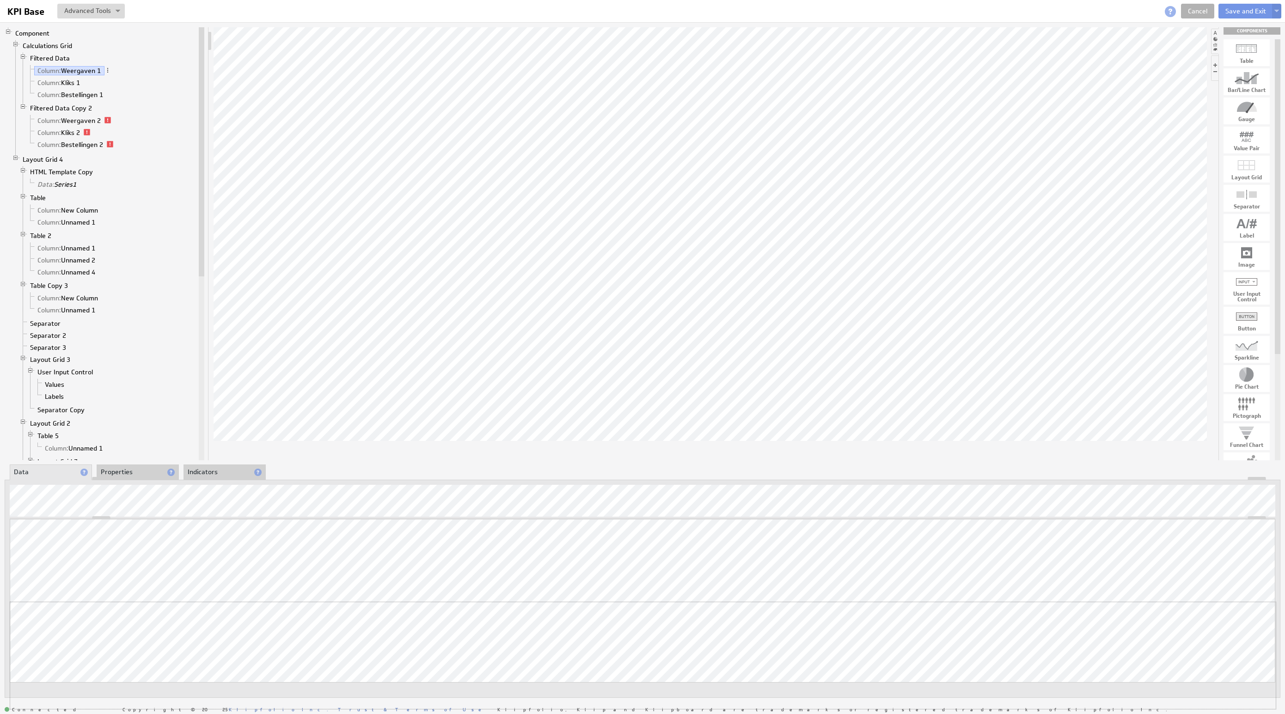
drag, startPoint x: 1250, startPoint y: 515, endPoint x: 1163, endPoint y: 640, distance: 152.5
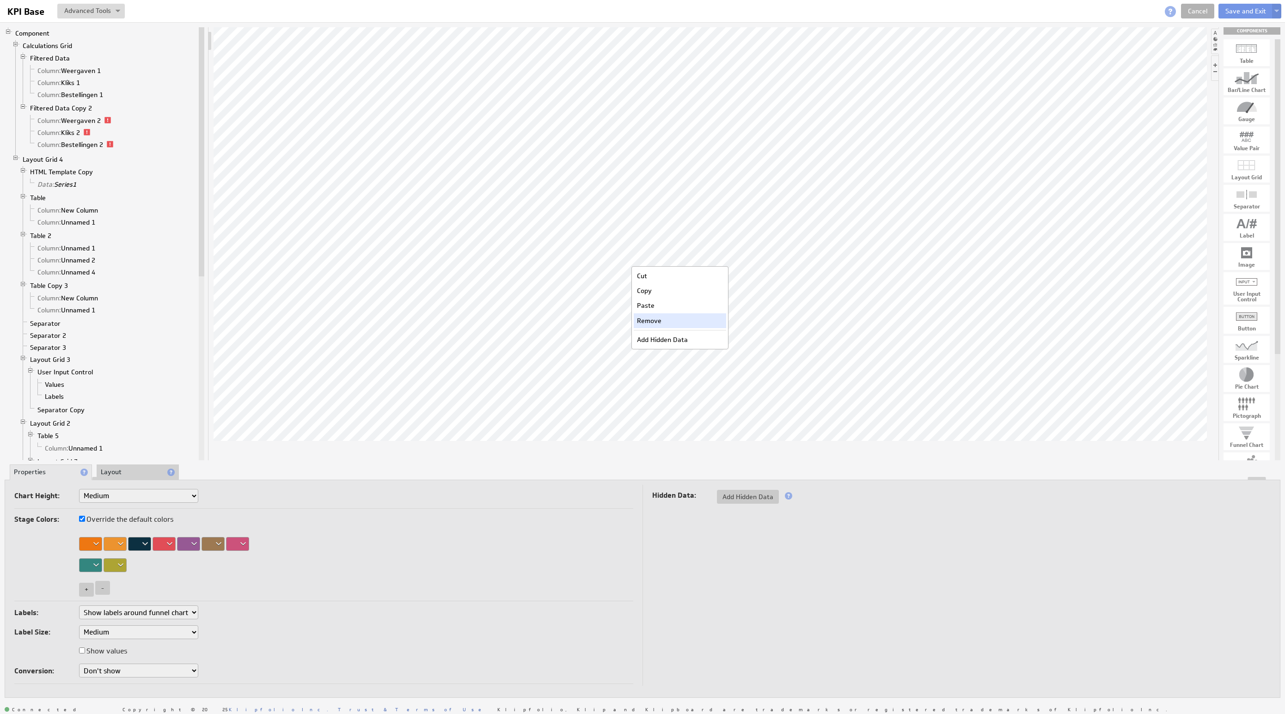
click at [664, 325] on div "Remove" at bounding box center [680, 321] width 92 height 15
click at [1191, 313] on div "Remove" at bounding box center [1217, 319] width 92 height 15
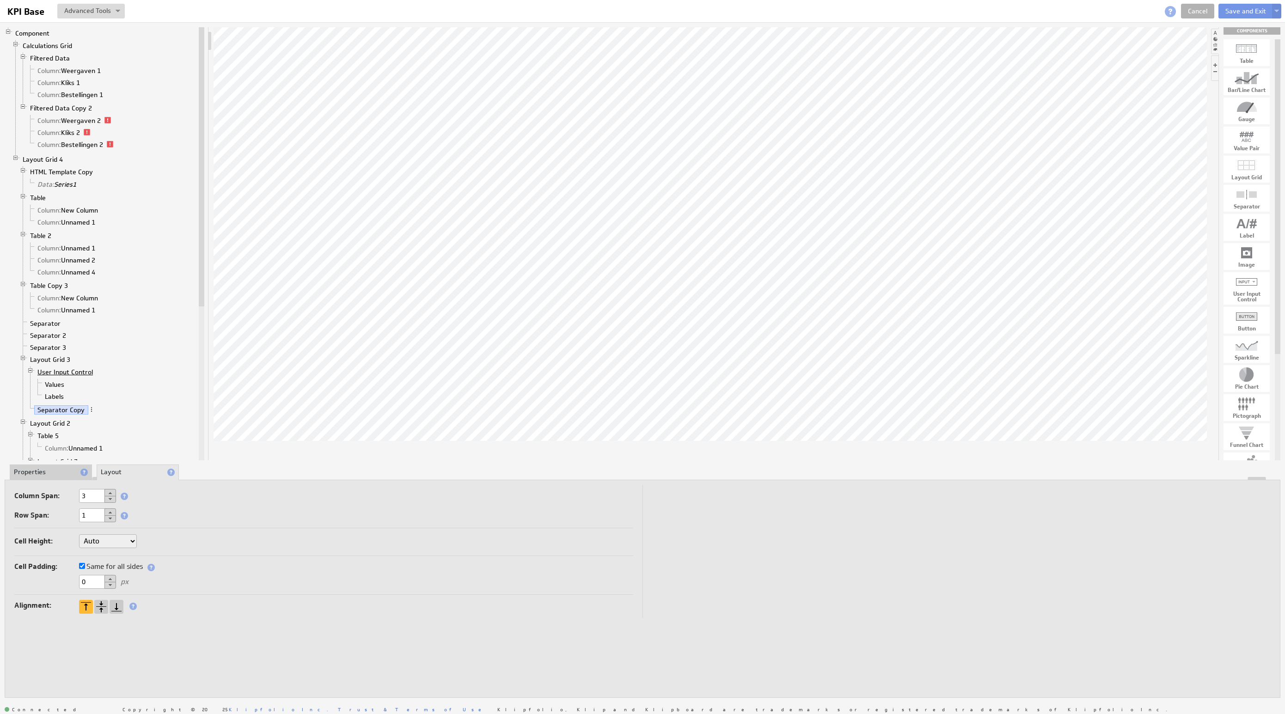
click at [72, 375] on link "User Input Control" at bounding box center [65, 372] width 62 height 9
click at [57, 363] on link "Layout Grid 3" at bounding box center [50, 359] width 47 height 9
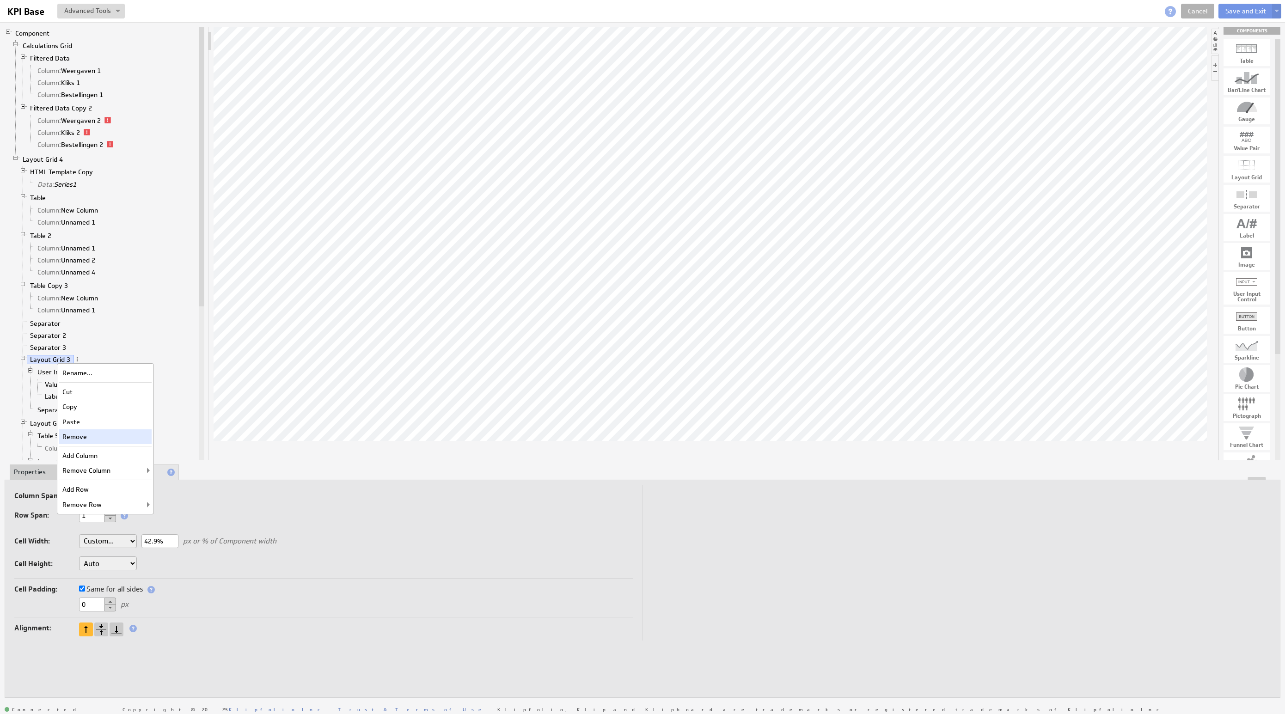
click at [115, 440] on div "Remove" at bounding box center [105, 437] width 92 height 15
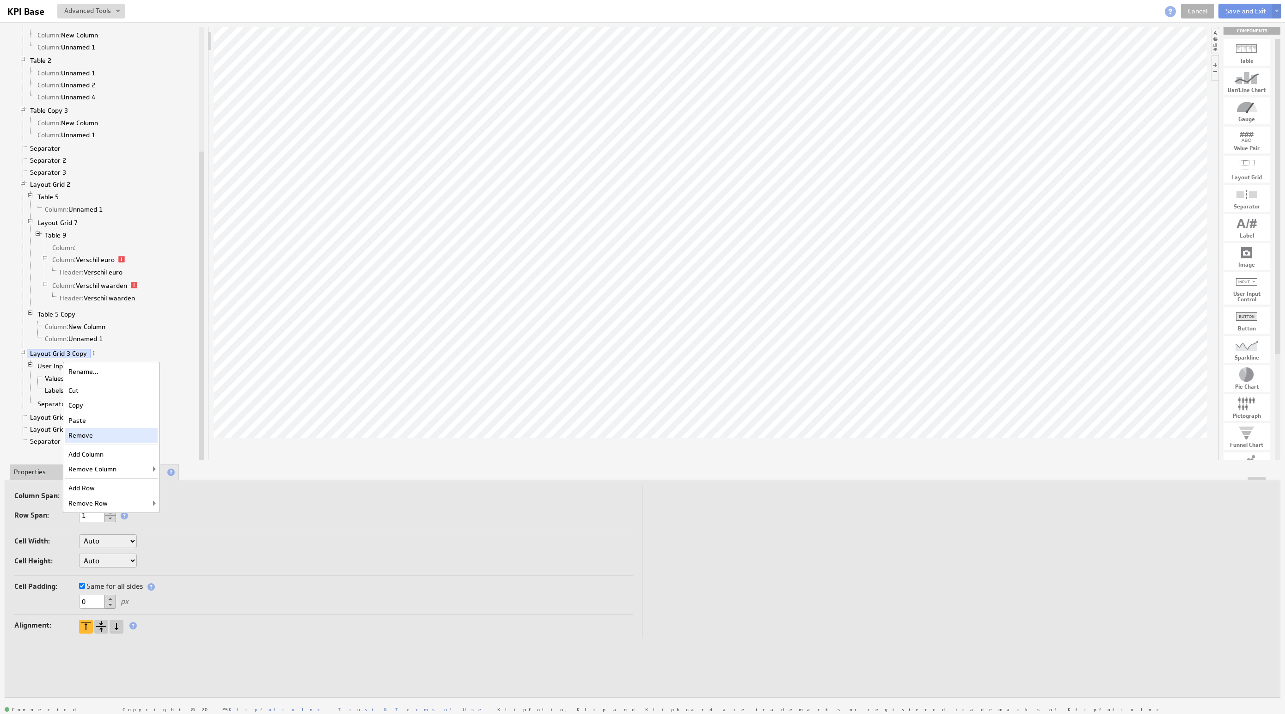
click at [105, 439] on div "Remove" at bounding box center [111, 435] width 92 height 15
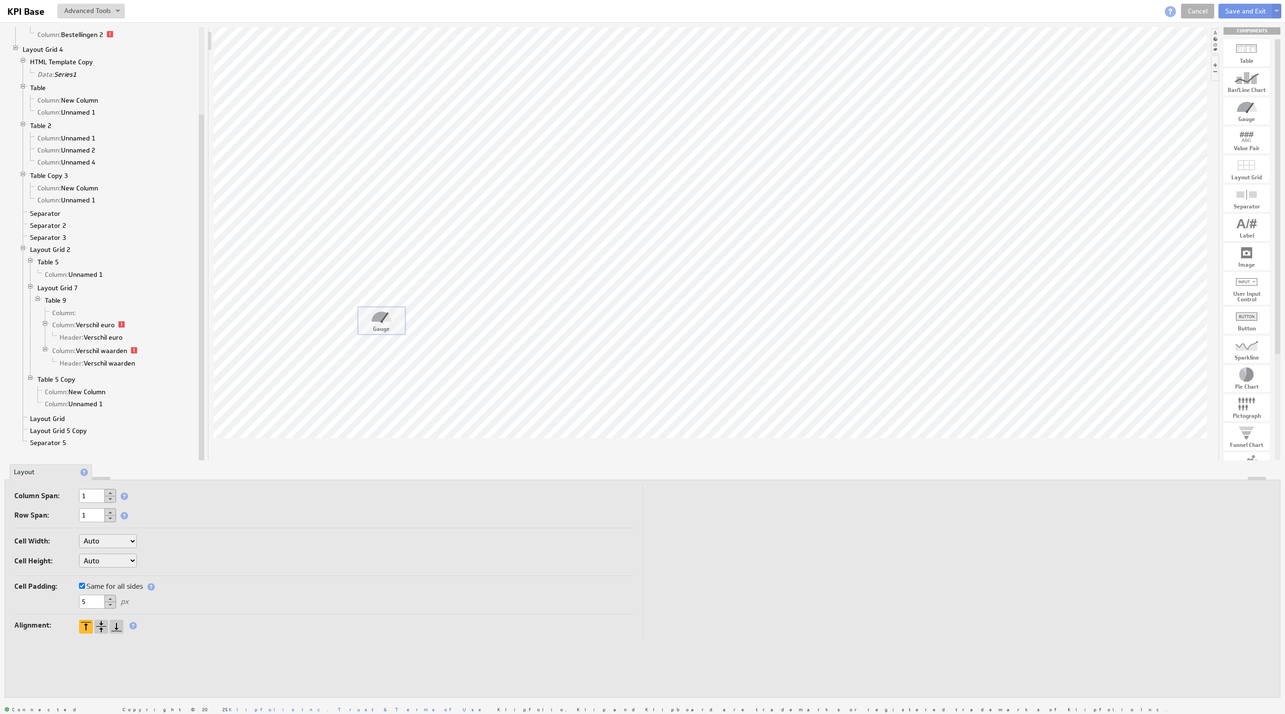
drag, startPoint x: 1228, startPoint y: 129, endPoint x: 385, endPoint y: 328, distance: 866.5
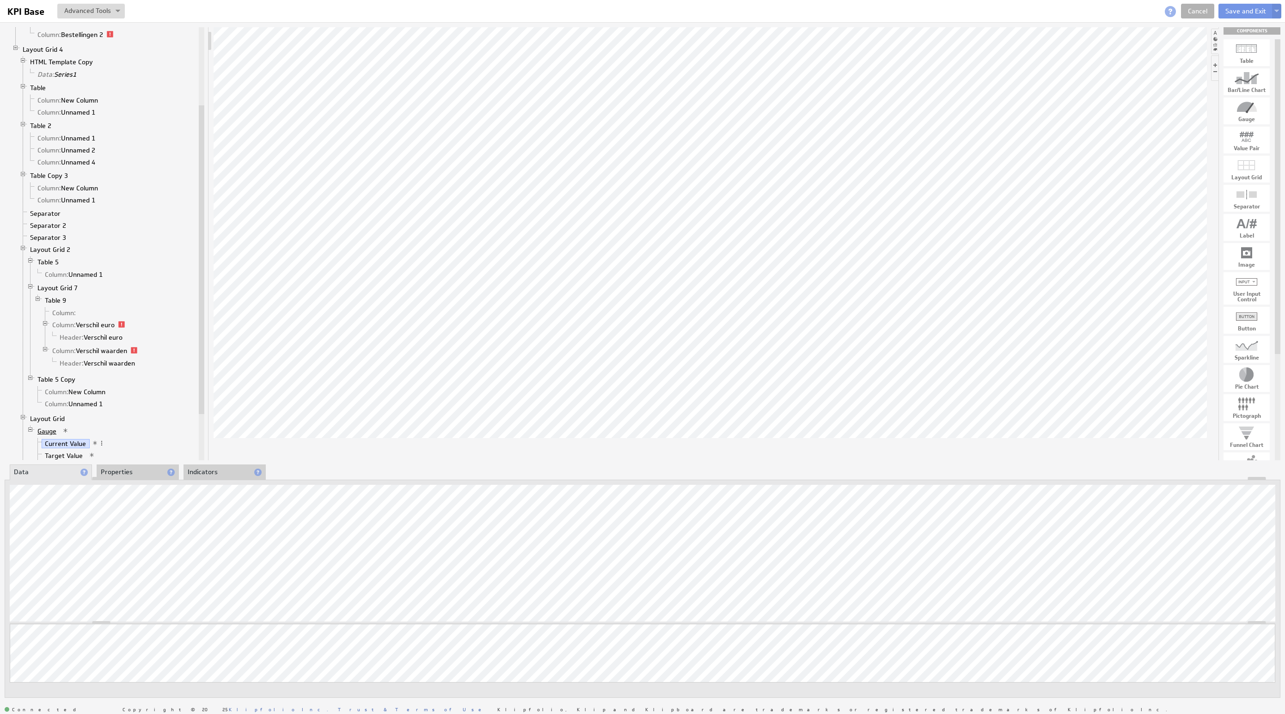
click at [43, 436] on link "Gauge" at bounding box center [47, 431] width 26 height 9
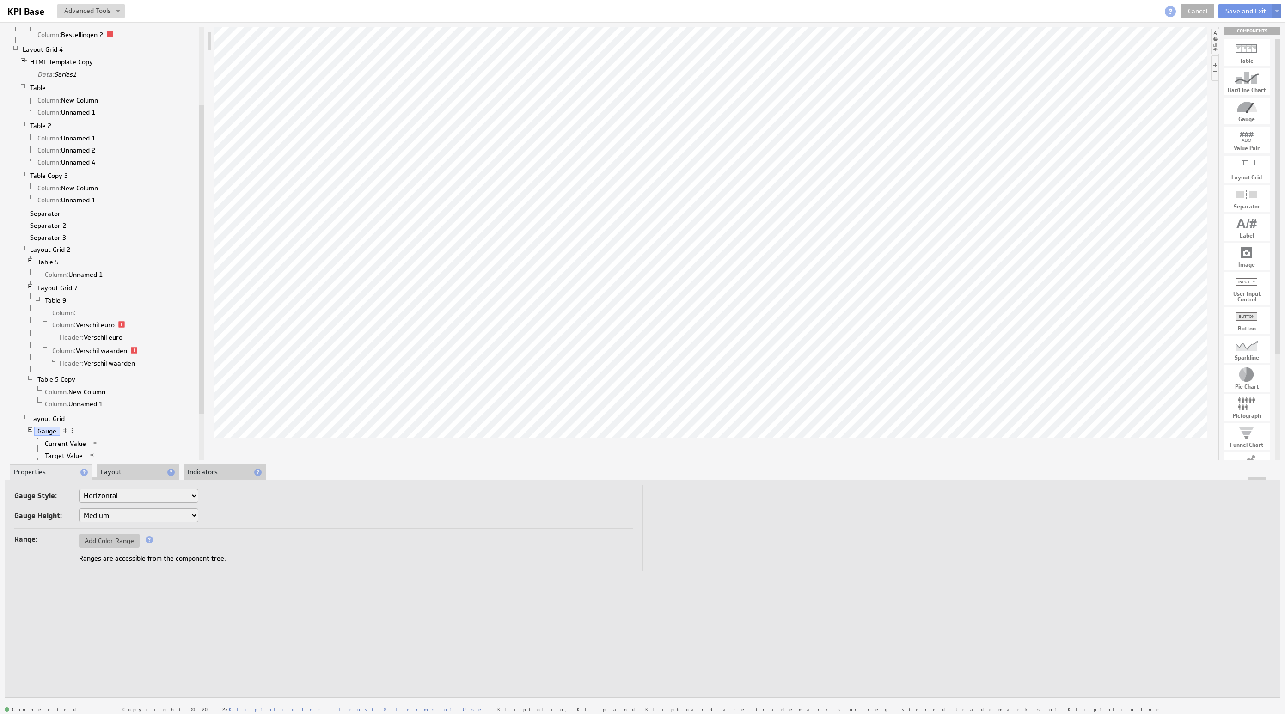
click at [128, 500] on select "Horizontal Vertical Arc Semicircle Circle" at bounding box center [138, 496] width 119 height 14
select select "sg"
click at [123, 498] on select "Horizontal Vertical Arc Semicircle Circle" at bounding box center [138, 496] width 119 height 14
select select "ag"
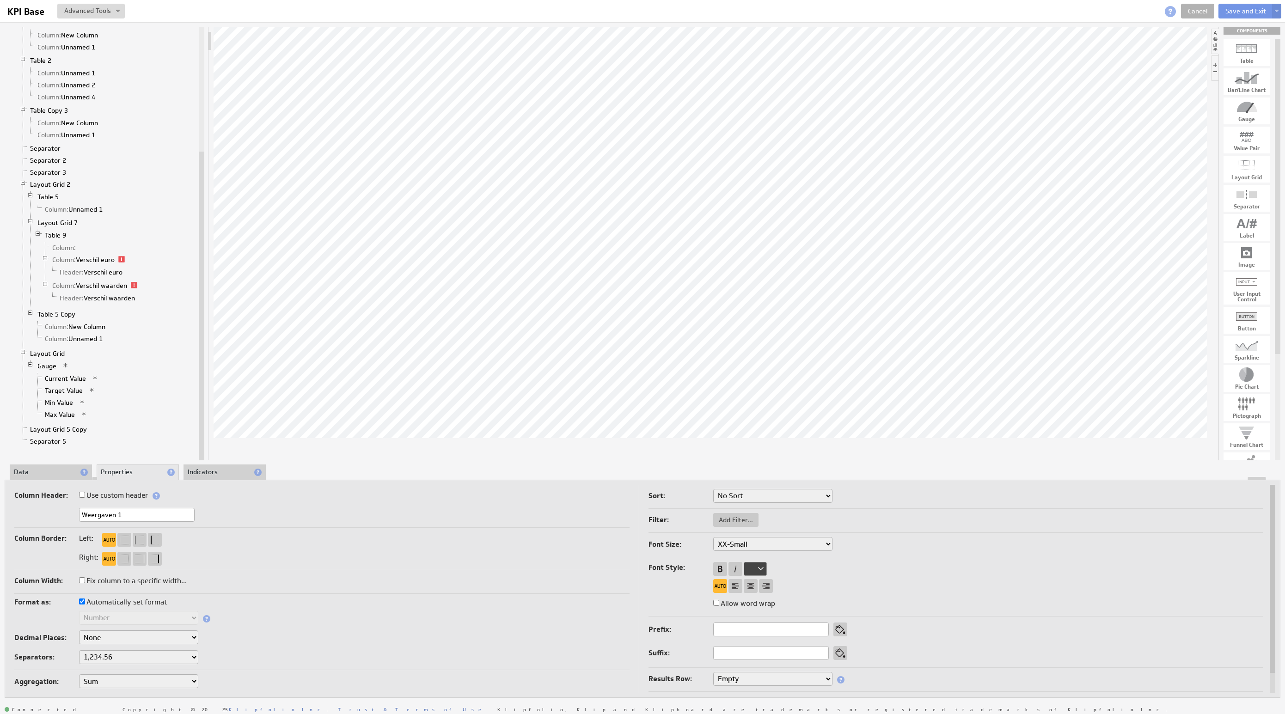
click at [54, 468] on li "Data" at bounding box center [51, 473] width 82 height 16
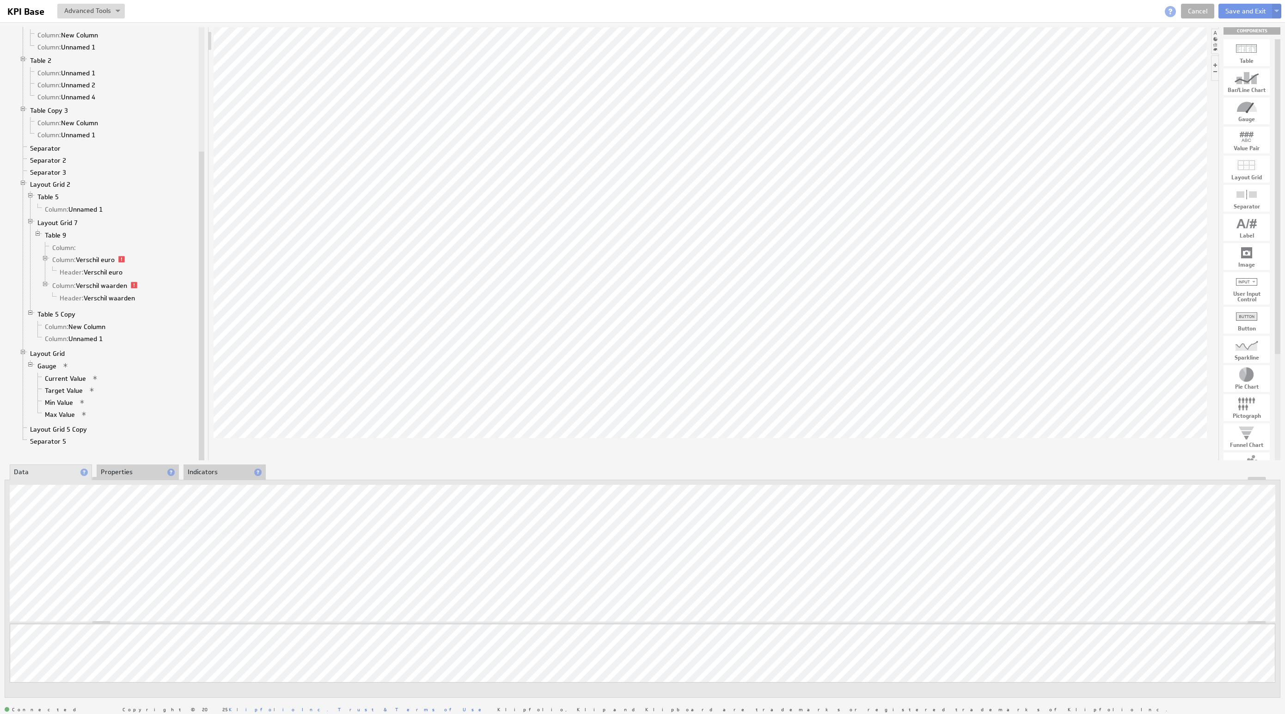
click at [269, 526] on div "Ondernemersadviseurs Live Koppeling" at bounding box center [219, 532] width 122 height 12
click at [1199, 9] on link "Cancel" at bounding box center [1197, 11] width 33 height 15
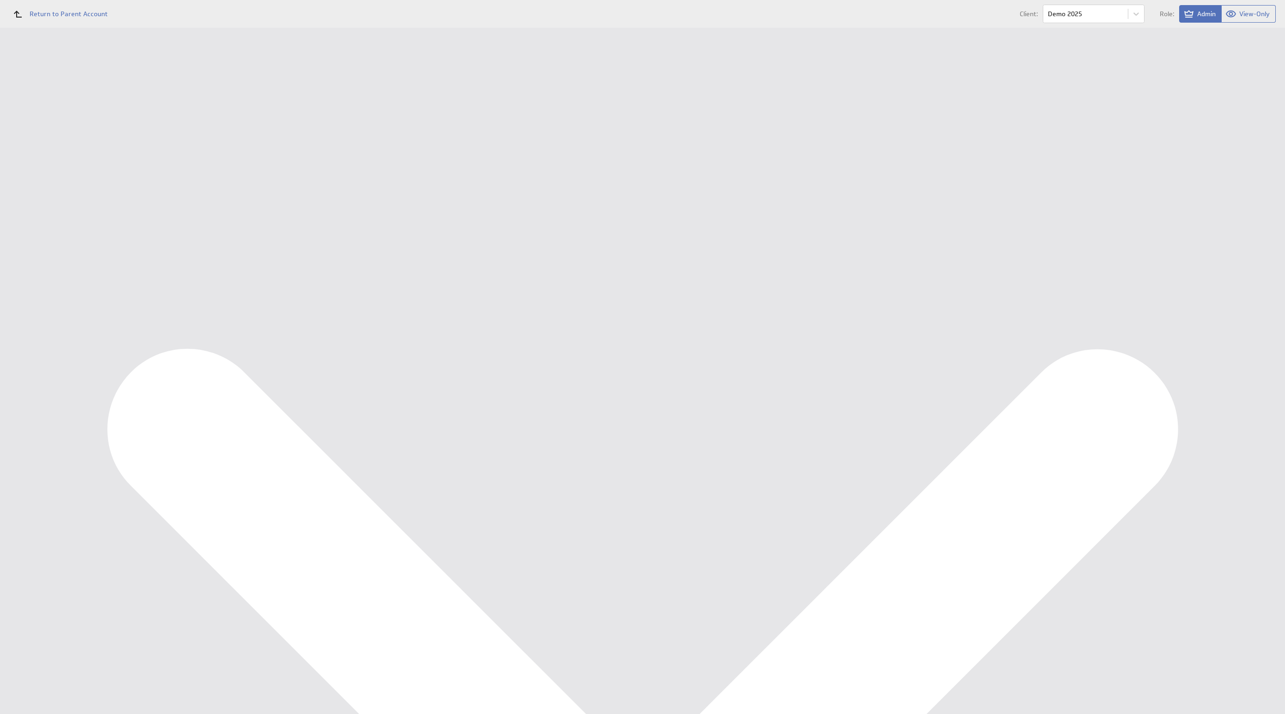
click at [61, 190] on div "Data Sources" at bounding box center [60, 197] width 120 height 20
click at [60, 171] on div "Components" at bounding box center [60, 170] width 76 height 10
click at [45, 126] on div "Financieel KPI Dashboard" at bounding box center [68, 122] width 93 height 8
click at [1217, 154] on div "Remove from dashboard" at bounding box center [1216, 150] width 92 height 15
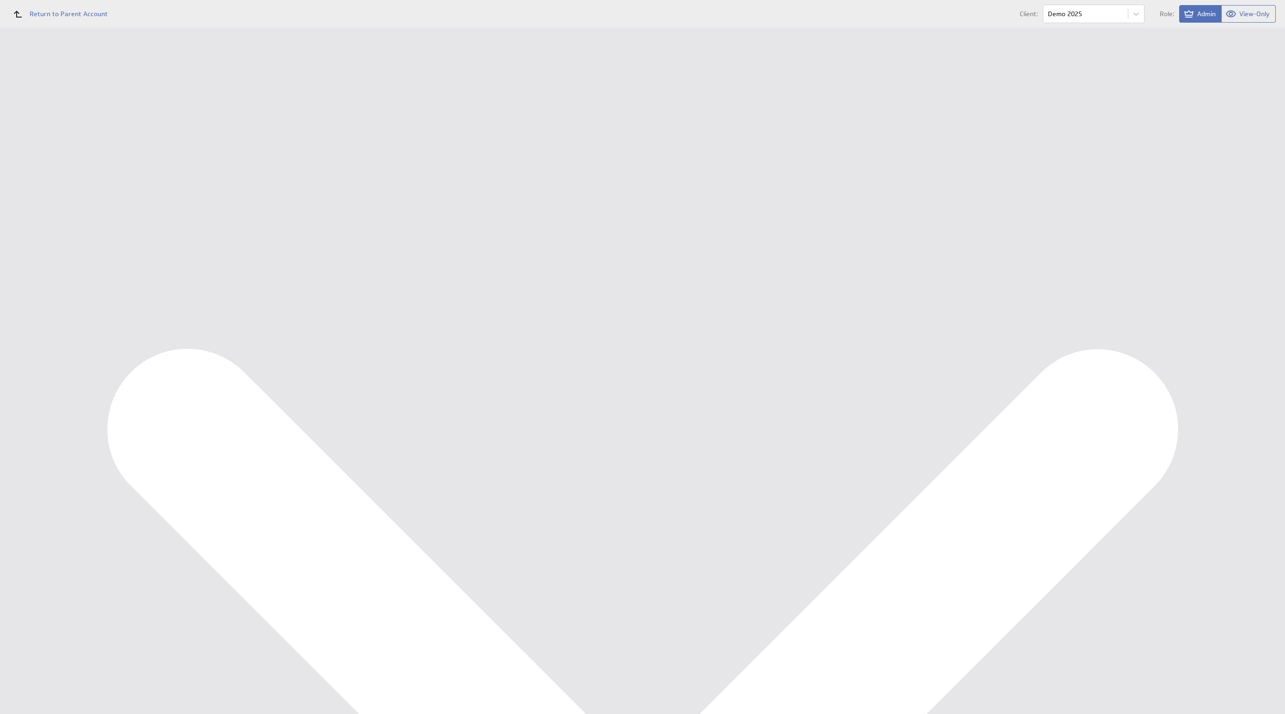
click at [48, 108] on div "Management Dashboard" at bounding box center [60, 107] width 77 height 8
click at [58, 104] on div "Management Dashboard" at bounding box center [60, 107] width 77 height 8
click at [49, 142] on div "Marketing KPI Dashboard" at bounding box center [60, 138] width 120 height 16
click at [47, 120] on div "Financieel KPI Dashboard" at bounding box center [60, 122] width 77 height 8
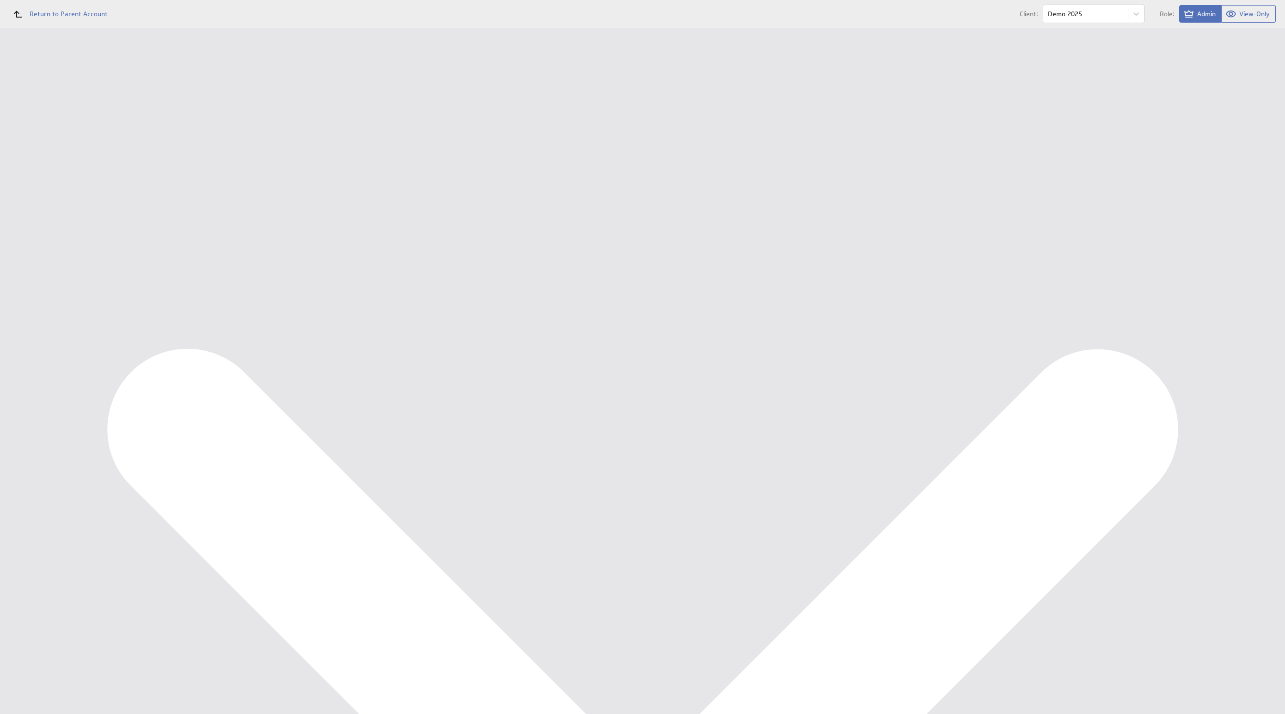
click at [47, 120] on div "Financieel KPI Dashboard" at bounding box center [60, 122] width 77 height 8
click at [55, 123] on div "Financieel KPI Dashboard" at bounding box center [60, 122] width 77 height 8
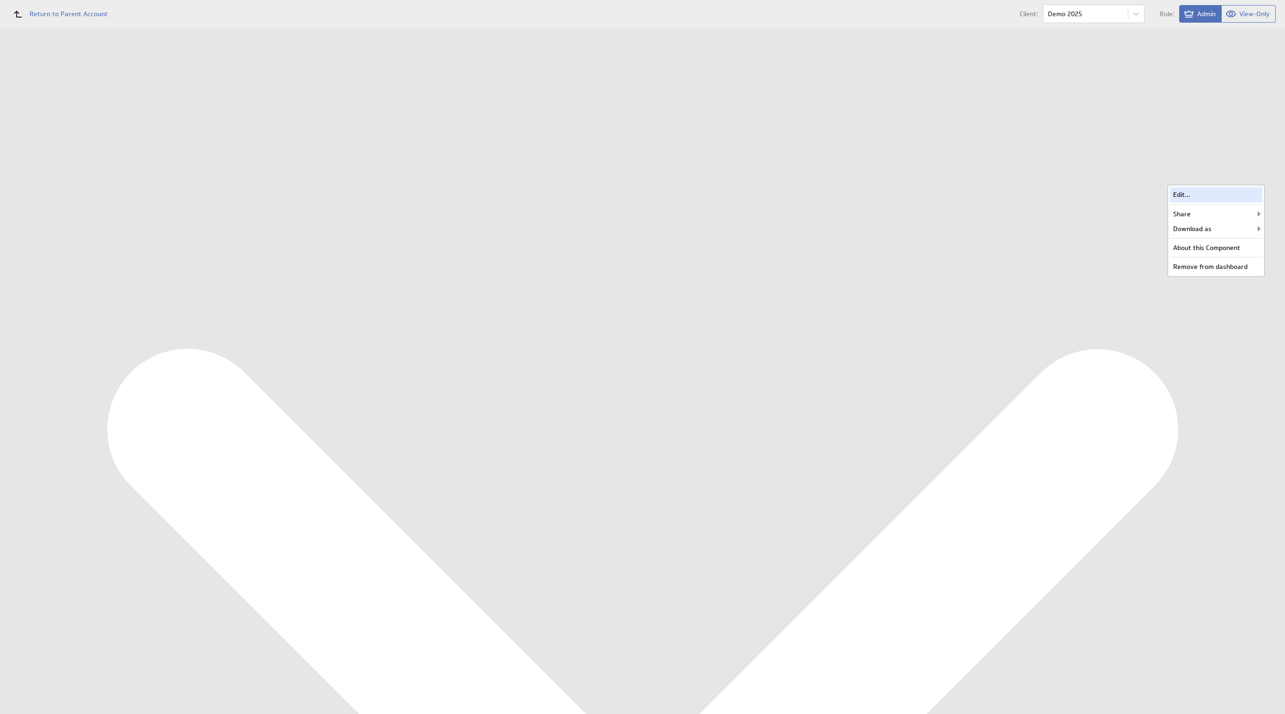
click at [1230, 198] on div "Edit..." at bounding box center [1216, 194] width 92 height 15
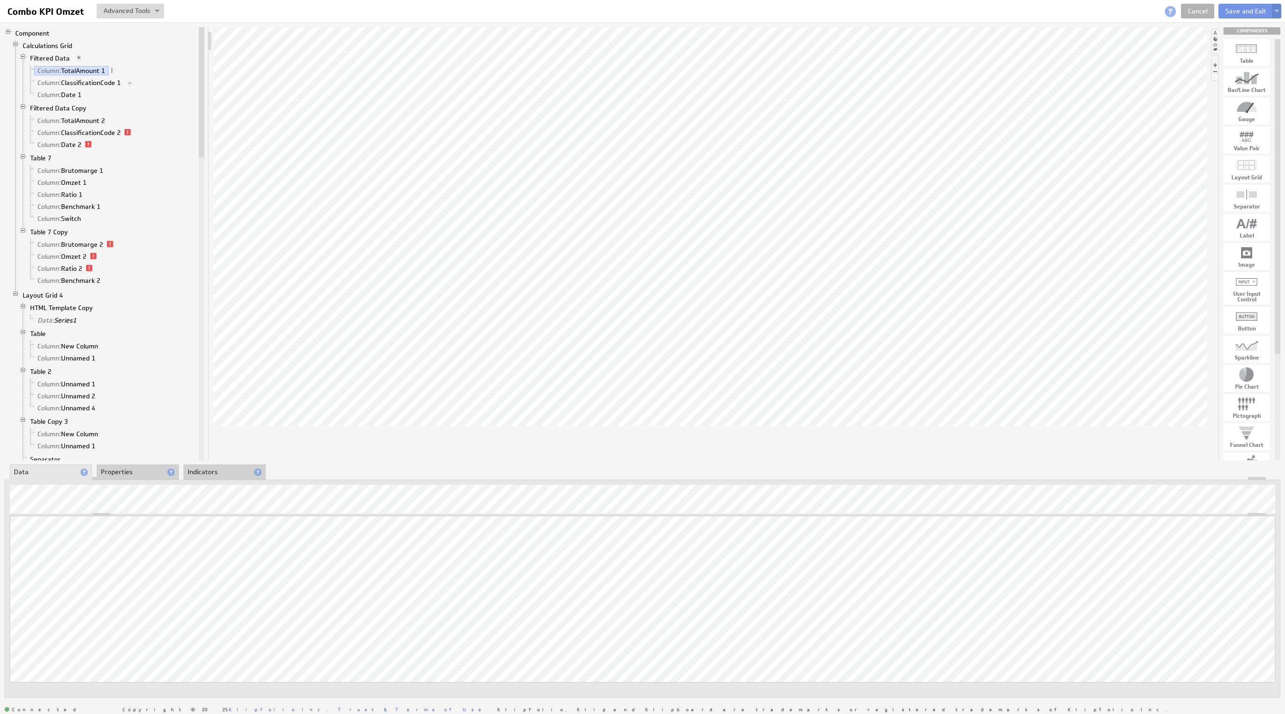
click at [1281, 10] on button at bounding box center [1277, 11] width 9 height 15
click at [1253, 56] on td "Alt+Shift+S" at bounding box center [1259, 59] width 39 height 15
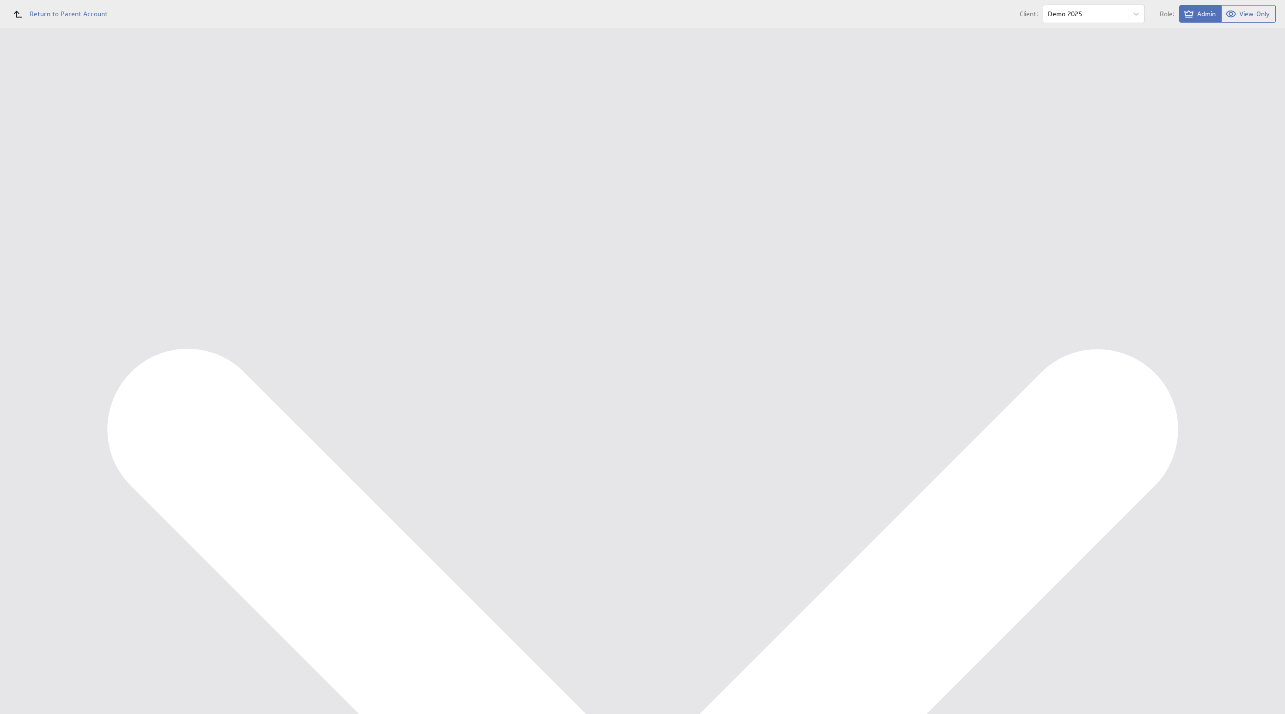
click at [321, 110] on input "Copy of Combo KPI Omzet" at bounding box center [328, 110] width 185 height 17
drag, startPoint x: 253, startPoint y: 107, endPoint x: 130, endPoint y: 103, distance: 123.1
click at [90, 28] on div "(no message) Dashboards Management Dashboard Financieel KPI Dashboard Marketing…" at bounding box center [642, 28] width 1285 height 0
type input "R"
type input "Marketing - ROA"
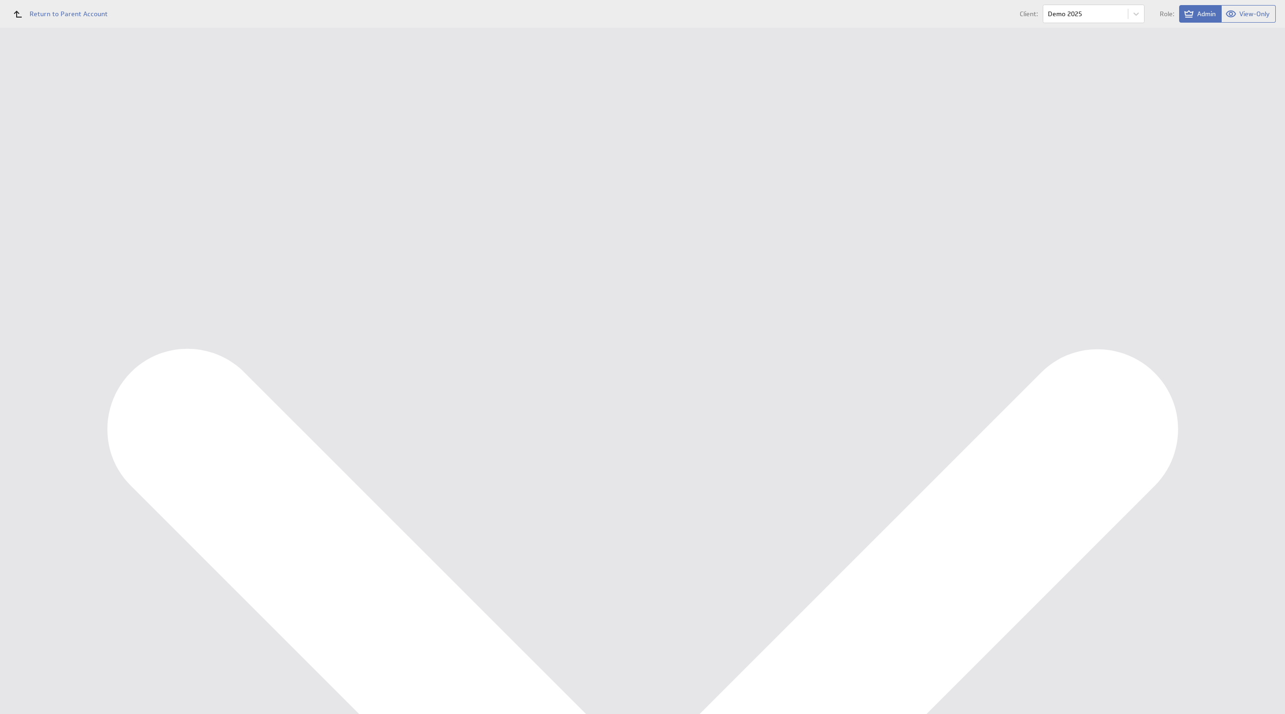
click at [196, 181] on input "Save as Copy" at bounding box center [204, 184] width 54 height 18
click at [1203, 146] on div "Remove from dashboard" at bounding box center [1216, 150] width 92 height 15
click at [51, 138] on div "Marketing KPI Dashboard" at bounding box center [60, 138] width 77 height 8
select select "all"
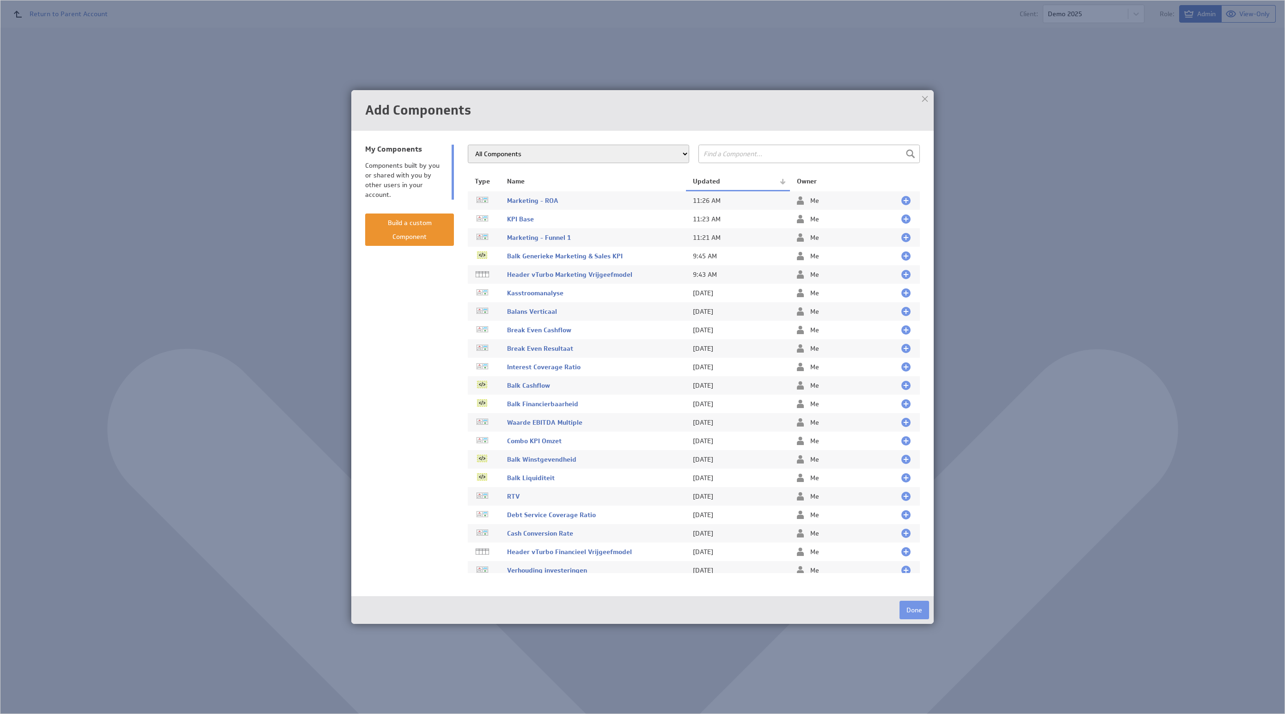
click at [902, 200] on div at bounding box center [906, 200] width 9 height 9
click at [918, 613] on button "Done" at bounding box center [915, 610] width 30 height 18
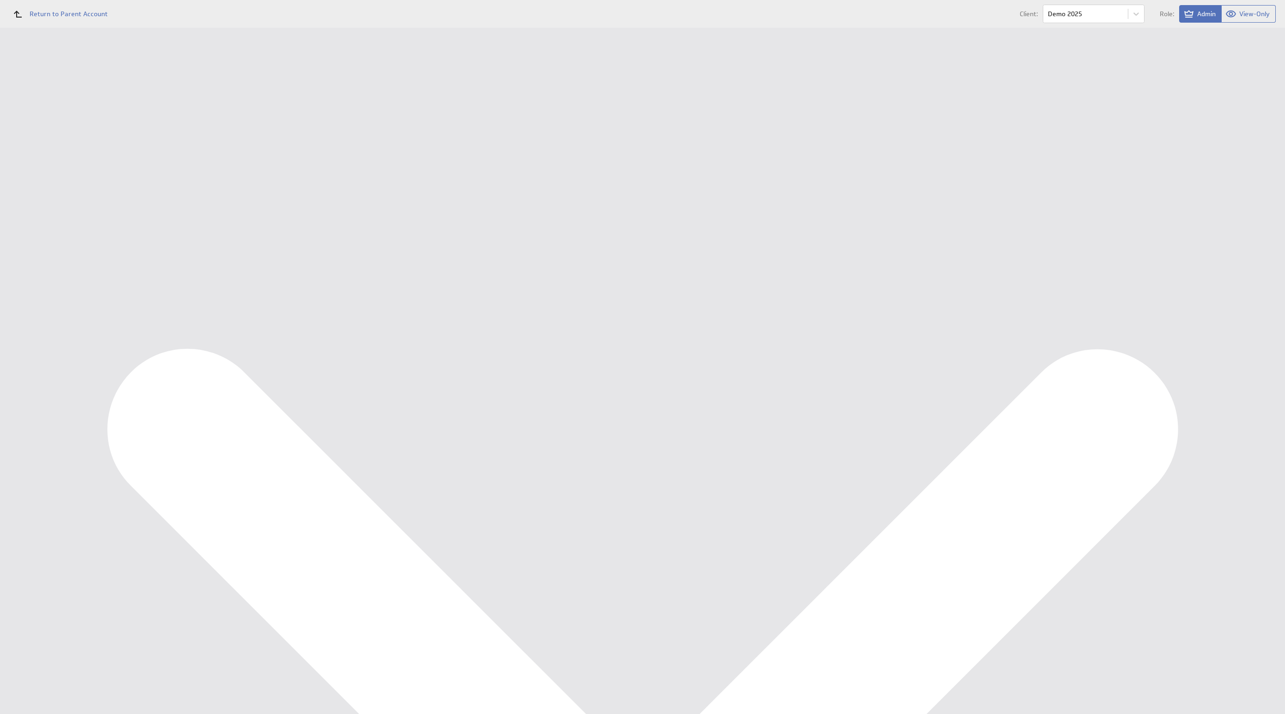
scroll to position [252, 0]
click at [1251, 386] on div "Edit..." at bounding box center [1216, 388] width 92 height 15
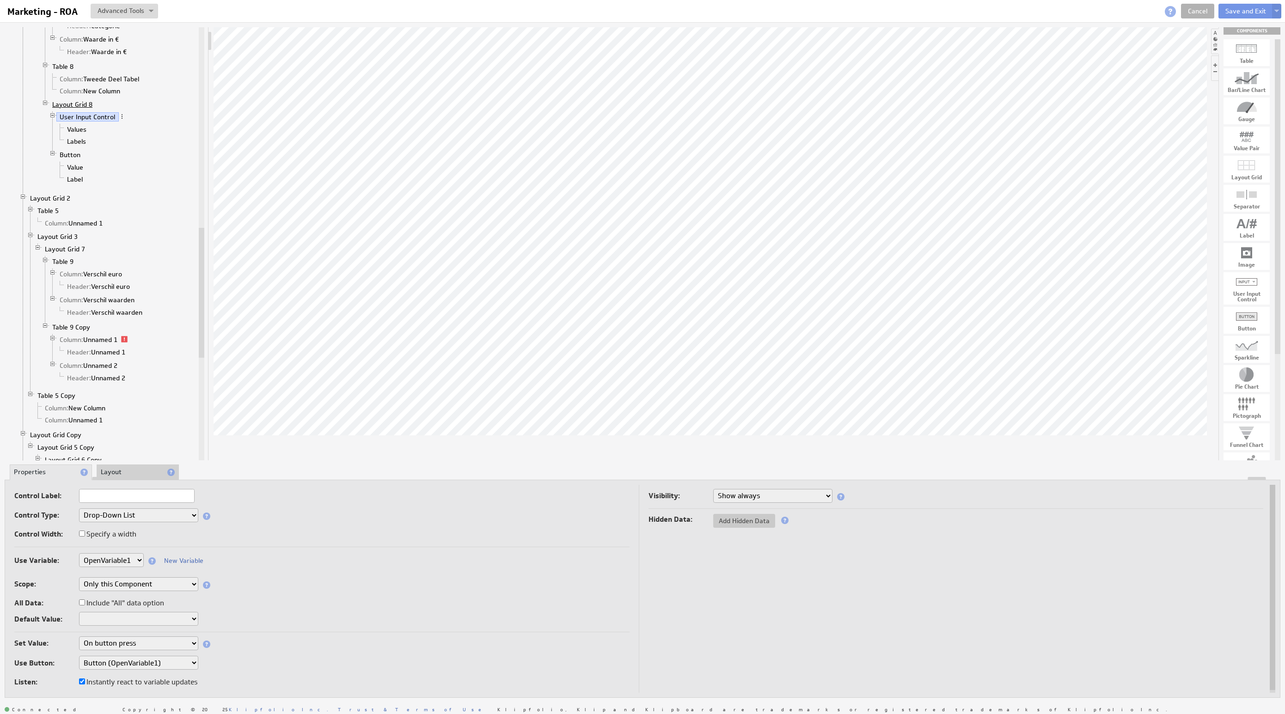
click at [74, 109] on link "Layout Grid 8" at bounding box center [72, 104] width 47 height 9
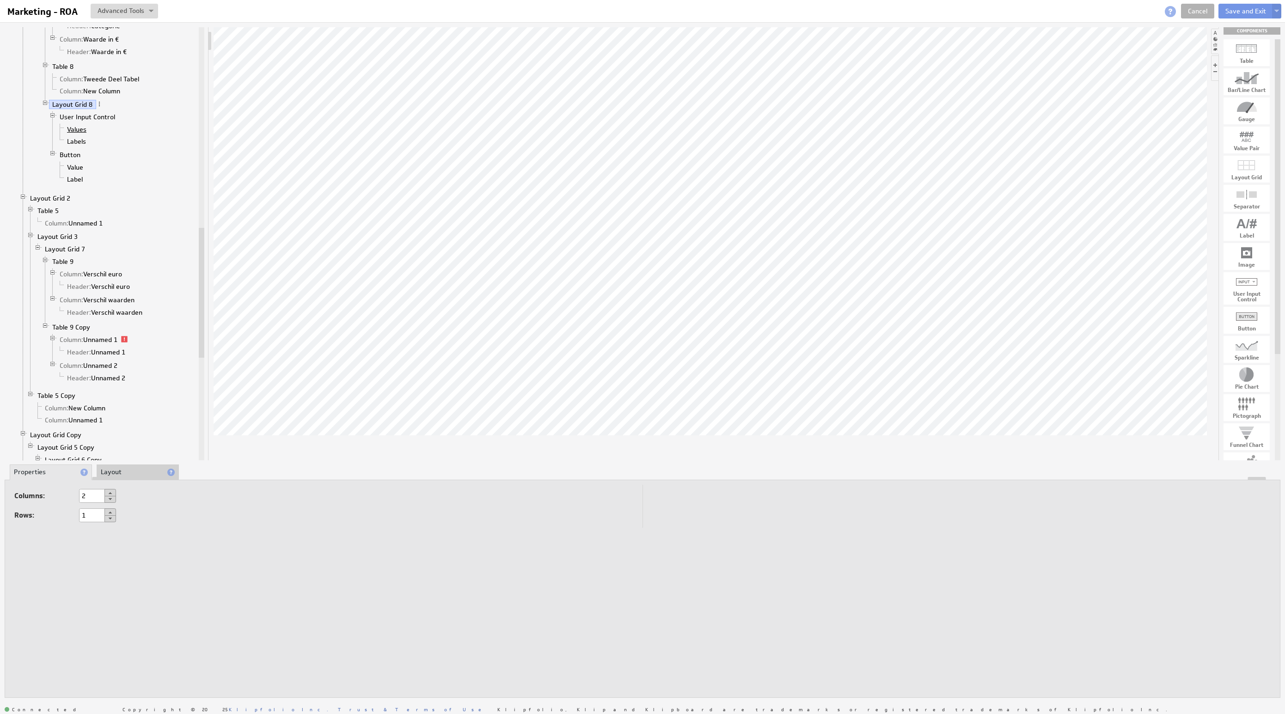
click at [75, 134] on link "Values" at bounding box center [77, 129] width 26 height 9
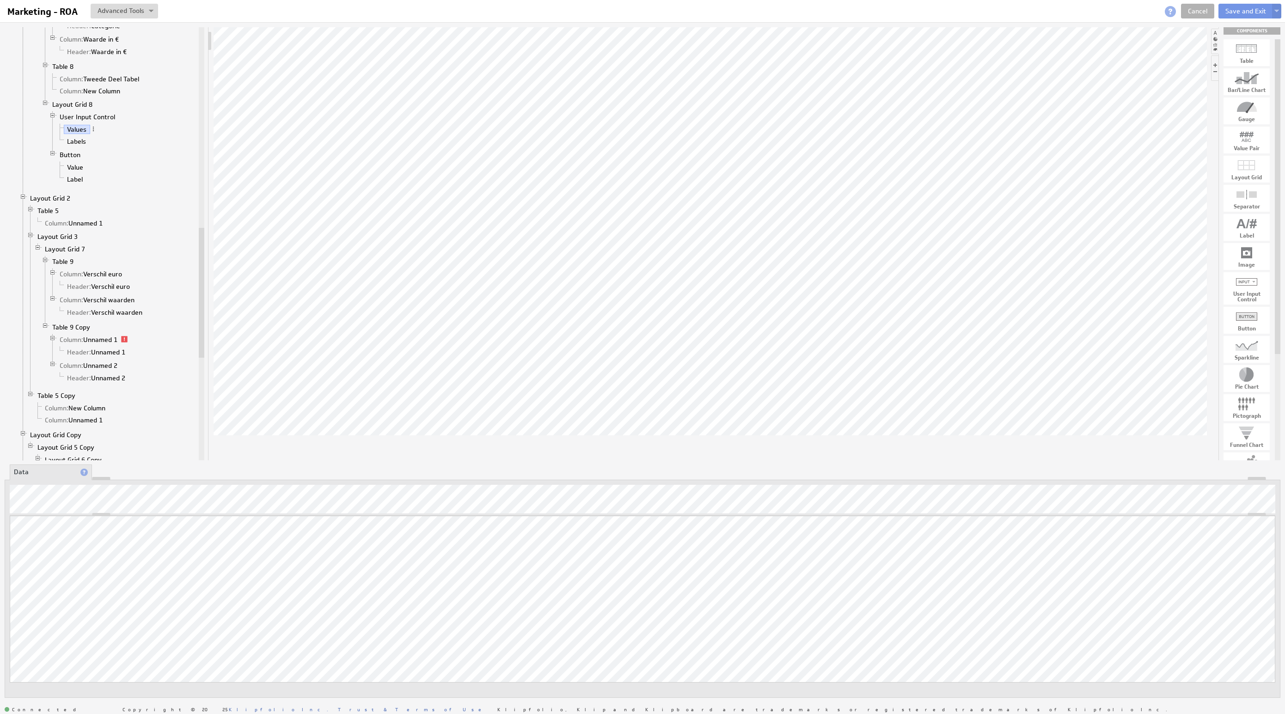
click at [83, 135] on li "Values" at bounding box center [126, 129] width 141 height 12
click at [81, 146] on link "Labels" at bounding box center [77, 141] width 26 height 9
drag, startPoint x: 1267, startPoint y: 512, endPoint x: 1175, endPoint y: 639, distance: 157.6
click at [82, 134] on link "Values" at bounding box center [77, 129] width 26 height 9
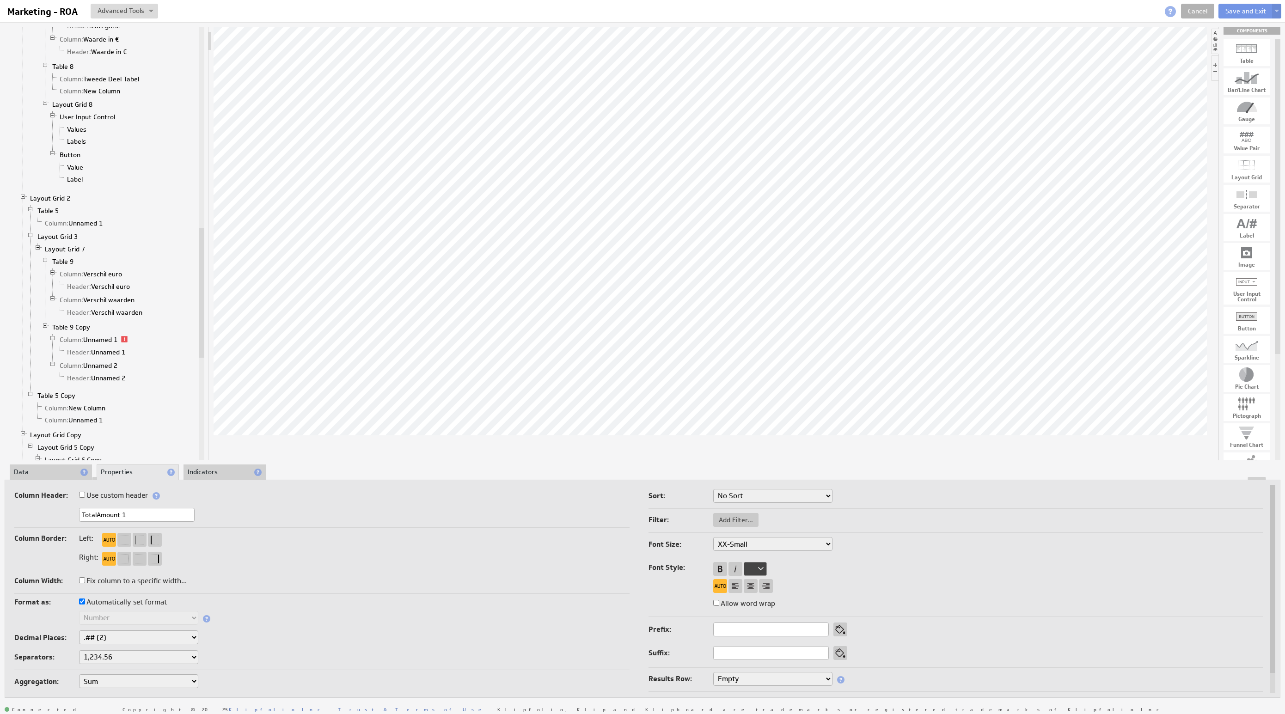
click at [46, 480] on div "Column Header: Use custom header TotalAmount 1 Header component added to the co…" at bounding box center [643, 589] width 1276 height 219
click at [45, 476] on li "Data" at bounding box center [51, 473] width 82 height 16
click at [28, 474] on li "Data" at bounding box center [51, 473] width 82 height 16
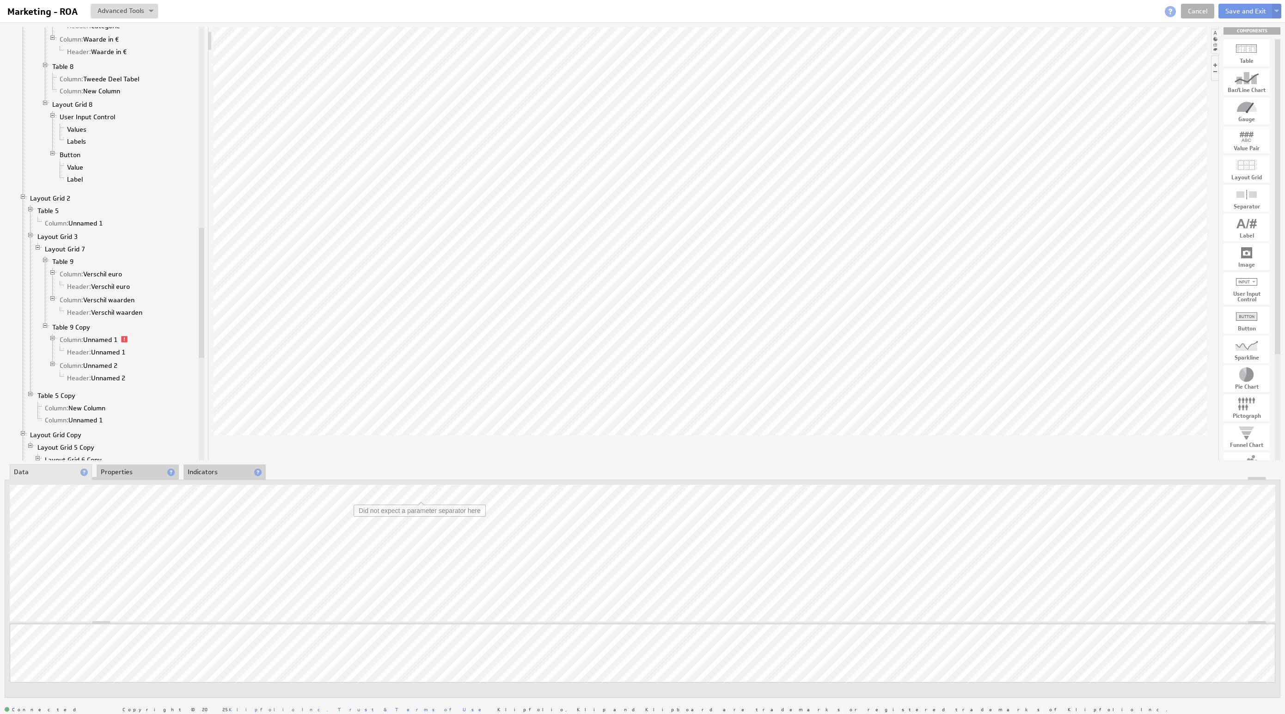
click at [438, 508] on body "Return to Parent Account Help Marketing - ROA Marketing - ROA View Component So…" at bounding box center [642, 357] width 1285 height 714
click at [120, 471] on li "Properties" at bounding box center [138, 473] width 82 height 16
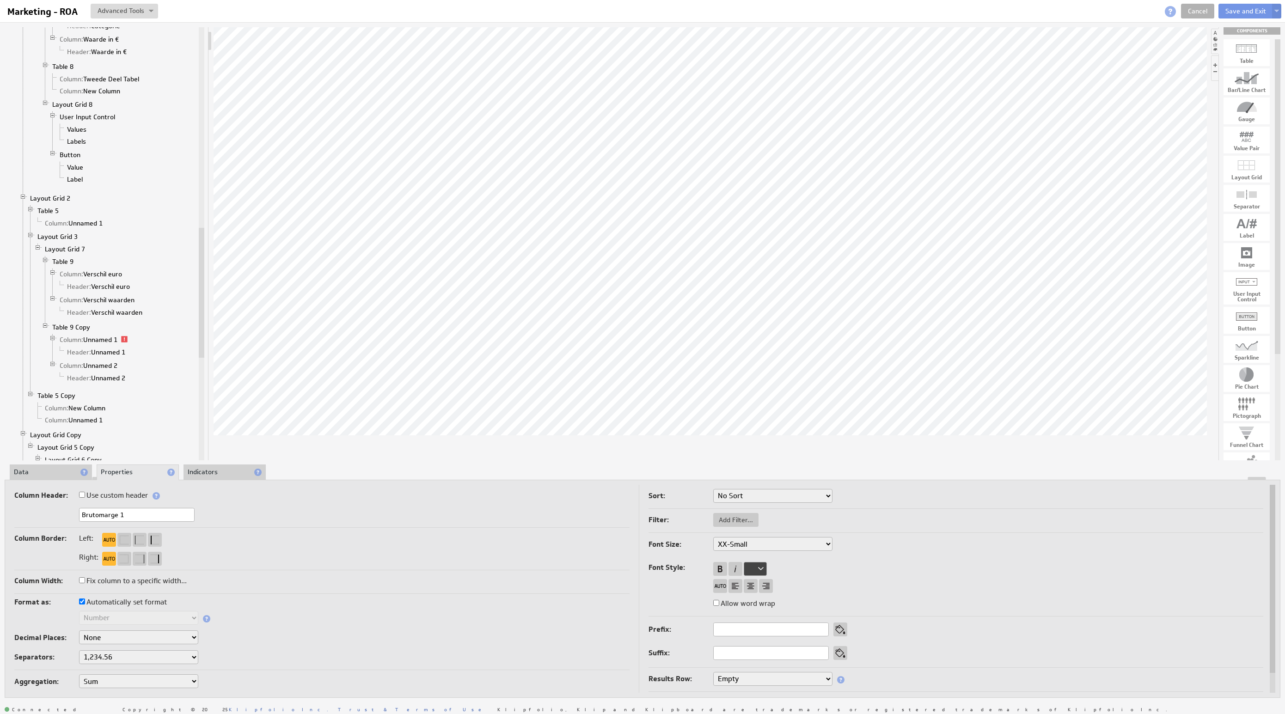
click at [136, 495] on label "Use custom header" at bounding box center [113, 495] width 69 height 13
click at [85, 495] on input "Use custom header" at bounding box center [82, 495] width 6 height 6
checkbox input "true"
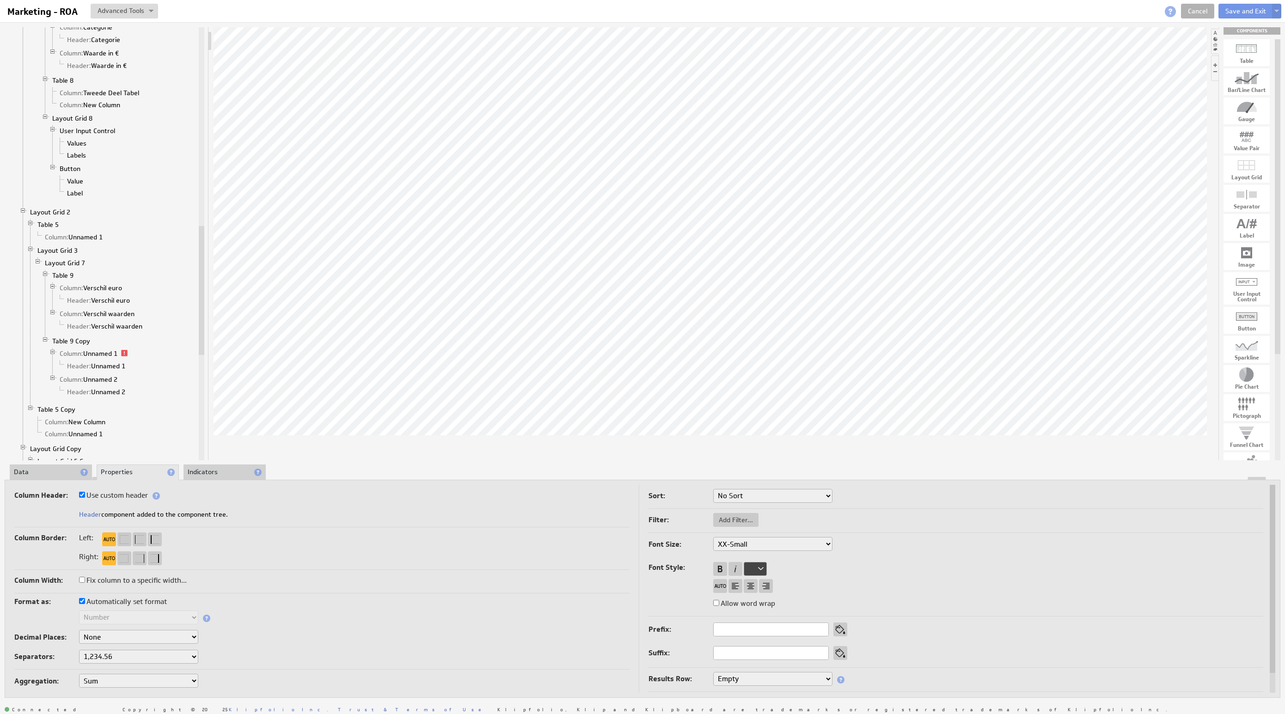
click at [83, 494] on input "Use custom header" at bounding box center [82, 495] width 6 height 6
checkbox input "false"
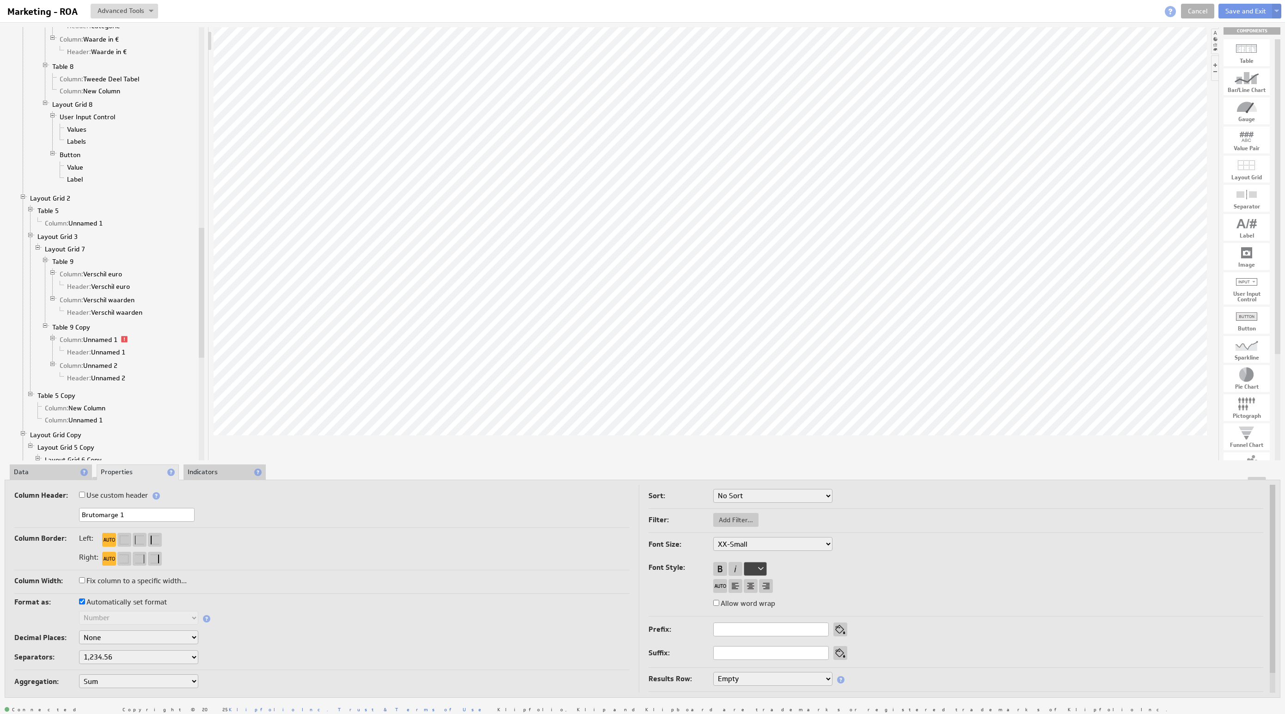
drag, startPoint x: 97, startPoint y: 510, endPoint x: 51, endPoint y: 507, distance: 45.9
click at [51, 507] on div "Column Header: Use custom header Brutomarge 1 Header component added to the com…" at bounding box center [321, 508] width 615 height 39
type input "Omzet 1"
click at [543, 514] on div "Omzet 1" at bounding box center [321, 515] width 615 height 15
click at [39, 477] on div at bounding box center [642, 478] width 1275 height 3
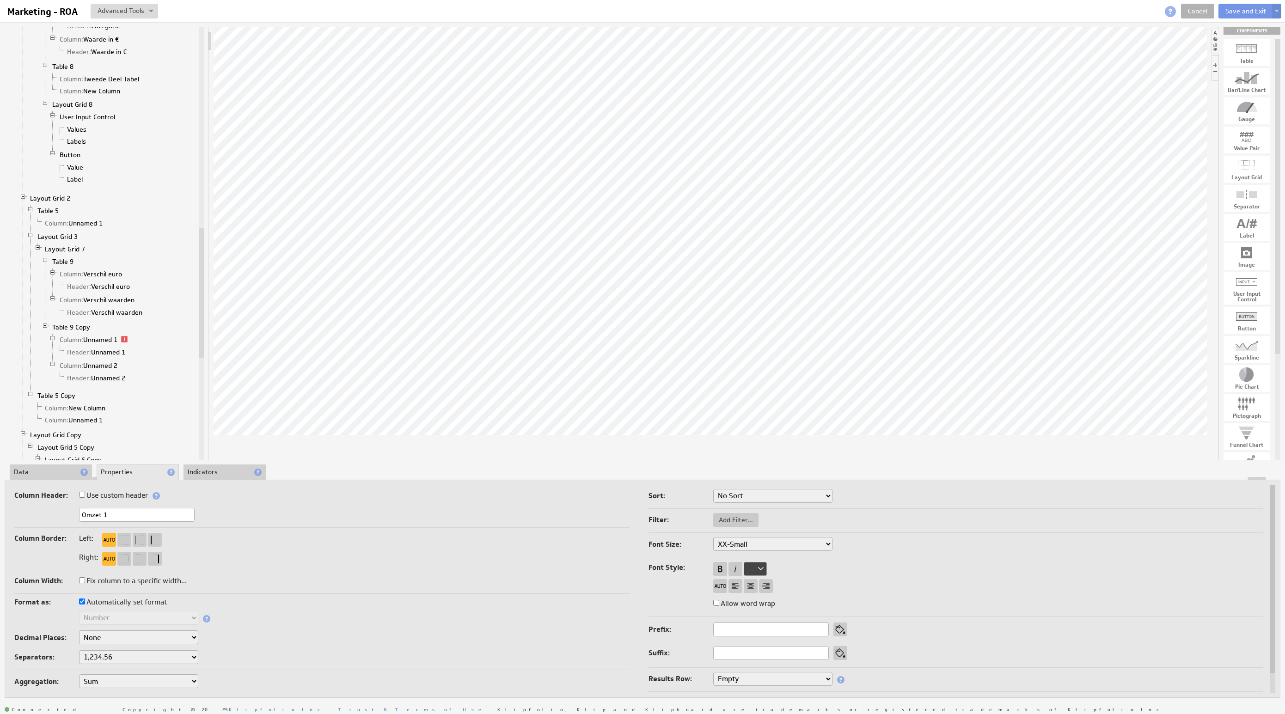
click at [37, 473] on li "Data" at bounding box center [51, 473] width 82 height 16
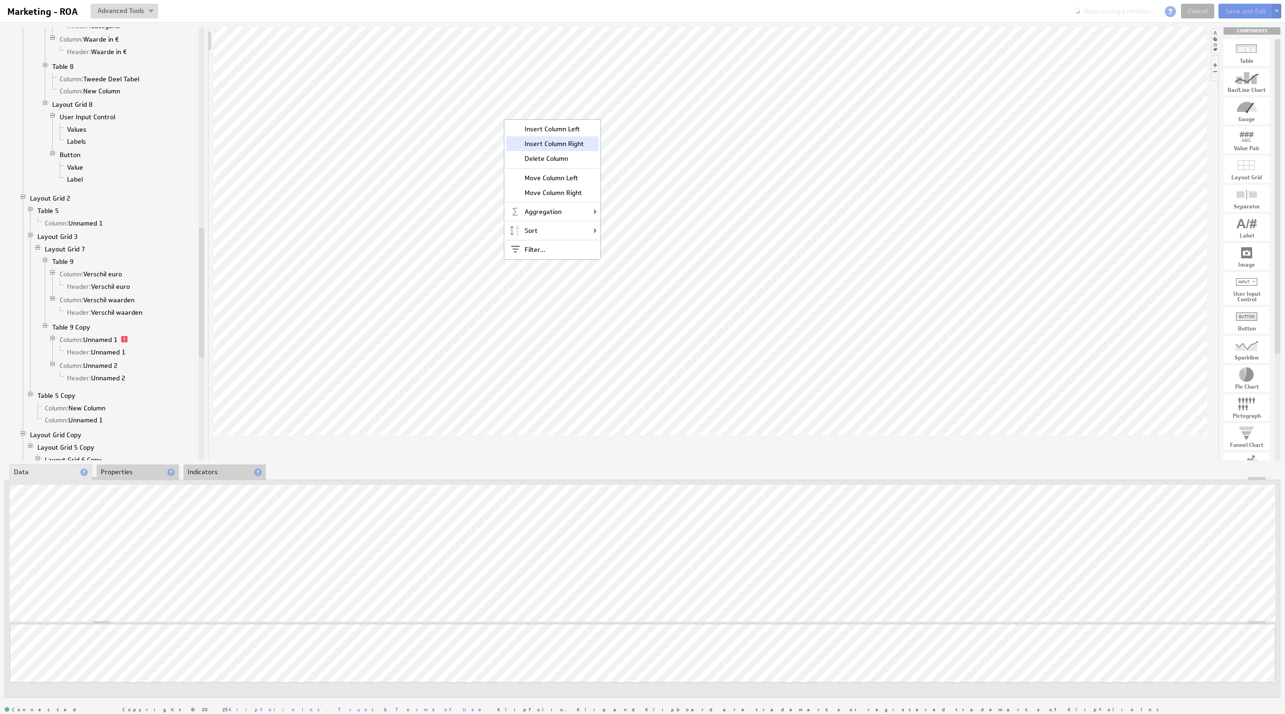
click at [563, 139] on div "Insert Column Right" at bounding box center [552, 143] width 92 height 15
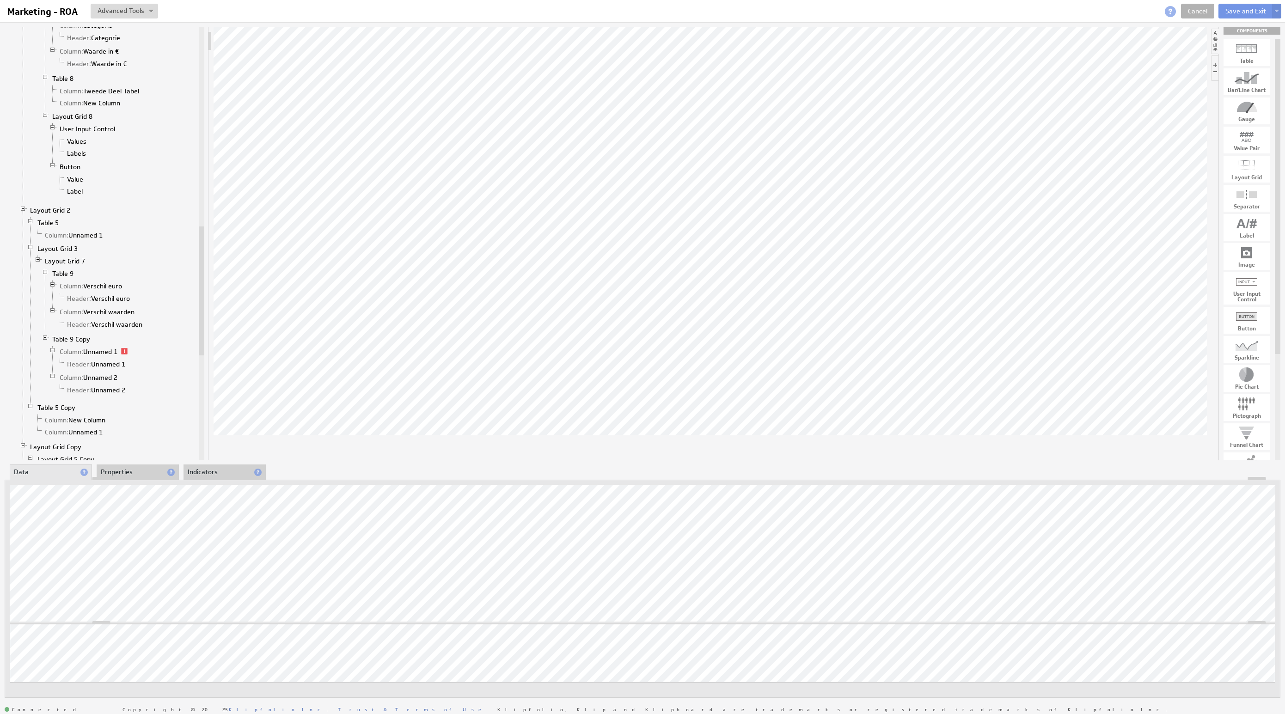
click at [129, 470] on li "Properties" at bounding box center [138, 473] width 82 height 16
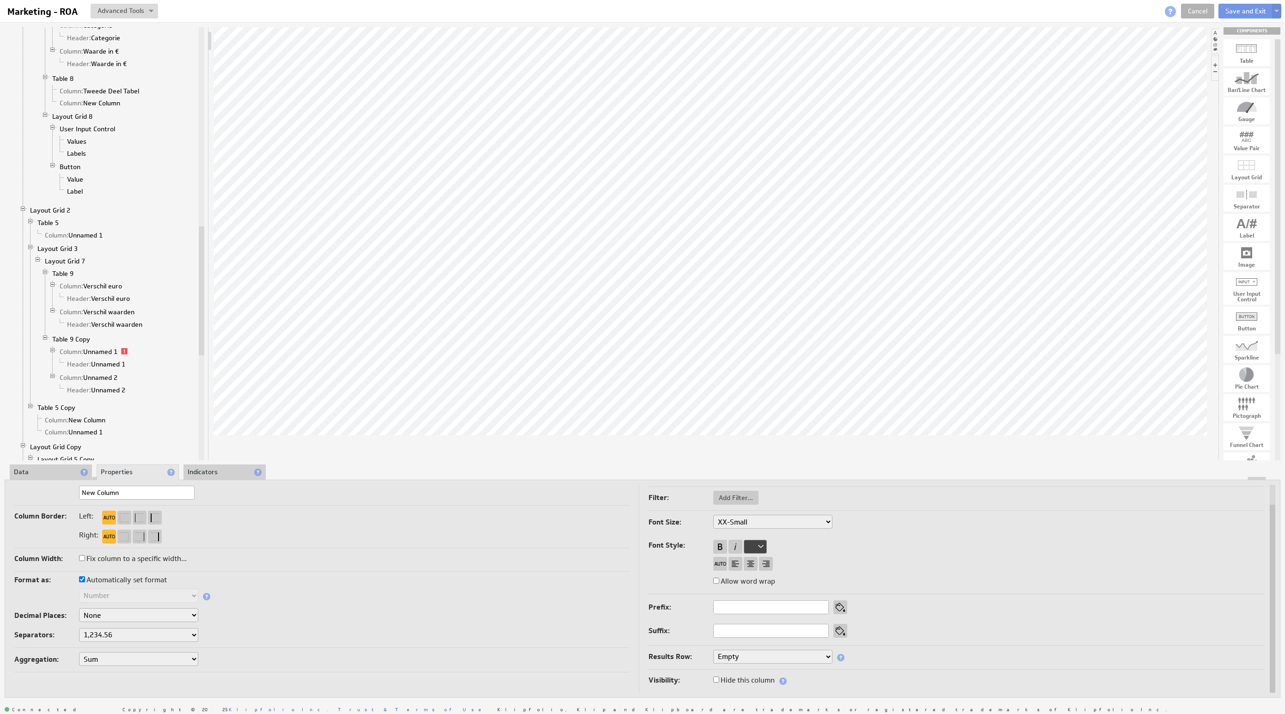
click at [764, 676] on label "Hide this column" at bounding box center [743, 680] width 61 height 13
click at [719, 677] on input "Hide this column" at bounding box center [716, 680] width 6 height 6
checkbox input "true"
click at [59, 474] on li "Data" at bounding box center [51, 473] width 82 height 16
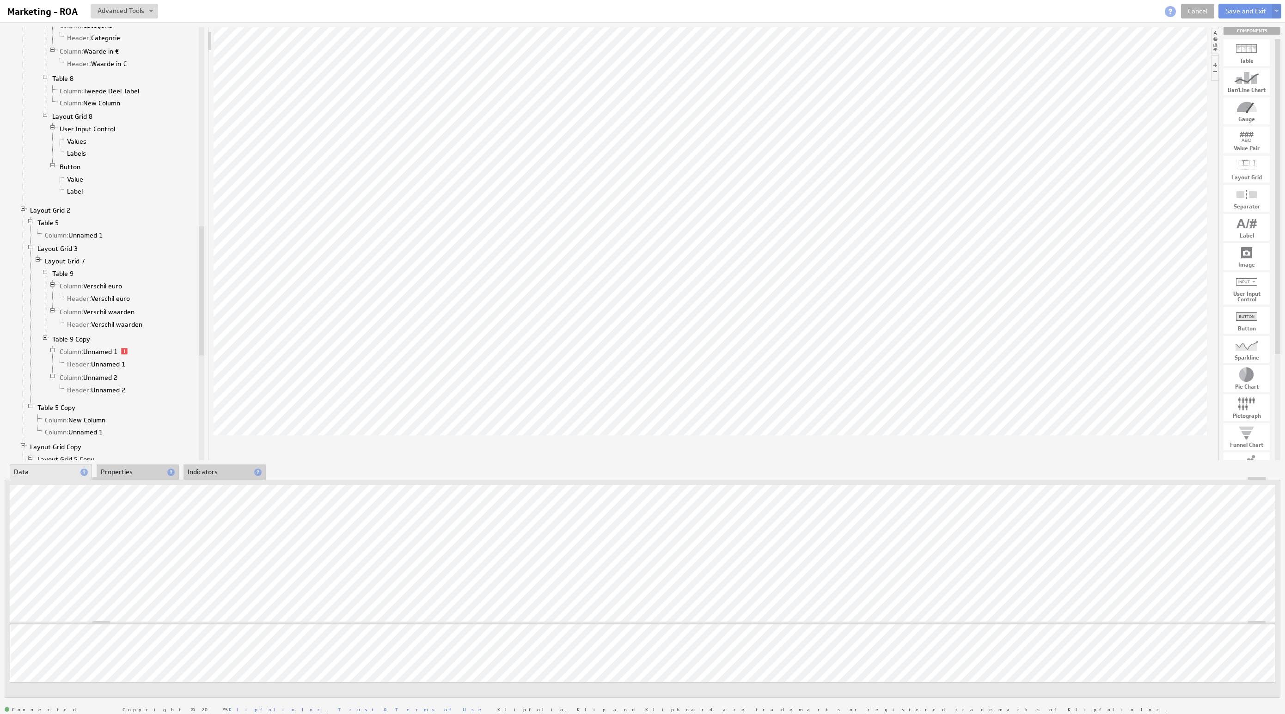
click at [132, 467] on li "Properties" at bounding box center [138, 473] width 82 height 16
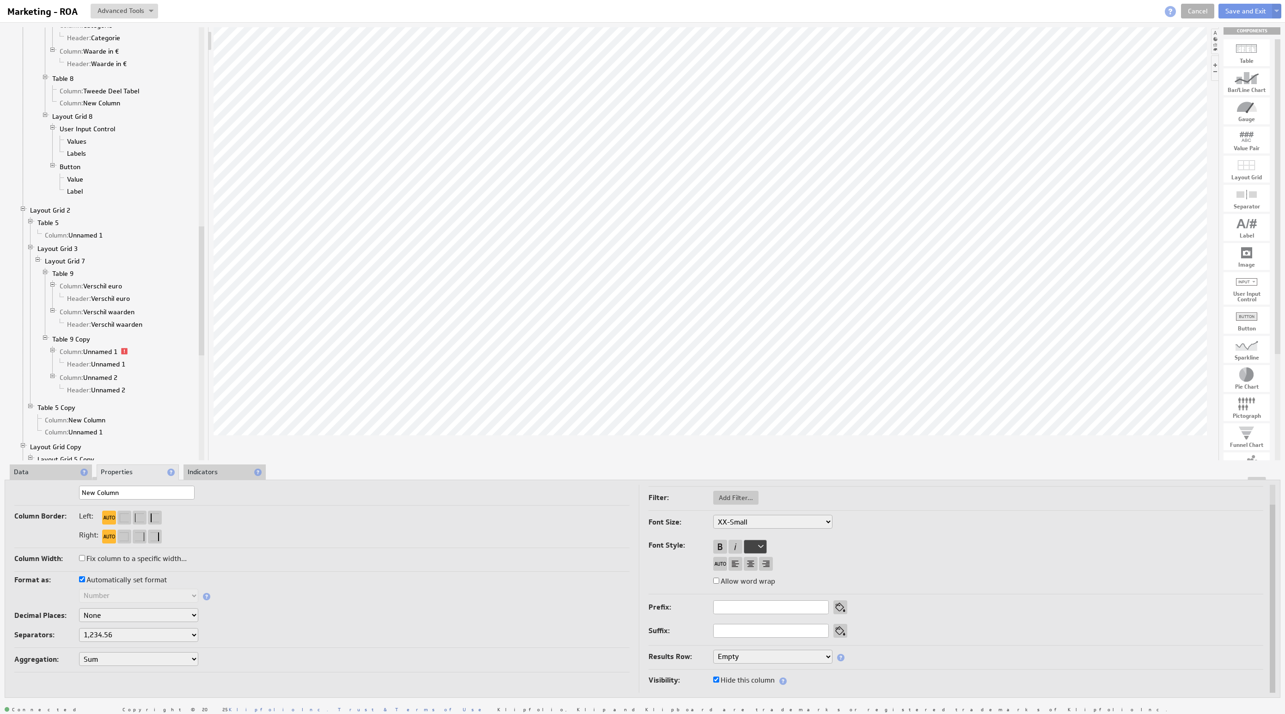
drag, startPoint x: 117, startPoint y: 492, endPoint x: 43, endPoint y: 477, distance: 76.4
click at [0, 481] on div "Component Calculations Grid Filtered Data Column: TotalAmount 1 Column: Classif…" at bounding box center [642, 362] width 1285 height 681
type input "GLAccountCode"
click at [60, 466] on li "Data" at bounding box center [51, 473] width 82 height 16
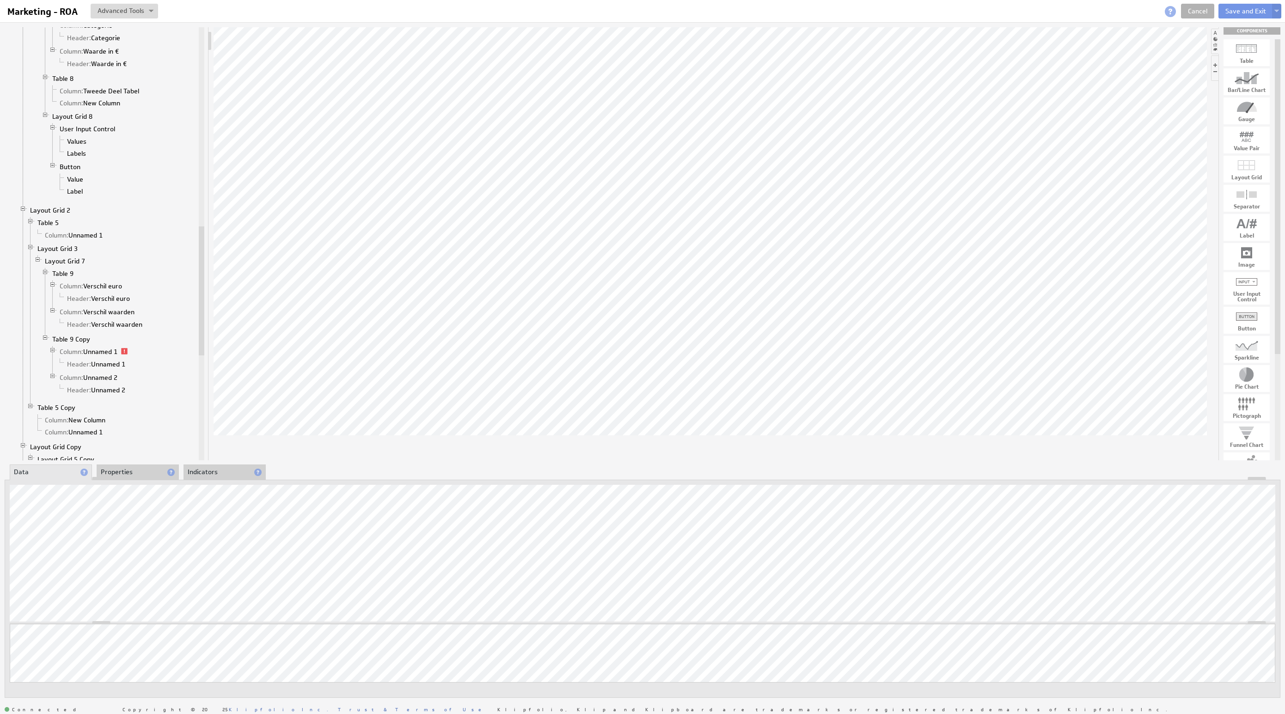
click at [159, 543] on div "OA BigQuery ReportingBalance Query" at bounding box center [145, 542] width 111 height 6
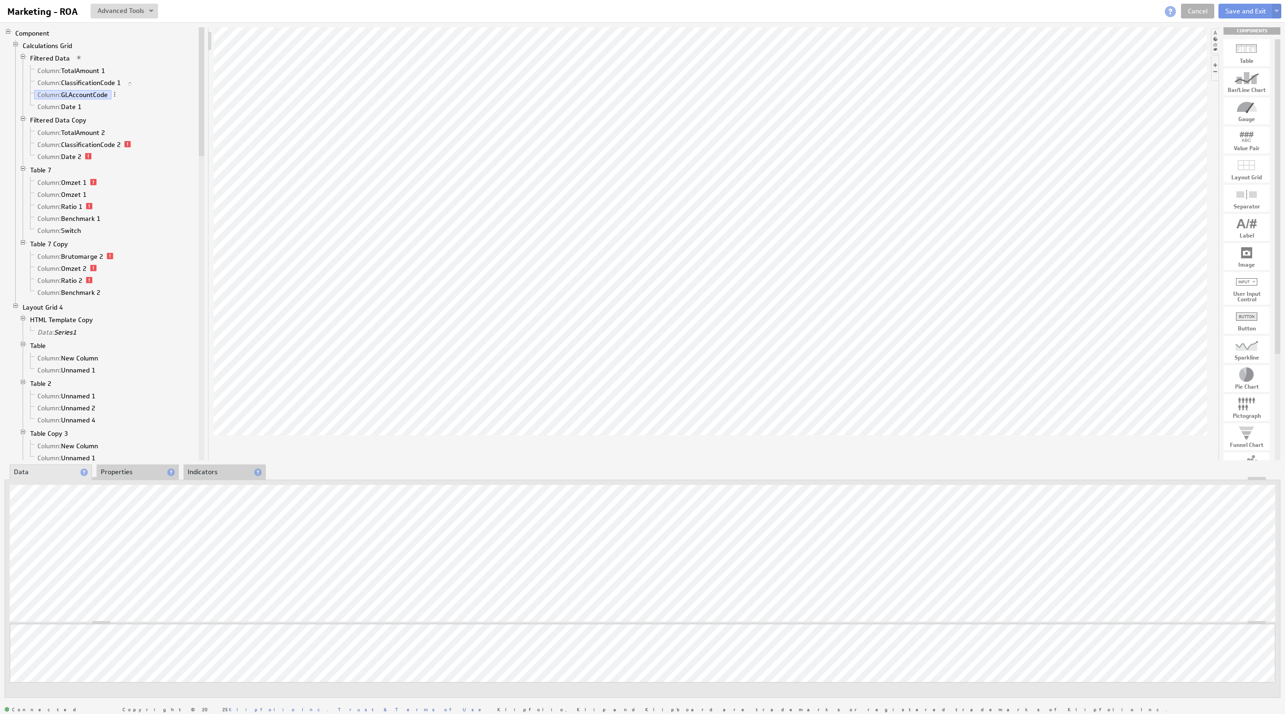
click at [137, 478] on div at bounding box center [642, 478] width 1275 height 3
click at [137, 473] on li "Properties" at bounding box center [138, 473] width 82 height 16
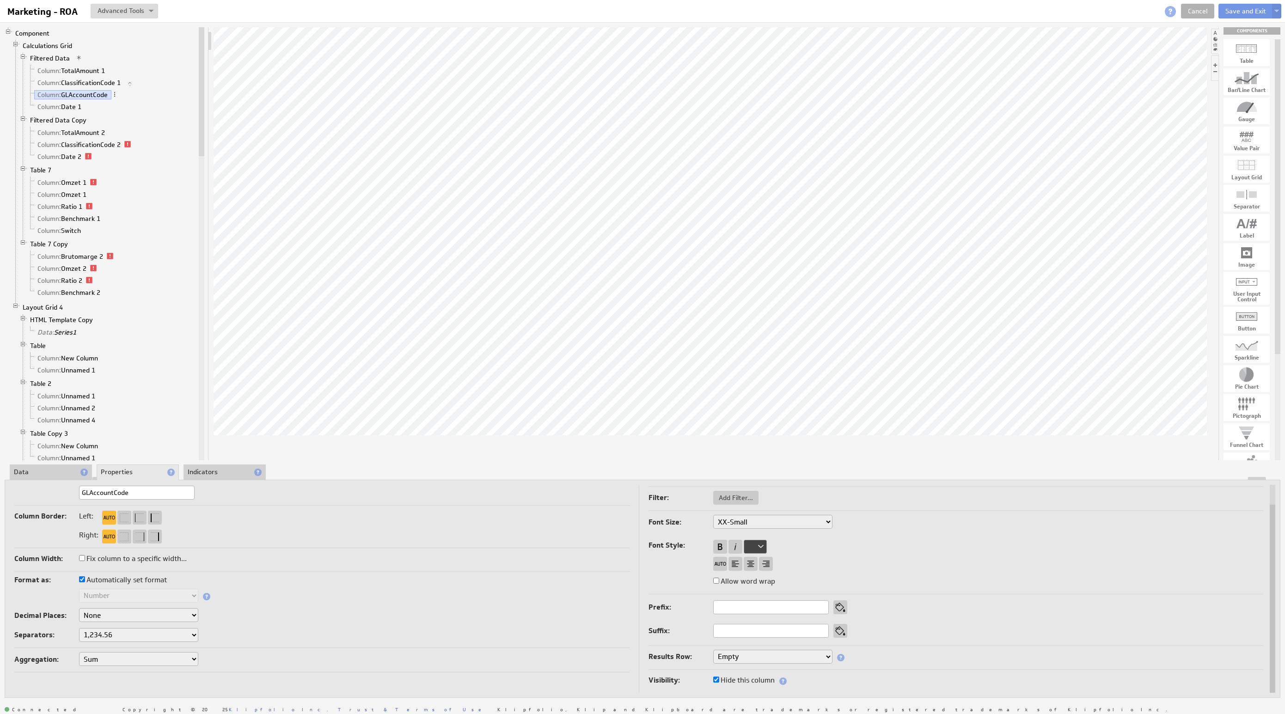
click at [150, 489] on input "GLAccountCode" at bounding box center [137, 493] width 116 height 14
type input "GLAccountCode 1"
click at [40, 467] on li "Data" at bounding box center [51, 473] width 82 height 16
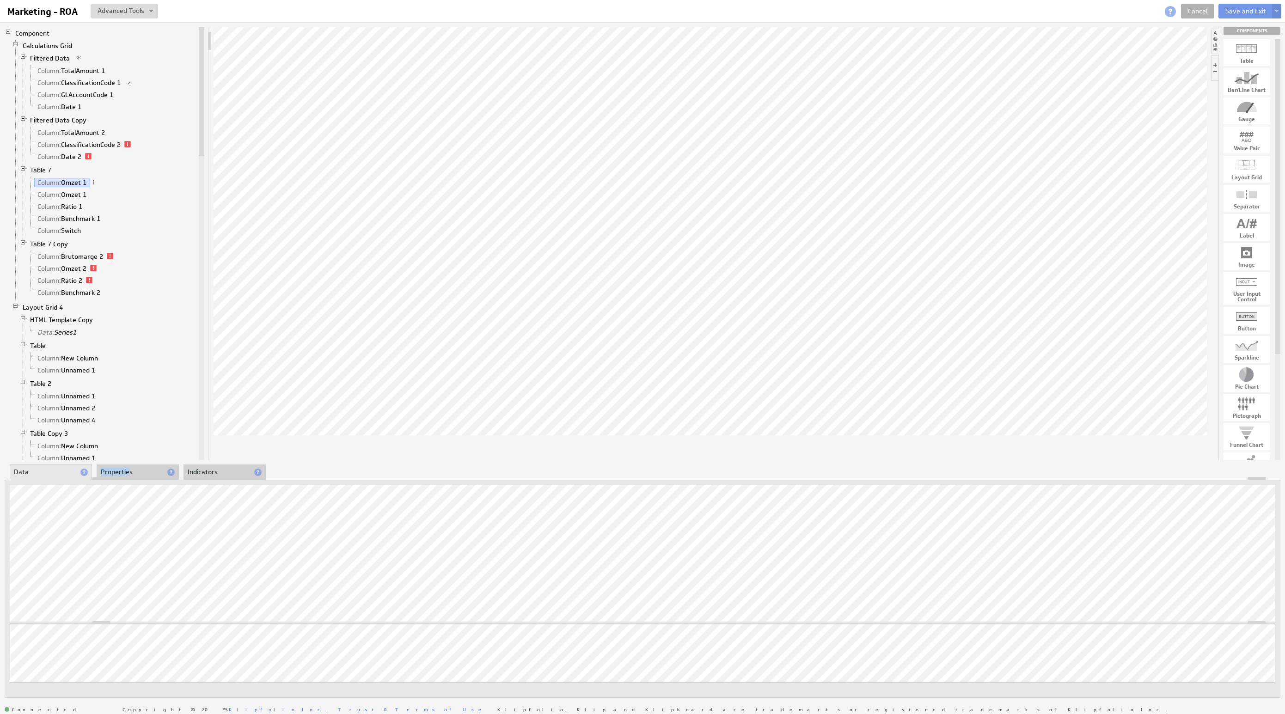
click at [127, 467] on li "Properties" at bounding box center [138, 473] width 82 height 16
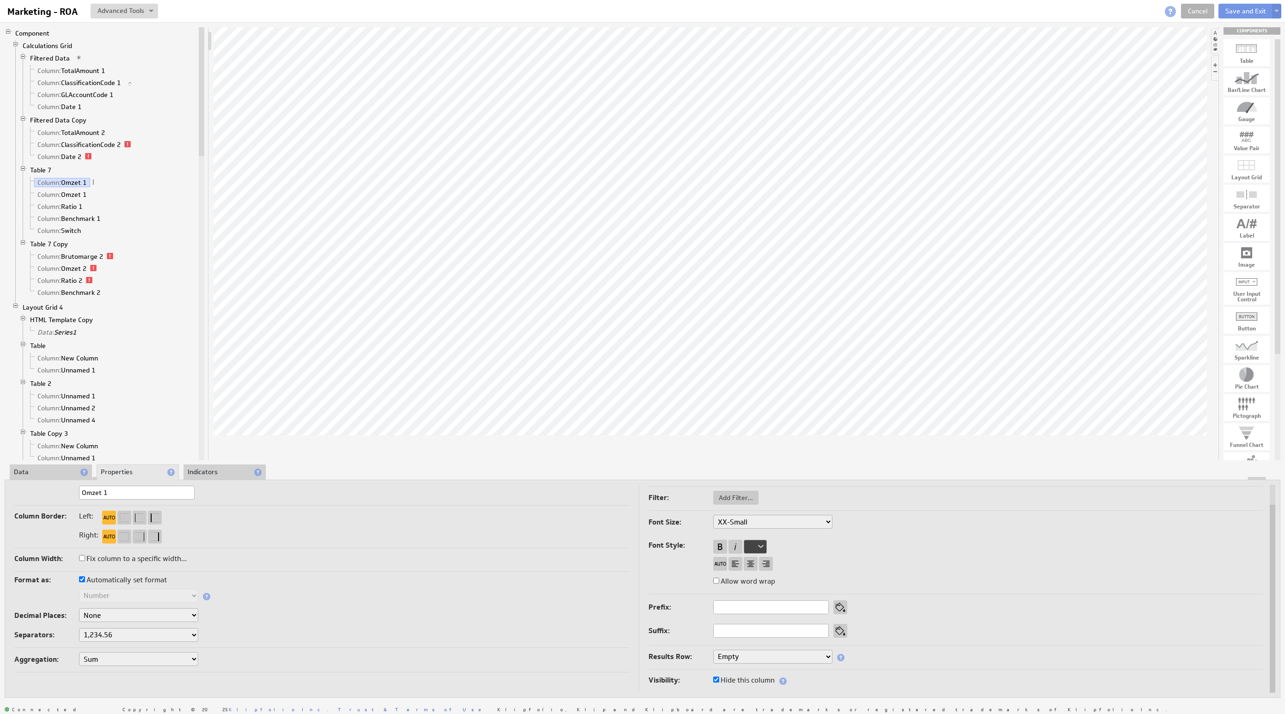
drag, startPoint x: 134, startPoint y: 496, endPoint x: 38, endPoint y: 484, distance: 96.4
click at [41, 485] on div "Column Header: Use custom header Omzet 1 Header component added to the componen…" at bounding box center [321, 486] width 615 height 39
type input "Marketingkosten"
click at [35, 469] on li "Data" at bounding box center [51, 473] width 82 height 16
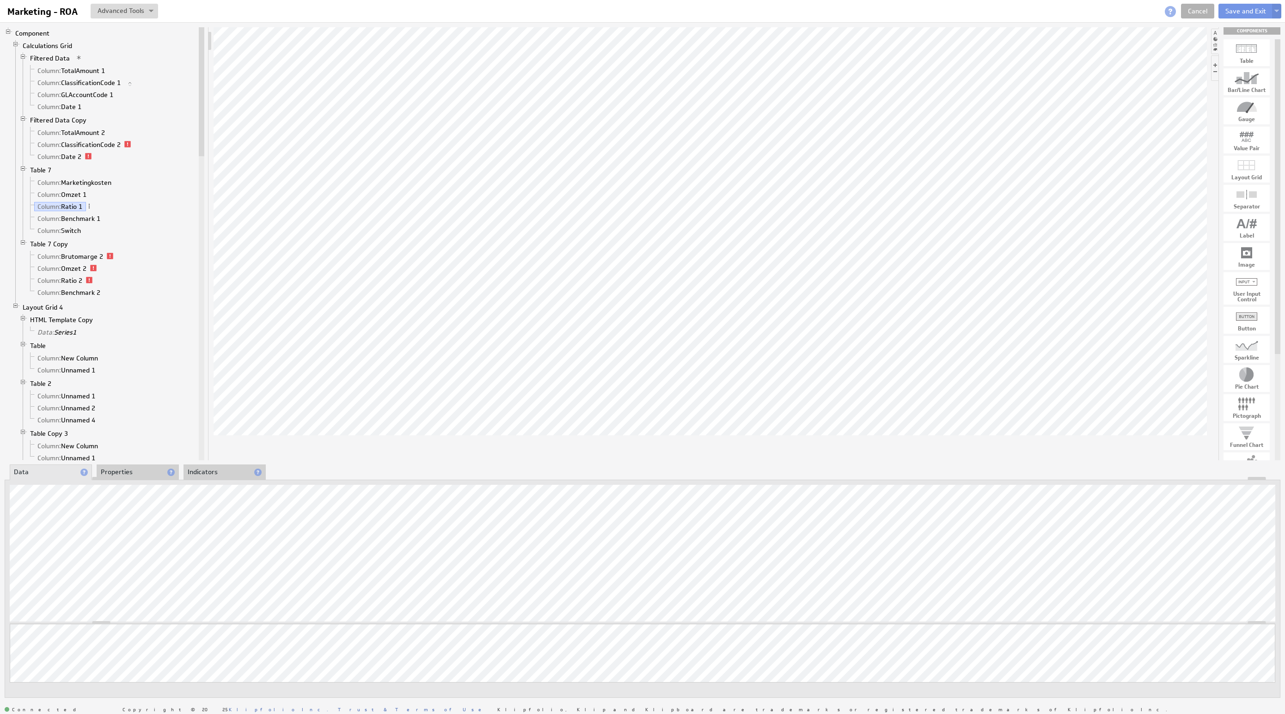
click at [129, 474] on li "Properties" at bounding box center [138, 473] width 82 height 16
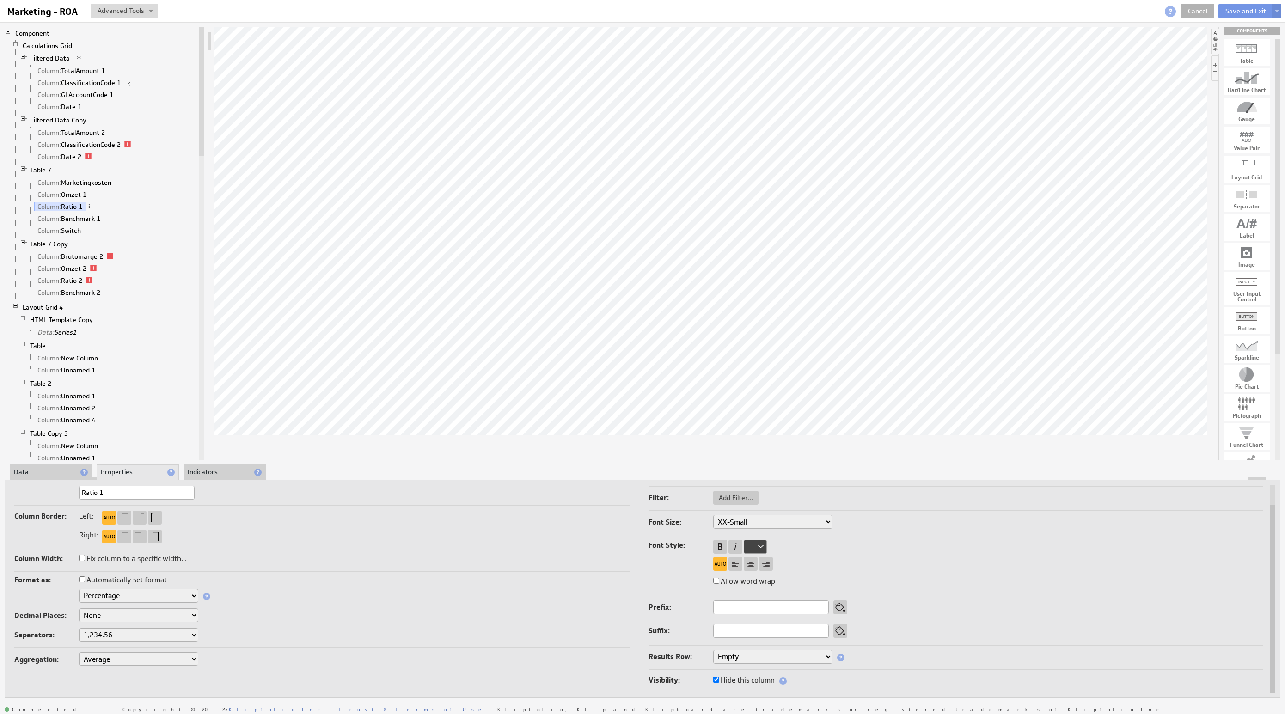
click at [141, 594] on select "Text Number Currency Percentage Image URL Date / Time Duration Mini Chart: Spar…" at bounding box center [138, 596] width 119 height 14
click at [127, 612] on select "None .# (1) .## (2) .### (3) .#### (4)" at bounding box center [138, 616] width 119 height 14
click at [147, 633] on select "1,234.56 1.234,56 1'234.56 1,234/56 1 234,56 1 234-56 1 234.56 1234.56" at bounding box center [138, 635] width 119 height 14
click at [181, 614] on select "None .# (1) .## (2) .### (3) .#### (4)" at bounding box center [138, 616] width 119 height 14
select select "2"
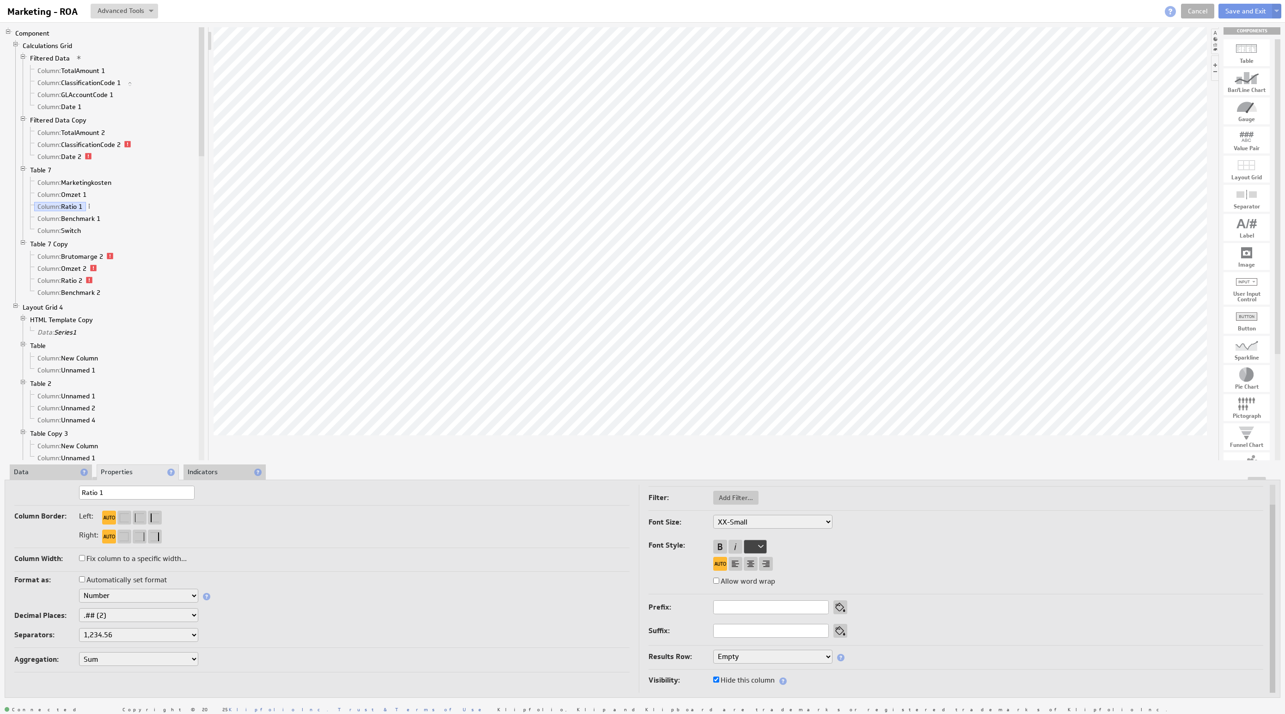
select select "2"
click at [121, 642] on select "1,234.56 1.234,56 1'234.56 1,234/56 1 234,56 1 234-56 1 234.56 1234.56" at bounding box center [138, 635] width 119 height 14
select select ".,"
click at [266, 621] on div "Decimal Places: None .# (1) .## (2) .### (3) .#### (4)" at bounding box center [321, 617] width 615 height 16
select select "2"
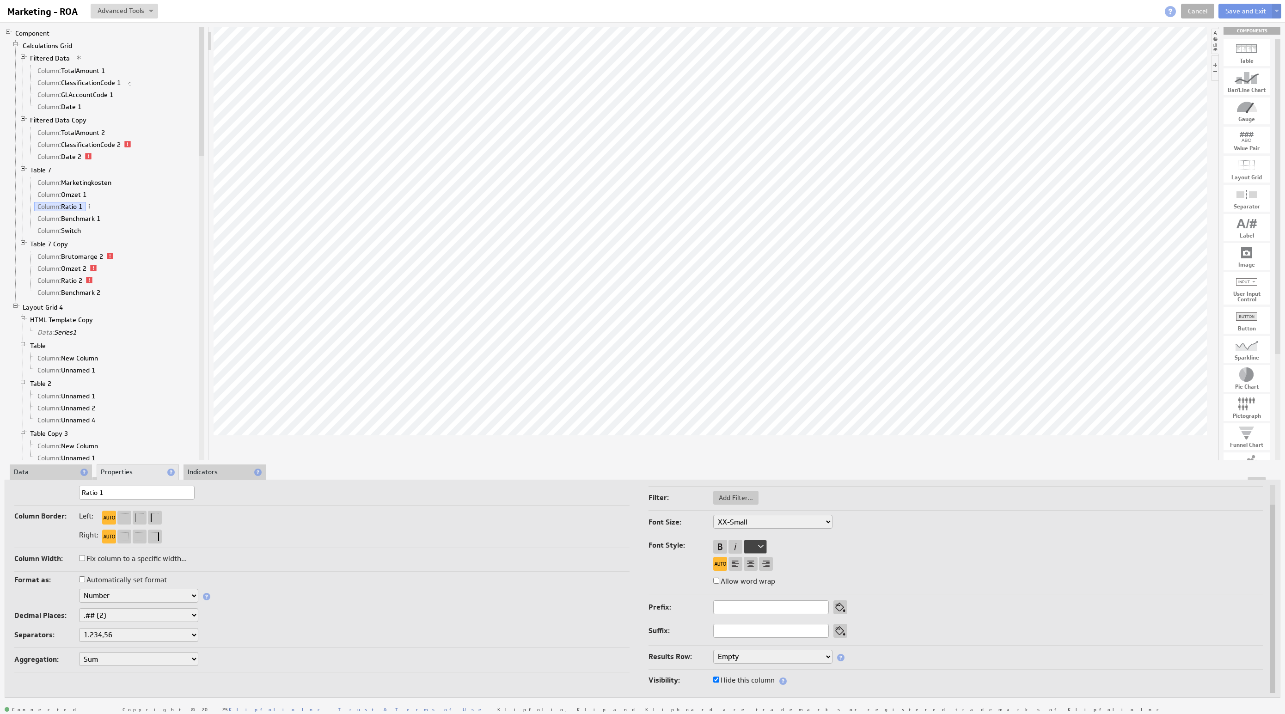
select select ".,"
click at [44, 473] on li "Data" at bounding box center [51, 473] width 82 height 16
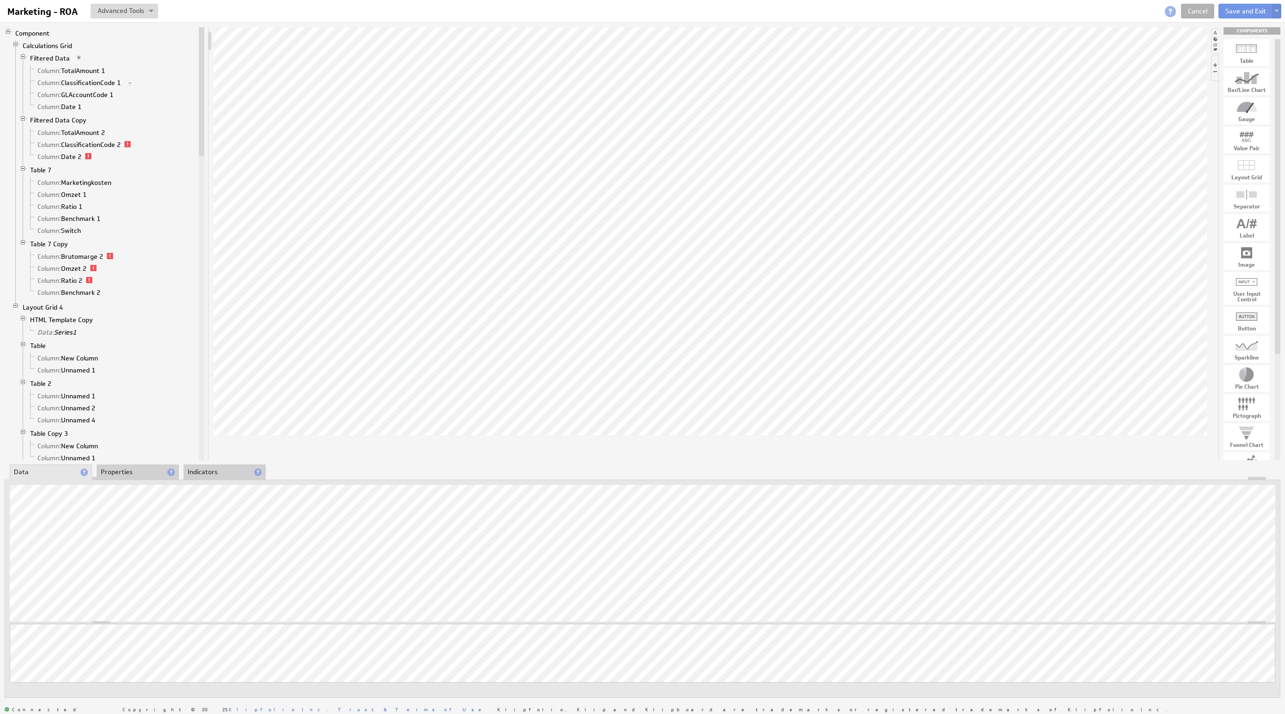
click at [112, 468] on li "Properties" at bounding box center [138, 473] width 82 height 16
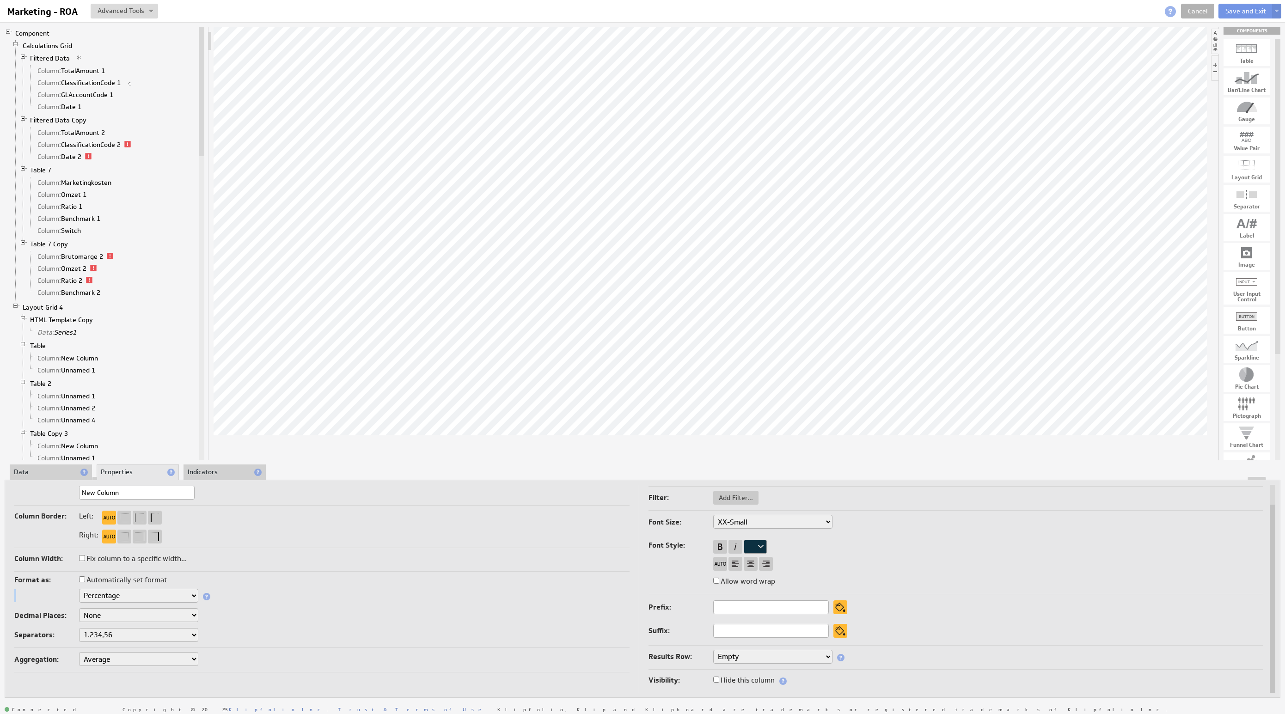
click at [183, 589] on div "Format as: Automatically set format Text Number Currency Percentage Image URL D…" at bounding box center [321, 611] width 615 height 75
click at [182, 596] on select "Text Number Currency Percentage Image URL Date / Time Duration Mini Chart: Spar…" at bounding box center [138, 596] width 119 height 14
click at [154, 634] on select "1,234.56 1.234,56 1'234.56 1,234/56 1 234,56 1 234-56 1 234.56 1234.56" at bounding box center [138, 635] width 119 height 14
click at [110, 617] on select "None .# (1) .## (2) .### (3) .#### (4)" at bounding box center [138, 616] width 119 height 14
click at [162, 619] on select "None .# (1) .## (2) .### (3) .#### (4)" at bounding box center [138, 616] width 119 height 14
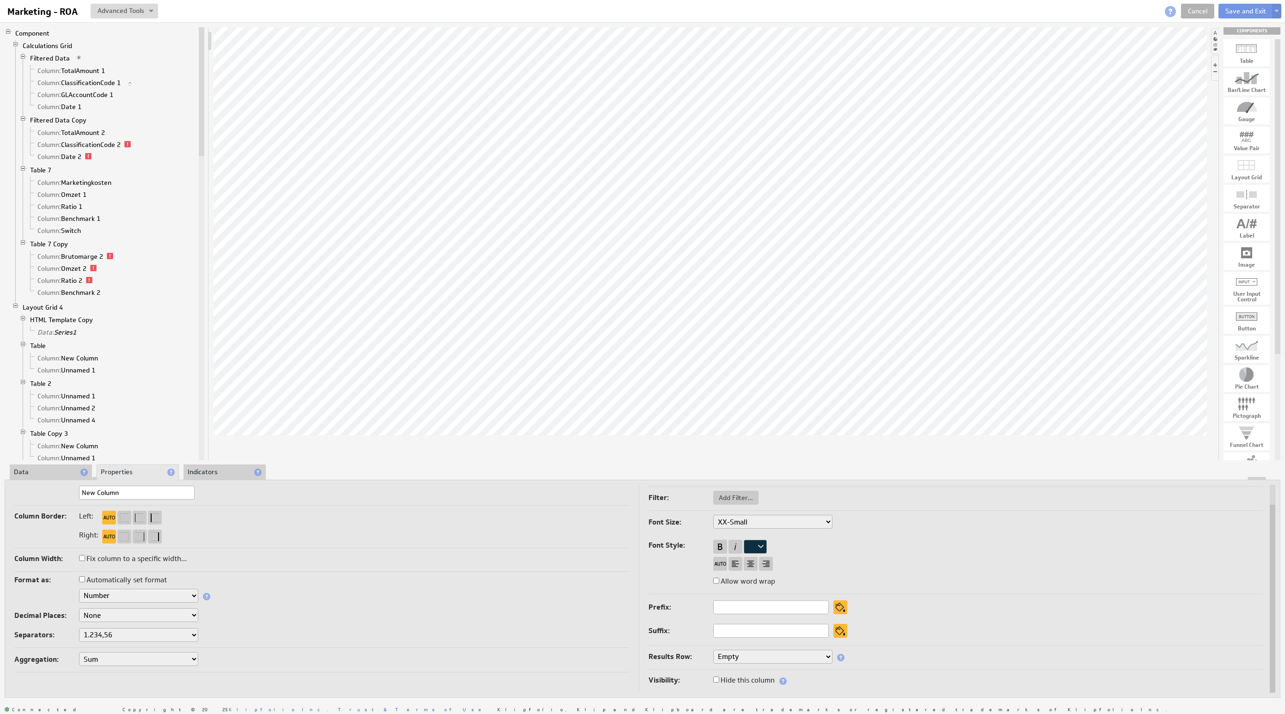
select select "1"
click at [145, 619] on select "None .# (1) .## (2) .### (3) .#### (4)" at bounding box center [138, 616] width 119 height 14
select select "2"
click at [47, 478] on div at bounding box center [642, 478] width 1275 height 3
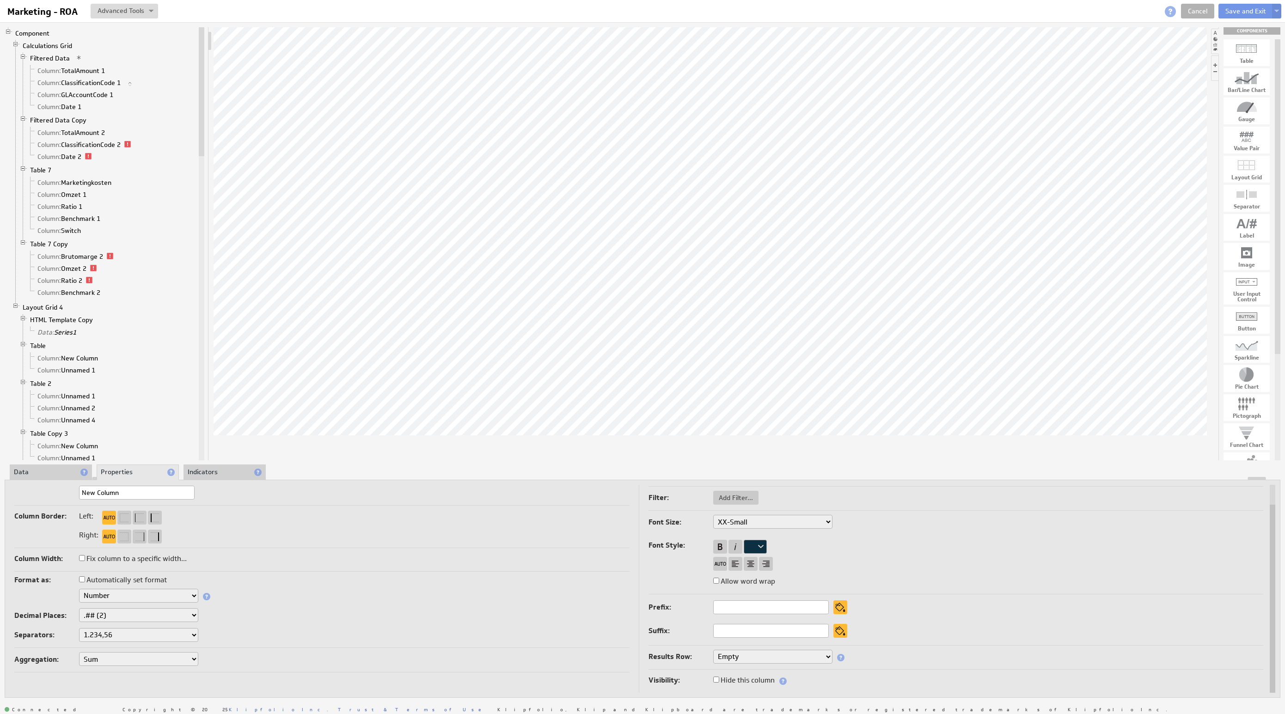
click at [390, 532] on div "Right:" at bounding box center [321, 536] width 615 height 15
click at [61, 473] on li "Data" at bounding box center [51, 473] width 82 height 16
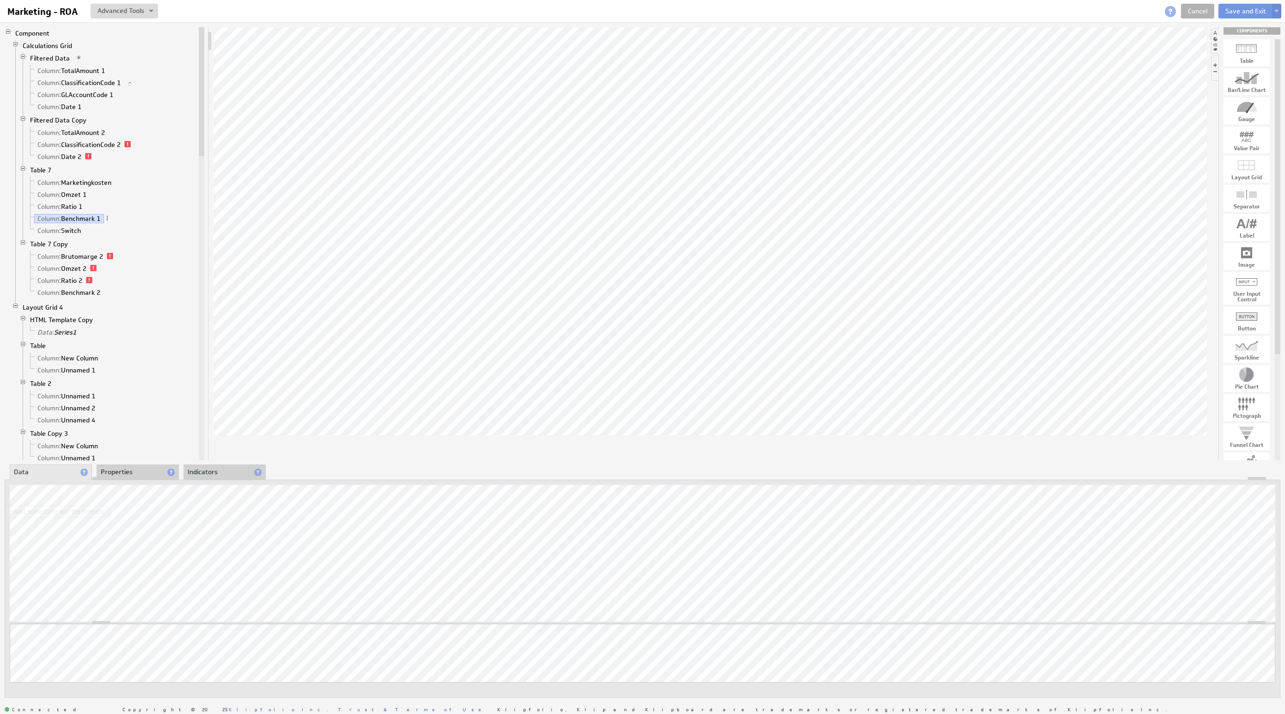
click at [38, 507] on body "Return to Parent Account Help Marketing - ROA Marketing - ROA View Component So…" at bounding box center [642, 357] width 1285 height 714
click at [91, 261] on link "Column: Brutomarge 2" at bounding box center [70, 256] width 73 height 9
click at [707, 221] on div "Delete Column" at bounding box center [713, 220] width 92 height 15
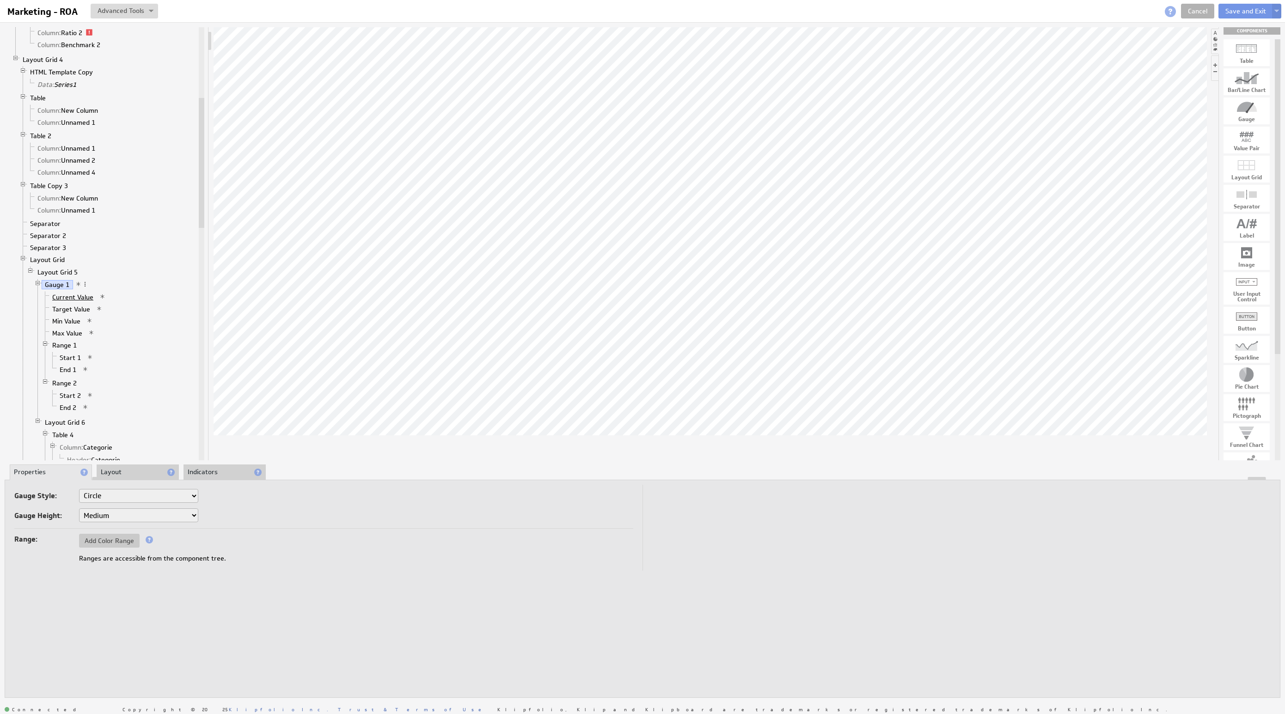
click at [76, 302] on link "Current Value" at bounding box center [73, 297] width 48 height 9
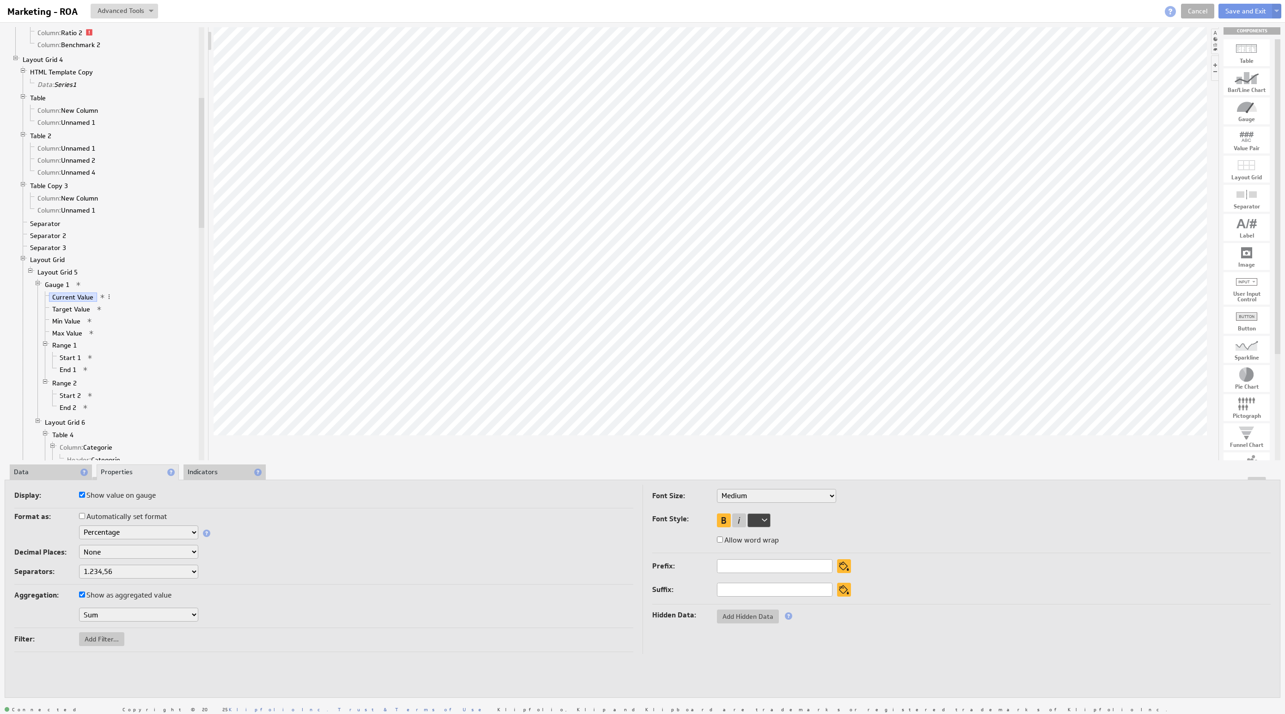
click at [58, 476] on li "Data" at bounding box center [51, 473] width 82 height 16
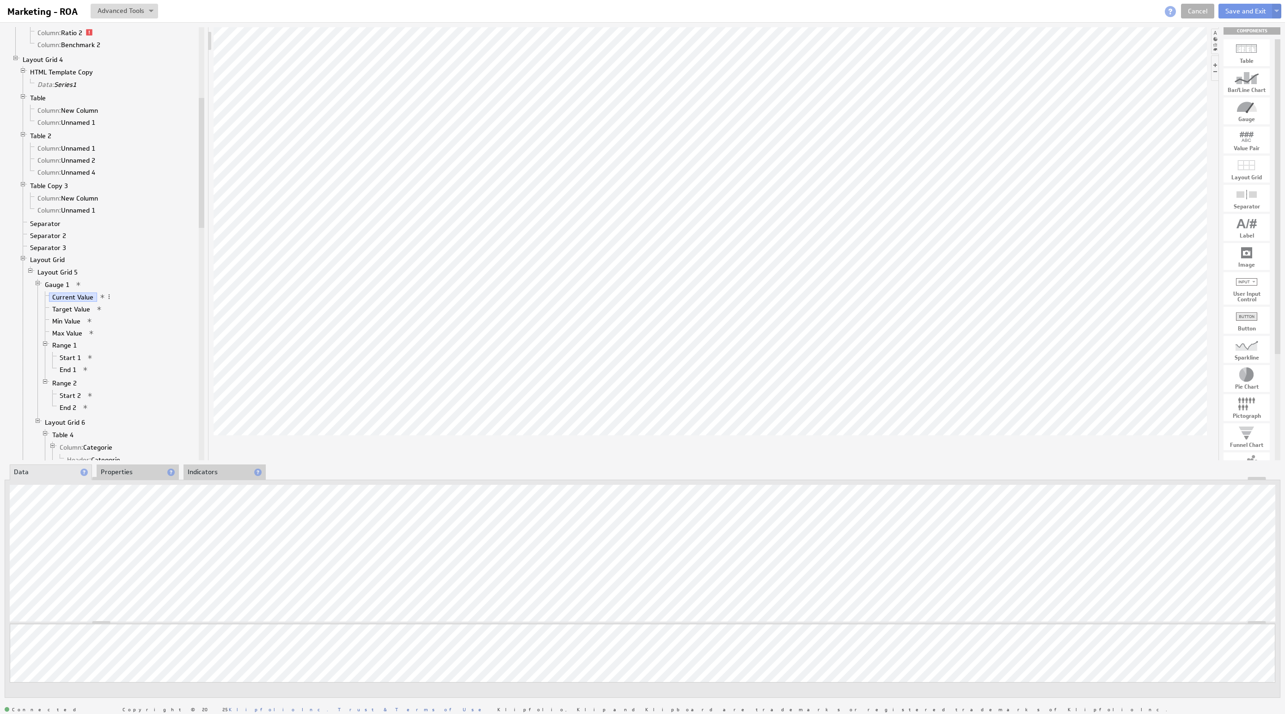
click at [124, 472] on li "Properties" at bounding box center [138, 473] width 82 height 16
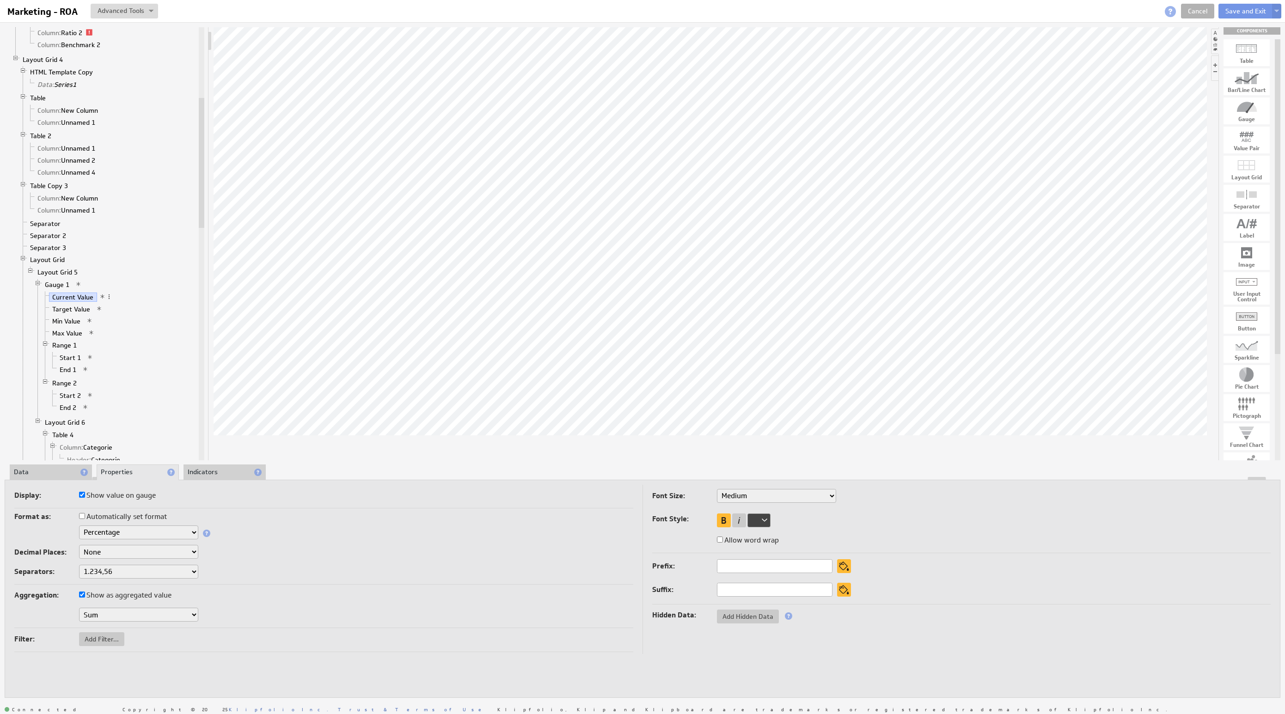
click at [116, 532] on select "Text Number Currency Percentage Date / Time Duration" at bounding box center [138, 533] width 119 height 14
click at [115, 572] on select "1,234.56 1.234,56 1'234.56 1,234/56 1 234,56 1 234-56 1 234.56 1234.56" at bounding box center [138, 572] width 119 height 14
click at [263, 604] on div "Aggregation: Show as aggregated value Sum Average Median Min Max First Last Cou…" at bounding box center [323, 608] width 619 height 39
click at [124, 555] on select "None .# (1) .## (2) .### (3) .#### (4)" at bounding box center [138, 552] width 119 height 14
select select "2"
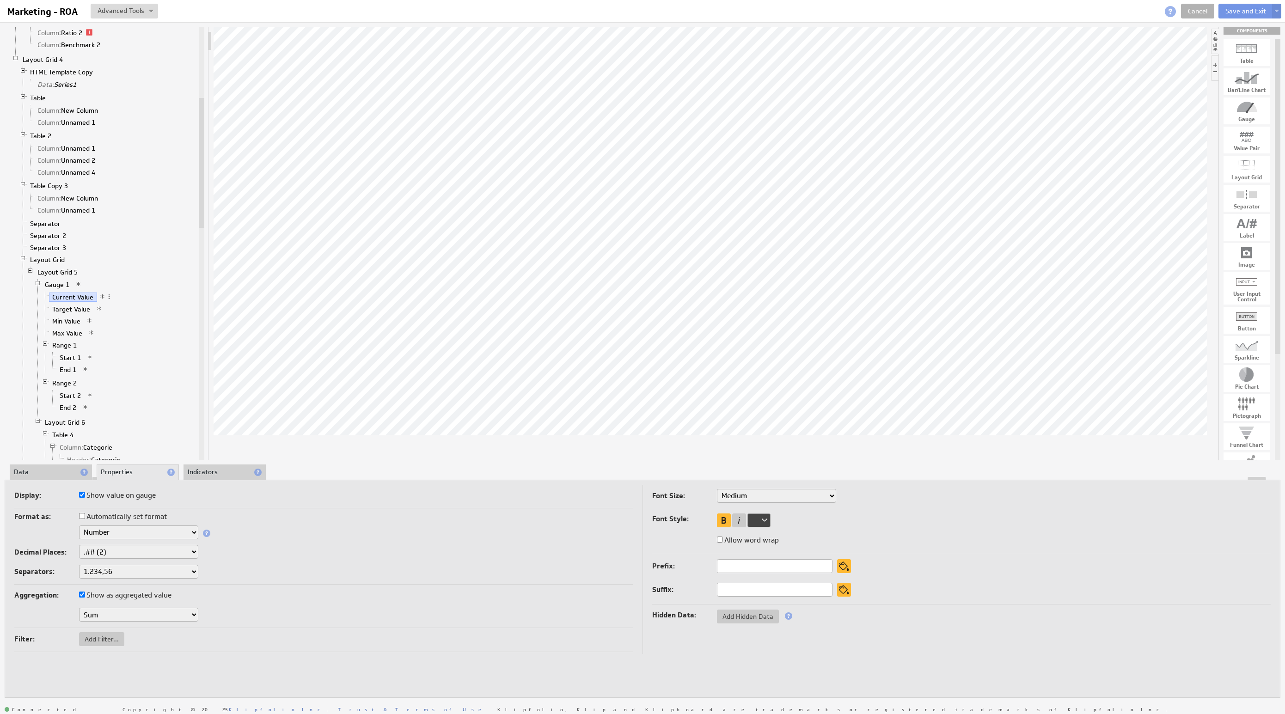
select select "2"
click at [55, 302] on link "Current Value" at bounding box center [73, 297] width 48 height 9
click at [72, 314] on link "Target Value" at bounding box center [71, 309] width 45 height 9
click at [115, 534] on select "Text Number Currency Percentage Date / Time Duration" at bounding box center [138, 533] width 119 height 14
click at [131, 566] on select "1,234.56 1.234,56 1'234.56 1,234/56 1 234,56 1 234-56 1 234.56 1234.56" at bounding box center [138, 572] width 119 height 14
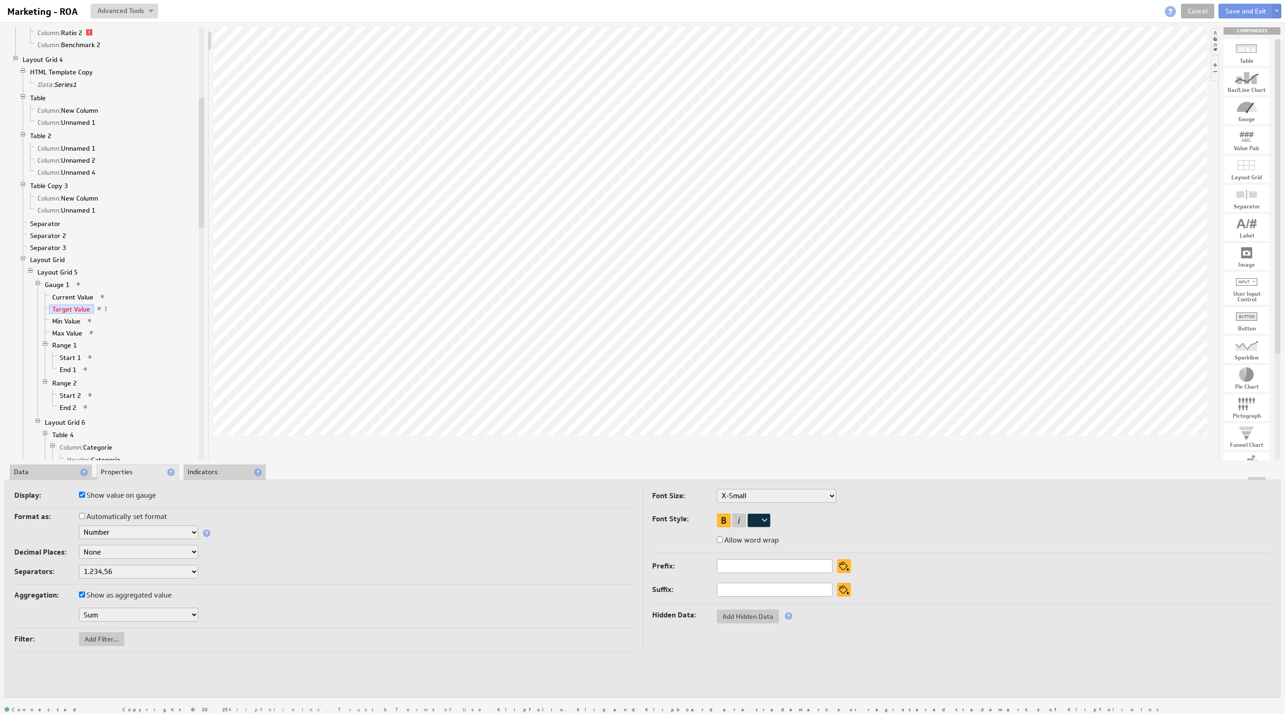
click at [54, 324] on ul "Current Value Target Value Min Value Max Value Range 1 Start 1 End 1 Range 2 St…" at bounding box center [119, 353] width 155 height 124
click at [59, 326] on link "Min Value" at bounding box center [66, 321] width 35 height 9
drag, startPoint x: 49, startPoint y: 473, endPoint x: 54, endPoint y: 479, distance: 7.5
click at [49, 473] on li "Data" at bounding box center [51, 473] width 82 height 16
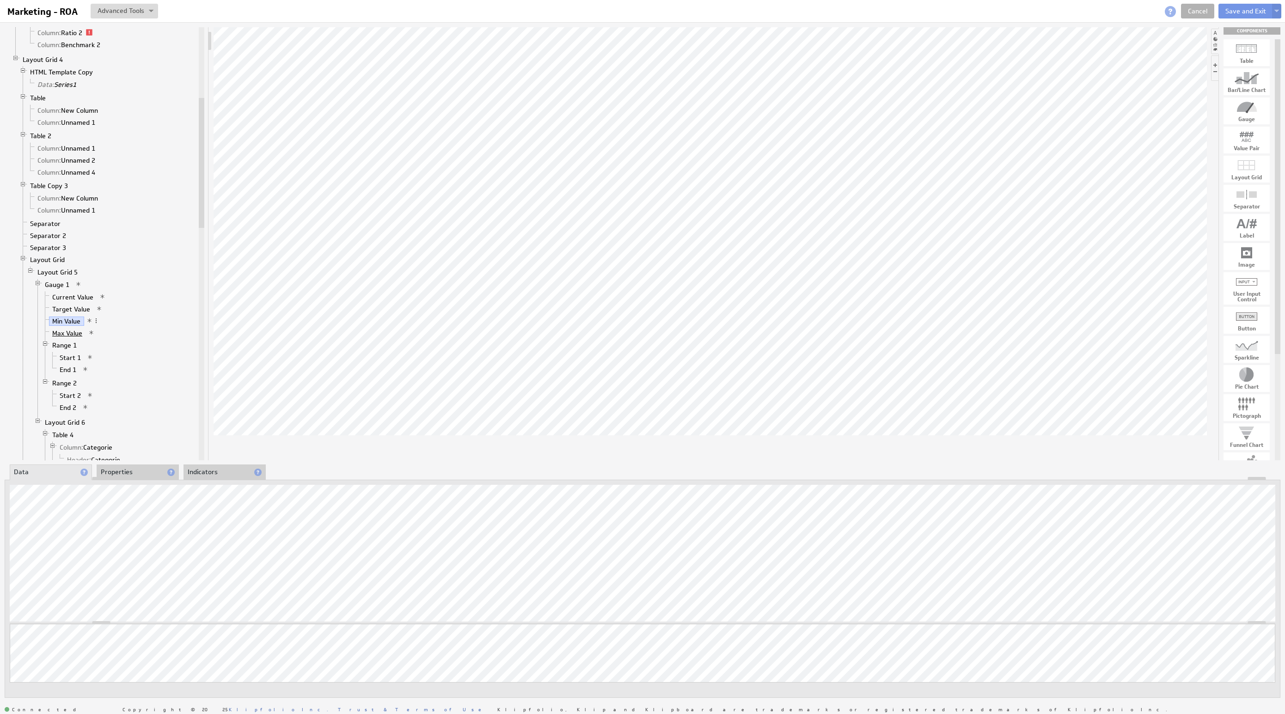
click at [66, 338] on link "Max Value" at bounding box center [67, 333] width 37 height 9
click at [105, 473] on li "Properties" at bounding box center [138, 473] width 82 height 16
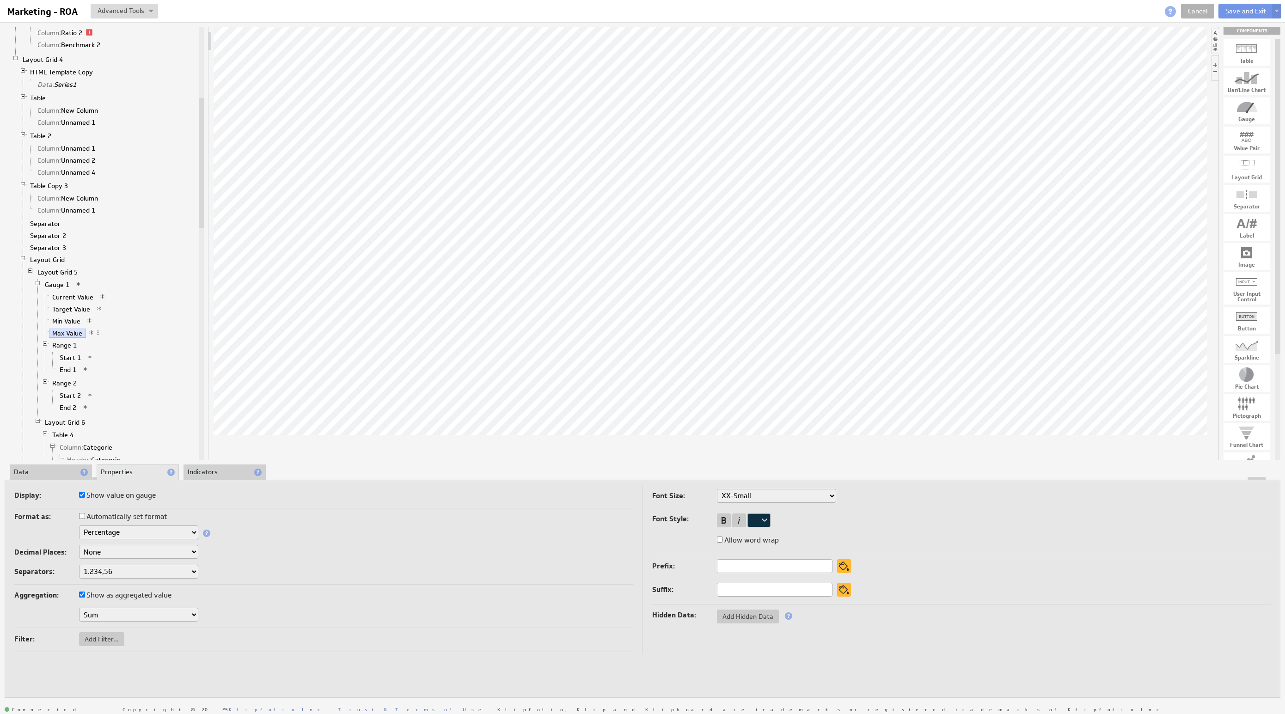
click at [115, 523] on div "Format as: Automatically set format" at bounding box center [323, 517] width 619 height 15
click at [119, 536] on select "Text Number Currency Percentage Date / Time Duration" at bounding box center [138, 533] width 119 height 14
click at [114, 540] on div "Text Number Currency Percentage Date / Time Duration" at bounding box center [323, 534] width 619 height 16
click at [116, 536] on select "Text Number Currency Percentage Date / Time Duration" at bounding box center [138, 533] width 119 height 14
click at [63, 361] on li "Start 1" at bounding box center [123, 358] width 148 height 12
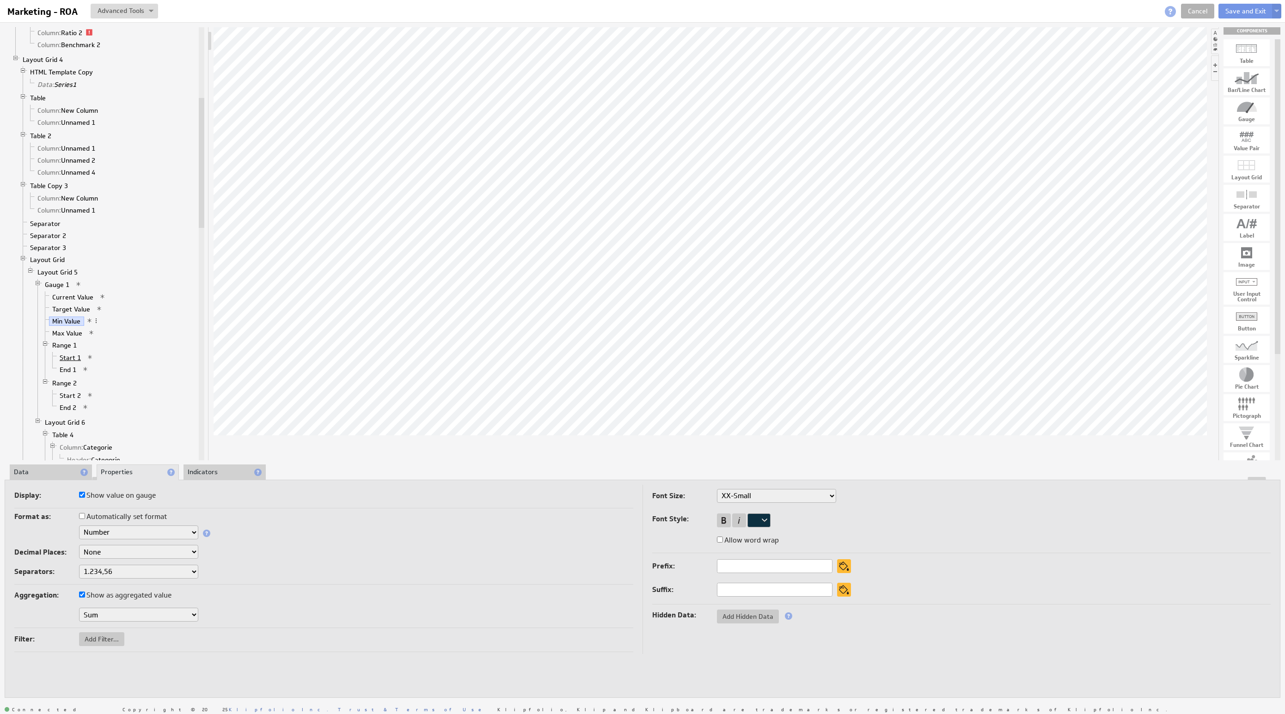
click at [68, 363] on link "Start 1" at bounding box center [70, 357] width 28 height 9
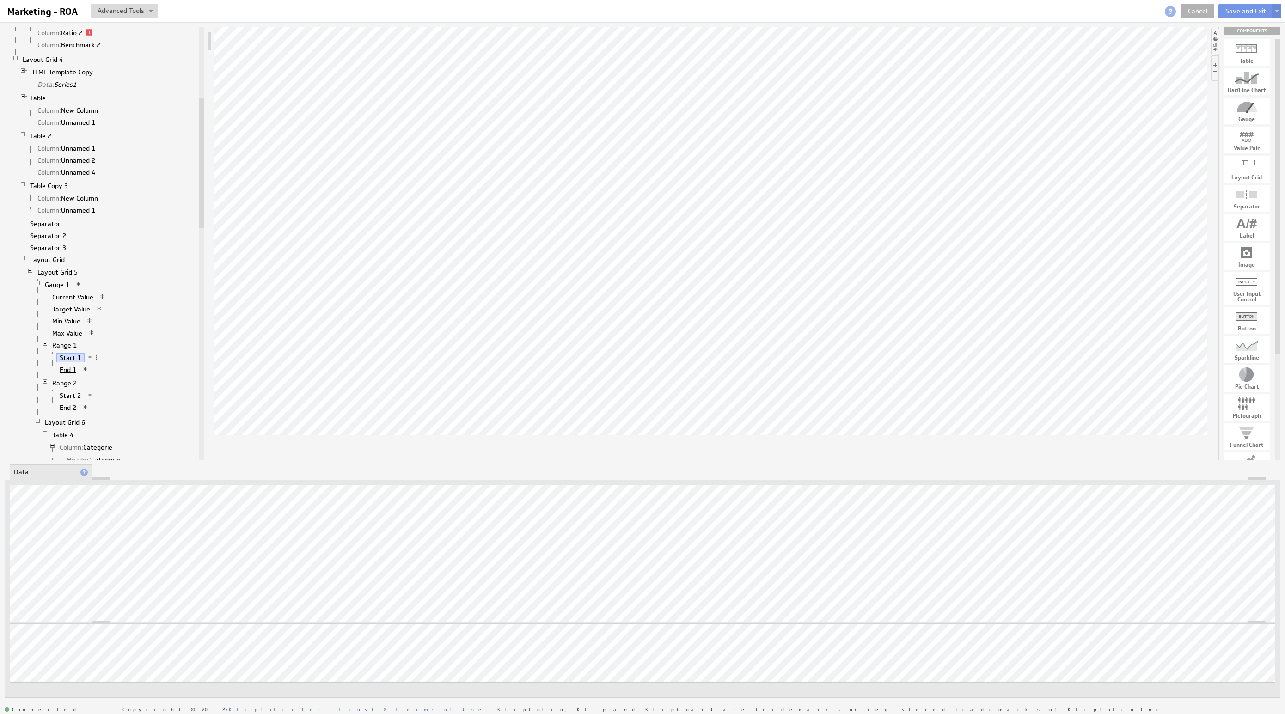
click at [72, 375] on link "End 1" at bounding box center [68, 369] width 24 height 9
click at [67, 363] on link "Start 1" at bounding box center [70, 357] width 28 height 9
click at [116, 475] on div "About Data Properties Layout Drill Down Indicators Updating... Select a Functio…" at bounding box center [643, 582] width 1276 height 234
click at [64, 375] on link "End 1" at bounding box center [68, 369] width 24 height 9
click at [69, 400] on link "Start 2" at bounding box center [70, 395] width 28 height 9
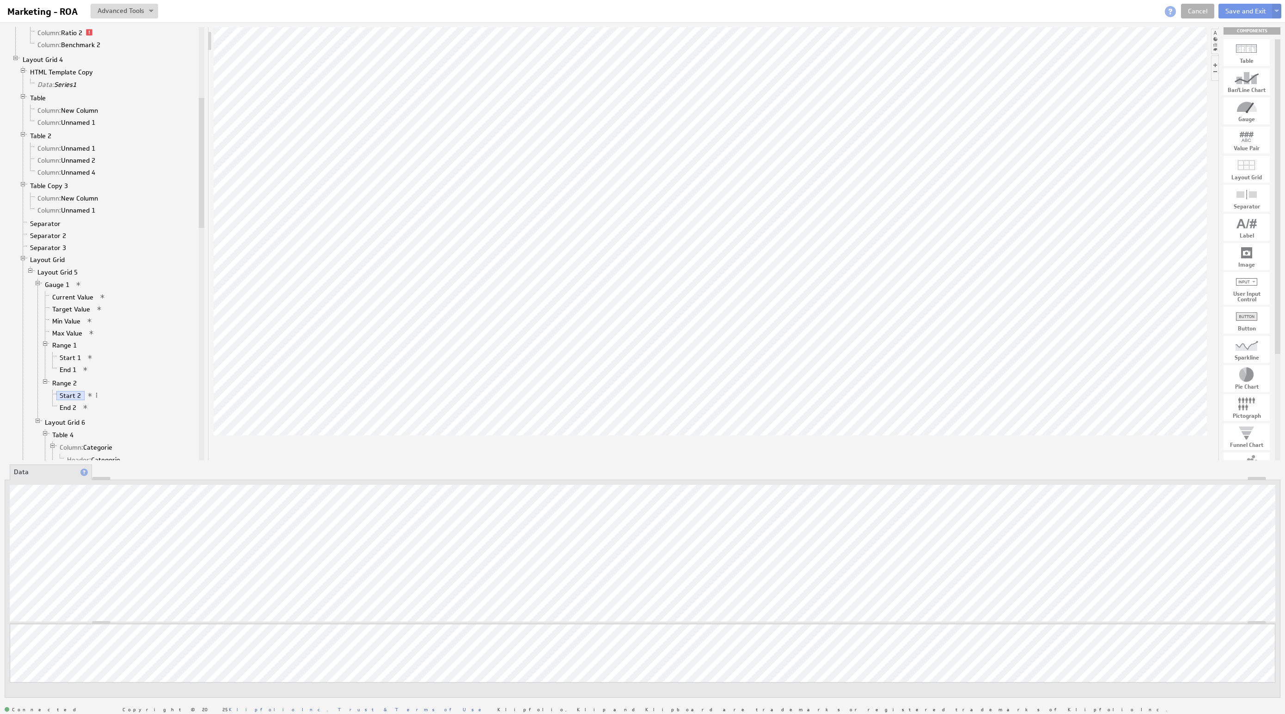
click at [71, 412] on li "End 2" at bounding box center [123, 408] width 148 height 12
click at [68, 412] on link "End 2" at bounding box center [68, 407] width 24 height 9
click at [68, 400] on link "Start 2" at bounding box center [70, 395] width 28 height 9
click at [67, 412] on link "End 2" at bounding box center [68, 407] width 24 height 9
click at [71, 338] on link "Max Value" at bounding box center [67, 333] width 37 height 9
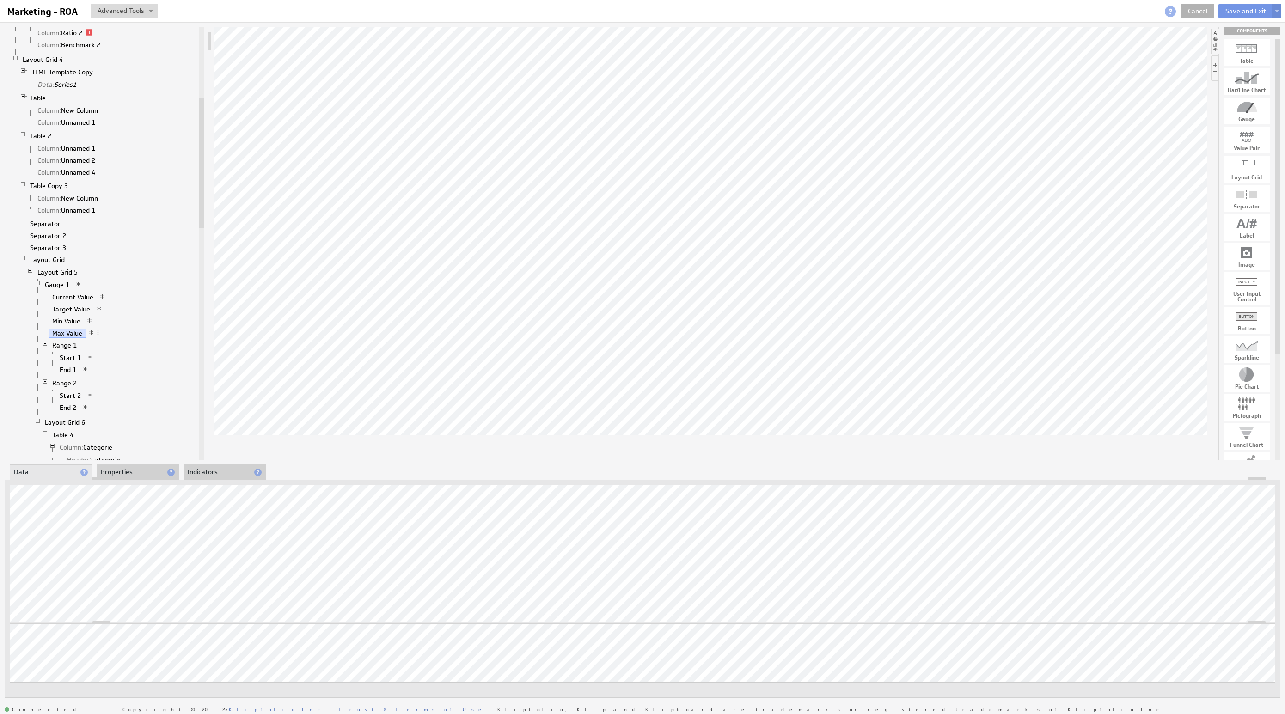
click at [66, 326] on link "Min Value" at bounding box center [66, 321] width 35 height 9
click at [68, 412] on link "End 2" at bounding box center [68, 407] width 24 height 9
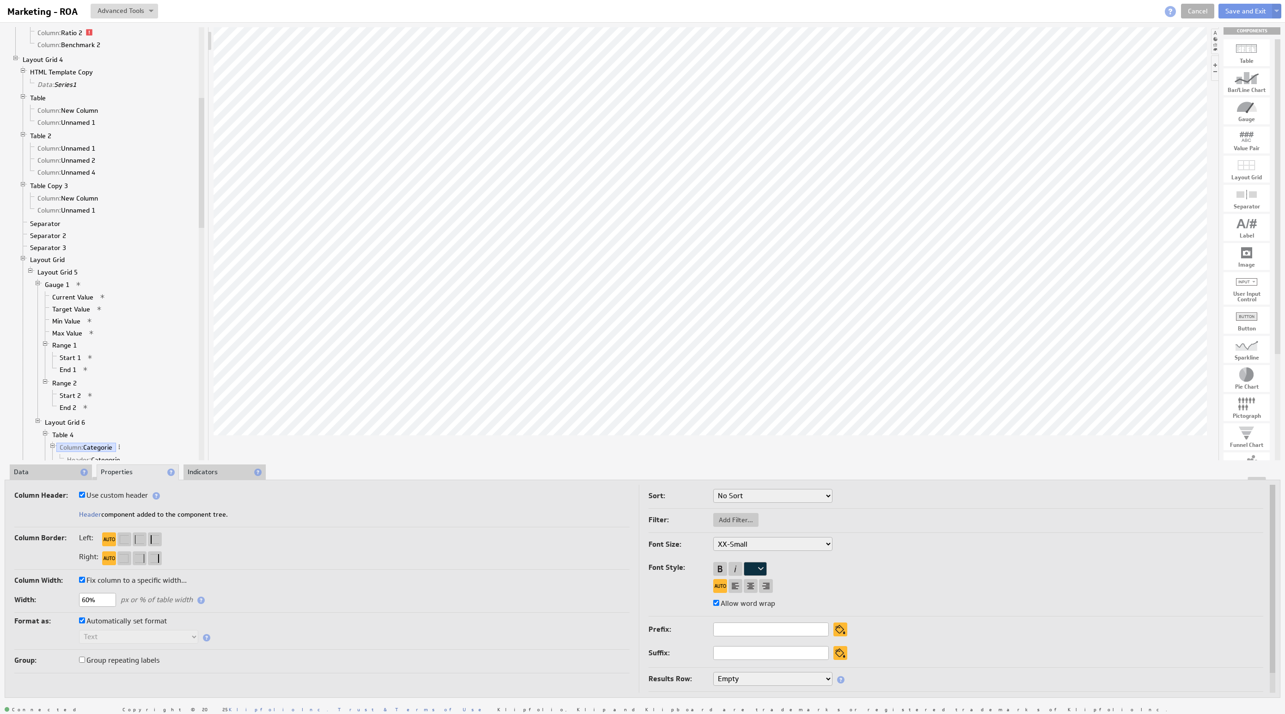
click at [54, 473] on li "Data" at bounding box center [51, 473] width 82 height 16
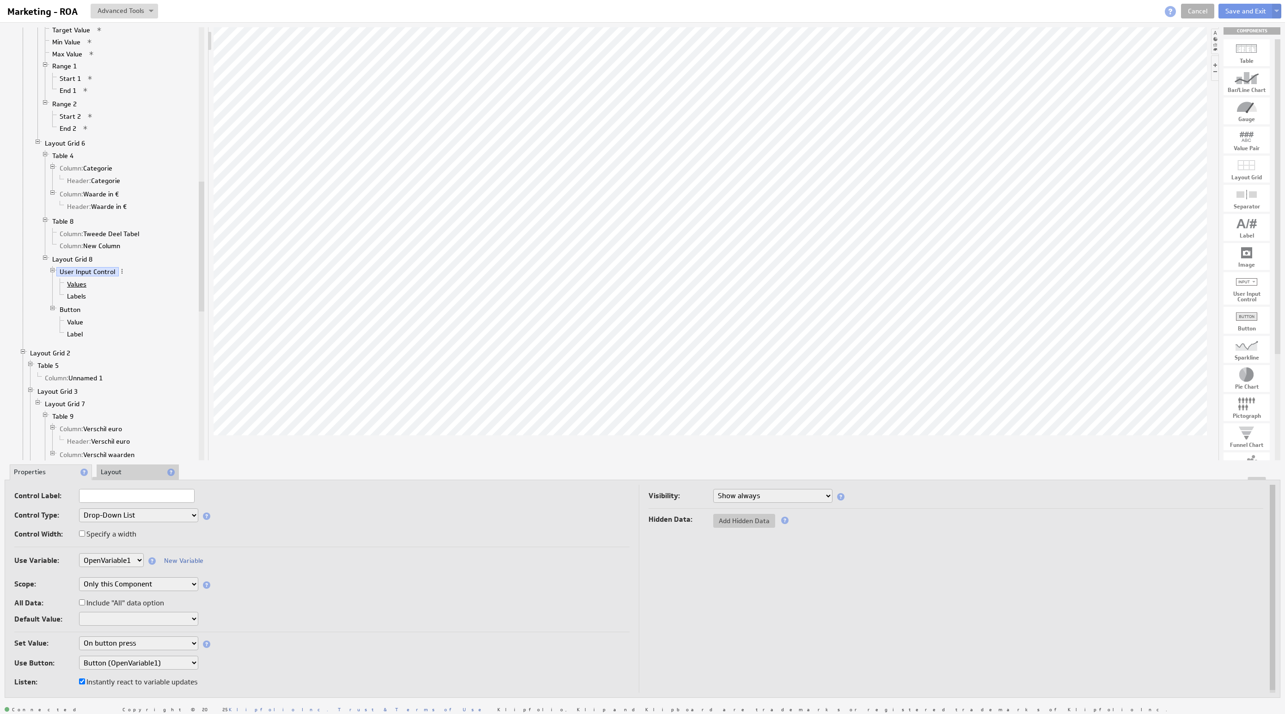
click at [75, 289] on link "Values" at bounding box center [77, 284] width 26 height 9
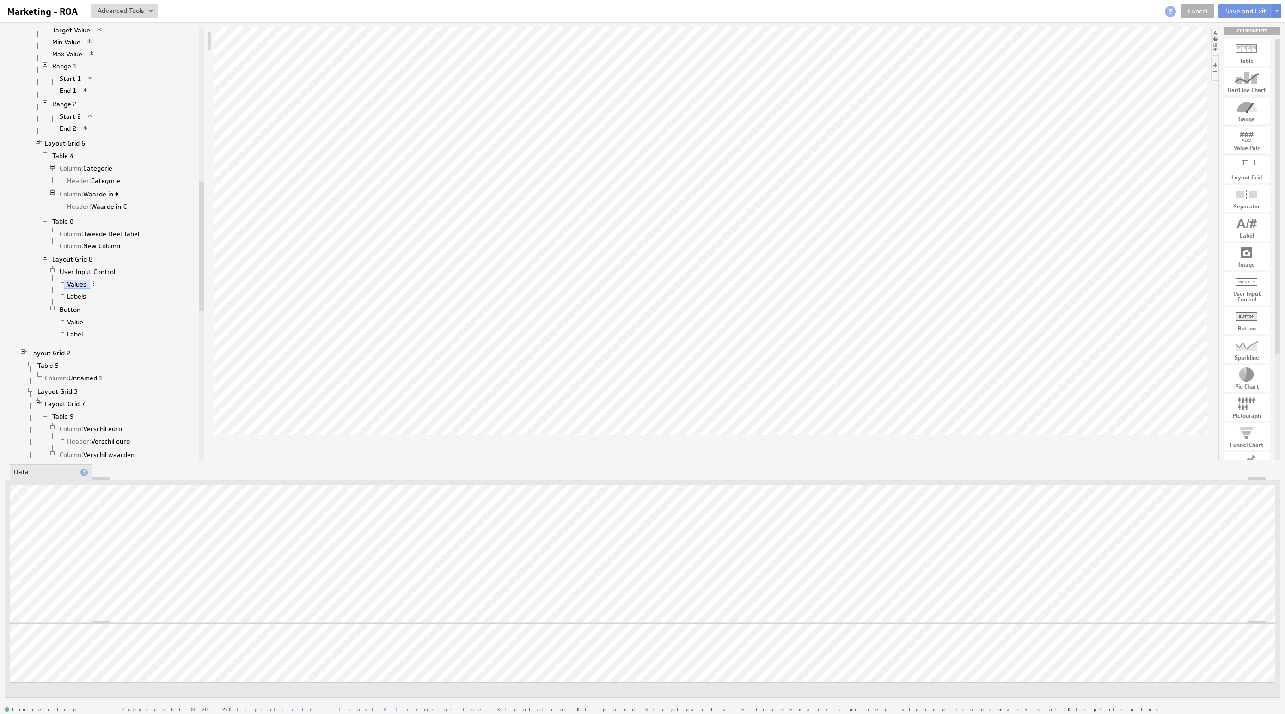
click at [80, 301] on link "Labels" at bounding box center [77, 296] width 26 height 9
drag, startPoint x: 141, startPoint y: 3, endPoint x: 142, endPoint y: 9, distance: 6.2
click at [141, 3] on div "Marketing - ROA Marketing - ROA View Component Source Code Alt+U Create New Var…" at bounding box center [642, 11] width 1285 height 22
click at [142, 12] on button at bounding box center [125, 11] width 68 height 15
click at [143, 12] on button at bounding box center [125, 11] width 68 height 15
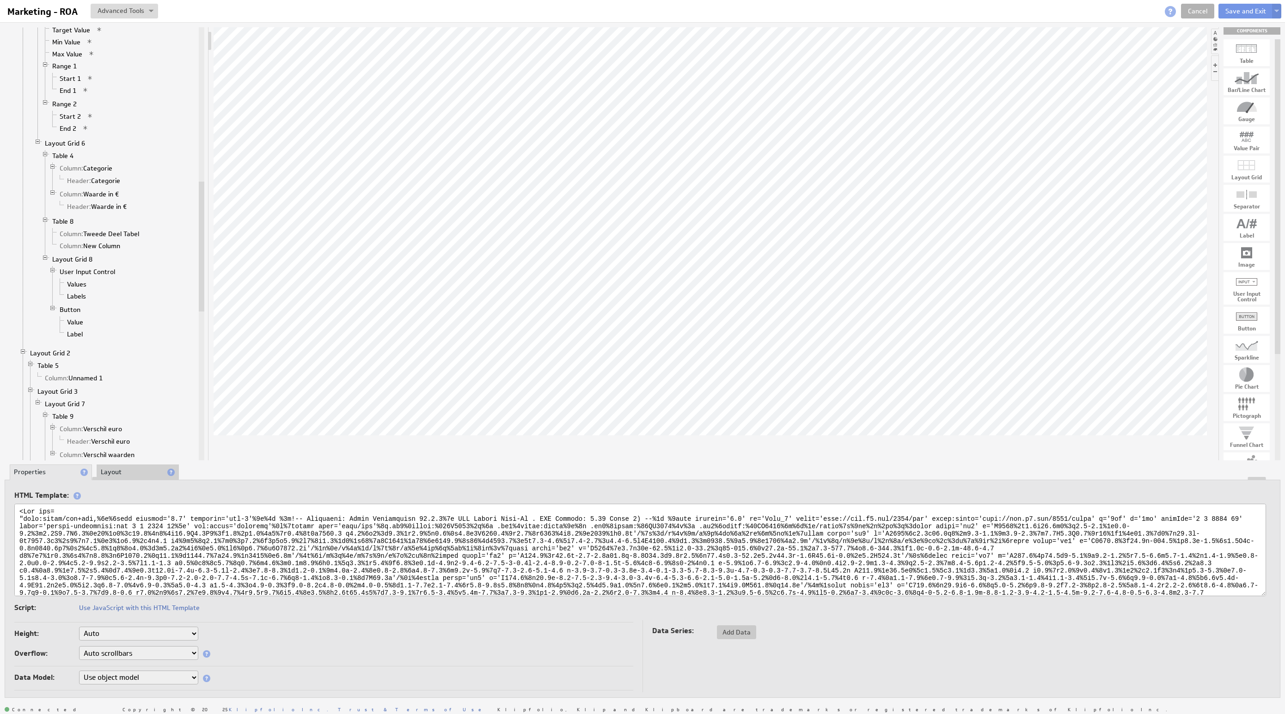
click at [272, 555] on textarea at bounding box center [640, 550] width 1252 height 92
paste textarea "svg xmlns="http://www.w3.org/2000/svg" viewBox="0 0 1893 67"> <defs> <style> .c…"
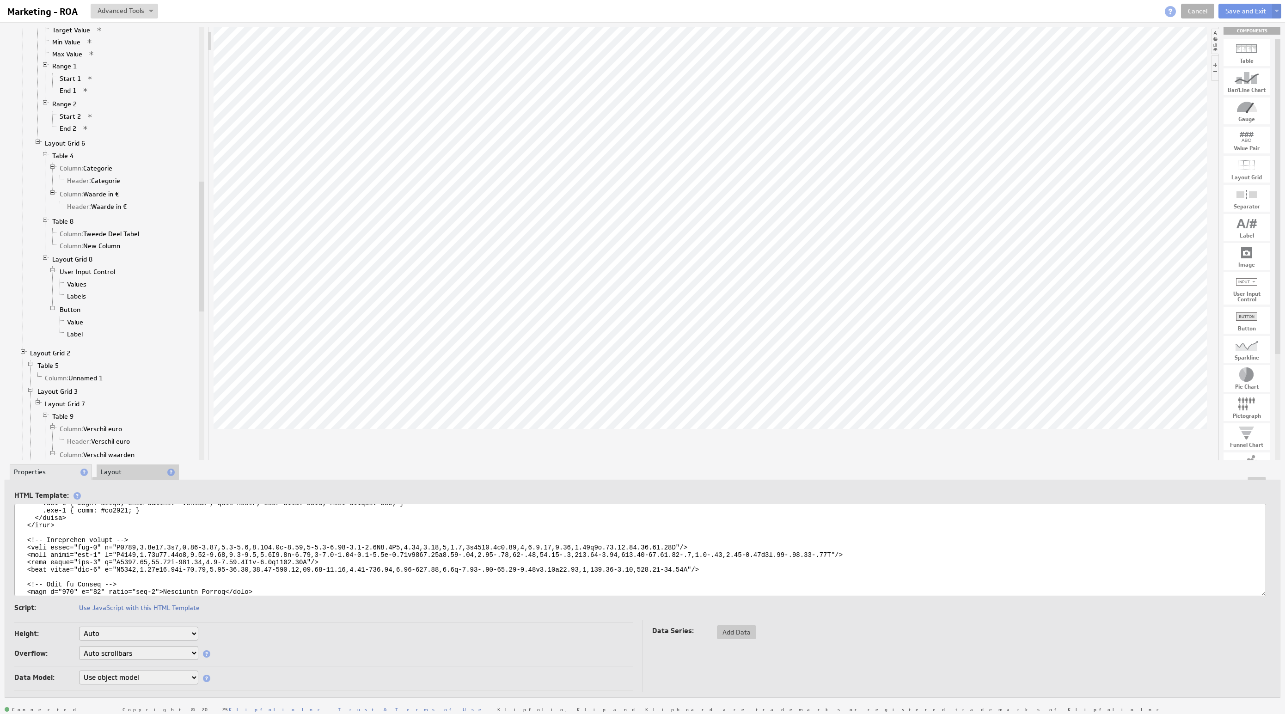
scroll to position [48, 0]
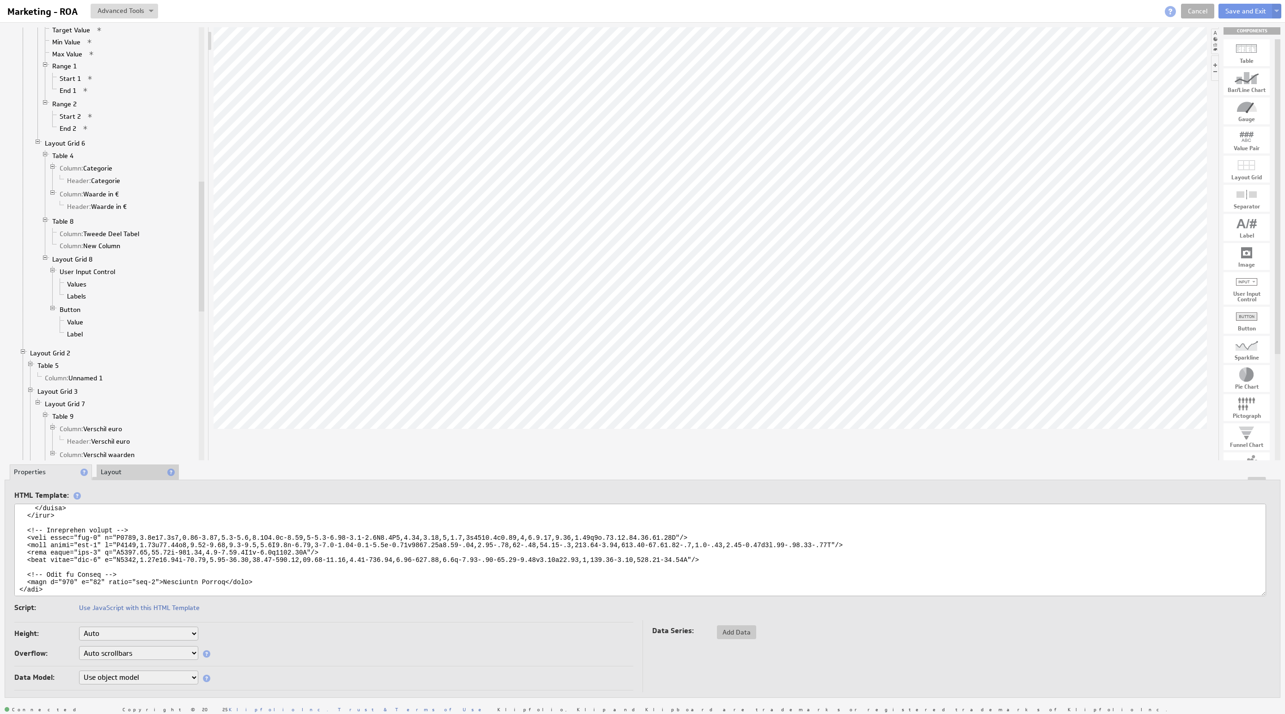
click at [235, 572] on textarea at bounding box center [640, 550] width 1252 height 92
drag, startPoint x: 164, startPoint y: 575, endPoint x: 228, endPoint y: 573, distance: 64.8
click at [226, 574] on textarea at bounding box center [640, 550] width 1252 height 92
click at [209, 576] on textarea at bounding box center [640, 550] width 1252 height 92
click at [261, 573] on textarea at bounding box center [640, 550] width 1252 height 92
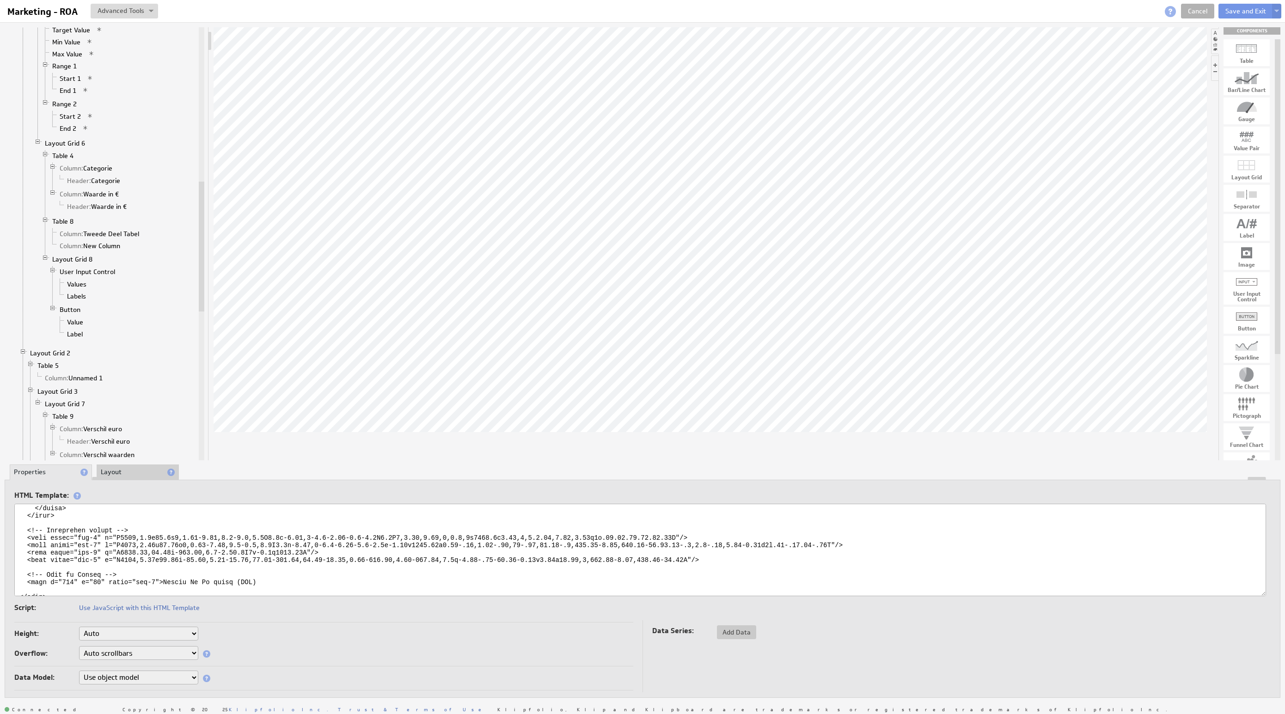
type textarea "<svg xmlns="http://www.w3.org/2000/svg" viewBox="0 0 1893 67"> <defs> <style> .…"
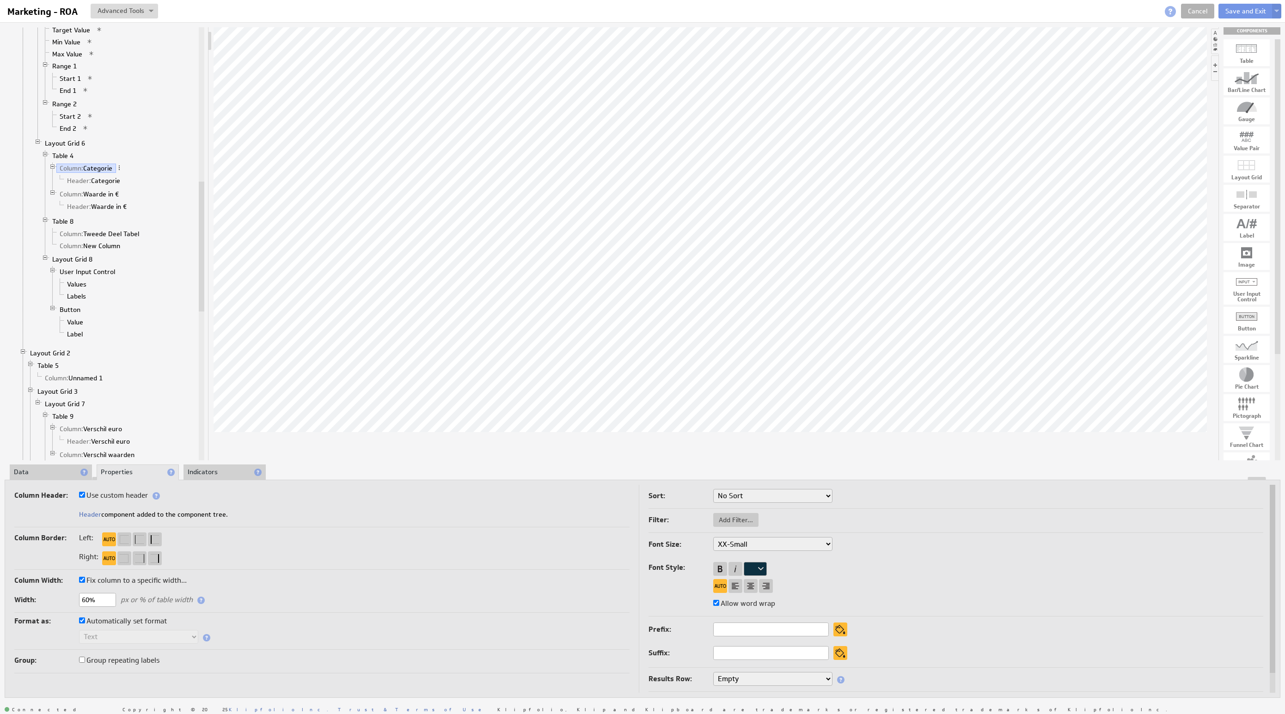
click at [20, 465] on li "Data" at bounding box center [51, 473] width 82 height 16
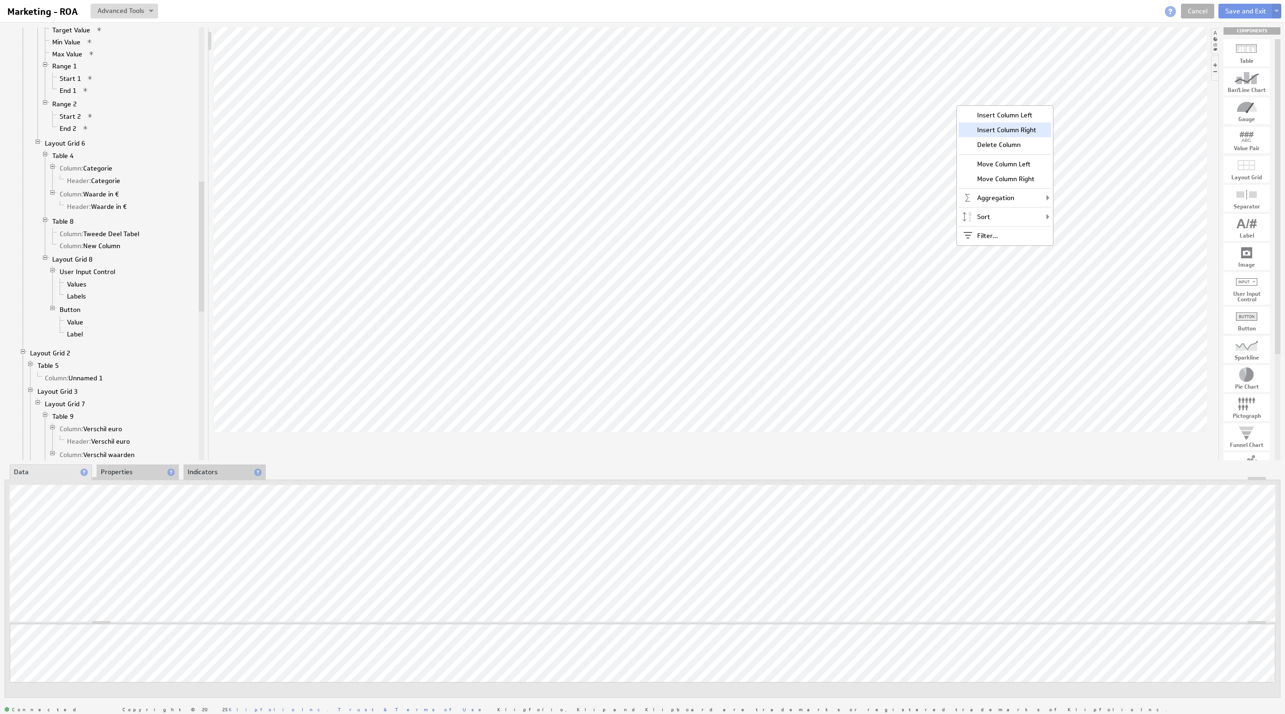
click at [1012, 129] on div "Insert Column Right" at bounding box center [1005, 130] width 92 height 15
click at [130, 468] on li "Properties" at bounding box center [138, 473] width 82 height 16
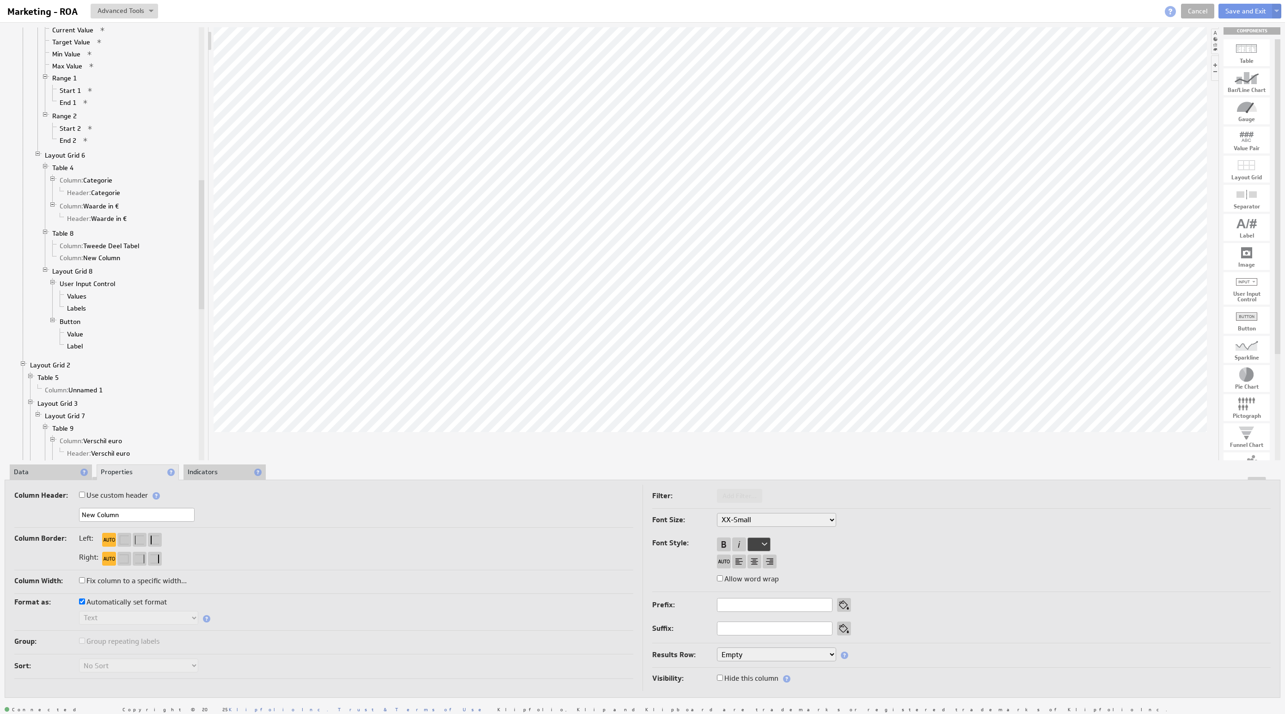
click at [778, 679] on label "Hide this column" at bounding box center [747, 678] width 61 height 13
click at [723, 679] on input "Hide this column" at bounding box center [720, 678] width 6 height 6
checkbox input "true"
drag, startPoint x: 125, startPoint y: 509, endPoint x: 69, endPoint y: 505, distance: 56.1
click at [75, 506] on div "Column Header: Use custom header New Column Header component added to the compo…" at bounding box center [323, 508] width 619 height 39
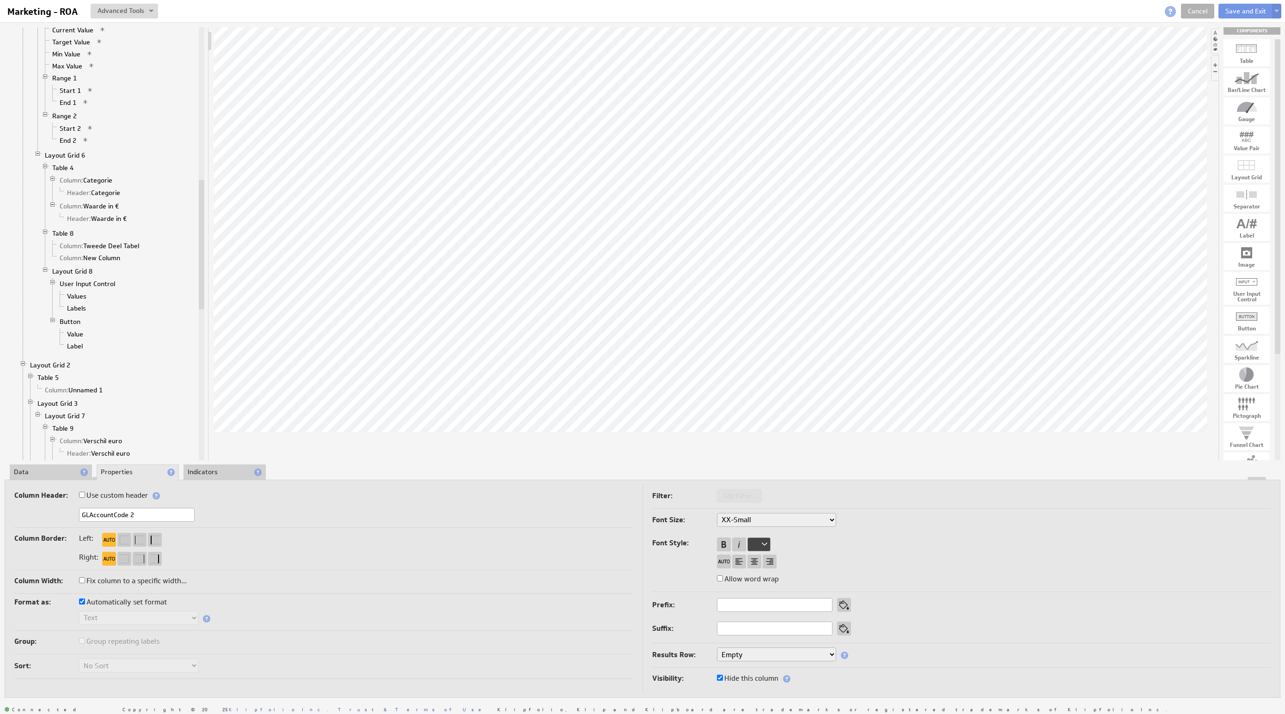
type input "GLAccountCode 2"
click at [411, 575] on div "Column Width: Fix column to a specific width..." at bounding box center [323, 582] width 619 height 15
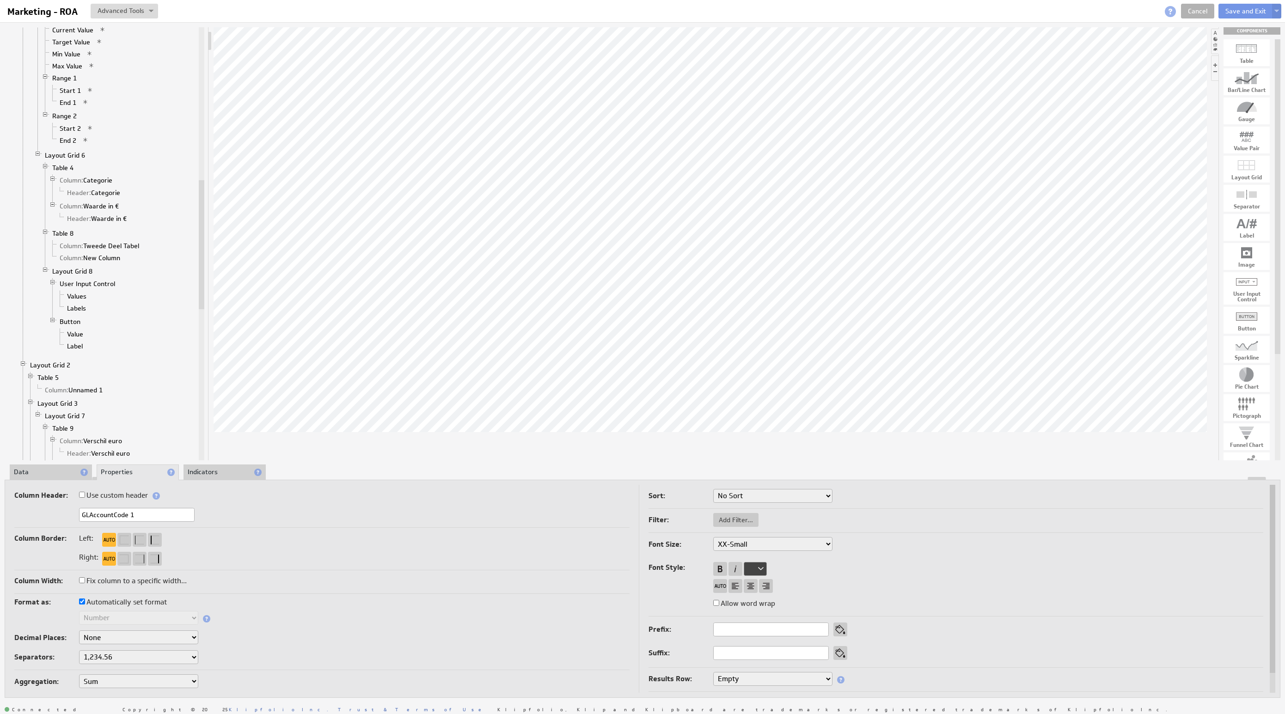
click at [38, 468] on li "Data" at bounding box center [51, 473] width 82 height 16
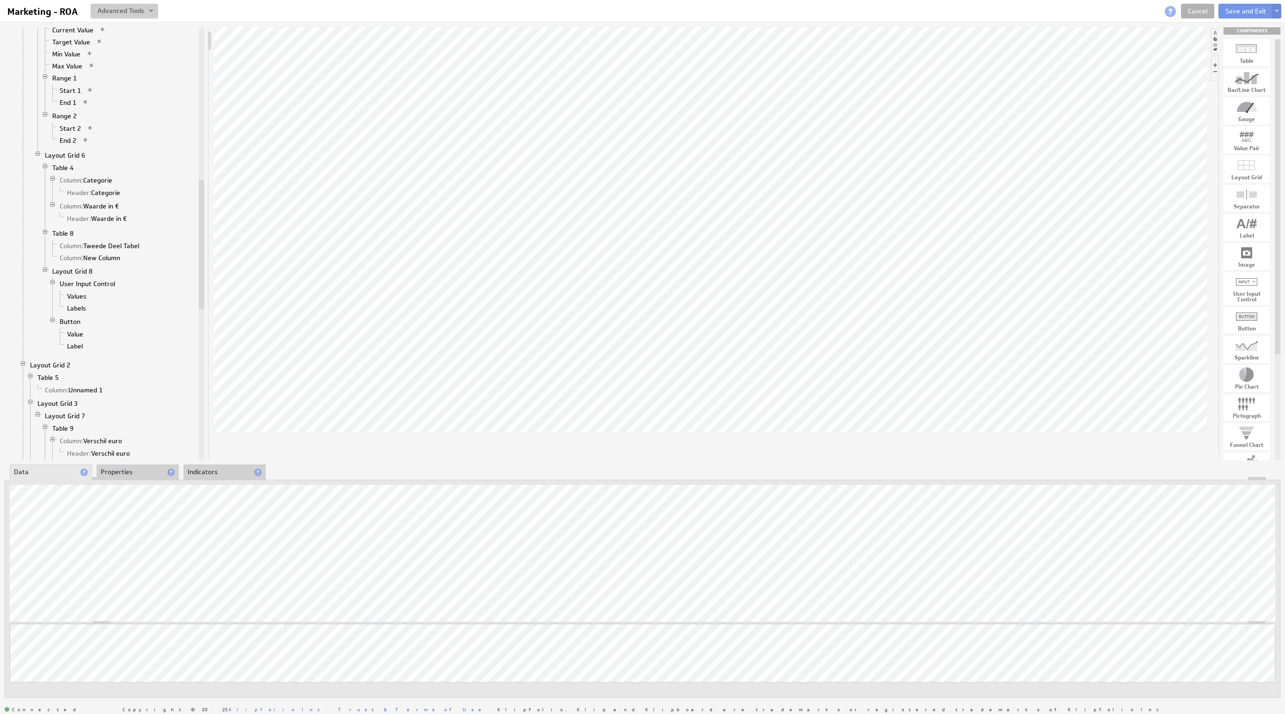
click at [134, 18] on button at bounding box center [125, 11] width 68 height 15
click at [100, 62] on td "Manage Variables..." at bounding box center [85, 59] width 96 height 15
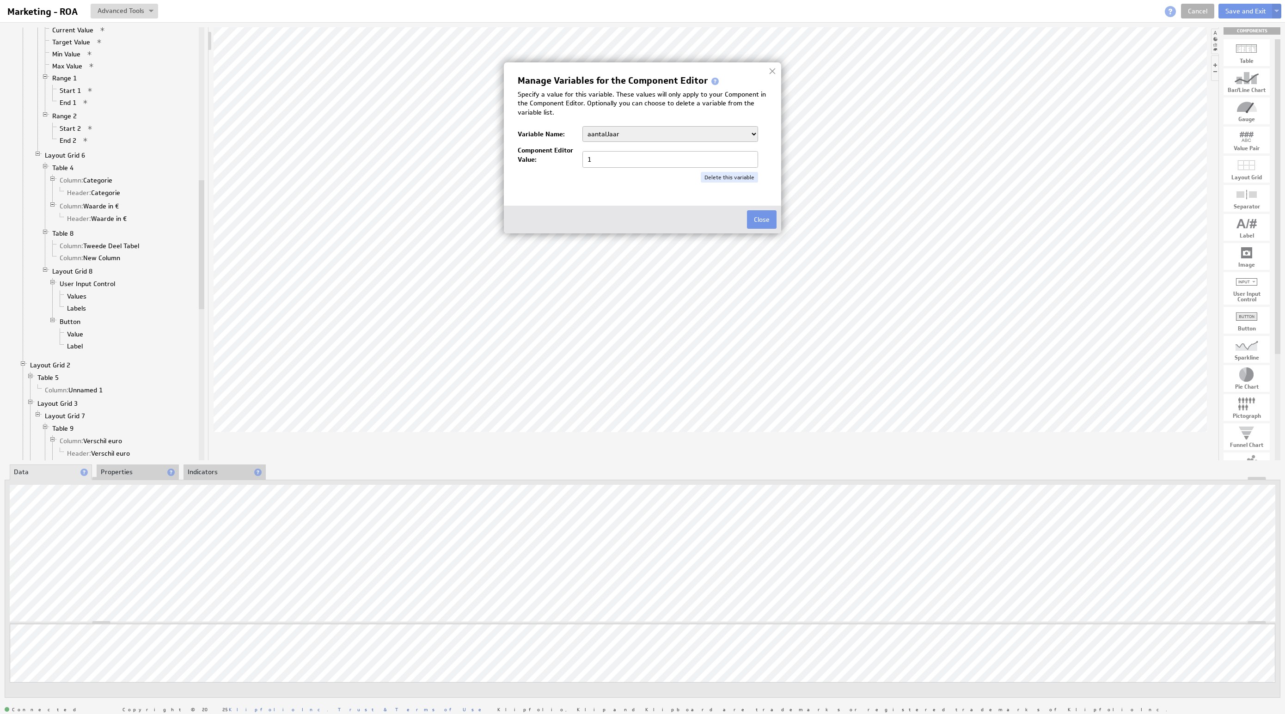
click at [675, 140] on select "aantalJaar Bedrijf BeginJaar1 BeginJaar2 BeginMaandCumulatief1 BeginMaandCumula…" at bounding box center [671, 134] width 176 height 16
select select "1"
drag, startPoint x: 561, startPoint y: 155, endPoint x: 551, endPoint y: 161, distance: 11.8
click at [537, 154] on div "Component Editor Value: 1" at bounding box center [643, 157] width 250 height 22
type input "0"
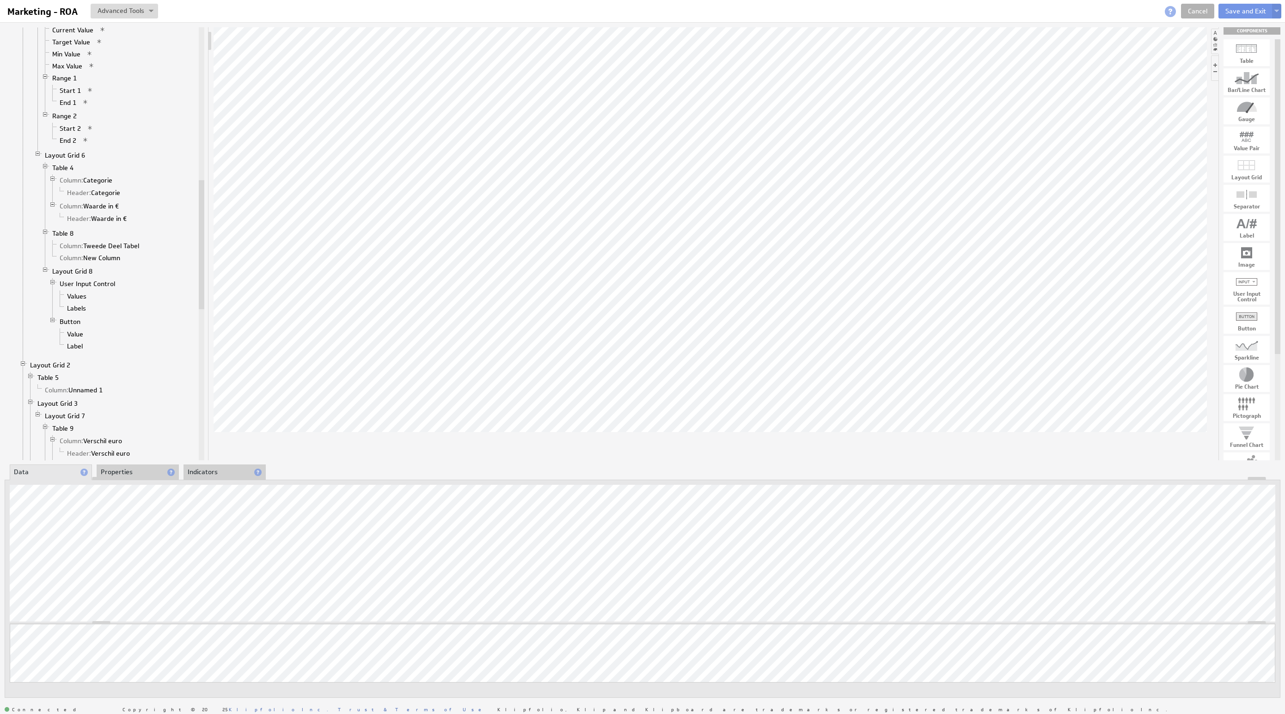
click at [138, 3] on div "Marketing - ROA Marketing - ROA View Component Source Code Alt+U Create New Var…" at bounding box center [642, 11] width 1285 height 22
click at [123, 16] on button at bounding box center [125, 11] width 68 height 15
click at [118, 59] on td "Manage Variables..." at bounding box center [85, 59] width 96 height 15
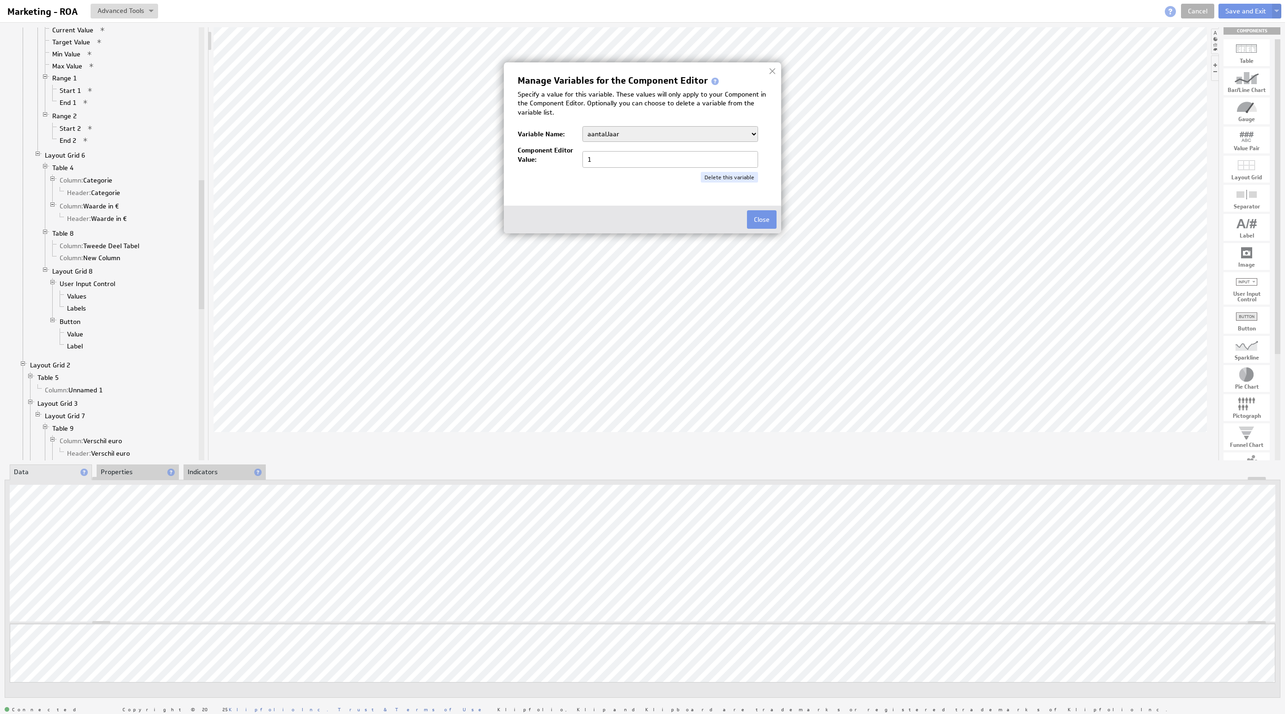
click at [676, 134] on select "aantalJaar Bedrijf BeginJaar1 BeginJaar2 BeginMaandCumulatief1 BeginMaandCumula…" at bounding box center [671, 134] width 176 height 16
select select "/"
drag, startPoint x: 554, startPoint y: 153, endPoint x: 520, endPoint y: 152, distance: 34.2
click at [520, 152] on div "Component Editor Value: /" at bounding box center [643, 157] width 250 height 22
type input "1/2025"
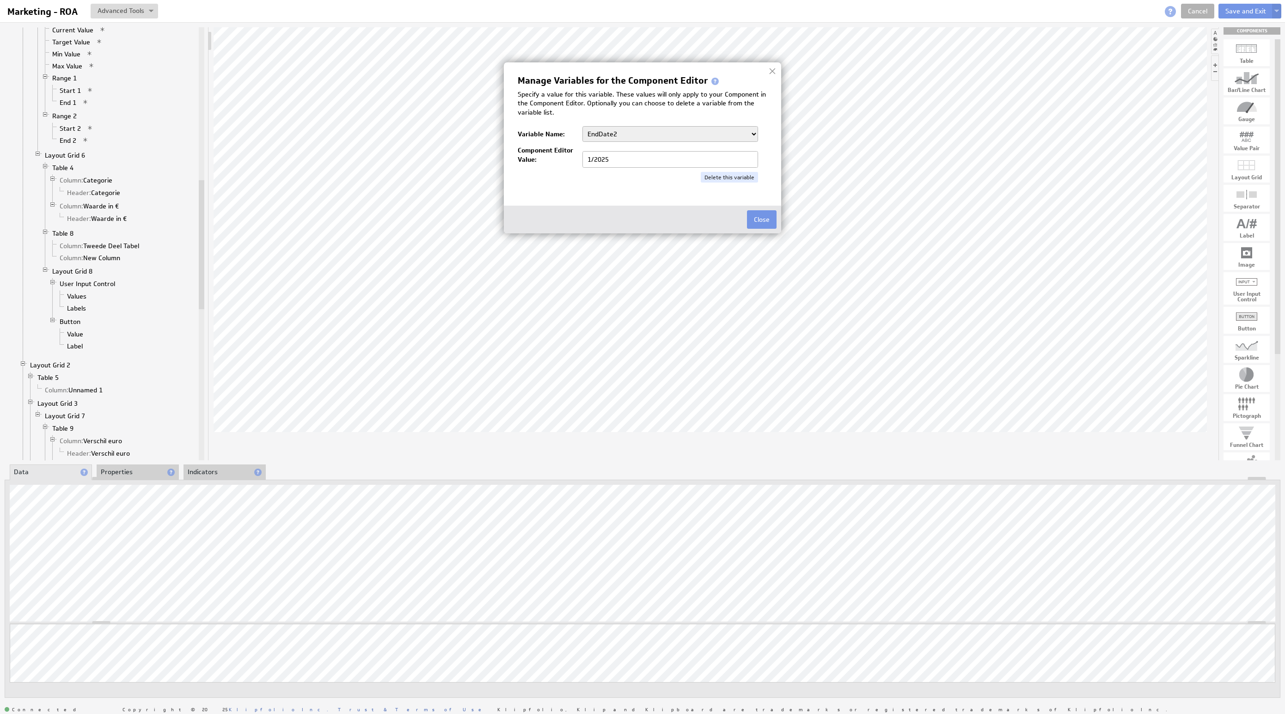
click at [727, 135] on select "aantalJaar Bedrijf BeginJaar1 BeginJaar2 BeginMaandCumulatief1 BeginMaandCumula…" at bounding box center [671, 134] width 176 height 16
select select "/"
drag, startPoint x: 633, startPoint y: 160, endPoint x: 593, endPoint y: 148, distance: 41.8
click at [543, 151] on div "Component Editor Value: /" at bounding box center [643, 157] width 250 height 22
type input "7/2025"
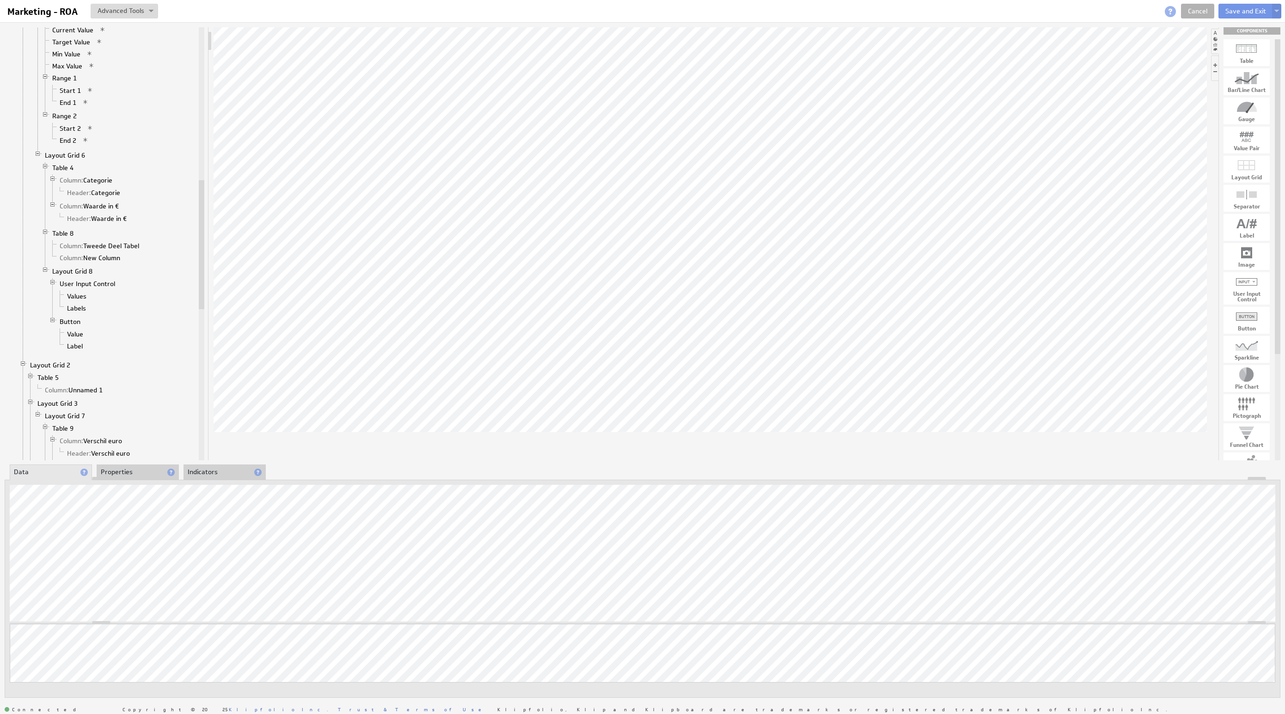
click at [152, 480] on div at bounding box center [642, 478] width 1275 height 3
click at [149, 476] on li "Properties" at bounding box center [138, 473] width 82 height 16
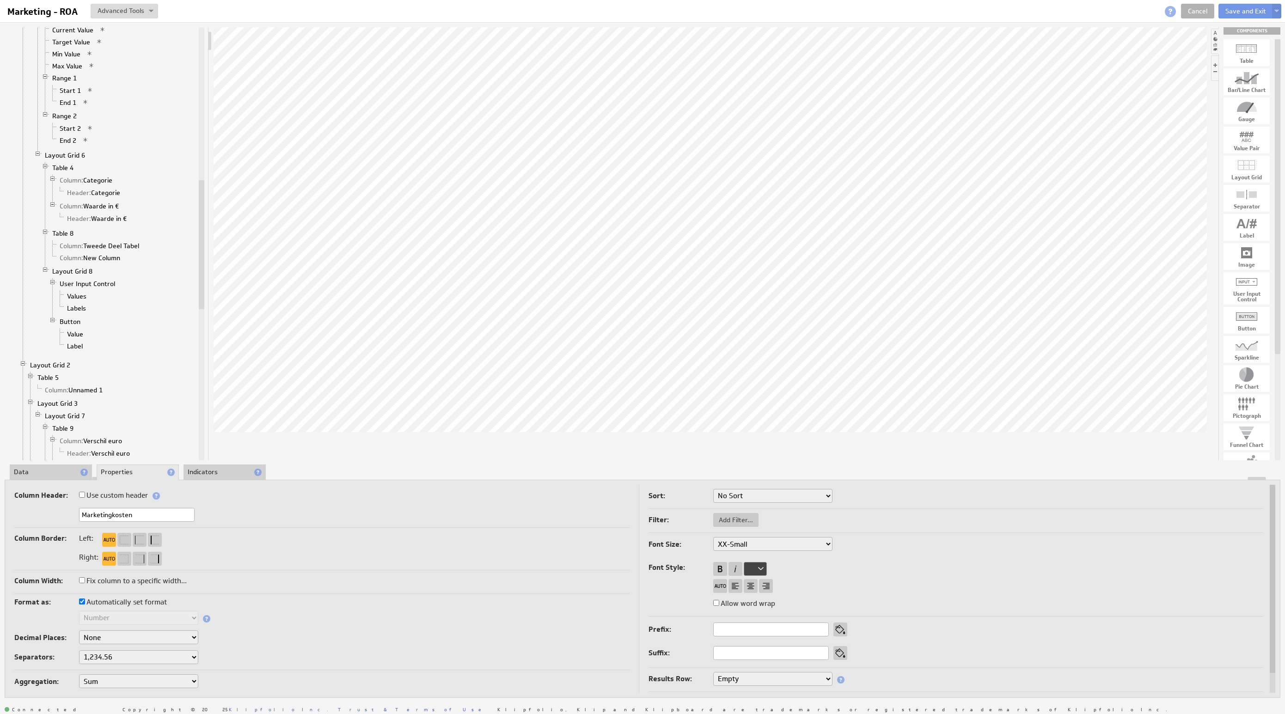
click at [153, 518] on input "Marketingkosten" at bounding box center [137, 515] width 116 height 14
type input "Marketingkosten 1"
drag, startPoint x: 145, startPoint y: 518, endPoint x: 0, endPoint y: 496, distance: 146.4
click at [0, 496] on div "Component Calculations Grid Filtered Data Column: TotalAmount 1 Column: Classif…" at bounding box center [642, 362] width 1285 height 681
click at [93, 514] on input "Brutomarge 2" at bounding box center [137, 515] width 116 height 14
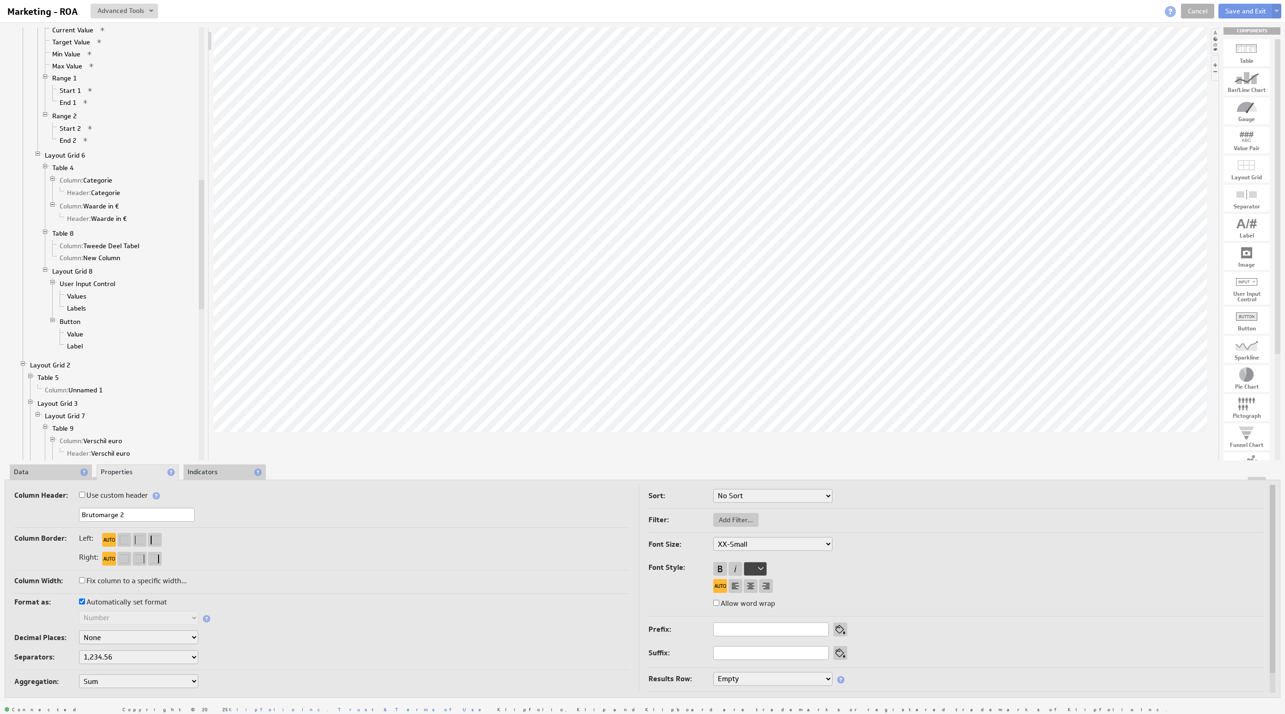
click at [93, 514] on input "Brutomarge 2" at bounding box center [137, 515] width 116 height 14
type input "Marketingkosten 2"
click at [59, 475] on li "Data" at bounding box center [51, 473] width 82 height 16
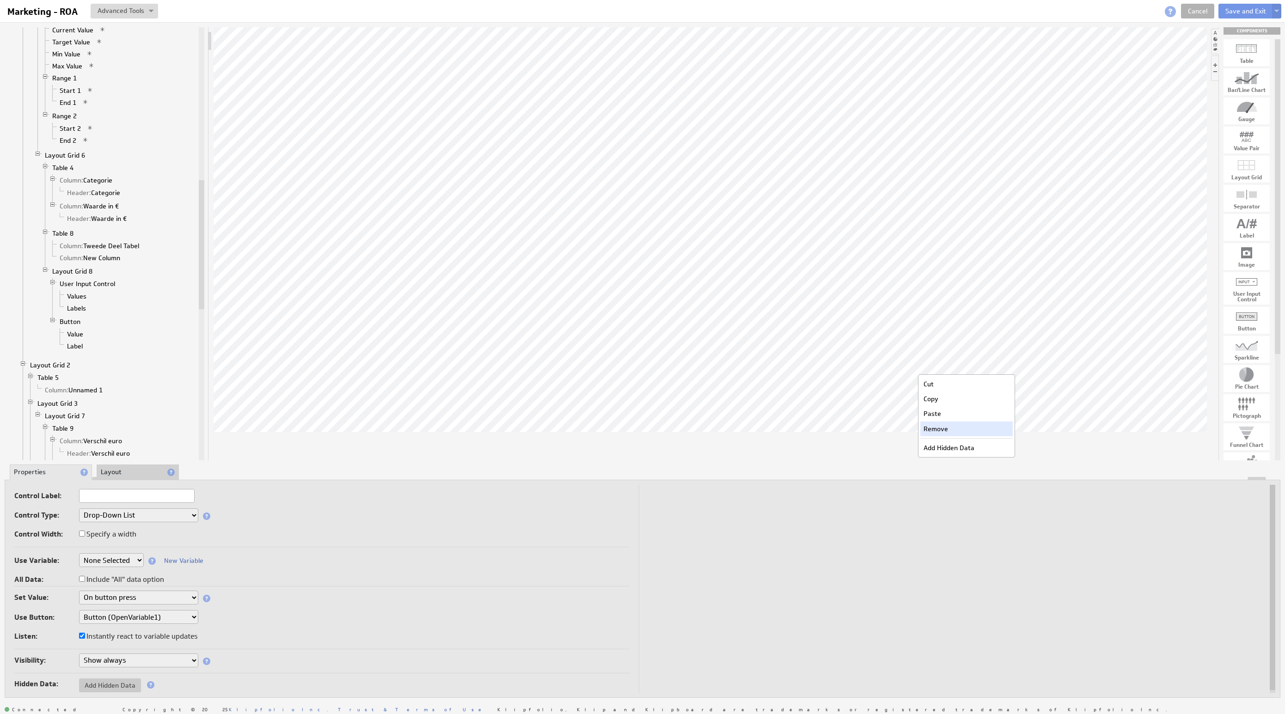
click at [967, 424] on div "Remove" at bounding box center [967, 429] width 92 height 15
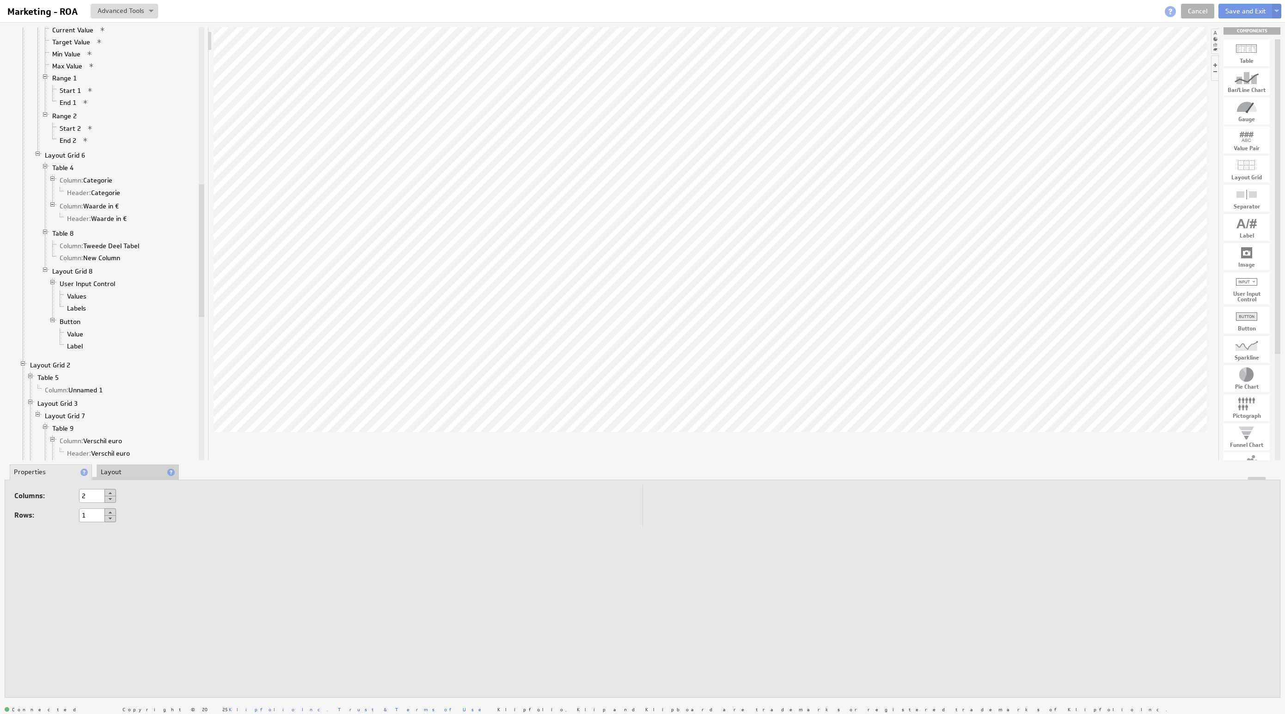
click at [895, 556] on div "Columns: 2 Rows: 1" at bounding box center [643, 589] width 1266 height 208
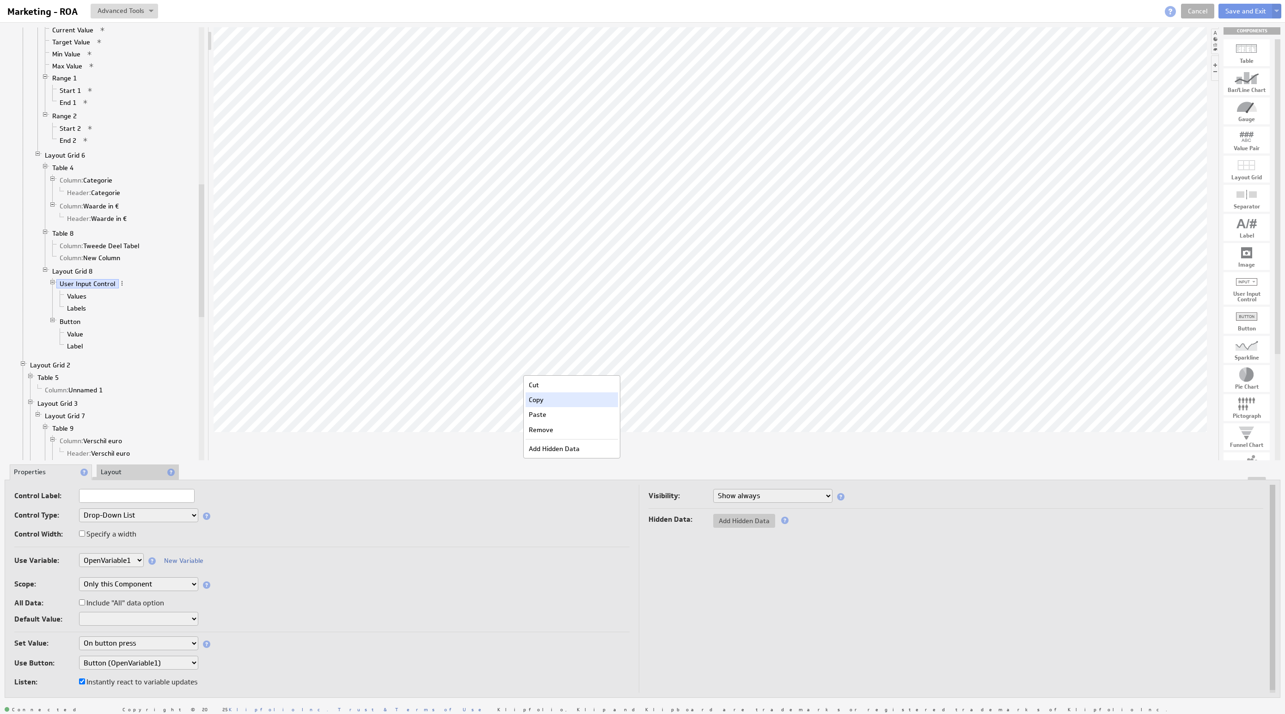
click at [540, 401] on div "Copy" at bounding box center [572, 400] width 92 height 15
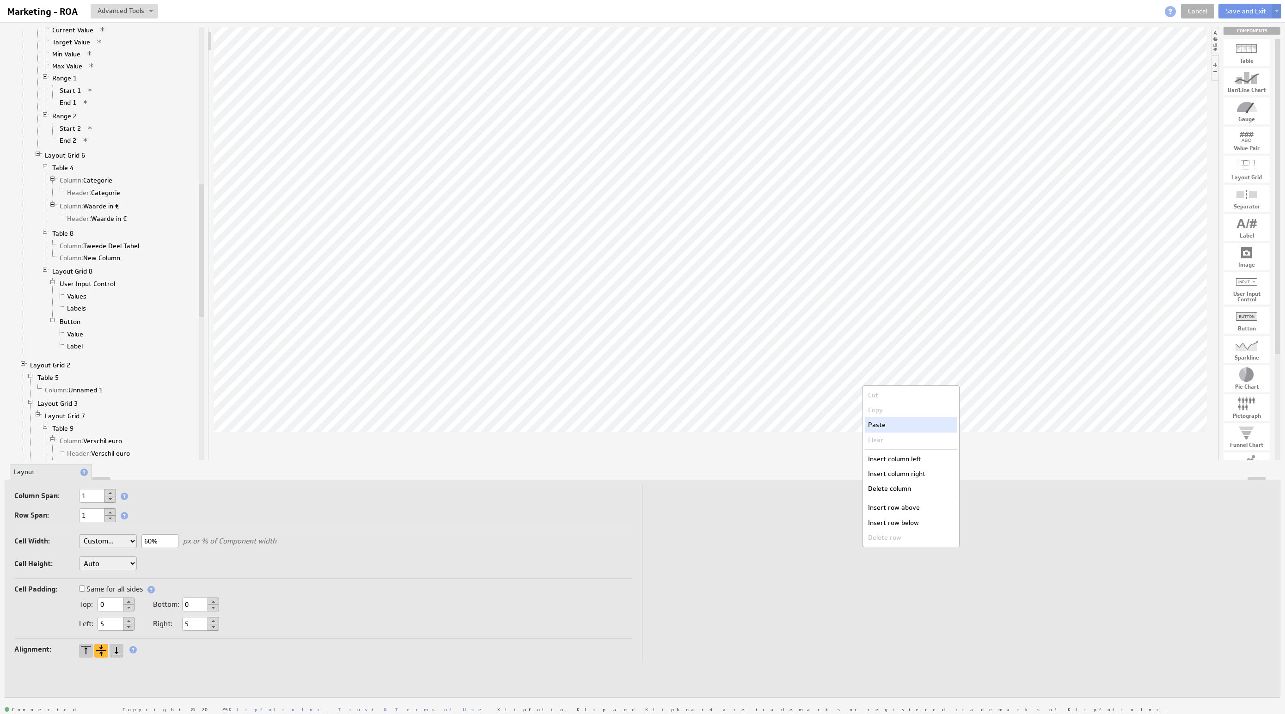
click at [891, 421] on div "Paste" at bounding box center [911, 425] width 92 height 15
click at [37, 476] on li "Properties" at bounding box center [51, 473] width 82 height 16
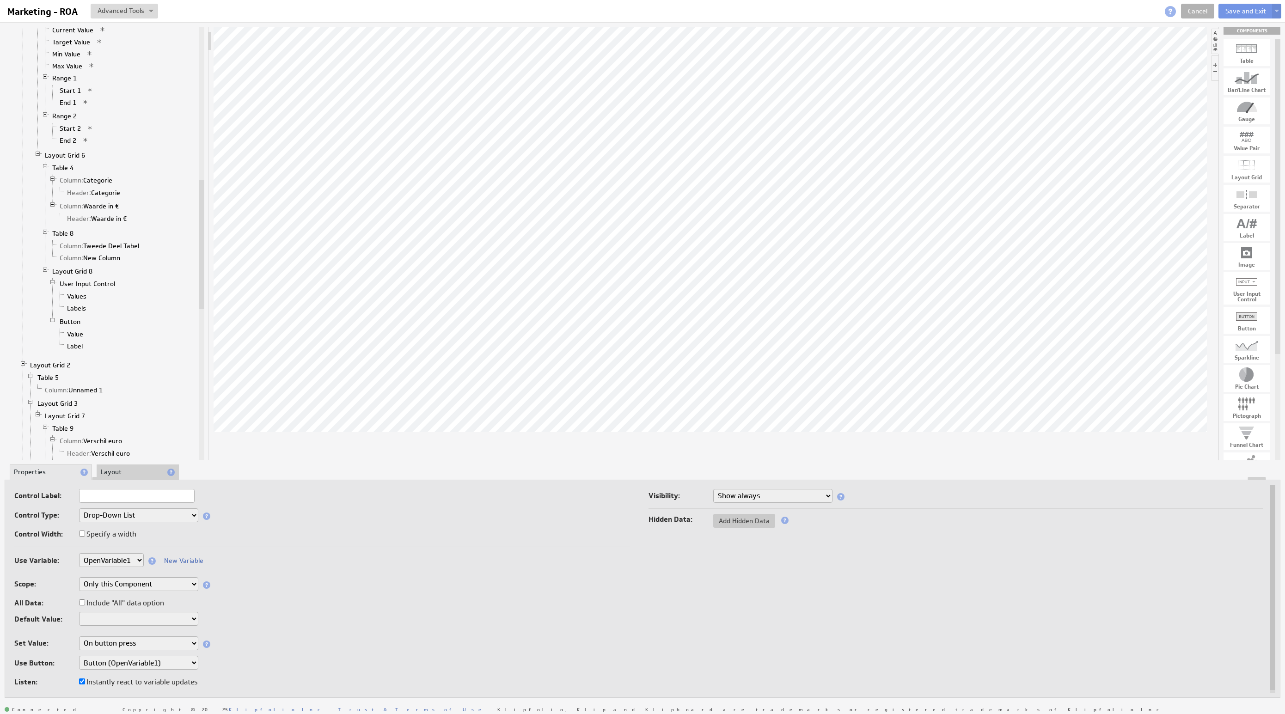
click at [139, 562] on select "None Selected aantalJaar Bedrijf BeginJaar1 BeginJaar2 BeginMaandCumulatief1 Be…" at bounding box center [111, 560] width 65 height 14
select select "OpenVariable2"
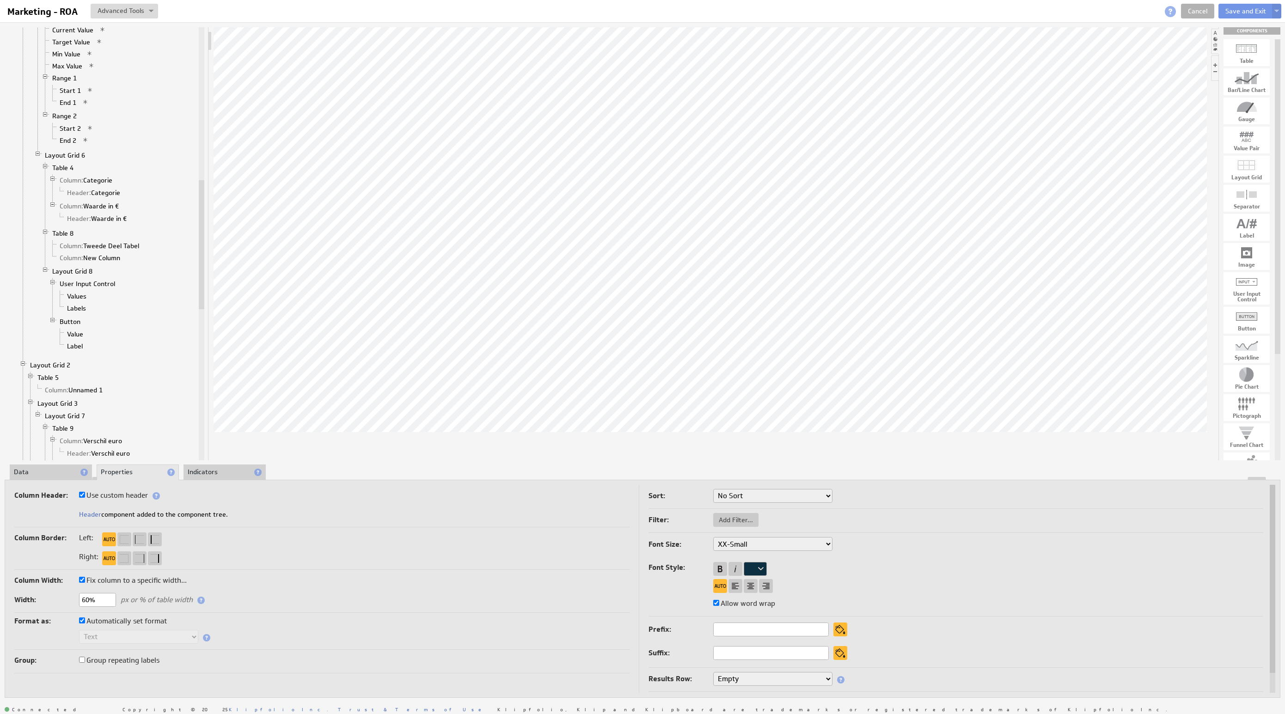
click at [55, 472] on li "Data" at bounding box center [51, 473] width 82 height 16
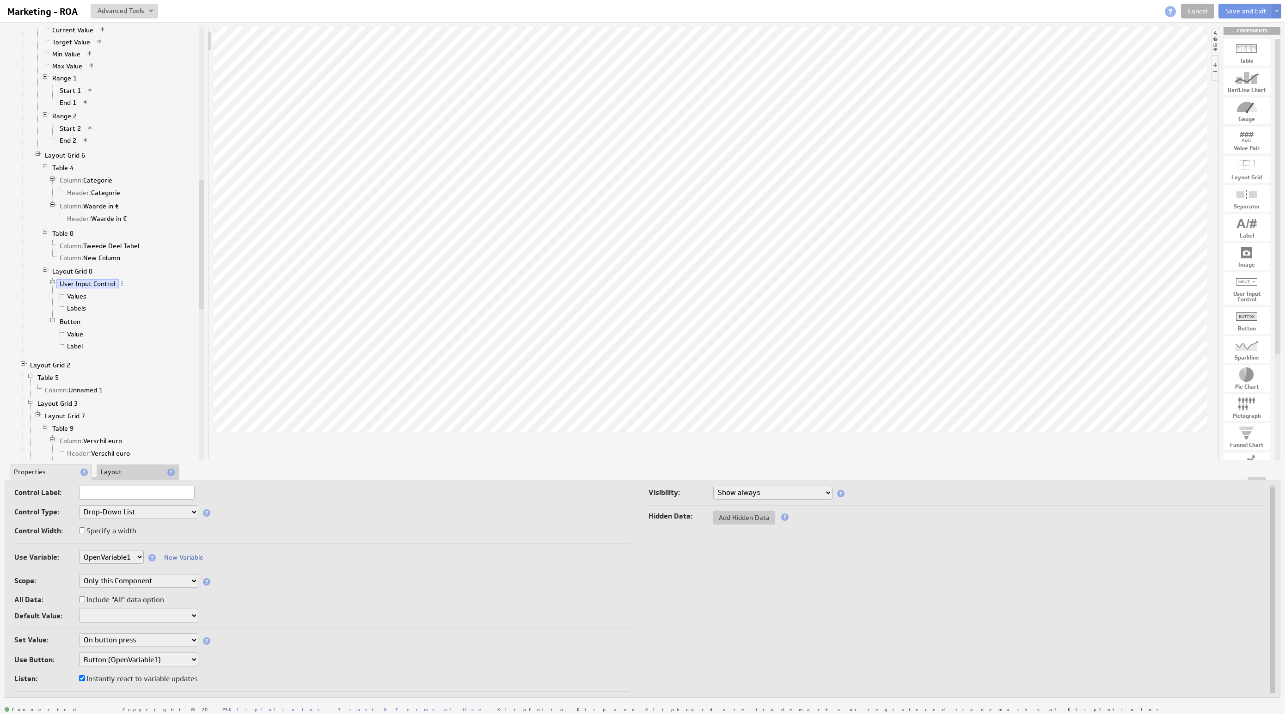
click at [178, 641] on select "Instantly On button press" at bounding box center [138, 640] width 119 height 14
select select "0"
click at [160, 633] on td "Control Label: Control Type: Drop-Down List Multi-Select Drop-Down List Text Fi…" at bounding box center [326, 591] width 625 height 212
click at [157, 642] on select "Instantly On button press" at bounding box center [138, 644] width 119 height 14
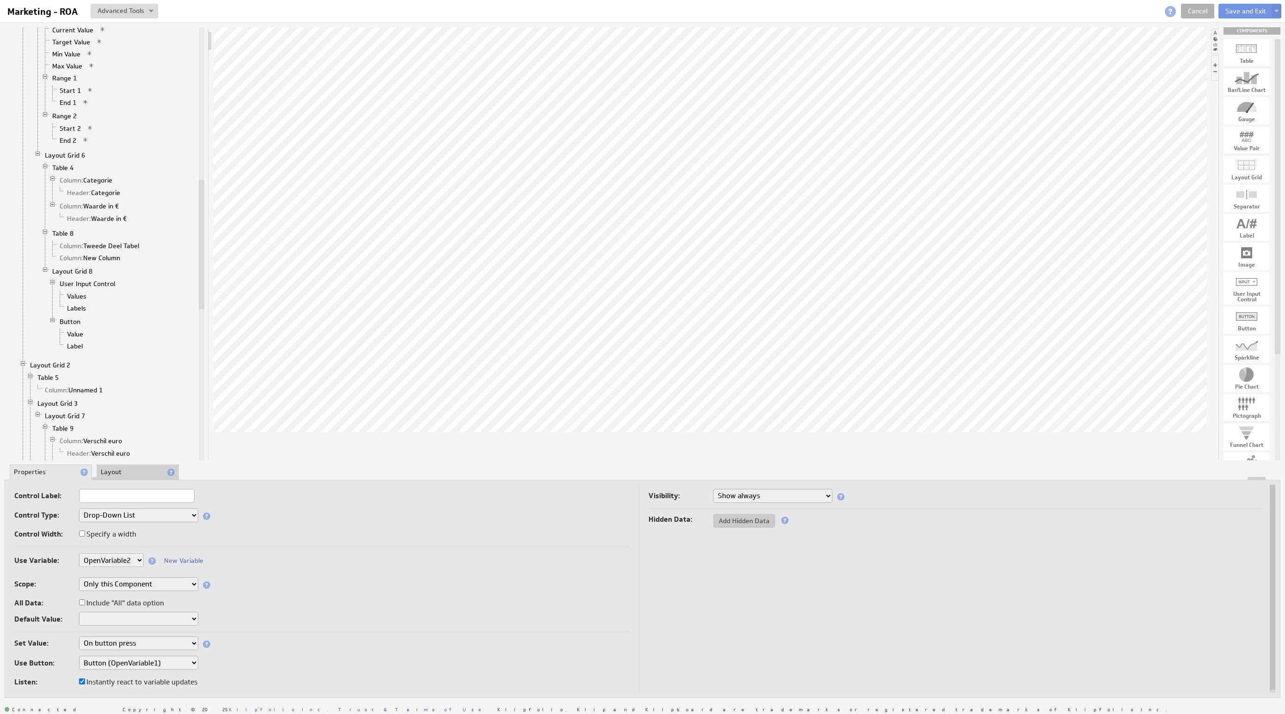
select select "0"
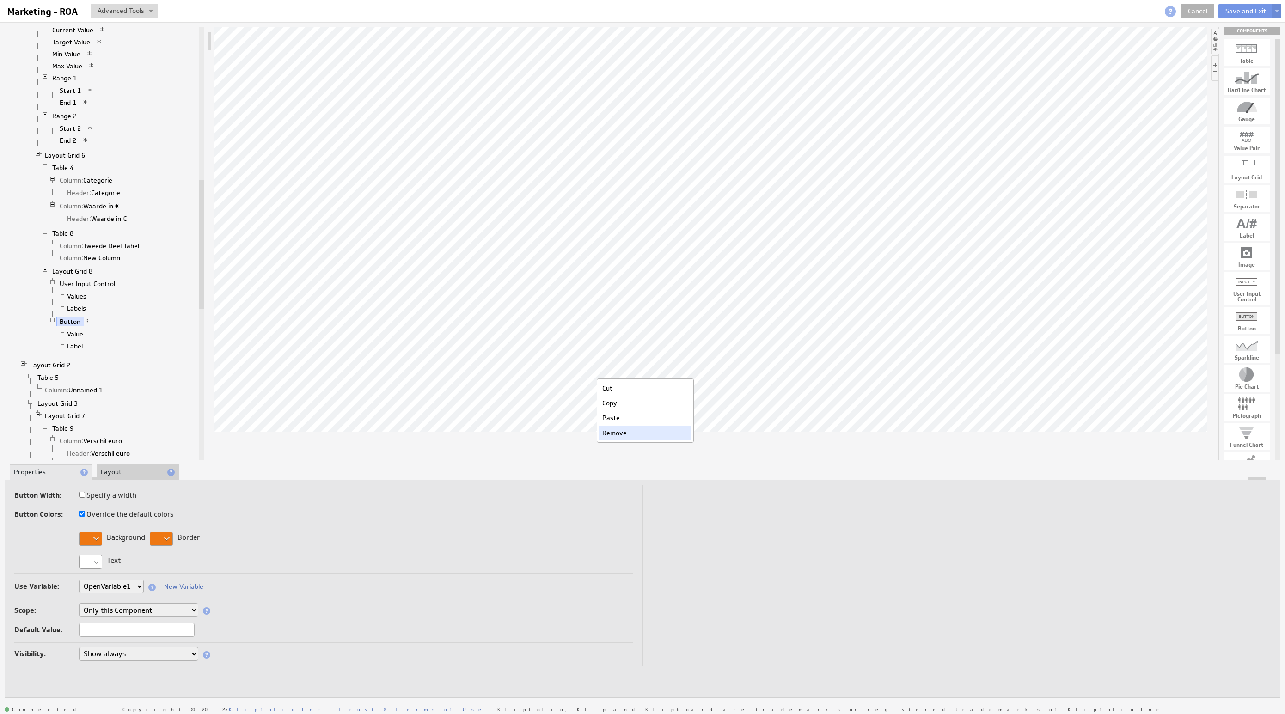
click at [627, 433] on div "Remove" at bounding box center [645, 433] width 92 height 15
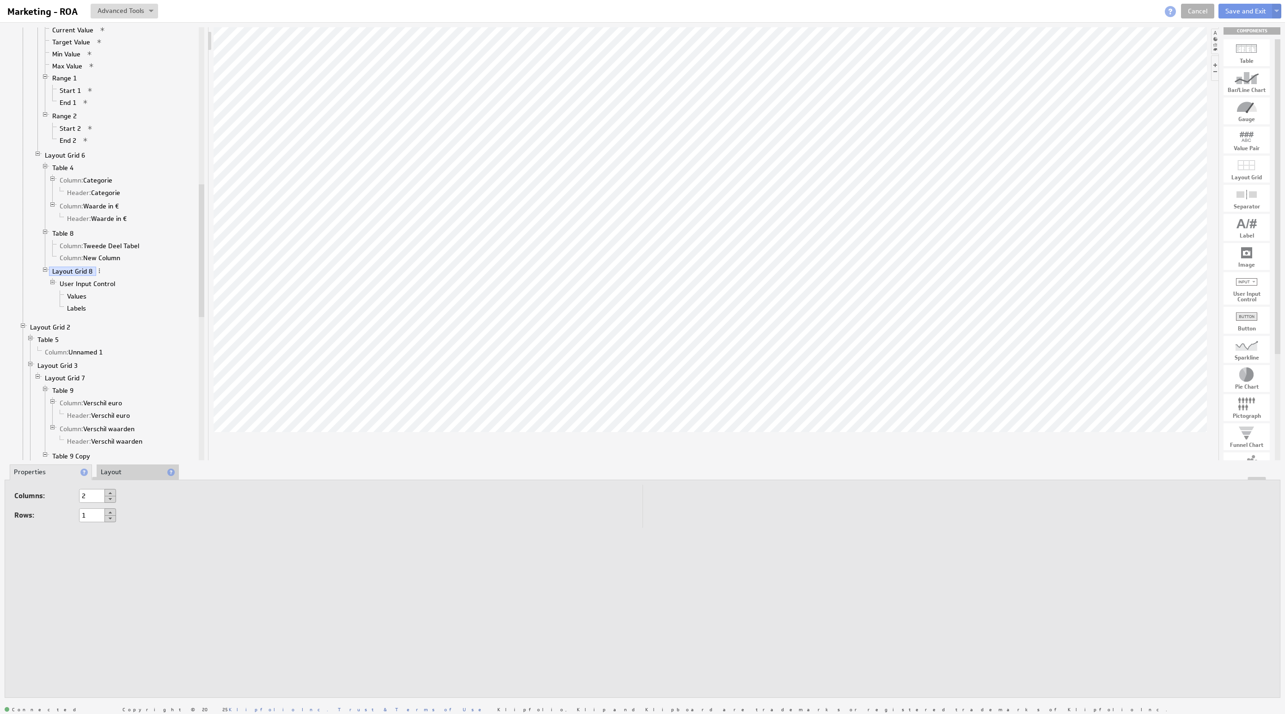
click at [715, 519] on td at bounding box center [957, 506] width 628 height 43
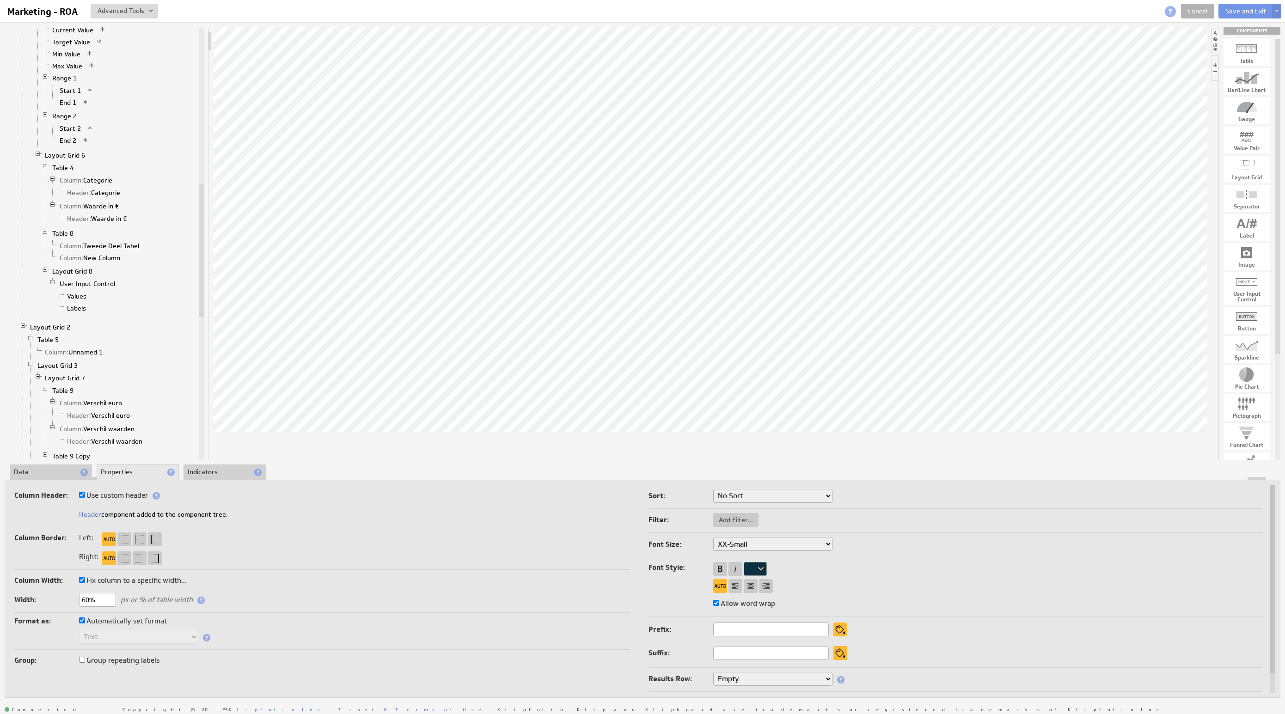
click at [65, 476] on li "Data" at bounding box center [51, 473] width 82 height 16
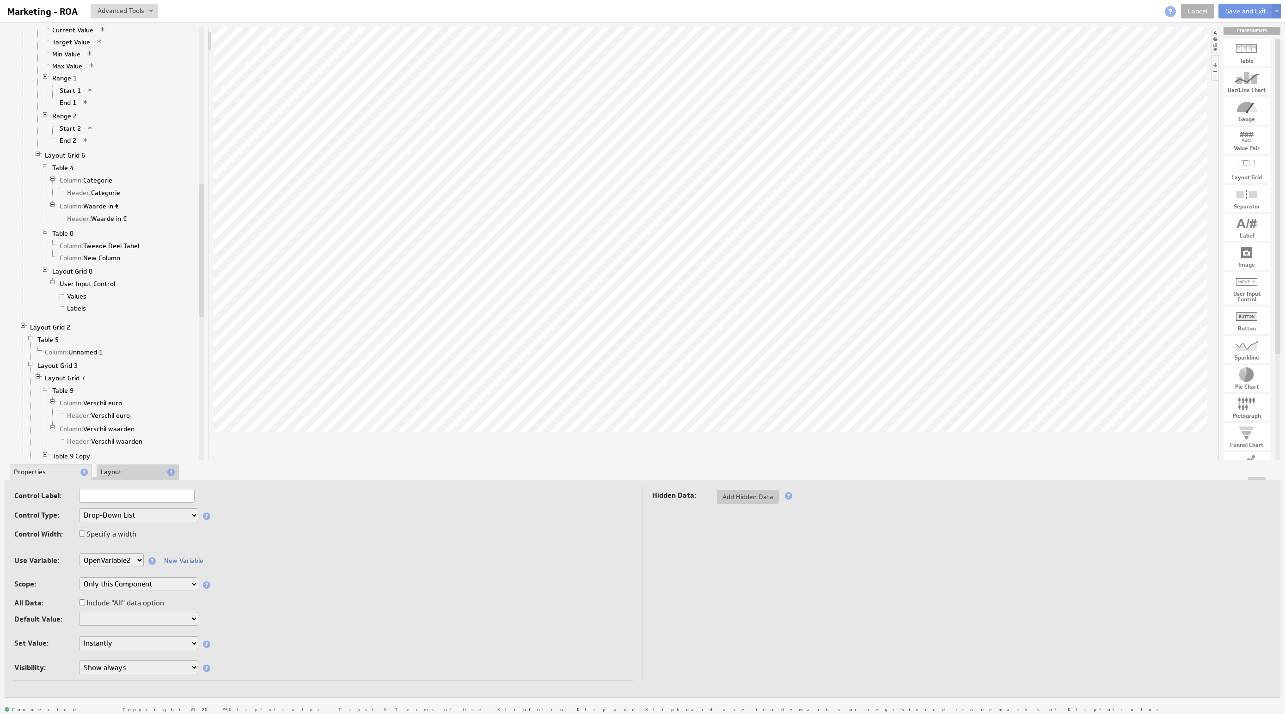
click at [903, 492] on div "Hidden Data: Add Hidden Data" at bounding box center [961, 496] width 619 height 15
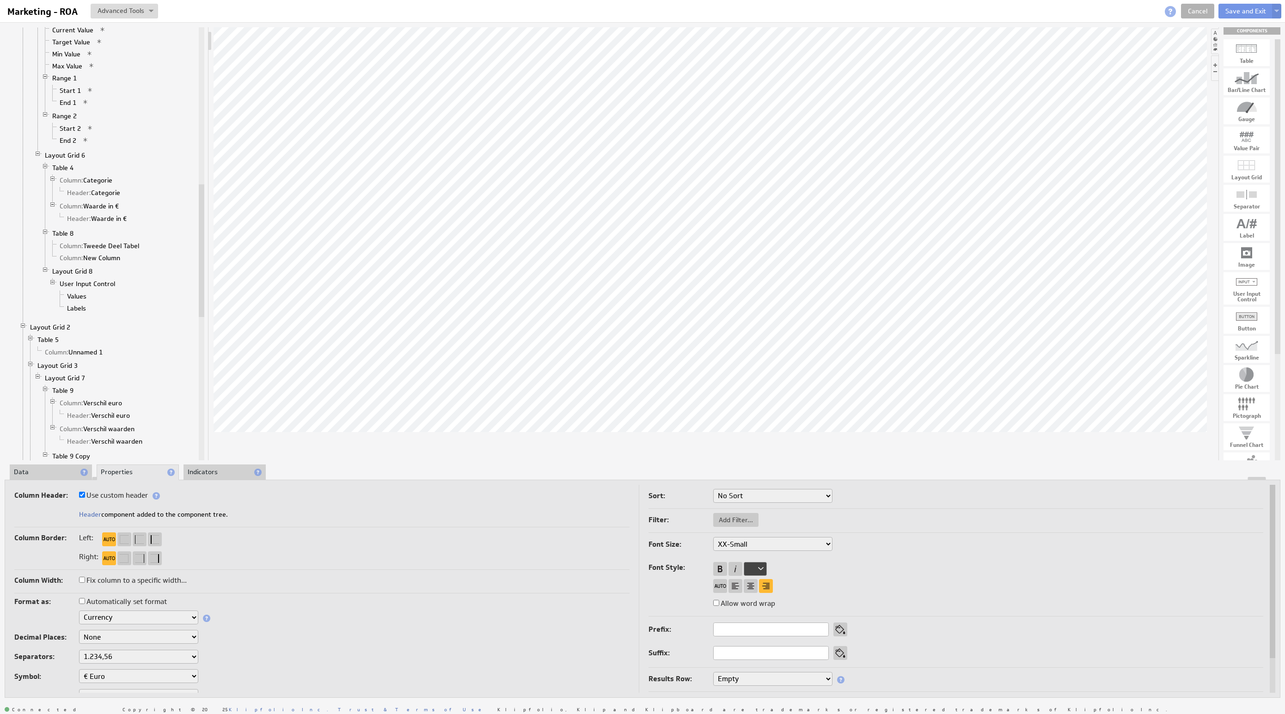
click at [42, 479] on div at bounding box center [642, 478] width 1275 height 3
click at [42, 476] on li "Data" at bounding box center [51, 473] width 82 height 16
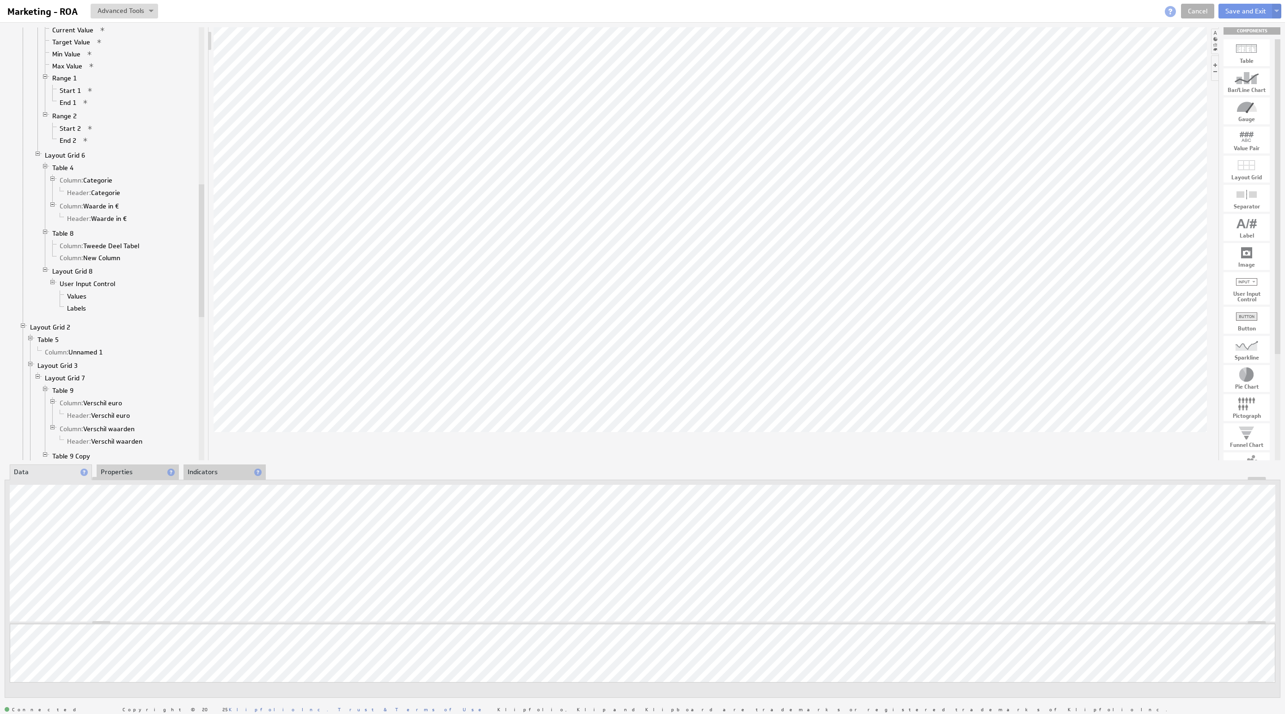
click at [144, 473] on li "Properties" at bounding box center [138, 473] width 82 height 16
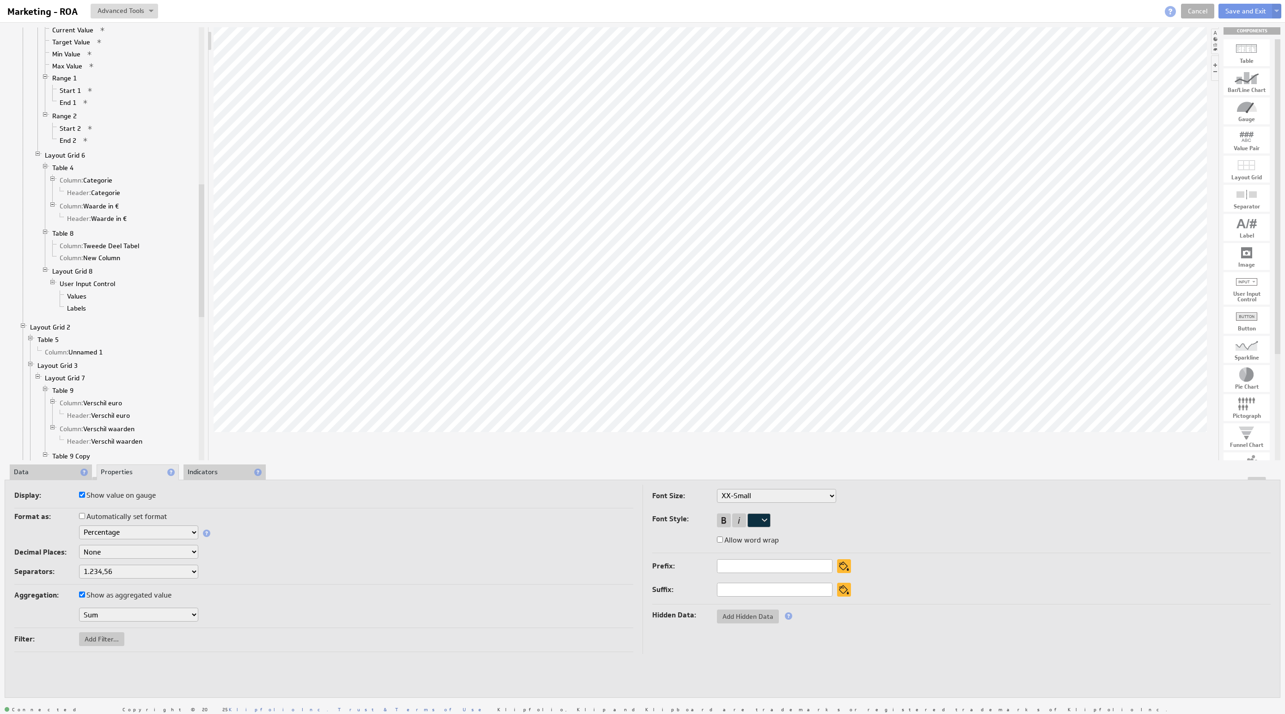
click at [145, 531] on select "Text Number Currency Percentage Date / Time Duration" at bounding box center [138, 533] width 119 height 14
click at [137, 536] on select "Text Number Currency Percentage Date / Time Duration" at bounding box center [138, 533] width 119 height 14
click at [116, 531] on select "Text Number Currency Percentage Date / Time Duration" at bounding box center [138, 533] width 119 height 14
click at [60, 473] on li "Data" at bounding box center [51, 473] width 82 height 16
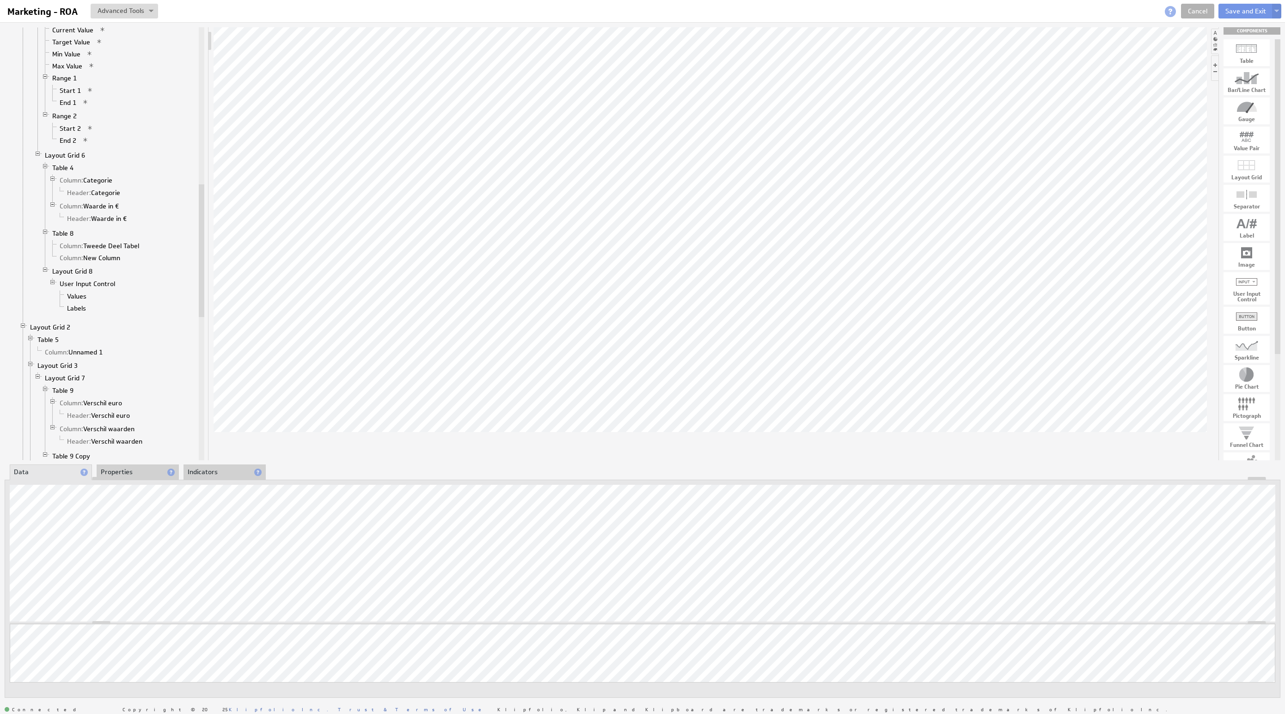
click at [119, 481] on div "Updating... Select a Function ARRAY DATE SELECT SLICE SUM Data Manipulation Log…" at bounding box center [643, 589] width 1276 height 219
click at [124, 469] on li "Properties" at bounding box center [138, 473] width 82 height 16
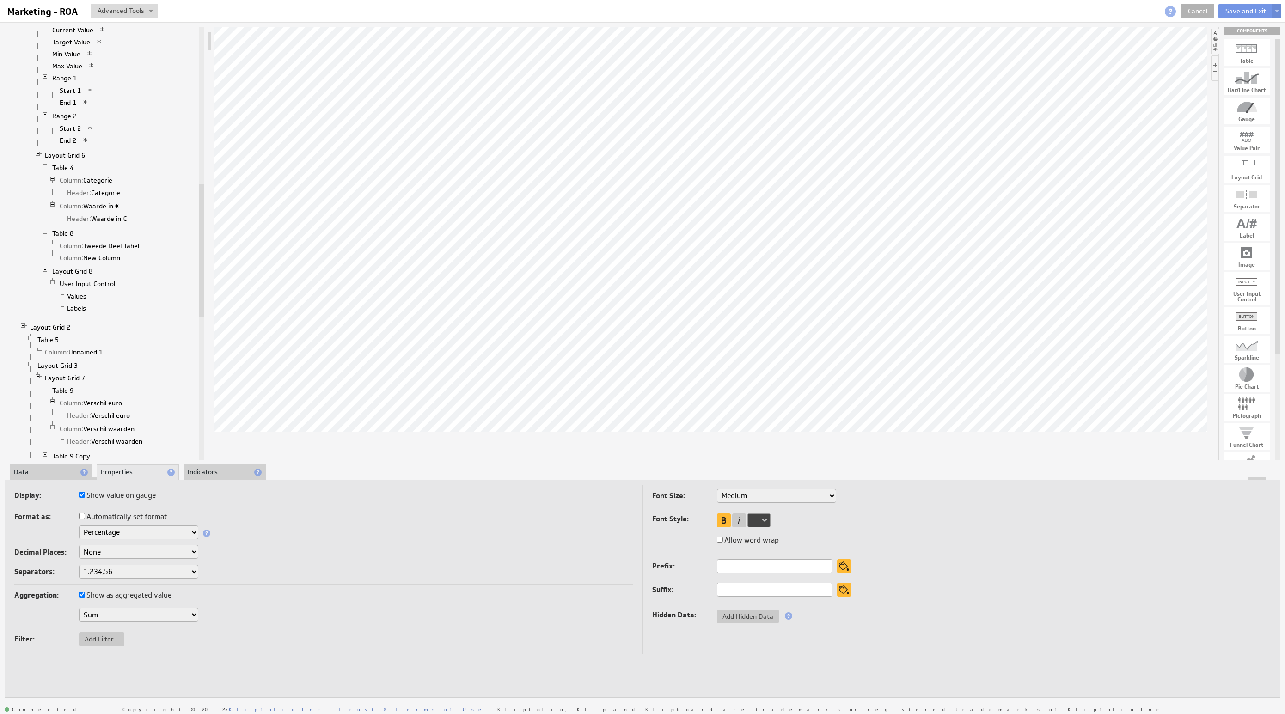
click at [125, 533] on select "Text Number Currency Percentage Date / Time Duration" at bounding box center [138, 533] width 119 height 14
select select "2"
click at [263, 597] on div "Aggregation: Show as aggregated value" at bounding box center [323, 596] width 619 height 15
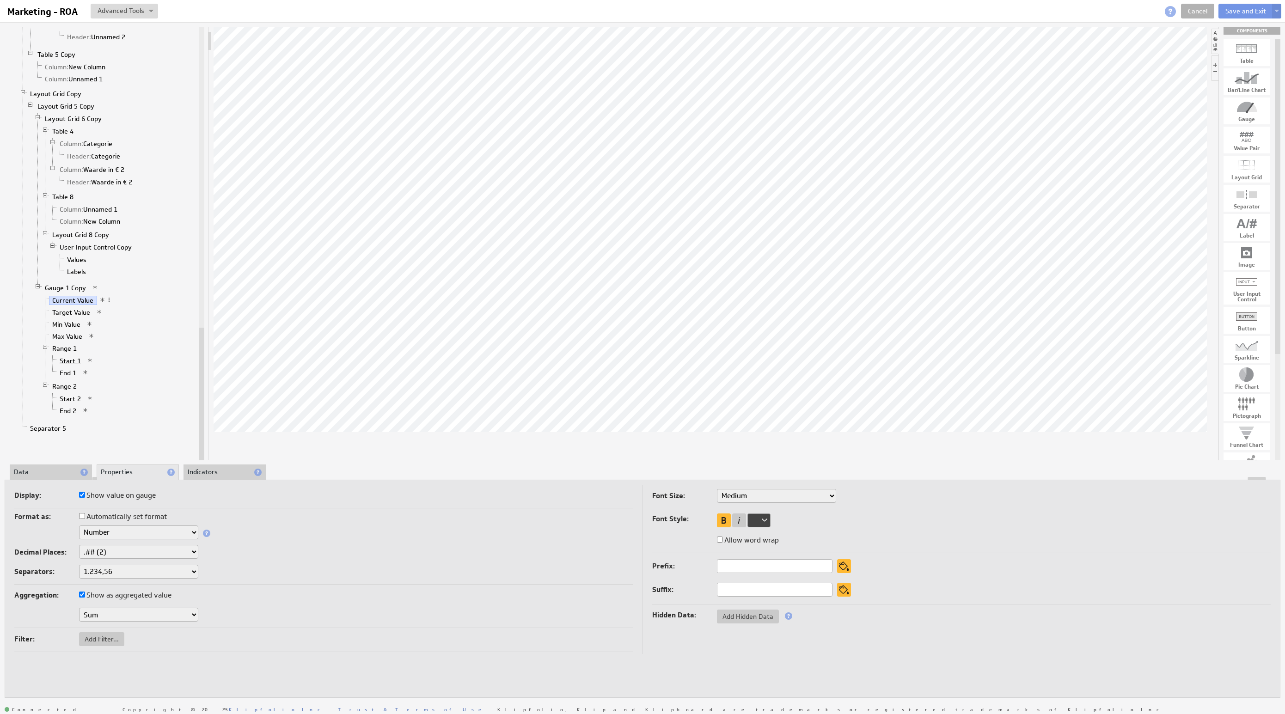
click at [70, 366] on link "Start 1" at bounding box center [70, 361] width 28 height 9
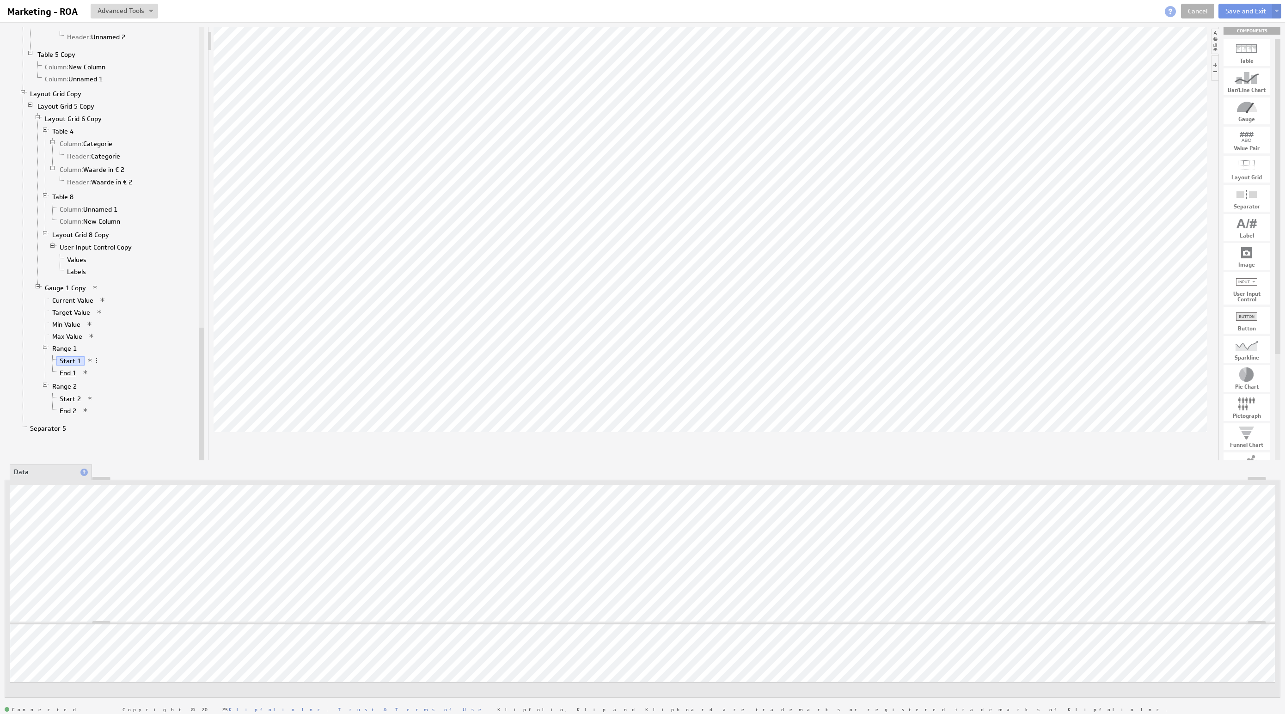
click at [67, 378] on link "End 1" at bounding box center [68, 373] width 24 height 9
click at [68, 404] on link "Start 2" at bounding box center [70, 398] width 28 height 9
click at [74, 416] on link "End 2" at bounding box center [68, 410] width 24 height 9
click at [106, 473] on li "Properties" at bounding box center [138, 473] width 82 height 16
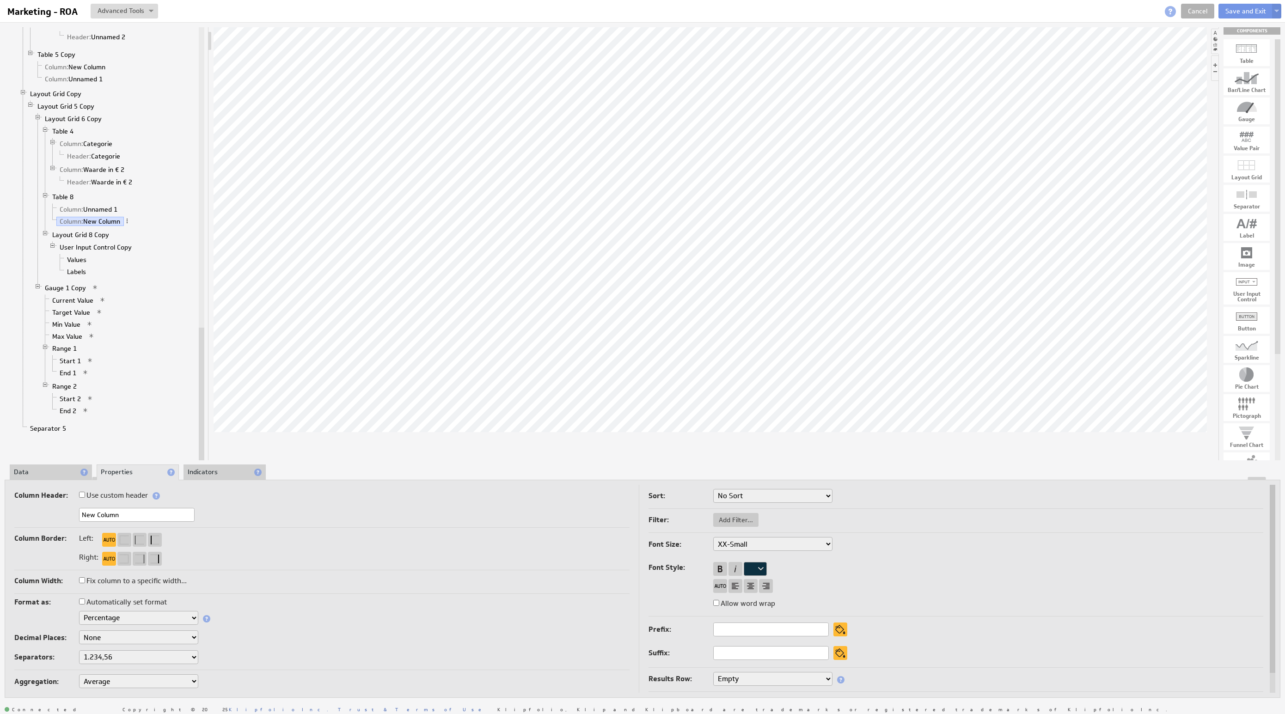
click at [135, 623] on select "Text Number Currency Percentage Image URL Date / Time Duration Mini Chart: Spar…" at bounding box center [138, 618] width 119 height 14
click at [134, 635] on select "None .# (1) .## (2) .### (3) .#### (4)" at bounding box center [138, 638] width 119 height 14
select select "2"
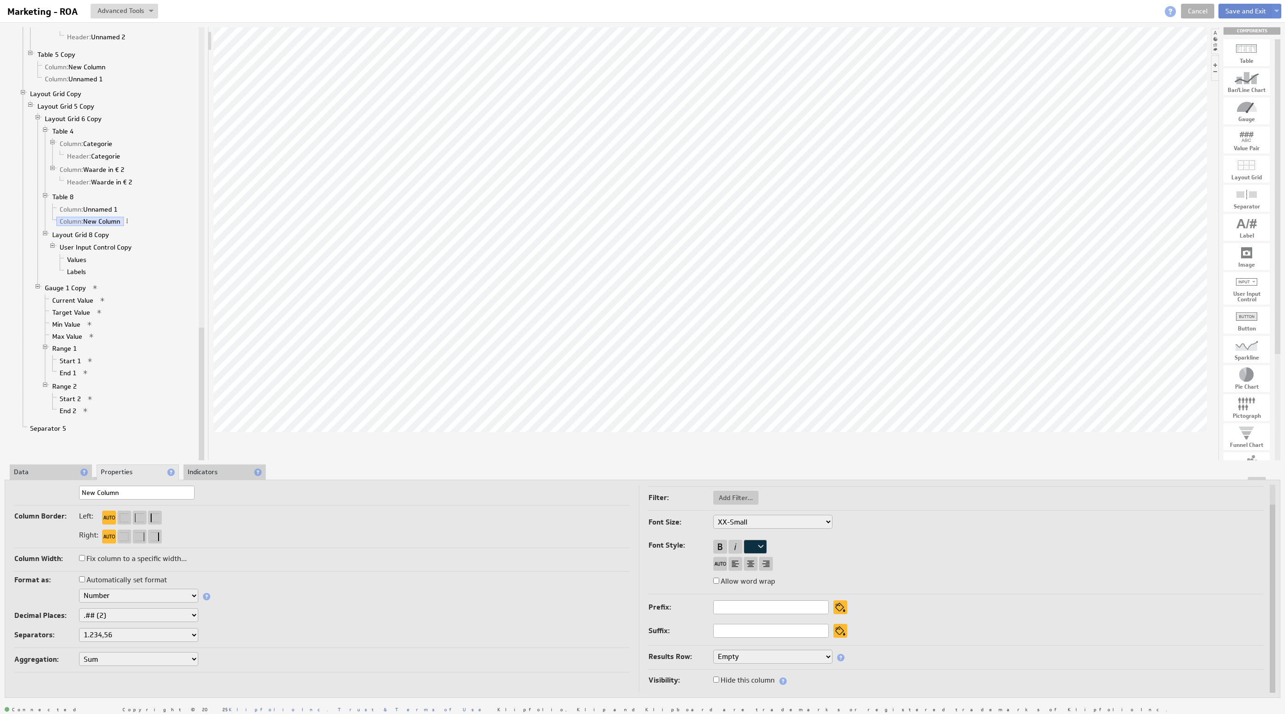
click at [1233, 7] on button "Save and Exit" at bounding box center [1246, 11] width 55 height 15
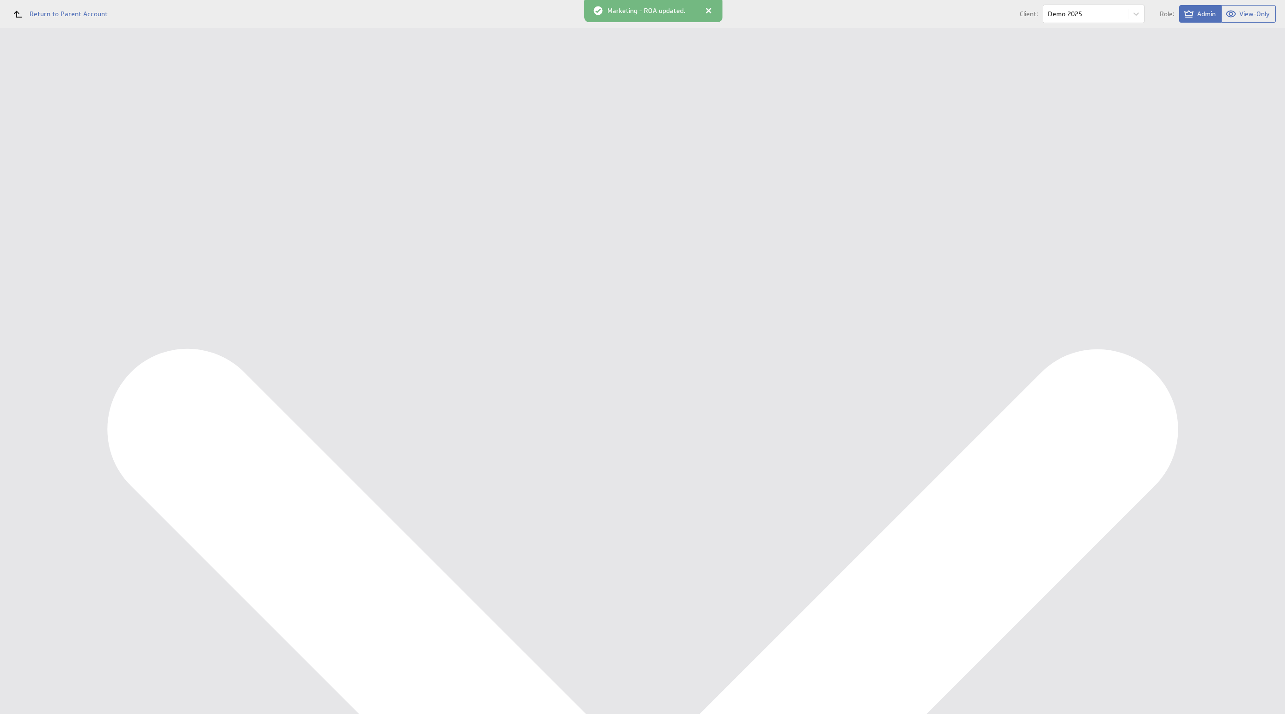
click at [709, 5] on div "Marketing - ROA updated." at bounding box center [653, 9] width 138 height 25
click at [706, 8] on div at bounding box center [708, 10] width 9 height 9
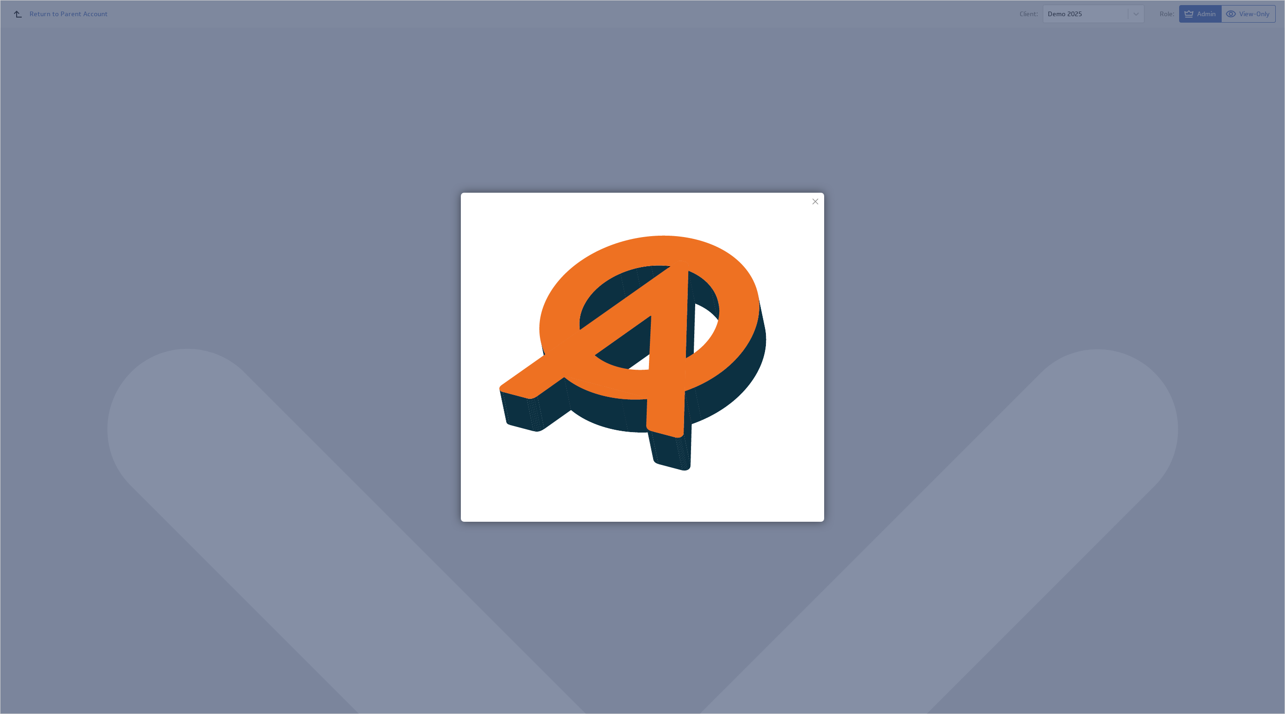
click at [1102, 200] on img at bounding box center [642, 357] width 1285 height 714
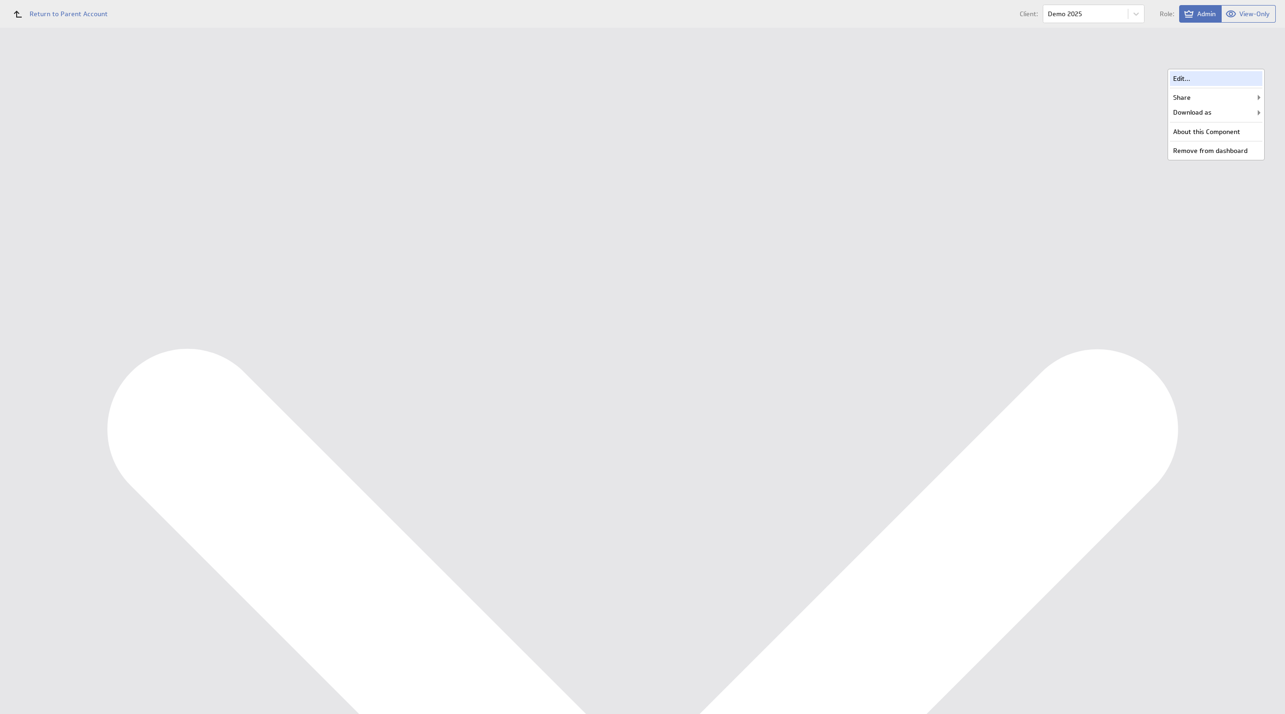
click at [1250, 74] on div "Edit..." at bounding box center [1216, 78] width 92 height 15
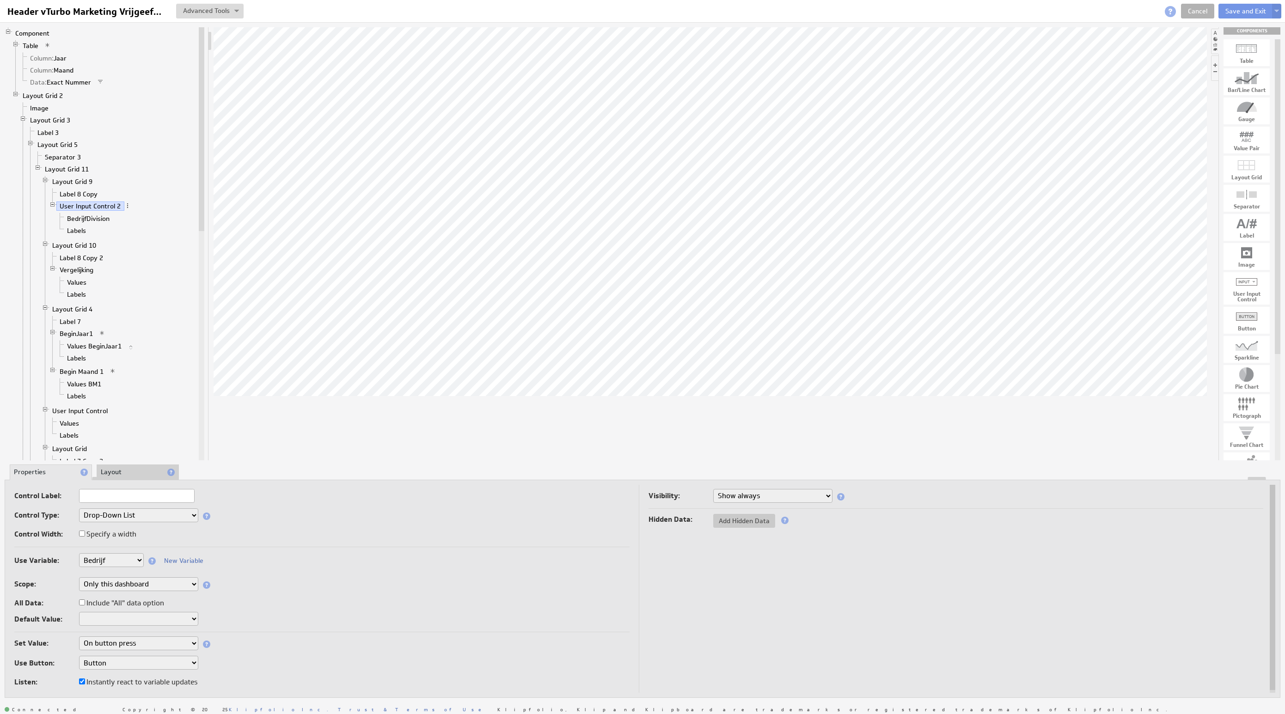
click at [96, 214] on li "User Input Control 2 BedrijfDivision Labels" at bounding box center [123, 219] width 148 height 38
click at [86, 221] on link "BedrijfDivision" at bounding box center [88, 218] width 49 height 9
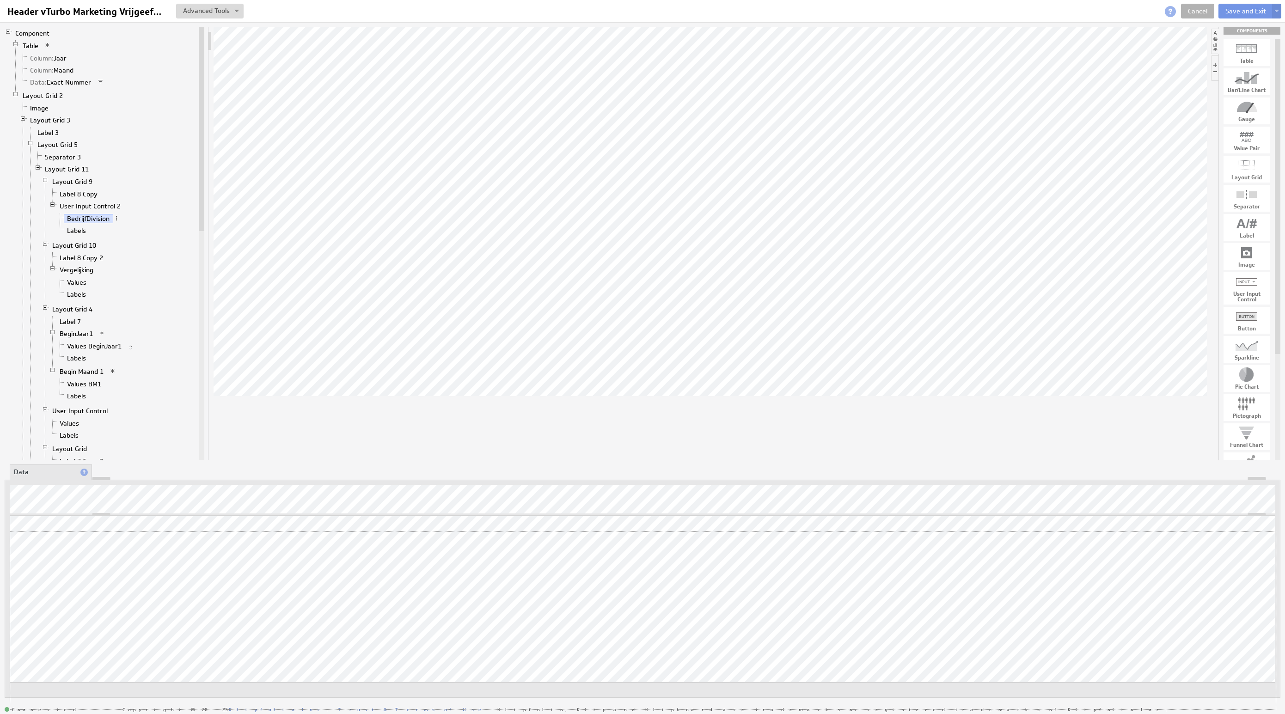
click at [1247, 532] on div "Updating... Select a Function ARRAY DATE SELECT SLICE SUM Data Manipulation Log…" at bounding box center [643, 613] width 1266 height 194
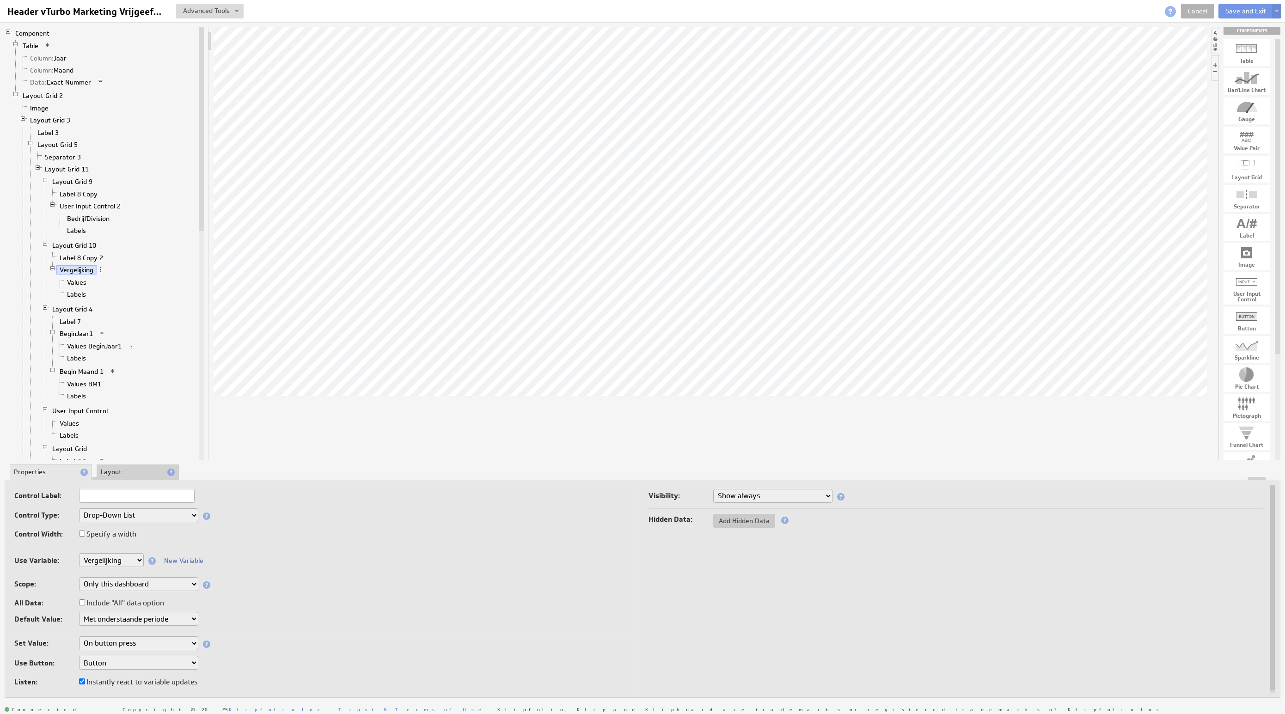
click at [1242, 2] on div "Header vTurbo Marketing Vrijgeefmodel Header vTurbo Marketing Vrijgeefmodel Vie…" at bounding box center [642, 11] width 1285 height 22
click at [1242, 6] on button "Save and Exit" at bounding box center [1246, 11] width 55 height 15
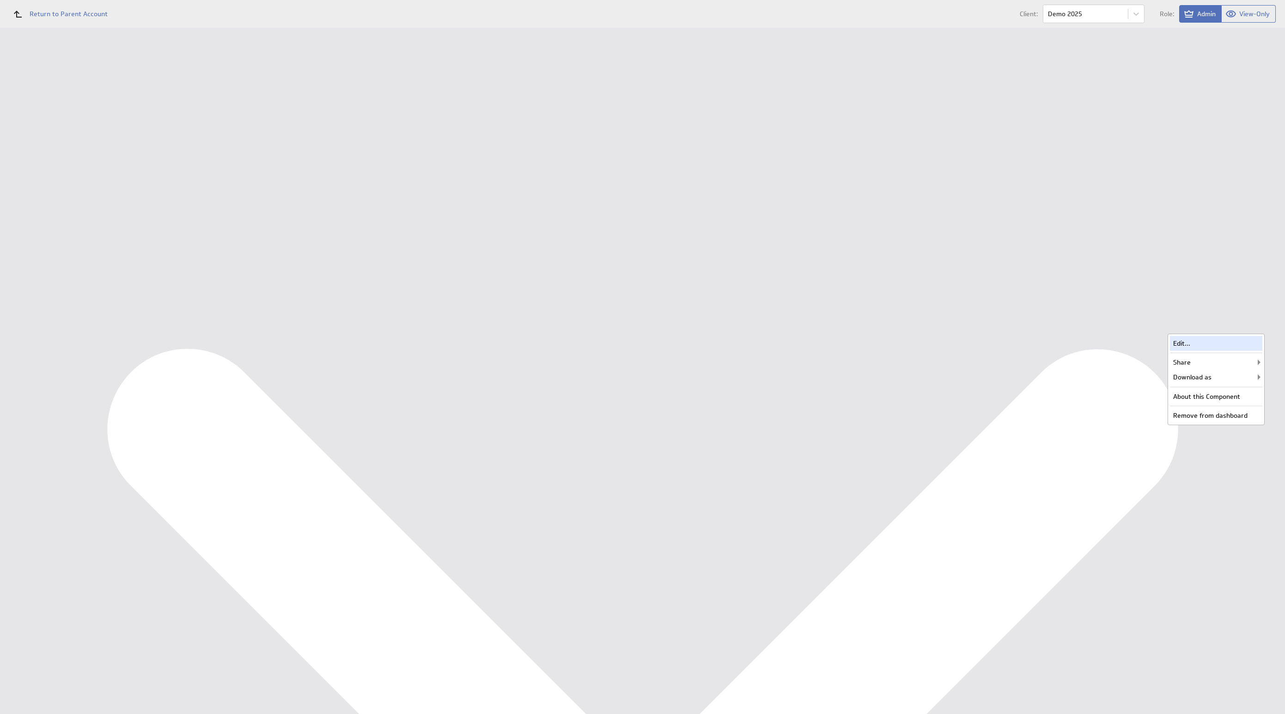
click at [1240, 341] on div "Edit..." at bounding box center [1216, 343] width 92 height 15
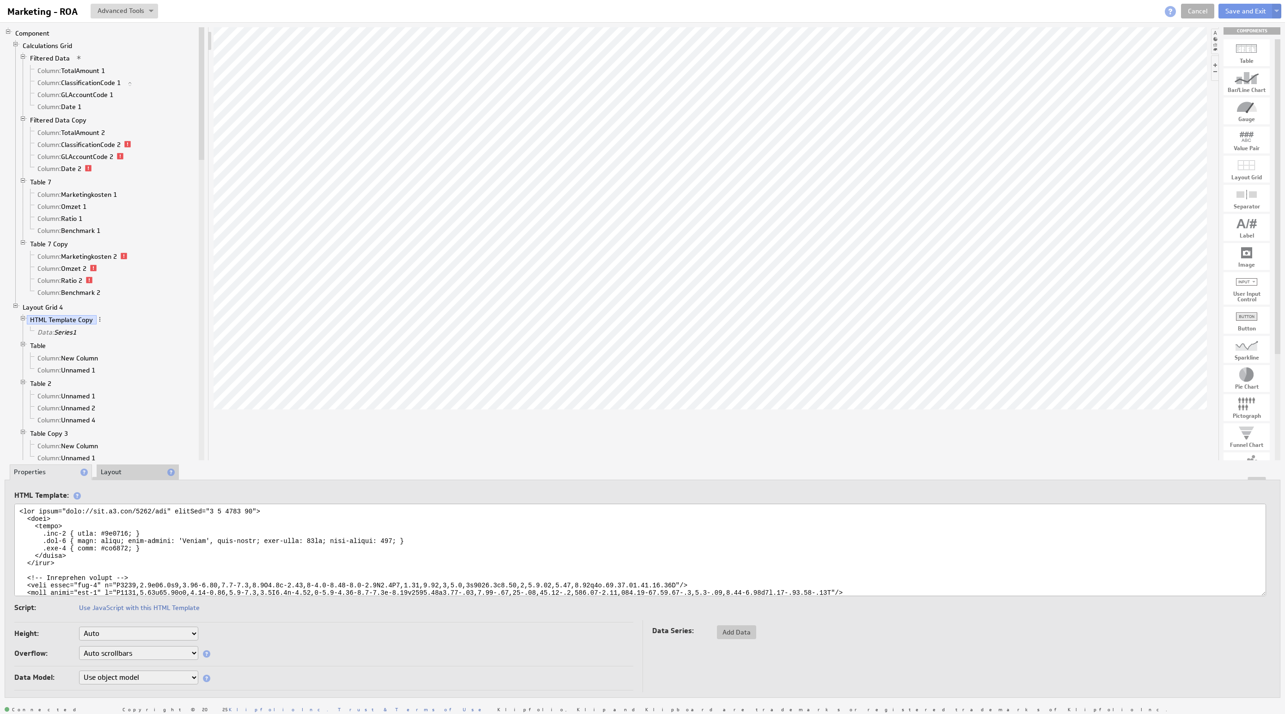
click at [315, 539] on textarea at bounding box center [640, 550] width 1252 height 92
type textarea "<svg xmlns="[URL][DOMAIN_NAME]" viewBox="0 0 1893 67"> <defs> <style> .cls-1 { …"
click at [1230, 16] on button "Save and Exit" at bounding box center [1246, 11] width 55 height 15
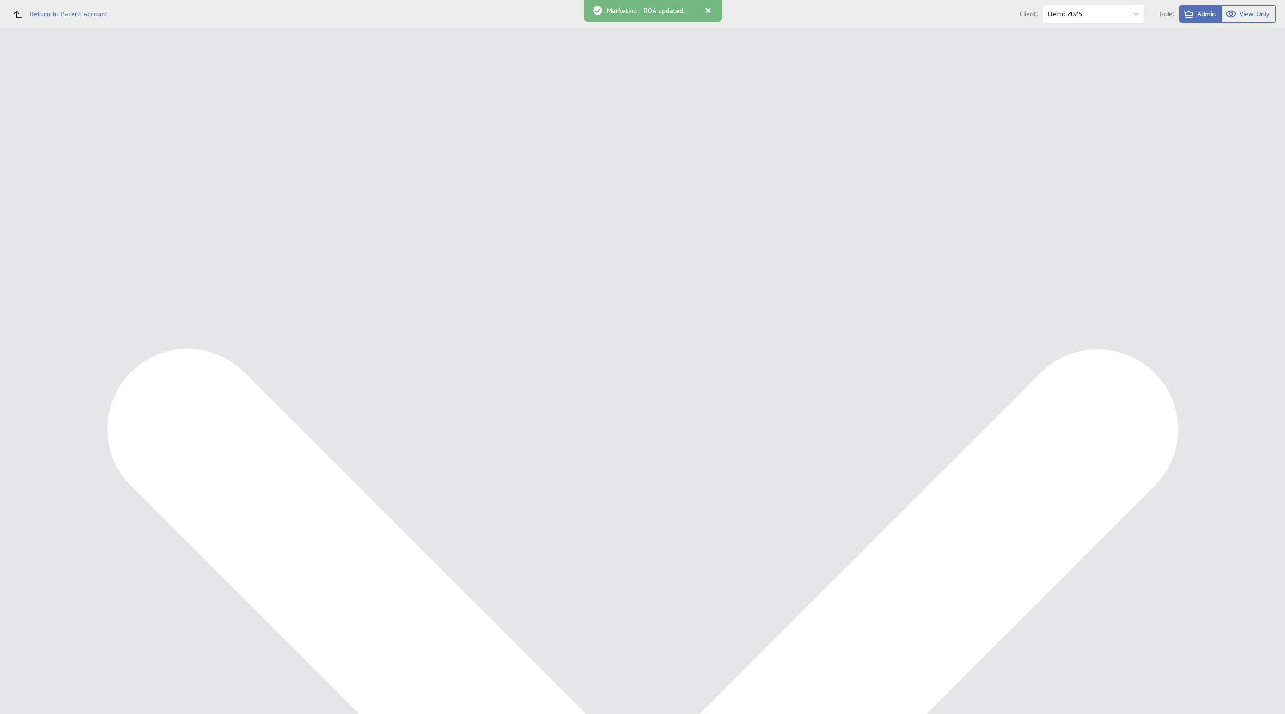
click at [705, 6] on div at bounding box center [708, 10] width 9 height 9
click at [1236, 289] on div "Edit..." at bounding box center [1216, 290] width 92 height 15
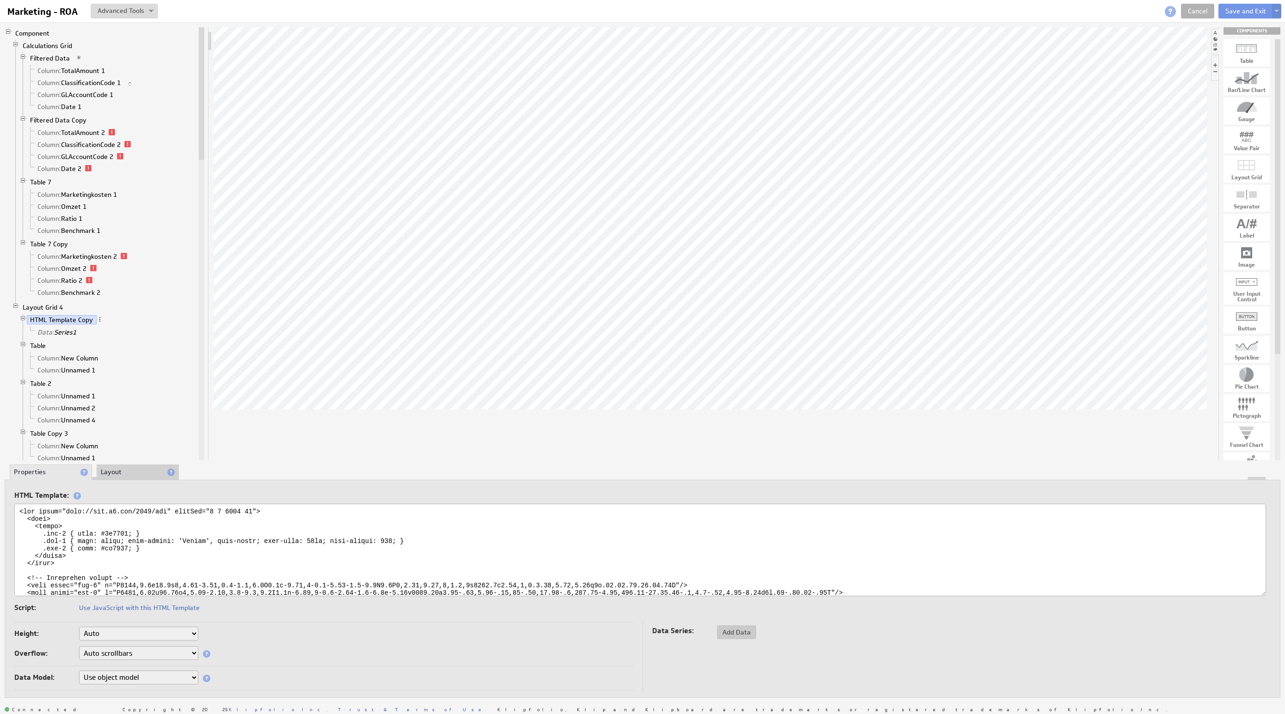
click at [315, 541] on textarea at bounding box center [640, 550] width 1252 height 92
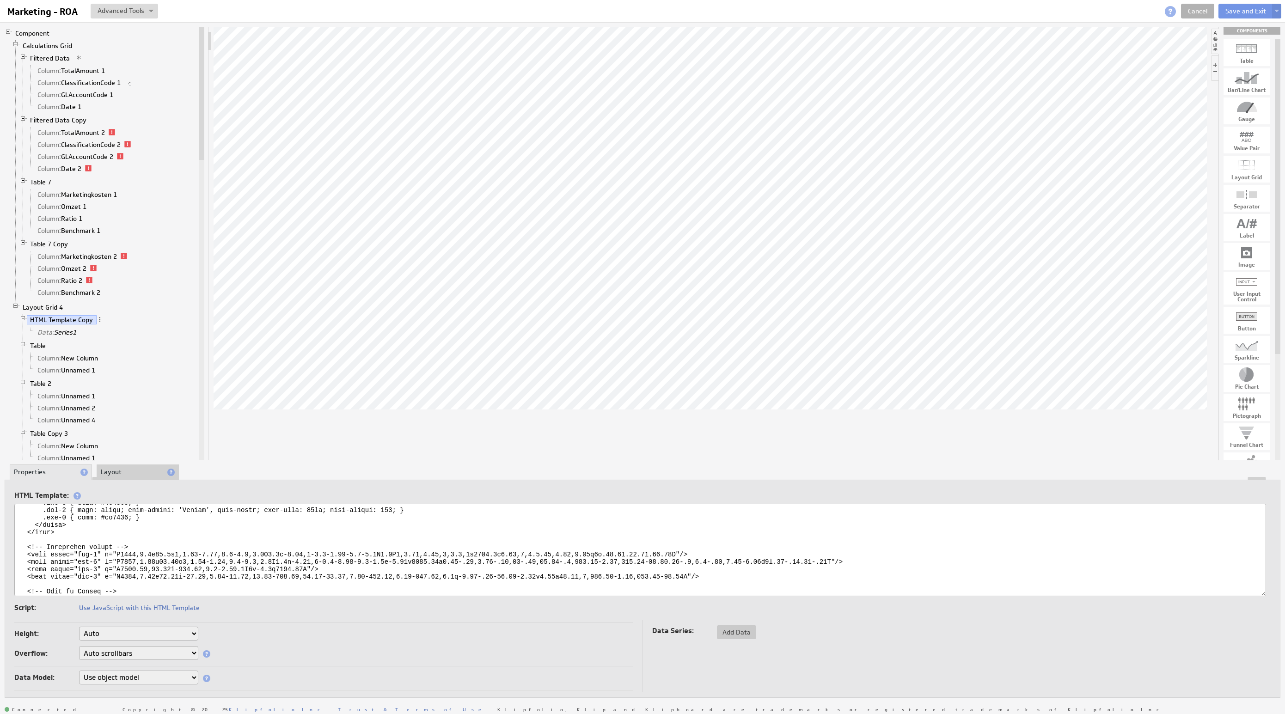
scroll to position [16, 0]
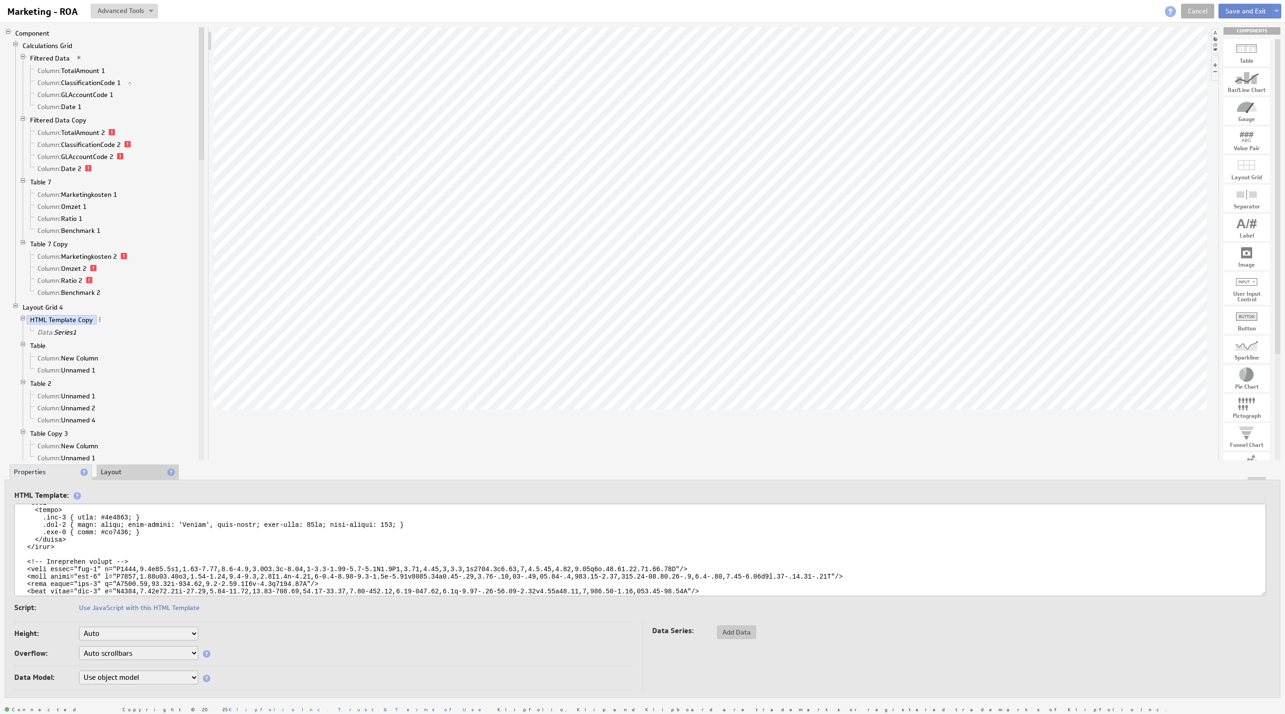
type textarea "<svg xmlns="http://www.w3.org/2000/svg" viewBox="0 0 1893 67"> <defs> <style> .…"
click at [1248, 14] on button "Save and Exit" at bounding box center [1246, 11] width 55 height 15
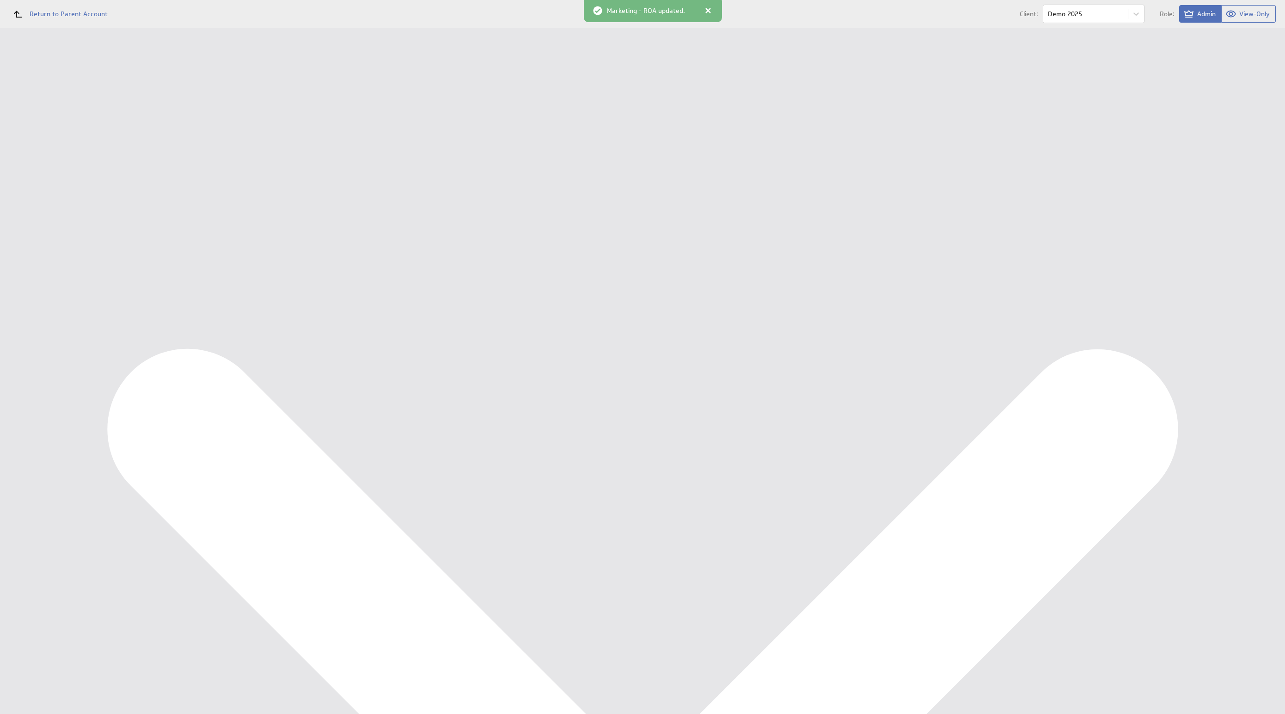
click at [703, 3] on div "Marketing - ROA updated." at bounding box center [653, 9] width 138 height 25
click at [705, 6] on div at bounding box center [708, 10] width 9 height 9
click at [1250, 341] on div "Edit..." at bounding box center [1216, 343] width 92 height 15
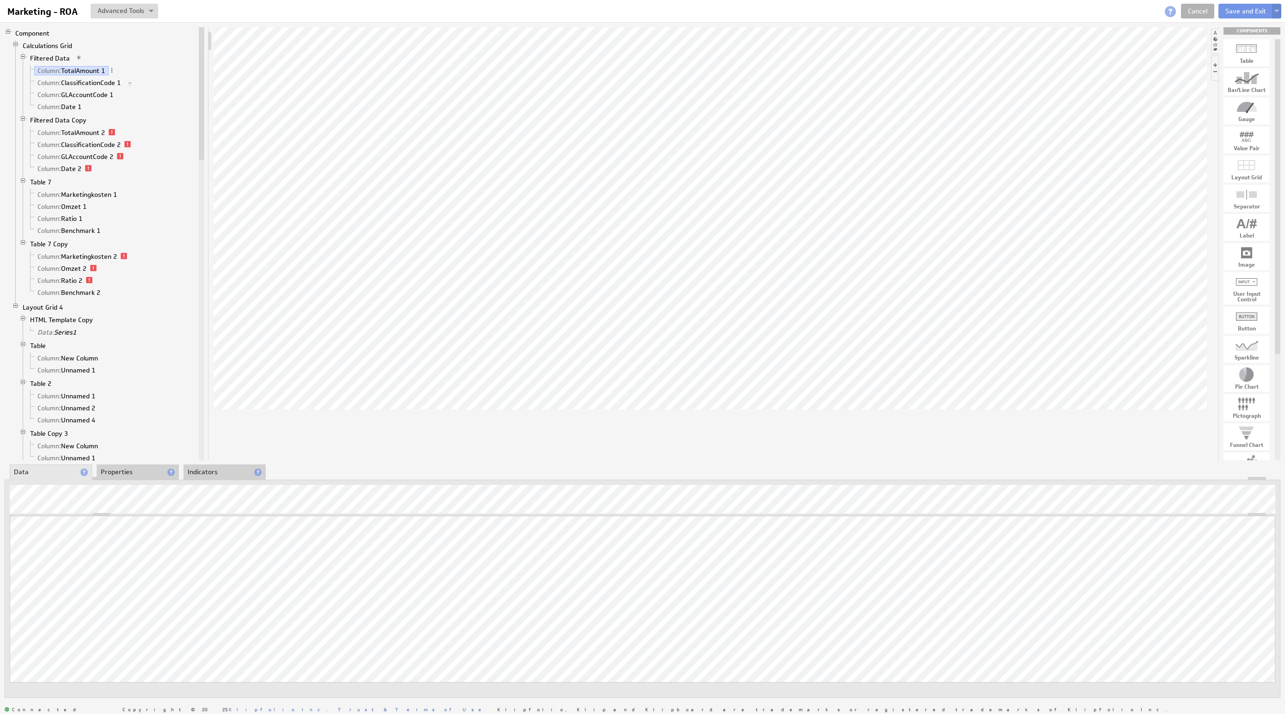
click at [1278, 11] on img at bounding box center [1277, 12] width 5 height 4
click at [1225, 61] on td "Save as Copy..." at bounding box center [1187, 59] width 106 height 15
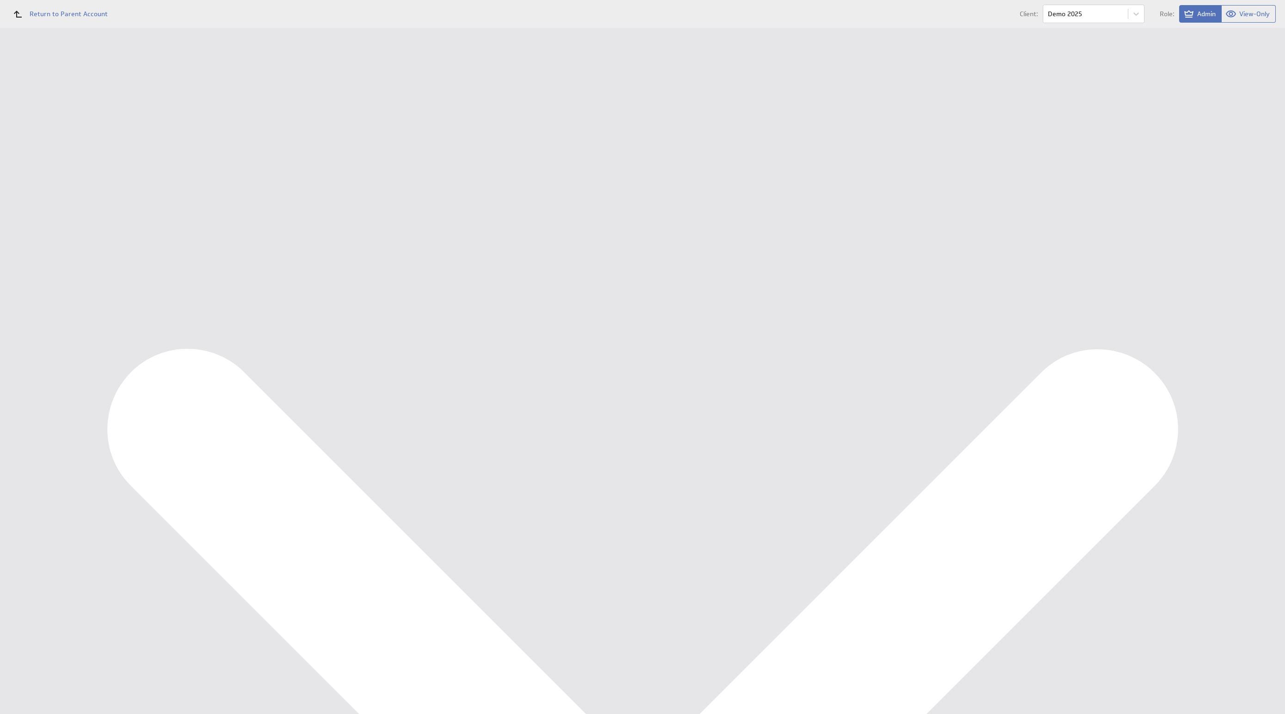
click at [323, 110] on input "Copy of Marketing - ROA" at bounding box center [328, 110] width 185 height 17
drag, startPoint x: 310, startPoint y: 108, endPoint x: 244, endPoint y: 102, distance: 65.9
click at [210, 100] on tr "Name: Copy of Marketing - ROA Please enter a valid name" at bounding box center [703, 110] width 1128 height 24
type input "Marketing - Marketing & Saleskosten / omzet"
click at [209, 183] on input "Save as Copy" at bounding box center [204, 184] width 54 height 18
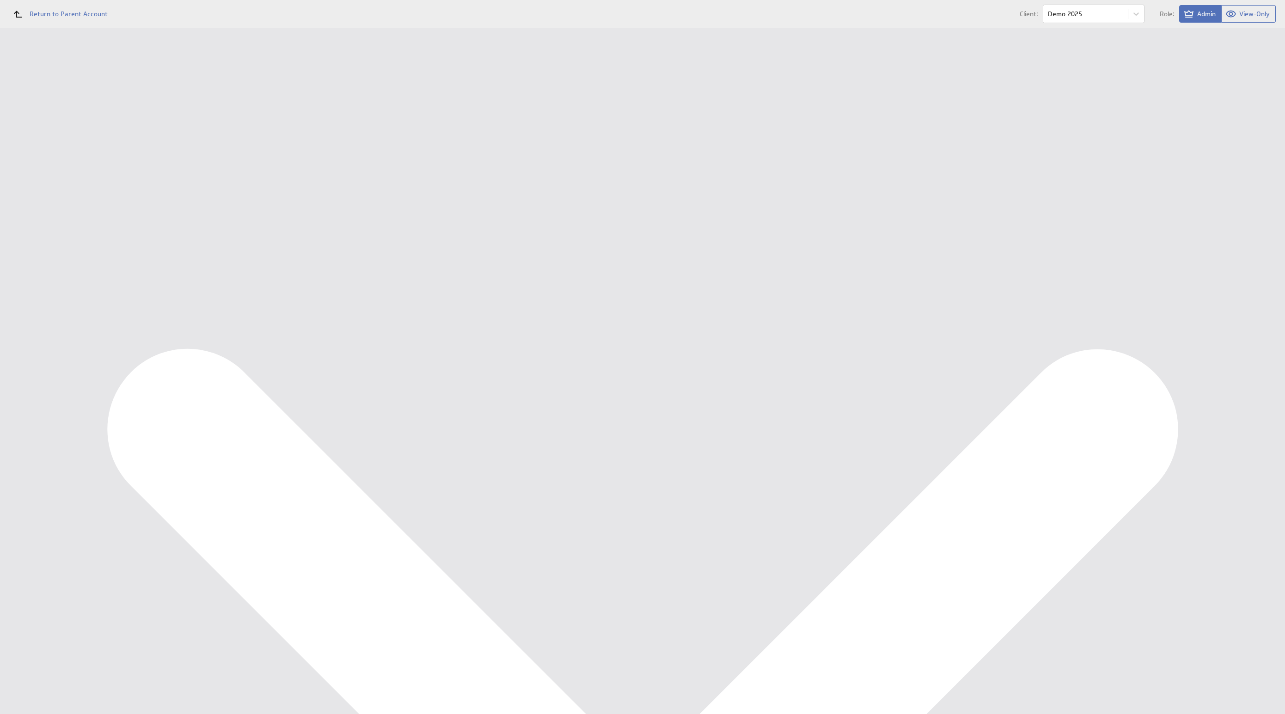
scroll to position [133, 0]
click at [1241, 431] on div "Edit..." at bounding box center [1216, 426] width 92 height 15
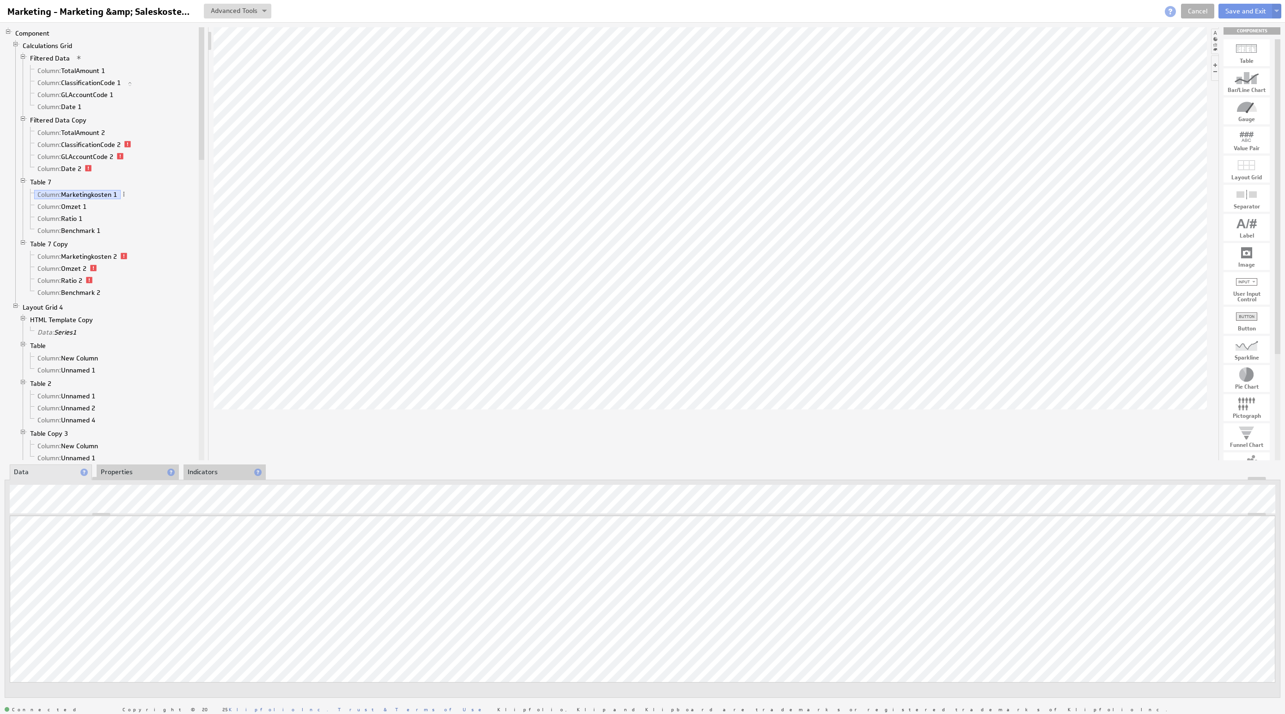
click at [1195, 594] on div "Updating... Select a Function ARRAY DATE SELECT SLICE SUM Data Manipulation Log…" at bounding box center [643, 613] width 1266 height 194
click at [240, 9] on button at bounding box center [238, 11] width 68 height 15
click at [237, 60] on td "Manage Variables..." at bounding box center [198, 59] width 96 height 15
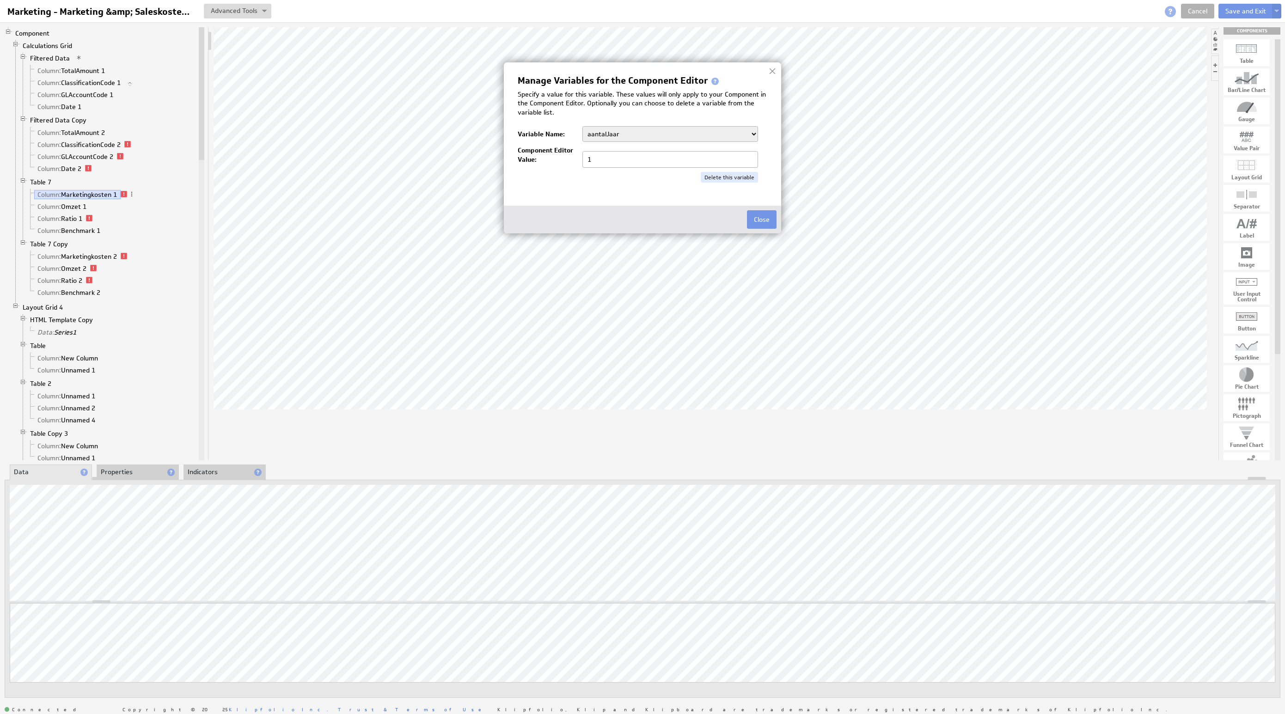
click at [638, 134] on select "aantalJaar Bedrijf BeginJaar1 BeginJaar2 BeginMaandCumulatief1 BeginMaandCumula…" at bounding box center [671, 134] width 176 height 16
select select "1/"
click at [606, 157] on input "1/" at bounding box center [671, 159] width 176 height 17
type input "1/2024"
click at [618, 132] on select "aantalJaar Bedrijf BeginJaar1 BeginJaar2 BeginMaandCumulatief1 BeginMaandCumula…" at bounding box center [671, 134] width 176 height 16
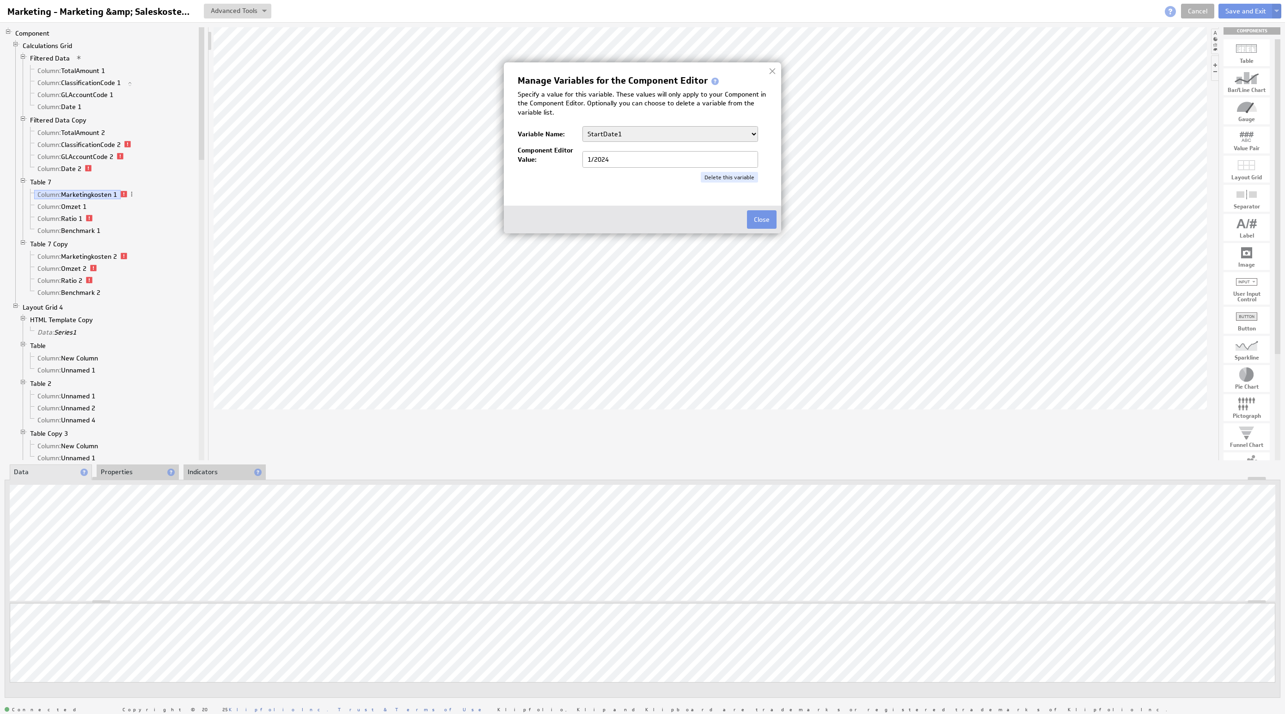
select select "0/"
drag, startPoint x: 598, startPoint y: 155, endPoint x: 522, endPoint y: 144, distance: 77.0
click at [519, 145] on div "Manage Variables for the Component Editor Specify a value for this variable. Th…" at bounding box center [643, 129] width 250 height 106
type input "7/2024"
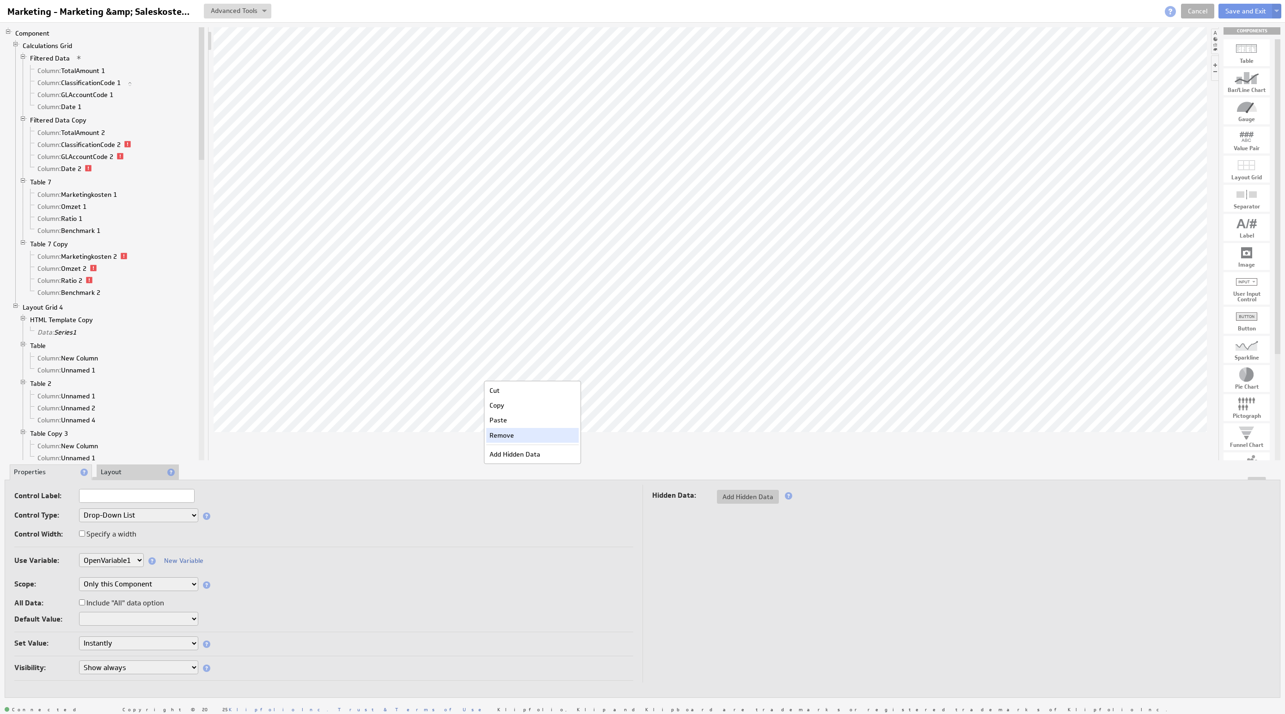
click at [511, 430] on div "Remove" at bounding box center [532, 435] width 92 height 15
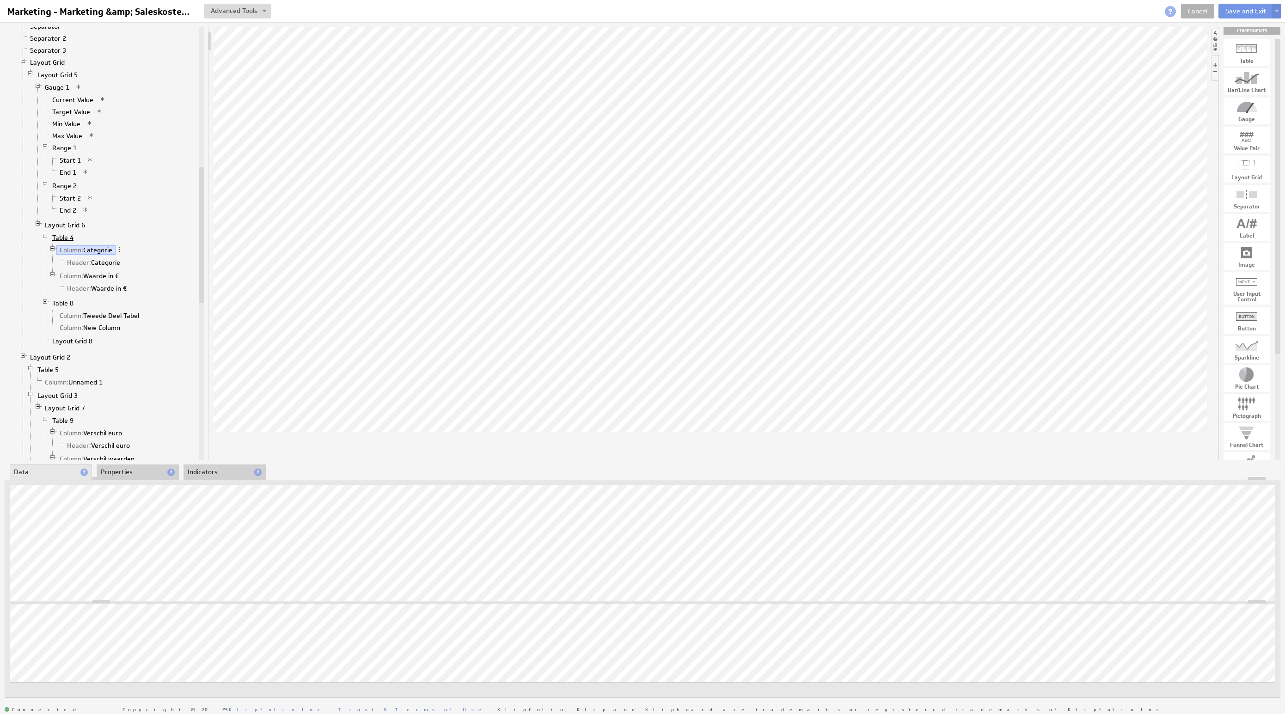
click at [61, 242] on link "Table 4" at bounding box center [63, 237] width 28 height 9
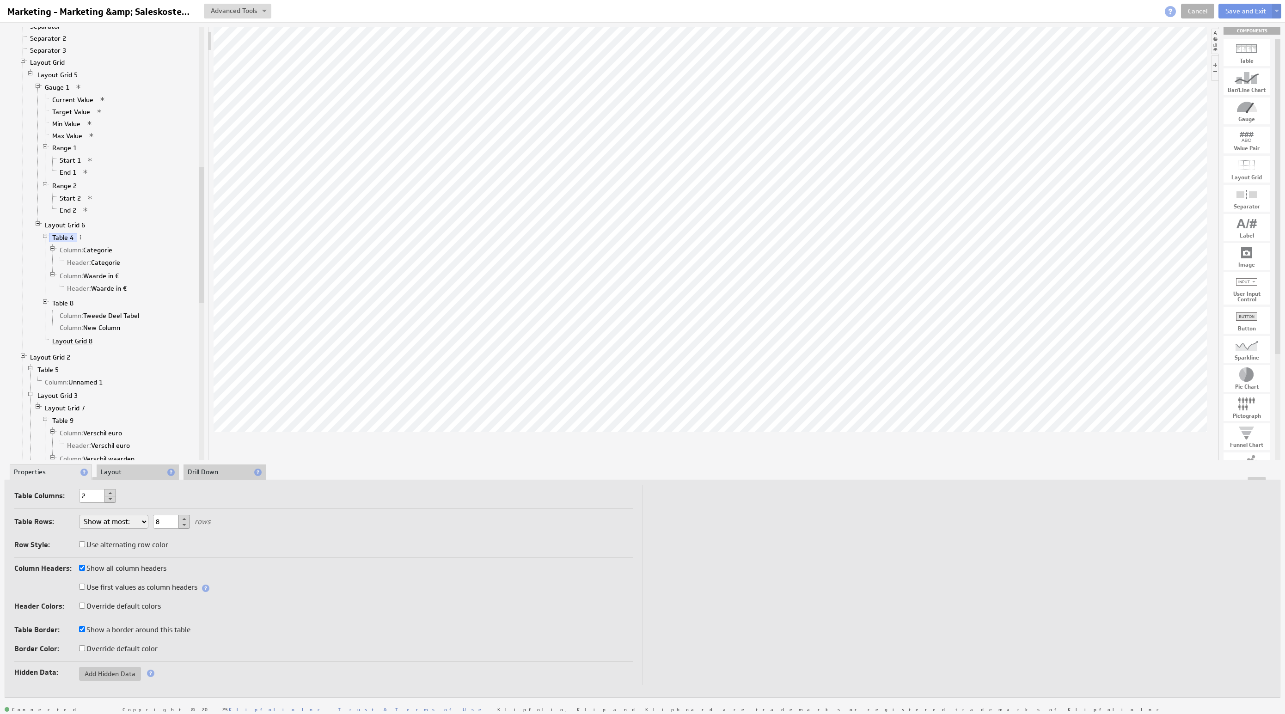
click at [75, 346] on link "Layout Grid 8" at bounding box center [72, 341] width 47 height 9
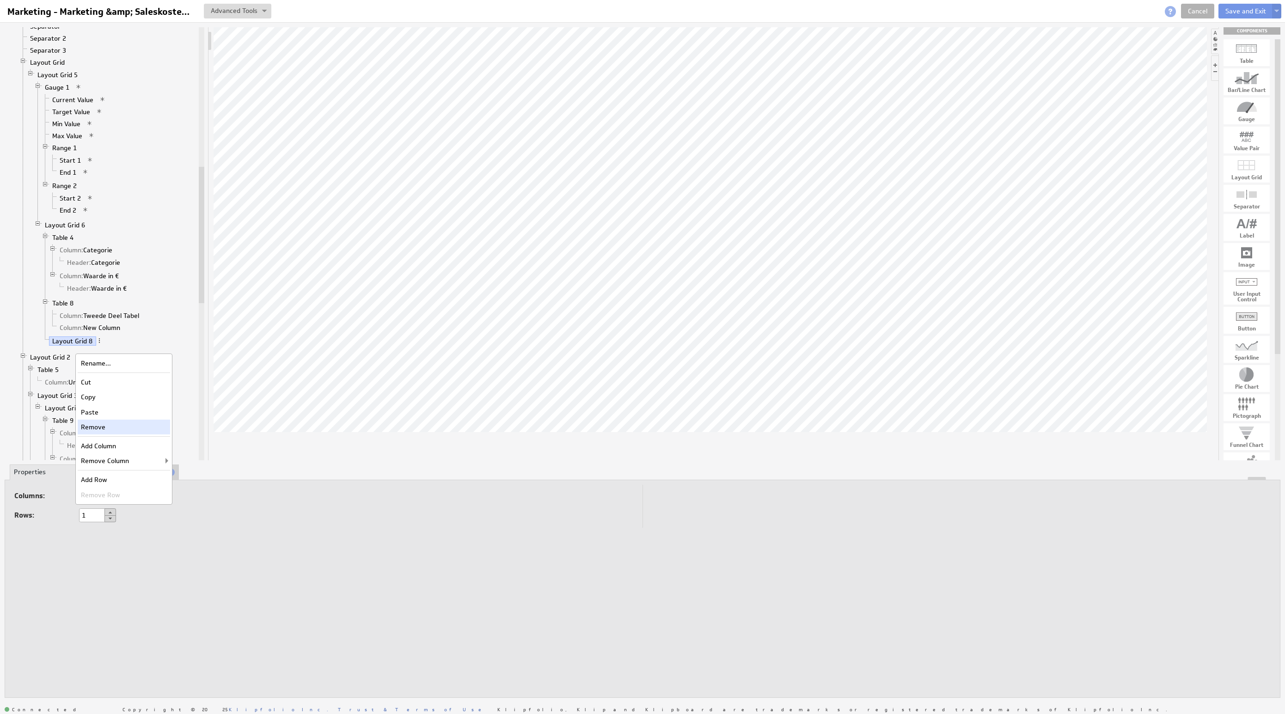
click at [112, 434] on div "Remove" at bounding box center [124, 427] width 92 height 15
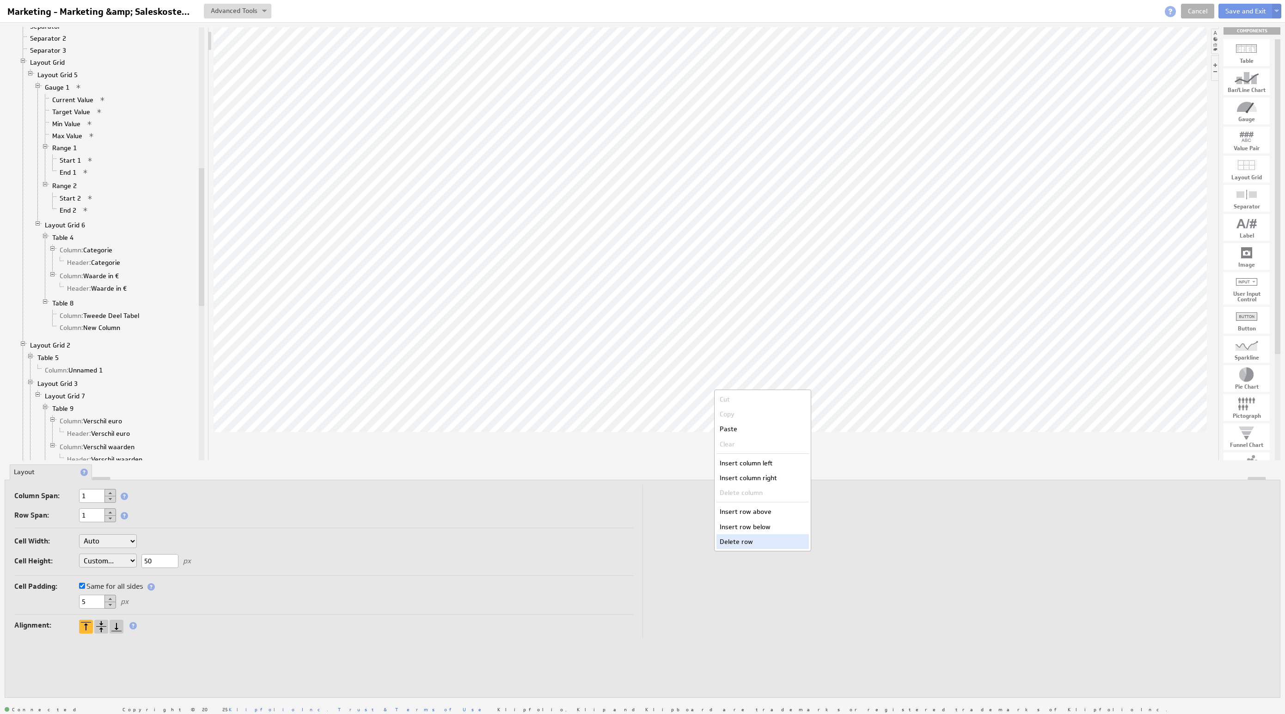
click at [757, 541] on div "Delete row" at bounding box center [763, 542] width 92 height 15
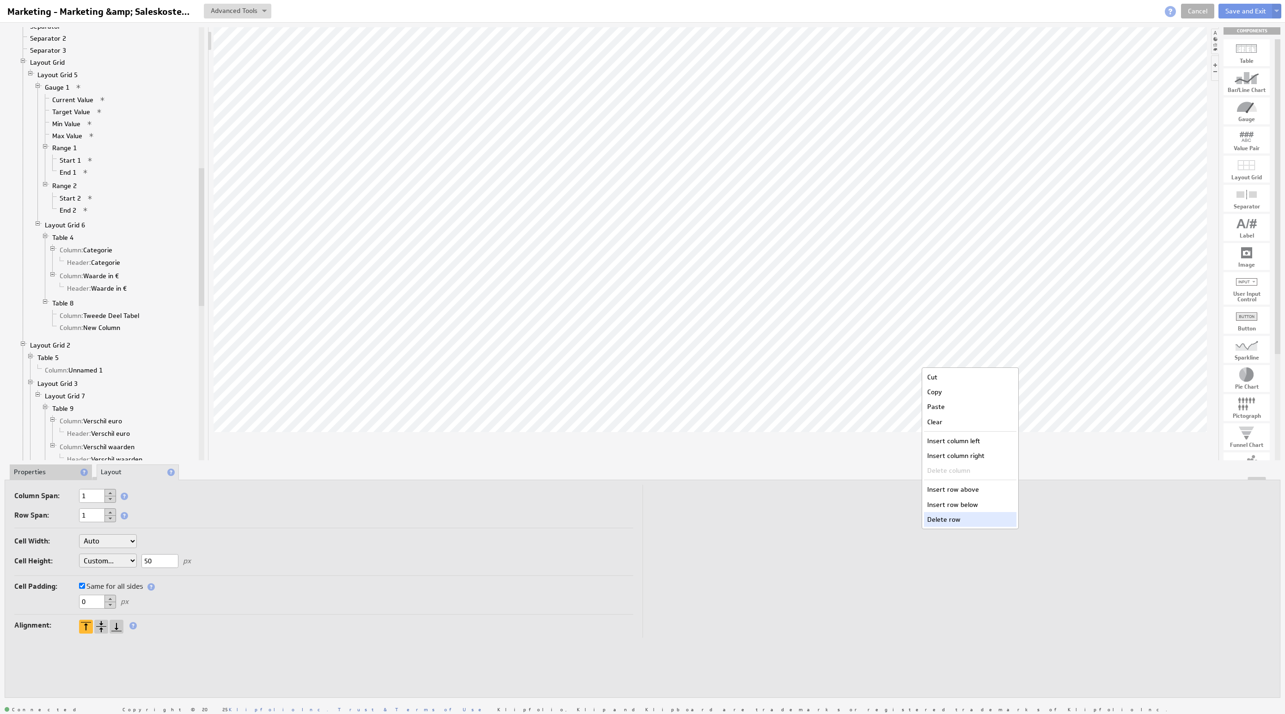
click at [944, 515] on div "Delete row" at bounding box center [970, 519] width 92 height 15
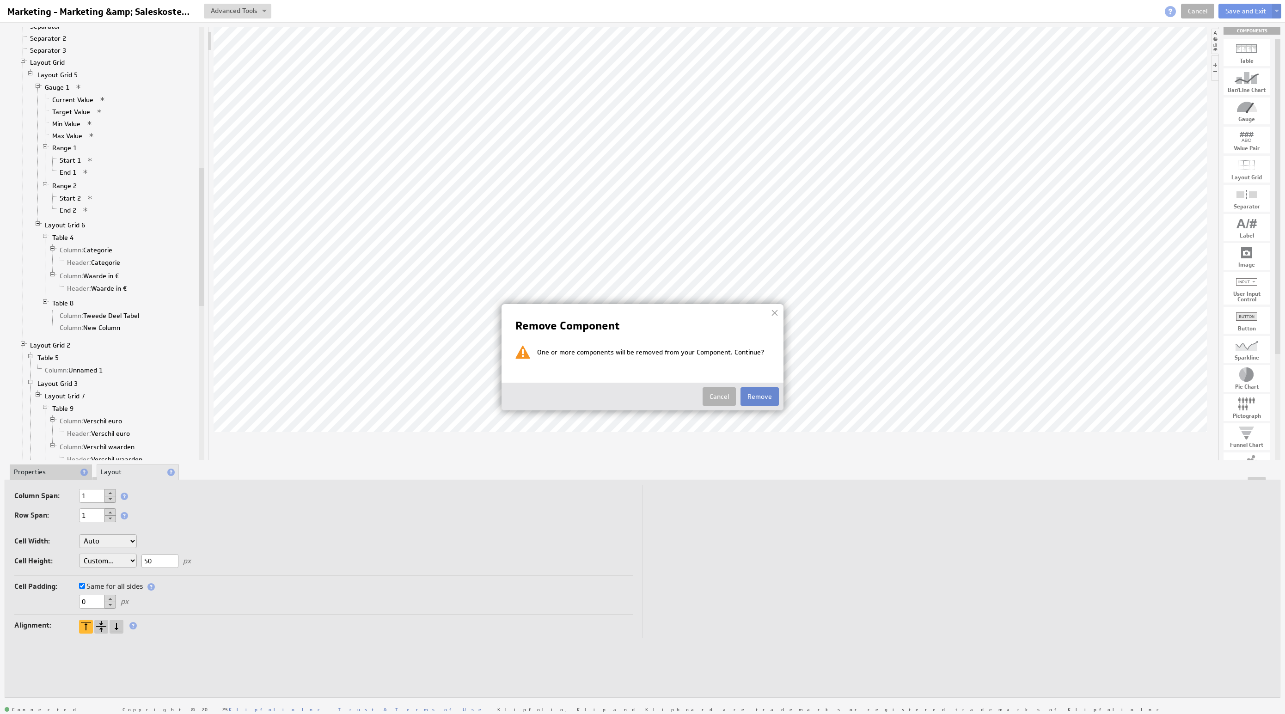
click at [756, 401] on button "Remove" at bounding box center [760, 396] width 38 height 18
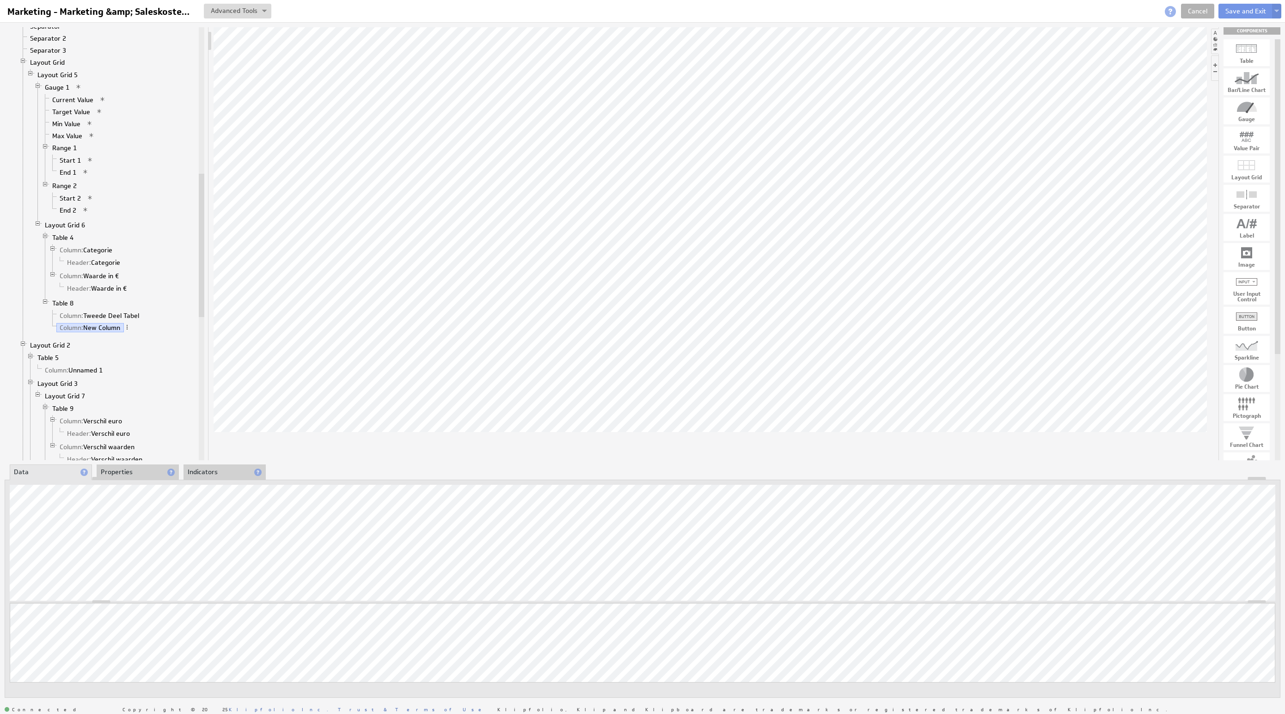
click at [141, 467] on li "Properties" at bounding box center [138, 473] width 82 height 16
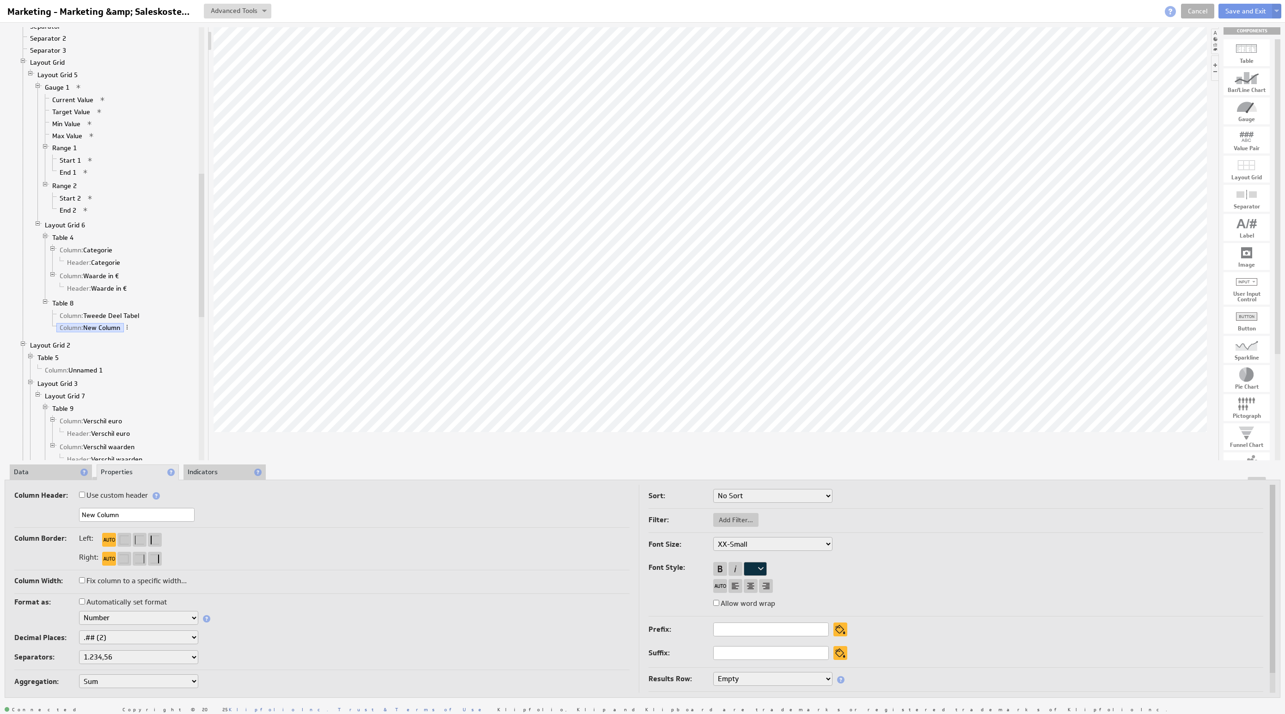
click at [117, 655] on select "1,234.56 1.234,56 1'234.56 1,234/56 1 234,56 1 234-56 1 234.56 1234.56" at bounding box center [138, 658] width 119 height 14
click at [143, 644] on select "None .# (1) .## (2) .### (3) .#### (4)" at bounding box center [138, 638] width 119 height 14
click at [120, 639] on select "None .# (1) .## (2) .### (3) .#### (4)" at bounding box center [138, 638] width 119 height 14
click at [159, 621] on select "Text Number Currency Percentage Image URL Date / Time Duration Mini Chart: Spar…" at bounding box center [138, 618] width 119 height 14
click at [128, 640] on select "None .# (1) .## (2) .### (3) .#### (4)" at bounding box center [138, 638] width 119 height 14
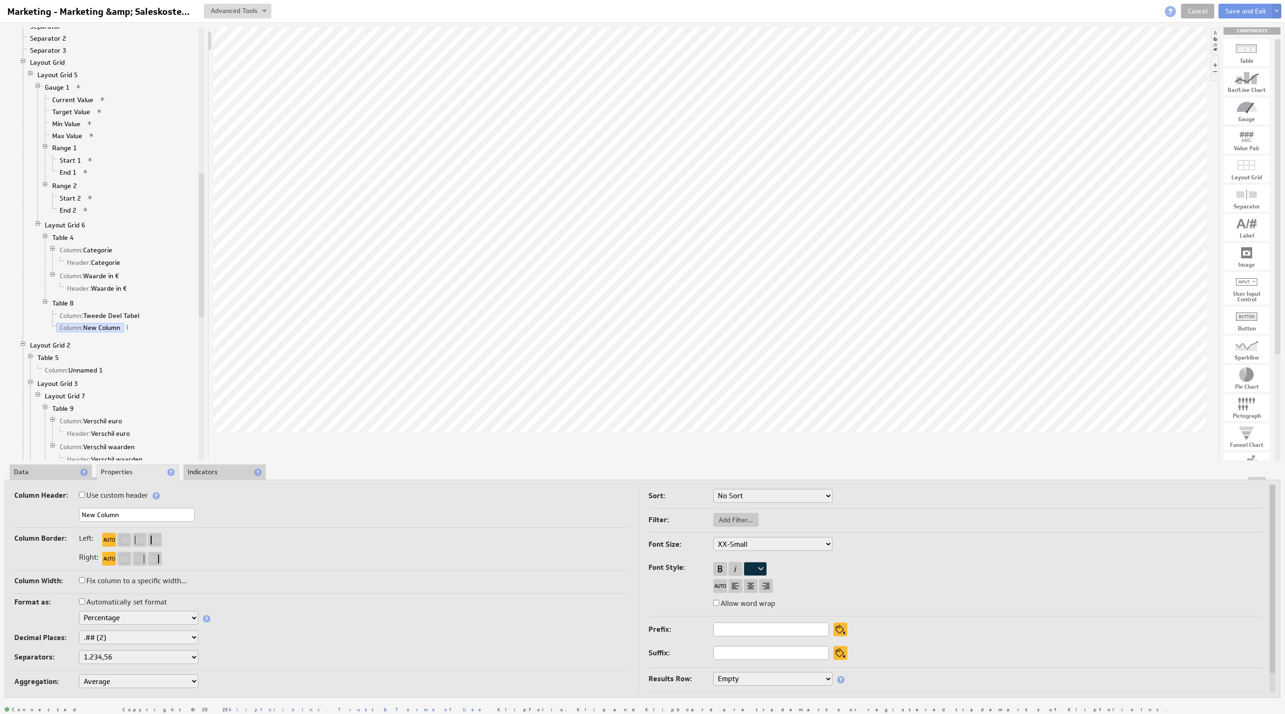
select select "0"
click at [31, 472] on li "Data" at bounding box center [51, 473] width 82 height 16
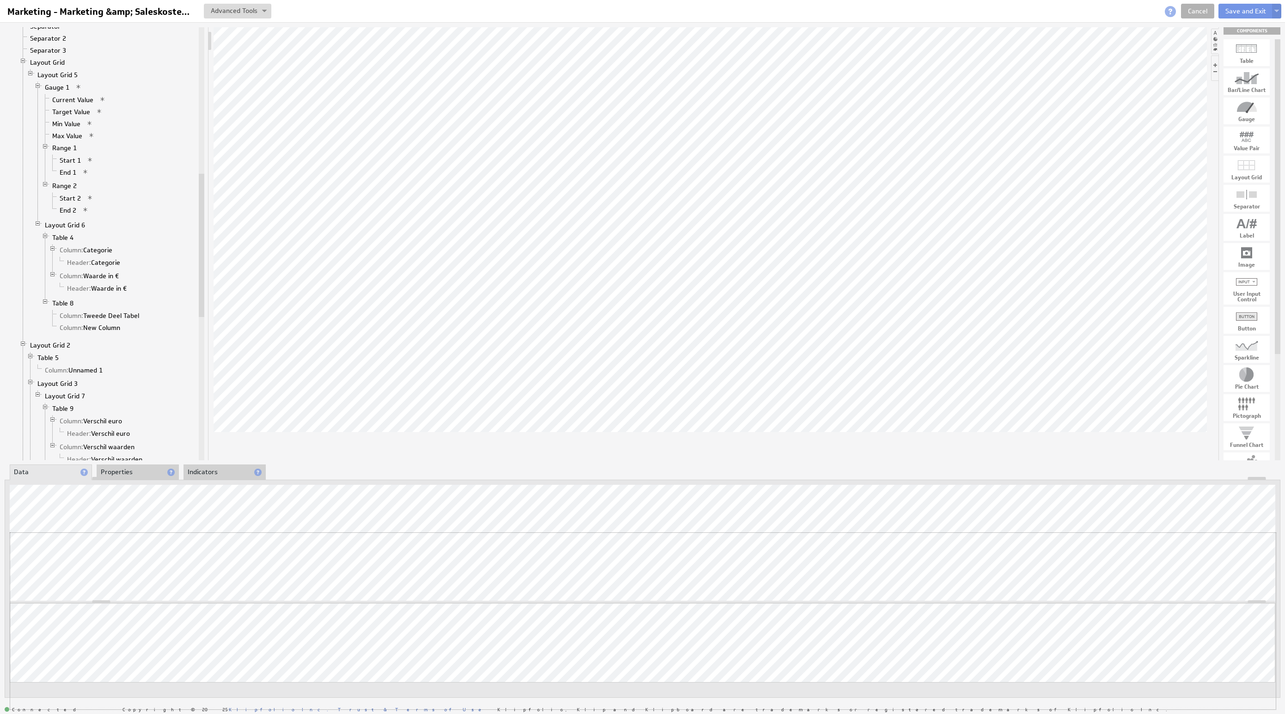
click at [1223, 509] on div "Updating... Select a Function ARRAY DATE SELECT SLICE SUM Data Manipulation Log…" at bounding box center [643, 589] width 1276 height 219
click at [134, 473] on li "Properties" at bounding box center [138, 473] width 82 height 16
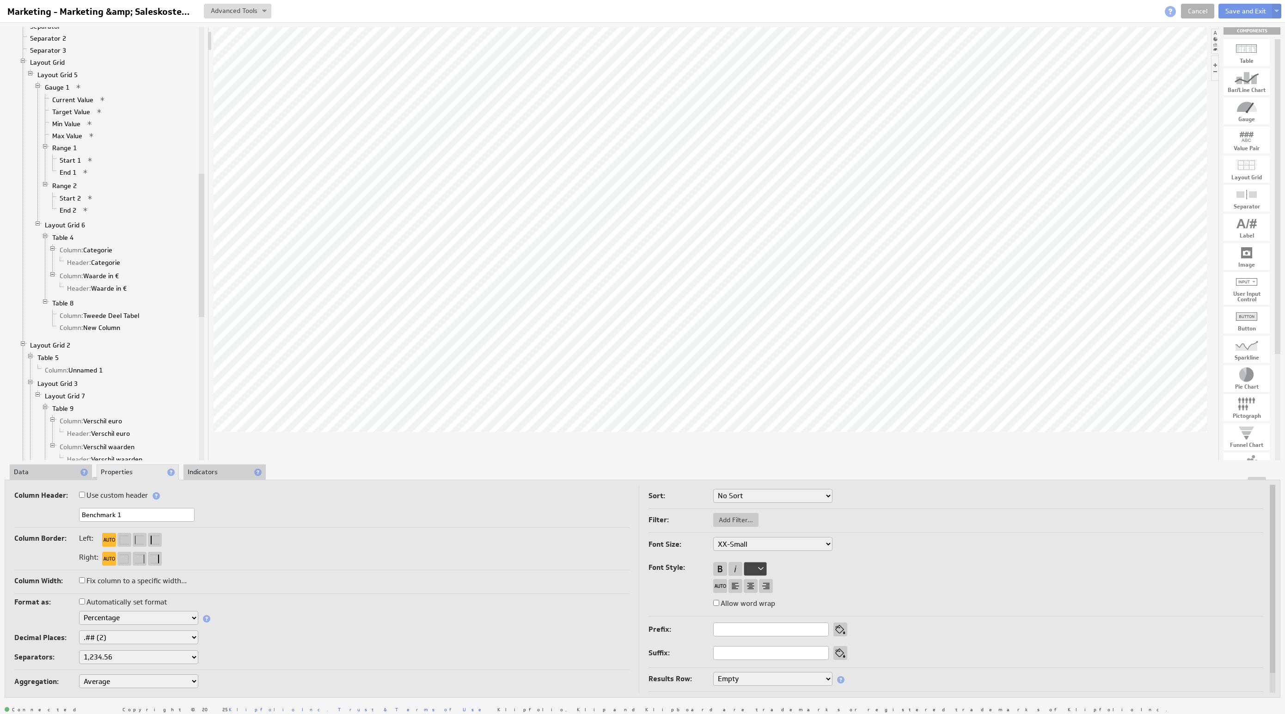
click at [112, 615] on select "Text Number Currency Percentage Image URL Date / Time Duration Mini Chart: Spar…" at bounding box center [138, 618] width 119 height 14
click at [40, 471] on li "Data" at bounding box center [51, 473] width 82 height 16
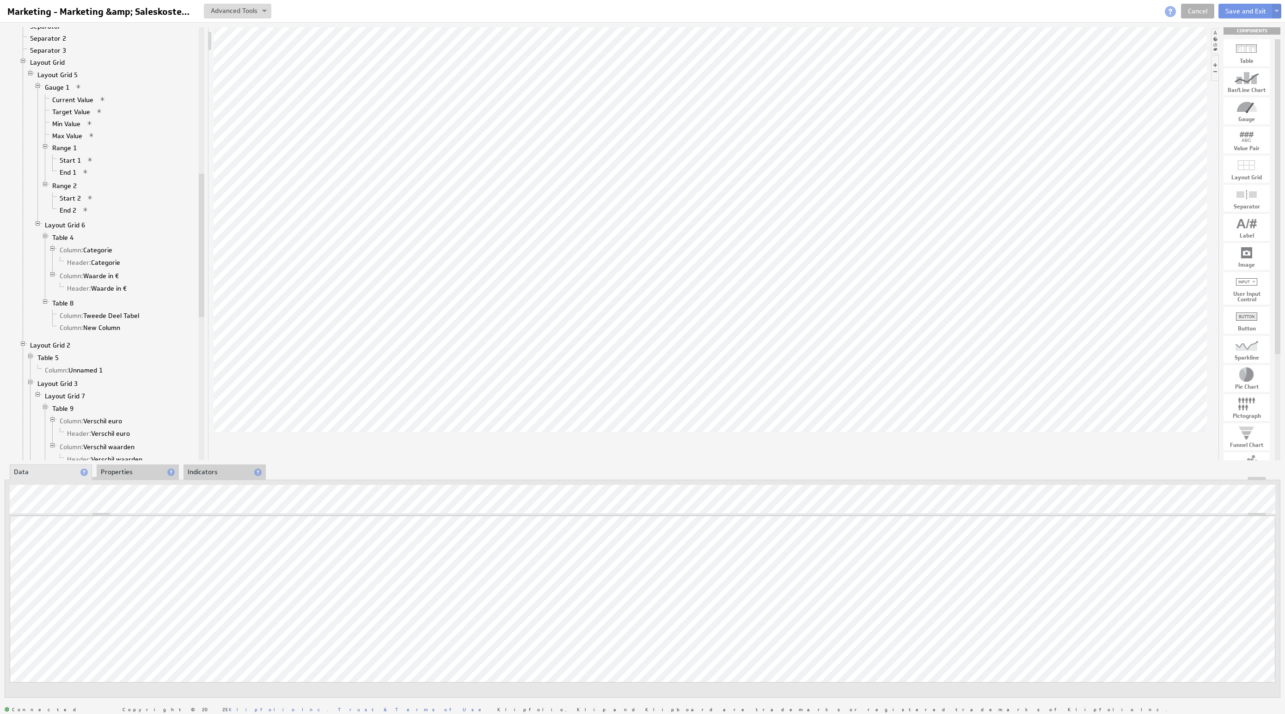
click at [120, 468] on li "Properties" at bounding box center [138, 473] width 82 height 16
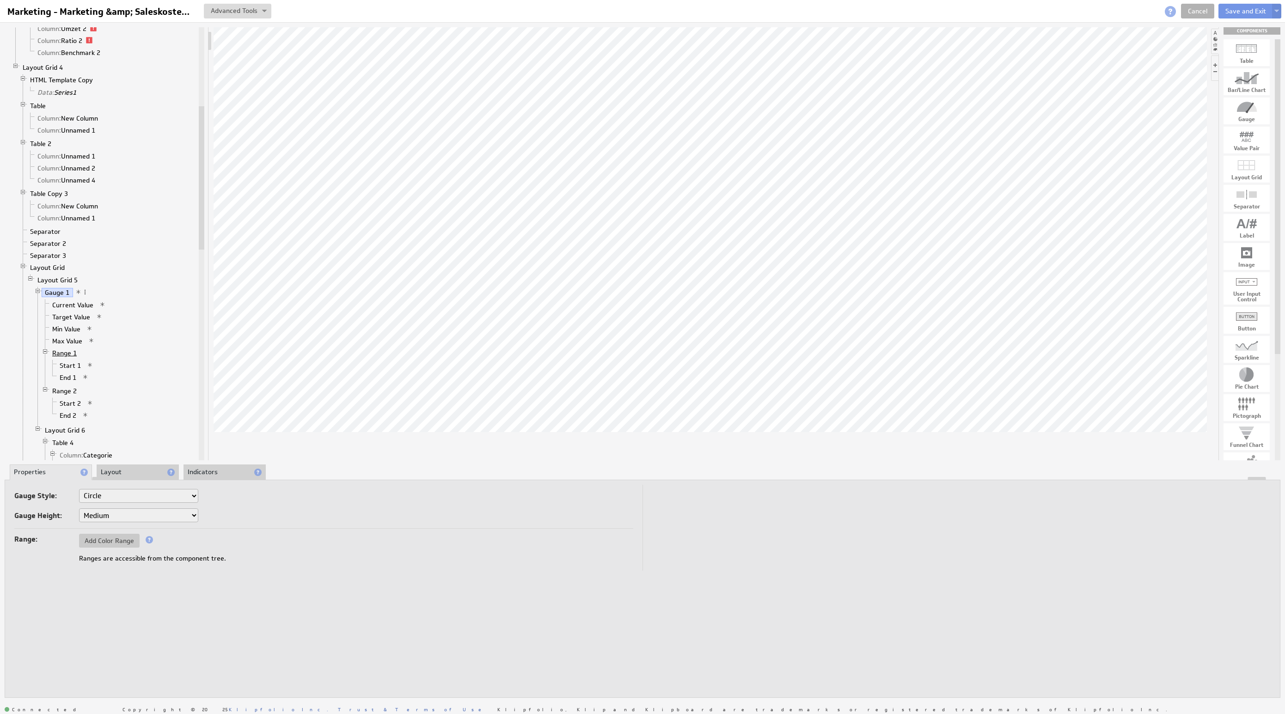
click at [63, 358] on link "Range 1" at bounding box center [64, 353] width 31 height 9
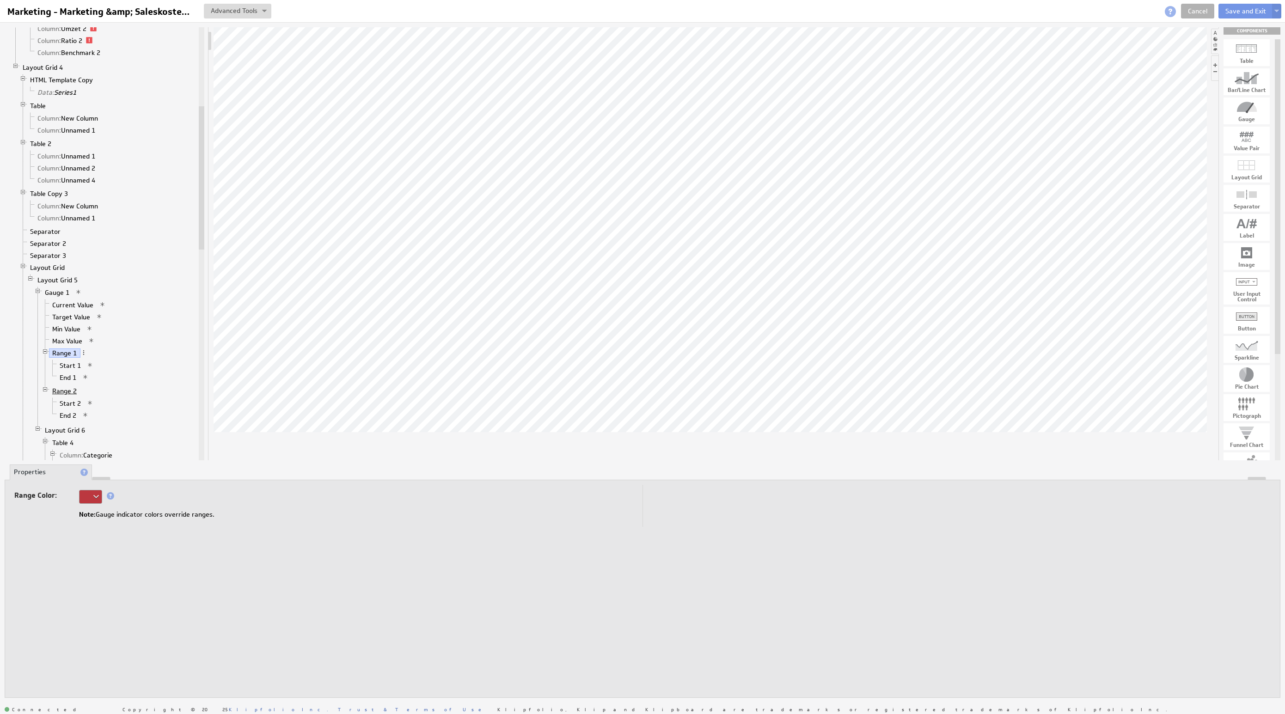
click at [65, 396] on link "Range 2" at bounding box center [64, 391] width 31 height 9
click at [85, 495] on div at bounding box center [90, 497] width 23 height 14
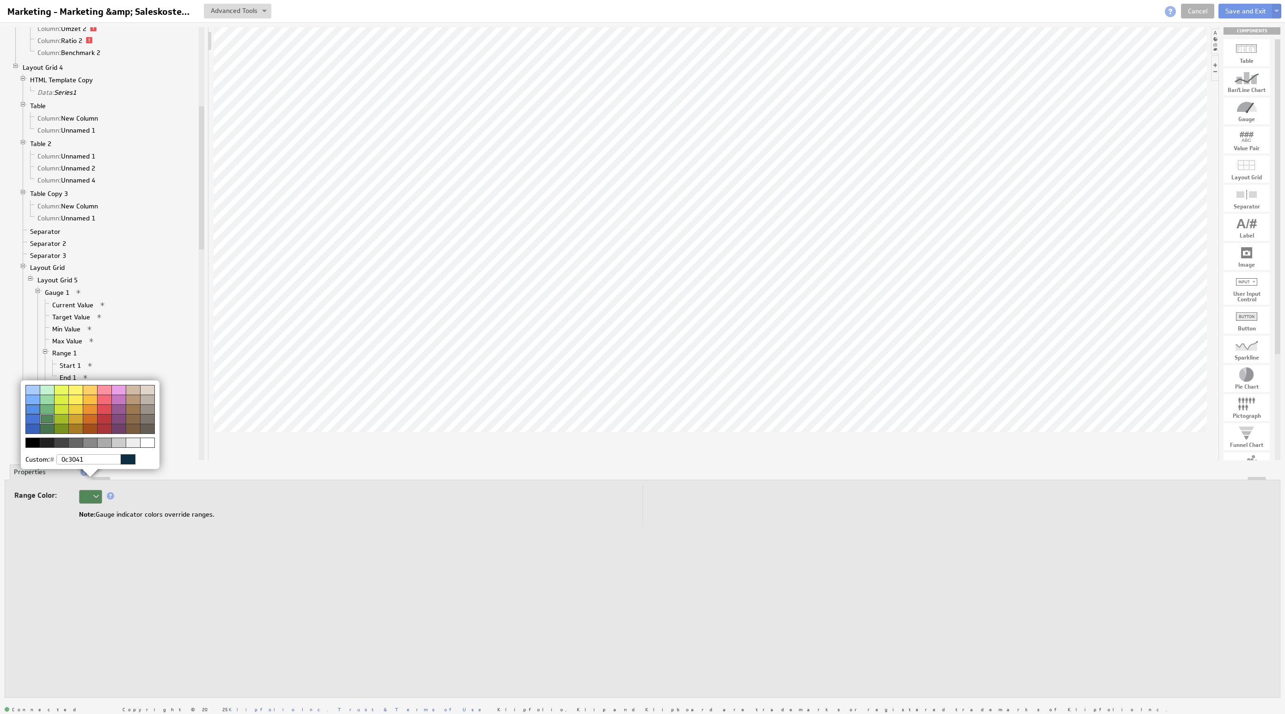
drag, startPoint x: 195, startPoint y: 502, endPoint x: 170, endPoint y: 476, distance: 36.6
click at [196, 502] on img at bounding box center [642, 357] width 1285 height 714
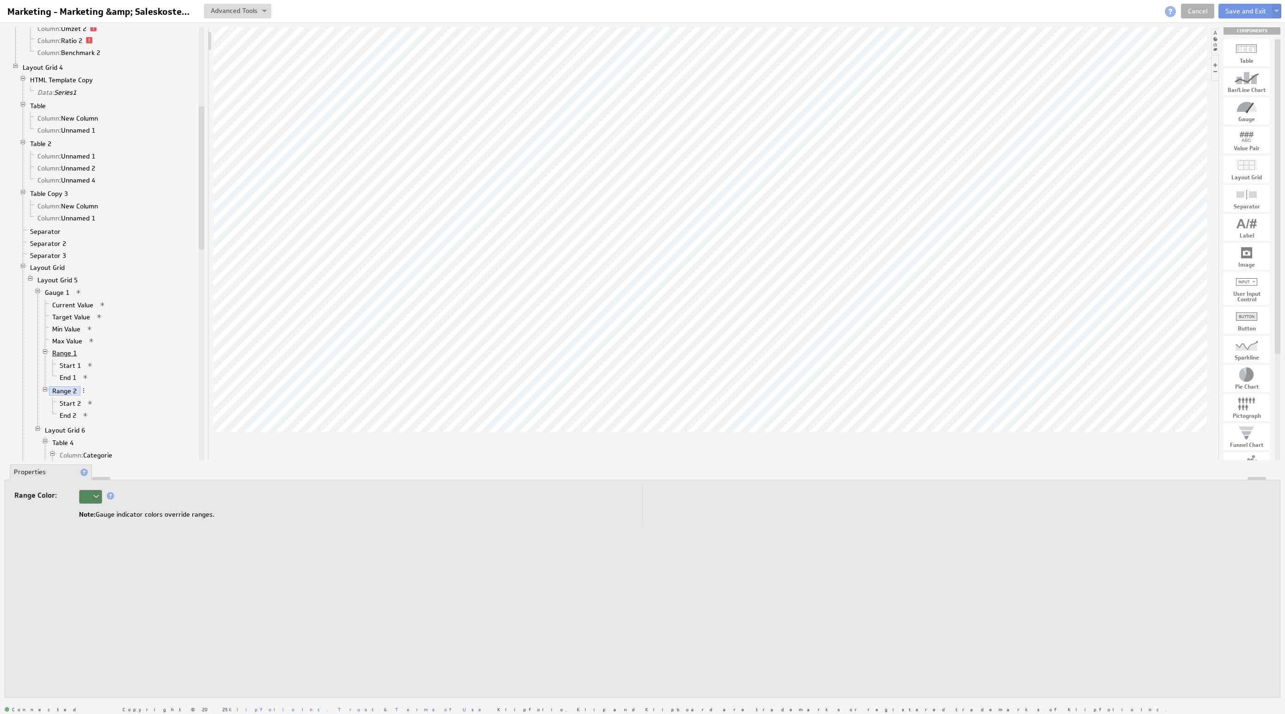
click at [55, 358] on link "Range 1" at bounding box center [64, 353] width 31 height 9
click at [96, 498] on div at bounding box center [90, 497] width 23 height 14
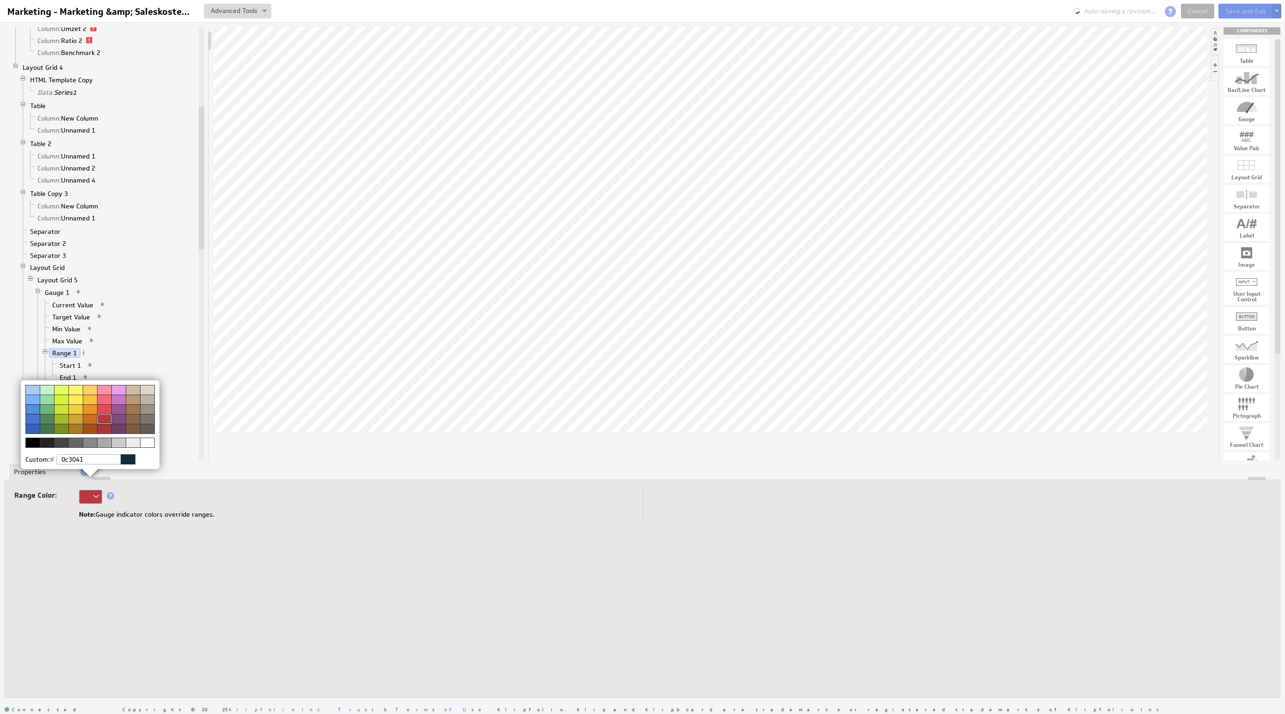
click at [160, 497] on img at bounding box center [642, 357] width 1285 height 714
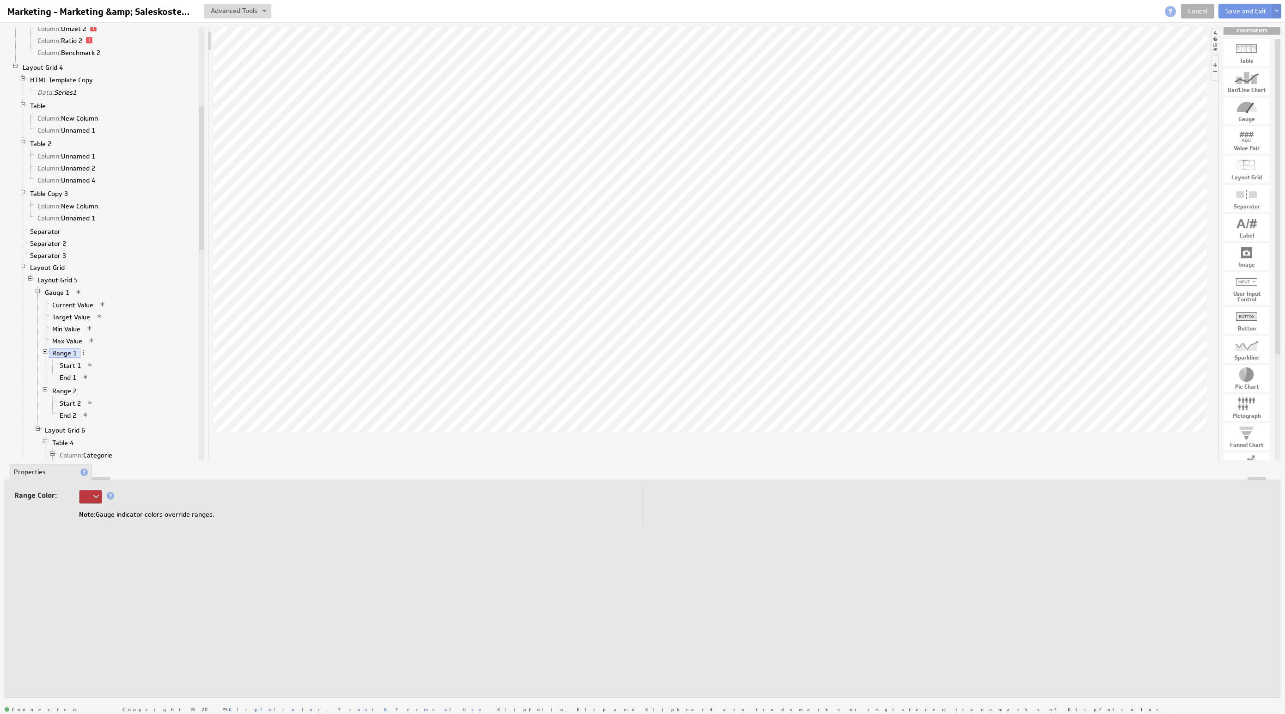
click at [86, 493] on div at bounding box center [90, 497] width 23 height 14
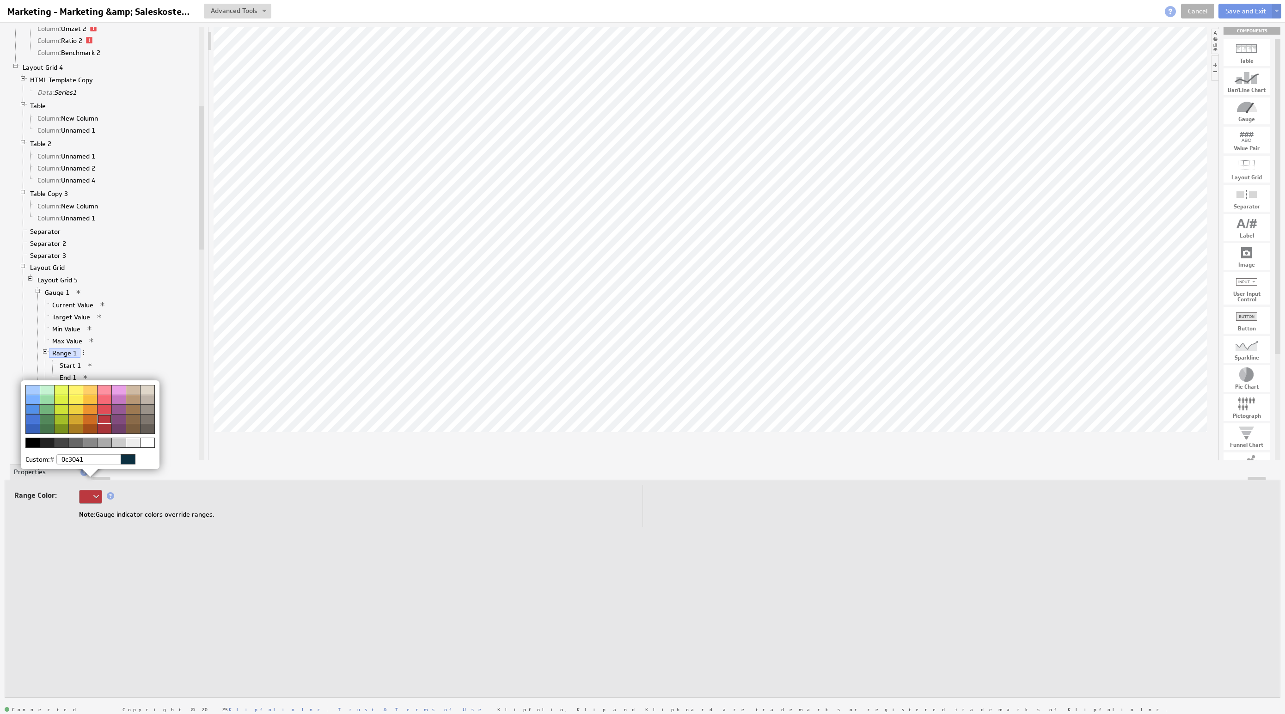
click at [44, 418] on div at bounding box center [47, 419] width 14 height 10
click at [203, 484] on img at bounding box center [642, 357] width 1285 height 714
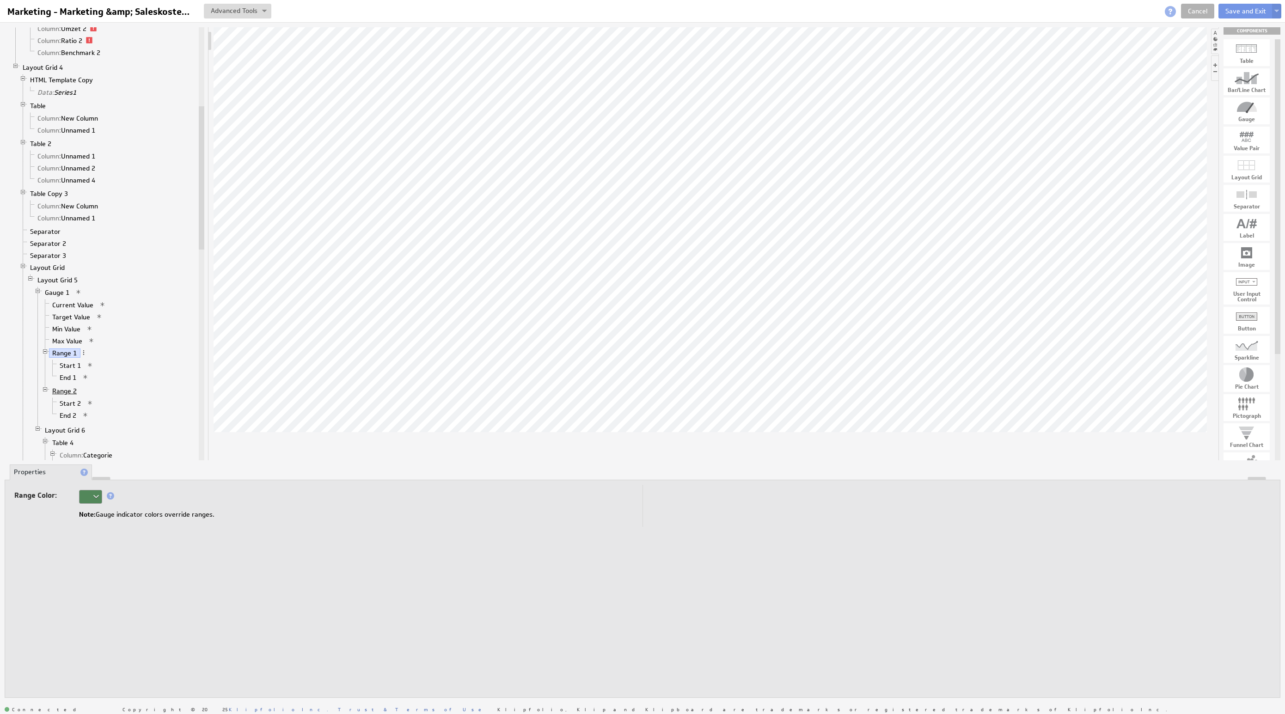
click at [69, 396] on link "Range 2" at bounding box center [64, 391] width 31 height 9
click at [96, 494] on div at bounding box center [90, 497] width 23 height 14
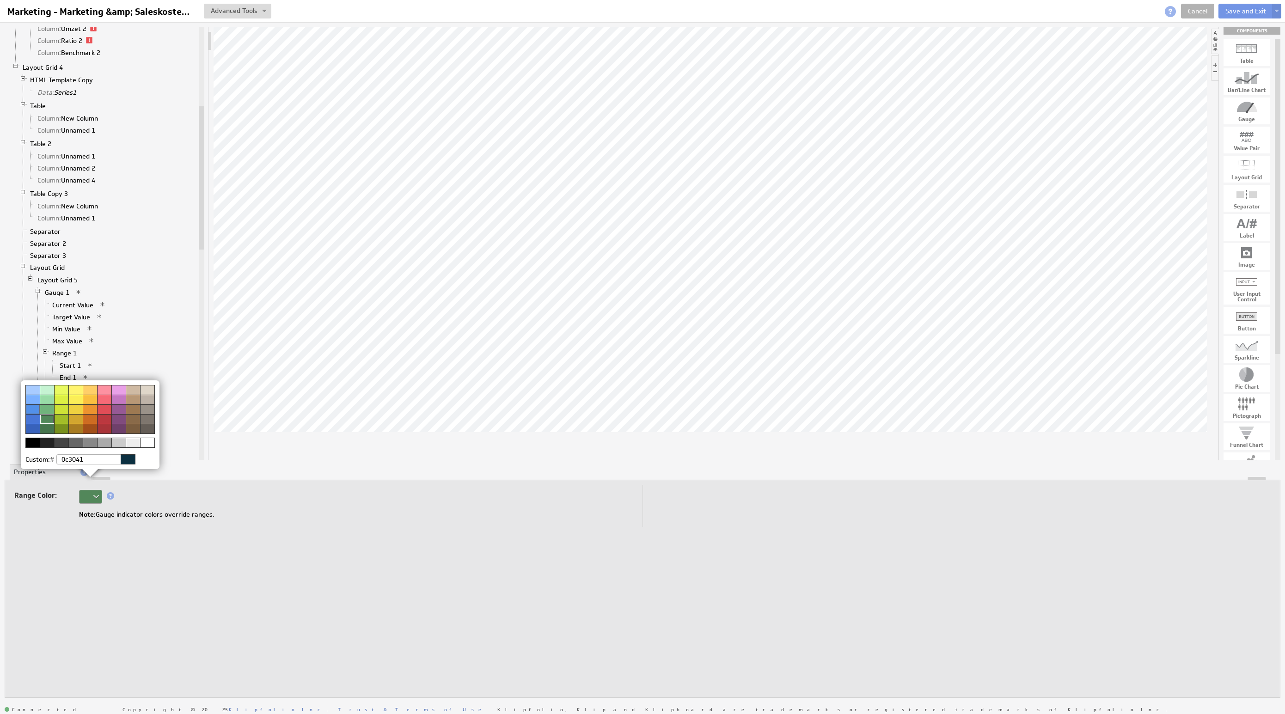
click at [105, 423] on div at bounding box center [104, 419] width 14 height 10
click at [177, 478] on img at bounding box center [642, 357] width 1285 height 714
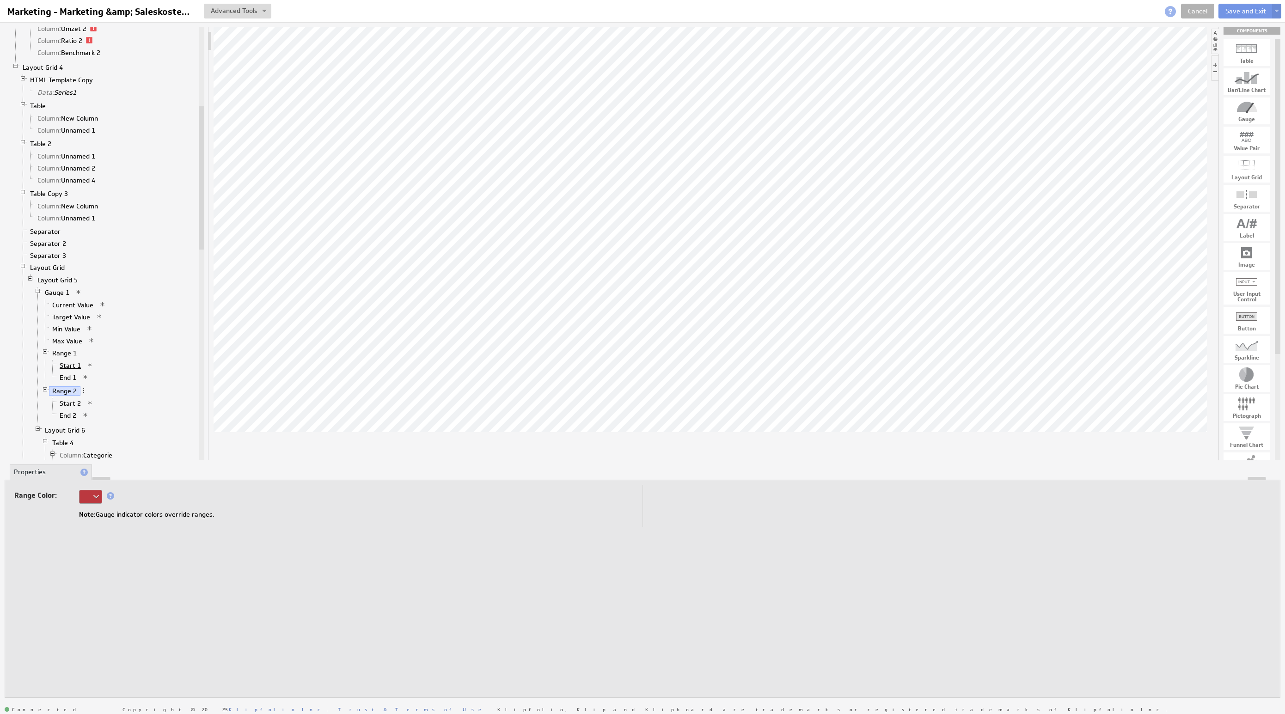
click at [69, 370] on link "Start 1" at bounding box center [70, 365] width 28 height 9
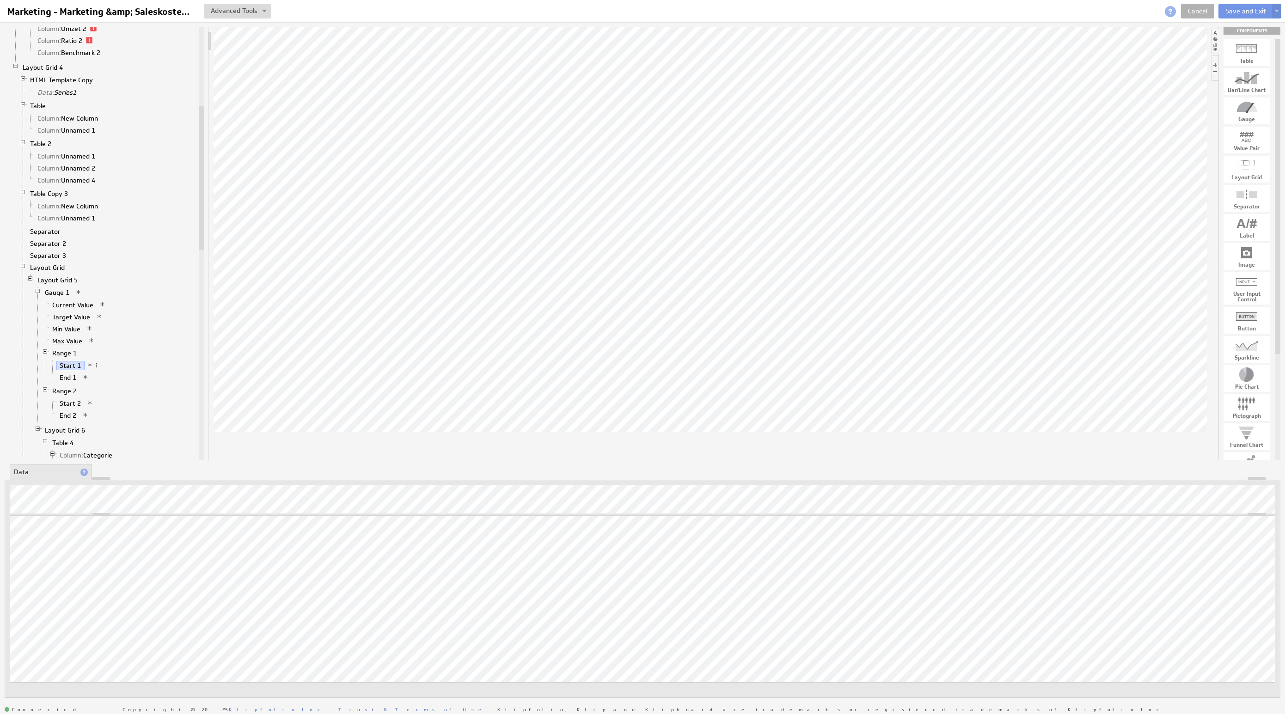
click at [66, 346] on link "Max Value" at bounding box center [67, 341] width 37 height 9
click at [135, 460] on li "Table 4 Column: Categorie Header: Categorie Column: Waarde in € Header: Waarde …" at bounding box center [119, 470] width 155 height 66
click at [135, 475] on li "Properties" at bounding box center [138, 473] width 82 height 16
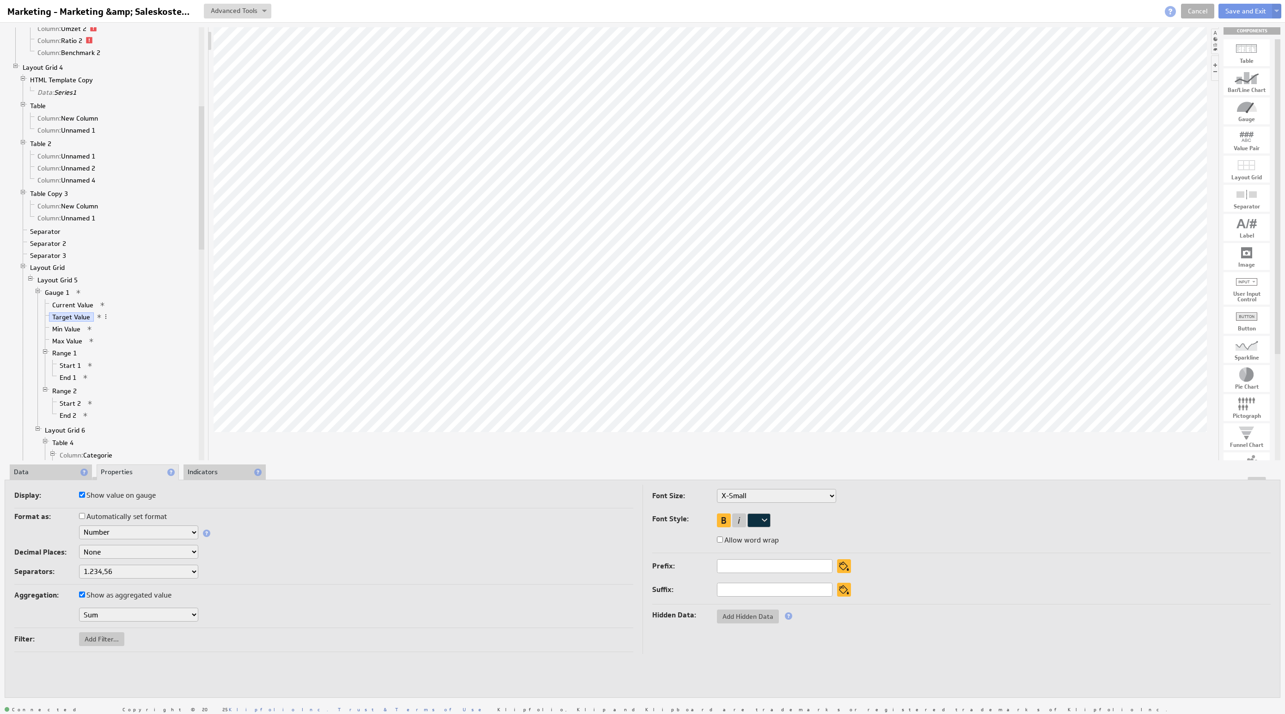
click at [123, 532] on select "Text Number Currency Percentage Date / Time Duration" at bounding box center [138, 533] width 119 height 14
click at [121, 535] on select "Text Number Currency Percentage Date / Time Duration" at bounding box center [138, 533] width 119 height 14
click at [74, 370] on link "Start 1" at bounding box center [70, 365] width 28 height 9
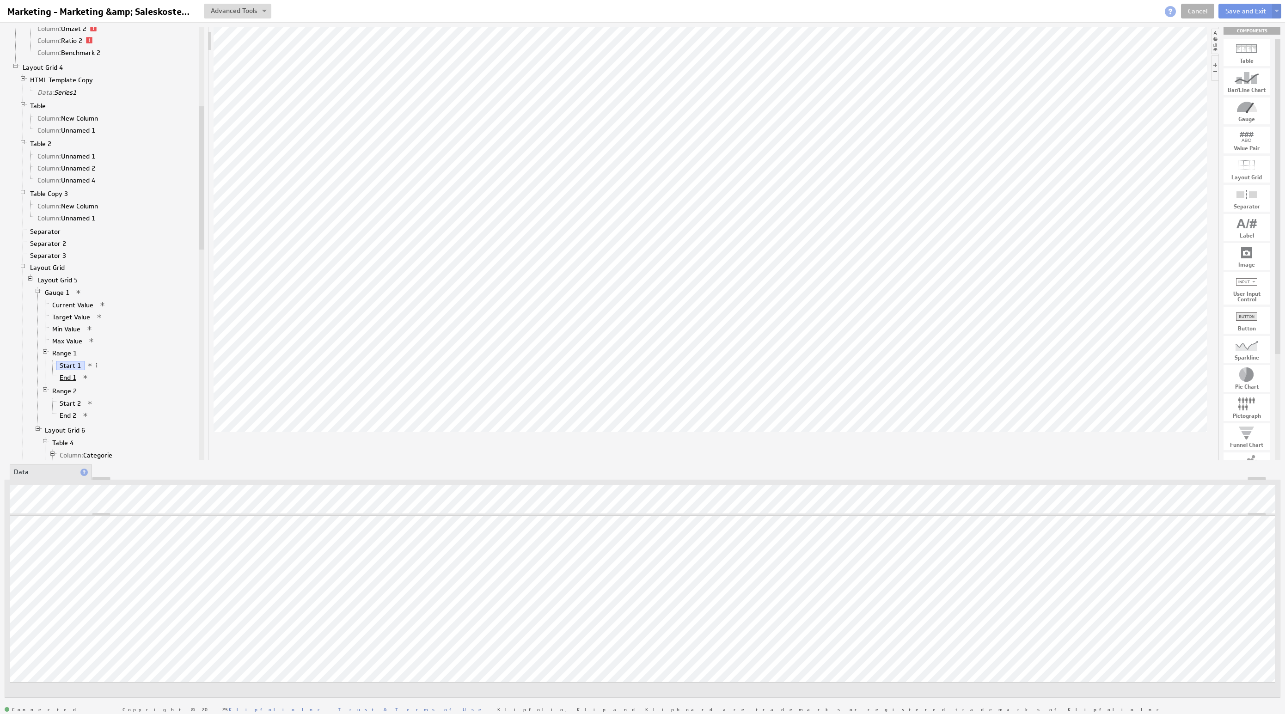
click at [68, 382] on link "End 1" at bounding box center [68, 377] width 24 height 9
click at [66, 408] on link "Start 2" at bounding box center [70, 403] width 28 height 9
click at [115, 483] on div "Updating... Select a Function ARRAY DATE SELECT SLICE SUM Data Manipulation Log…" at bounding box center [643, 589] width 1276 height 219
click at [67, 420] on link "End 2" at bounding box center [68, 415] width 24 height 9
click at [73, 346] on link "Max Value" at bounding box center [67, 341] width 37 height 9
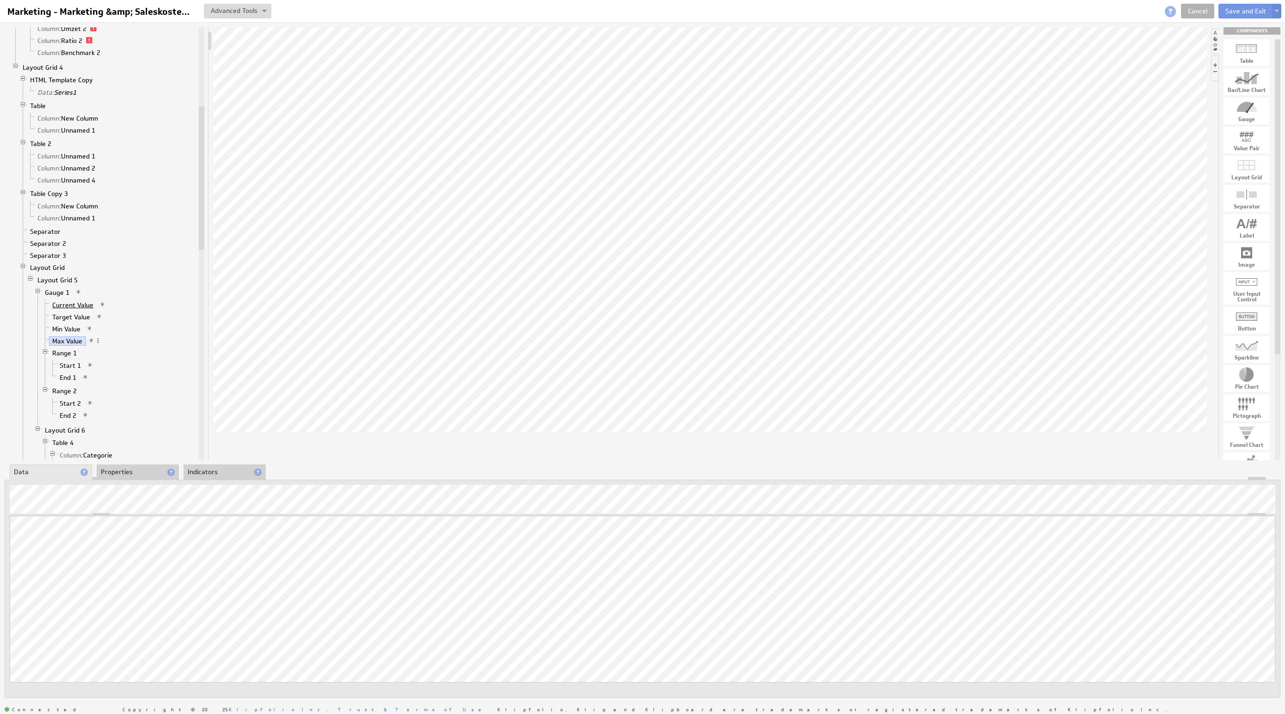
click at [74, 310] on link "Current Value" at bounding box center [73, 305] width 48 height 9
click at [71, 330] on link "Max Value" at bounding box center [67, 325] width 37 height 9
click at [67, 405] on link "End 2" at bounding box center [68, 399] width 24 height 9
click at [73, 306] on link "Target Value" at bounding box center [71, 301] width 45 height 9
click at [69, 318] on link "Min Value" at bounding box center [66, 313] width 35 height 9
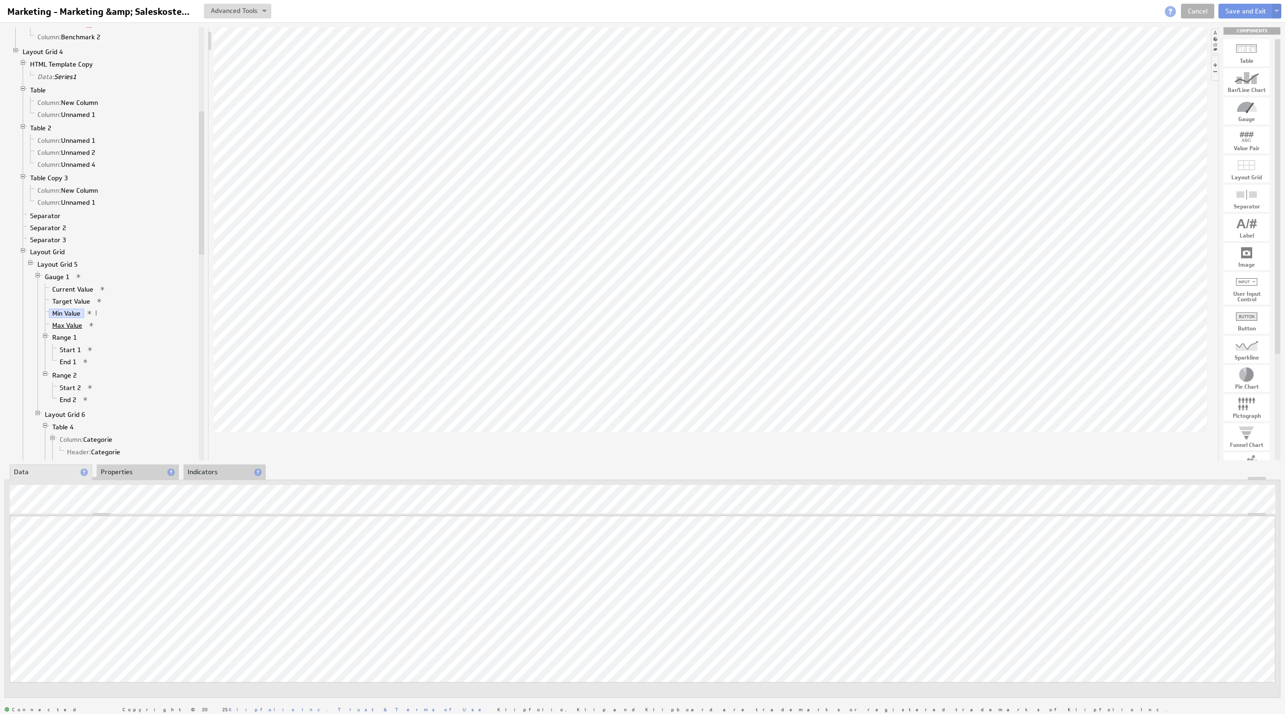
click at [70, 330] on link "Max Value" at bounding box center [67, 325] width 37 height 9
click at [127, 472] on li "Properties" at bounding box center [138, 473] width 82 height 16
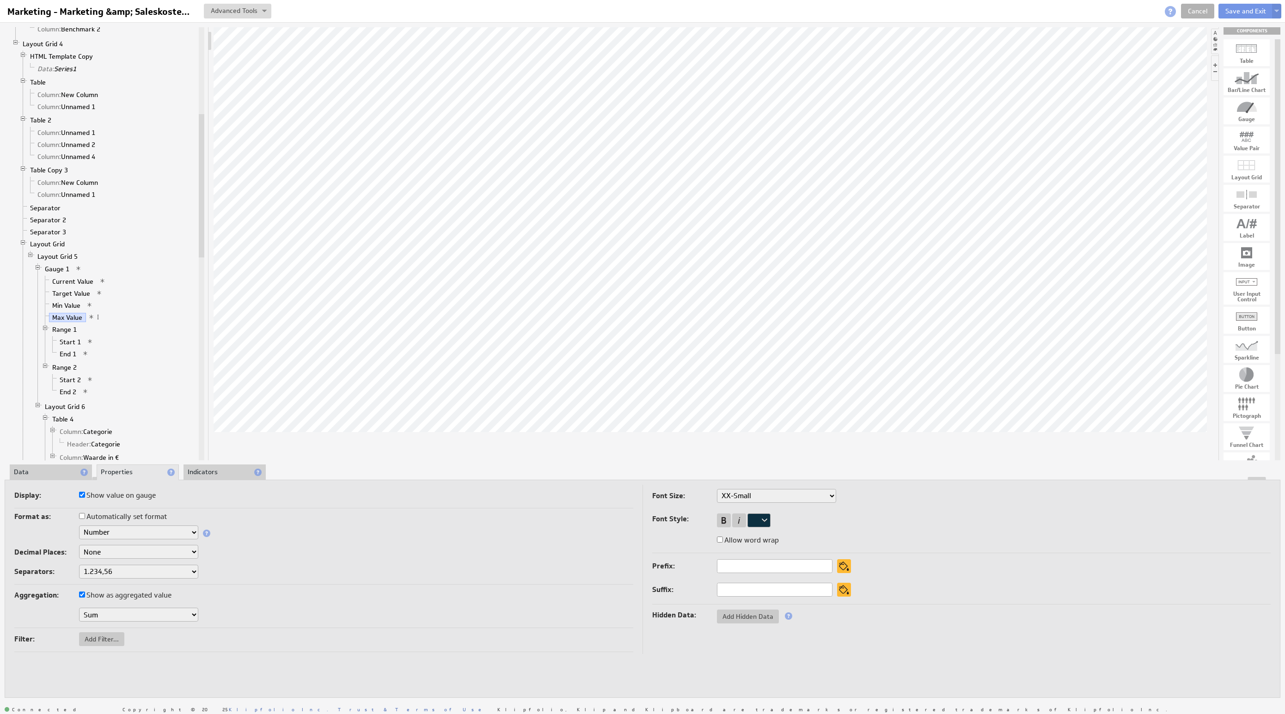
click at [125, 534] on select "Text Number Currency Percentage Date / Time Duration" at bounding box center [138, 533] width 119 height 14
click at [130, 529] on select "Text Number Currency Percentage Date / Time Duration" at bounding box center [138, 533] width 119 height 14
click at [130, 532] on select "Text Number Currency Percentage Date / Time Duration" at bounding box center [138, 533] width 119 height 14
click at [265, 549] on div "Decimal Places: None .# (1) .## (2) .### (3) .#### (4)" at bounding box center [323, 553] width 619 height 16
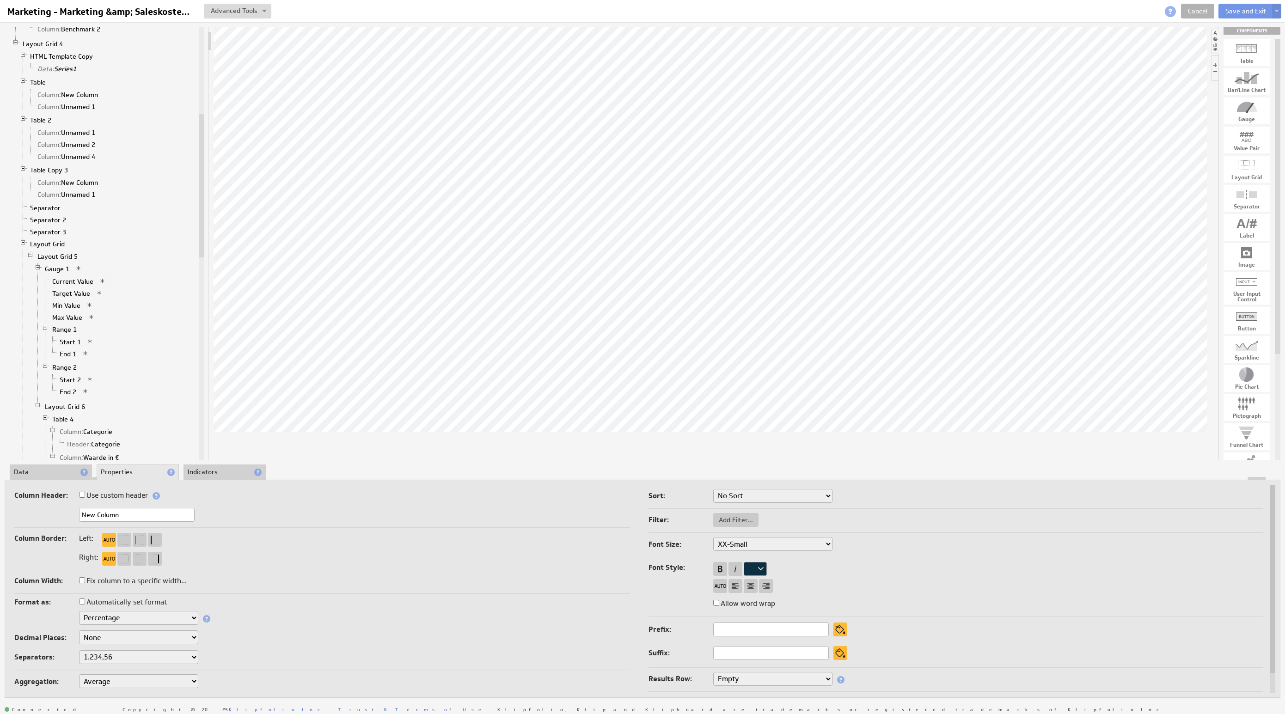
click at [53, 469] on li "Data" at bounding box center [51, 473] width 82 height 16
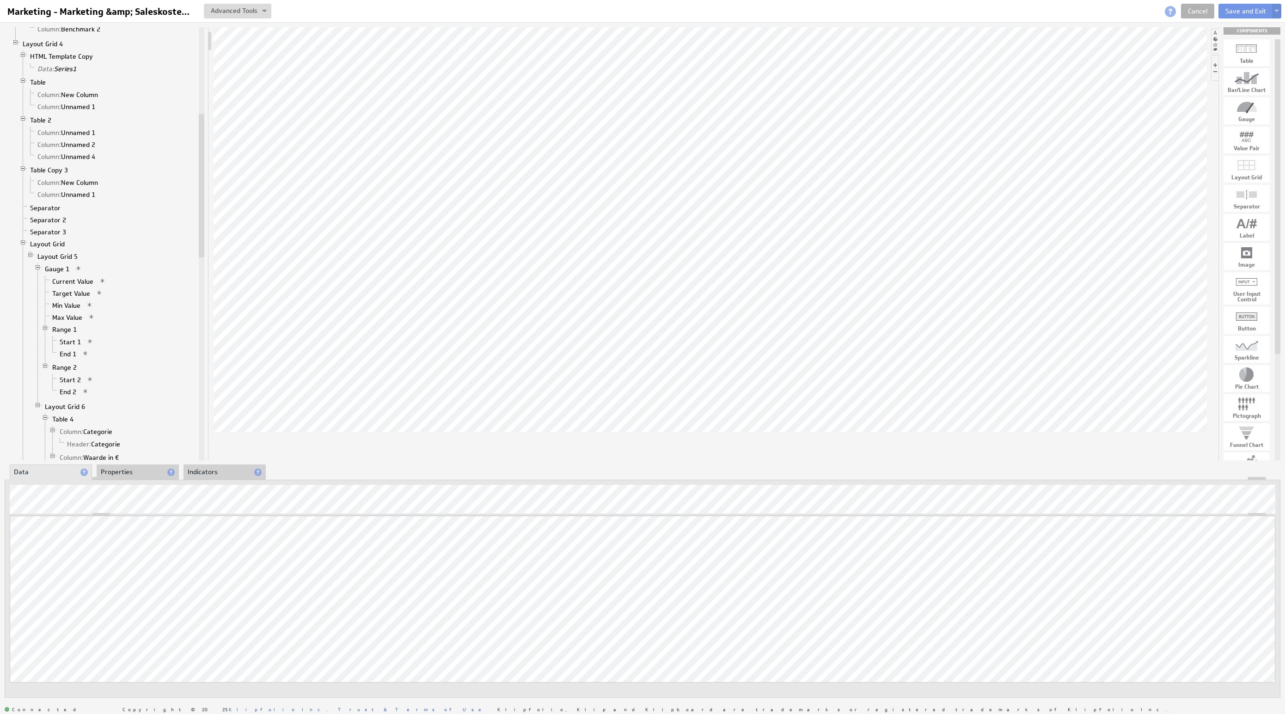
click at [151, 473] on li "Properties" at bounding box center [138, 473] width 82 height 16
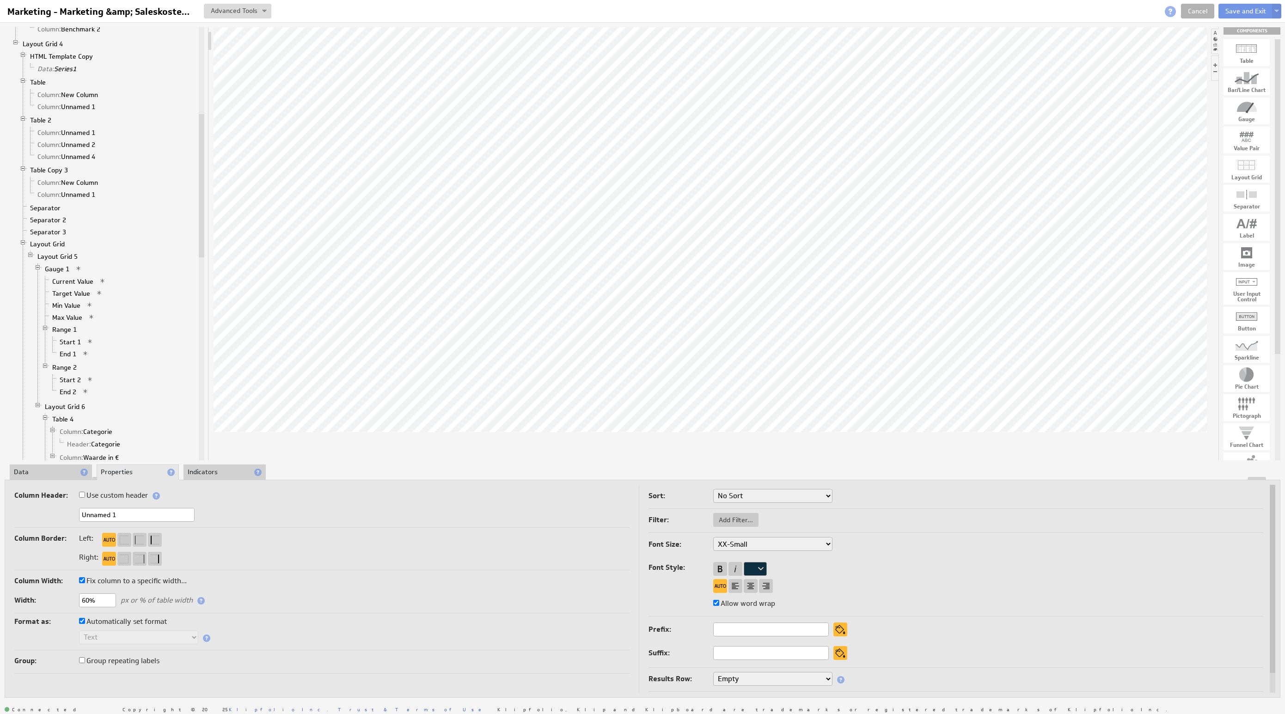
click at [45, 472] on li "Data" at bounding box center [51, 473] width 82 height 16
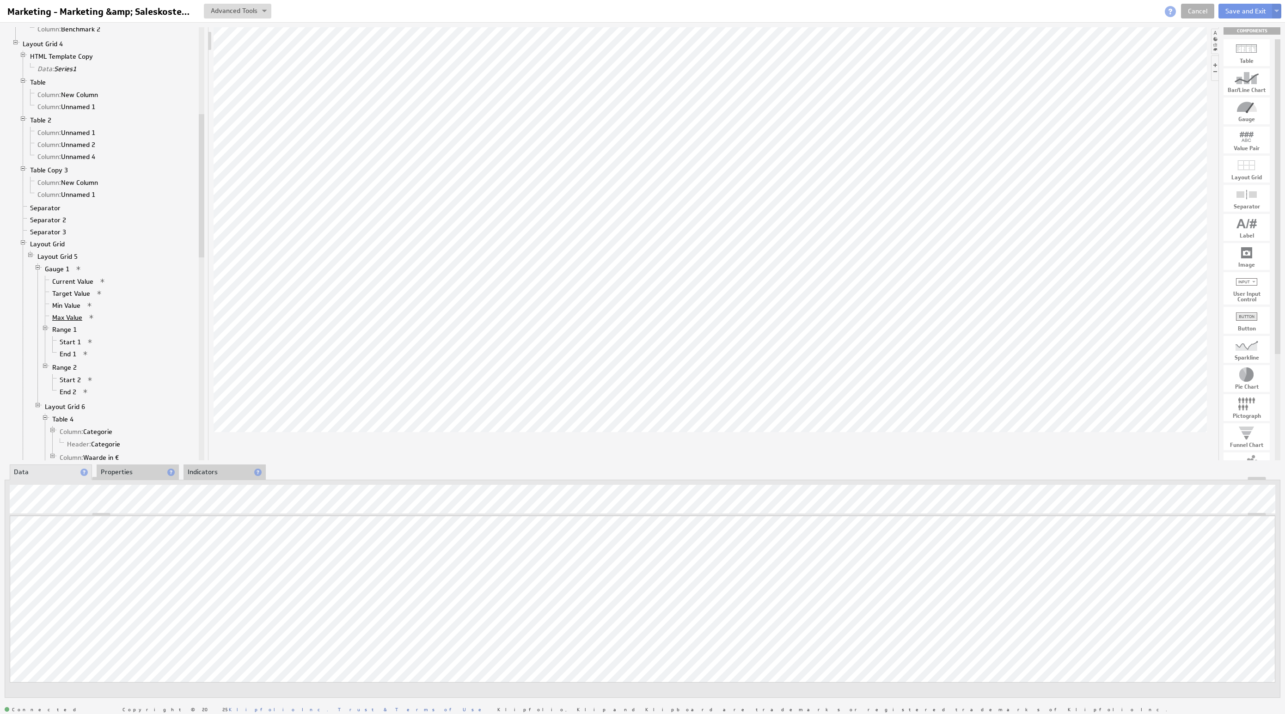
click at [57, 322] on link "Max Value" at bounding box center [67, 317] width 37 height 9
click at [1236, 572] on div "Updating... Select a Function ARRAY DATE SELECT SLICE SUM Data Manipulation Log…" at bounding box center [643, 613] width 1266 height 194
click at [72, 397] on link "End 2" at bounding box center [68, 391] width 24 height 9
click at [75, 322] on link "Max Value" at bounding box center [67, 317] width 37 height 9
click at [64, 397] on link "End 2" at bounding box center [68, 391] width 24 height 9
